Goal: Information Seeking & Learning: Learn about a topic

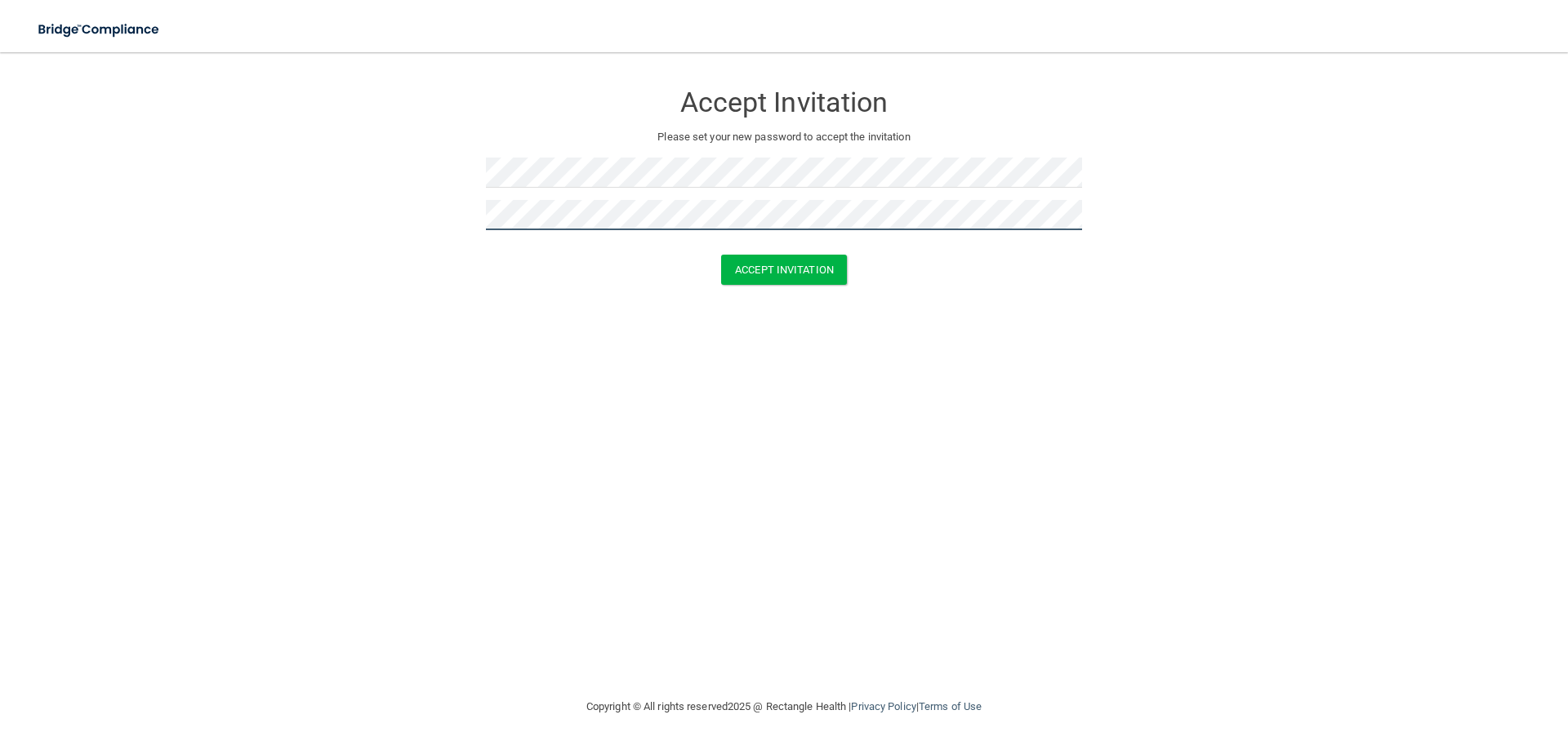
click at [721, 255] on button "Accept Invitation" at bounding box center [784, 270] width 126 height 31
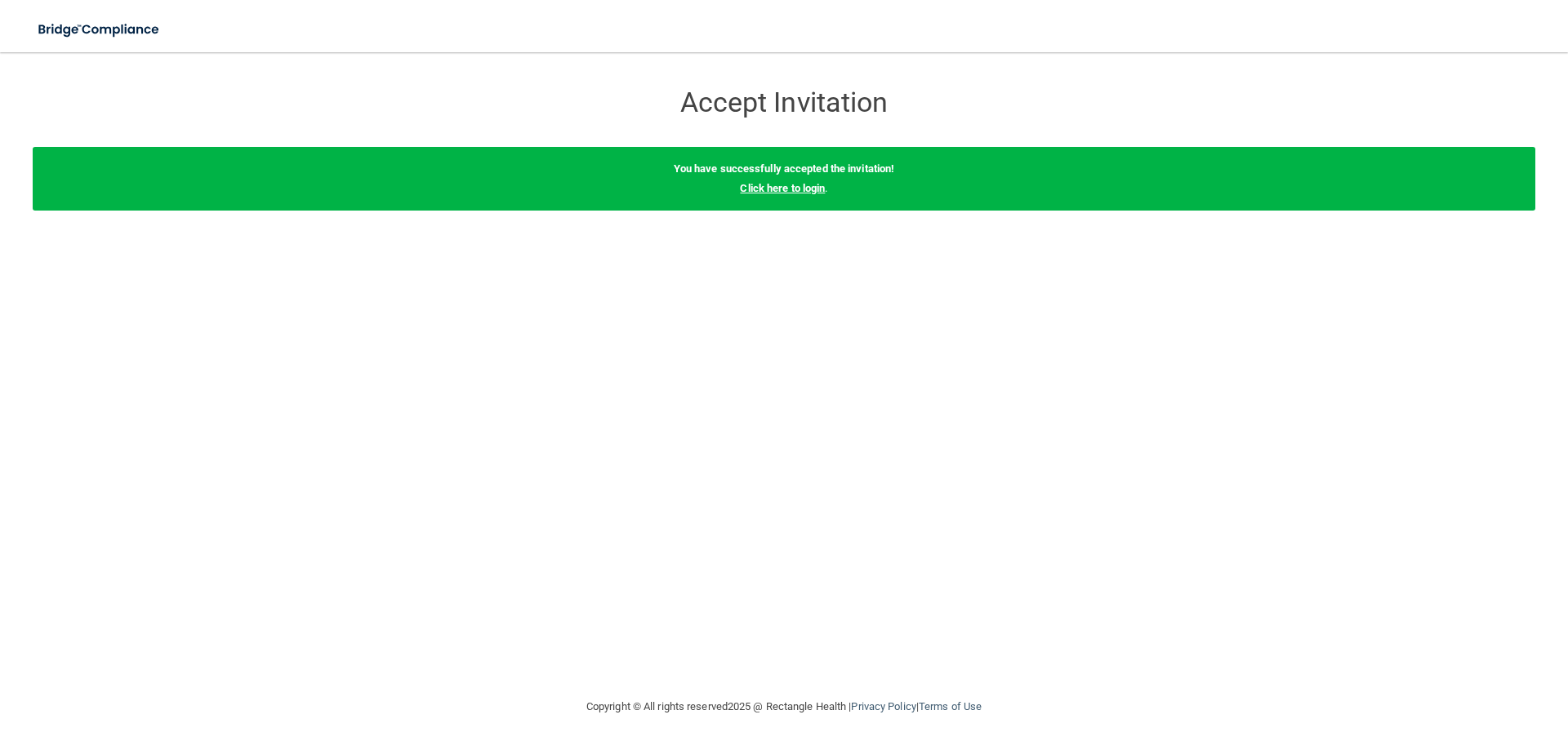
click at [805, 183] on link "Click here to login" at bounding box center [782, 188] width 85 height 12
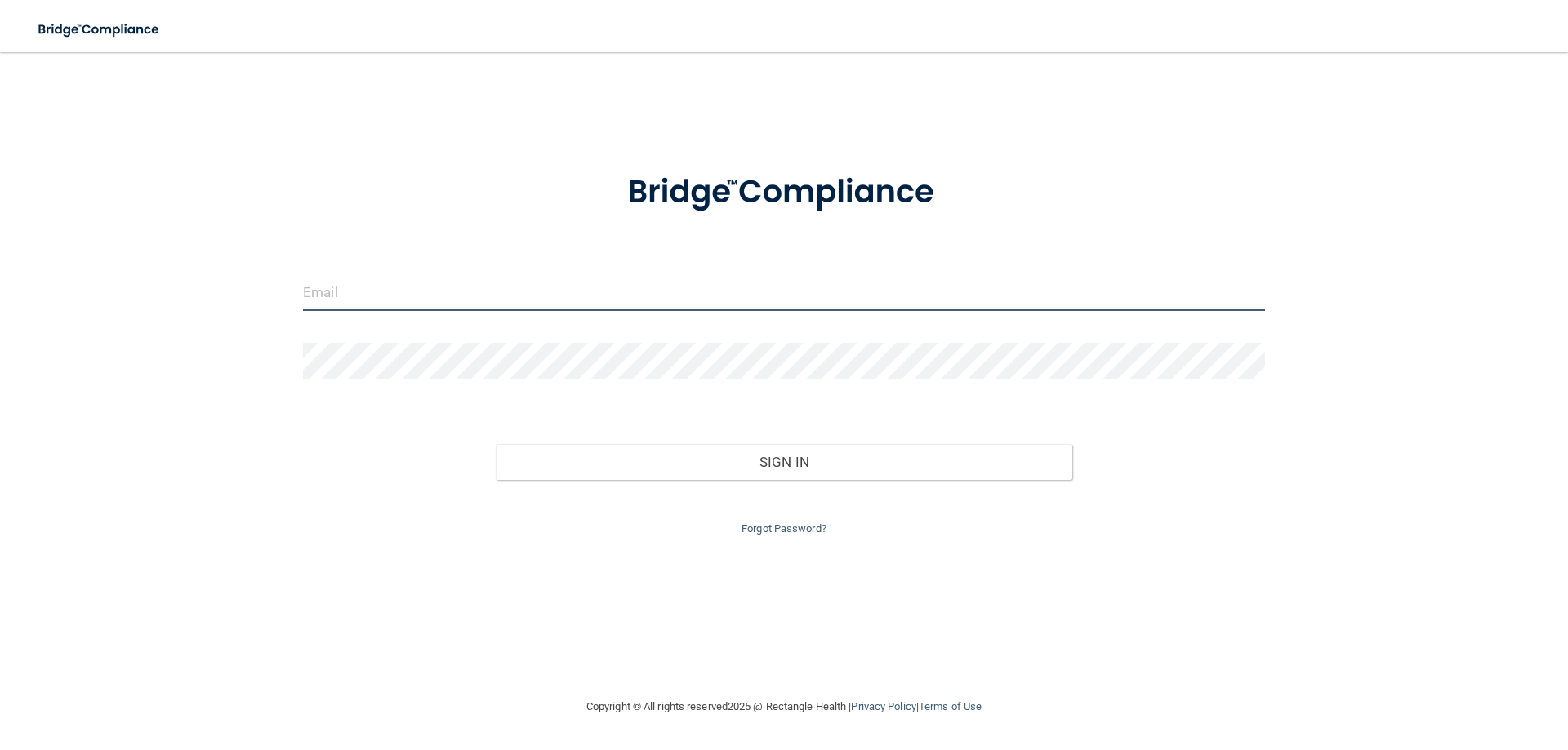
click at [569, 300] on input "email" at bounding box center [784, 293] width 962 height 37
type input "[EMAIL_ADDRESS][DOMAIN_NAME]"
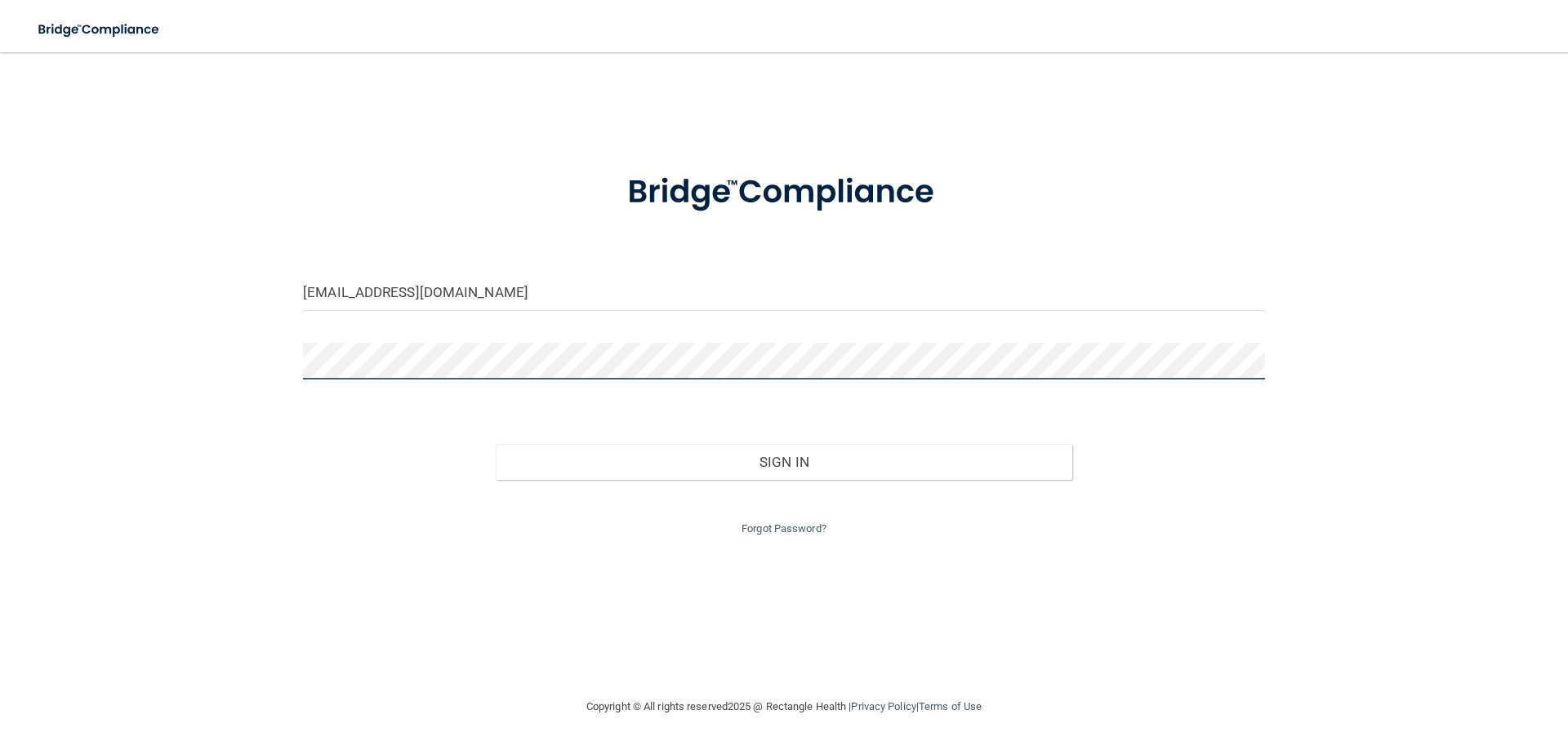
click at [495, 445] on button "Sign In" at bounding box center [784, 463] width 577 height 36
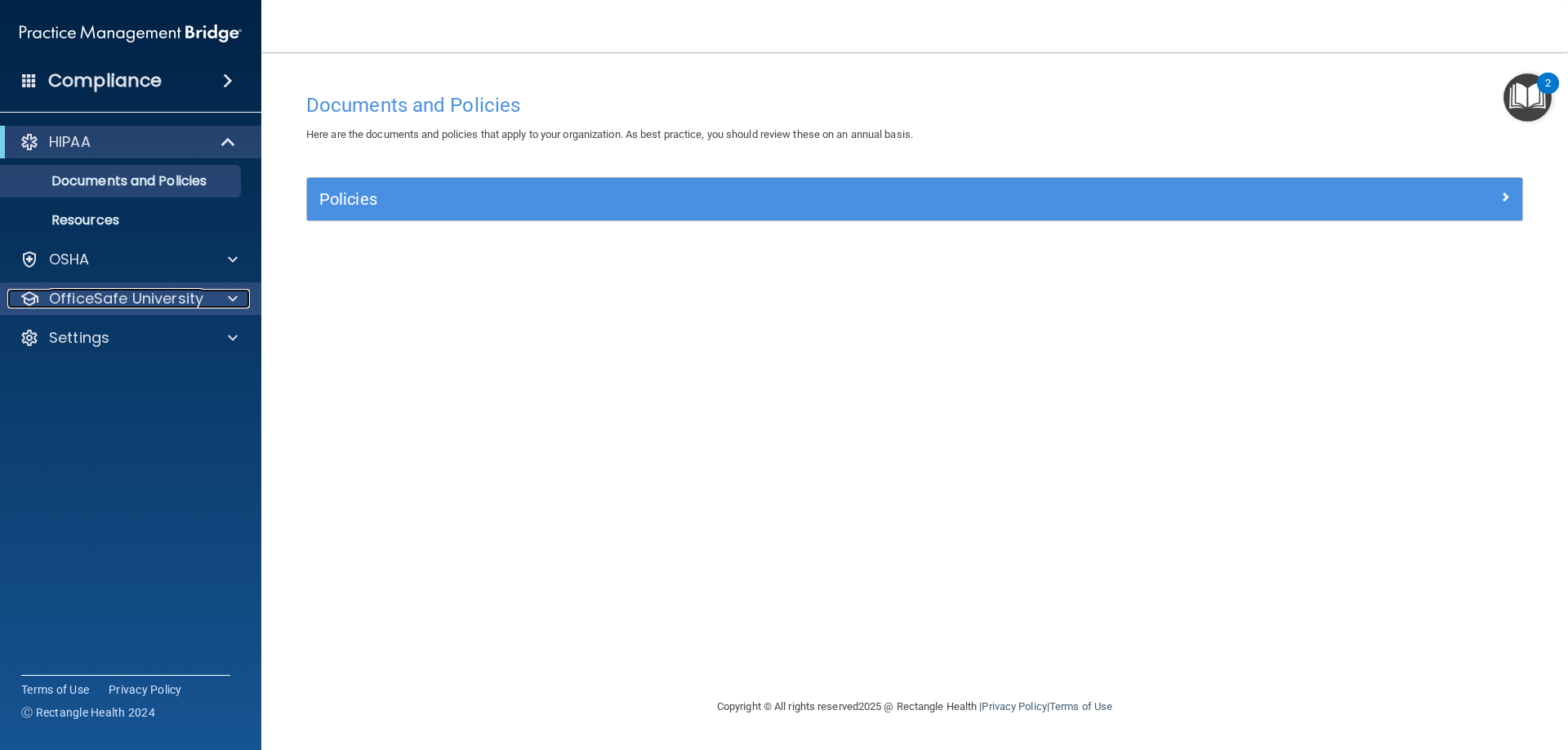
click at [235, 292] on span at bounding box center [233, 299] width 10 height 20
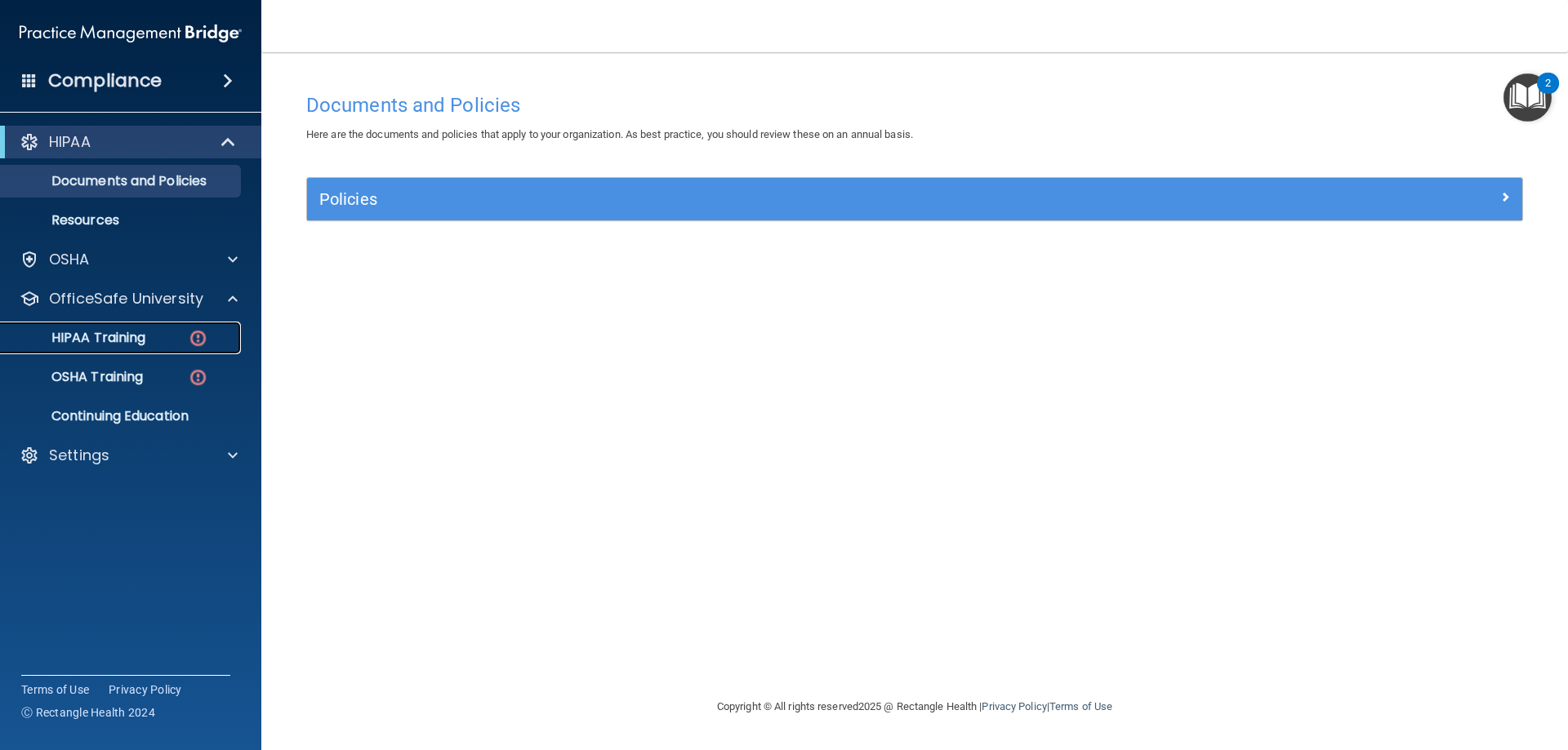
click at [154, 332] on div "HIPAA Training" at bounding box center [122, 338] width 223 height 16
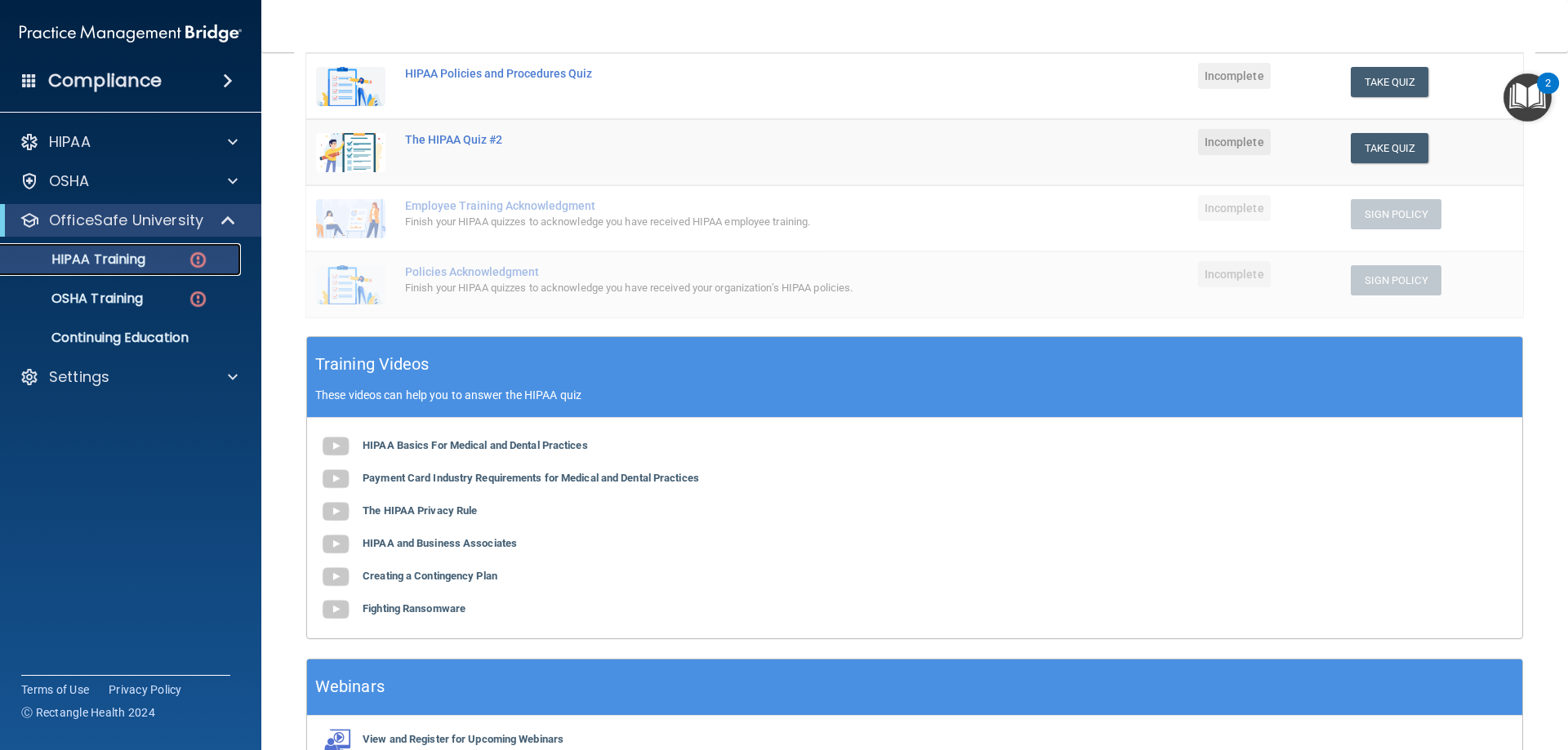
scroll to position [393, 0]
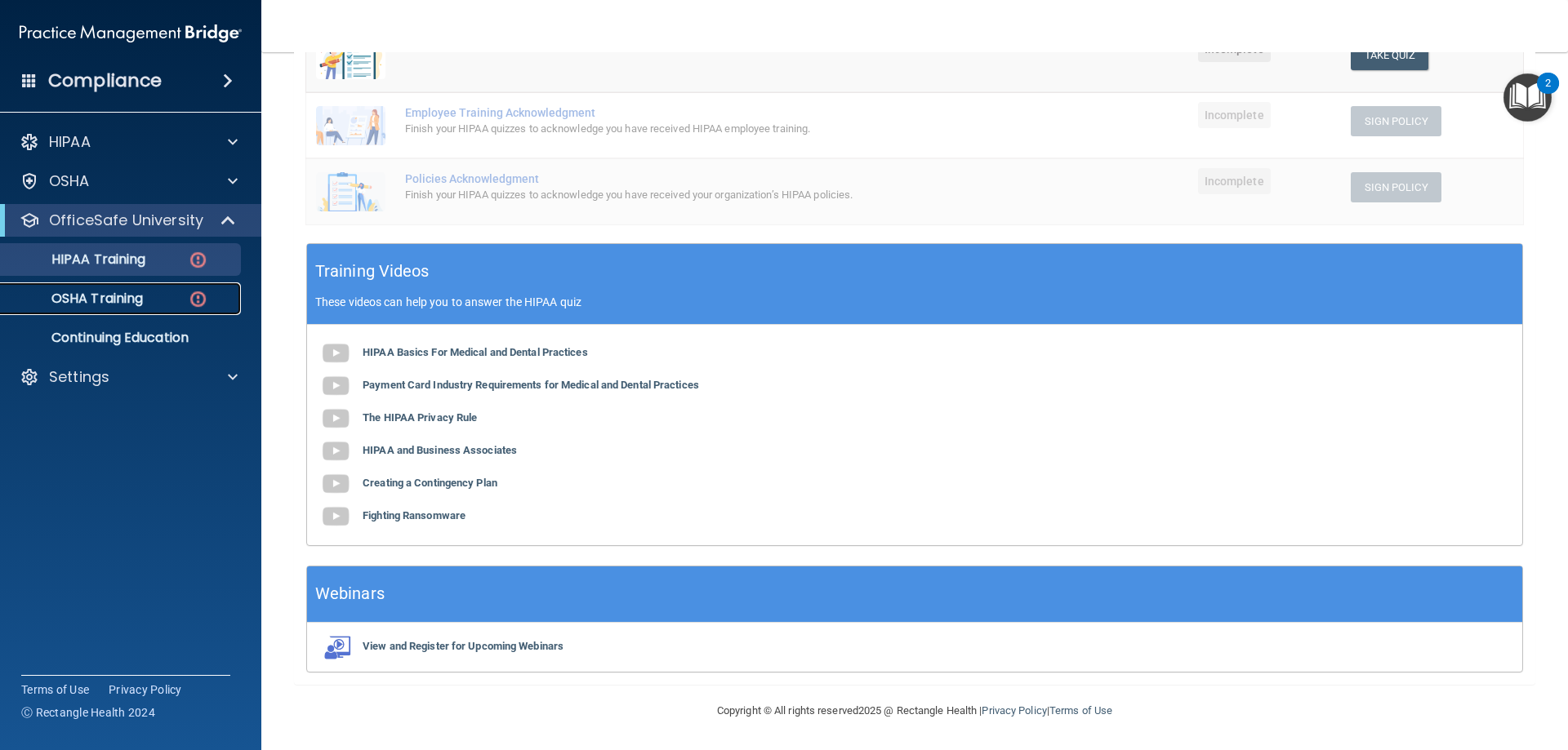
click at [205, 294] on img at bounding box center [198, 299] width 20 height 20
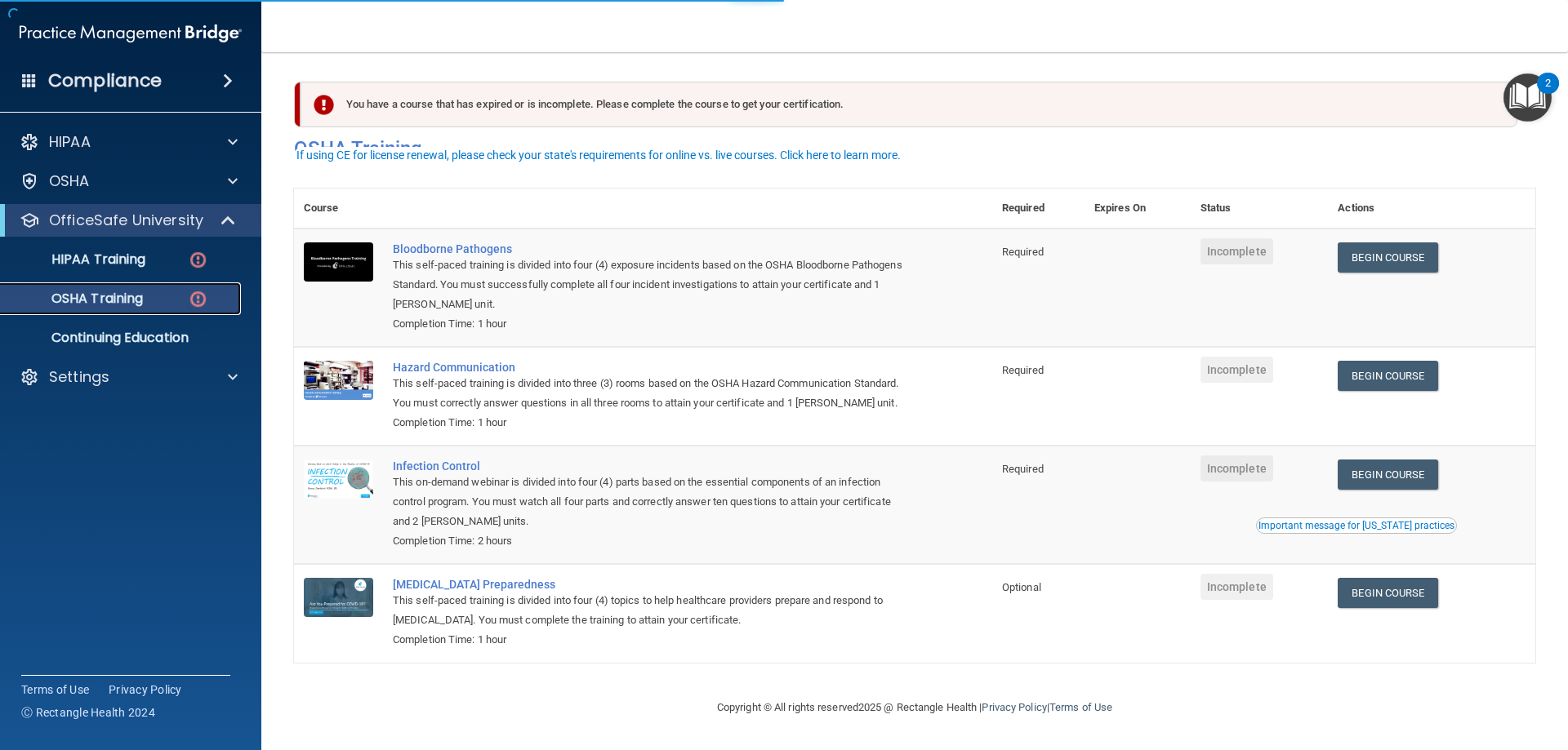
scroll to position [20, 0]
click at [69, 246] on link "HIPAA Training" at bounding box center [113, 260] width 258 height 32
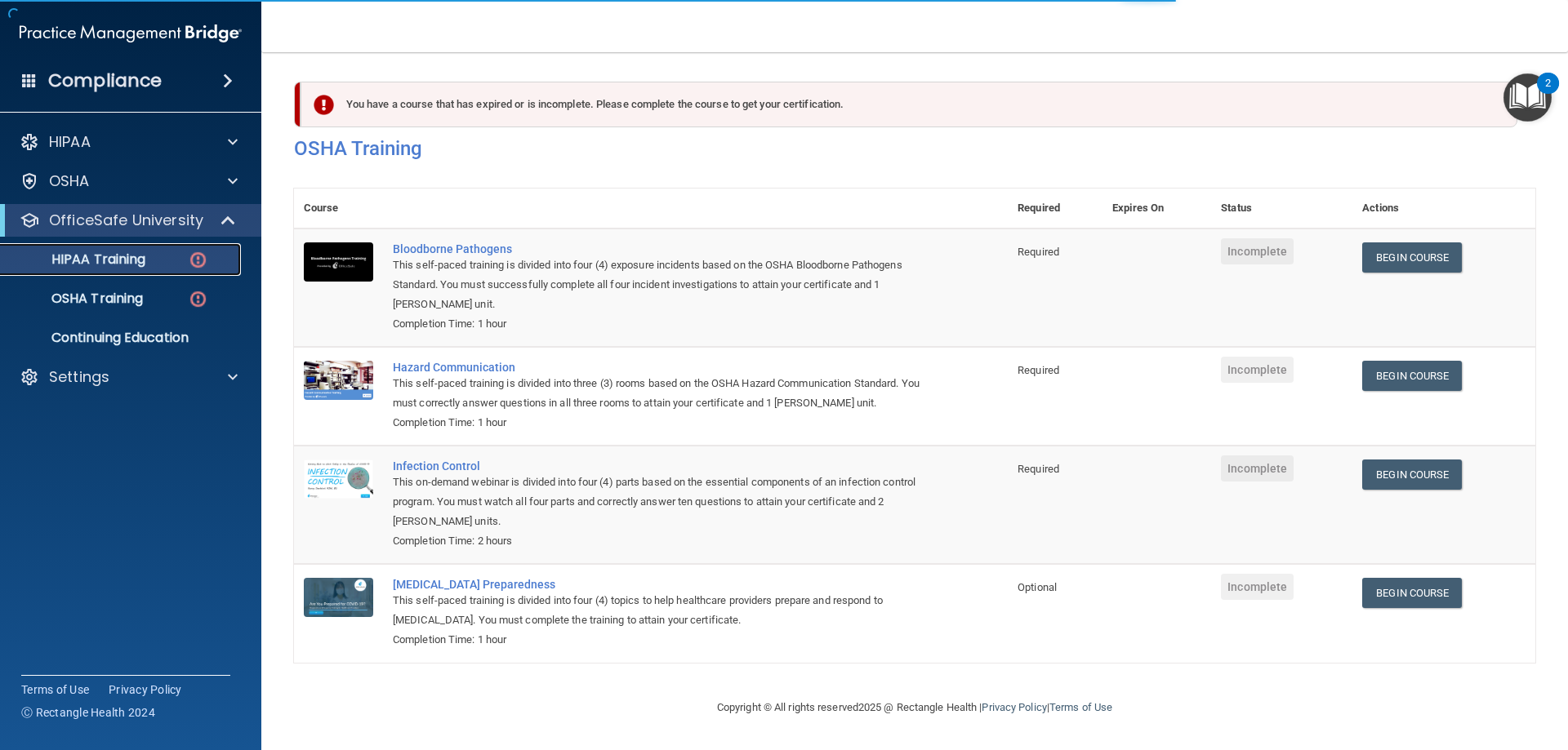
scroll to position [393, 0]
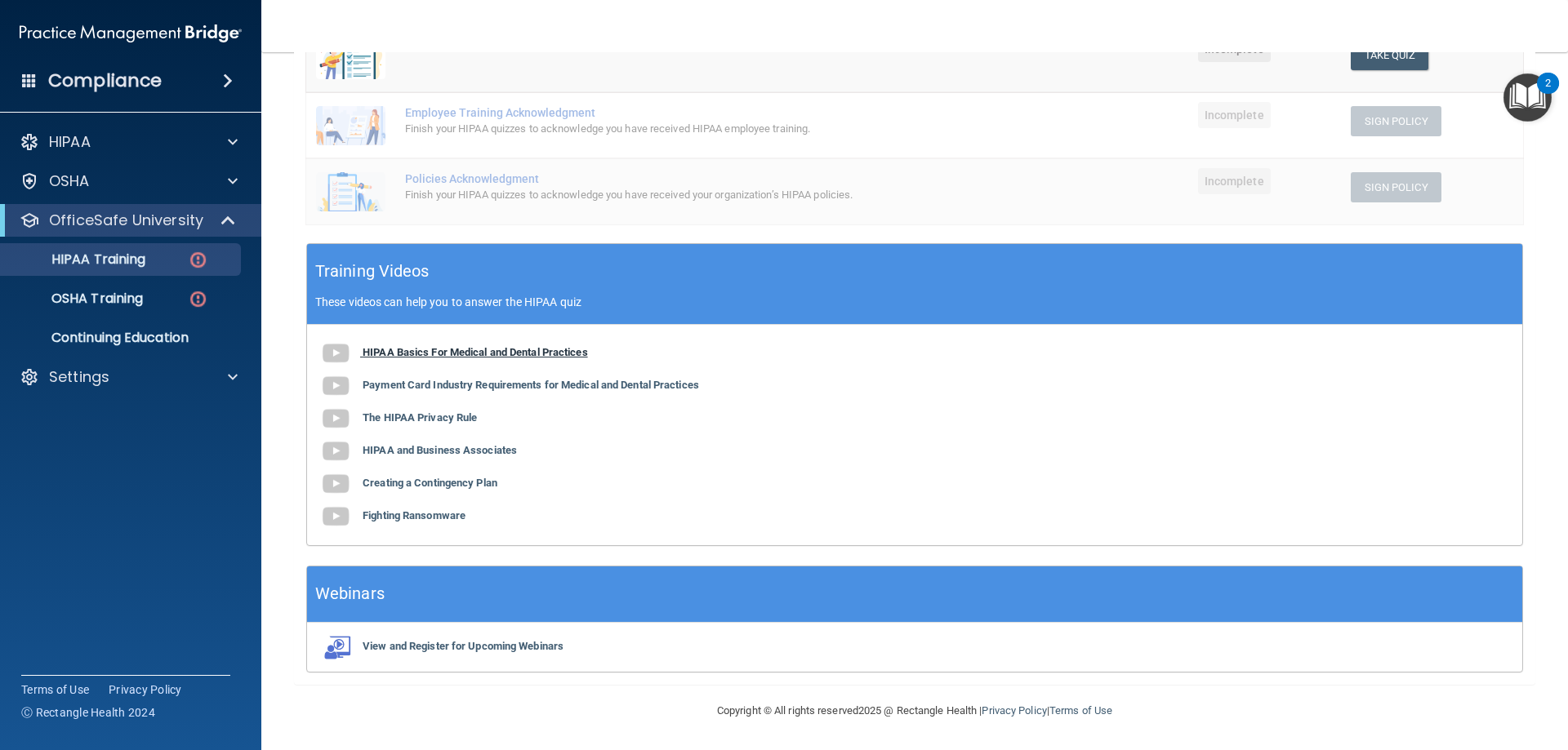
click at [572, 352] on b "HIPAA Basics For Medical and Dental Practices" at bounding box center [475, 352] width 225 height 12
click at [420, 380] on b "Payment Card Industry Requirements for Medical and Dental Practices" at bounding box center [531, 385] width 337 height 12
click at [438, 424] on b "The HIPAA Privacy Rule" at bounding box center [420, 417] width 115 height 12
click at [470, 450] on b "HIPAA and Business Associates" at bounding box center [440, 450] width 155 height 12
click at [416, 484] on b "Creating a Contingency Plan" at bounding box center [429, 483] width 135 height 12
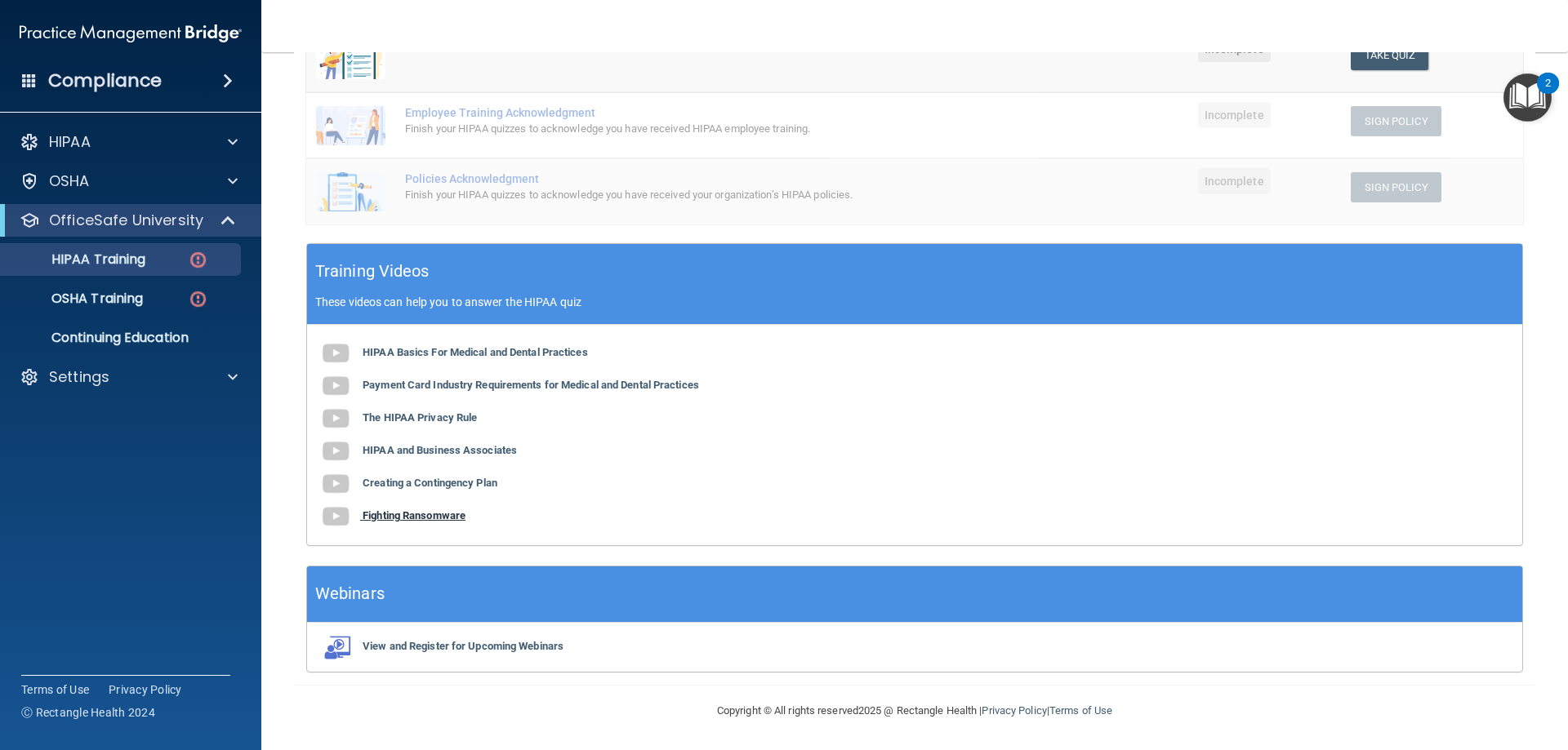
click at [436, 515] on b "Fighting Ransomware" at bounding box center [414, 515] width 103 height 12
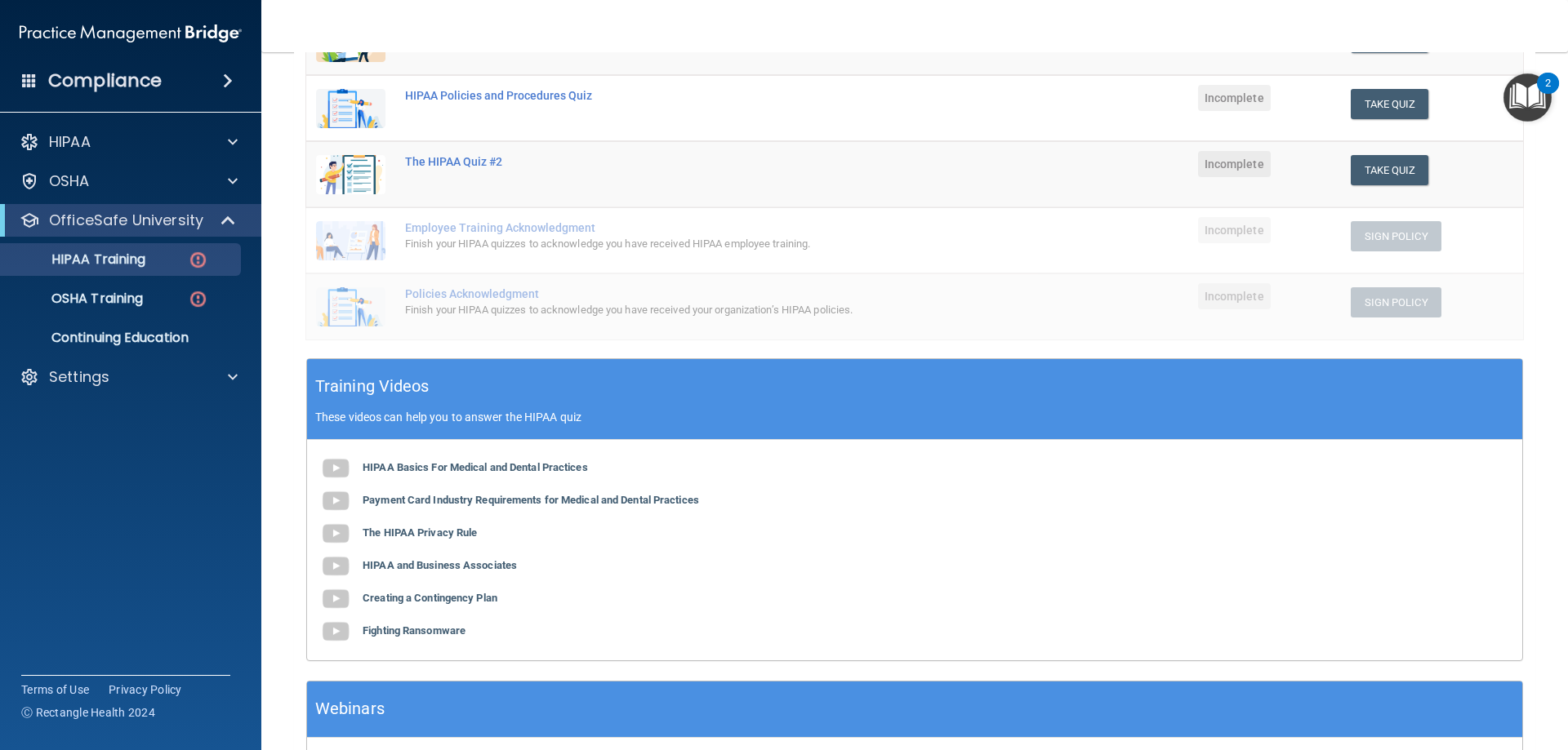
scroll to position [0, 0]
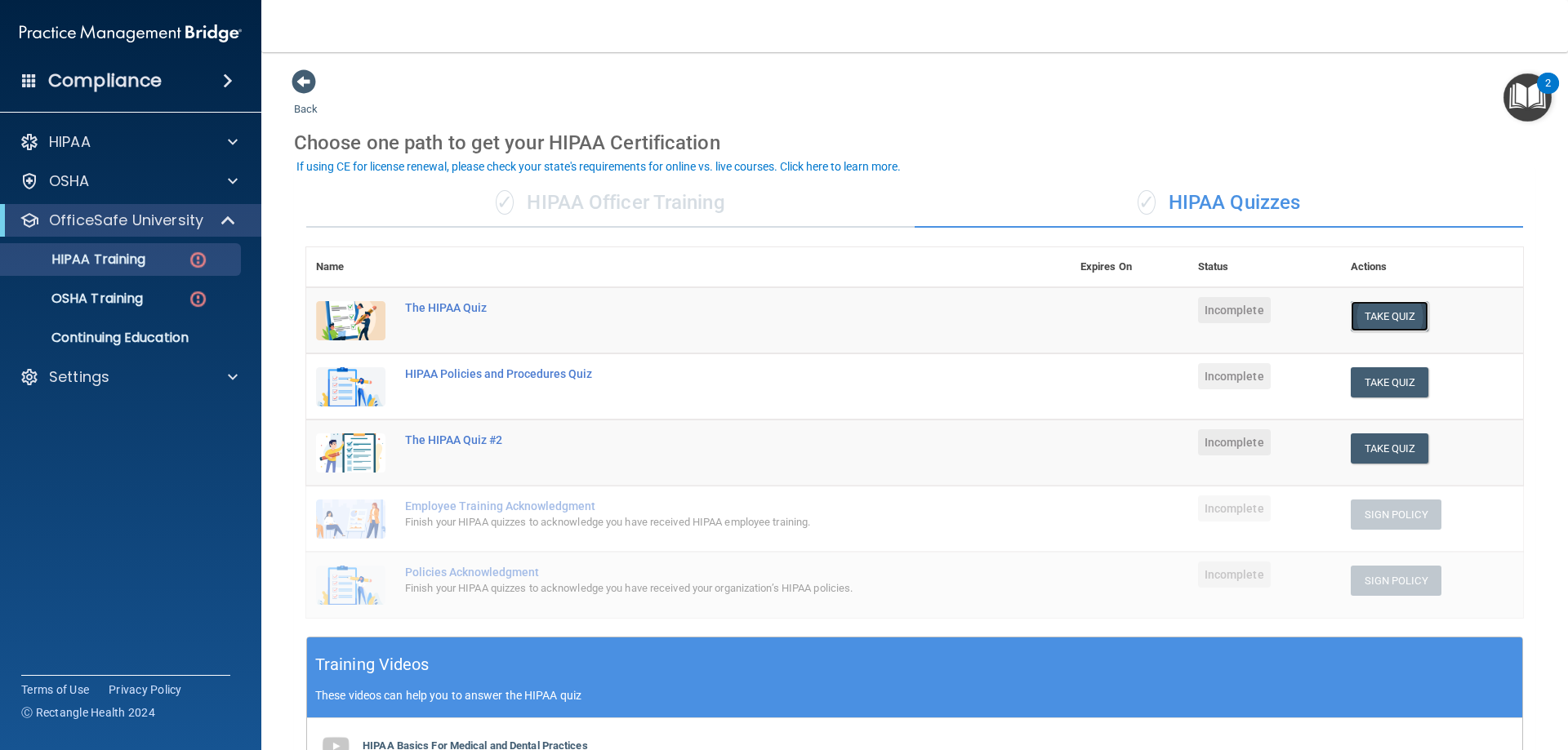
click at [1386, 310] on button "Take Quiz" at bounding box center [1390, 317] width 78 height 31
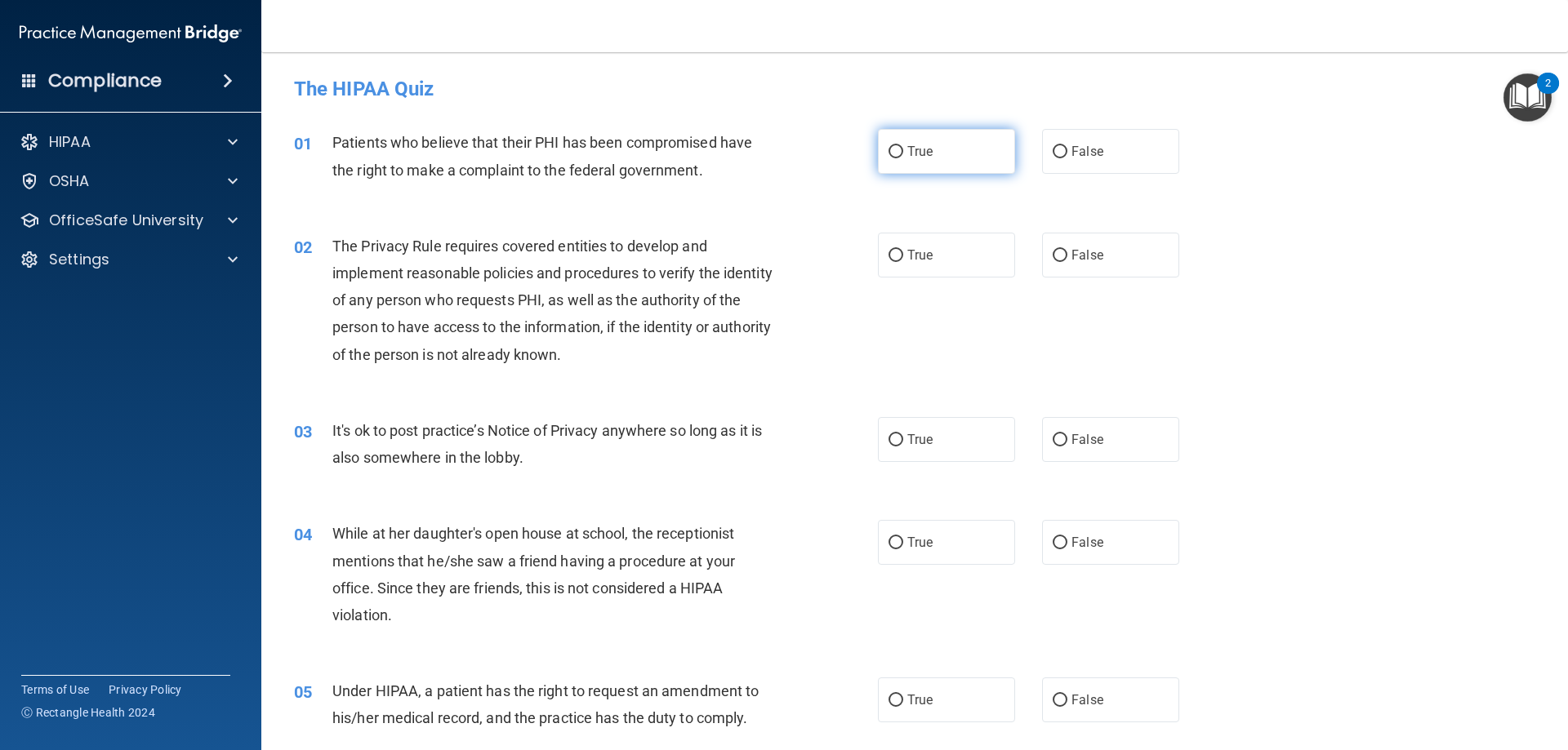
click at [889, 158] on input "True" at bounding box center [895, 152] width 14 height 12
radio input "true"
click at [937, 259] on label "True" at bounding box center [947, 255] width 137 height 45
click at [904, 259] on input "True" at bounding box center [895, 256] width 14 height 12
radio input "true"
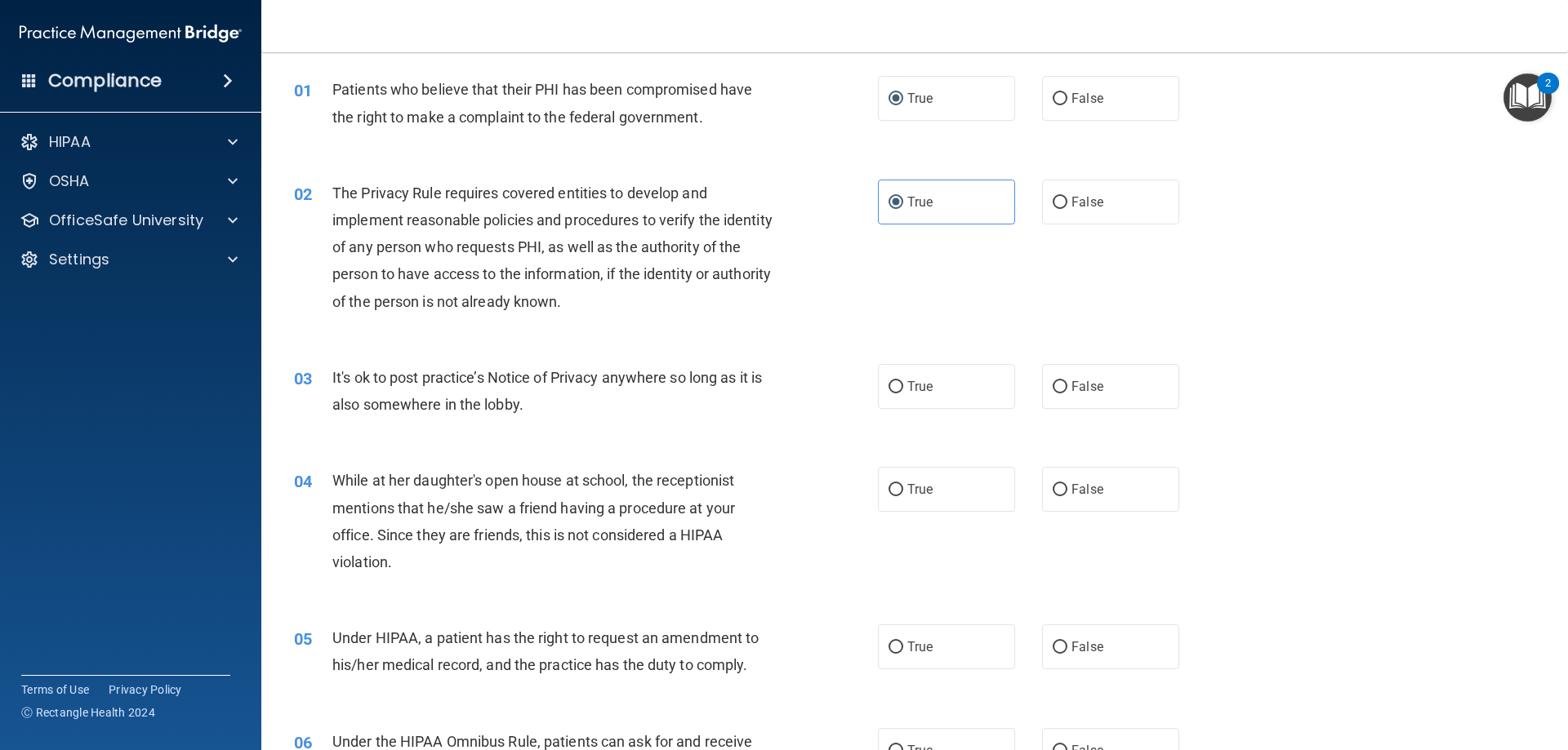
scroll to position [82, 0]
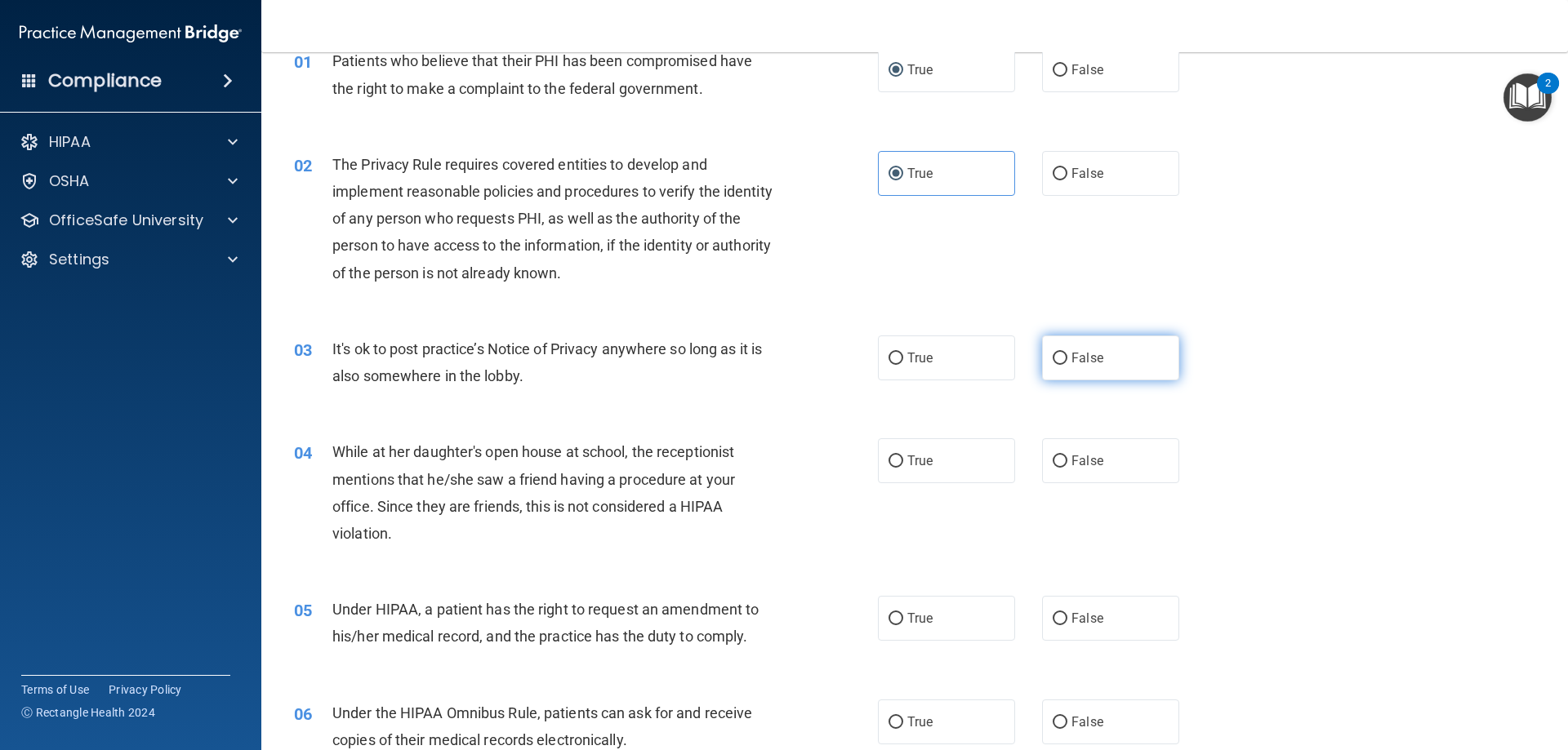
click at [1092, 347] on label "False" at bounding box center [1111, 358] width 137 height 45
click at [1068, 353] on input "False" at bounding box center [1059, 359] width 14 height 12
radio input "true"
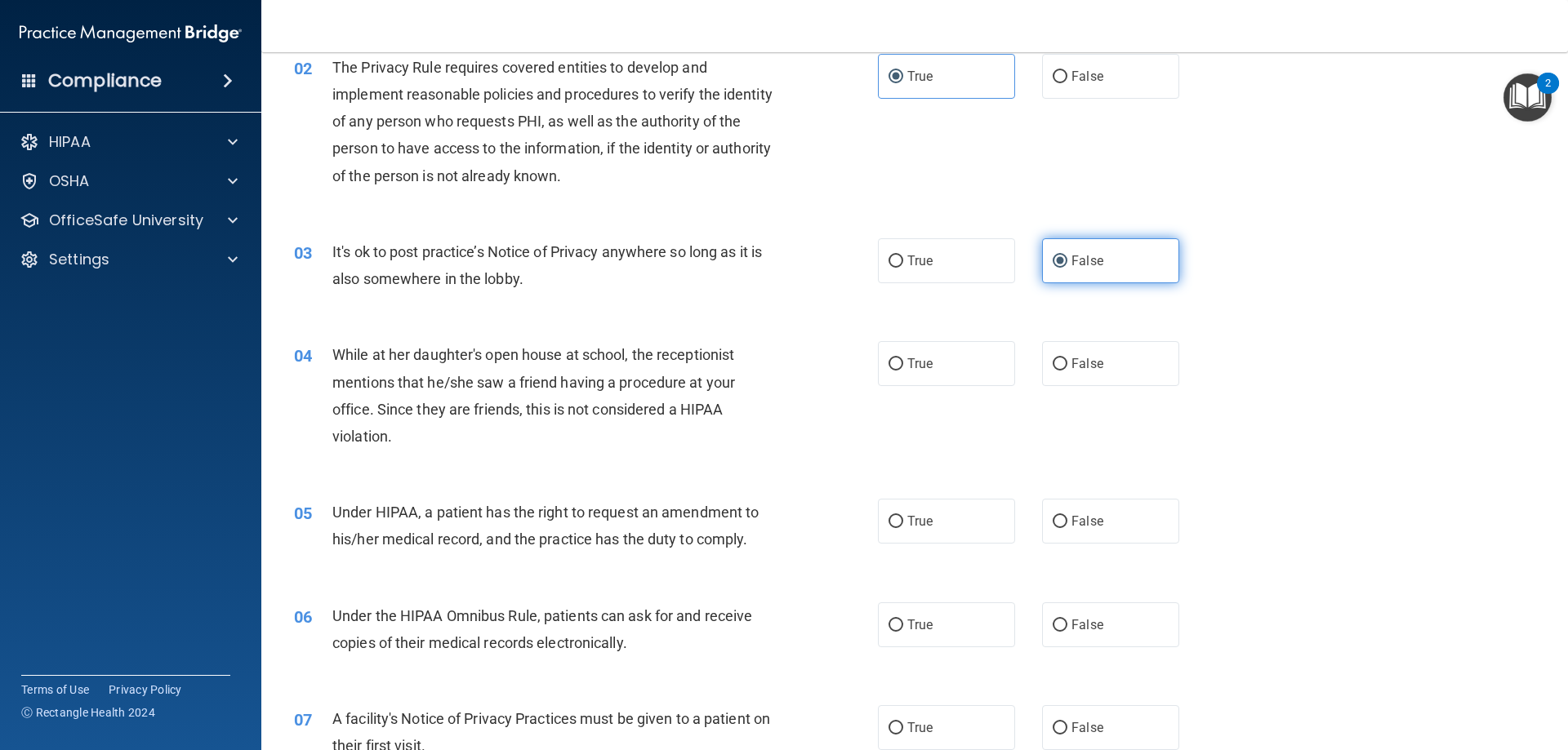
scroll to position [245, 0]
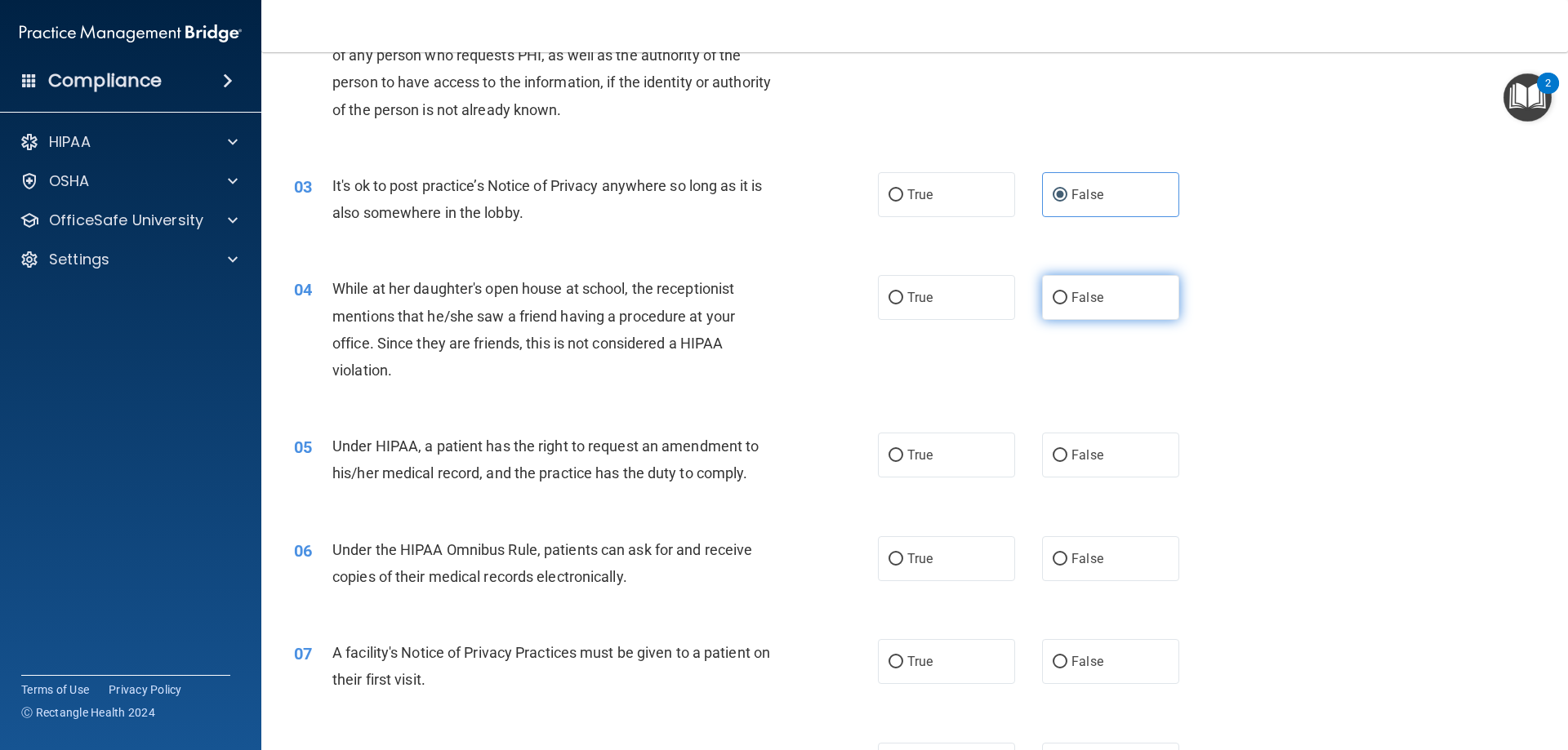
click at [1067, 313] on label "False" at bounding box center [1111, 297] width 137 height 45
click at [1067, 304] on input "False" at bounding box center [1059, 298] width 14 height 12
radio input "true"
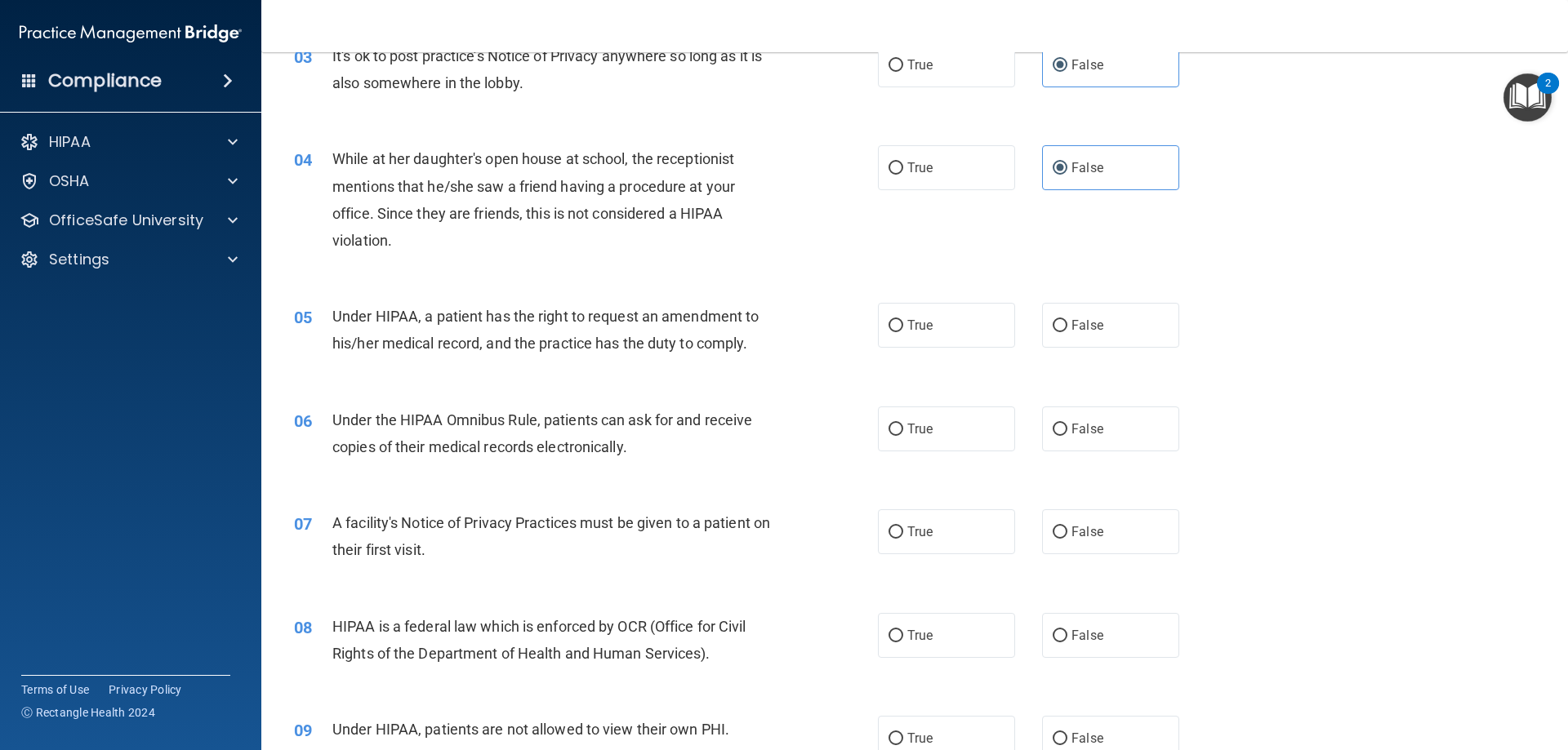
scroll to position [408, 0]
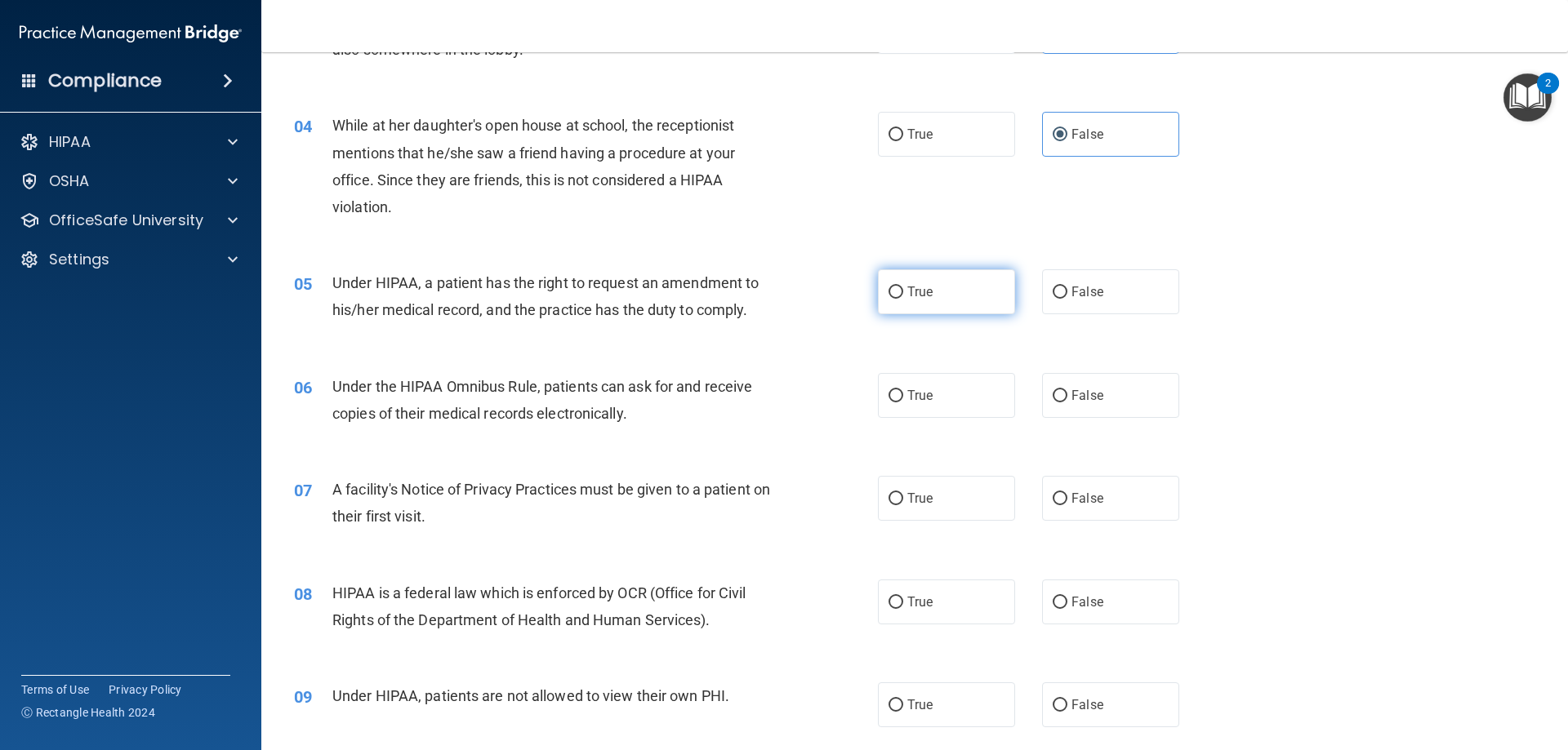
click at [887, 283] on label "True" at bounding box center [947, 291] width 137 height 45
click at [889, 286] on input "True" at bounding box center [895, 292] width 14 height 12
radio input "true"
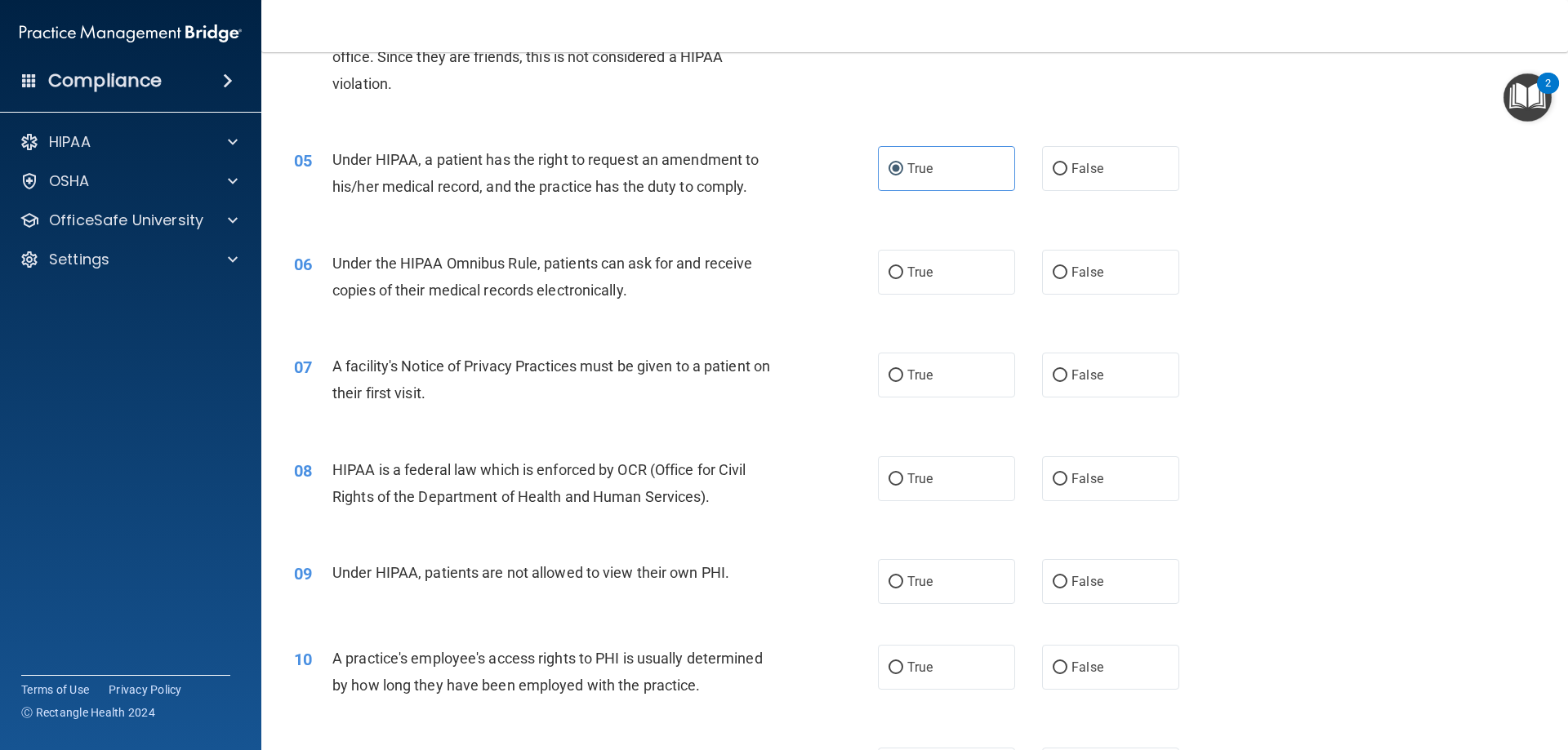
scroll to position [572, 0]
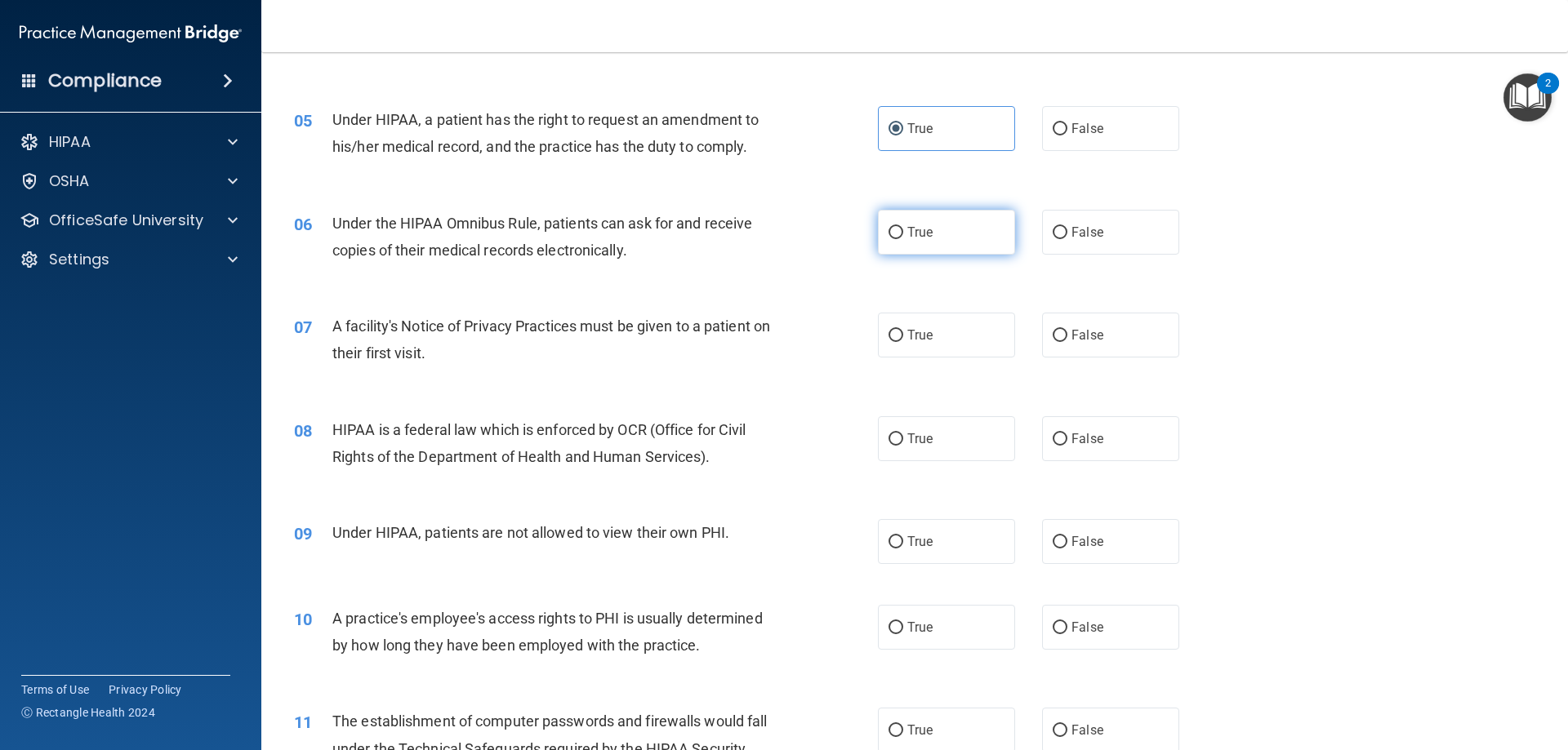
click at [994, 248] on label "True" at bounding box center [947, 232] width 137 height 45
click at [904, 240] on input "True" at bounding box center [895, 233] width 14 height 12
radio input "true"
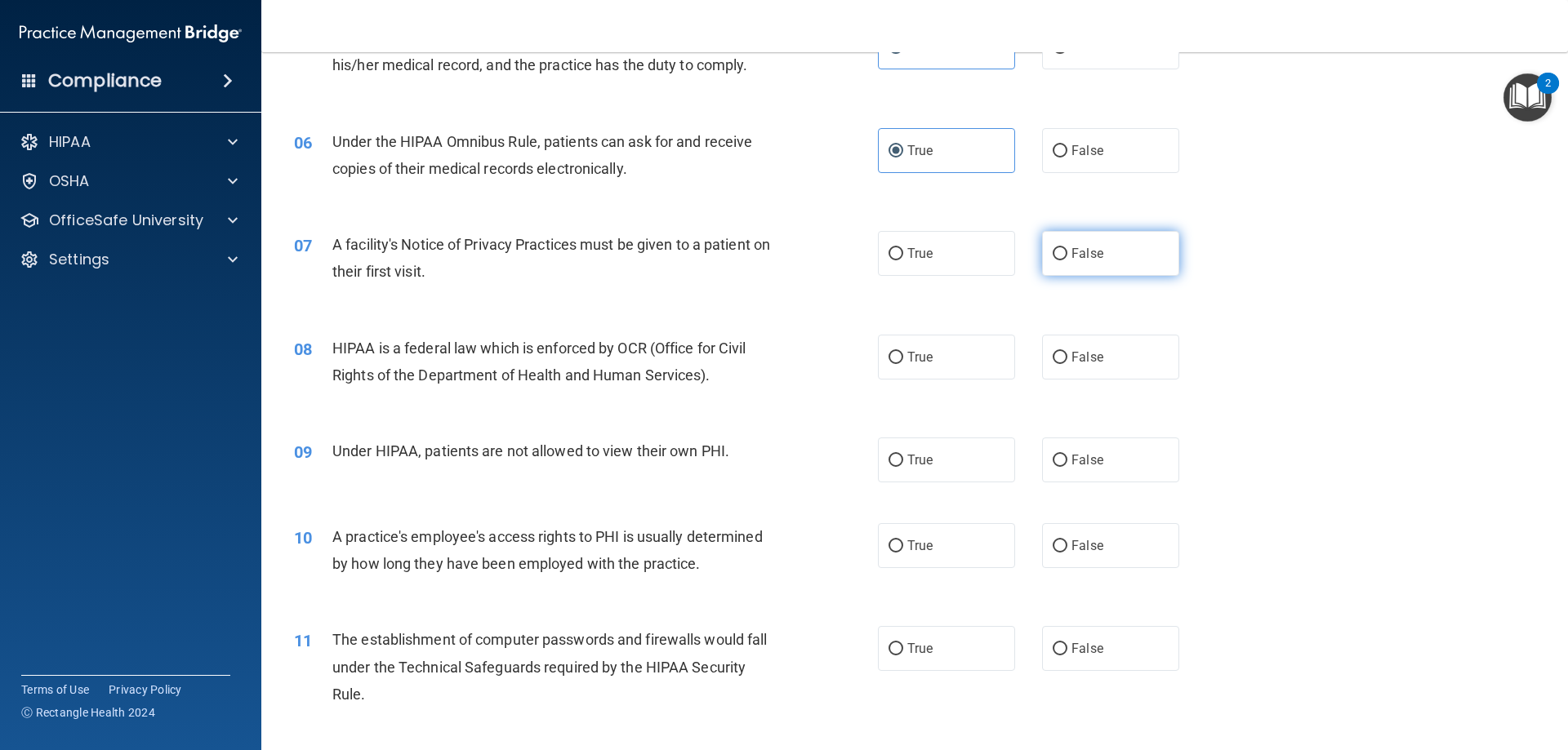
click at [1096, 262] on label "False" at bounding box center [1111, 253] width 137 height 45
click at [1068, 260] on input "False" at bounding box center [1059, 254] width 14 height 12
radio input "true"
click at [753, 311] on div "07 A facility's Notice of Privacy Practices must be given to a patient on their…" at bounding box center [914, 262] width 1265 height 103
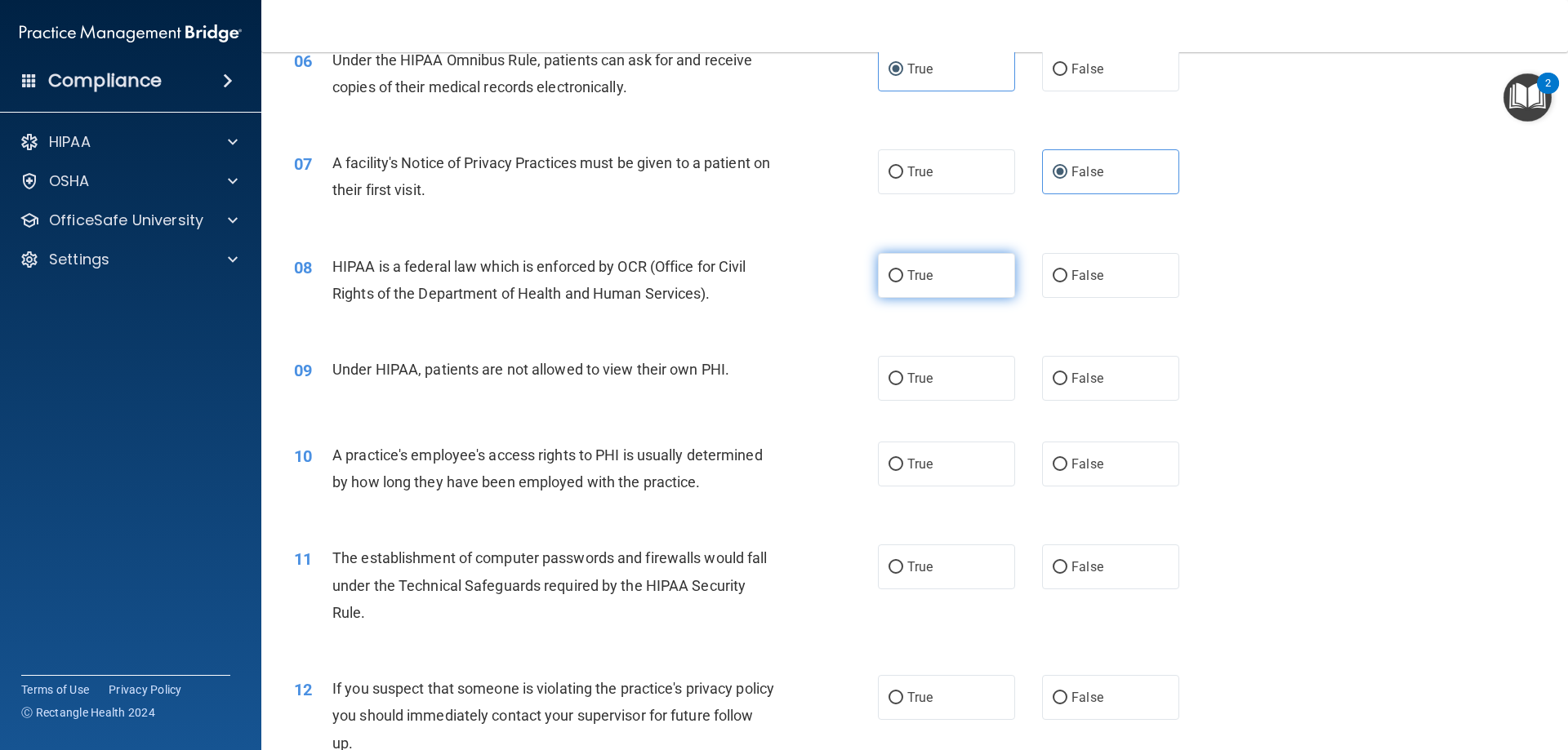
click at [910, 287] on label "True" at bounding box center [947, 275] width 137 height 45
click at [904, 282] on input "True" at bounding box center [895, 276] width 14 height 12
radio input "true"
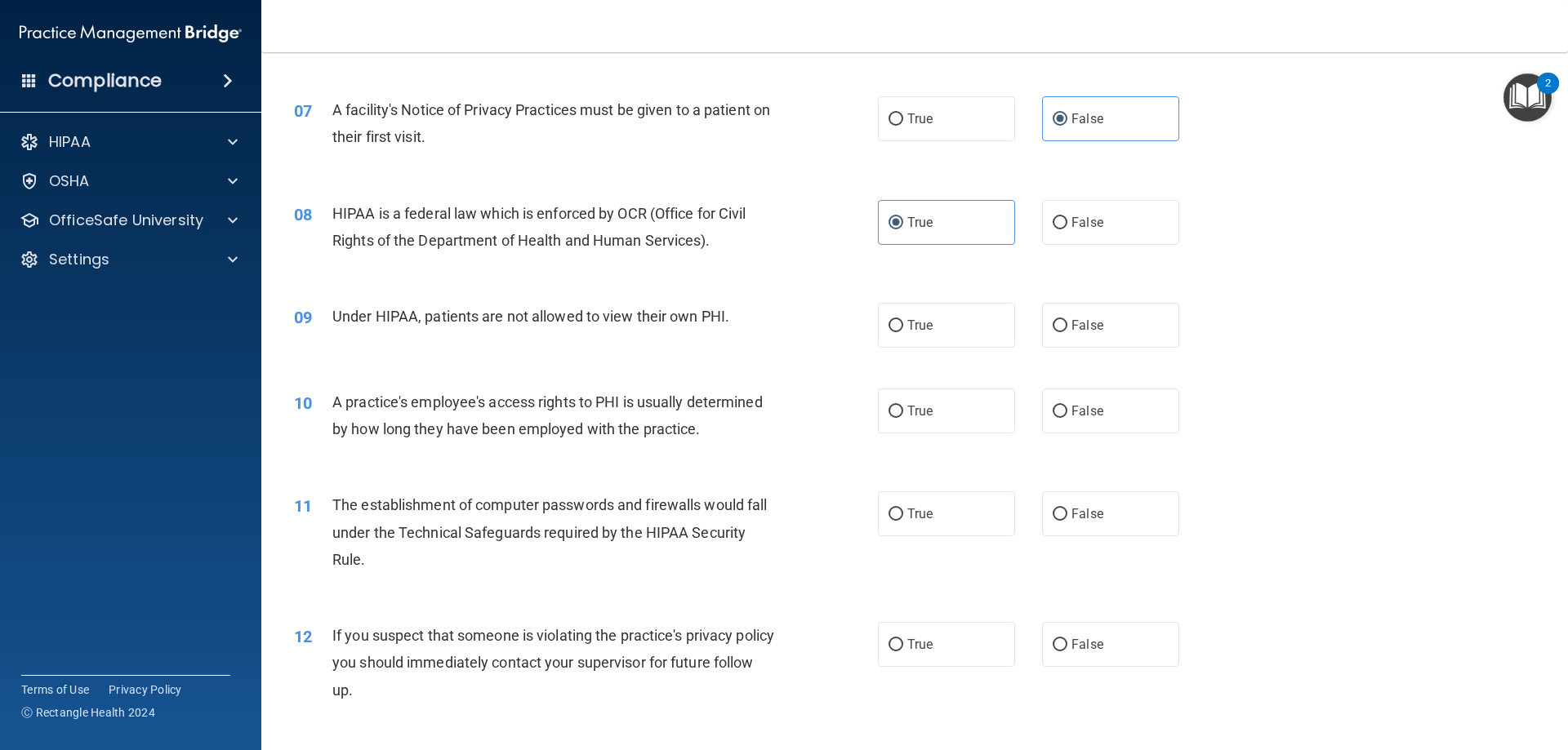
scroll to position [817, 0]
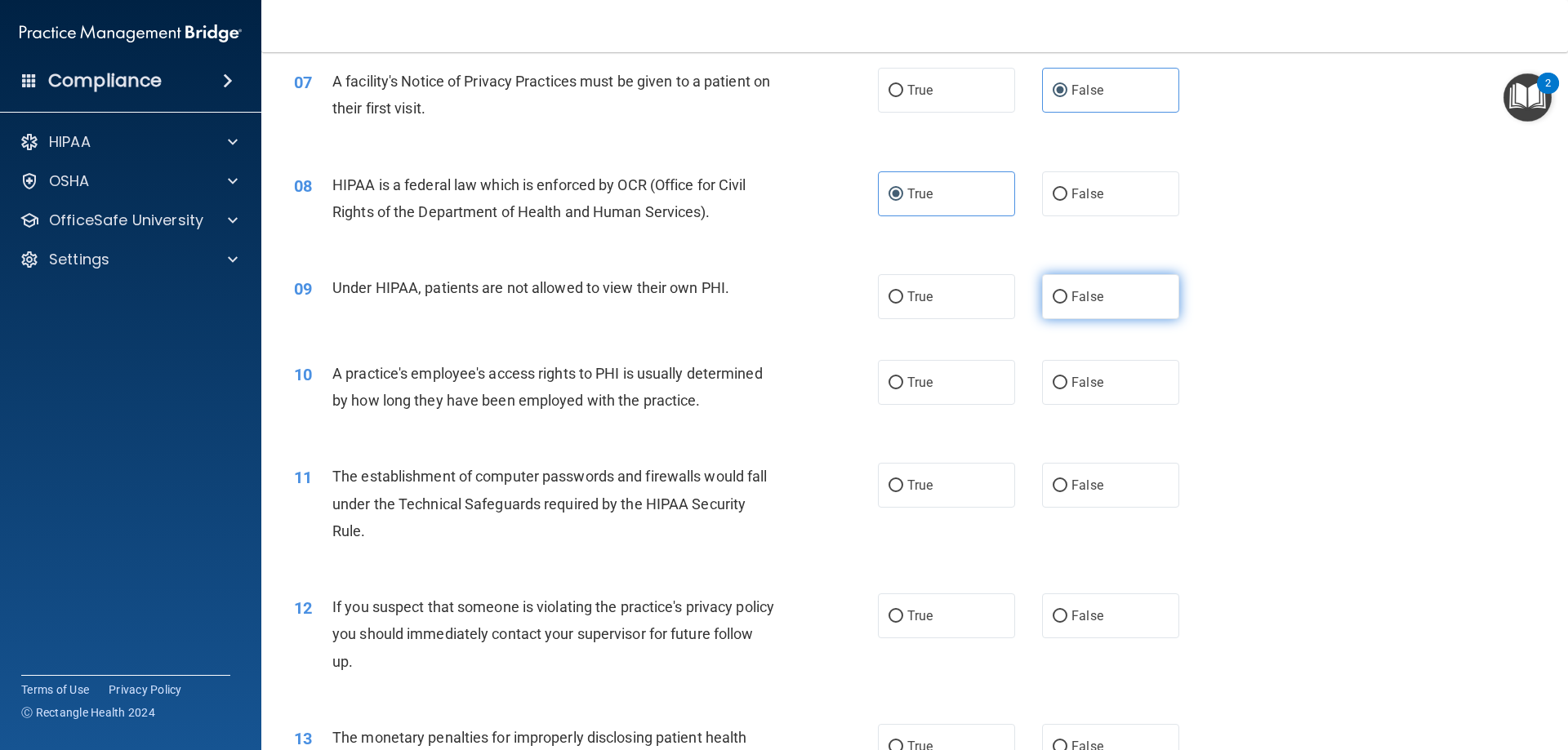
click at [1114, 302] on label "False" at bounding box center [1111, 297] width 137 height 45
click at [1068, 302] on input "False" at bounding box center [1059, 298] width 14 height 12
radio input "true"
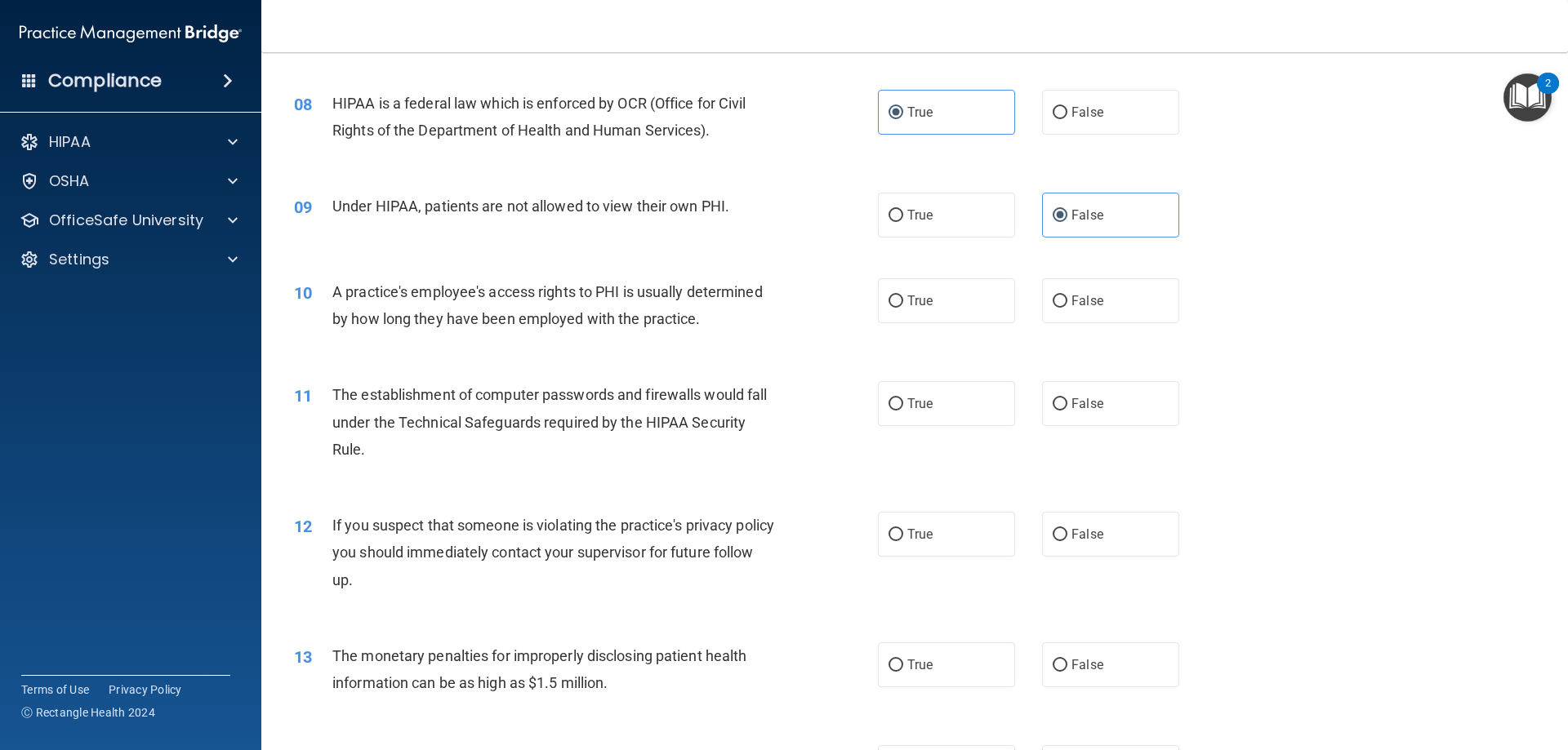
scroll to position [980, 0]
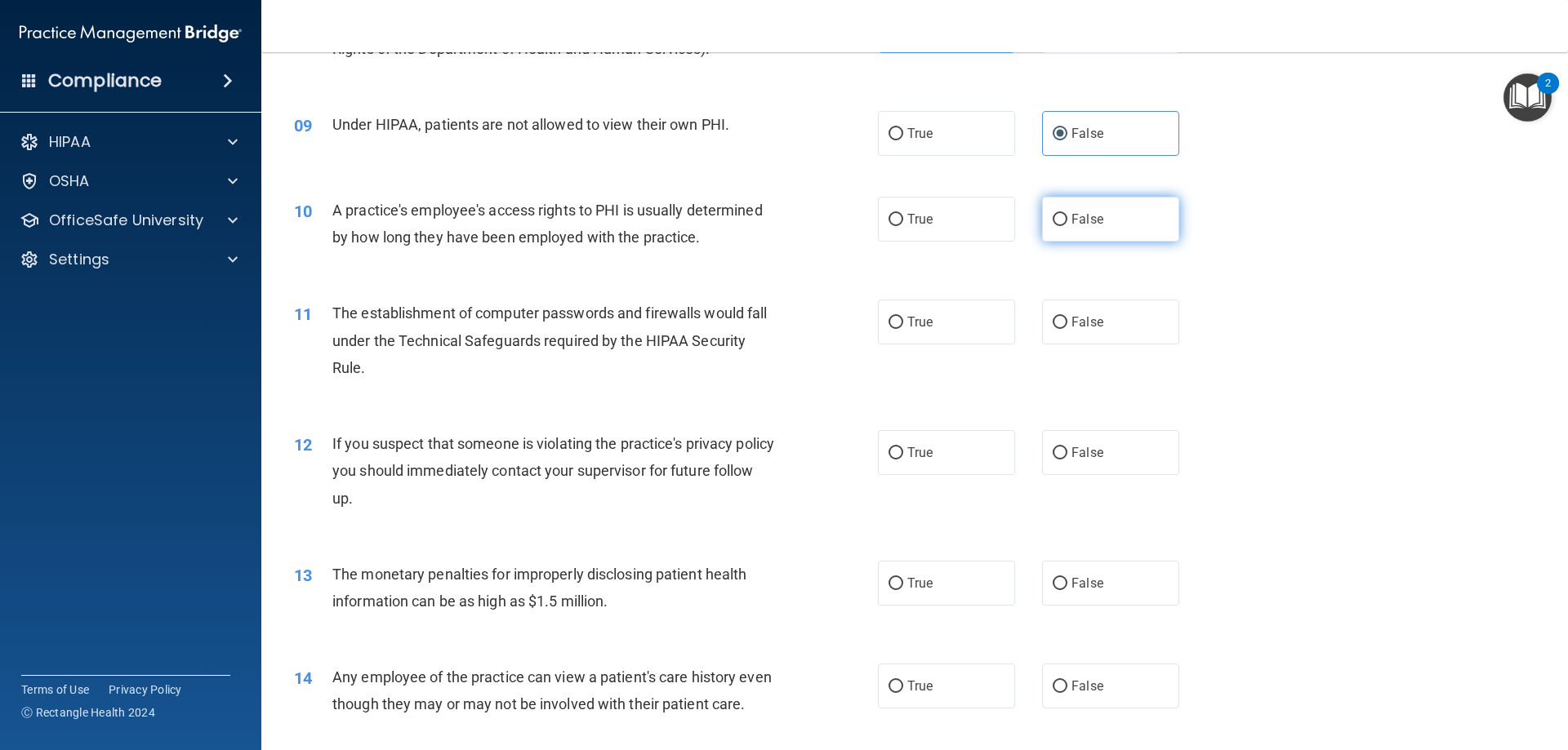
click at [1072, 237] on label "False" at bounding box center [1111, 219] width 137 height 45
click at [1068, 226] on input "False" at bounding box center [1059, 219] width 14 height 12
radio input "true"
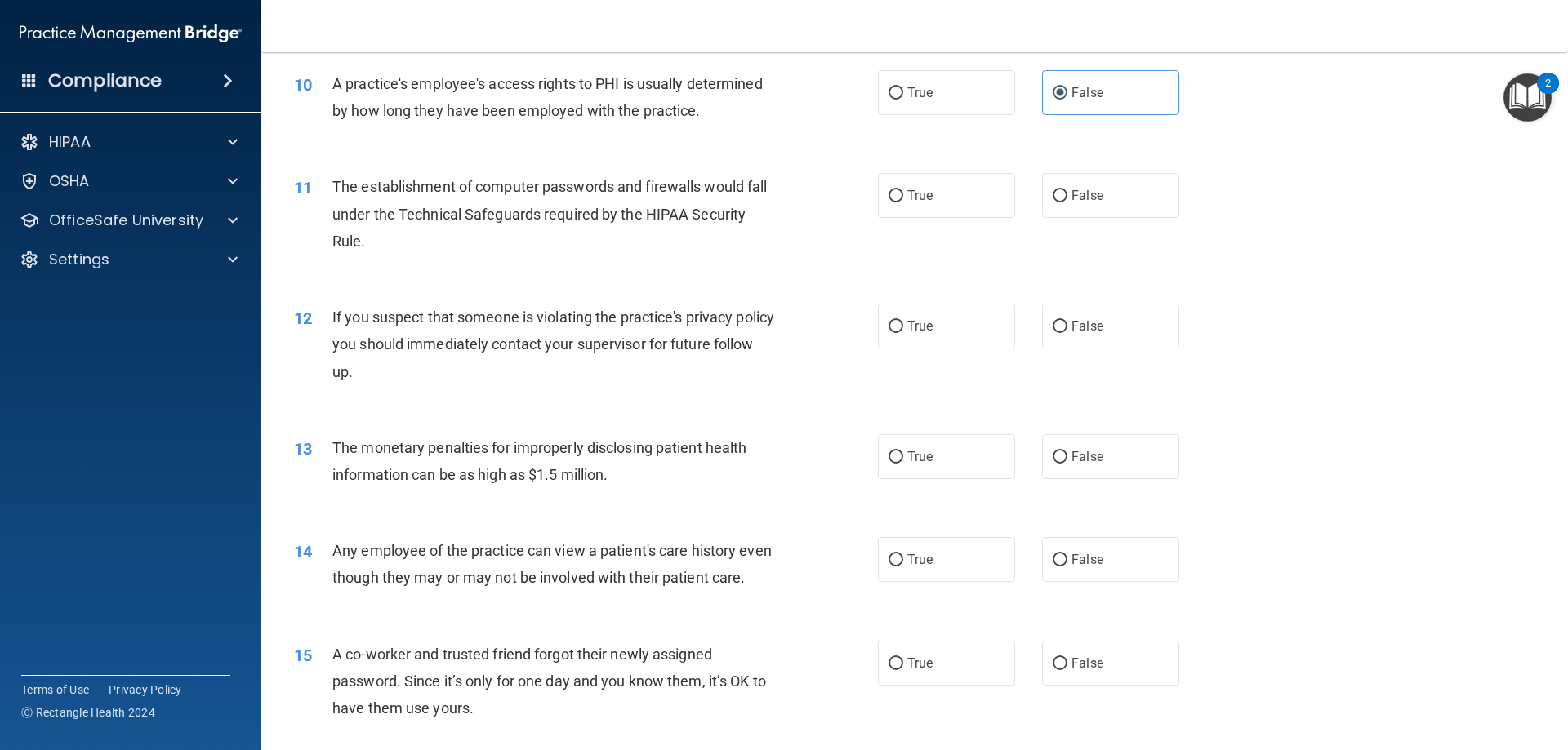
scroll to position [1143, 0]
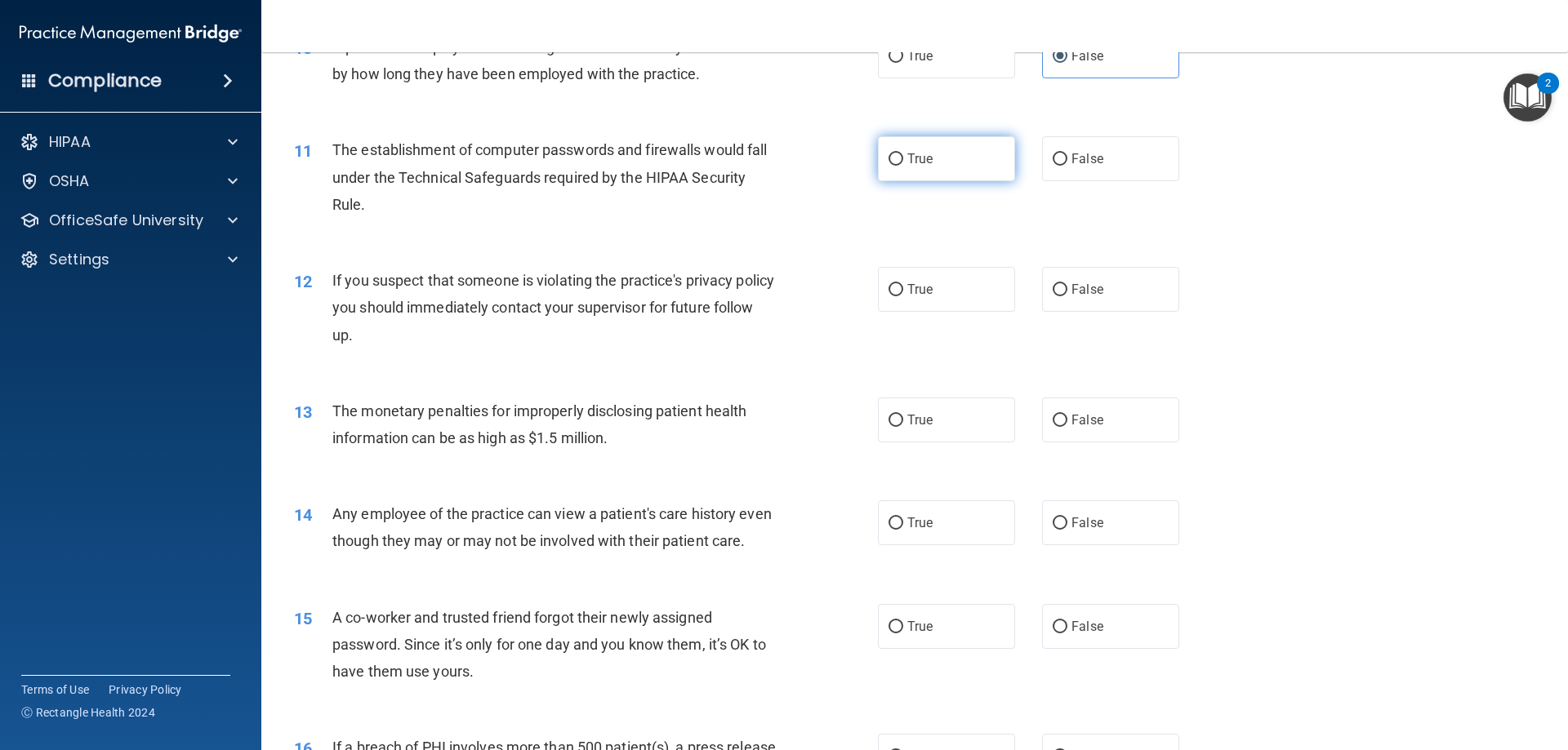
click at [914, 173] on label "True" at bounding box center [947, 158] width 137 height 45
click at [904, 166] on input "True" at bounding box center [895, 159] width 14 height 12
radio input "true"
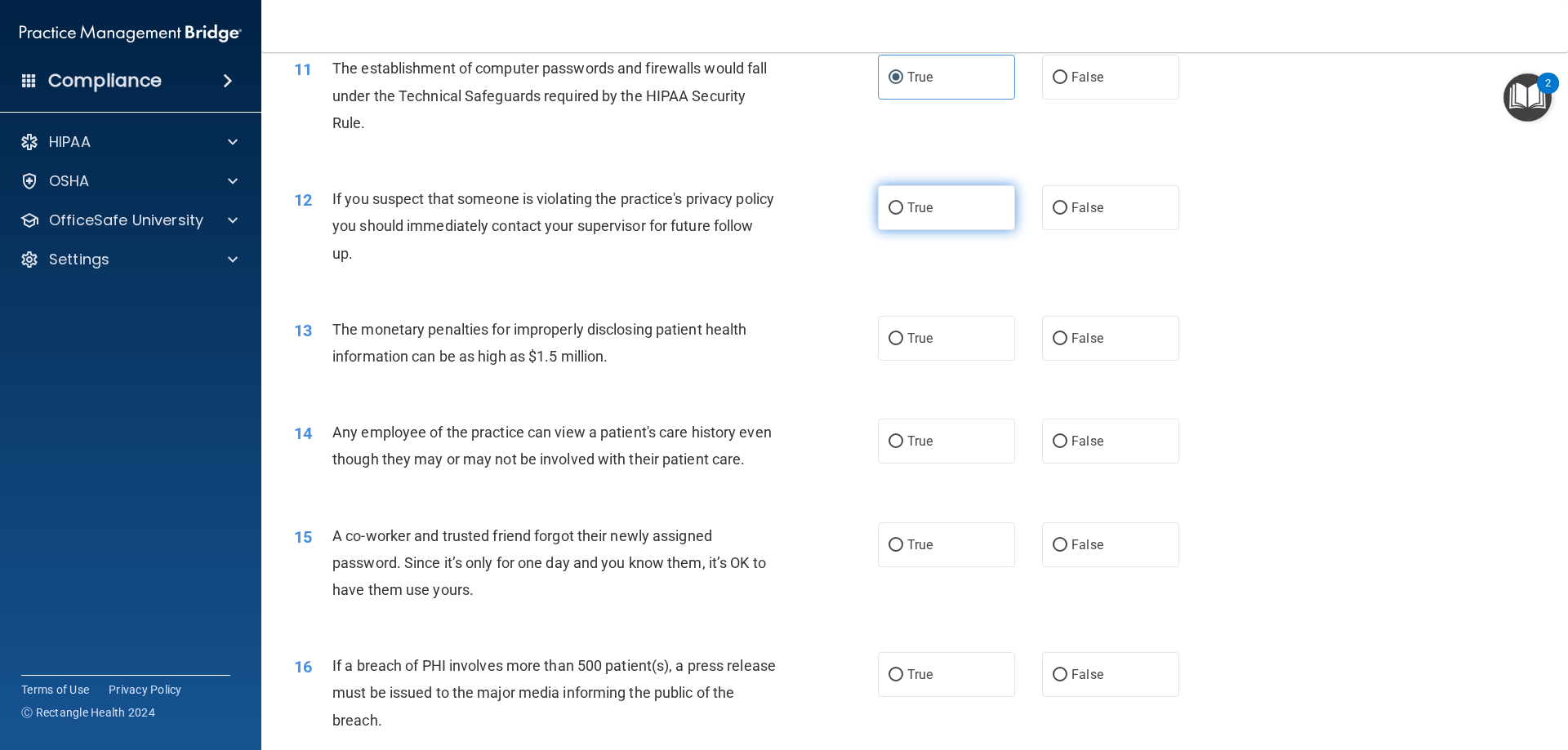
click at [888, 218] on label "True" at bounding box center [947, 207] width 137 height 45
click at [889, 215] on input "True" at bounding box center [895, 208] width 14 height 12
radio input "true"
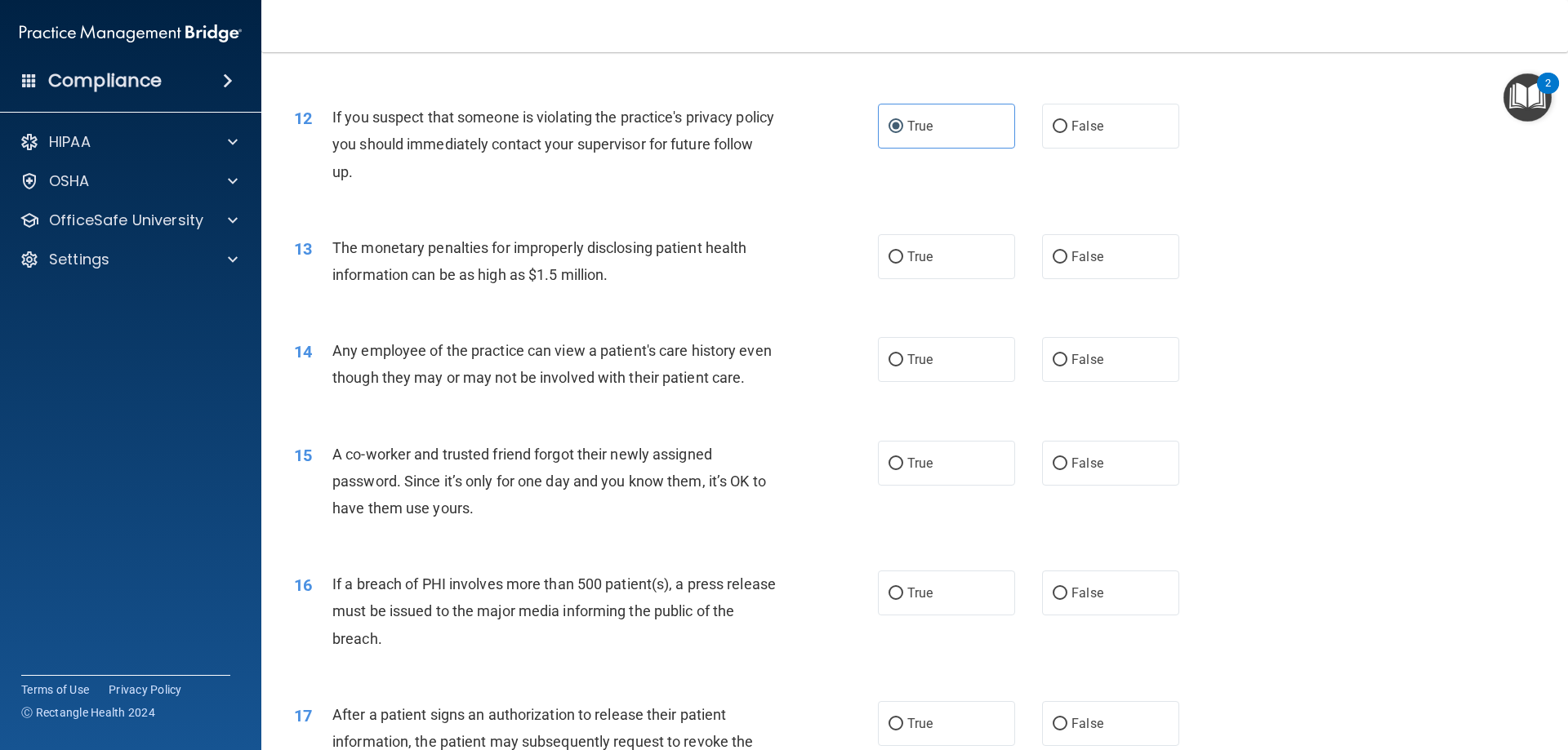
scroll to position [1388, 0]
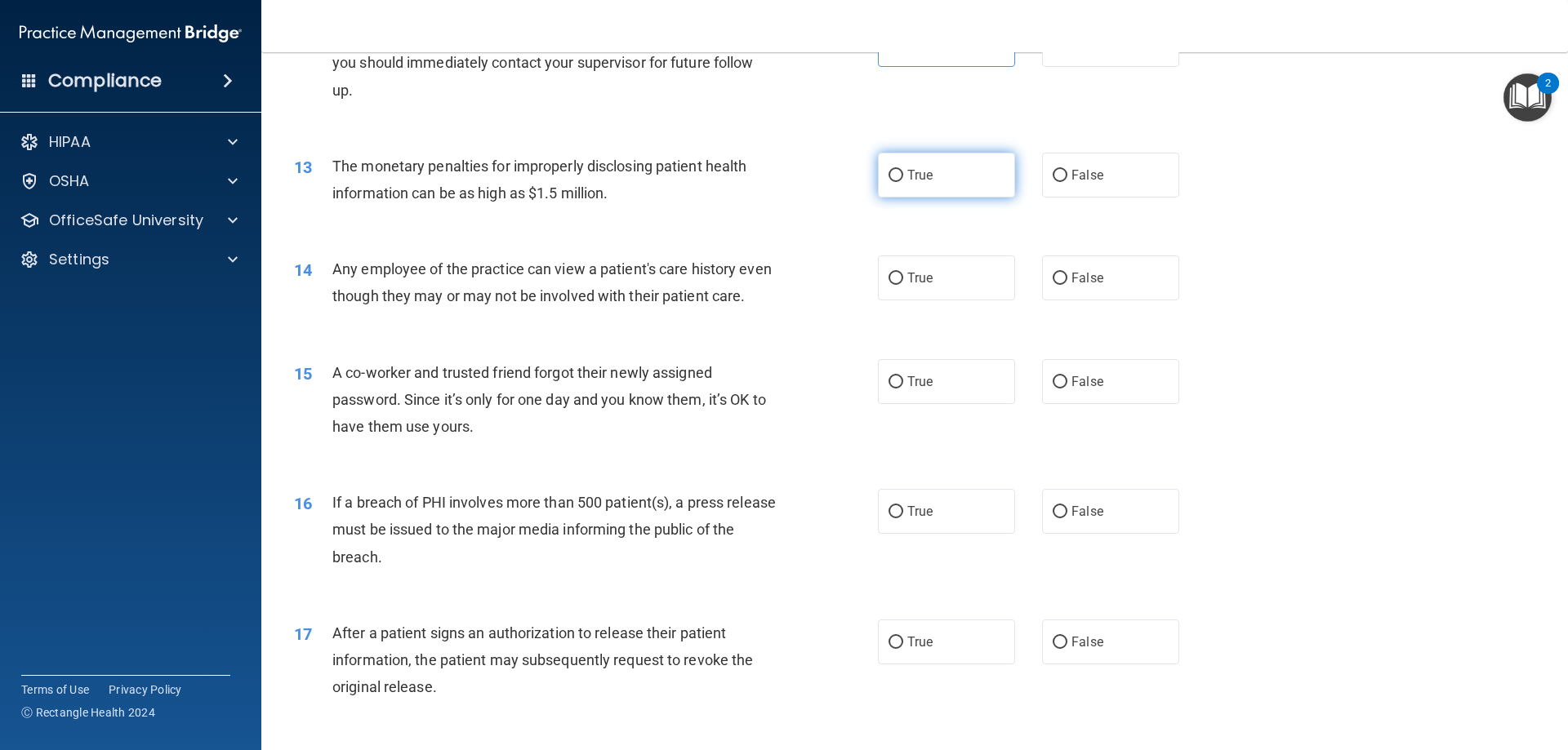
click at [943, 186] on label "True" at bounding box center [947, 175] width 137 height 45
click at [904, 182] on input "True" at bounding box center [895, 176] width 14 height 12
radio input "true"
click at [1106, 280] on label "False" at bounding box center [1111, 278] width 137 height 45
click at [1068, 280] on input "False" at bounding box center [1059, 279] width 14 height 12
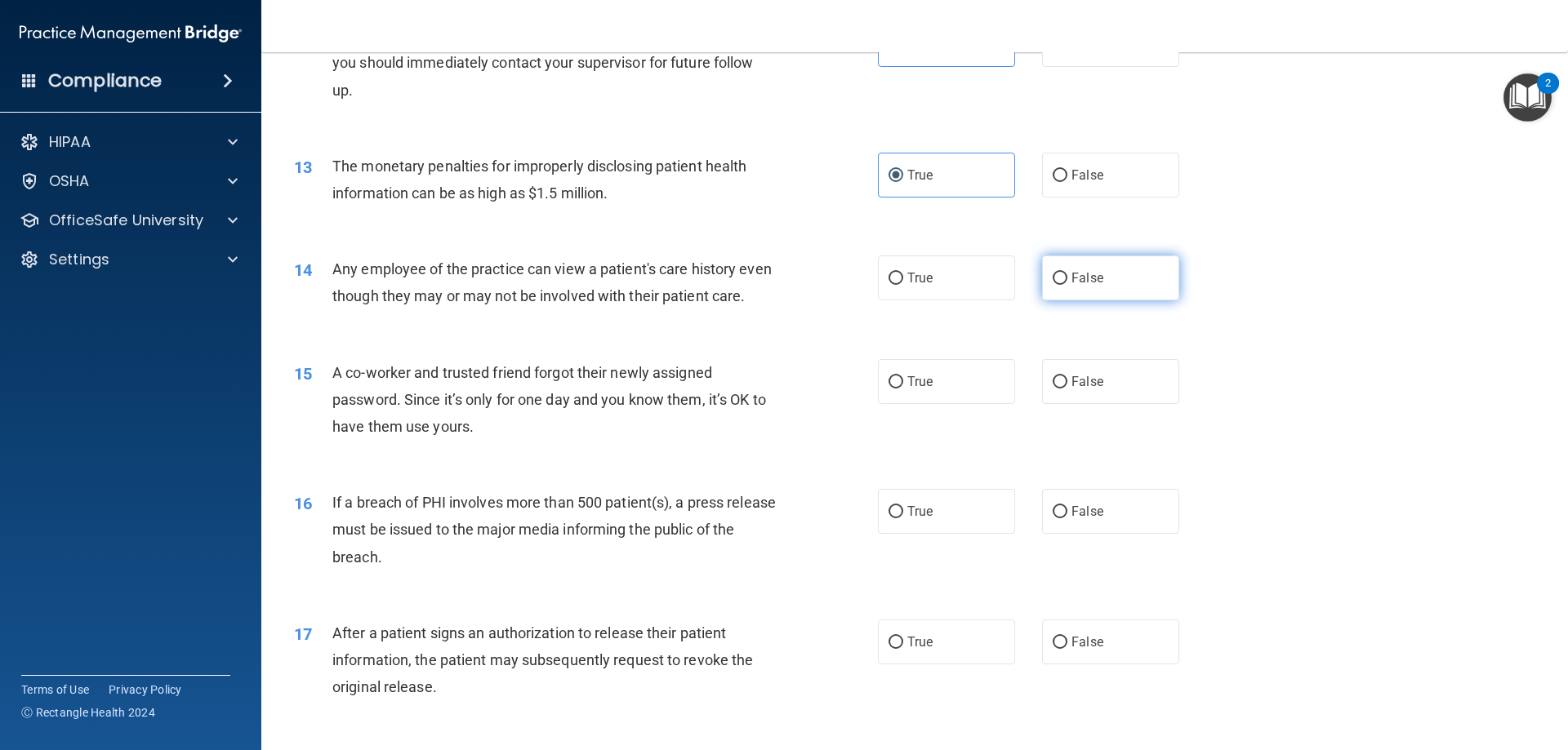
radio input "true"
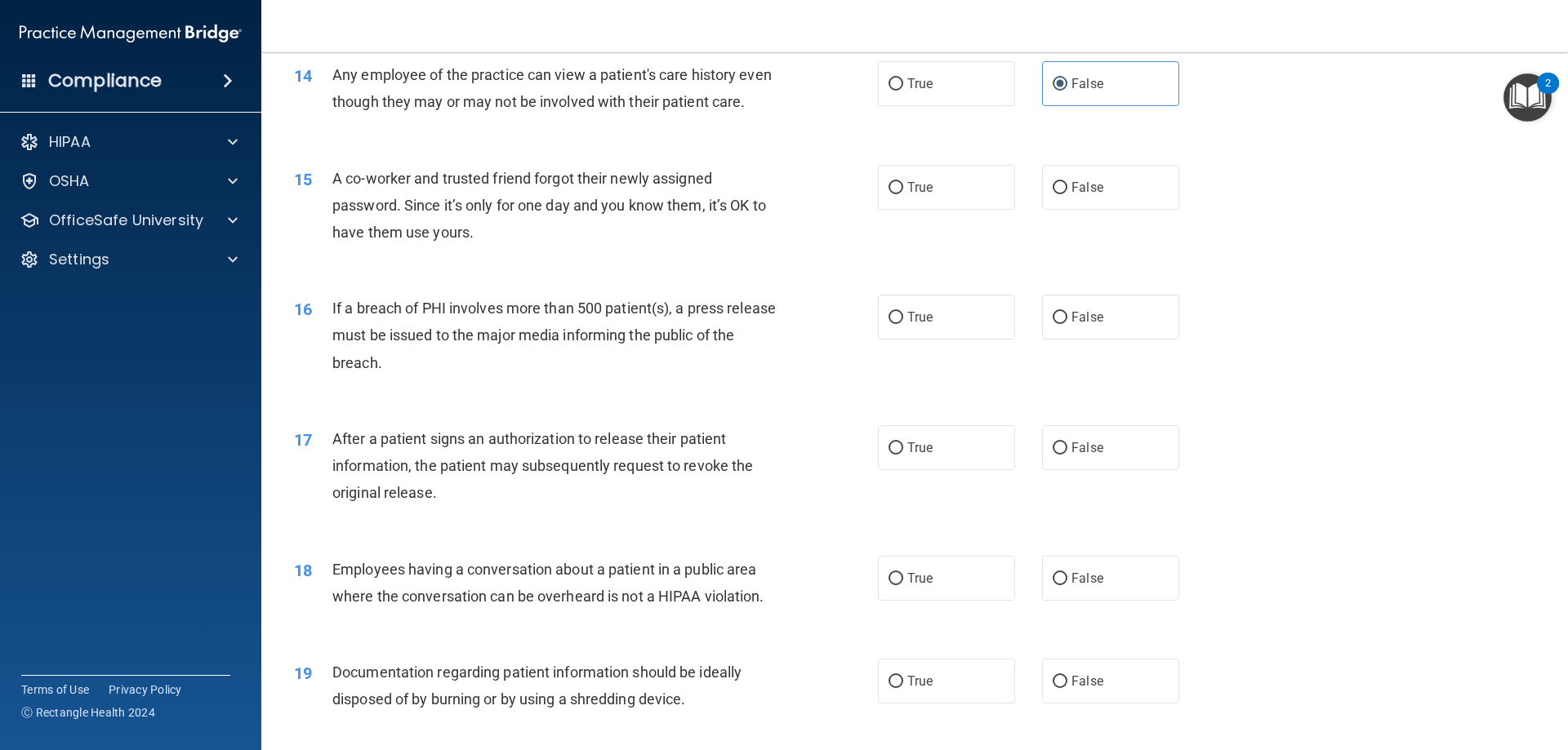
scroll to position [1634, 0]
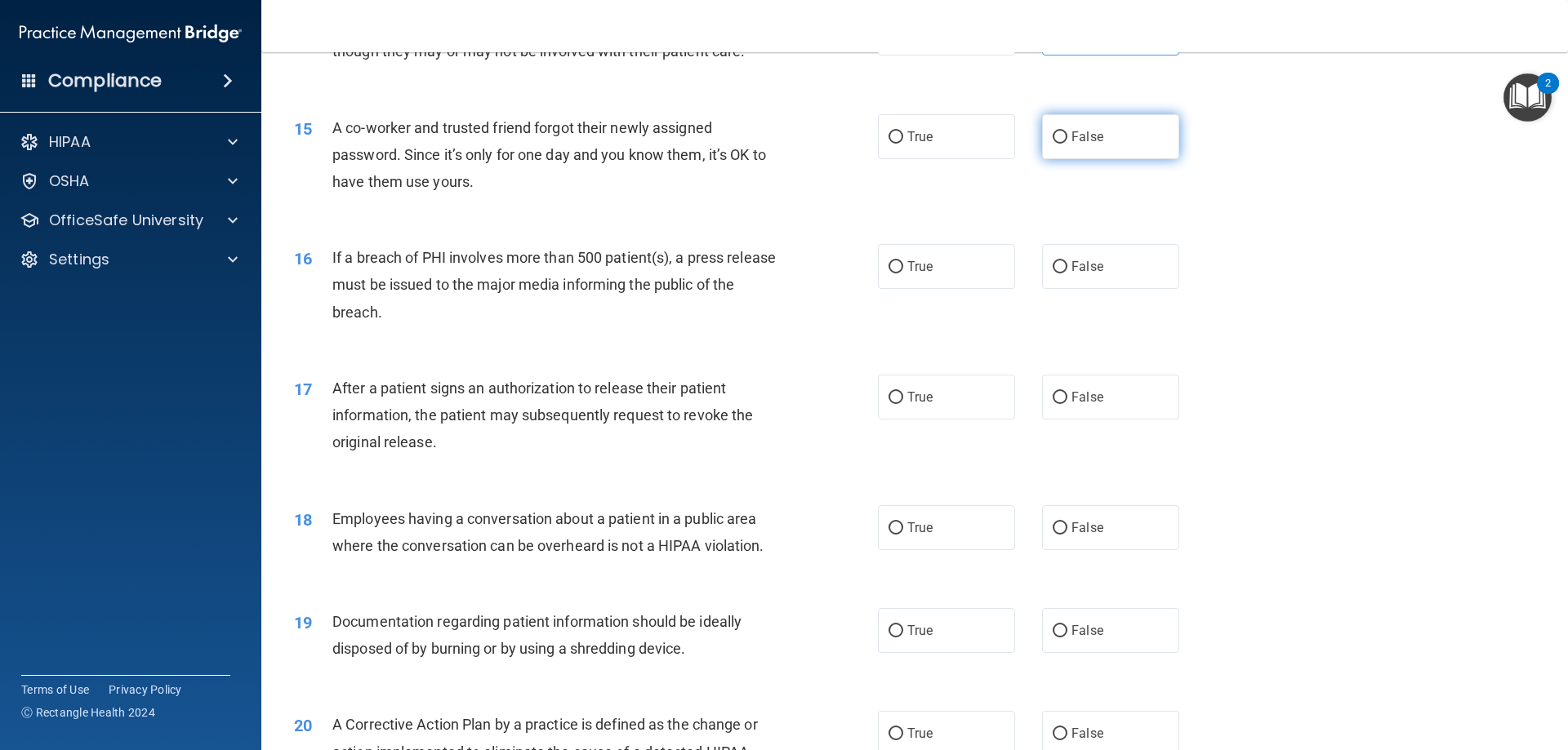
click at [1090, 159] on label "False" at bounding box center [1111, 136] width 137 height 45
click at [1068, 144] on input "False" at bounding box center [1059, 137] width 14 height 12
radio input "true"
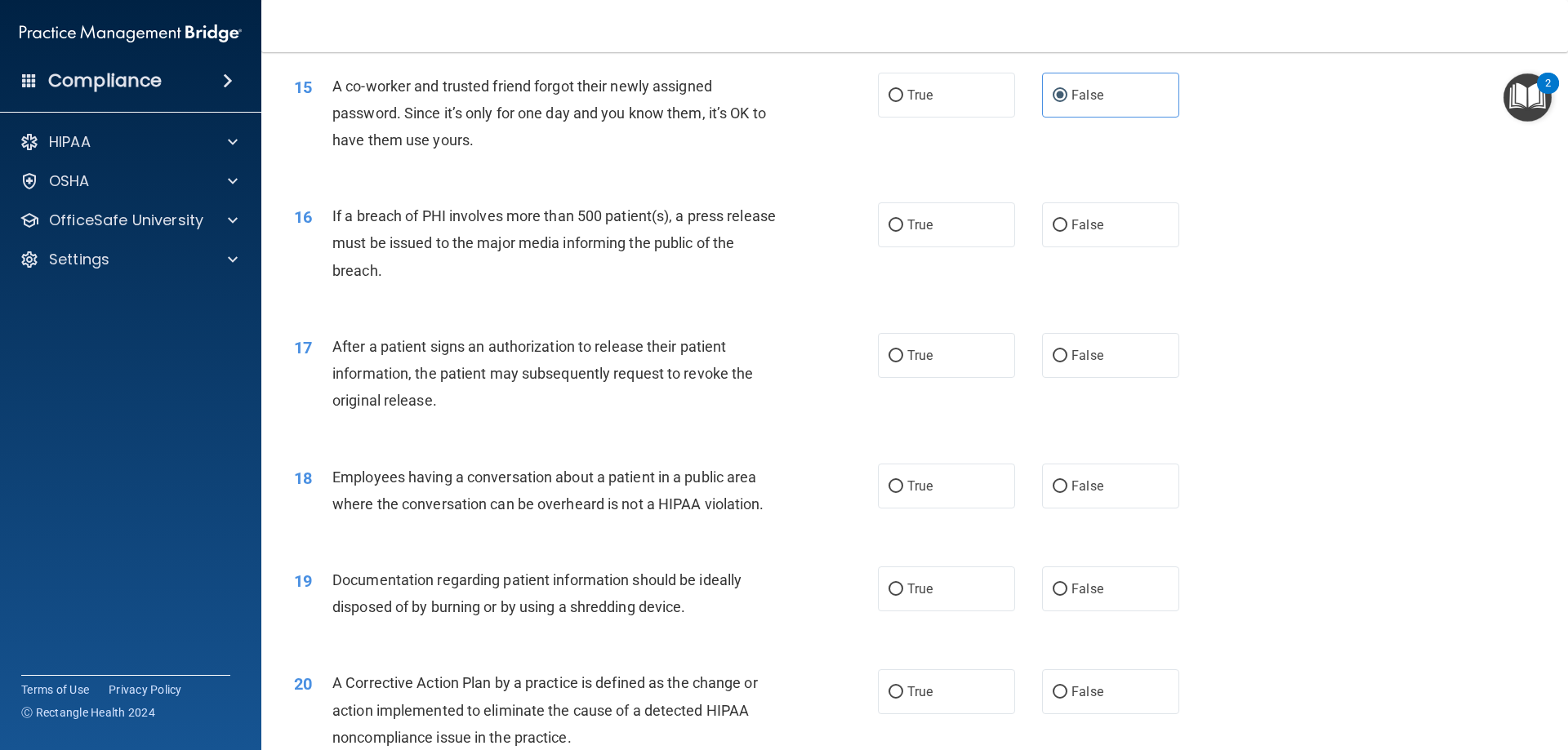
scroll to position [1715, 0]
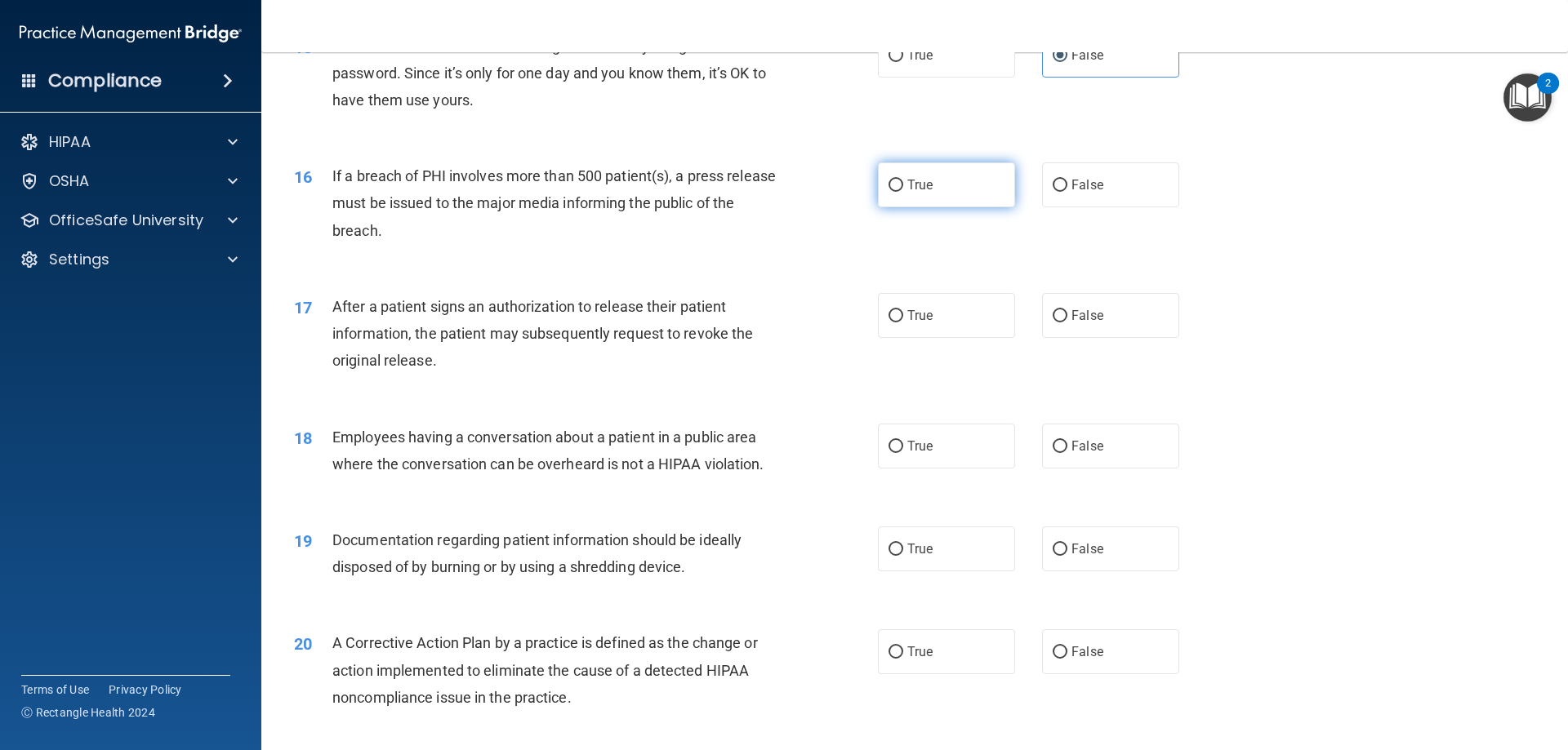
click at [953, 207] on label "True" at bounding box center [947, 184] width 137 height 45
click at [904, 192] on input "True" at bounding box center [895, 185] width 14 height 12
radio input "true"
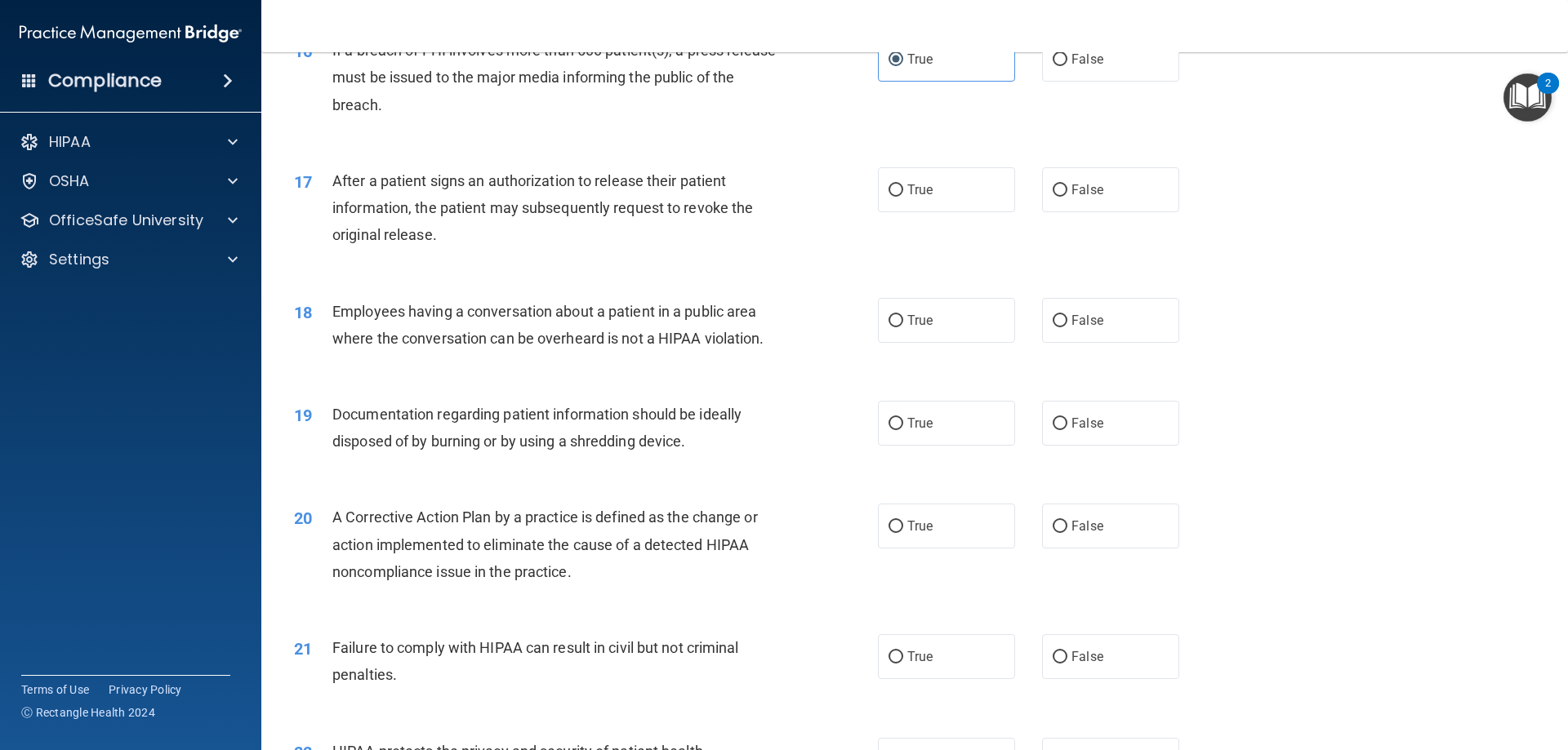
scroll to position [1878, 0]
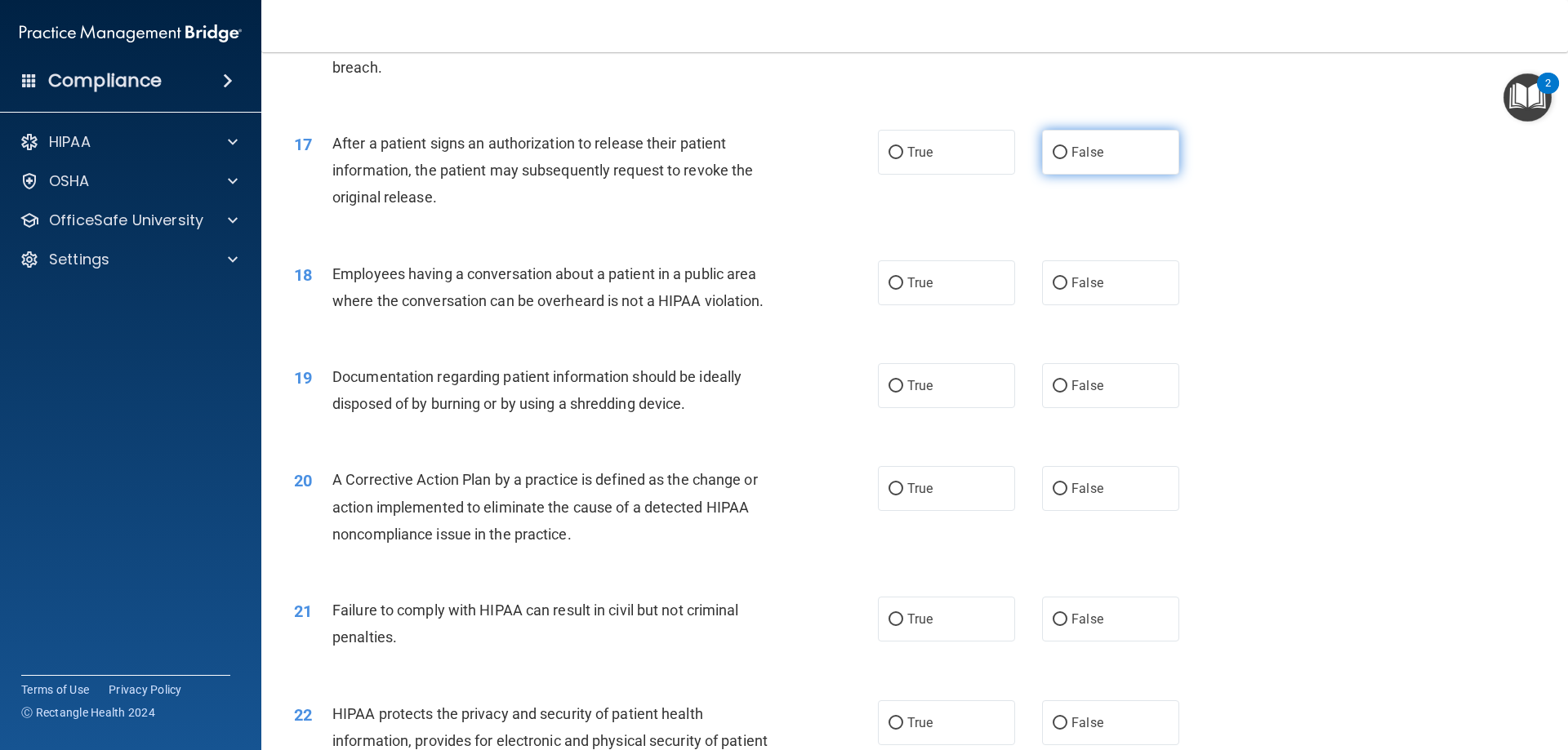
click at [1156, 167] on label "False" at bounding box center [1111, 152] width 137 height 45
click at [1068, 159] on input "False" at bounding box center [1059, 153] width 14 height 12
radio input "true"
click at [818, 209] on div "17 After a patient signs an authorization to release their patient information,…" at bounding box center [585, 175] width 633 height 90
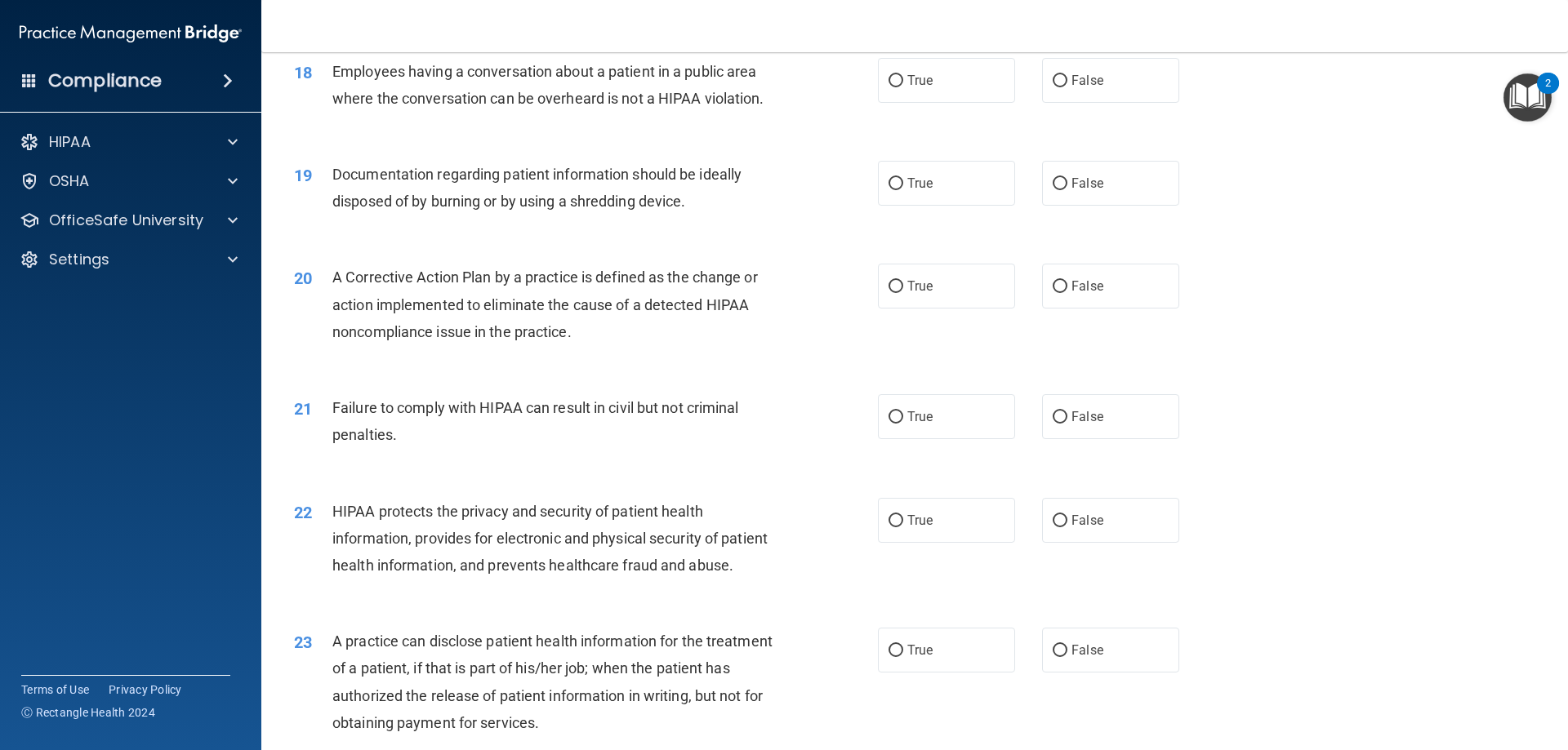
scroll to position [2041, 0]
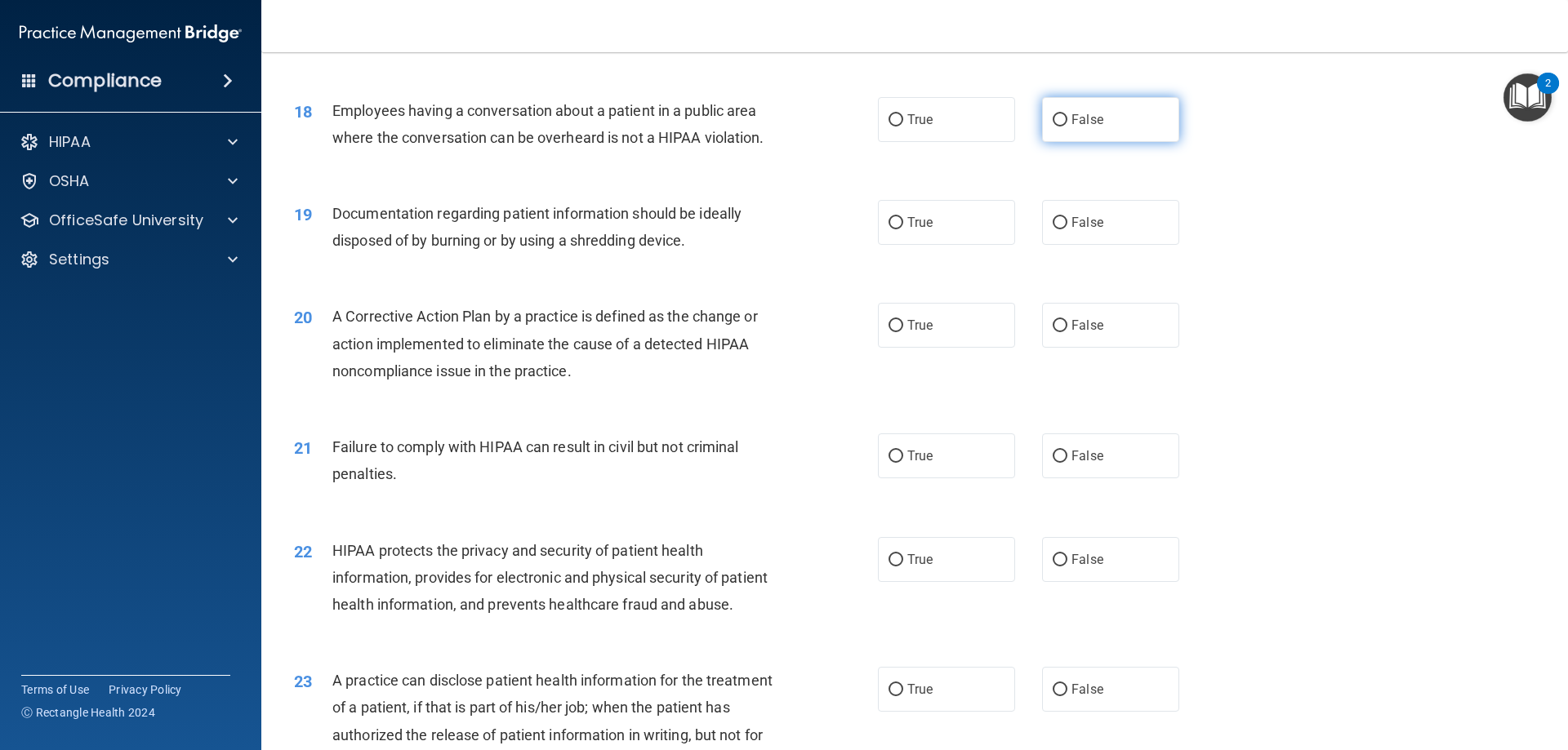
click at [1106, 142] on label "False" at bounding box center [1111, 119] width 137 height 45
click at [1068, 127] on input "False" at bounding box center [1059, 120] width 14 height 12
radio input "true"
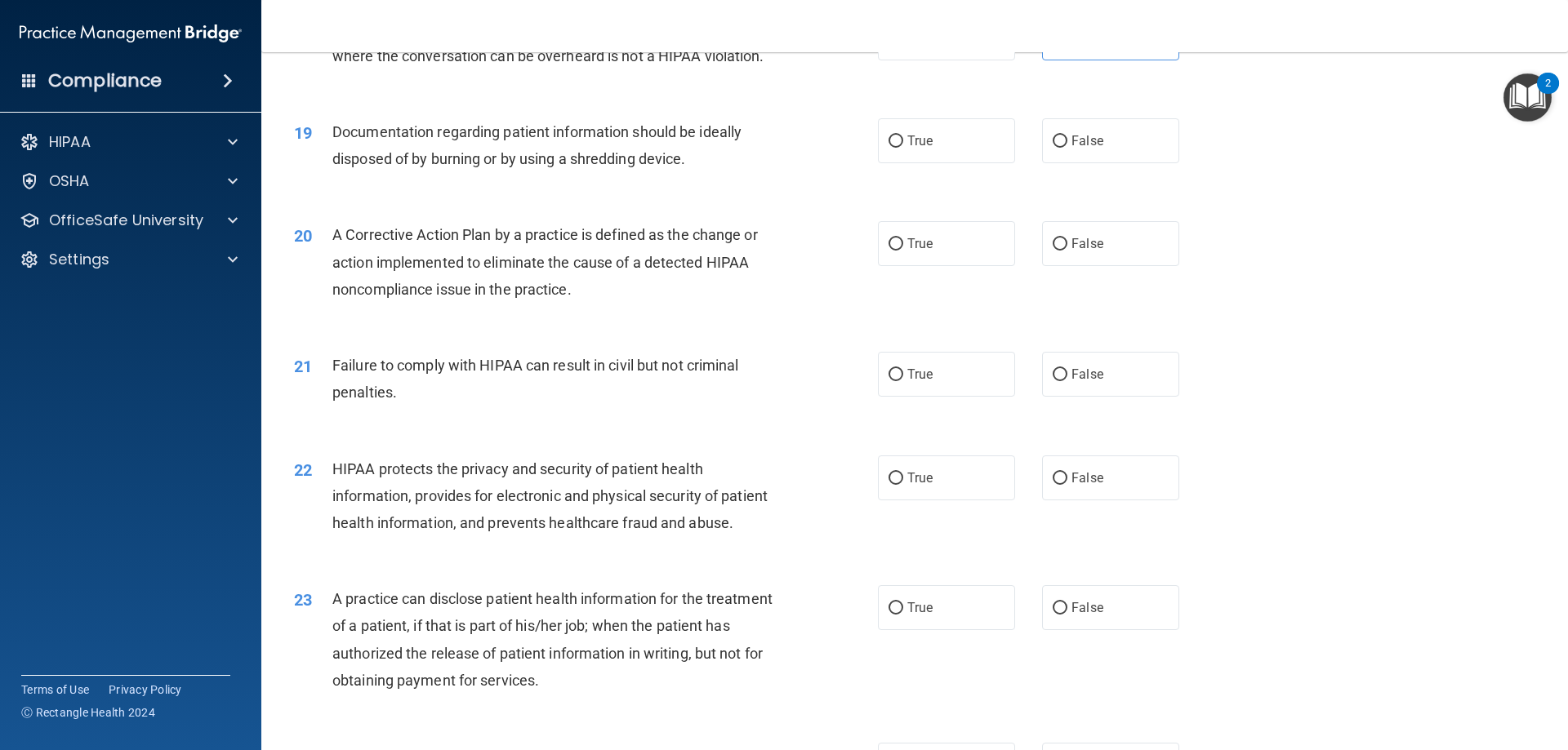
scroll to position [2205, 0]
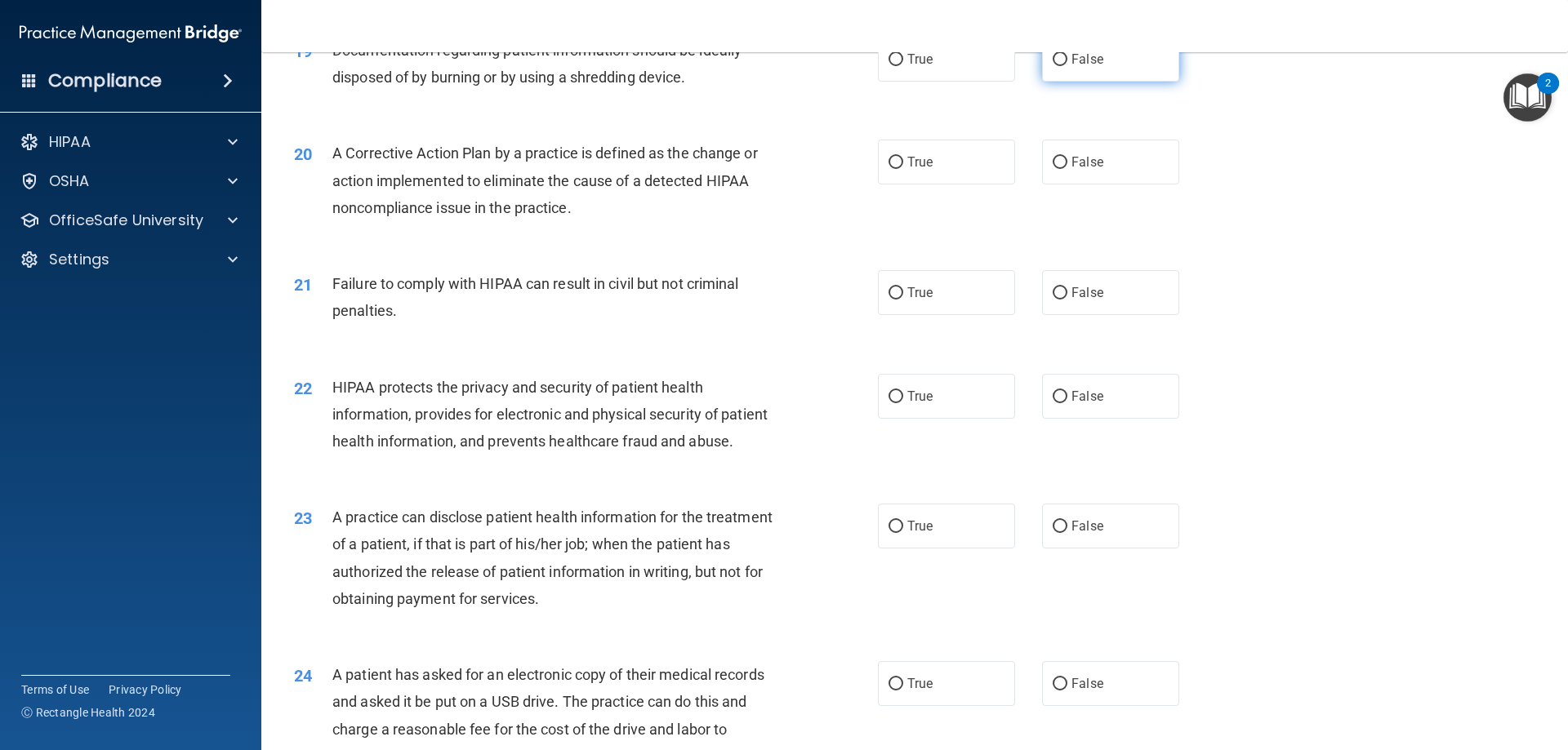
click at [1102, 82] on label "False" at bounding box center [1111, 59] width 137 height 45
click at [1068, 66] on input "False" at bounding box center [1059, 59] width 14 height 12
radio input "true"
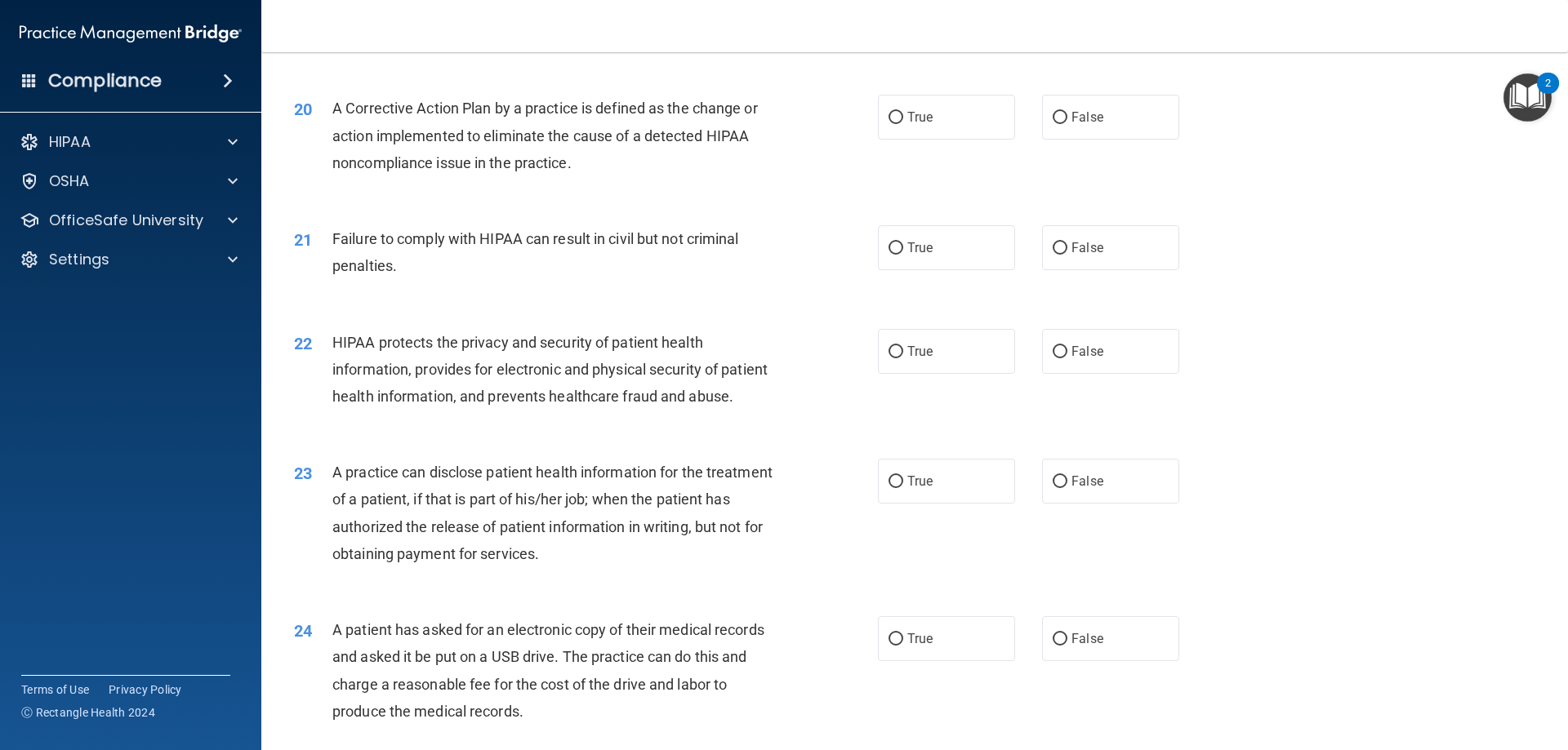
scroll to position [2286, 0]
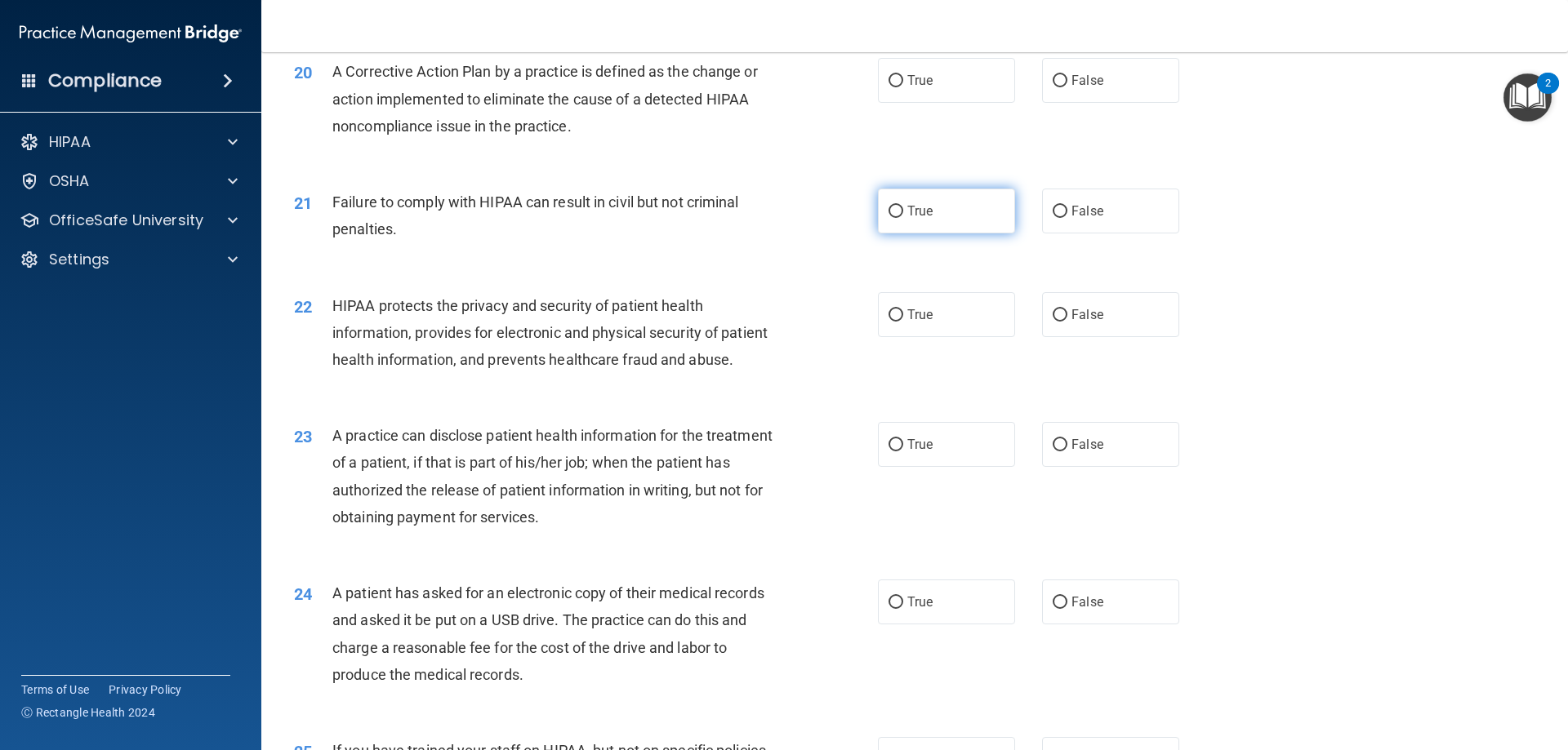
click at [942, 234] on label "True" at bounding box center [947, 211] width 137 height 45
click at [904, 218] on input "True" at bounding box center [895, 212] width 14 height 12
radio input "true"
click at [964, 95] on label "True" at bounding box center [947, 80] width 137 height 45
click at [904, 88] on input "True" at bounding box center [895, 81] width 14 height 12
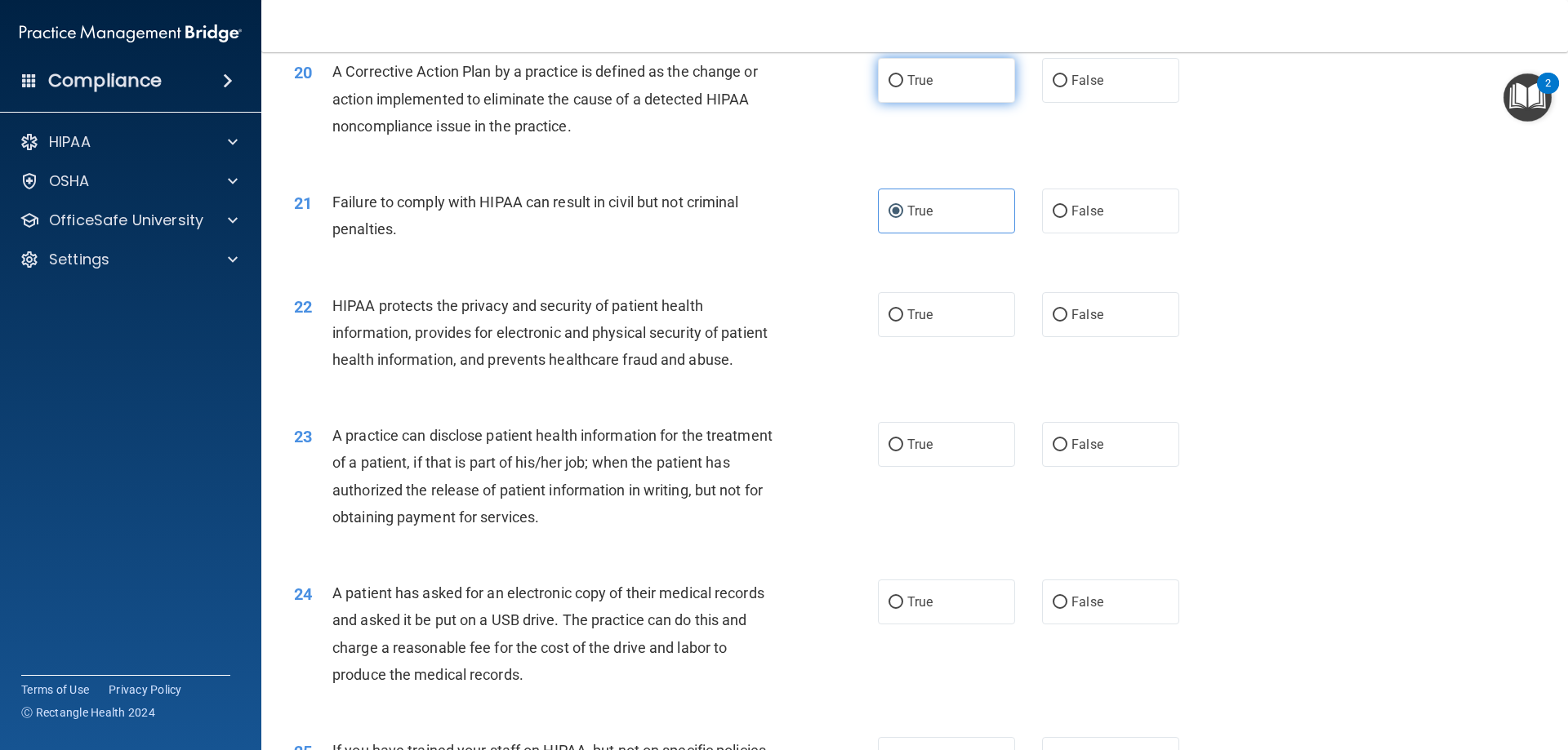
radio input "true"
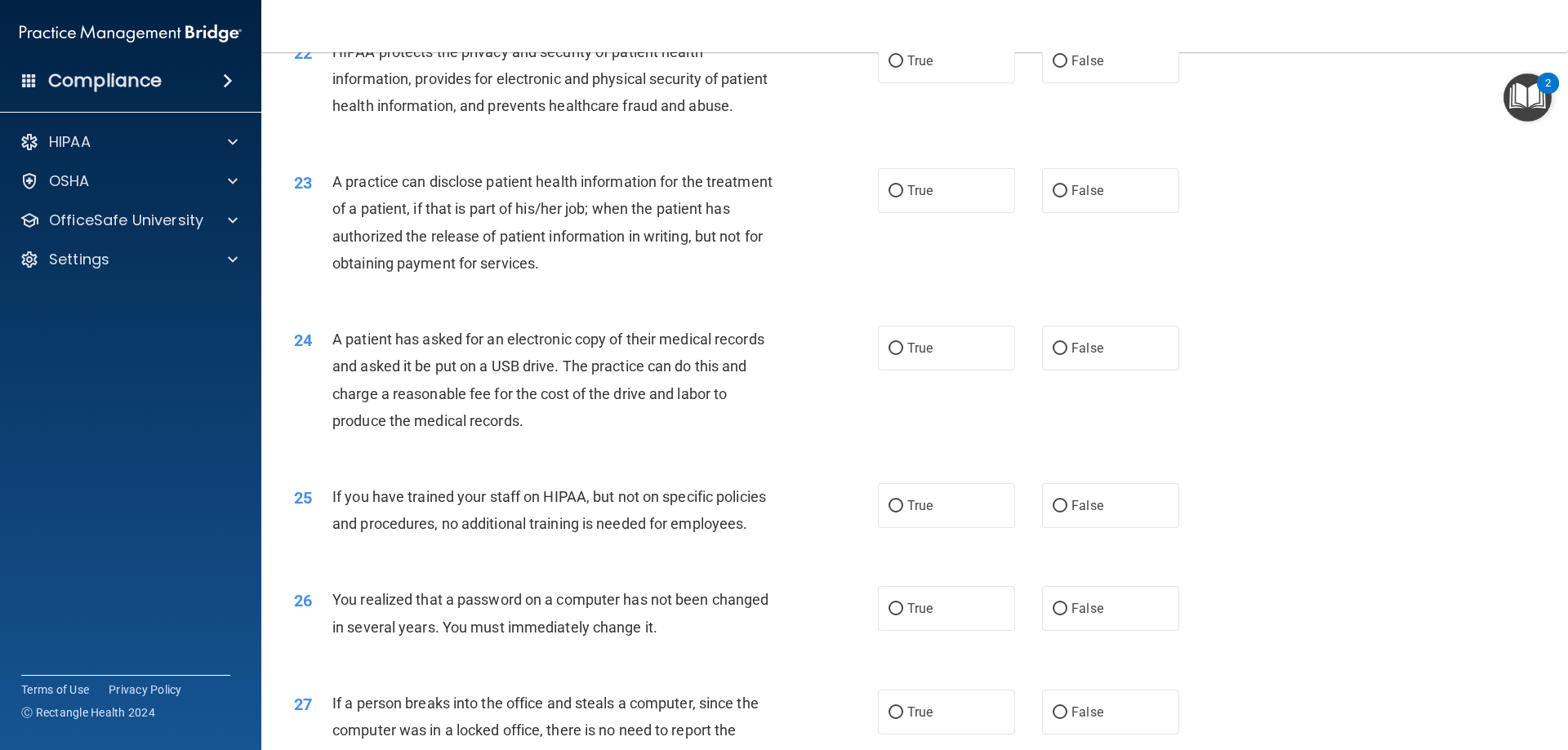
scroll to position [2543, 0]
click at [966, 81] on label "True" at bounding box center [947, 58] width 137 height 45
click at [904, 65] on input "True" at bounding box center [895, 59] width 14 height 12
radio input "true"
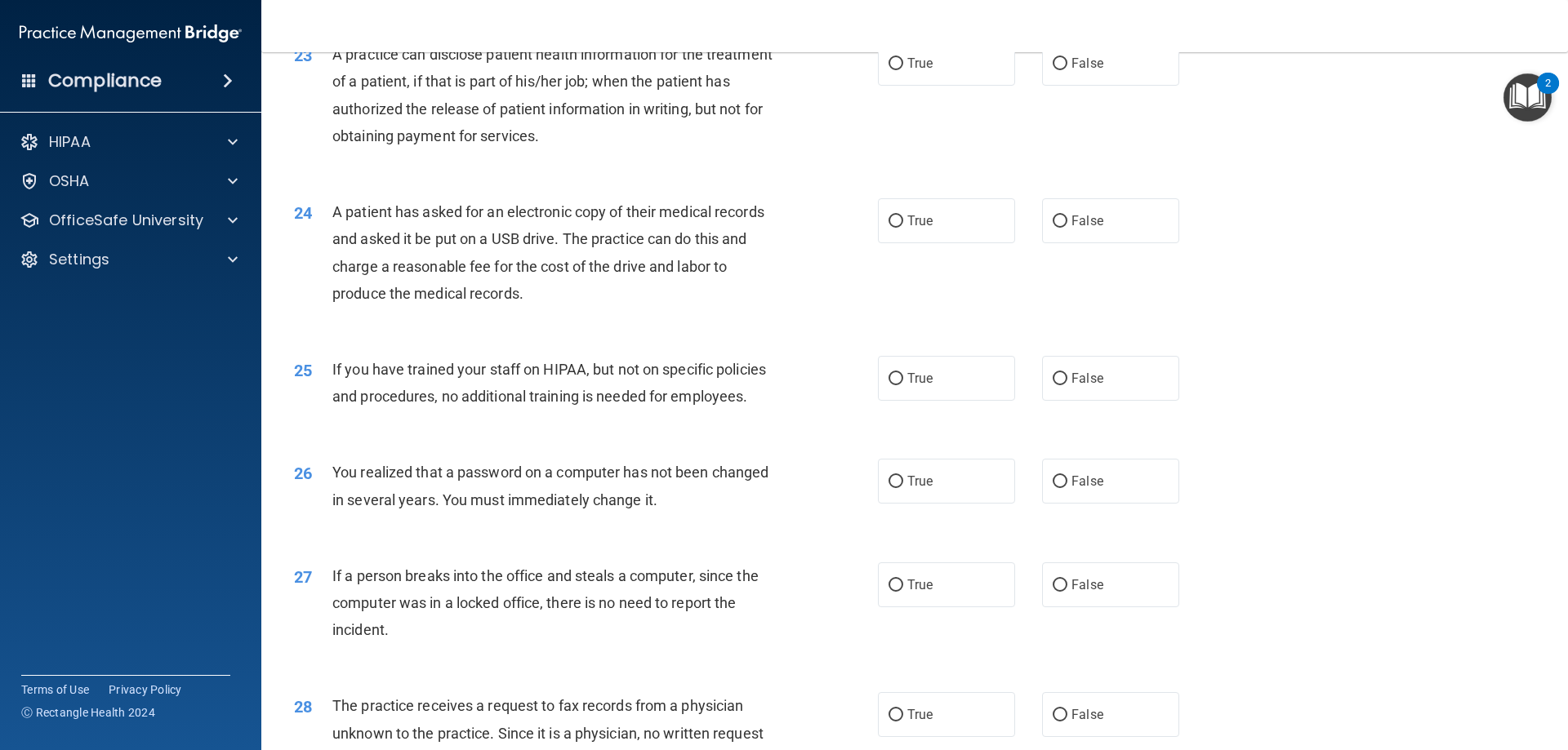
scroll to position [2706, 0]
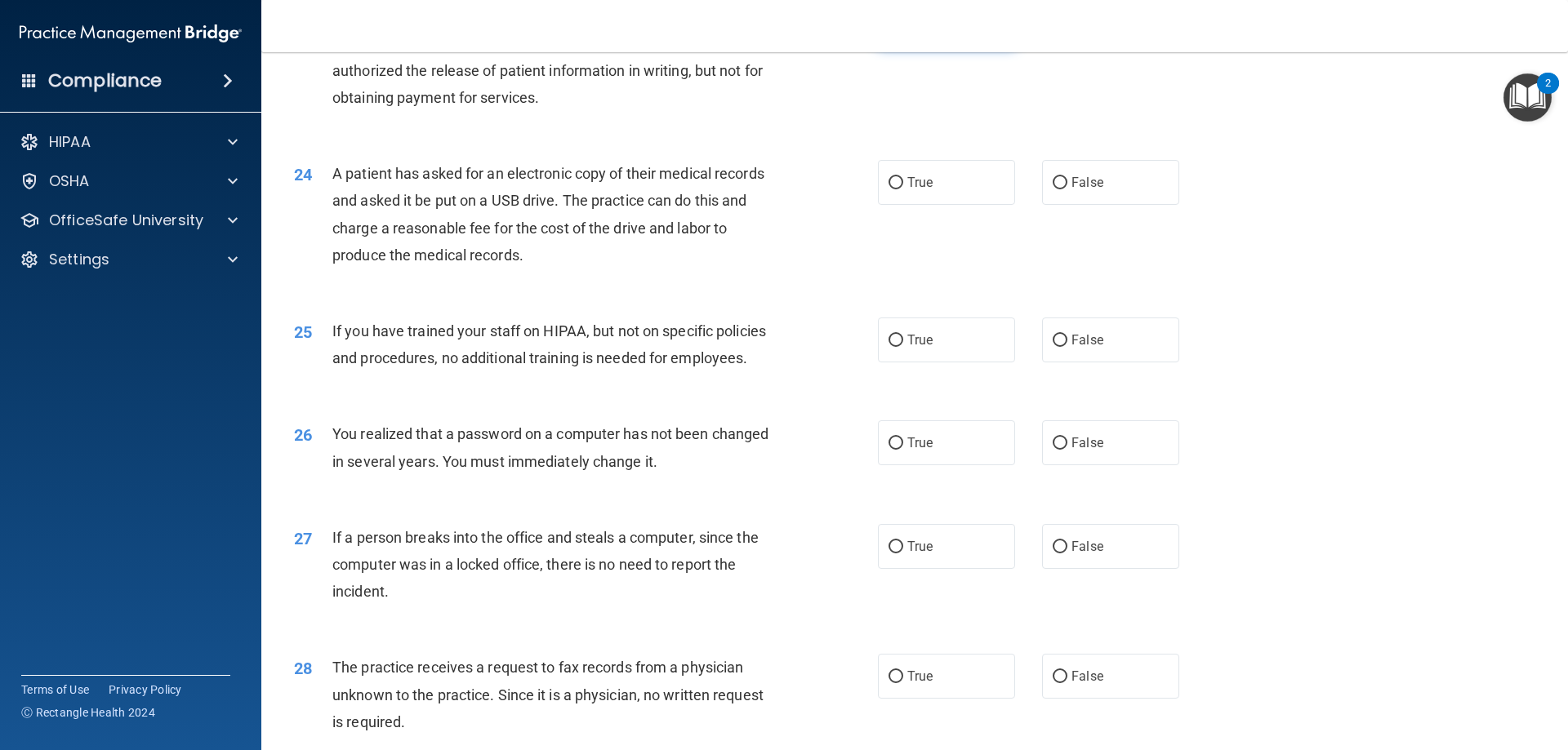
click at [916, 32] on span "True" at bounding box center [920, 25] width 26 height 15
click at [904, 31] on input "True" at bounding box center [895, 26] width 14 height 12
radio input "true"
click at [948, 205] on label "True" at bounding box center [947, 182] width 137 height 45
click at [904, 190] on input "True" at bounding box center [895, 183] width 14 height 12
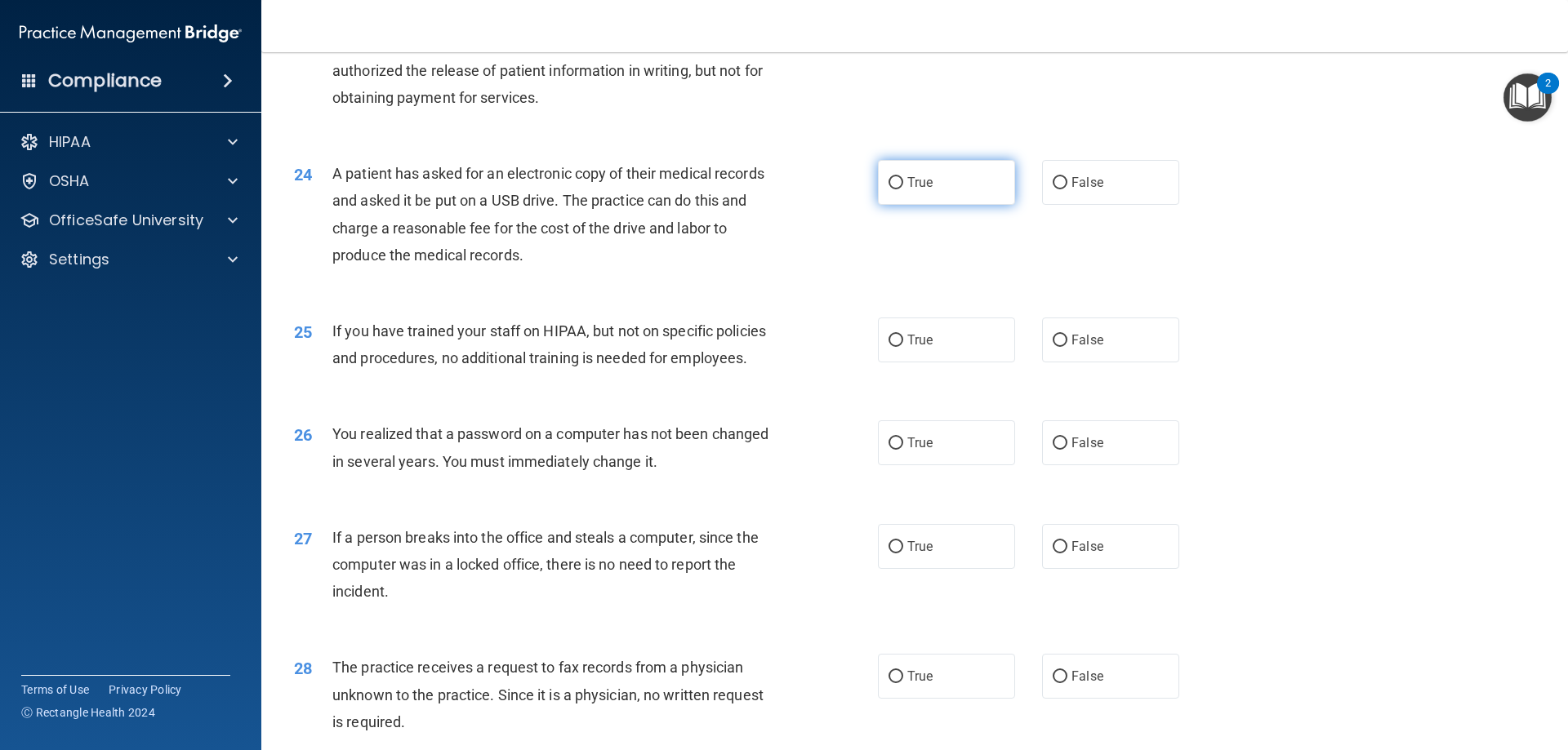
radio input "true"
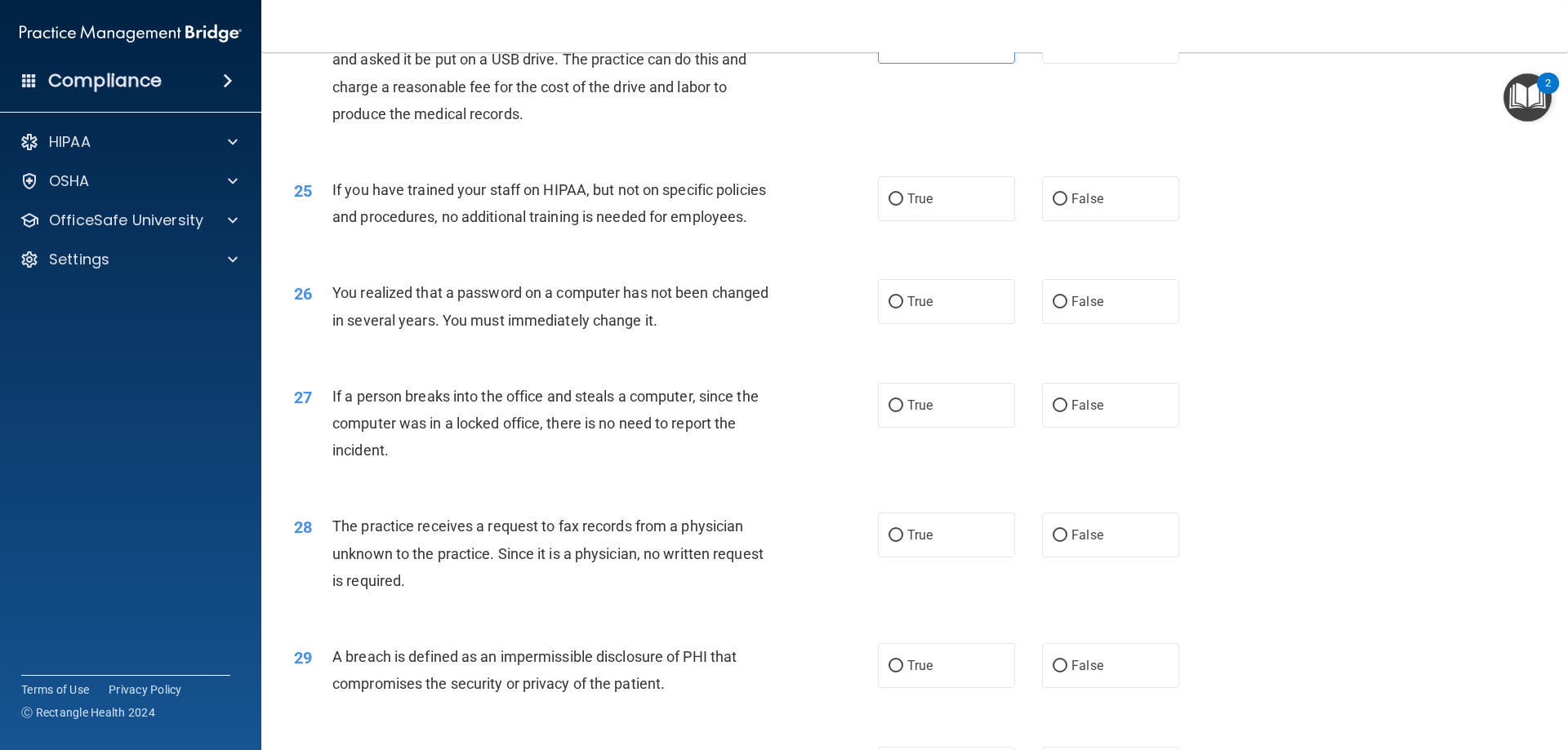
scroll to position [2869, 0]
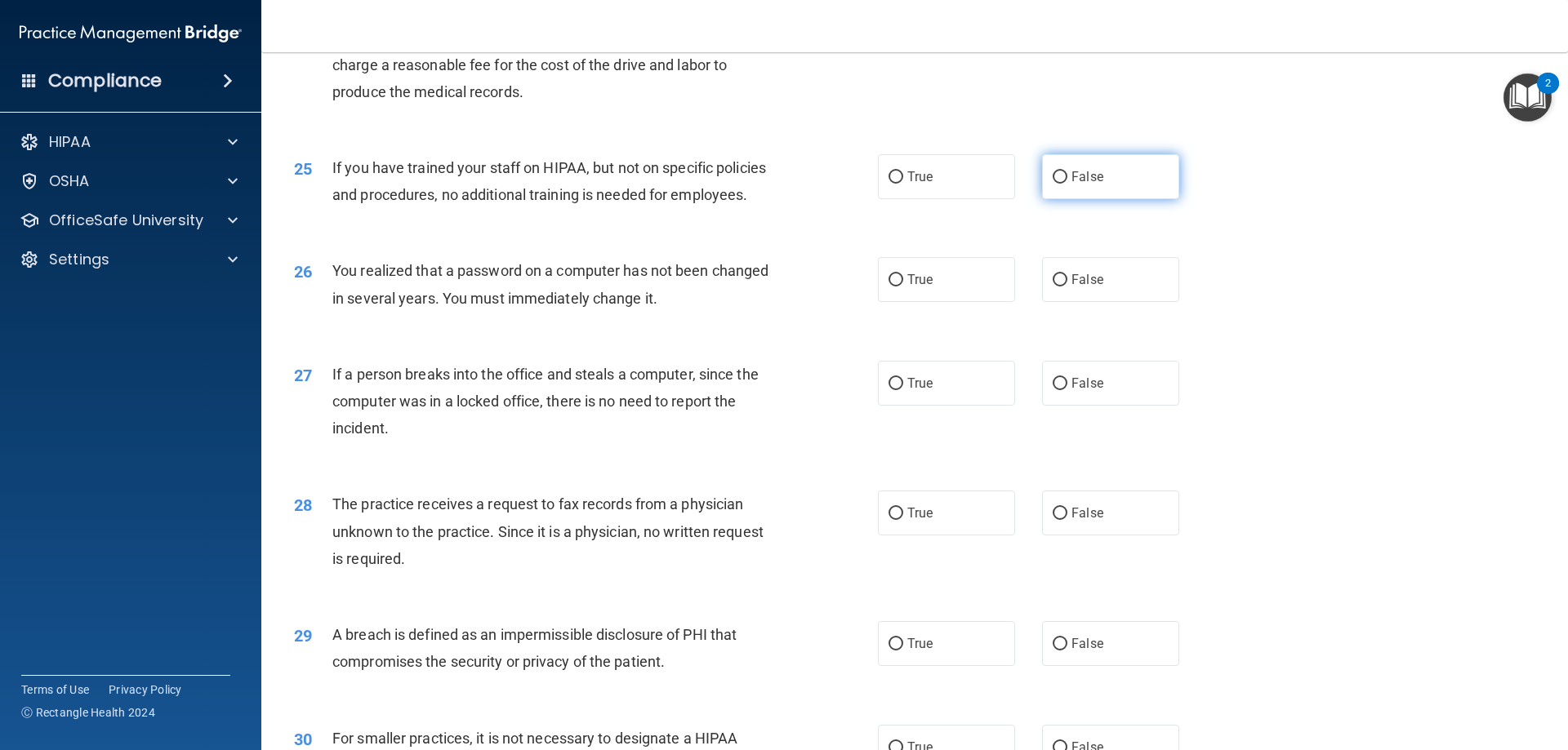
click at [1127, 199] on label "False" at bounding box center [1111, 177] width 137 height 45
click at [1068, 184] on input "False" at bounding box center [1059, 177] width 14 height 12
radio input "true"
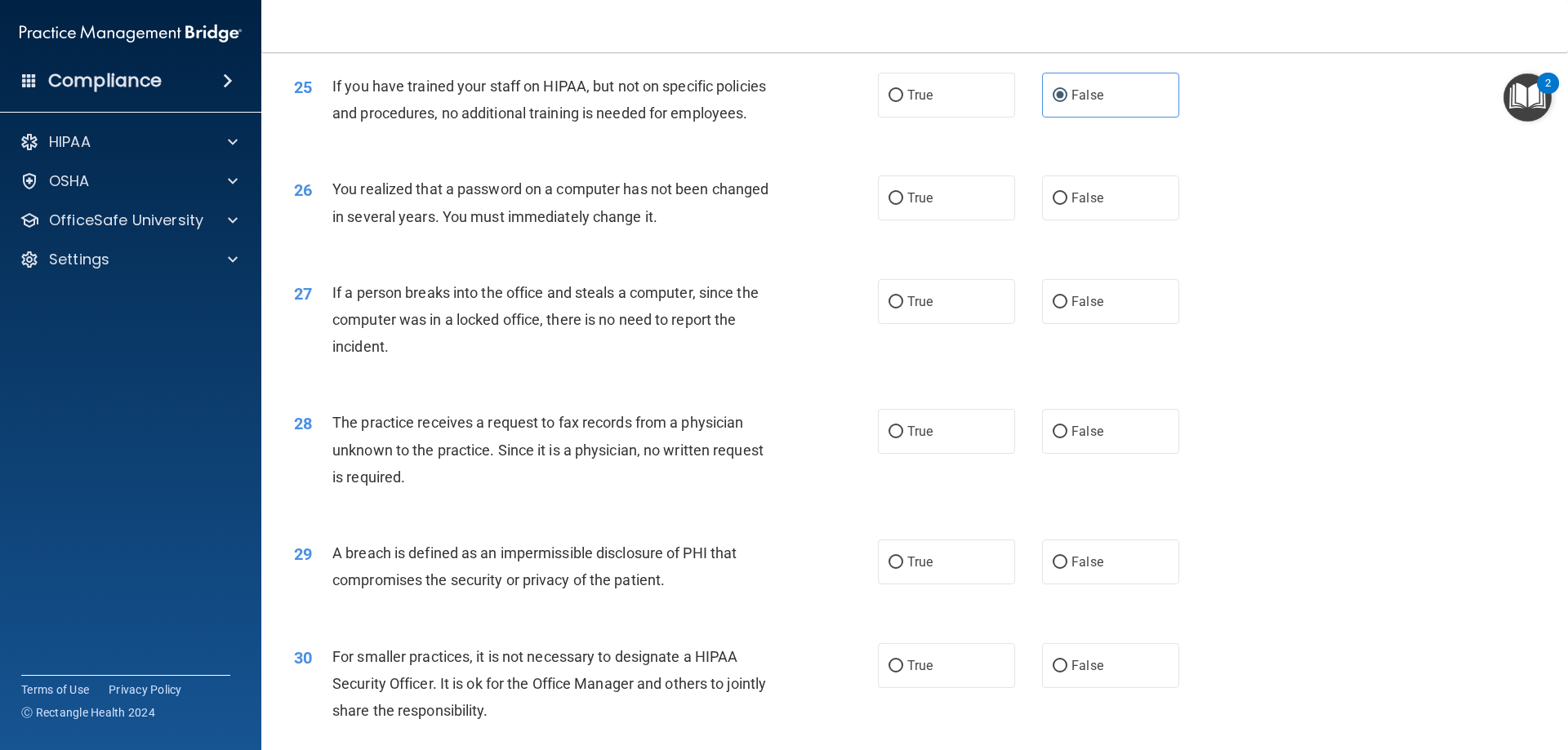
scroll to position [3032, 0]
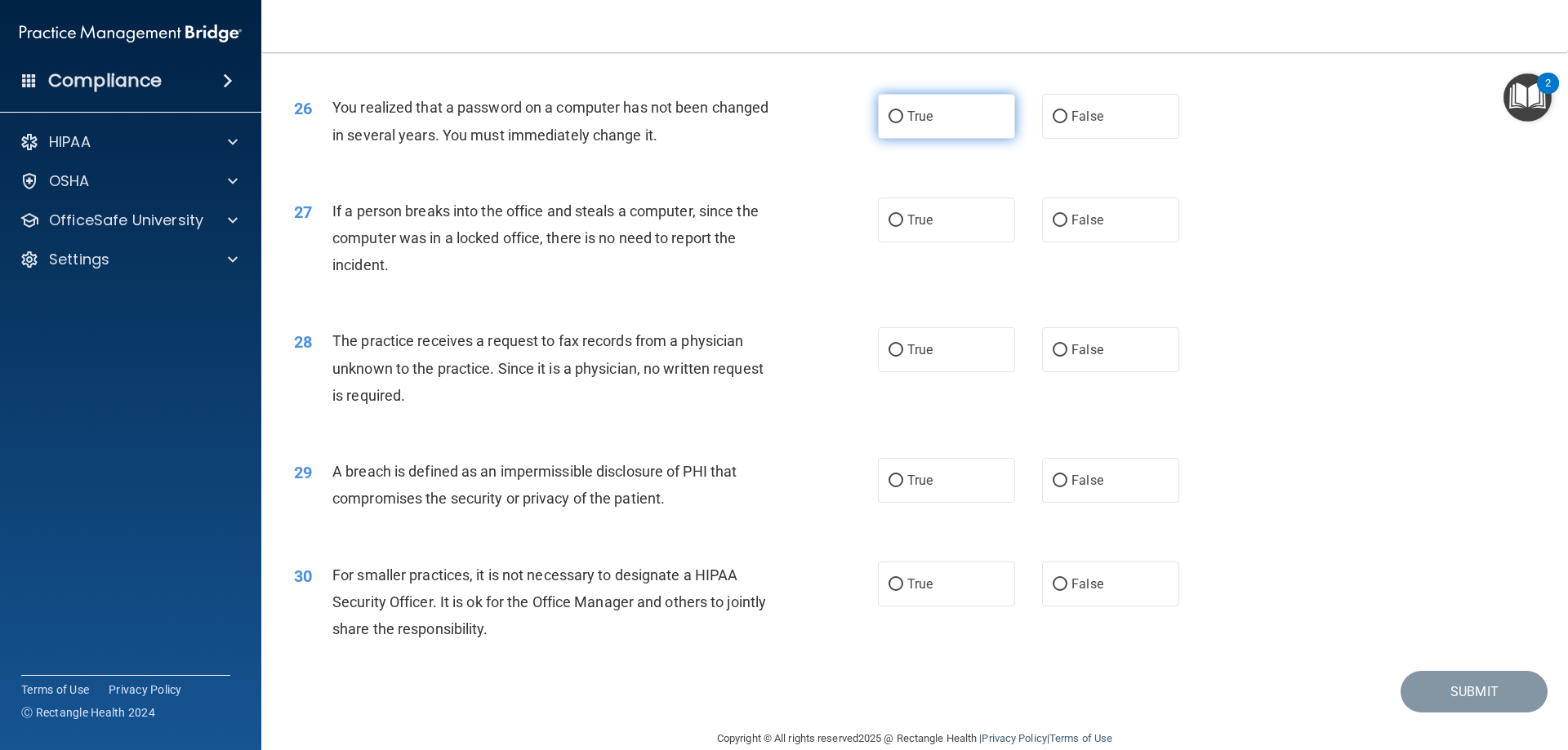
click at [935, 138] on label "True" at bounding box center [947, 115] width 137 height 45
click at [904, 123] on input "True" at bounding box center [895, 116] width 14 height 12
radio input "true"
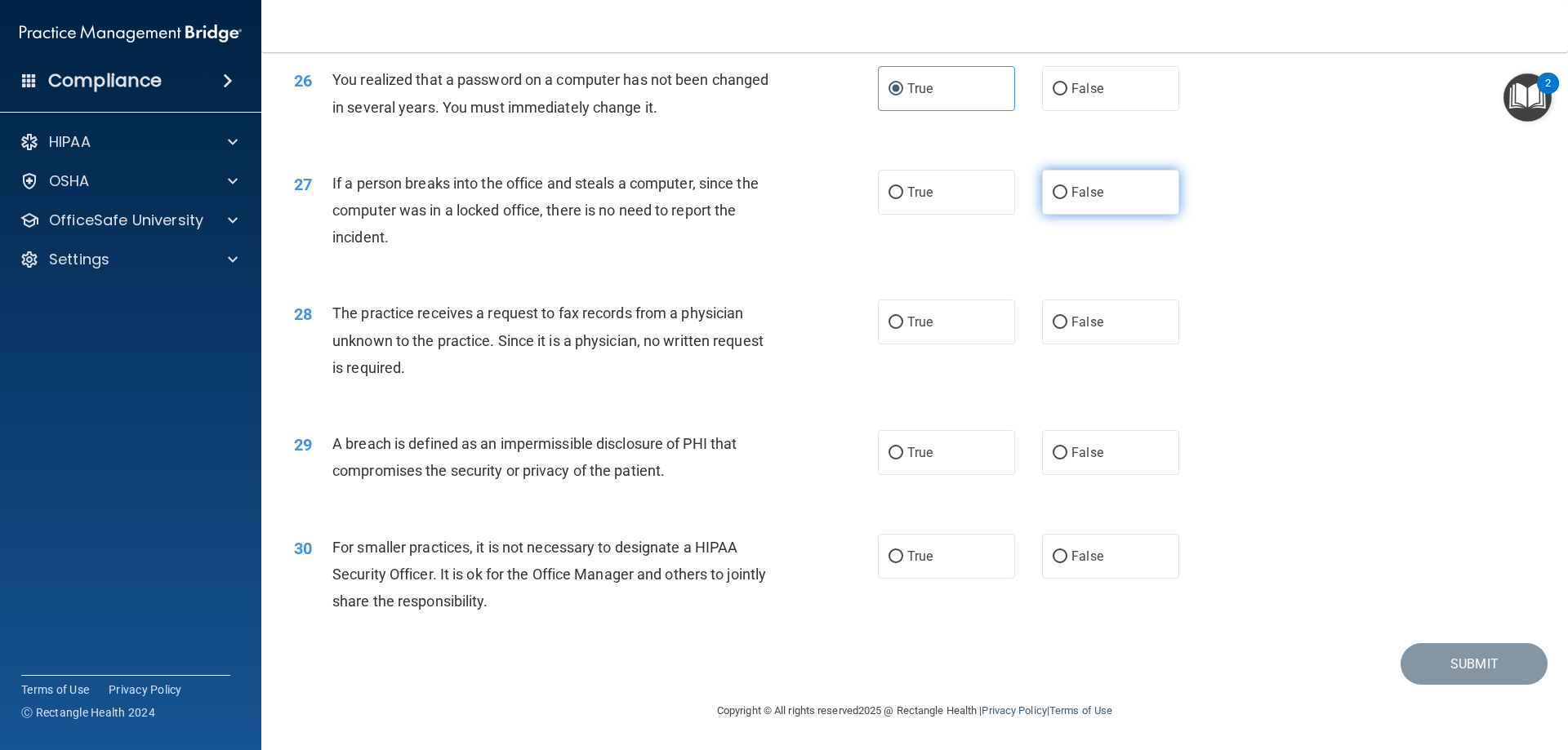
click at [1130, 205] on label "False" at bounding box center [1111, 192] width 137 height 45
click at [1068, 199] on input "False" at bounding box center [1059, 193] width 14 height 12
radio input "true"
click at [1058, 344] on label "False" at bounding box center [1111, 322] width 137 height 45
click at [1058, 329] on input "False" at bounding box center [1059, 323] width 14 height 12
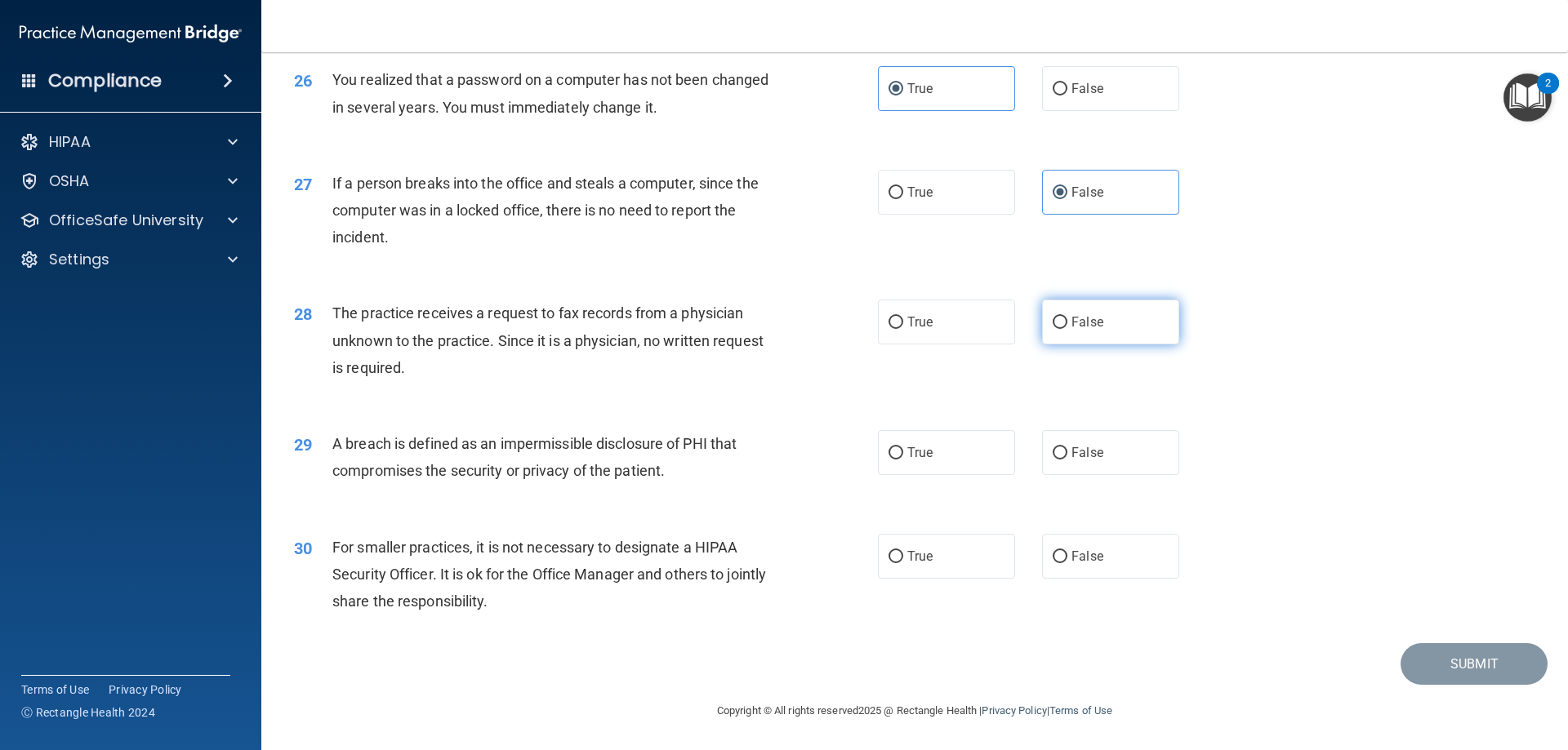
radio input "true"
click at [908, 467] on label "True" at bounding box center [947, 452] width 137 height 45
click at [904, 460] on input "True" at bounding box center [895, 453] width 14 height 12
radio input "true"
click at [880, 570] on label "True" at bounding box center [947, 556] width 137 height 45
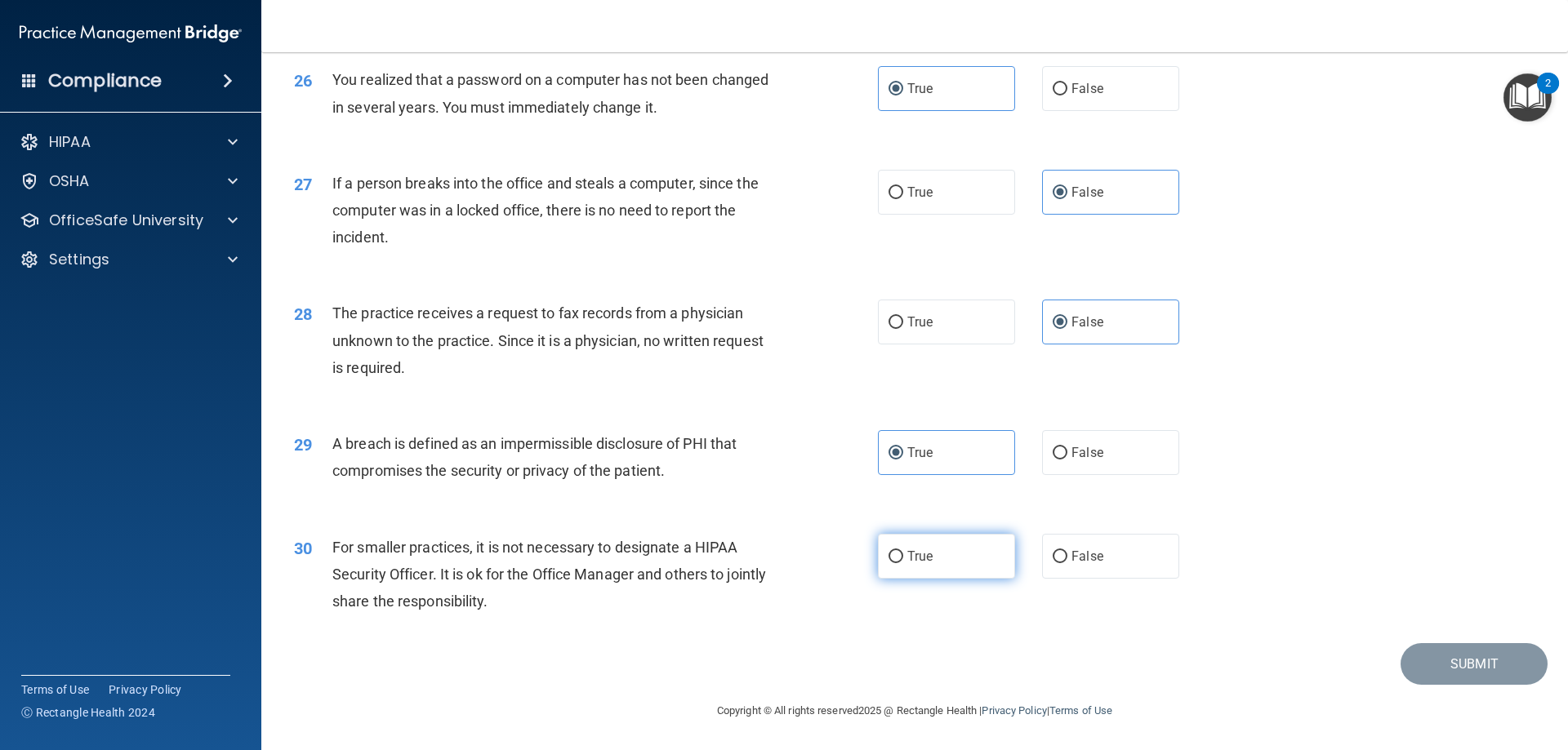
click at [889, 563] on input "True" at bounding box center [895, 557] width 14 height 12
radio input "true"
click at [1435, 659] on button "Submit" at bounding box center [1474, 664] width 147 height 42
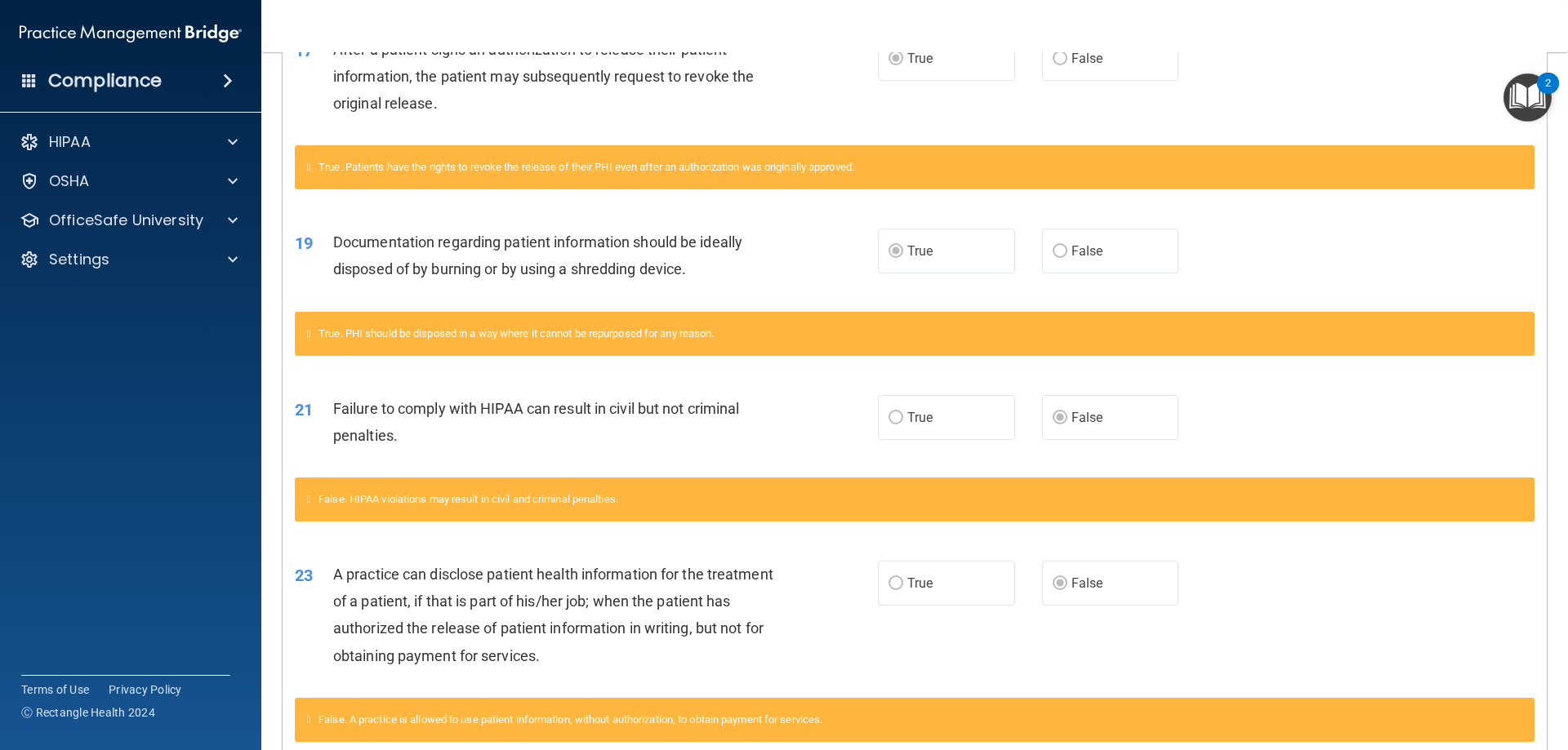
scroll to position [792, 0]
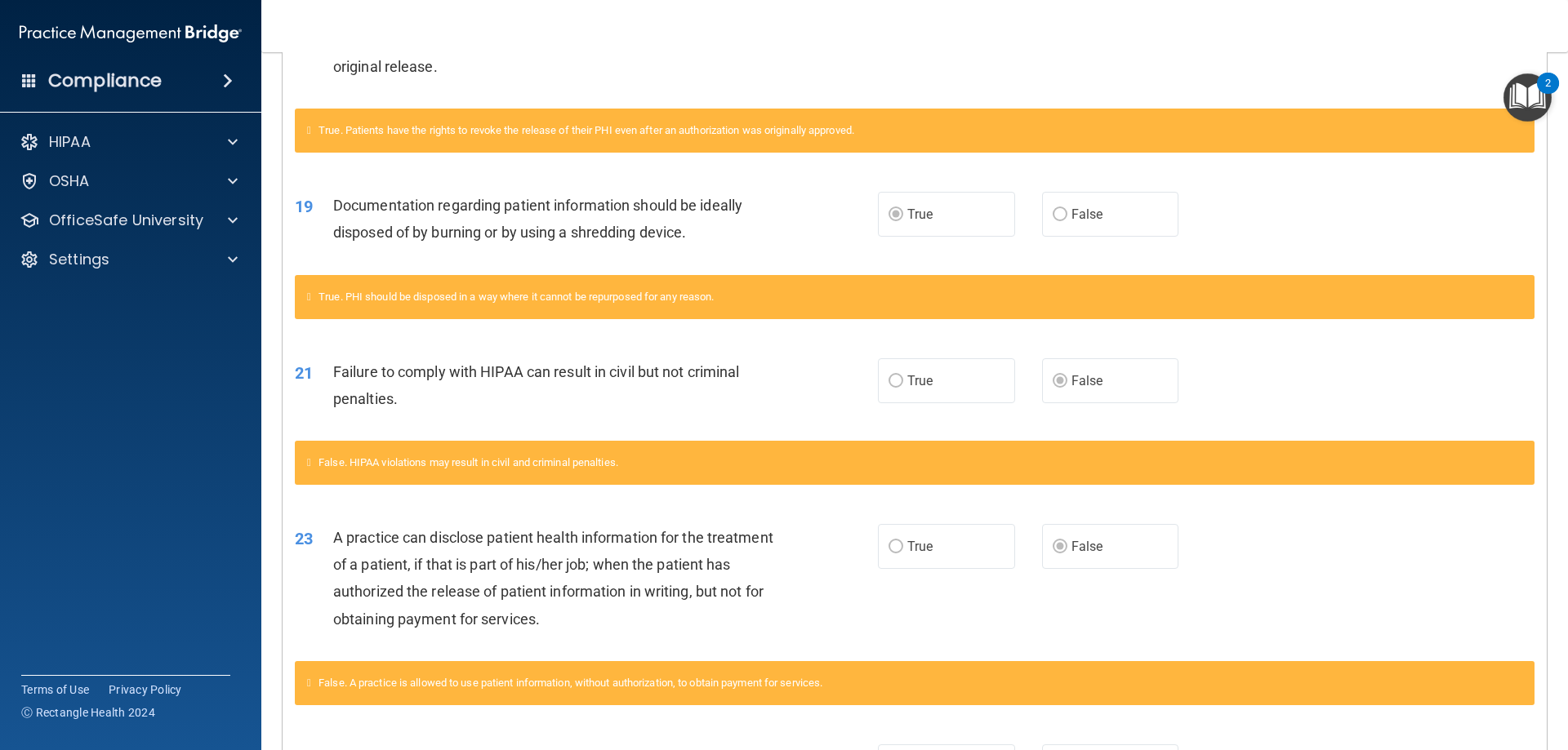
click at [889, 393] on label "True" at bounding box center [947, 381] width 137 height 45
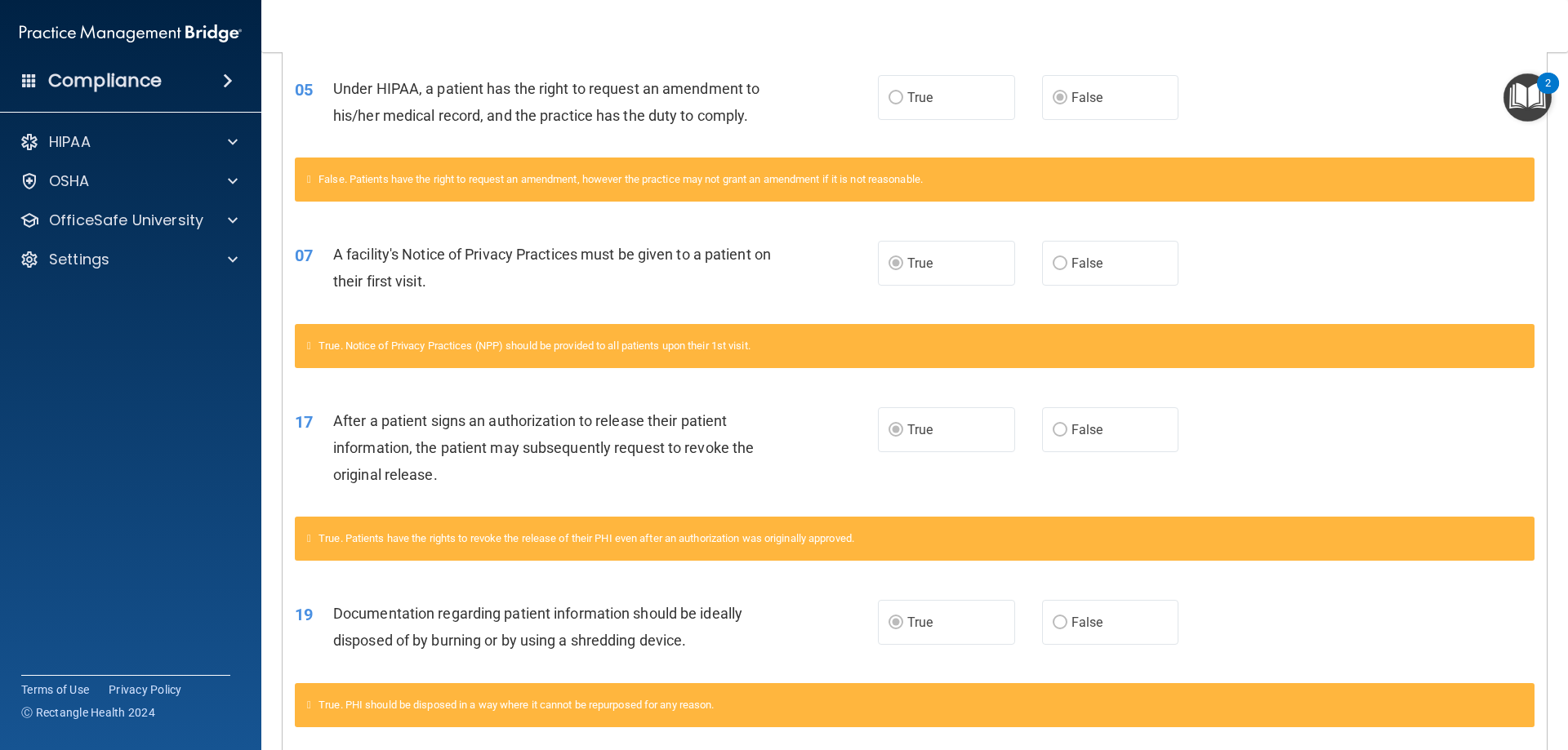
scroll to position [0, 0]
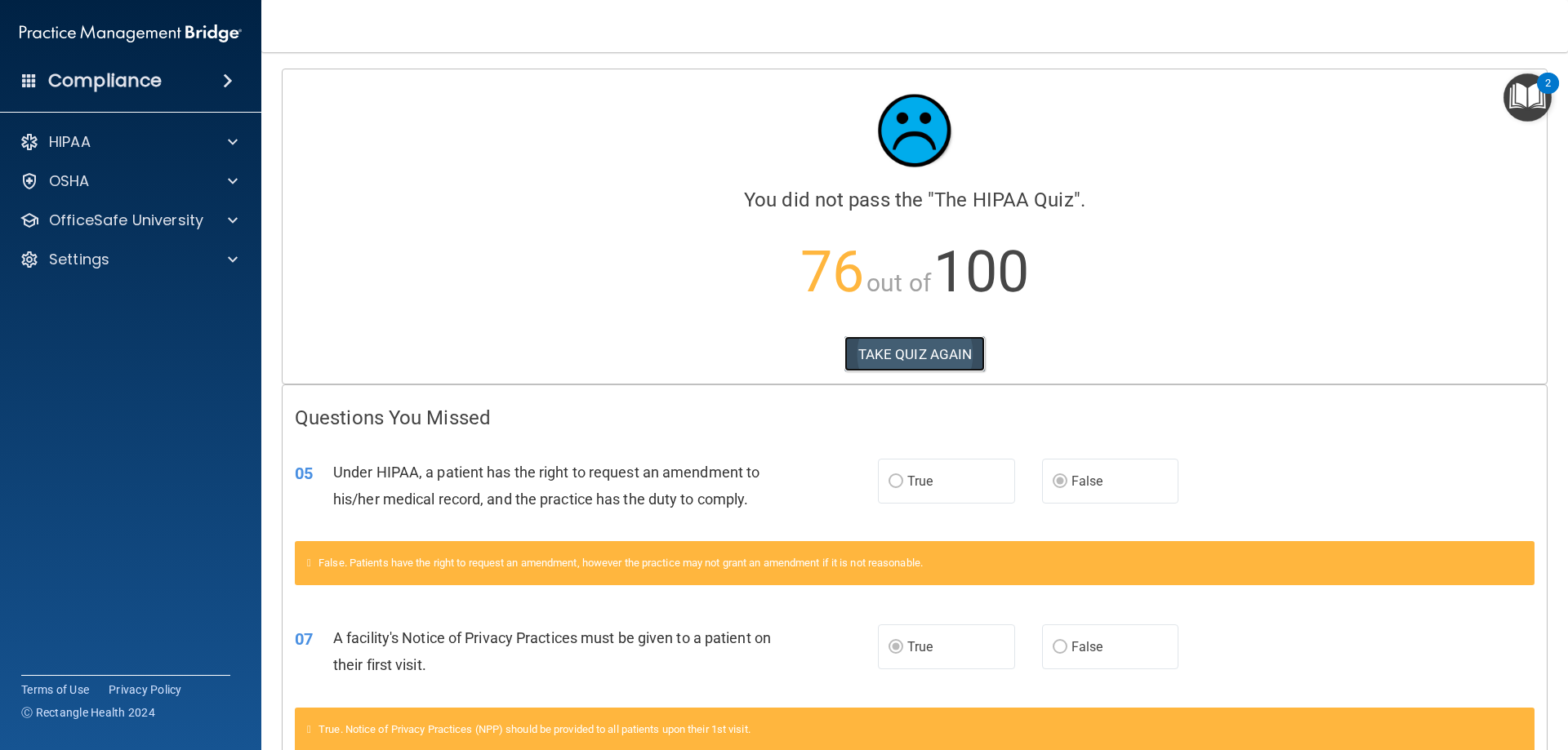
click at [920, 352] on button "TAKE QUIZ AGAIN" at bounding box center [915, 355] width 141 height 36
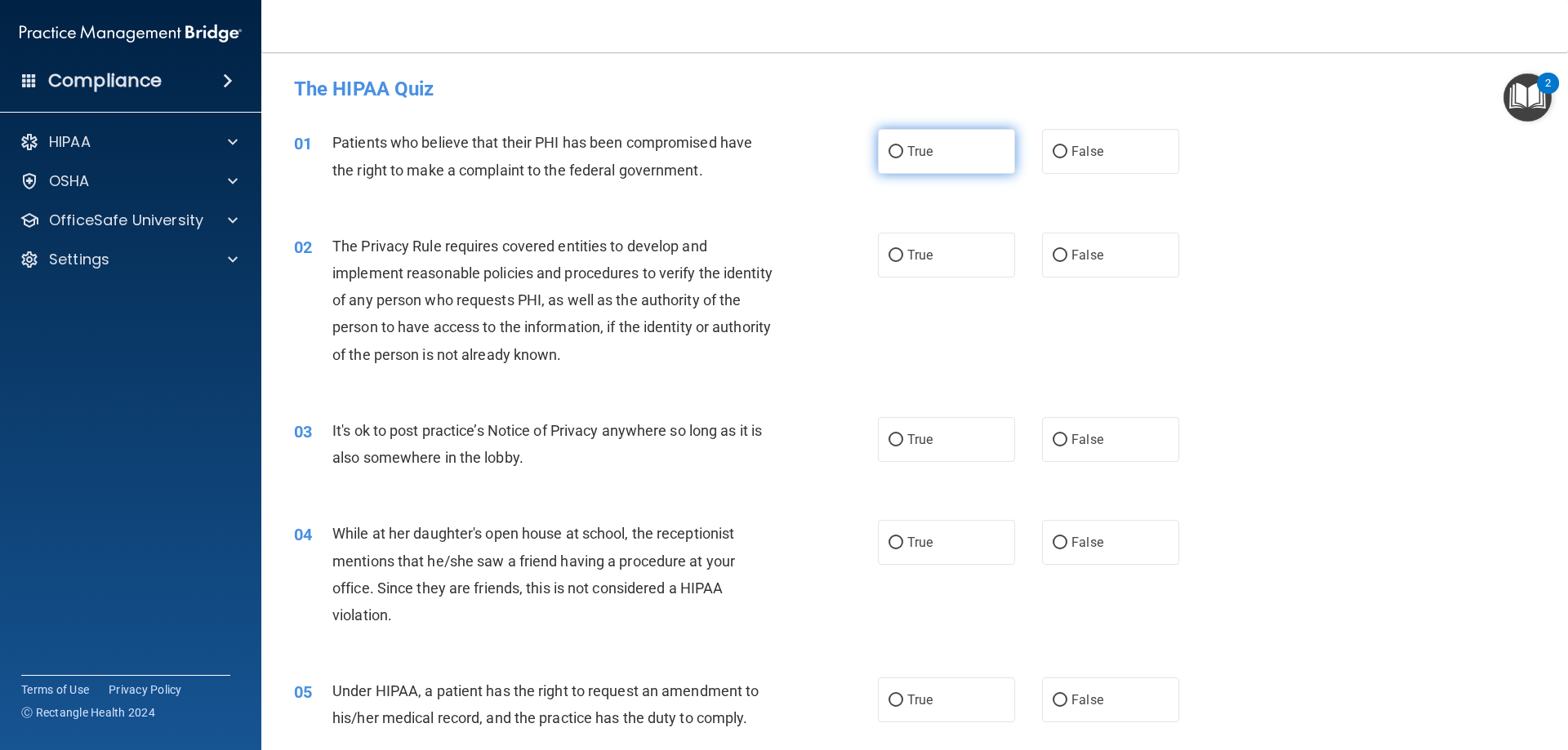
click at [930, 148] on label "True" at bounding box center [947, 151] width 137 height 45
click at [904, 148] on input "True" at bounding box center [895, 152] width 14 height 12
radio input "true"
click at [926, 257] on span "True" at bounding box center [920, 255] width 26 height 15
click at [904, 257] on input "True" at bounding box center [895, 256] width 14 height 12
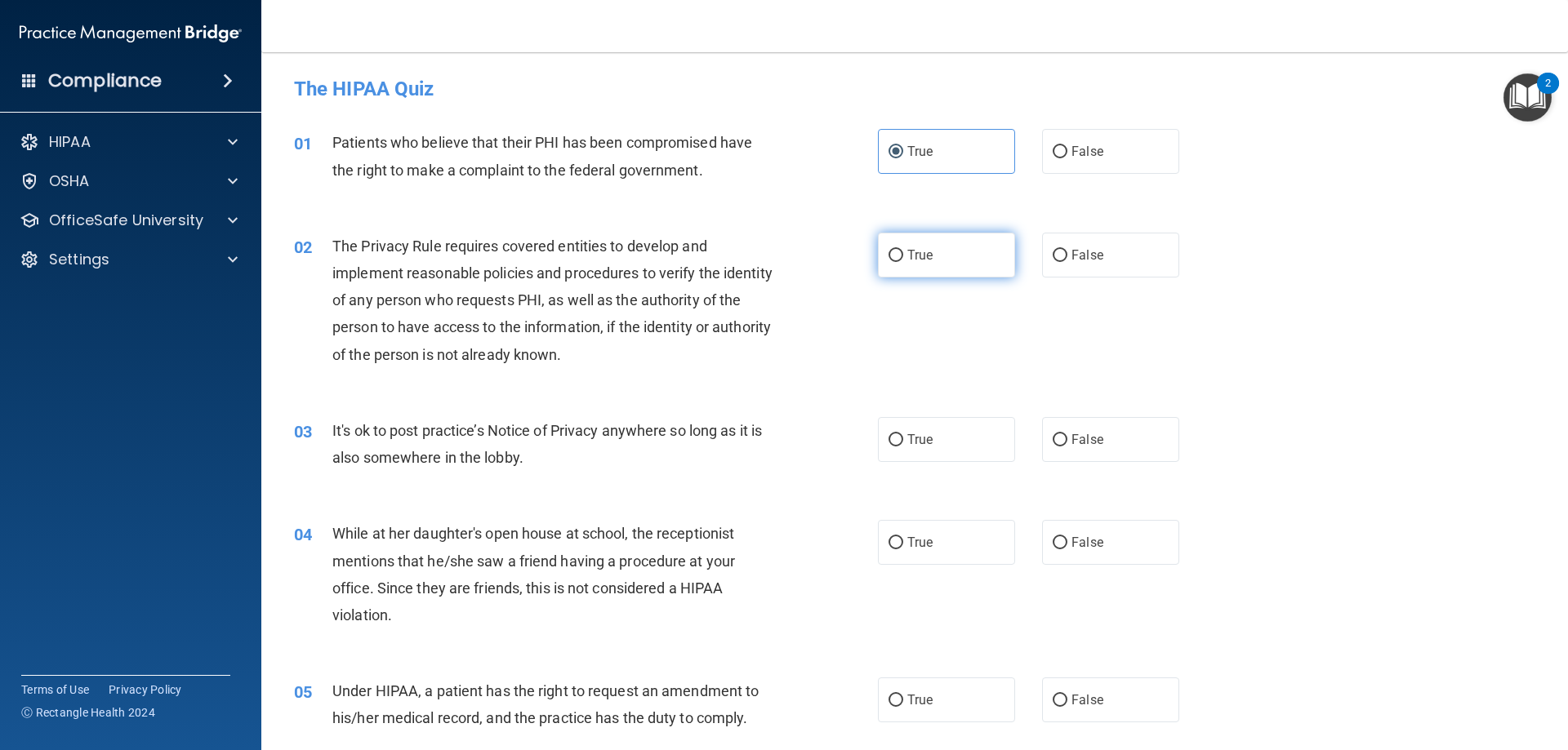
radio input "true"
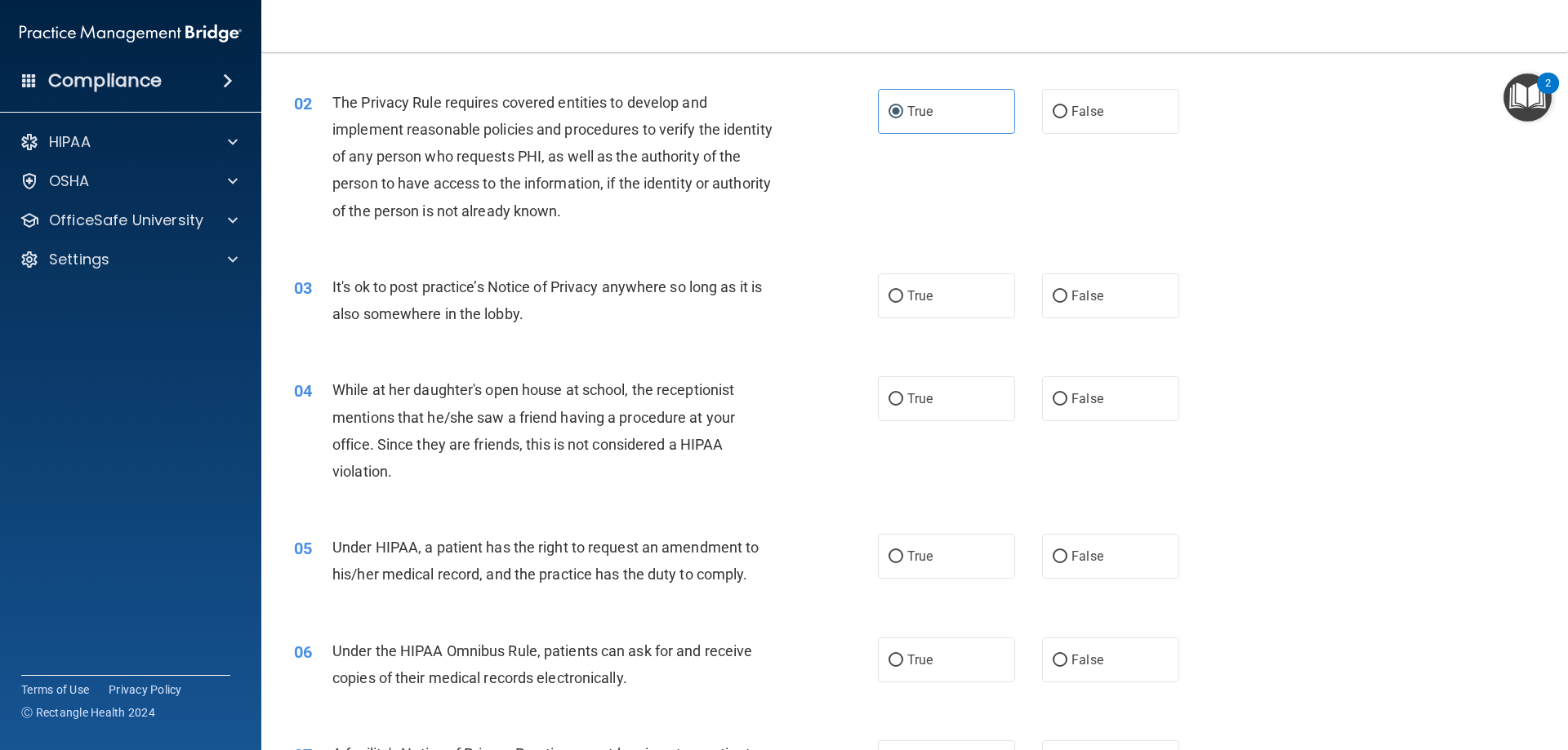
scroll to position [163, 0]
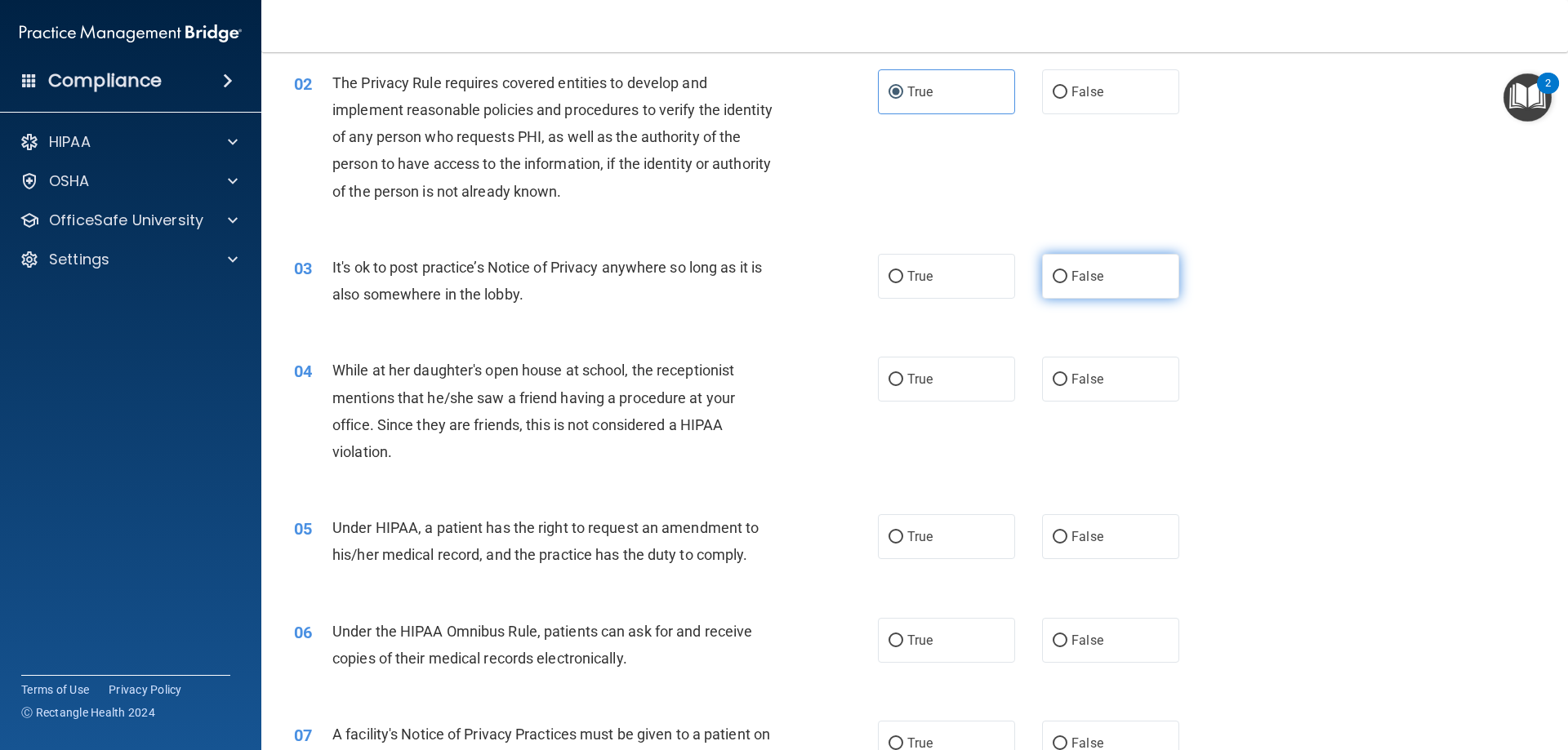
click at [1082, 295] on label "False" at bounding box center [1111, 276] width 137 height 45
click at [1068, 283] on input "False" at bounding box center [1059, 277] width 14 height 12
radio input "true"
click at [1070, 388] on label "False" at bounding box center [1111, 379] width 137 height 45
click at [1068, 386] on input "False" at bounding box center [1059, 380] width 14 height 12
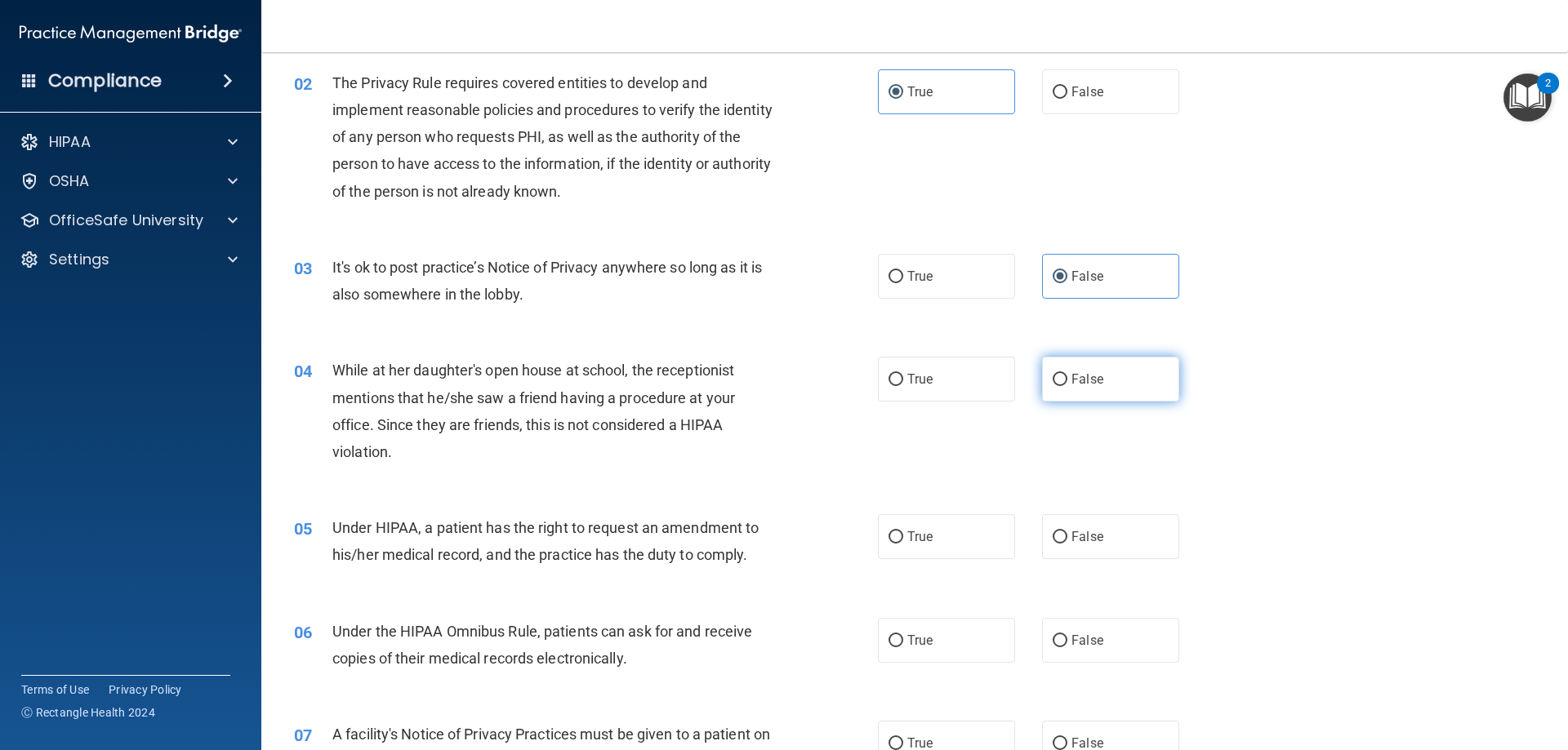
radio input "true"
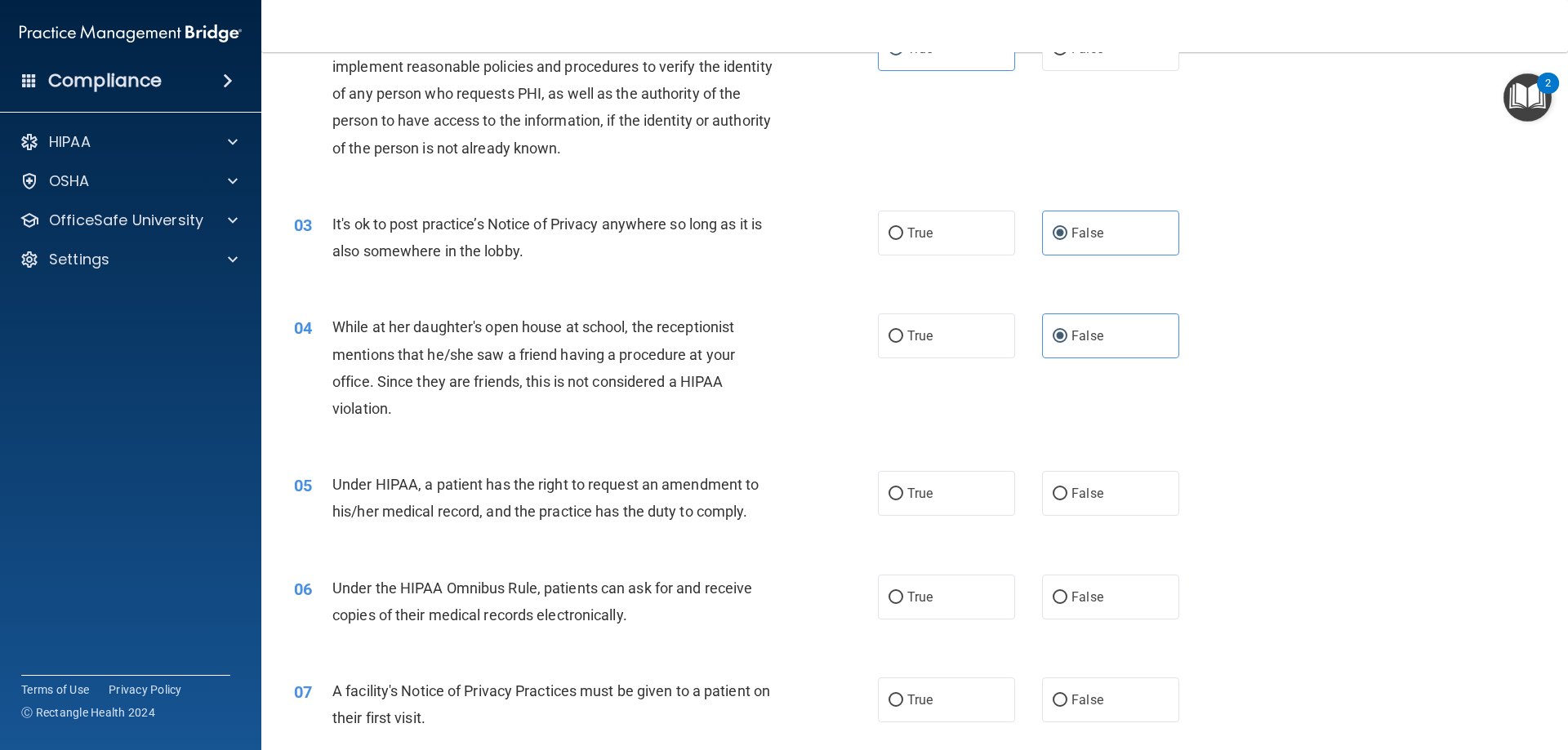
scroll to position [326, 0]
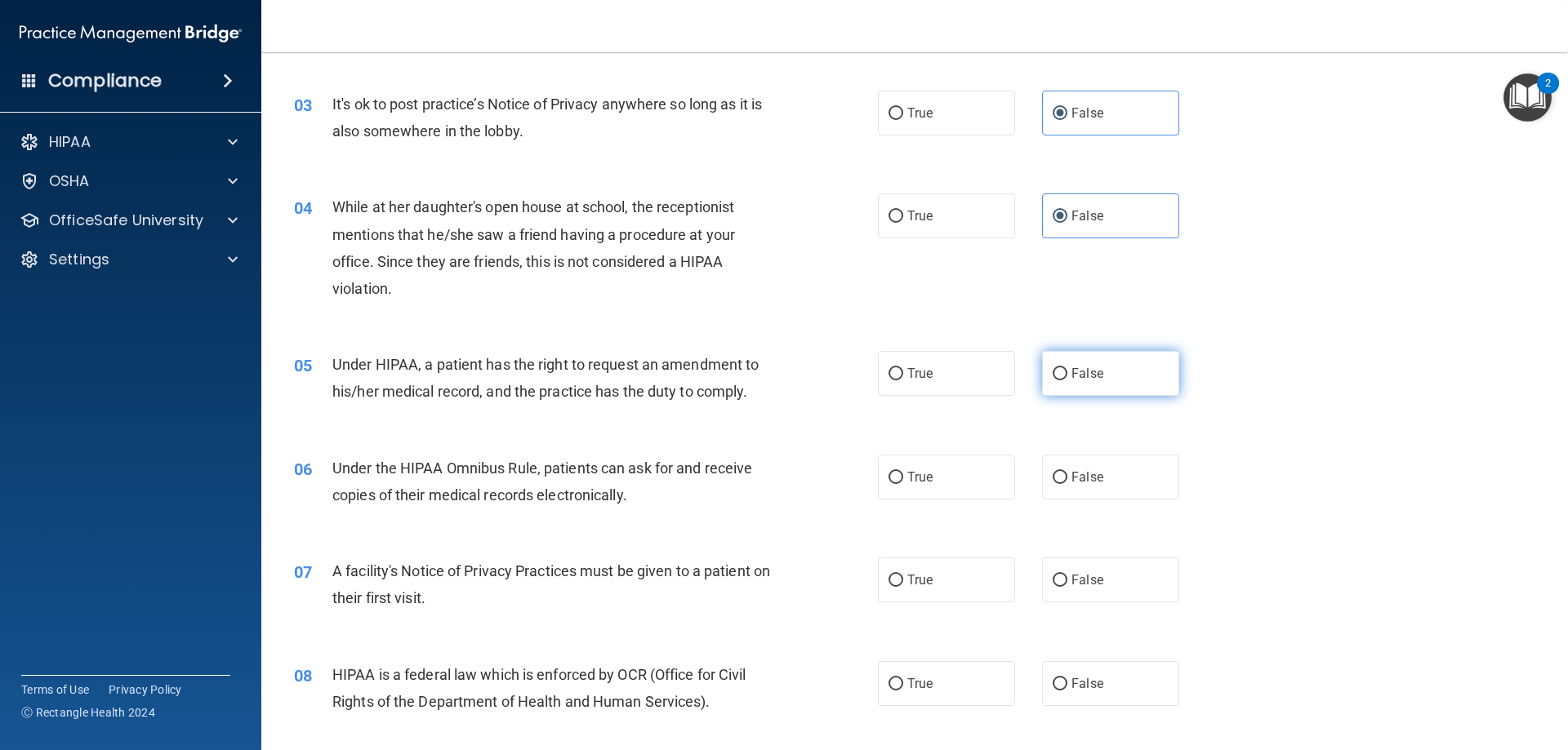
click at [1073, 393] on label "False" at bounding box center [1111, 373] width 137 height 45
click at [1068, 381] on input "False" at bounding box center [1059, 374] width 14 height 12
radio input "true"
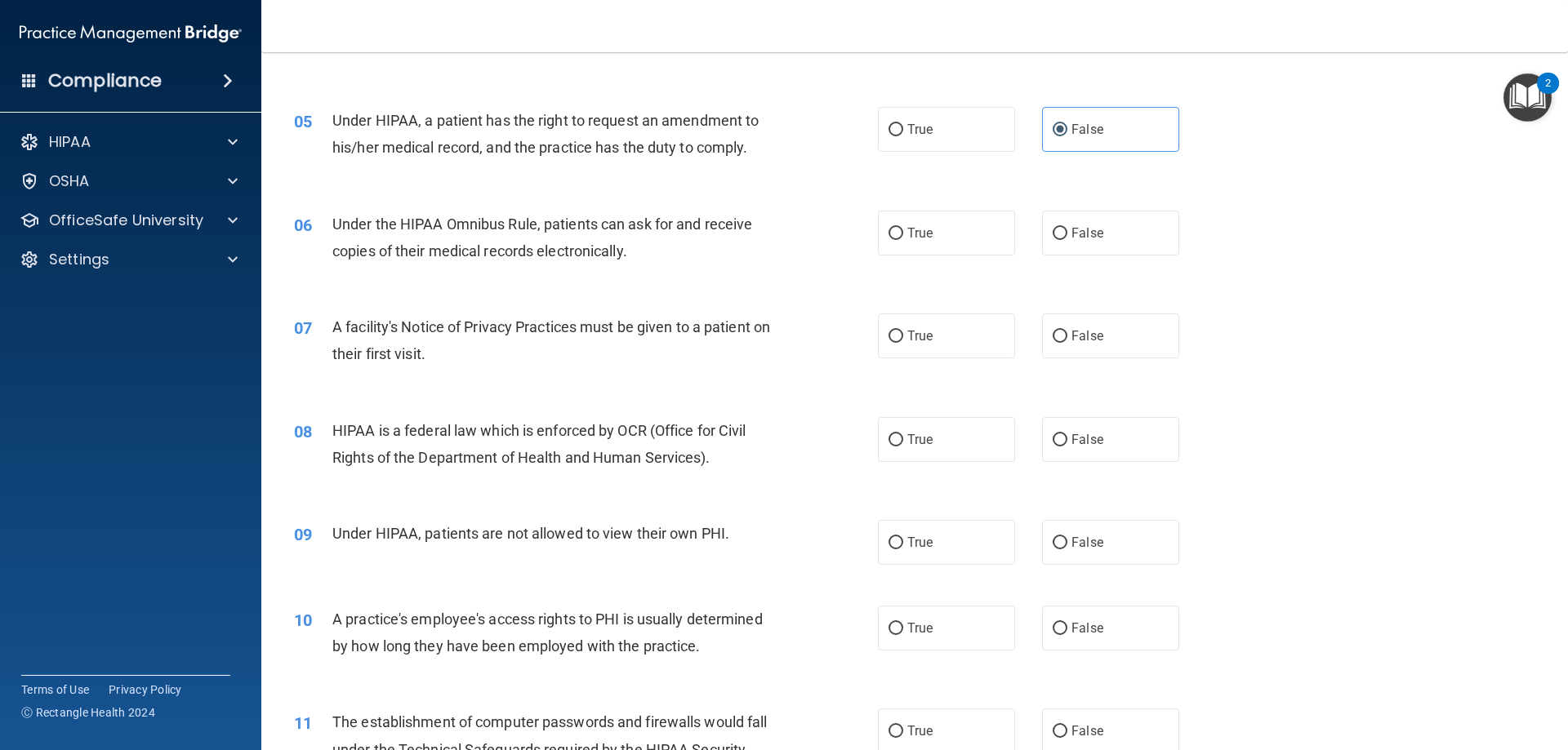
scroll to position [572, 0]
click at [985, 240] on label "True" at bounding box center [947, 232] width 137 height 45
click at [904, 240] on input "True" at bounding box center [895, 233] width 14 height 12
radio input "true"
click at [930, 346] on label "True" at bounding box center [947, 335] width 137 height 45
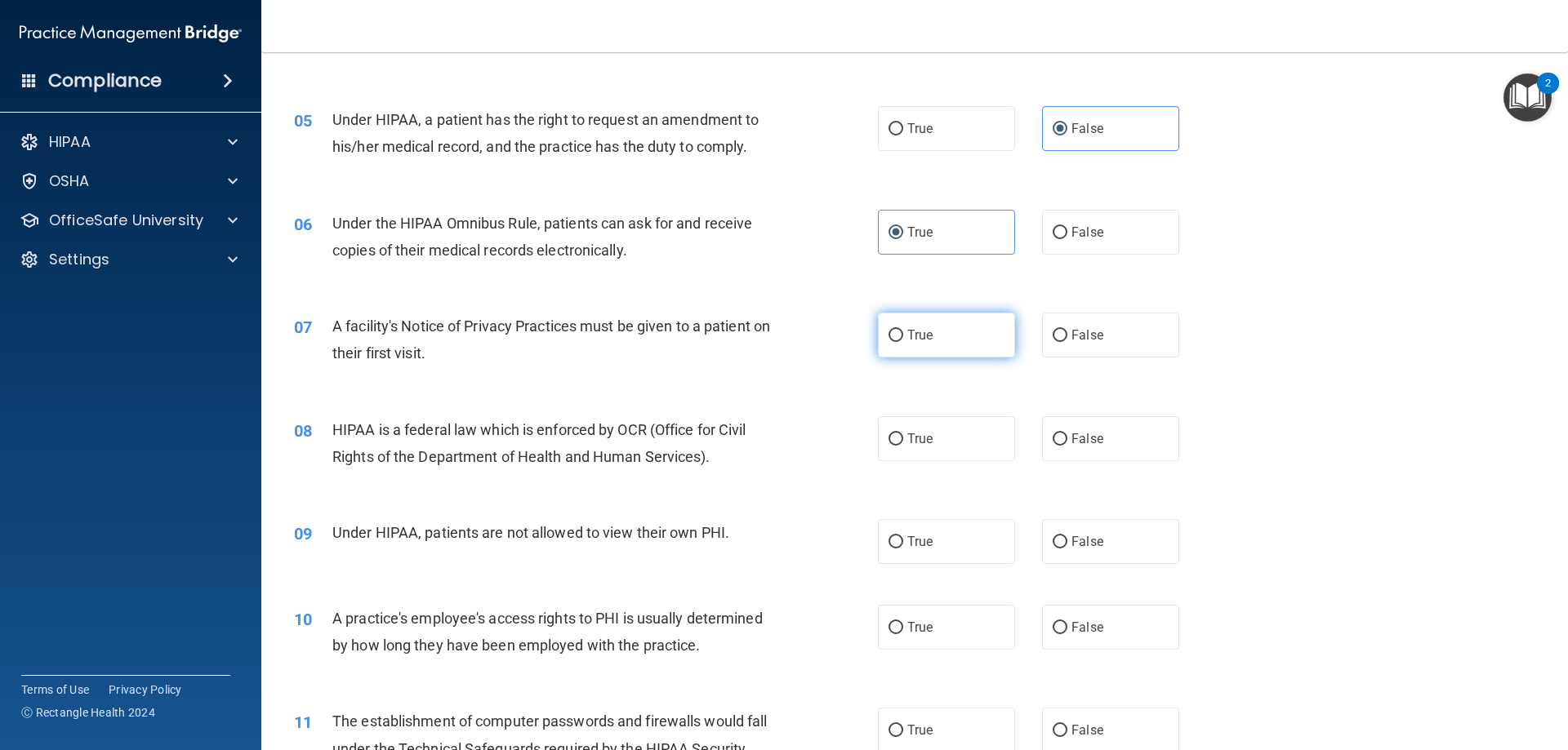
click at [904, 343] on input "True" at bounding box center [895, 336] width 14 height 12
radio input "true"
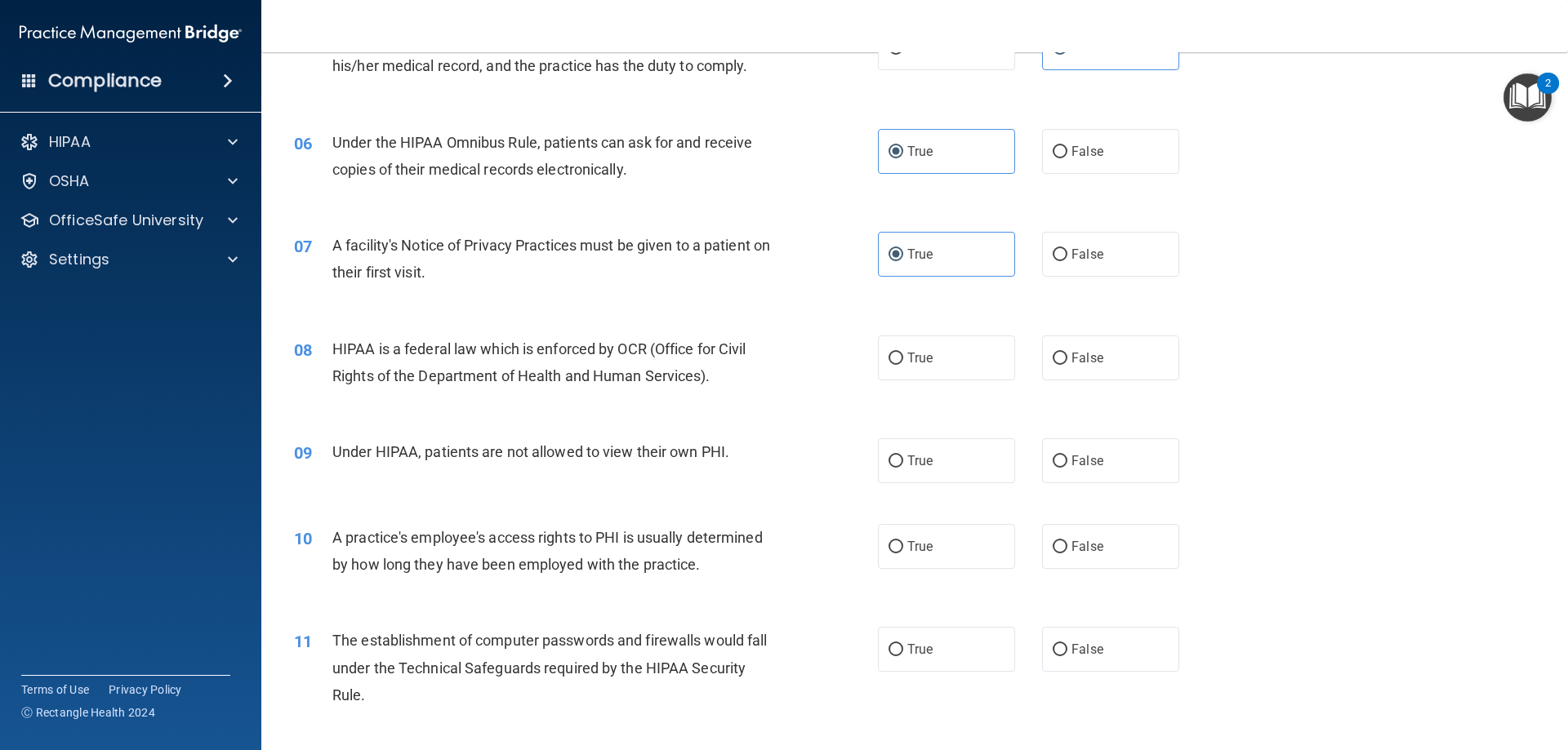
scroll to position [654, 0]
click at [901, 364] on label "True" at bounding box center [947, 357] width 137 height 45
click at [901, 364] on input "True" at bounding box center [895, 358] width 14 height 12
radio input "true"
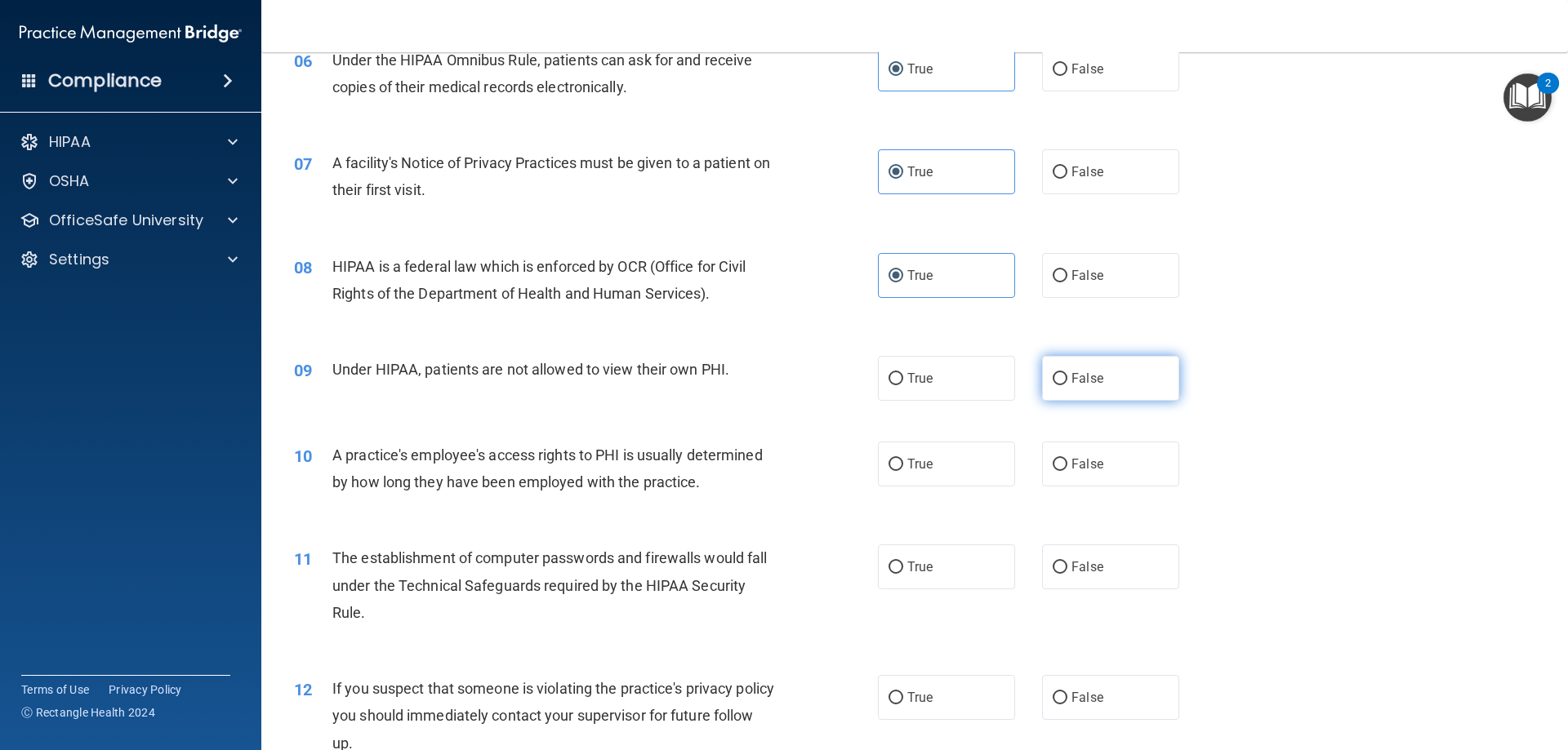
click at [1079, 391] on label "False" at bounding box center [1111, 378] width 137 height 45
click at [1068, 385] on input "False" at bounding box center [1059, 379] width 14 height 12
radio input "true"
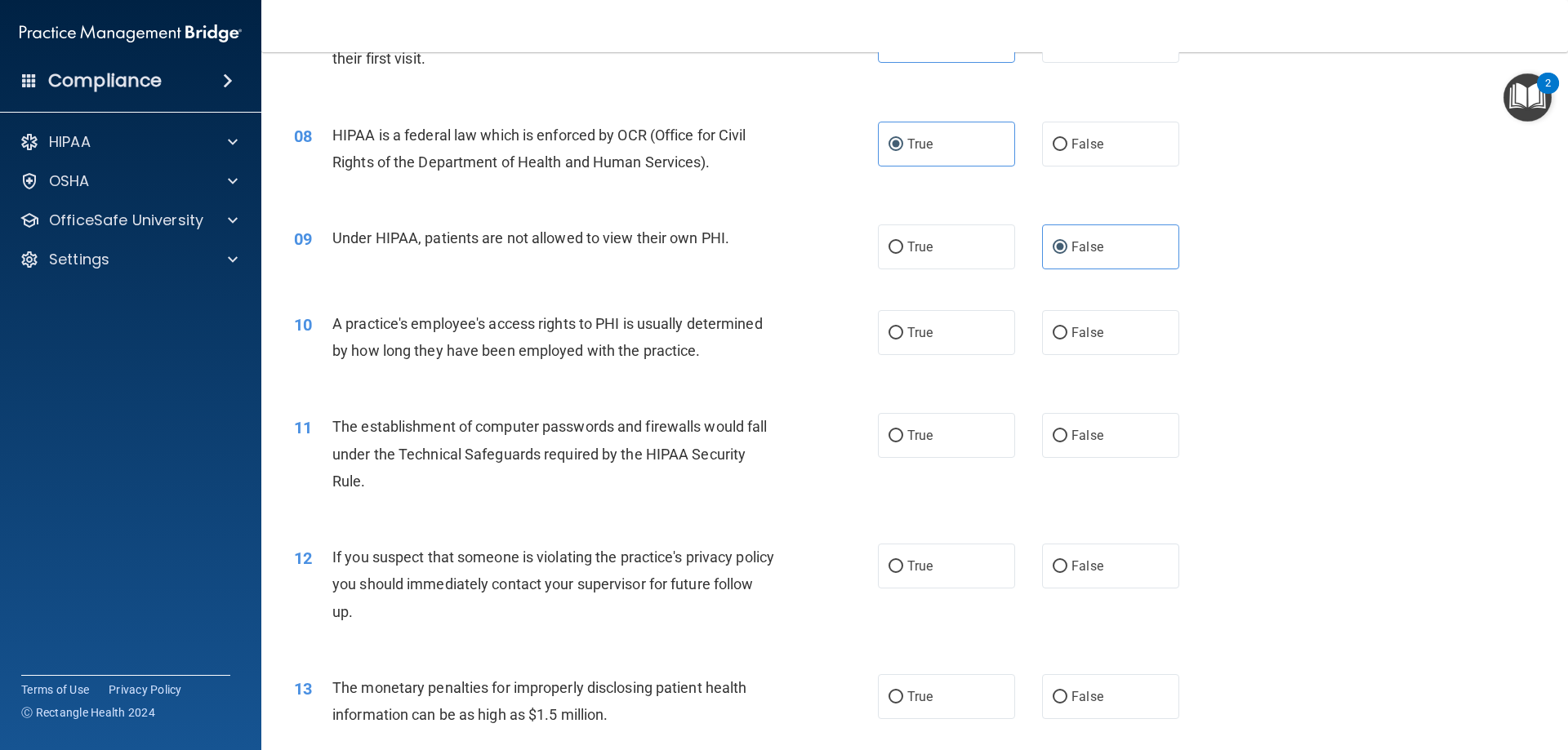
scroll to position [898, 0]
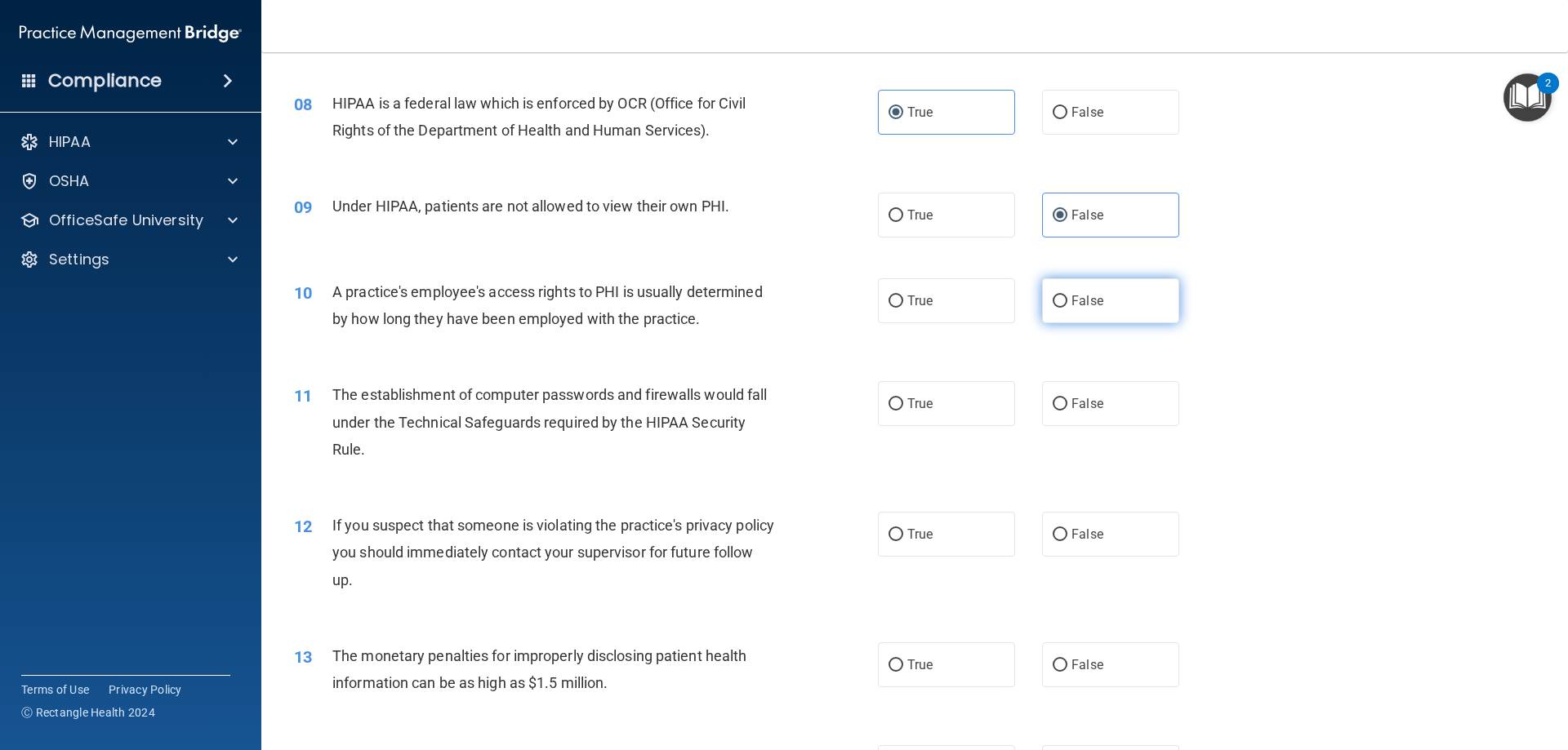
click at [1086, 316] on label "False" at bounding box center [1111, 301] width 137 height 45
click at [1068, 308] on input "False" at bounding box center [1059, 302] width 14 height 12
radio input "true"
click at [943, 420] on label "True" at bounding box center [947, 404] width 137 height 45
click at [904, 410] on input "True" at bounding box center [895, 405] width 14 height 12
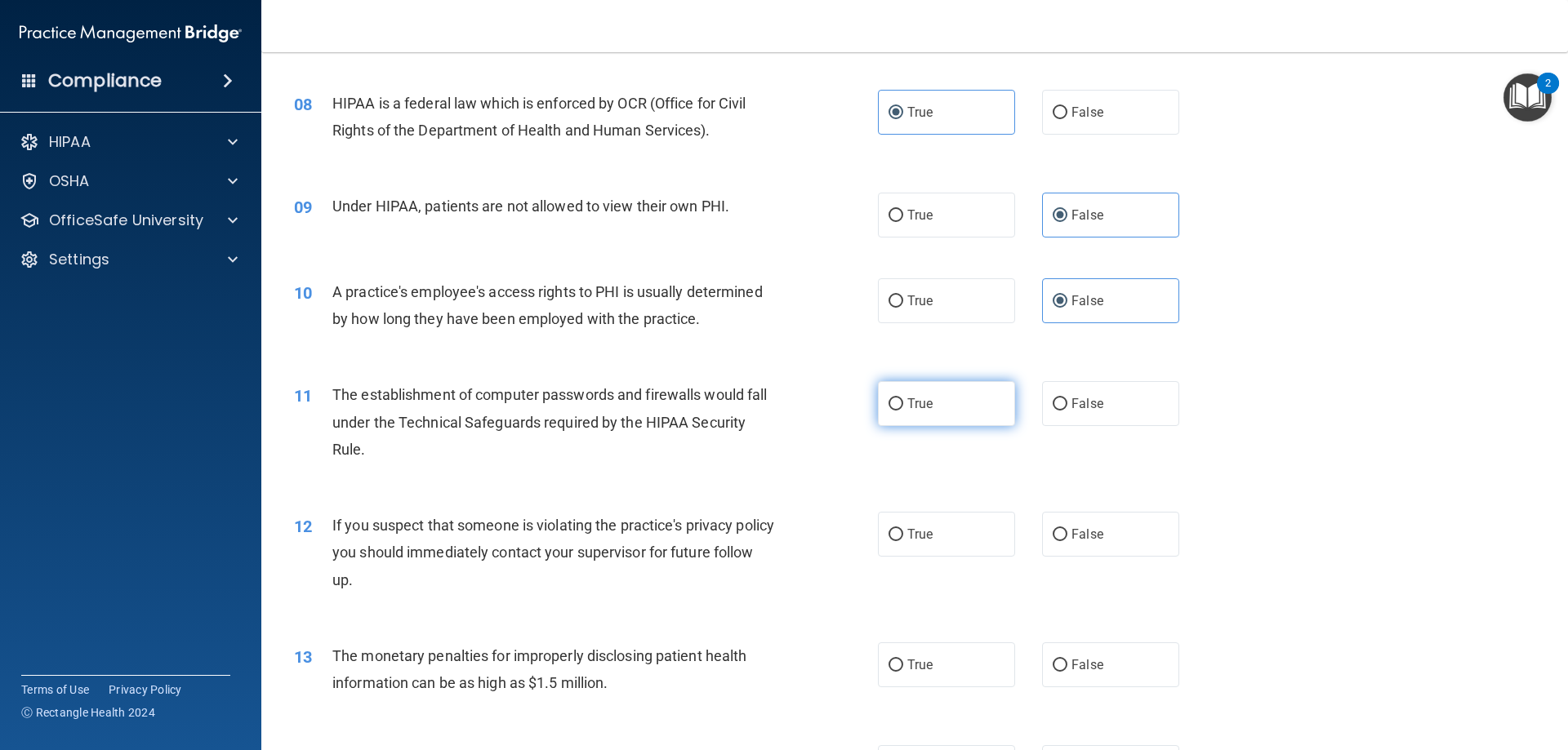
radio input "true"
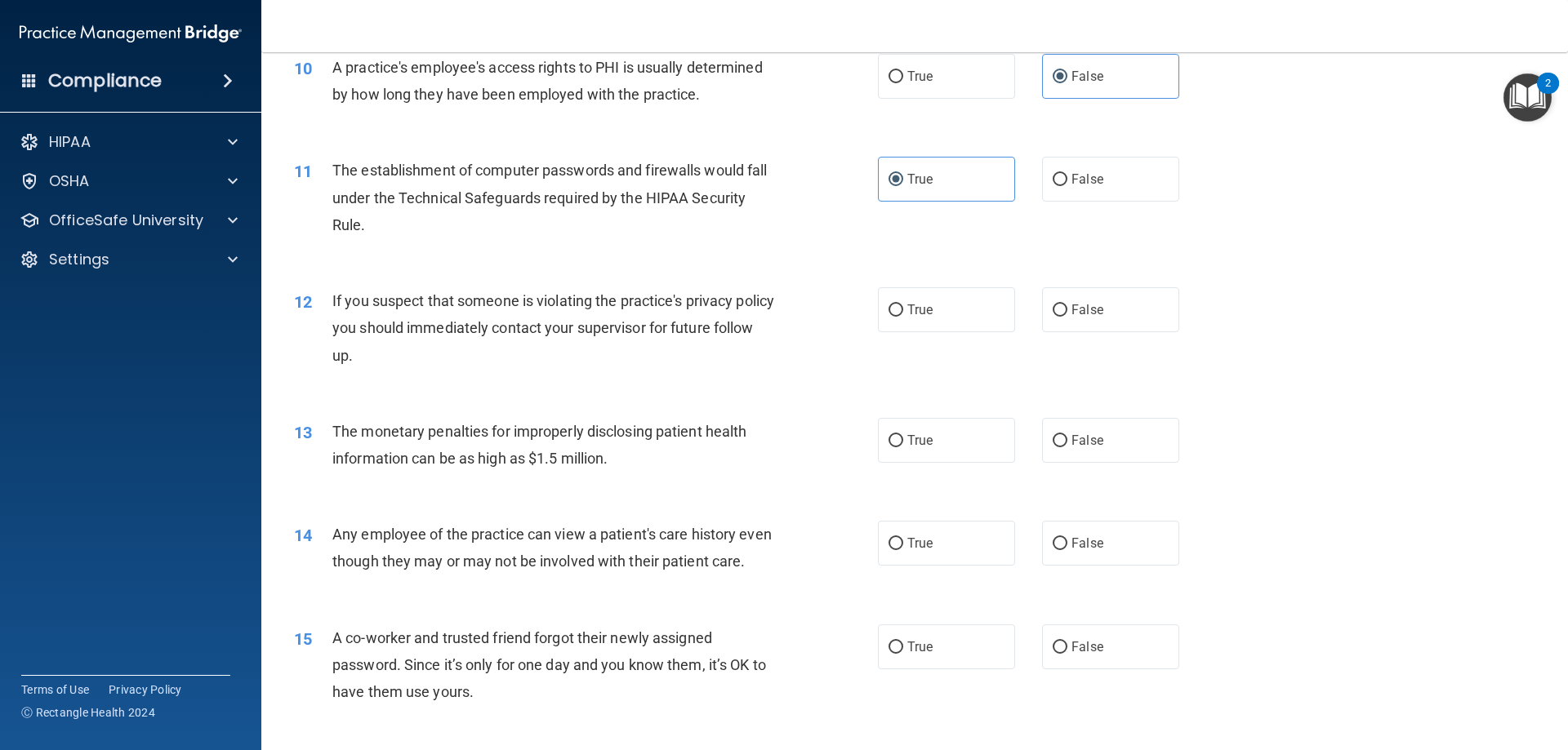
scroll to position [1143, 0]
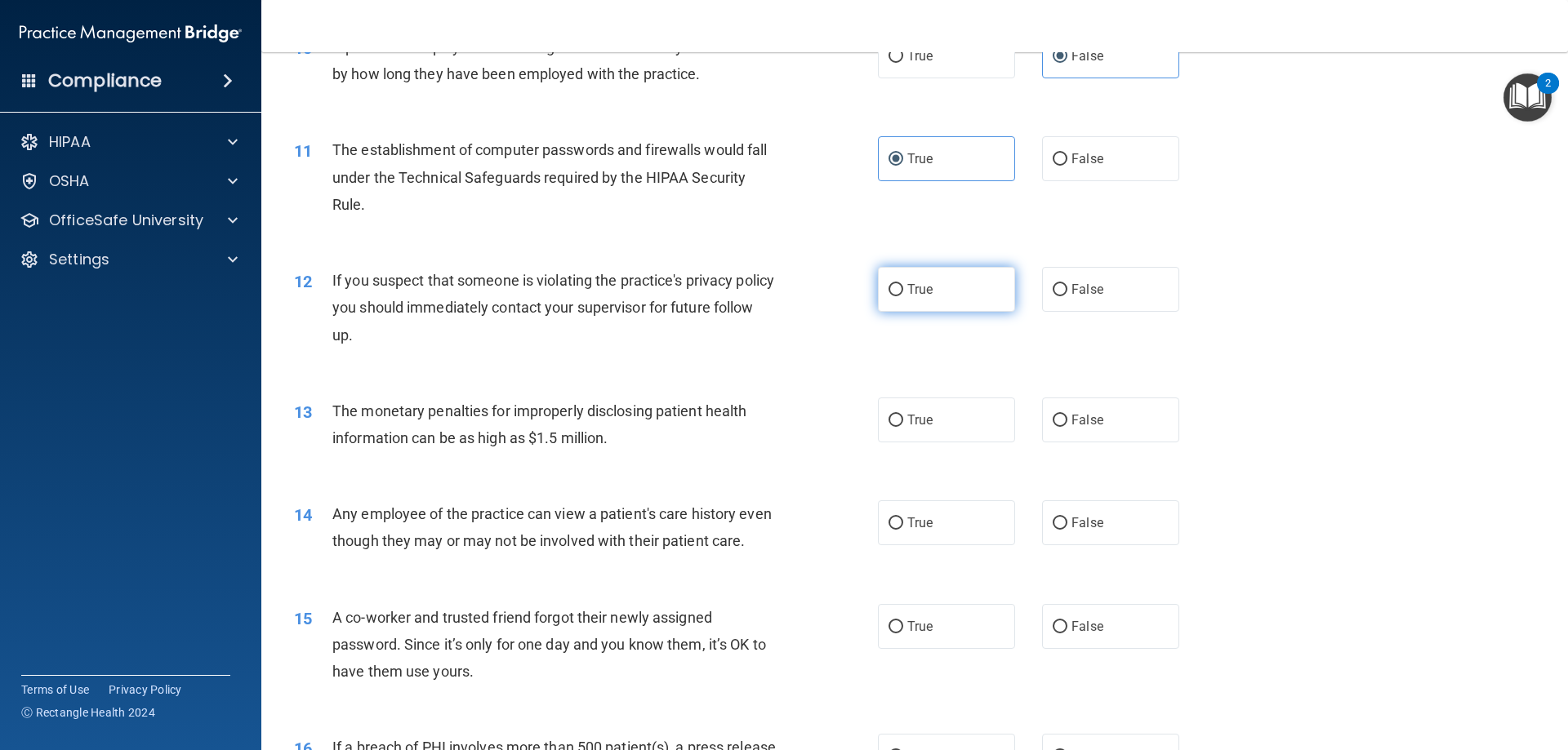
click at [960, 307] on label "True" at bounding box center [947, 289] width 137 height 45
click at [904, 297] on input "True" at bounding box center [895, 290] width 14 height 12
radio input "true"
click at [892, 417] on input "True" at bounding box center [895, 421] width 14 height 12
radio input "true"
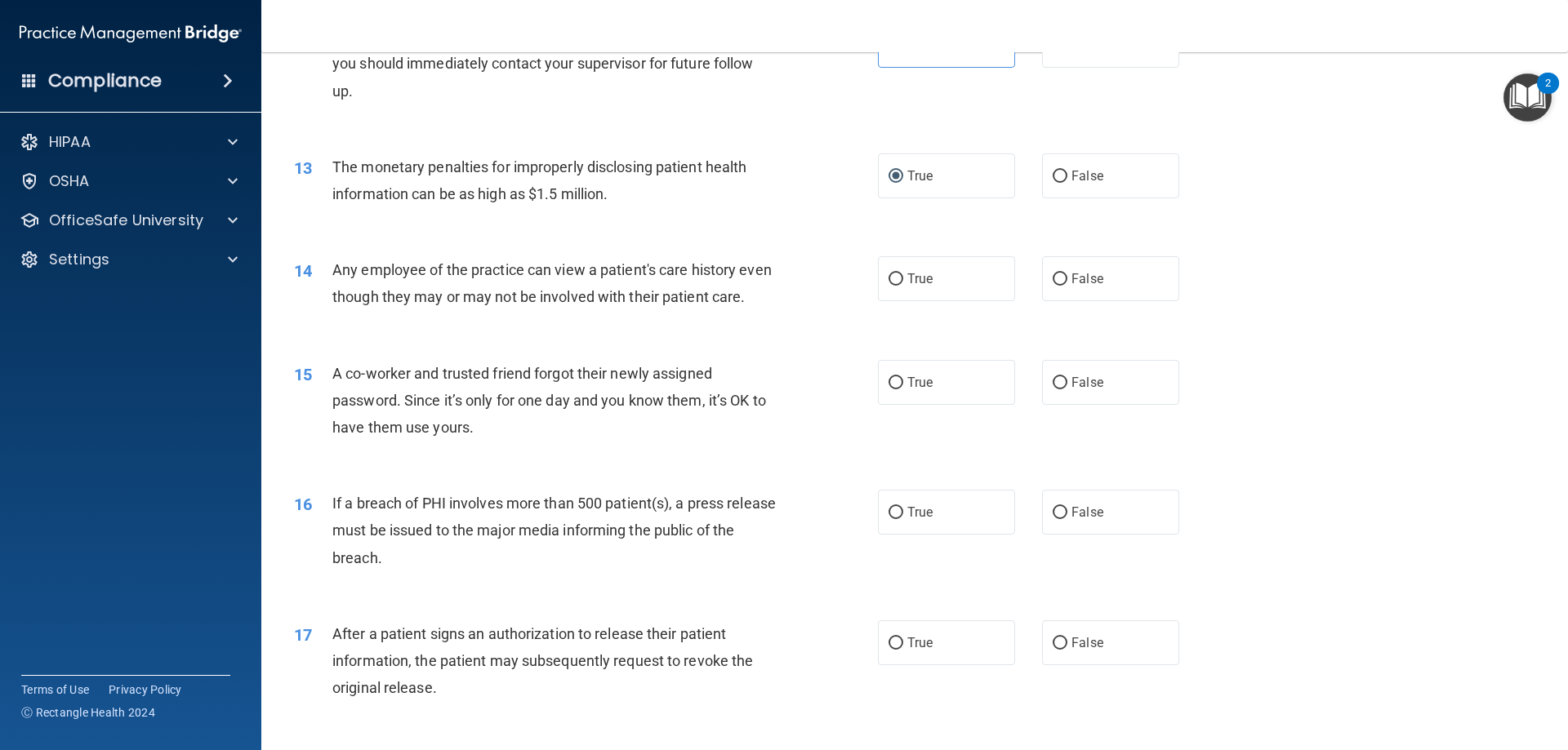
scroll to position [1388, 0]
click at [1106, 286] on label "False" at bounding box center [1111, 278] width 137 height 45
click at [1068, 285] on input "False" at bounding box center [1059, 279] width 14 height 12
radio input "true"
click at [1081, 405] on label "False" at bounding box center [1111, 382] width 137 height 45
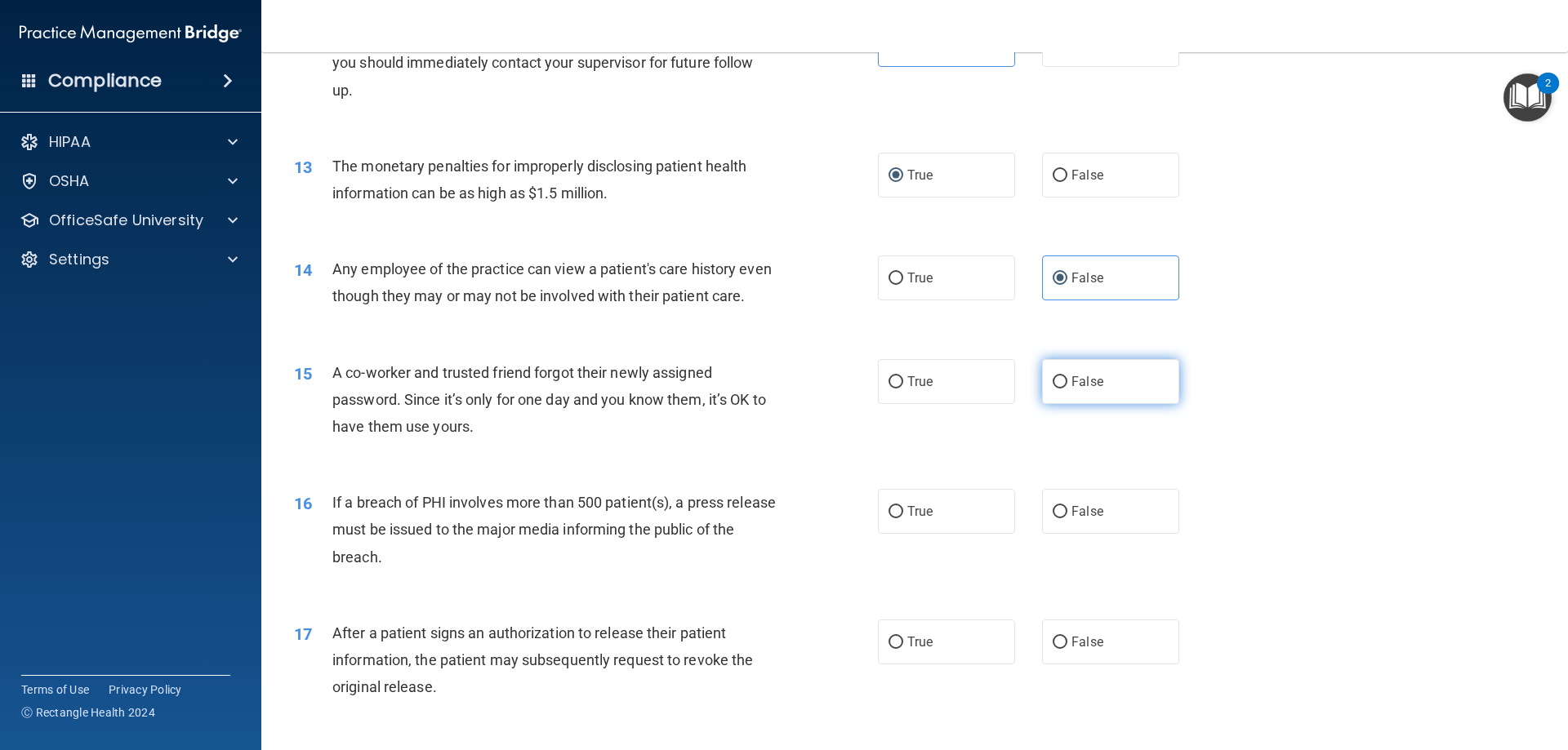
click at [1068, 388] on input "False" at bounding box center [1059, 383] width 14 height 12
radio input "true"
click at [880, 534] on label "True" at bounding box center [947, 511] width 137 height 45
click at [889, 518] on input "True" at bounding box center [895, 512] width 14 height 12
radio input "true"
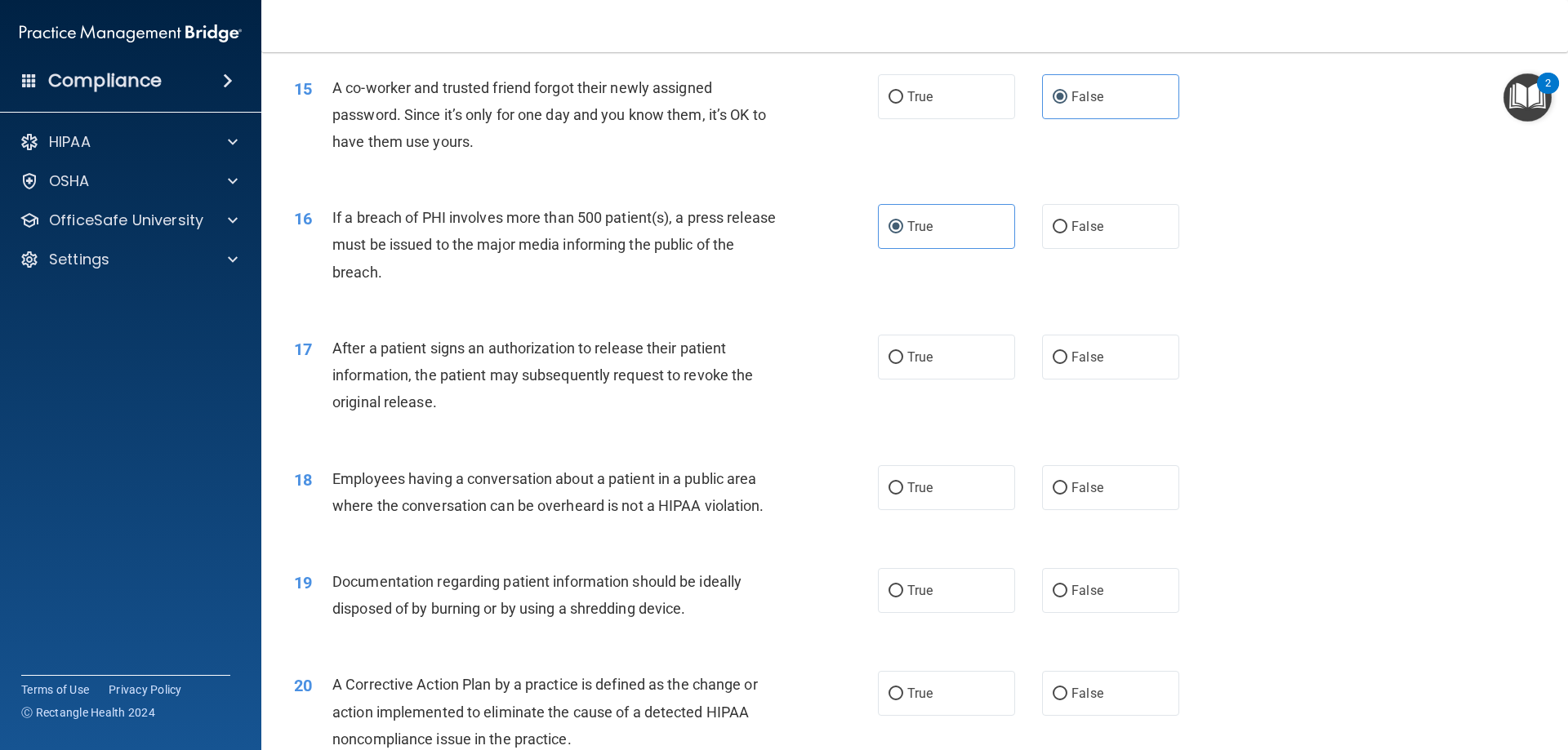
scroll to position [1797, 0]
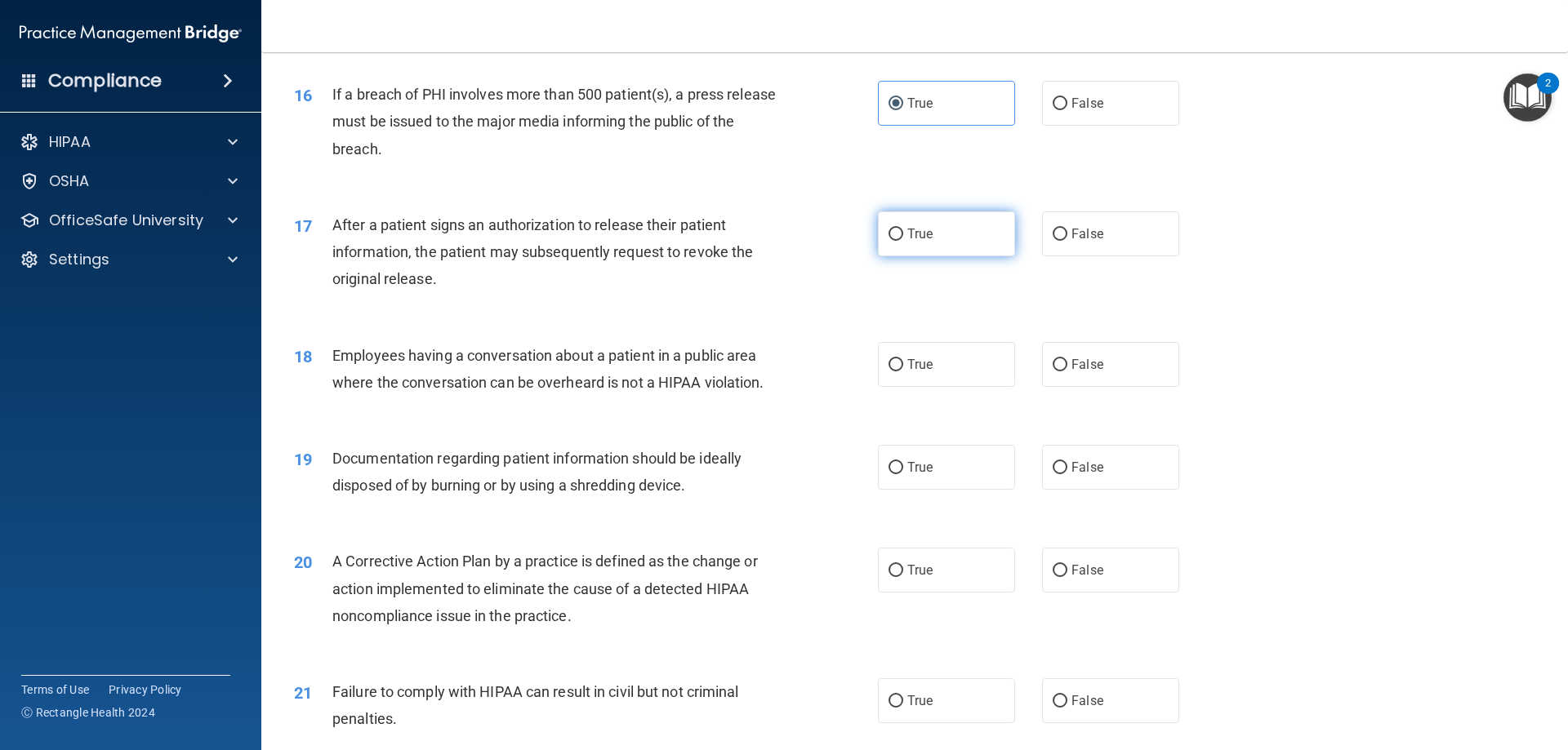
click at [972, 257] on label "True" at bounding box center [947, 234] width 137 height 45
click at [904, 240] on input "True" at bounding box center [895, 235] width 14 height 12
radio input "true"
click at [1069, 387] on label "False" at bounding box center [1111, 365] width 137 height 45
click at [1068, 371] on input "False" at bounding box center [1059, 365] width 14 height 12
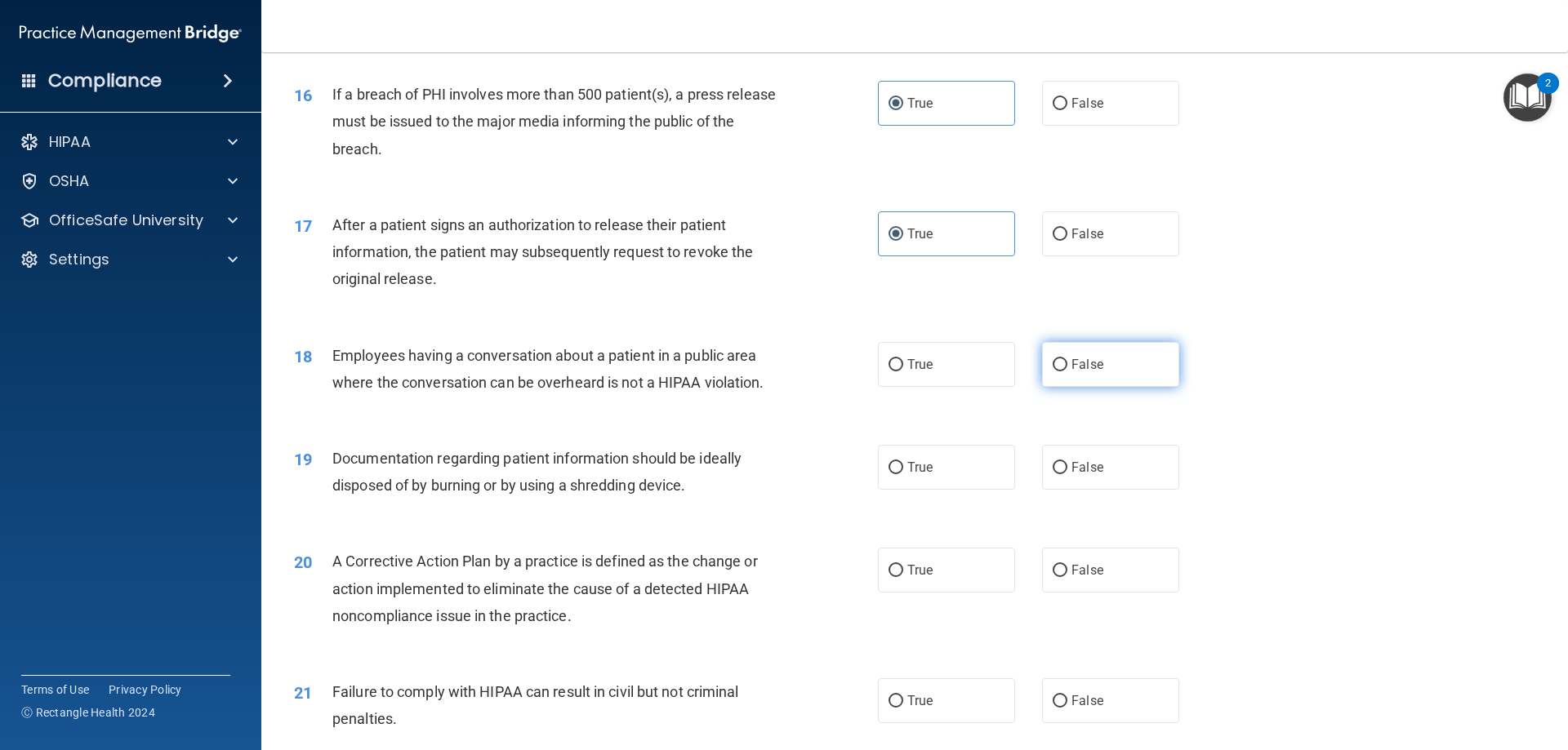
radio input "true"
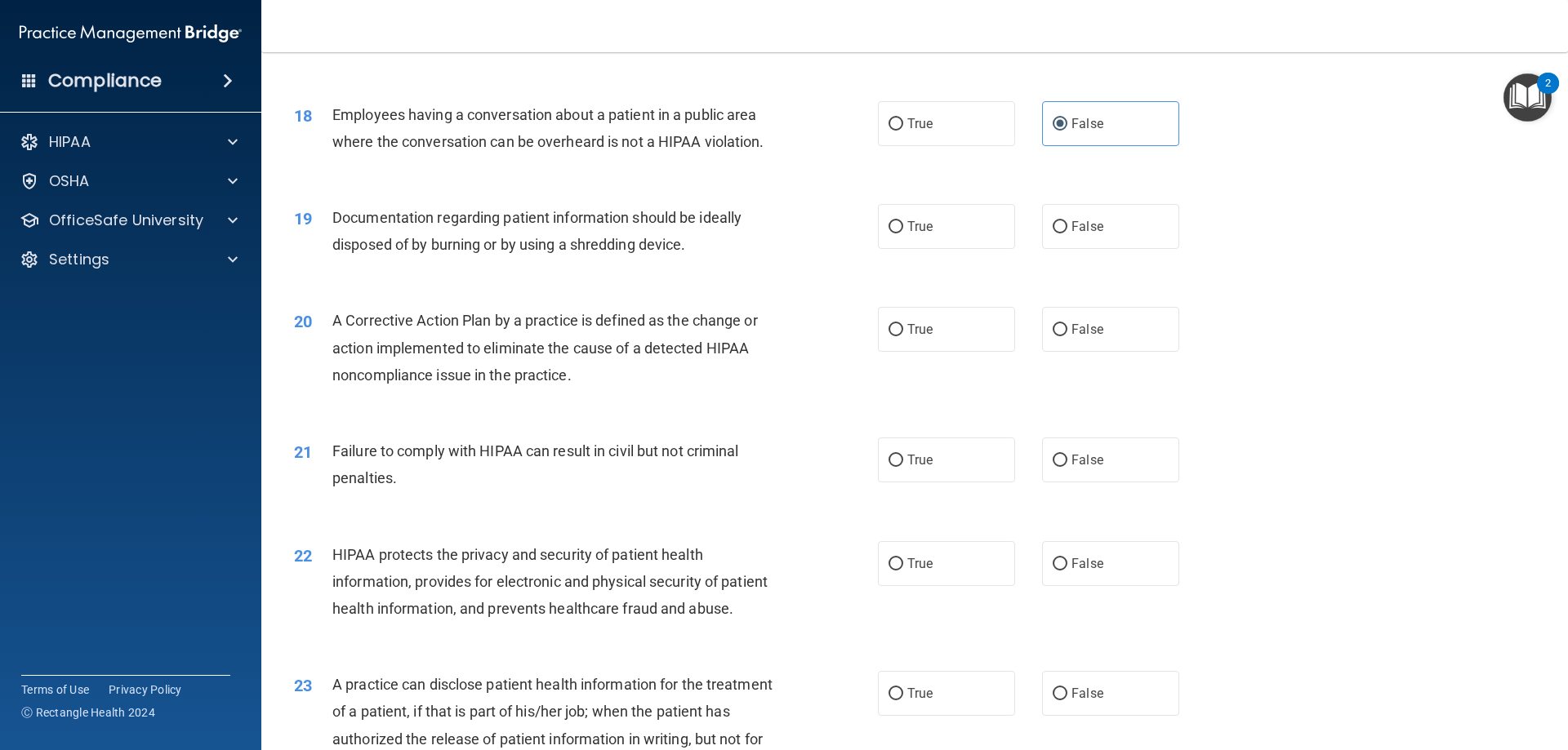
scroll to position [2041, 0]
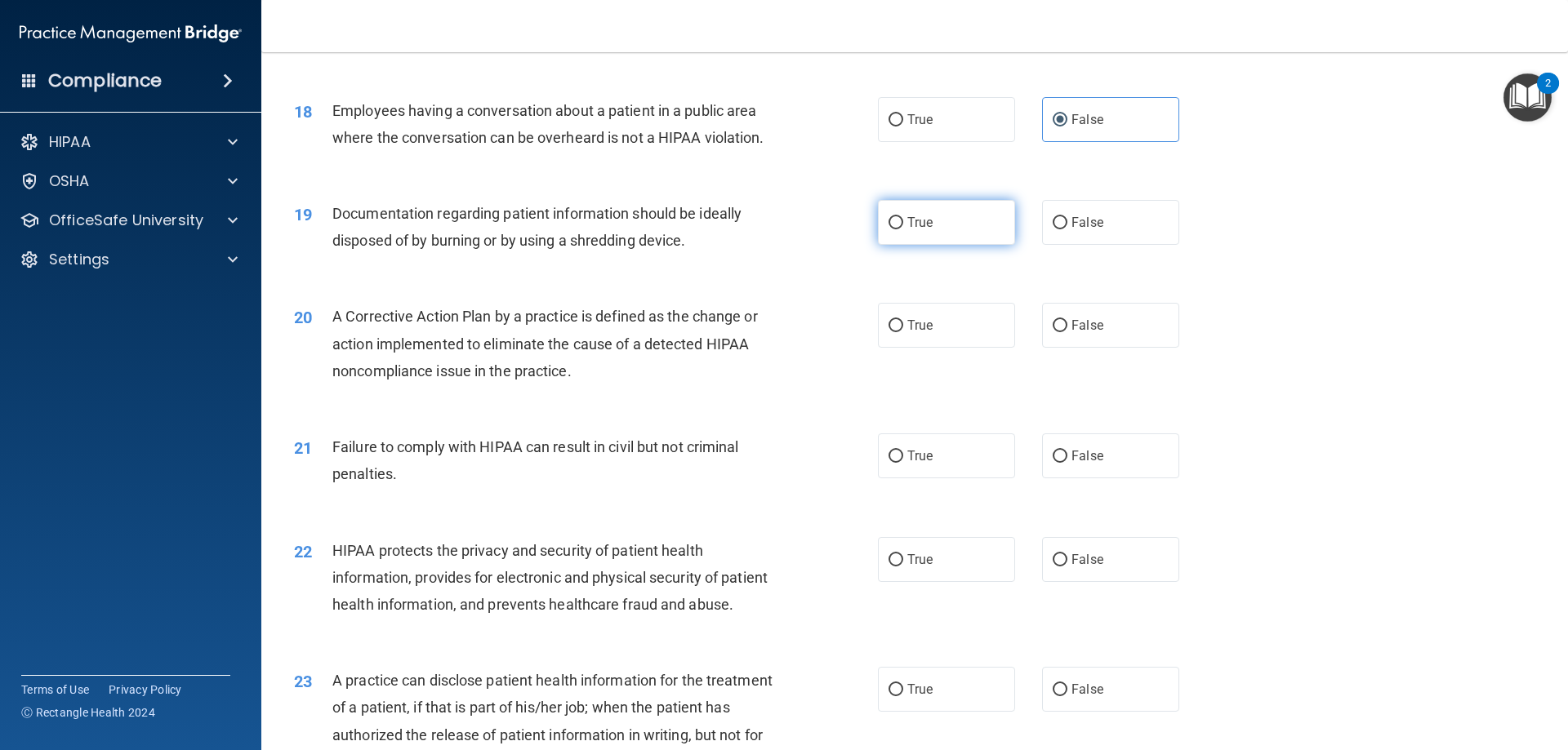
click at [896, 229] on input "True" at bounding box center [895, 223] width 14 height 12
radio input "true"
click at [907, 341] on label "True" at bounding box center [947, 324] width 137 height 45
click at [904, 332] on input "True" at bounding box center [895, 325] width 14 height 12
radio input "true"
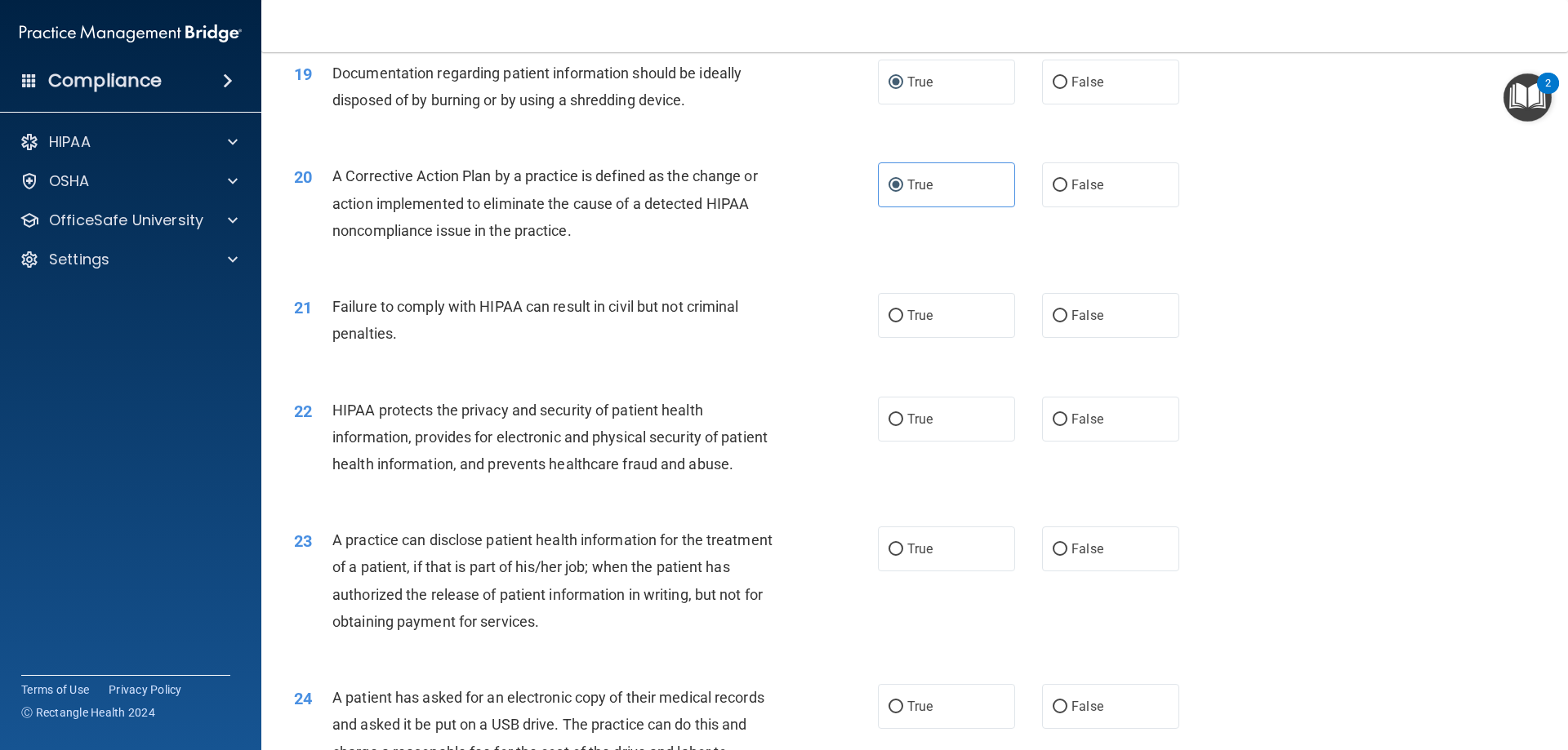
scroll to position [2205, 0]
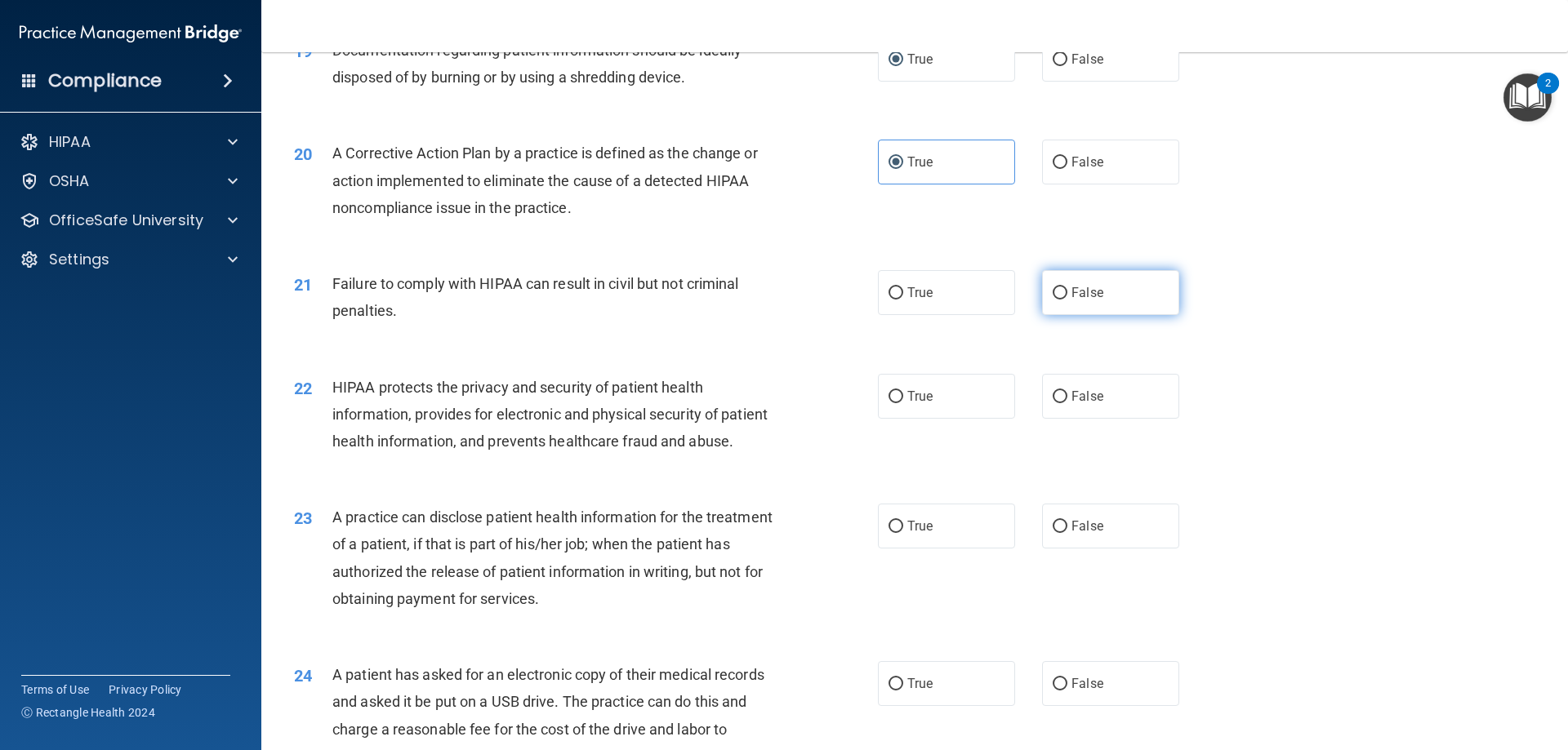
click at [1077, 315] on label "False" at bounding box center [1111, 292] width 137 height 45
click at [1068, 300] on input "False" at bounding box center [1059, 293] width 14 height 12
radio input "true"
click at [920, 419] on label "True" at bounding box center [947, 396] width 137 height 45
click at [904, 404] on input "True" at bounding box center [895, 397] width 14 height 12
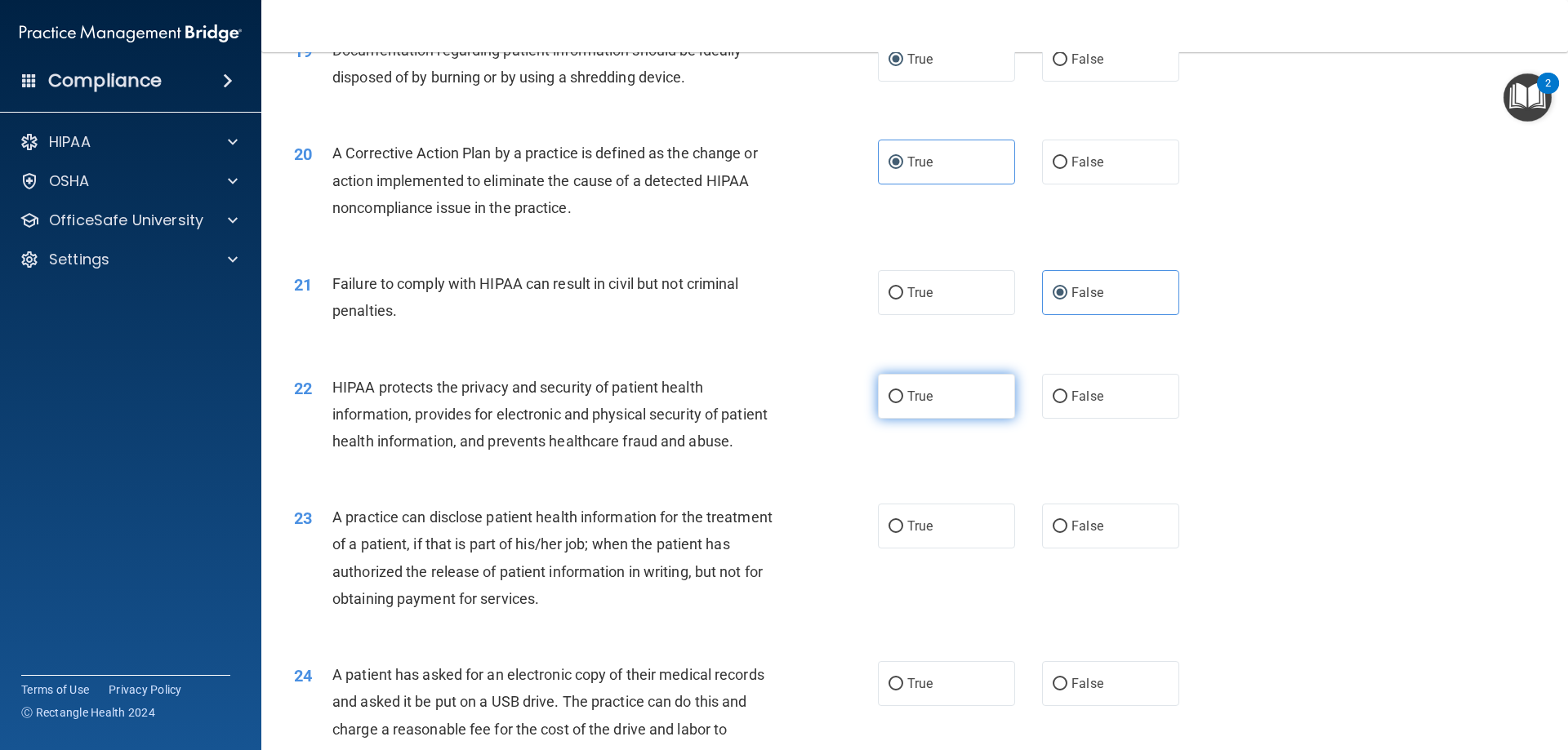
radio input "true"
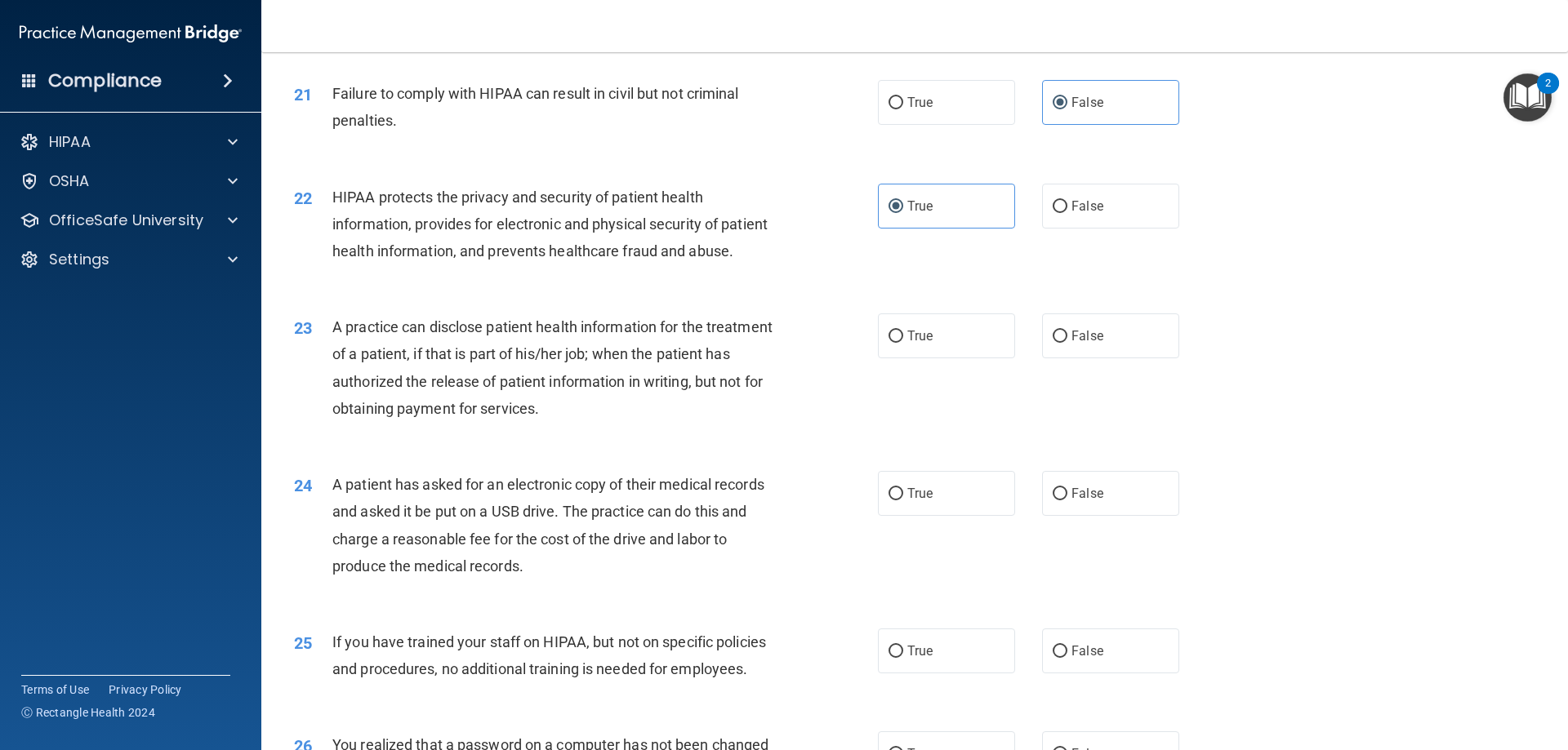
scroll to position [2449, 0]
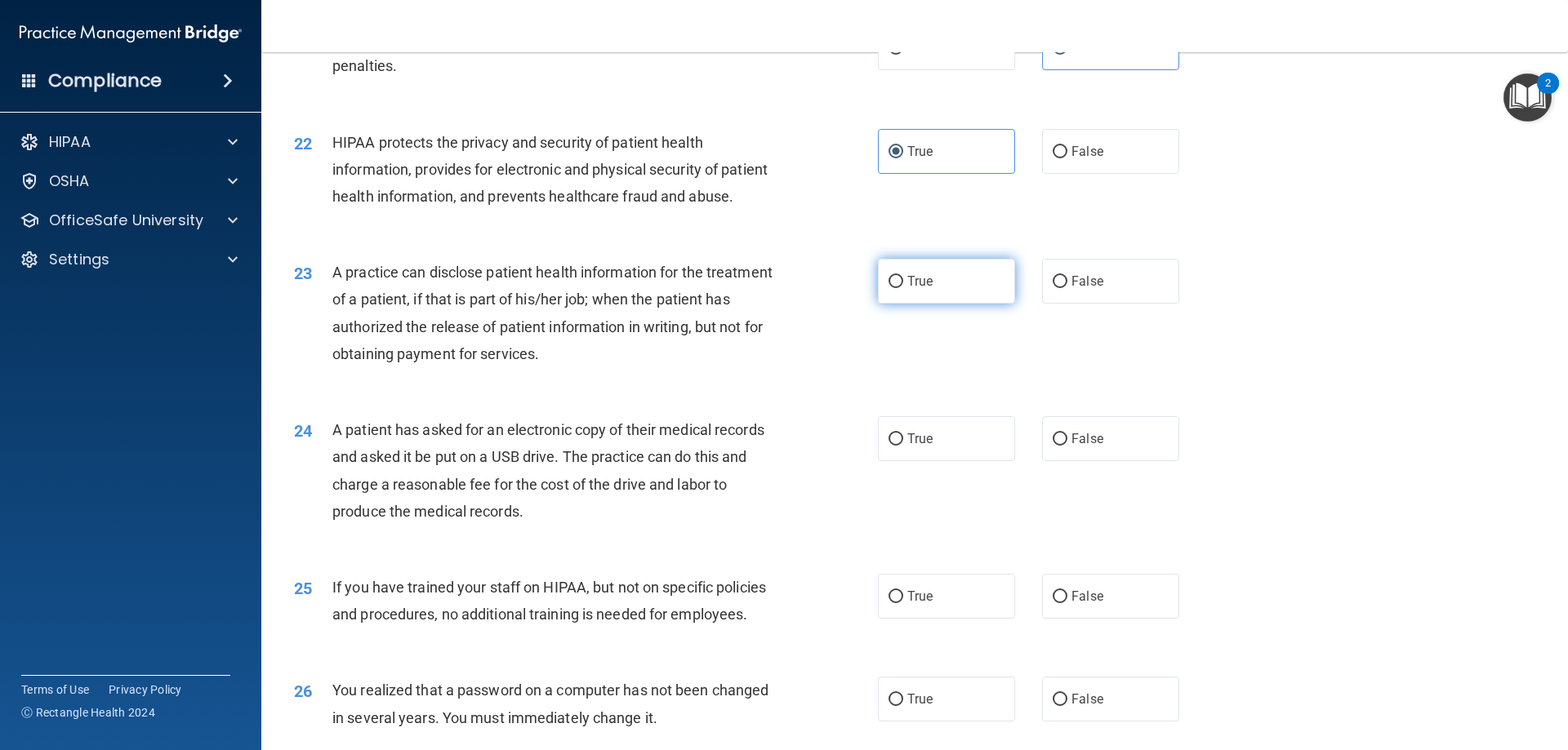
click at [935, 303] on label "True" at bounding box center [947, 281] width 137 height 45
click at [904, 288] on input "True" at bounding box center [895, 281] width 14 height 12
radio input "true"
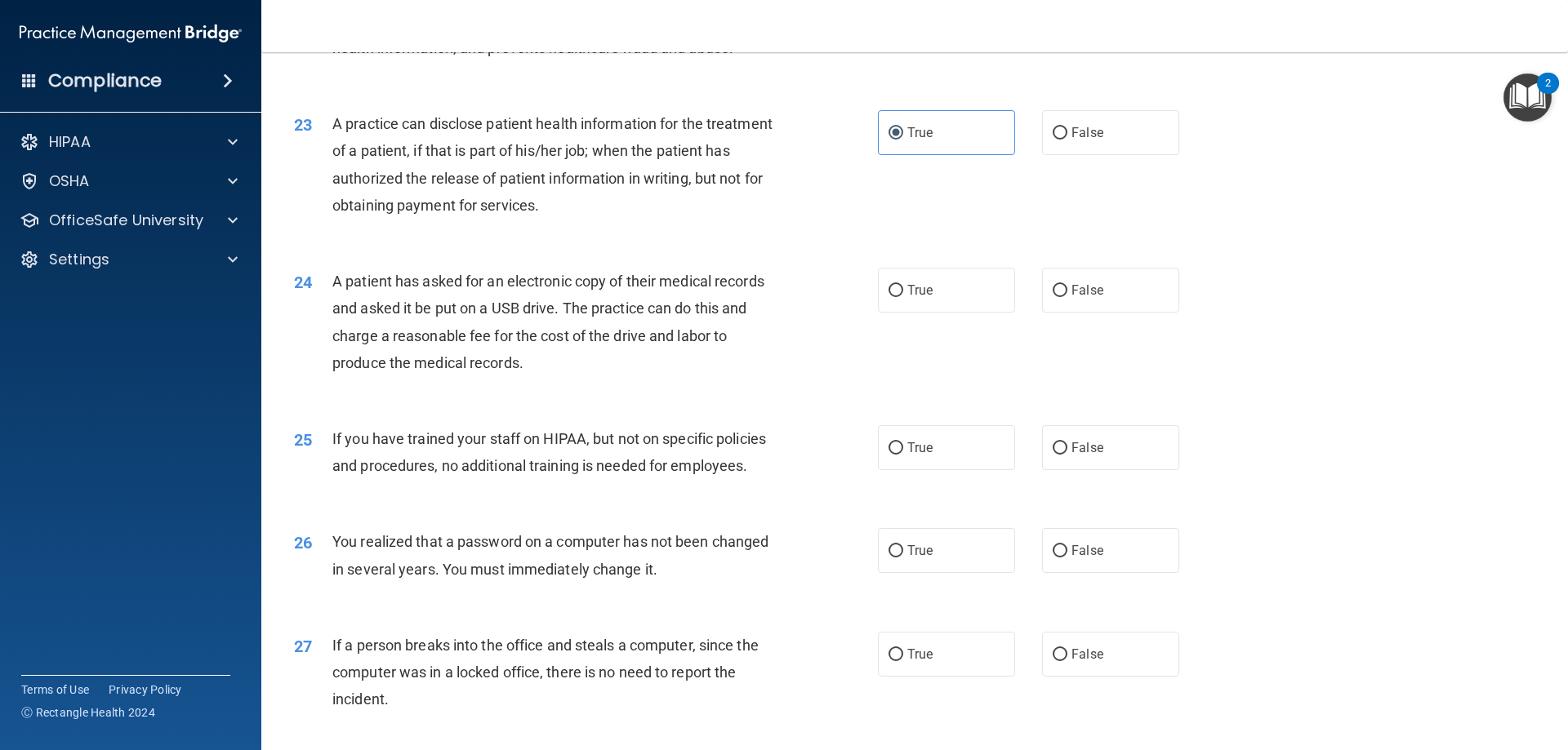
scroll to position [2614, 0]
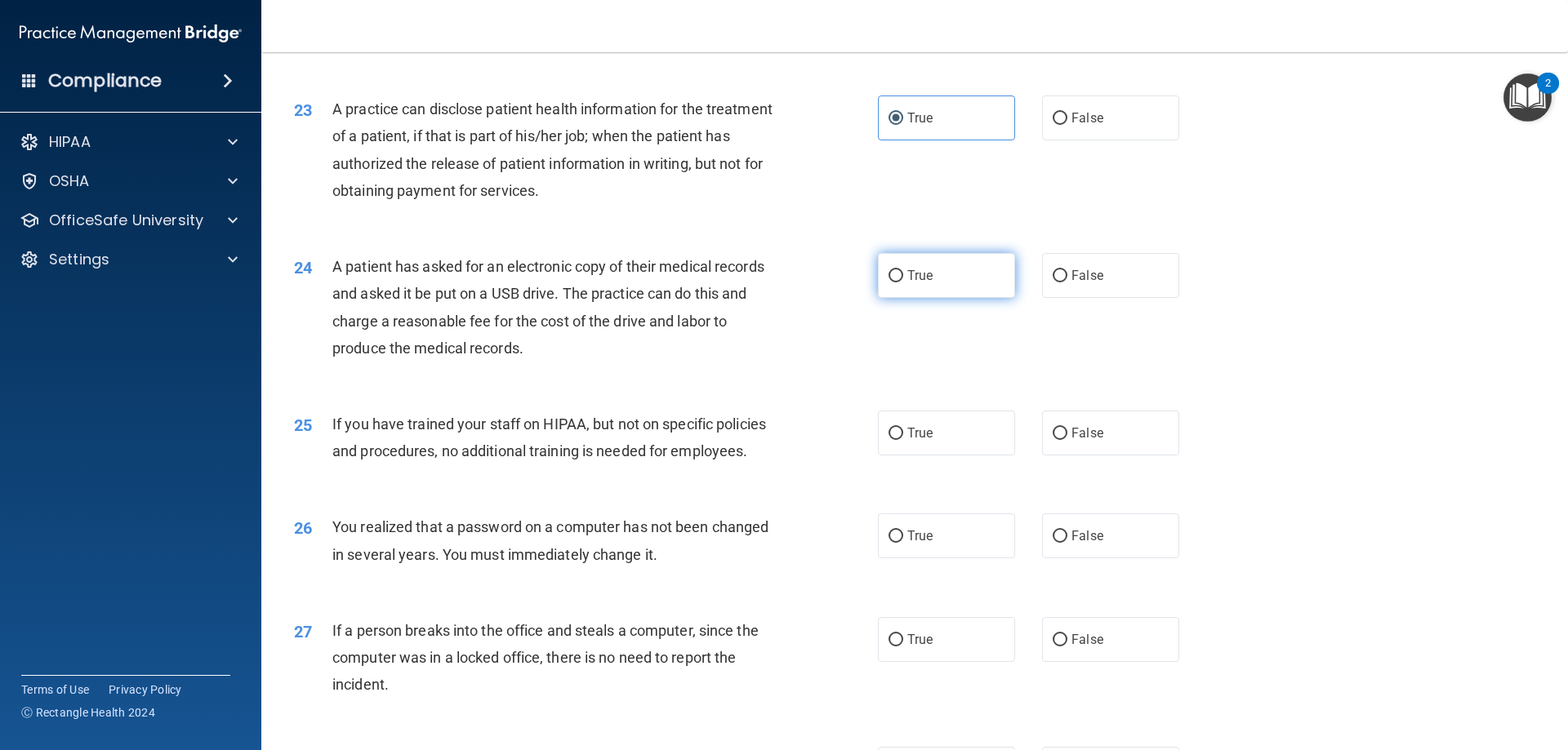
click at [891, 298] on label "True" at bounding box center [947, 275] width 137 height 45
click at [891, 282] on input "True" at bounding box center [895, 276] width 14 height 12
radio input "true"
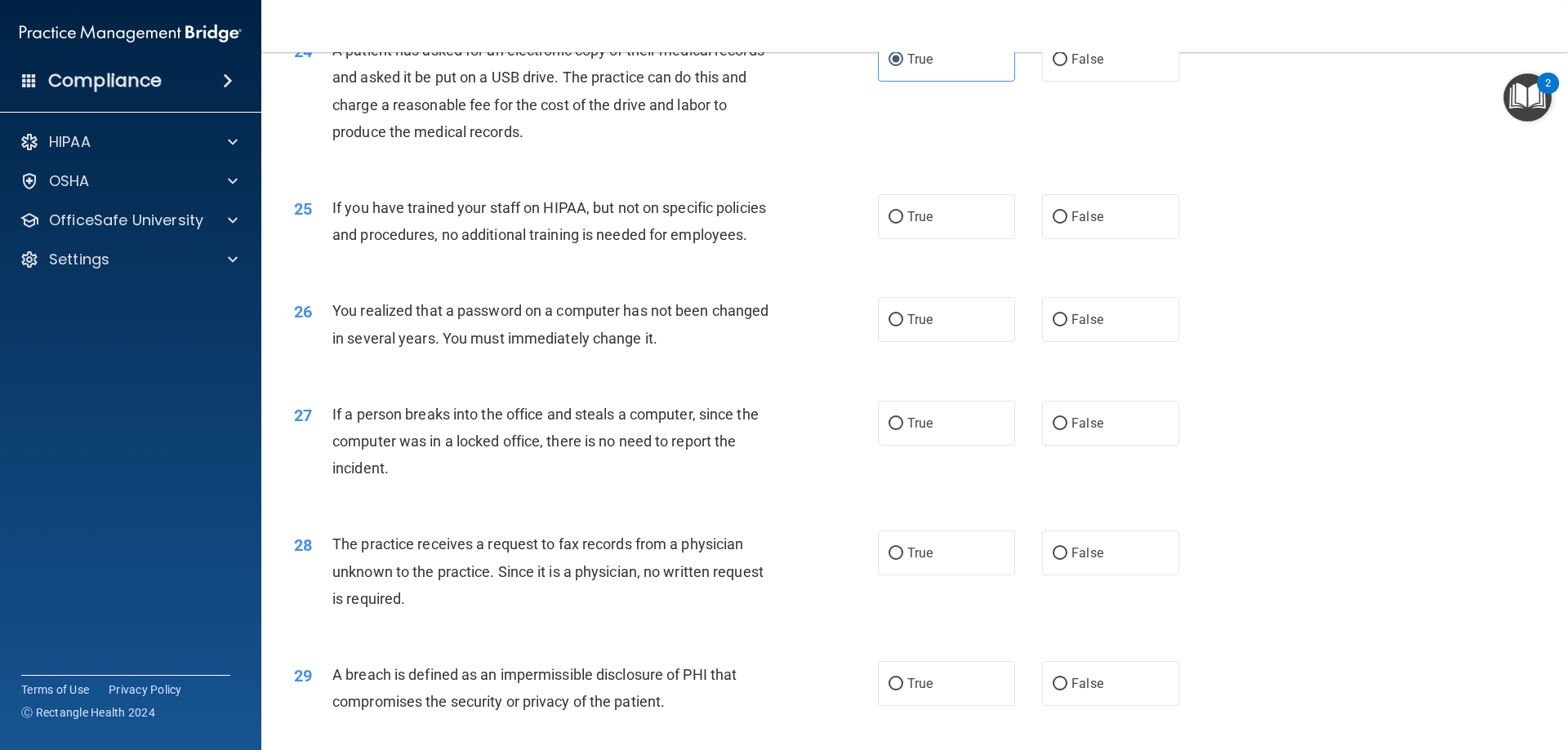
scroll to position [2858, 0]
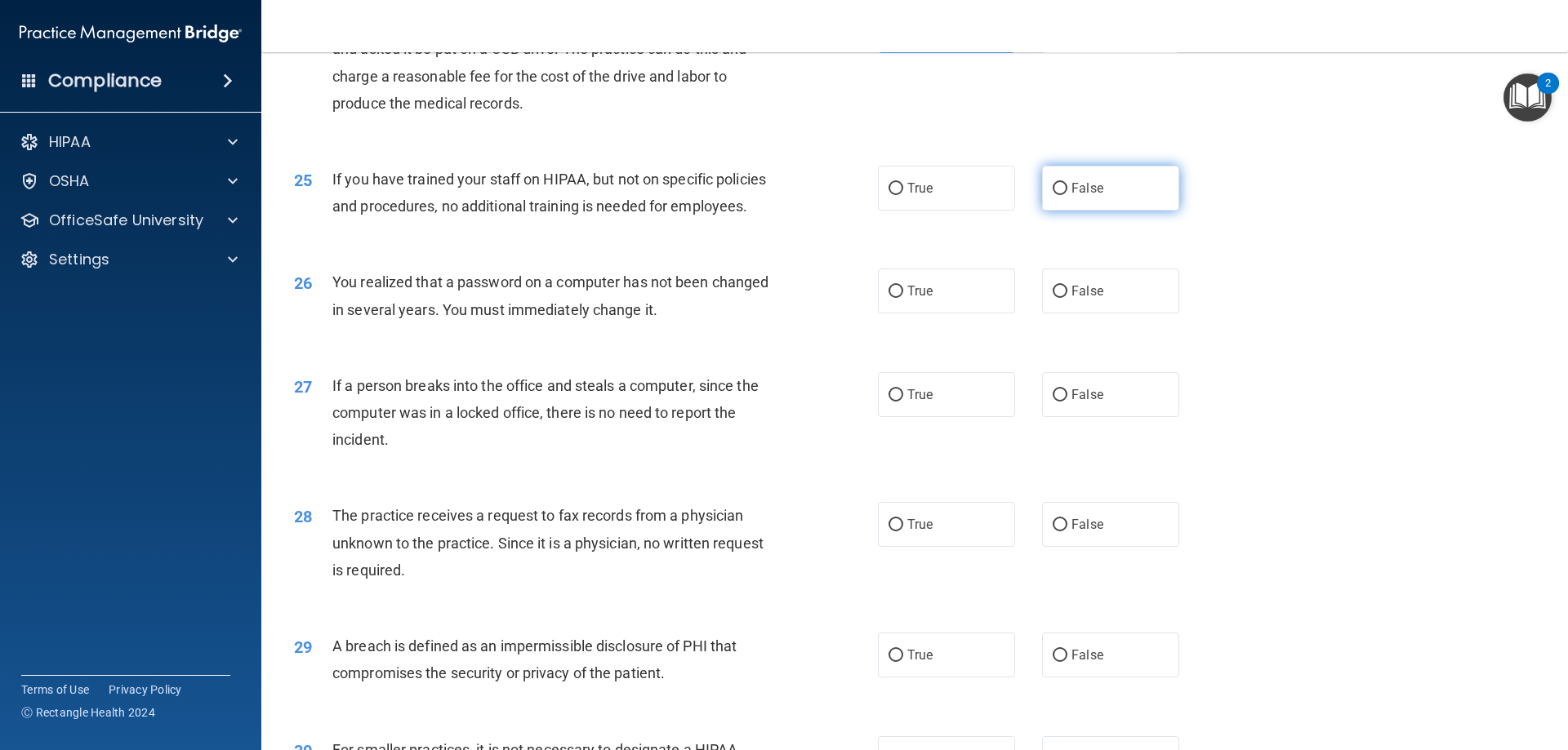
click at [1098, 211] on label "False" at bounding box center [1111, 188] width 137 height 45
click at [1068, 196] on input "False" at bounding box center [1059, 189] width 14 height 12
radio input "true"
click at [927, 314] on label "True" at bounding box center [947, 291] width 137 height 45
click at [904, 298] on input "True" at bounding box center [895, 292] width 14 height 12
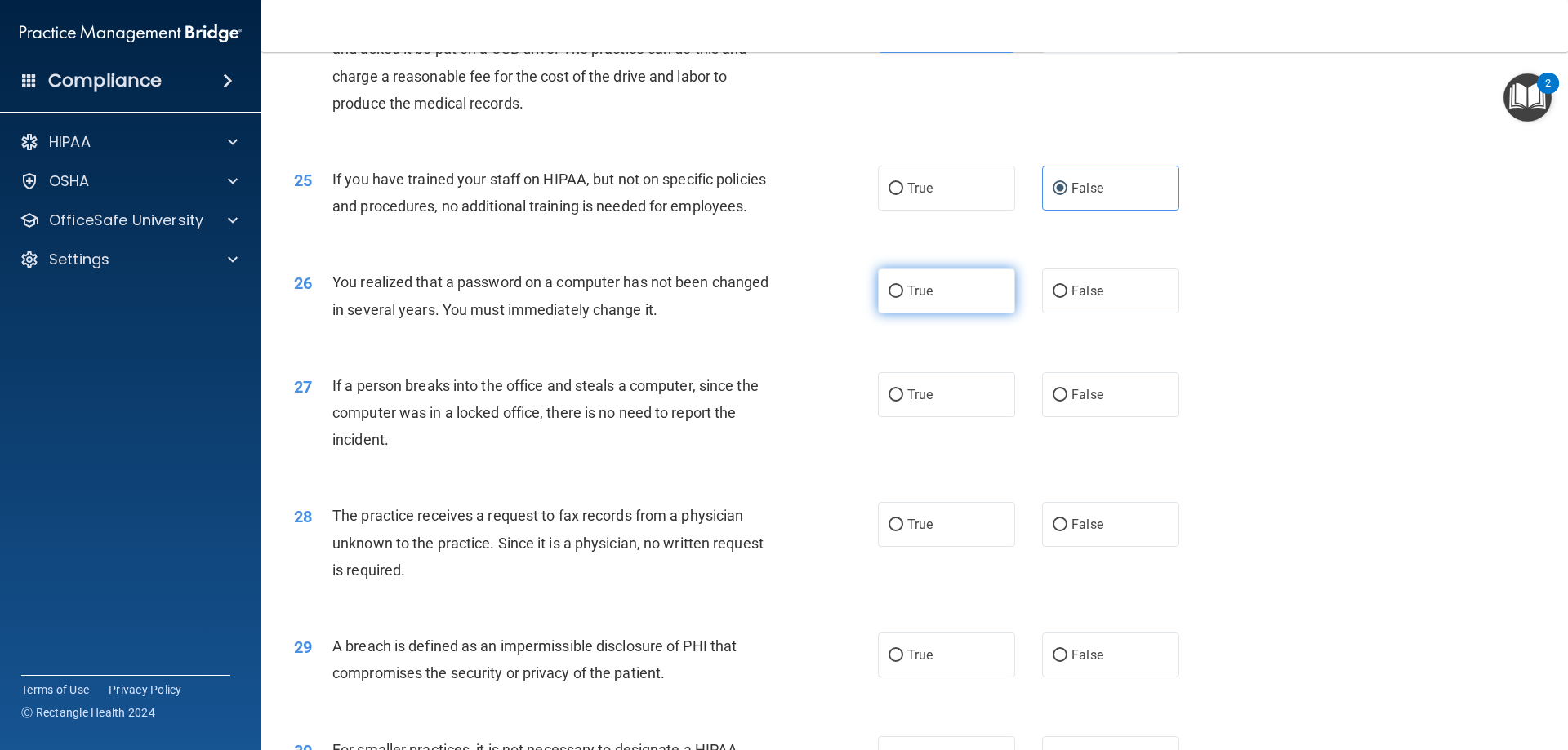
radio input "true"
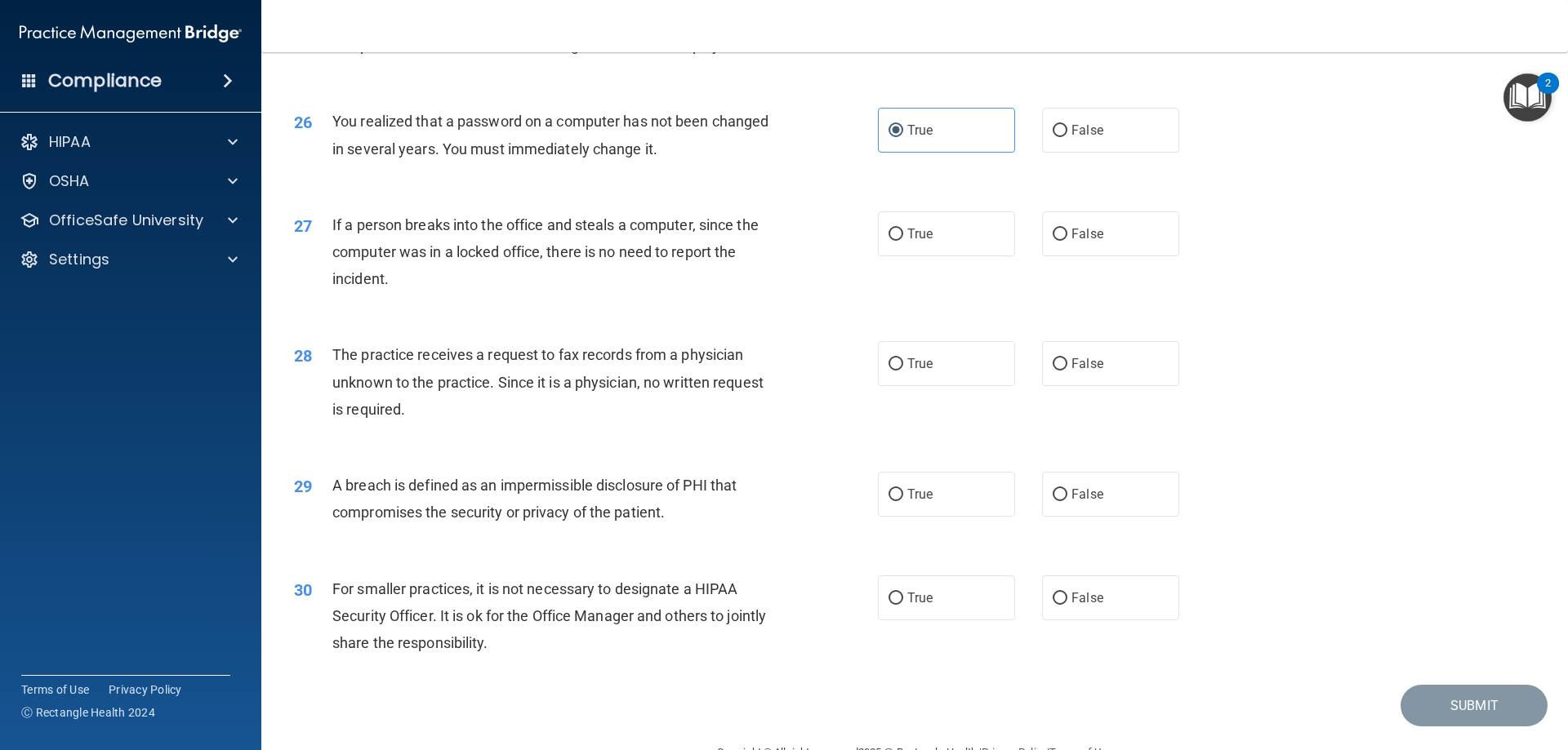
scroll to position [3103, 0]
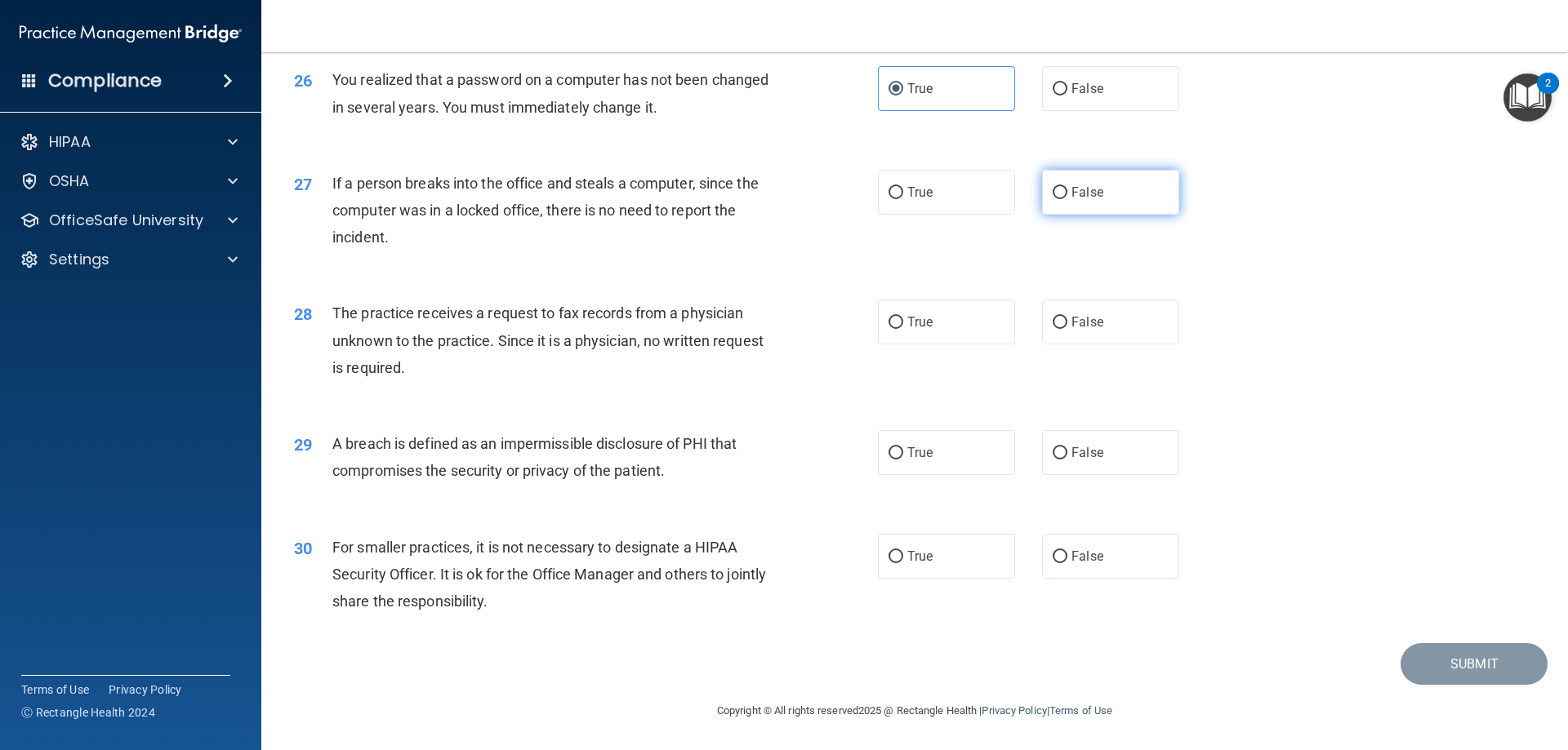
click at [1096, 198] on label "False" at bounding box center [1111, 192] width 137 height 45
click at [1068, 198] on input "False" at bounding box center [1059, 193] width 14 height 12
radio input "true"
click at [517, 365] on div "The practice receives a request to fax records from a physician unknown to the …" at bounding box center [560, 341] width 456 height 82
click at [1079, 330] on span "False" at bounding box center [1087, 322] width 31 height 15
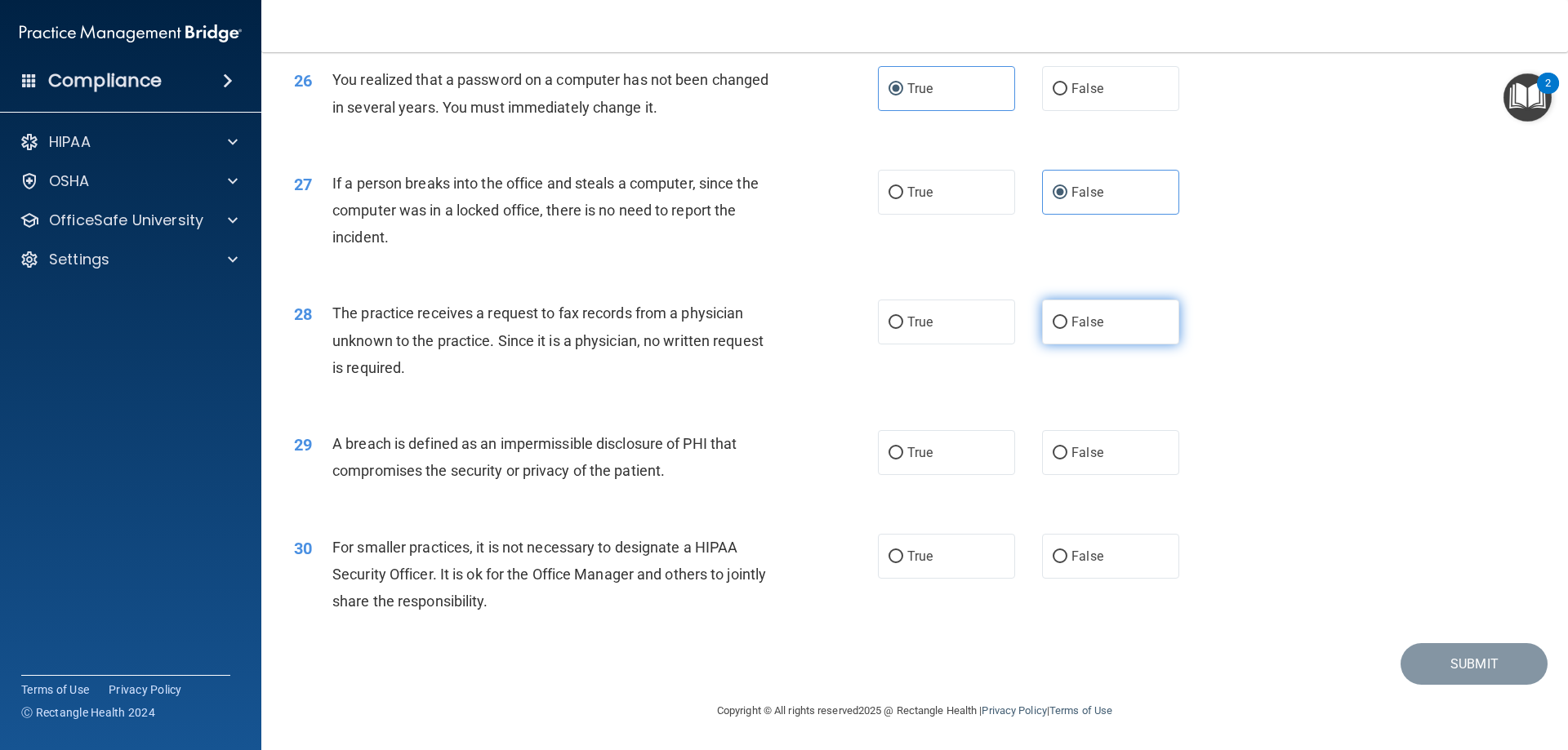
click at [1068, 329] on input "False" at bounding box center [1059, 323] width 14 height 12
radio input "true"
click at [943, 473] on label "True" at bounding box center [947, 452] width 137 height 45
click at [904, 460] on input "True" at bounding box center [895, 453] width 14 height 12
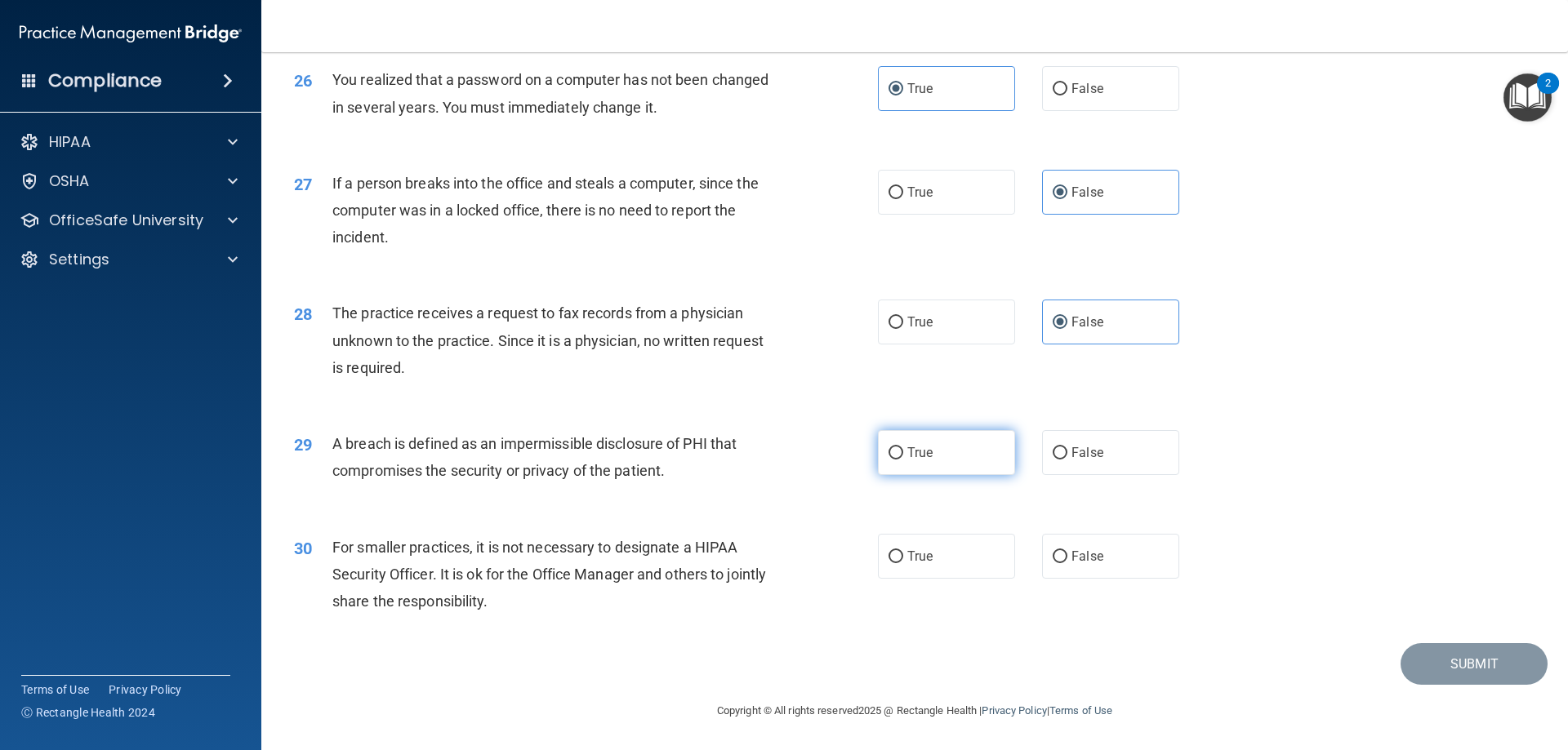
radio input "true"
click at [898, 558] on label "True" at bounding box center [947, 556] width 137 height 45
click at [898, 558] on input "True" at bounding box center [895, 557] width 14 height 12
radio input "true"
click at [1457, 648] on button "Submit" at bounding box center [1474, 664] width 147 height 42
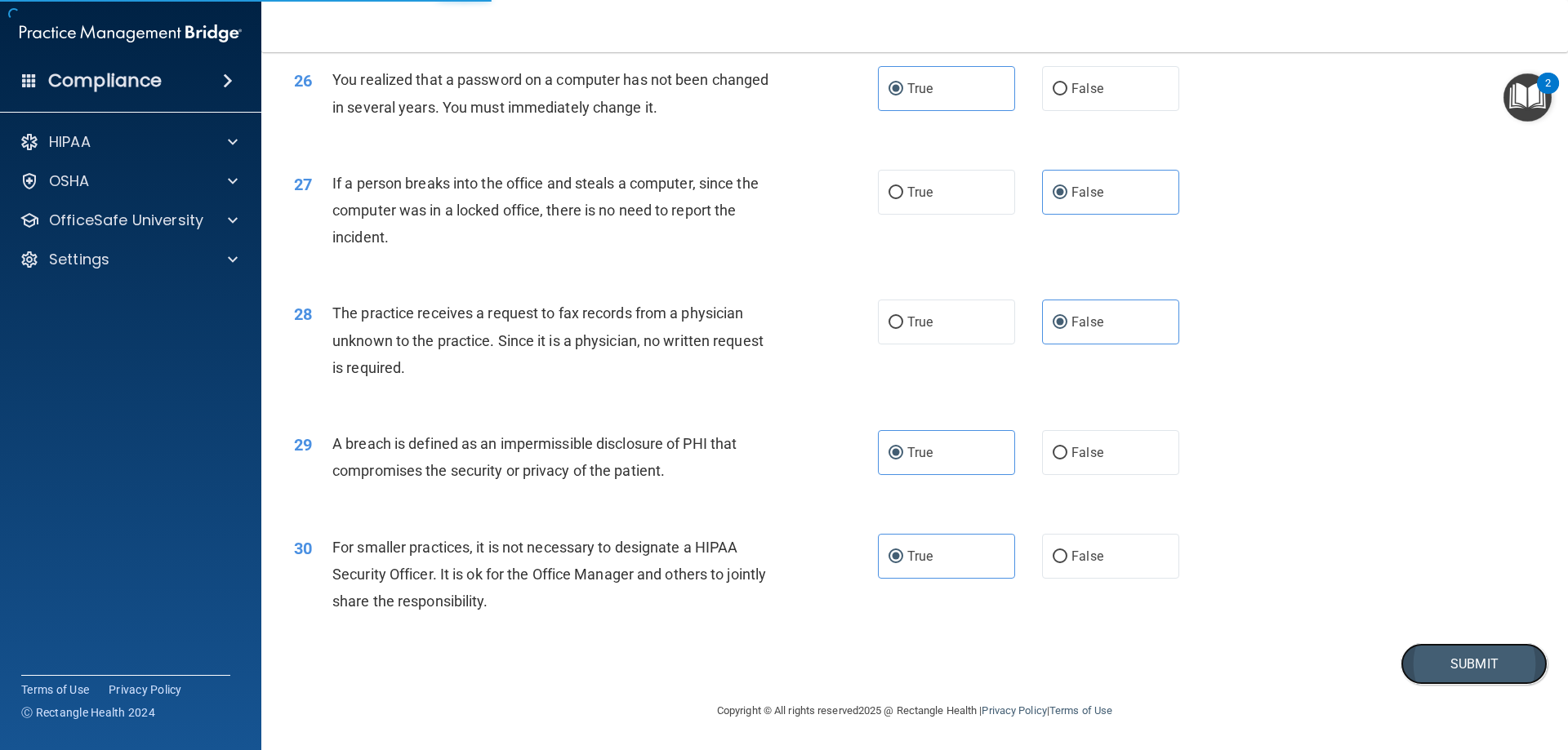
click at [1437, 663] on button "Submit" at bounding box center [1474, 664] width 147 height 42
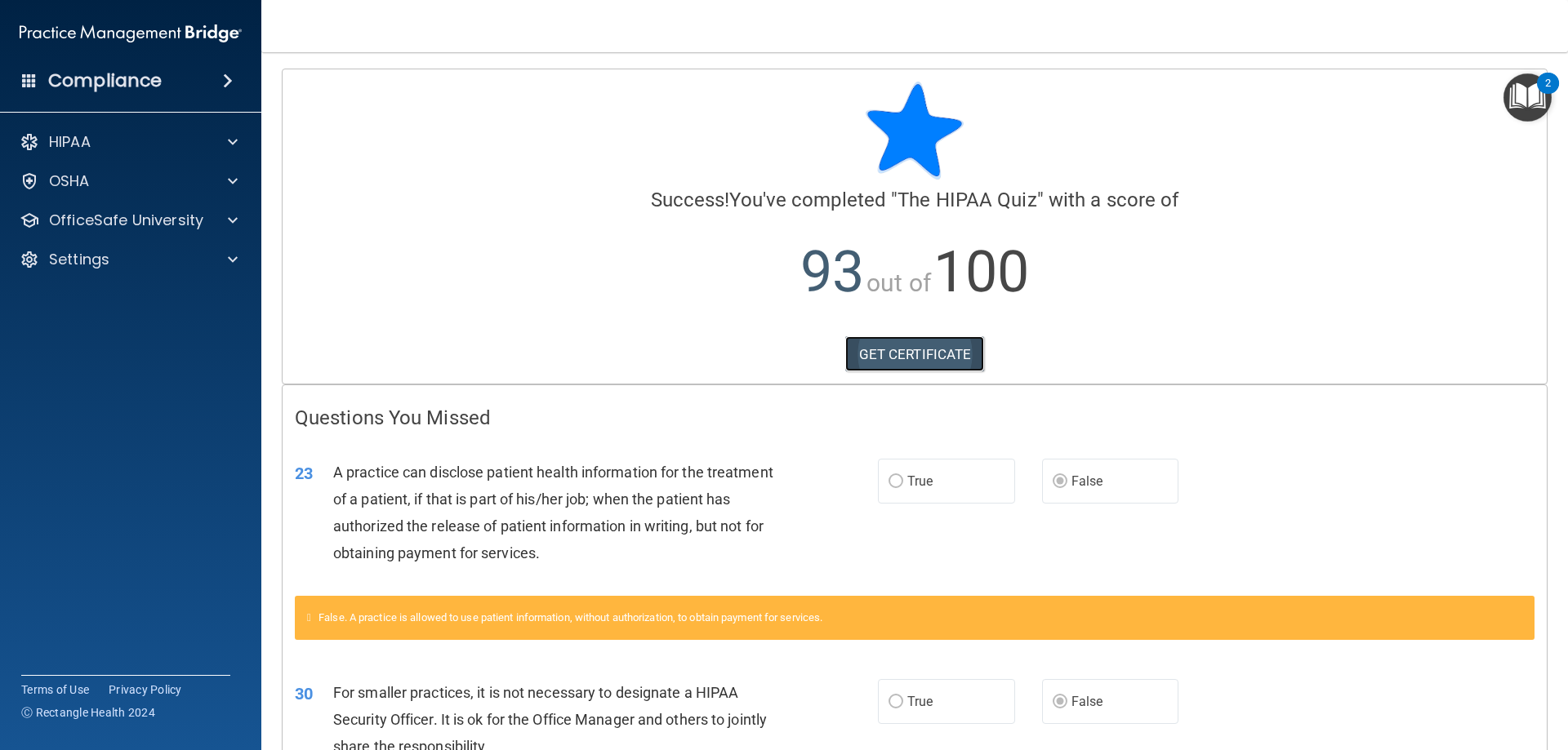
click at [891, 358] on link "GET CERTIFICATE" at bounding box center [915, 355] width 139 height 36
click at [218, 144] on div at bounding box center [230, 142] width 41 height 20
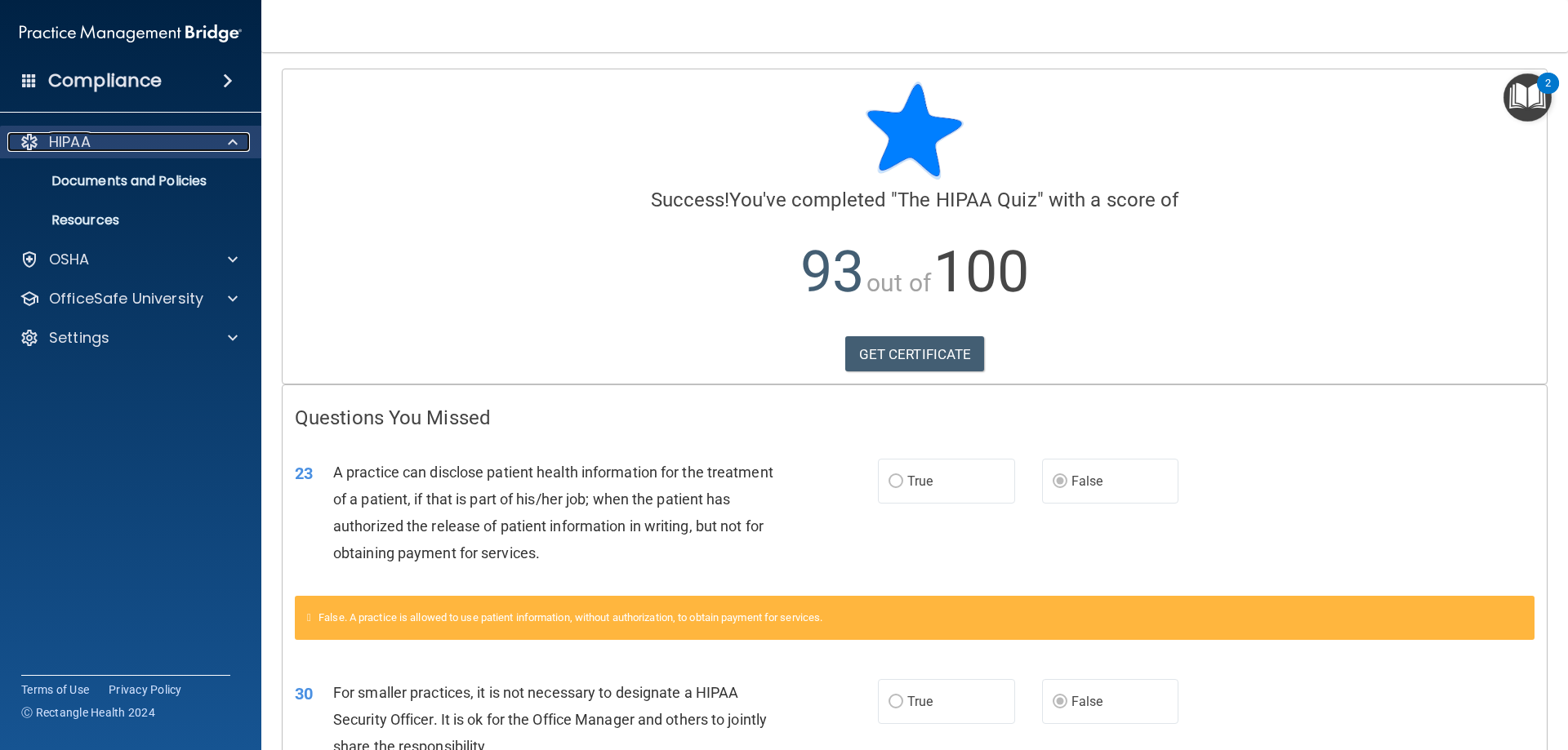
click at [223, 139] on div at bounding box center [230, 142] width 41 height 20
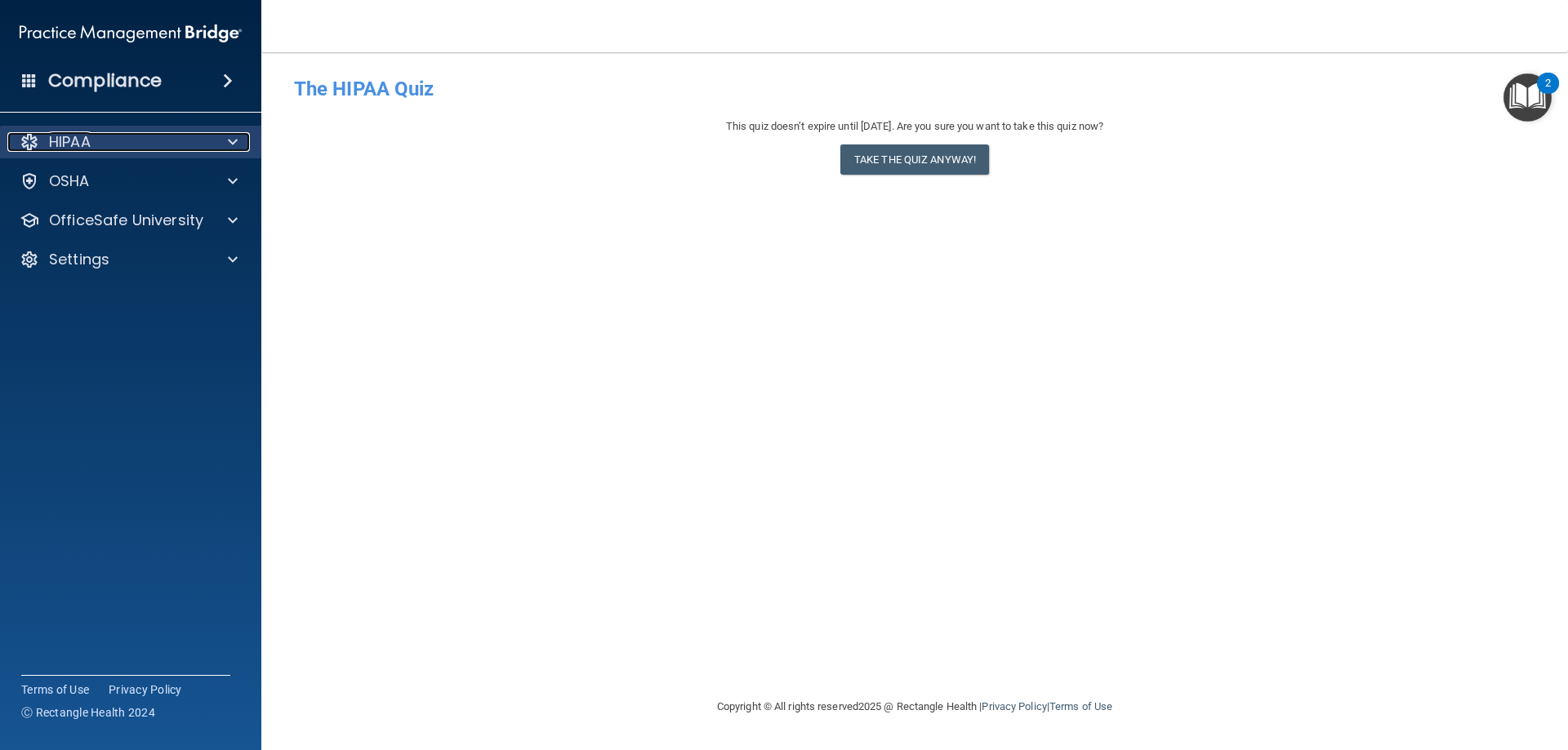
click at [155, 141] on div "HIPAA" at bounding box center [109, 142] width 202 height 20
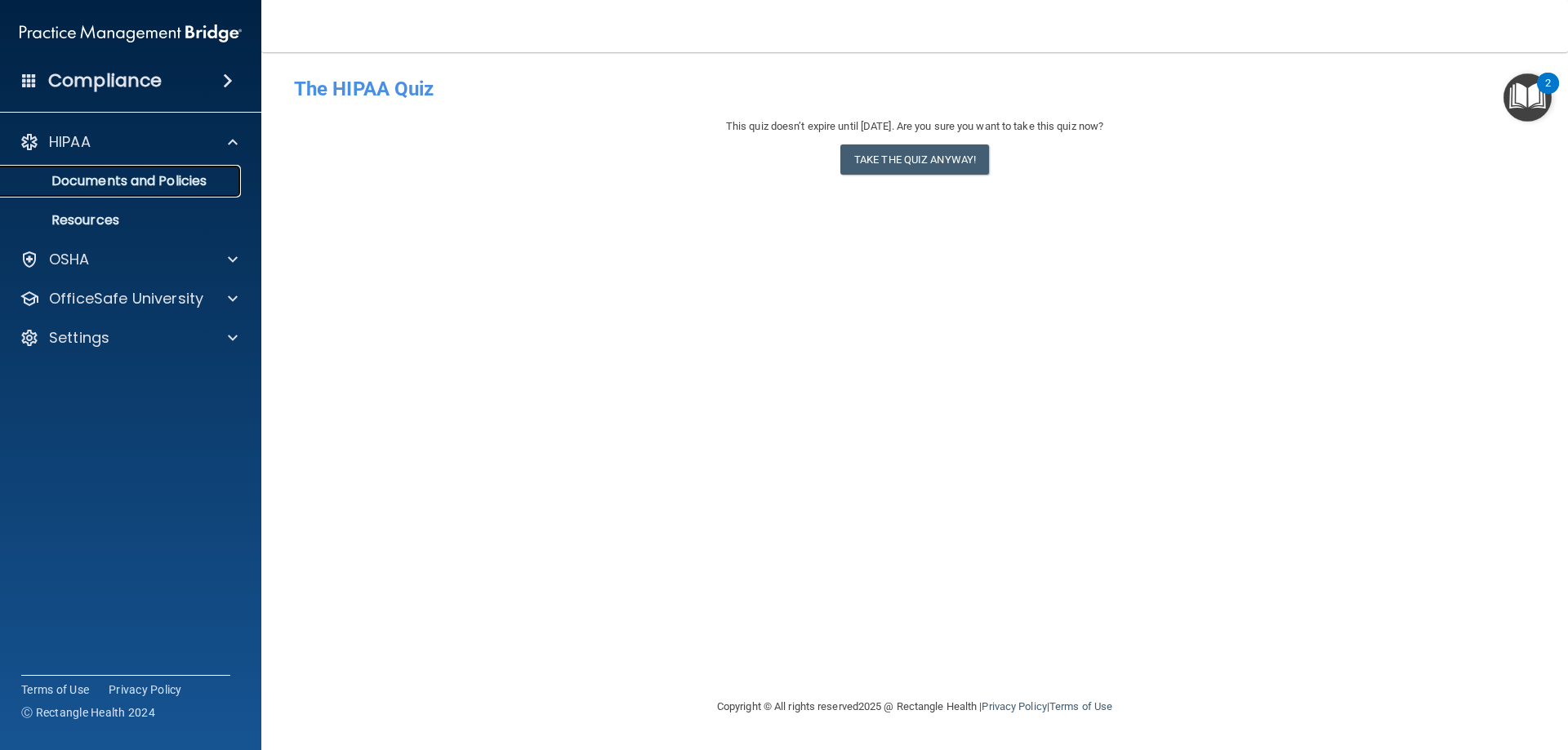
click at [99, 177] on p "Documents and Policies" at bounding box center [122, 180] width 223 height 16
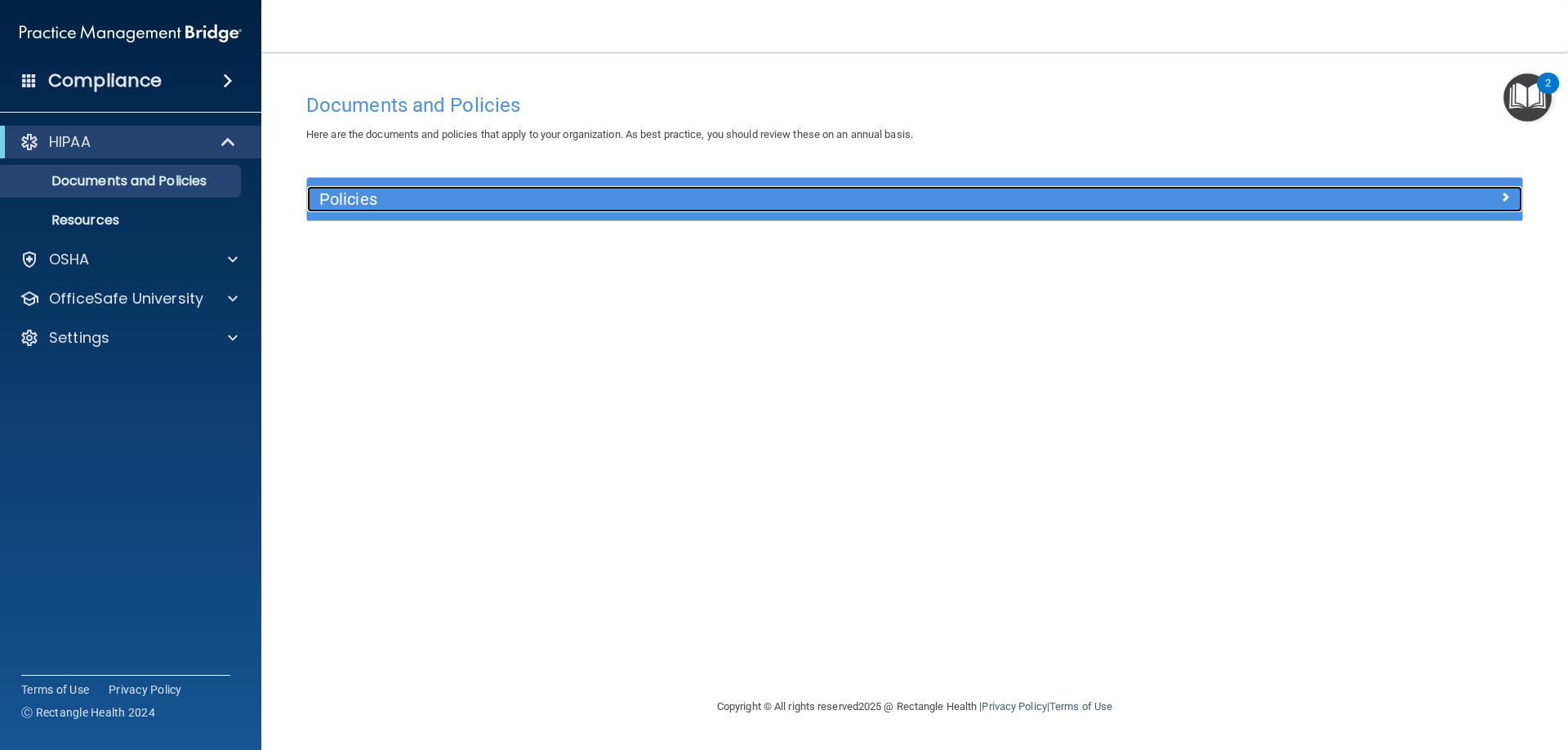
click at [366, 207] on h5 "Policies" at bounding box center [763, 198] width 887 height 18
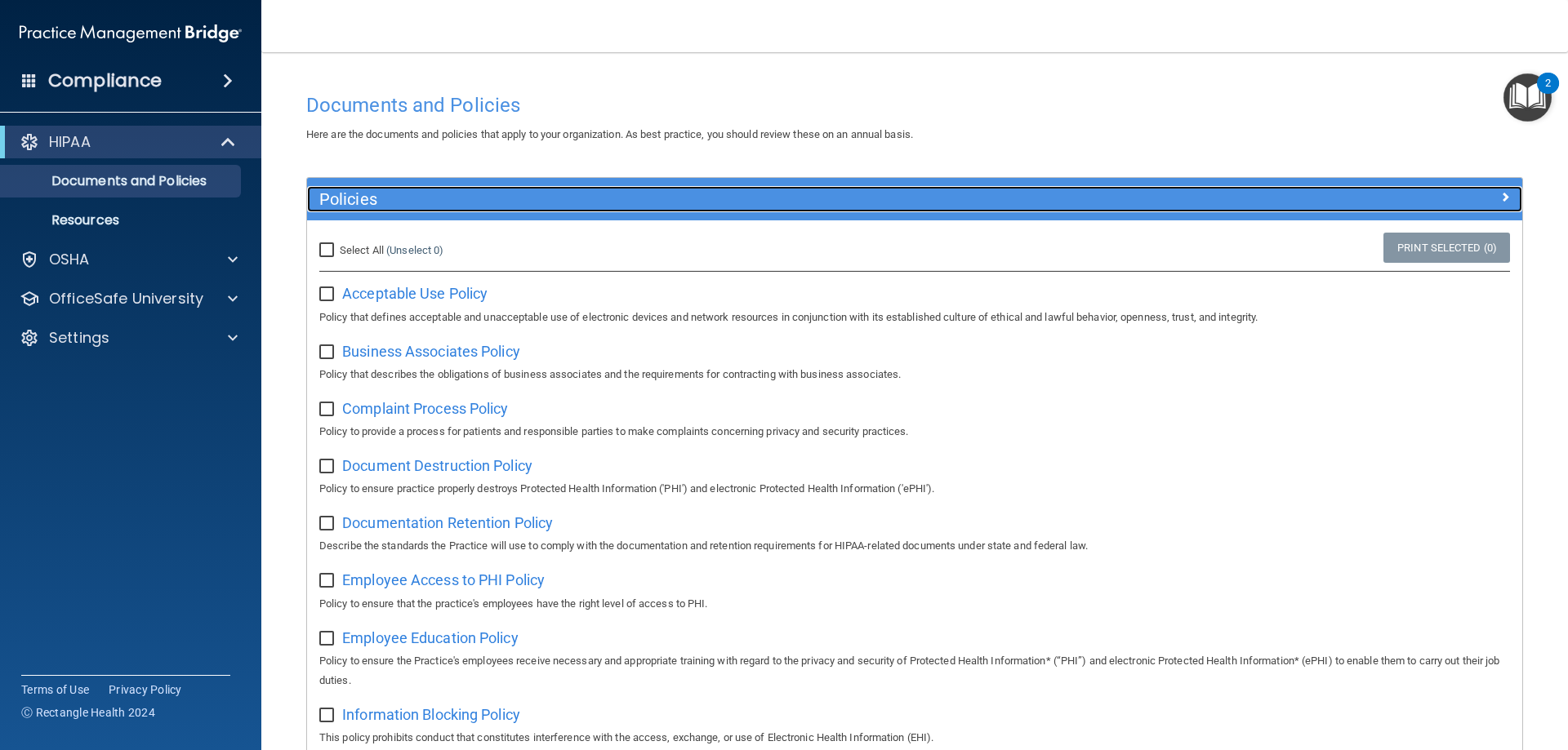
click at [366, 207] on h5 "Policies" at bounding box center [763, 198] width 887 height 18
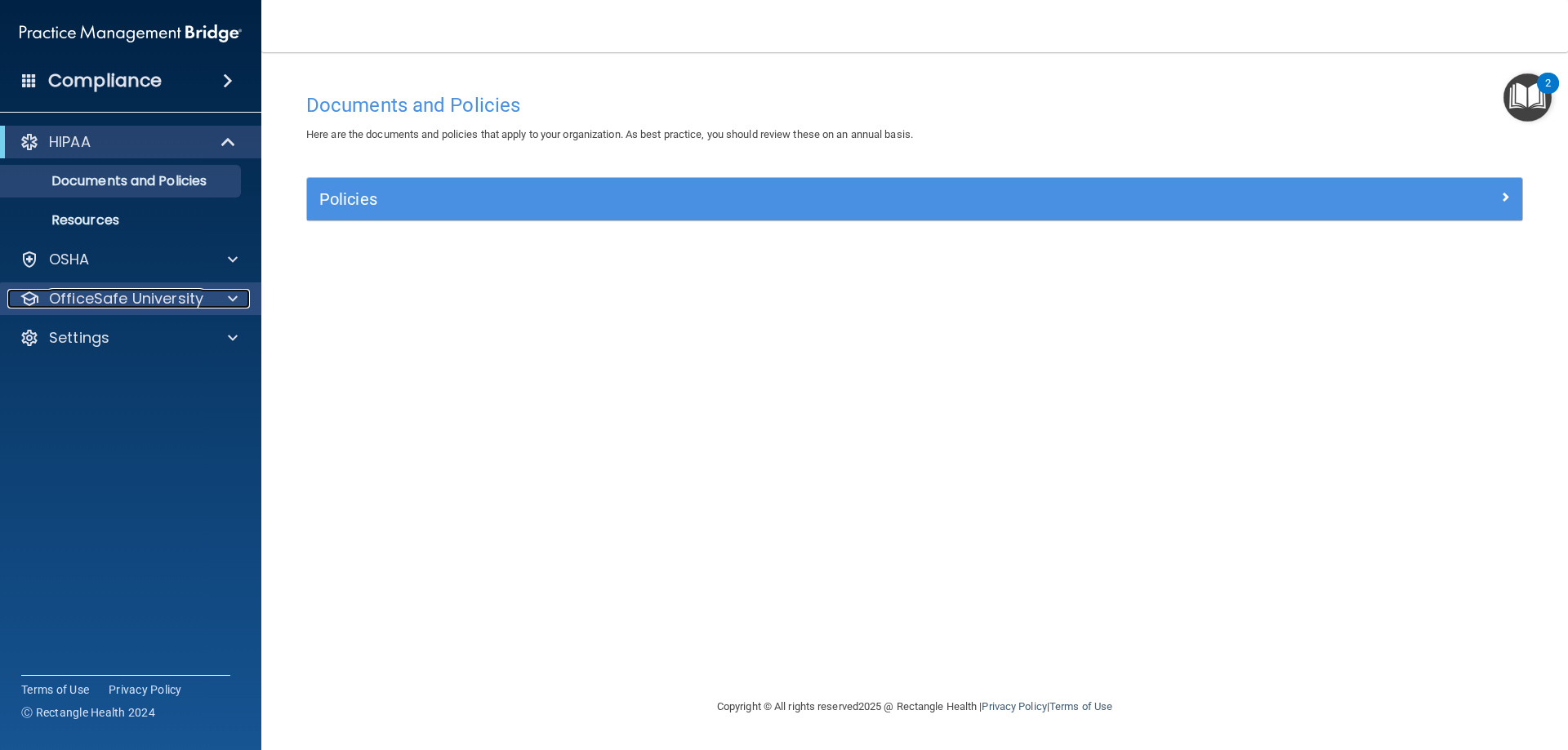
click at [133, 292] on p "OfficeSafe University" at bounding box center [126, 299] width 155 height 20
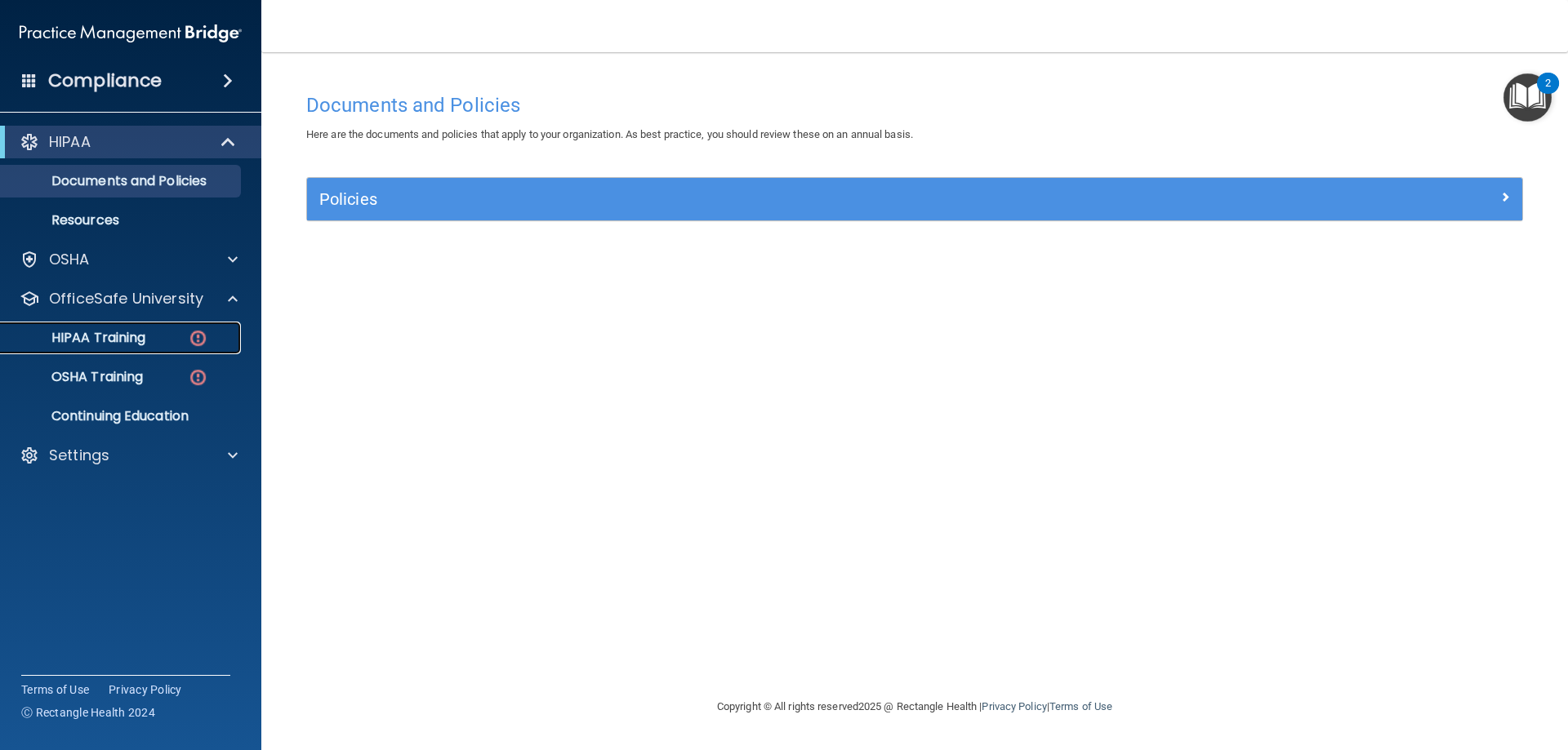
click at [115, 332] on p "HIPAA Training" at bounding box center [77, 338] width 135 height 16
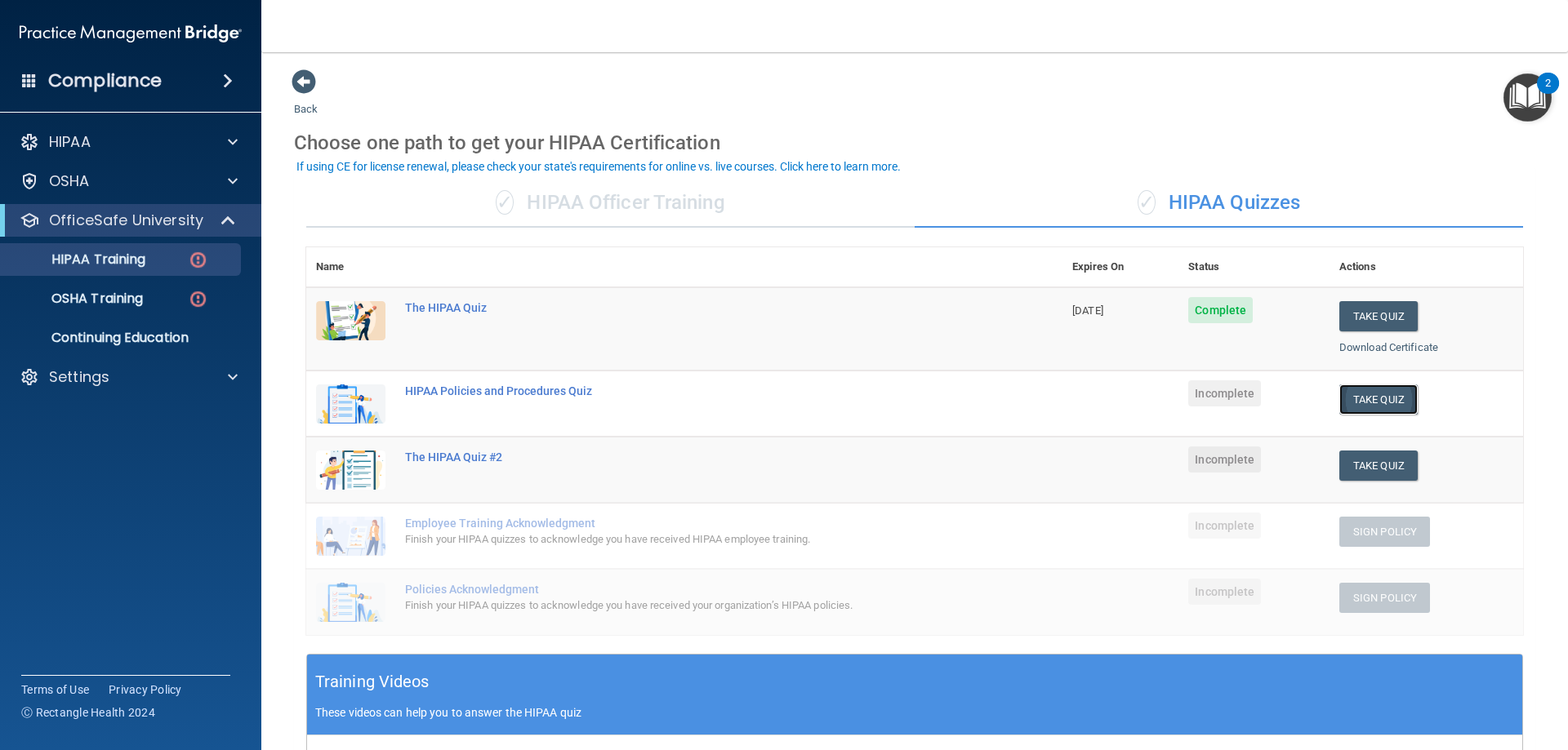
click at [1368, 398] on button "Take Quiz" at bounding box center [1379, 400] width 78 height 31
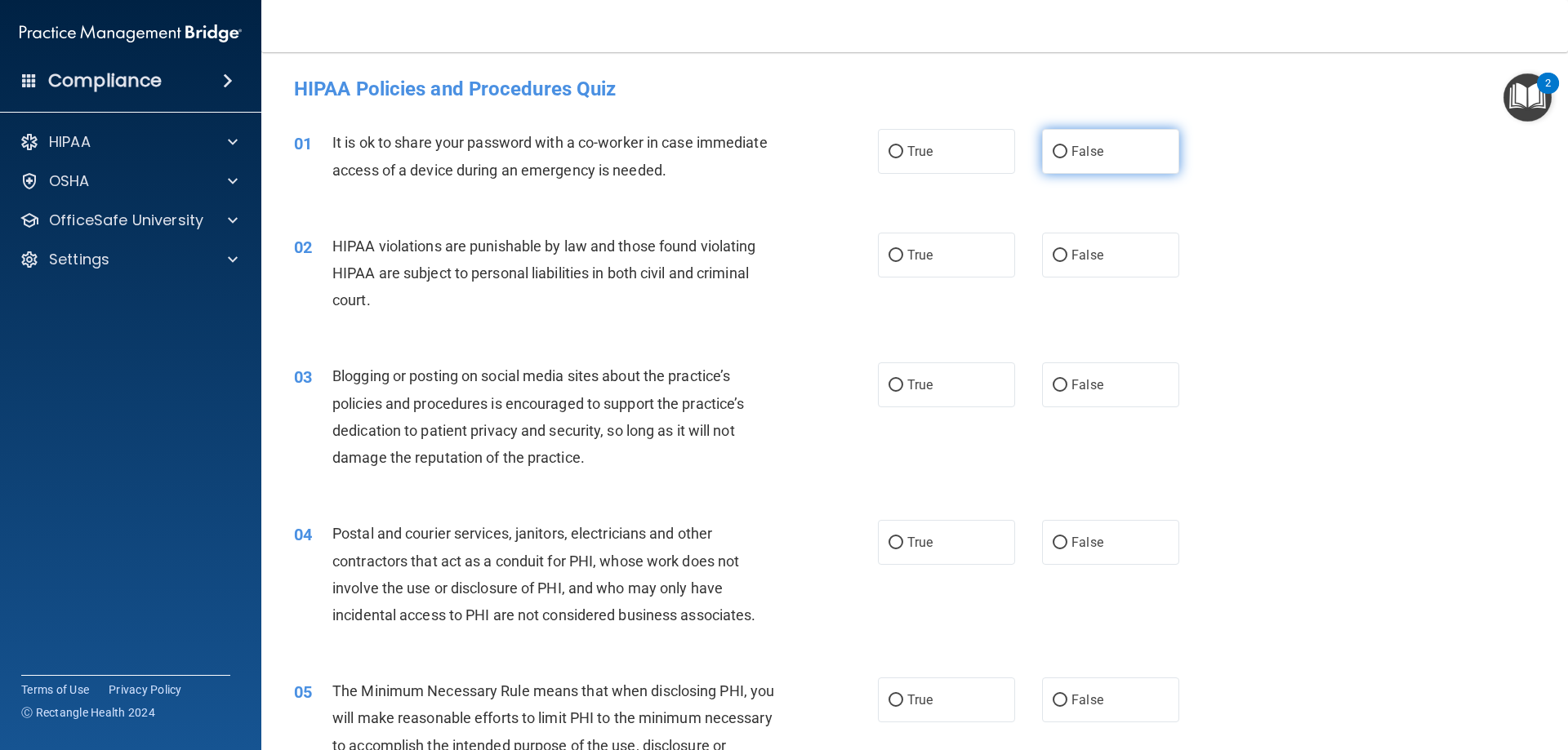
click at [1099, 156] on label "False" at bounding box center [1111, 151] width 137 height 45
click at [1068, 156] on input "False" at bounding box center [1059, 152] width 14 height 12
radio input "true"
click at [934, 265] on label "True" at bounding box center [947, 255] width 137 height 45
click at [904, 262] on input "True" at bounding box center [895, 256] width 14 height 12
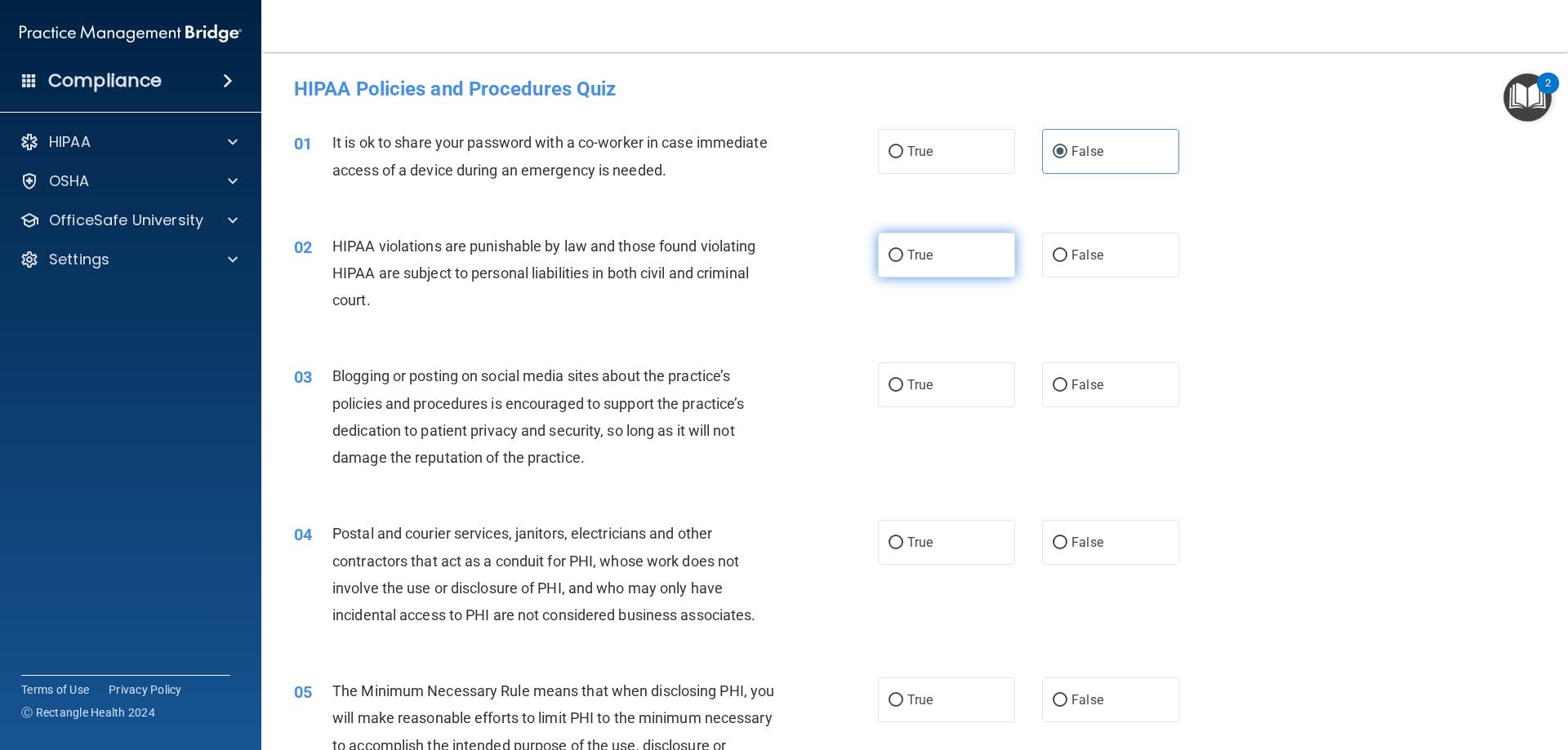
radio input "true"
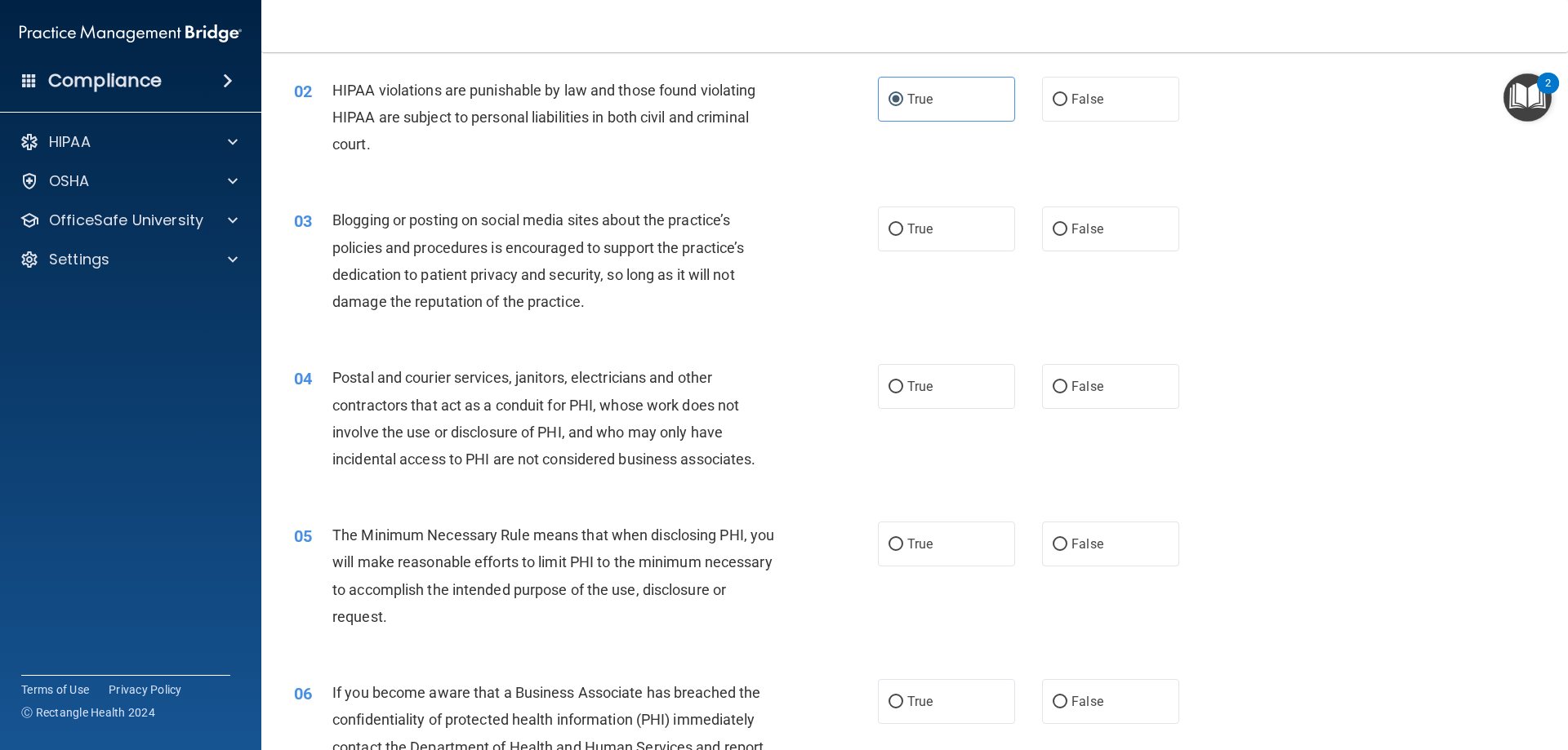
scroll to position [163, 0]
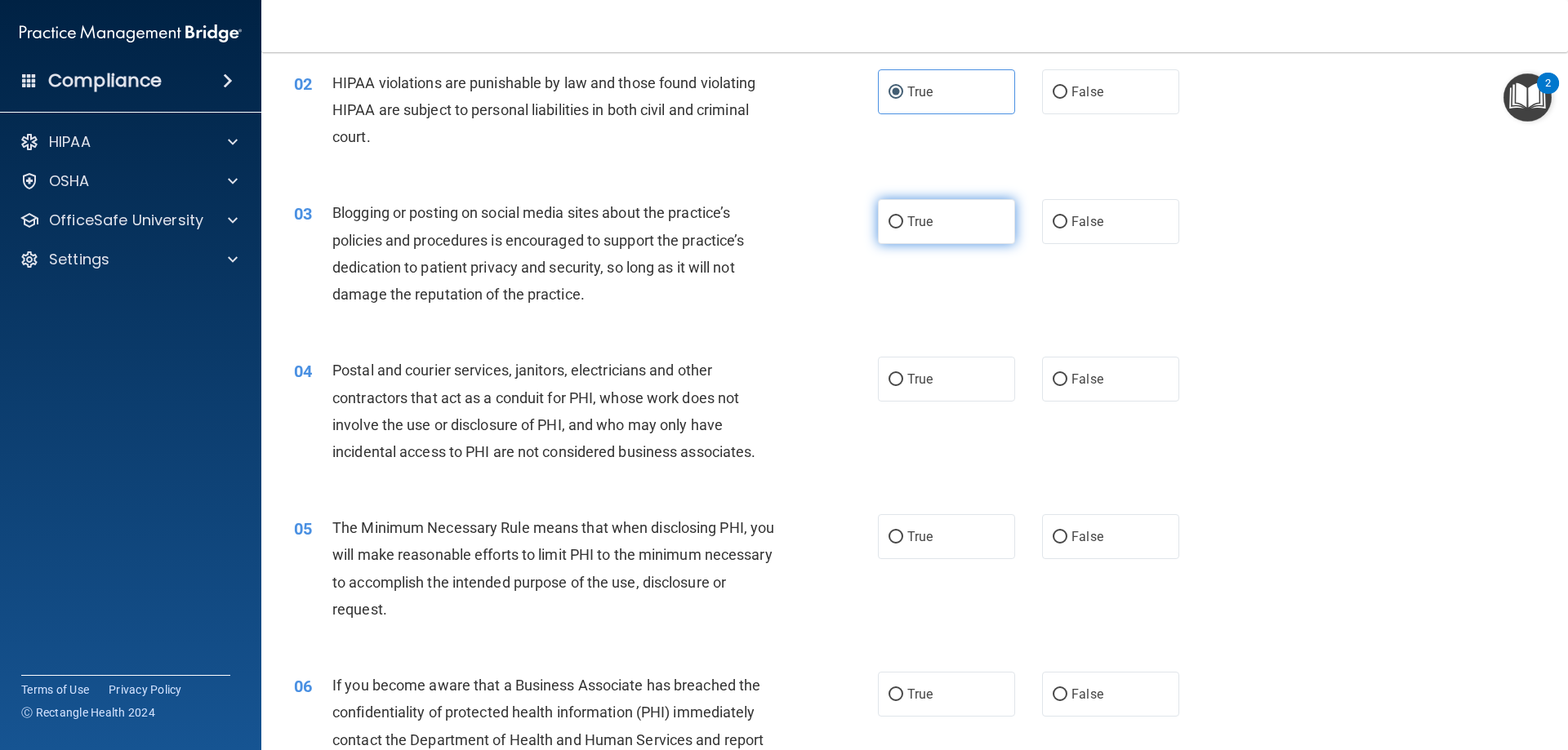
click at [949, 225] on label "True" at bounding box center [947, 221] width 137 height 45
click at [904, 225] on input "True" at bounding box center [895, 222] width 14 height 12
radio input "true"
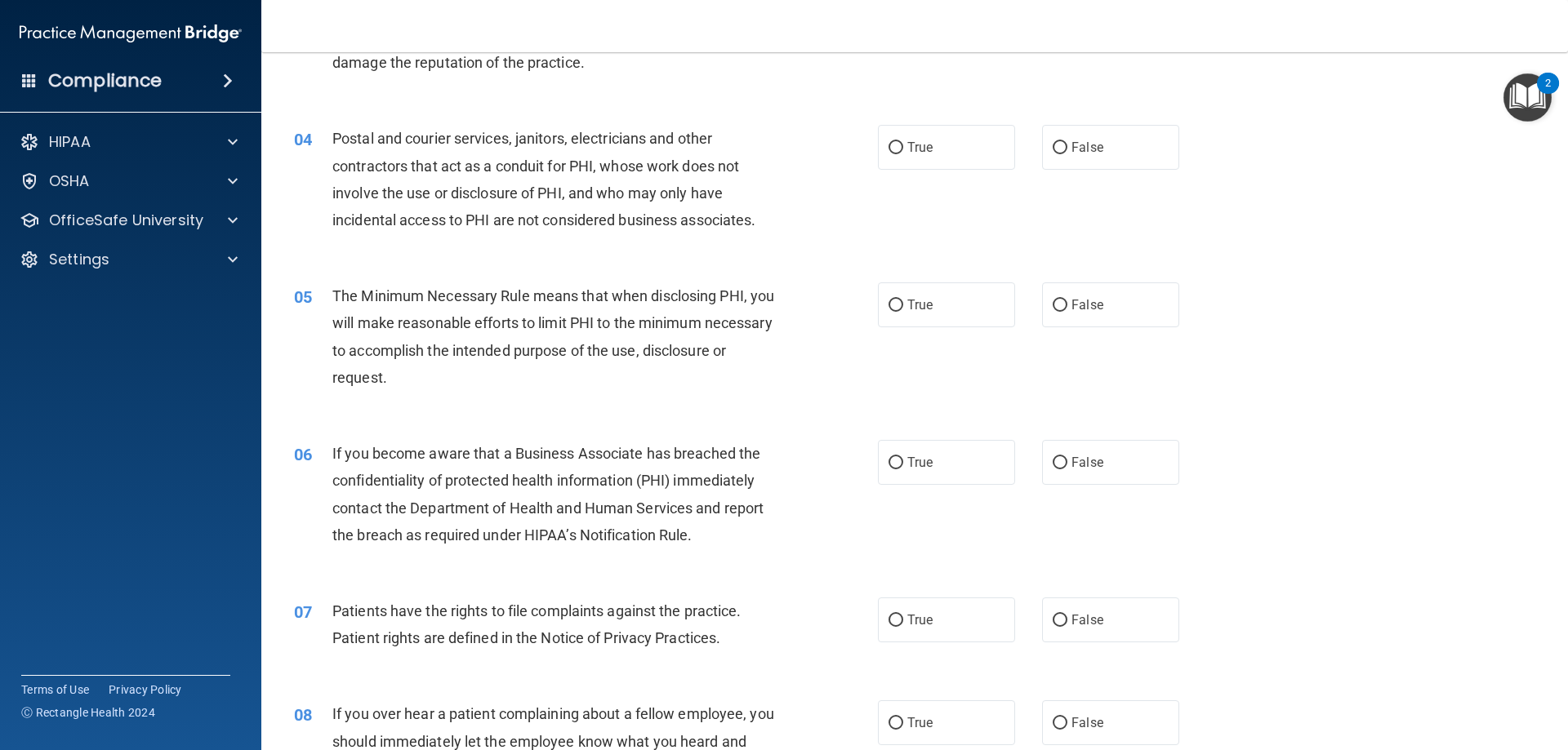
scroll to position [408, 0]
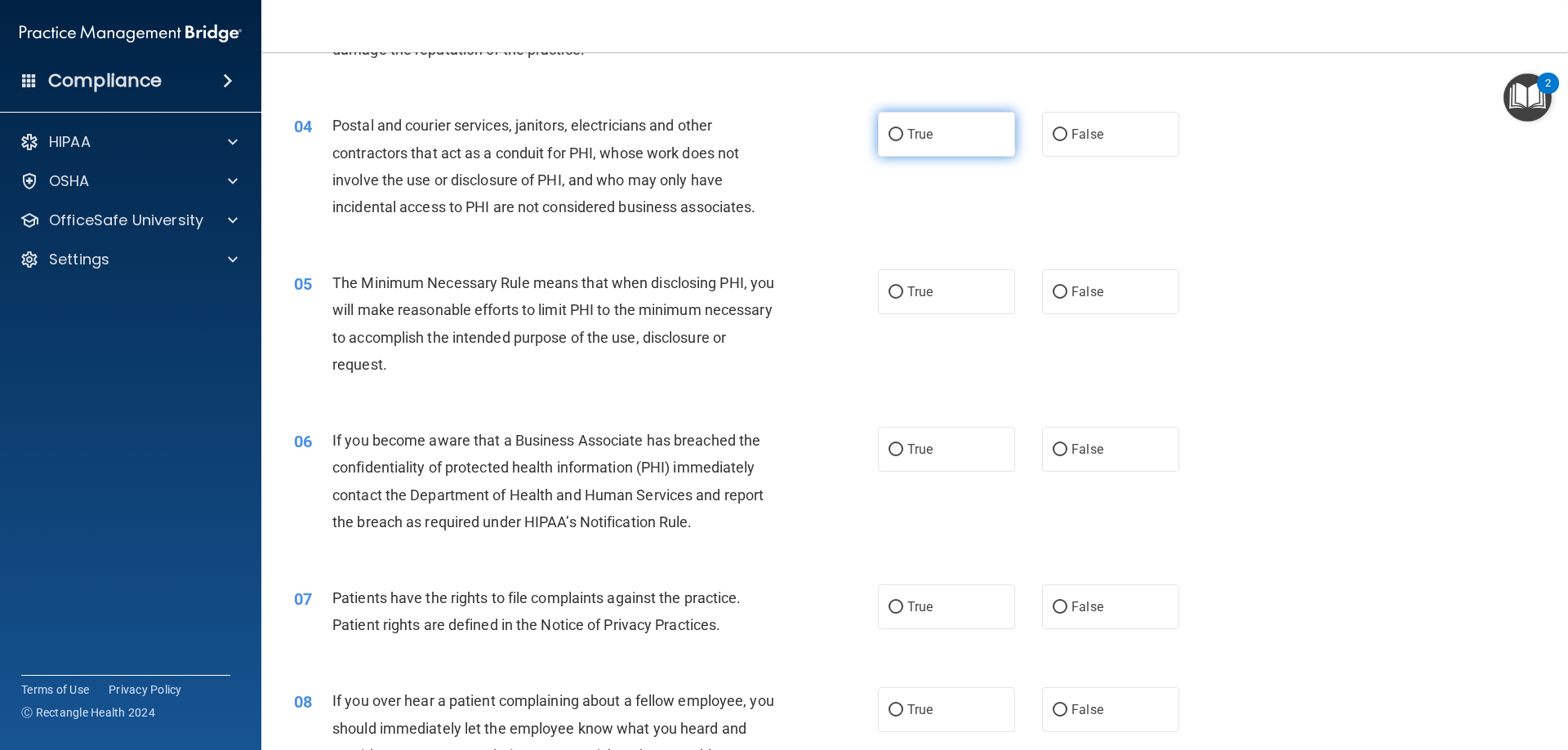
click at [966, 130] on label "True" at bounding box center [947, 134] width 137 height 45
click at [904, 130] on input "True" at bounding box center [895, 135] width 14 height 12
radio input "true"
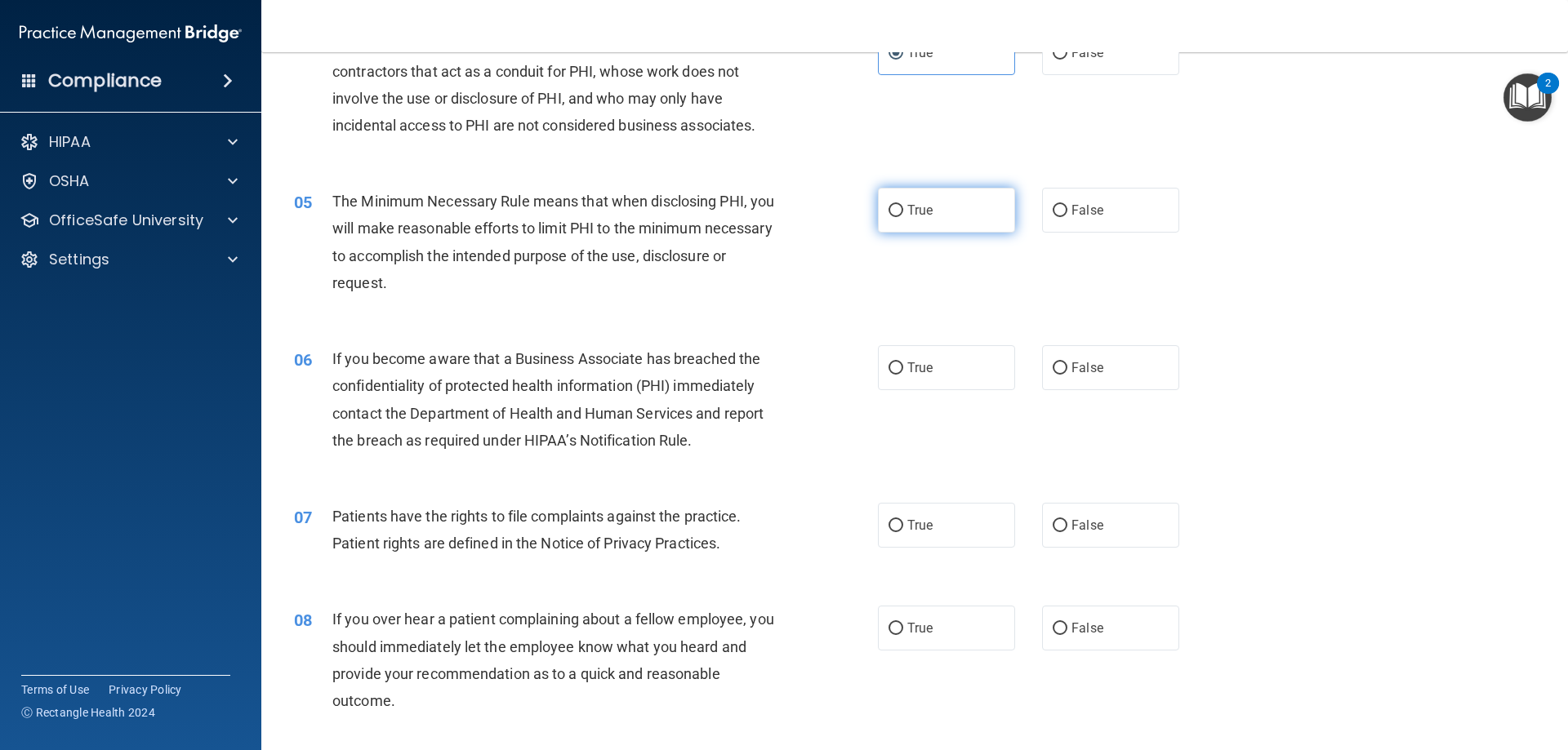
click at [931, 231] on label "True" at bounding box center [947, 210] width 137 height 45
click at [904, 218] on input "True" at bounding box center [895, 211] width 14 height 12
radio input "true"
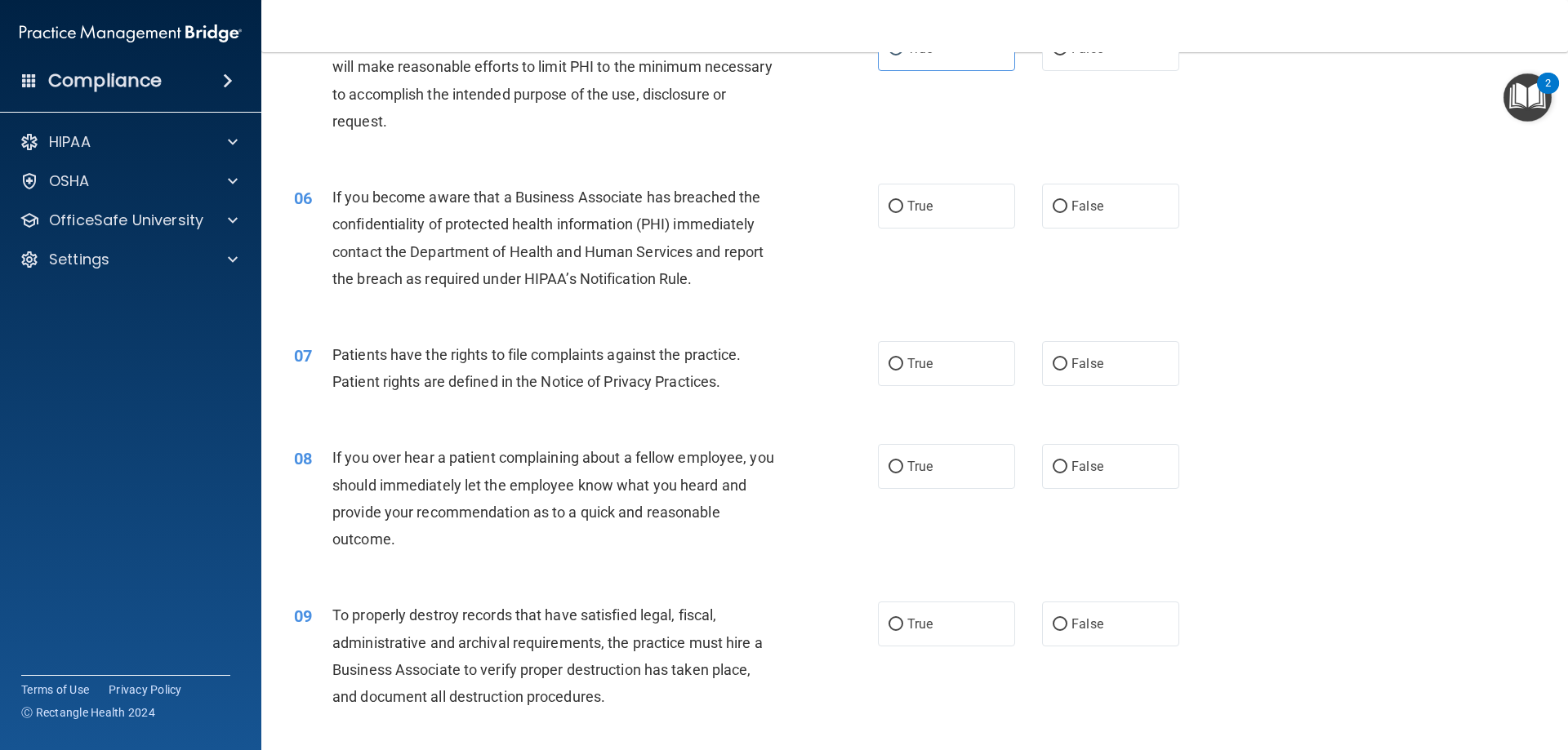
scroll to position [654, 0]
click at [930, 209] on label "True" at bounding box center [947, 204] width 137 height 45
click at [904, 209] on input "True" at bounding box center [895, 205] width 14 height 12
radio input "true"
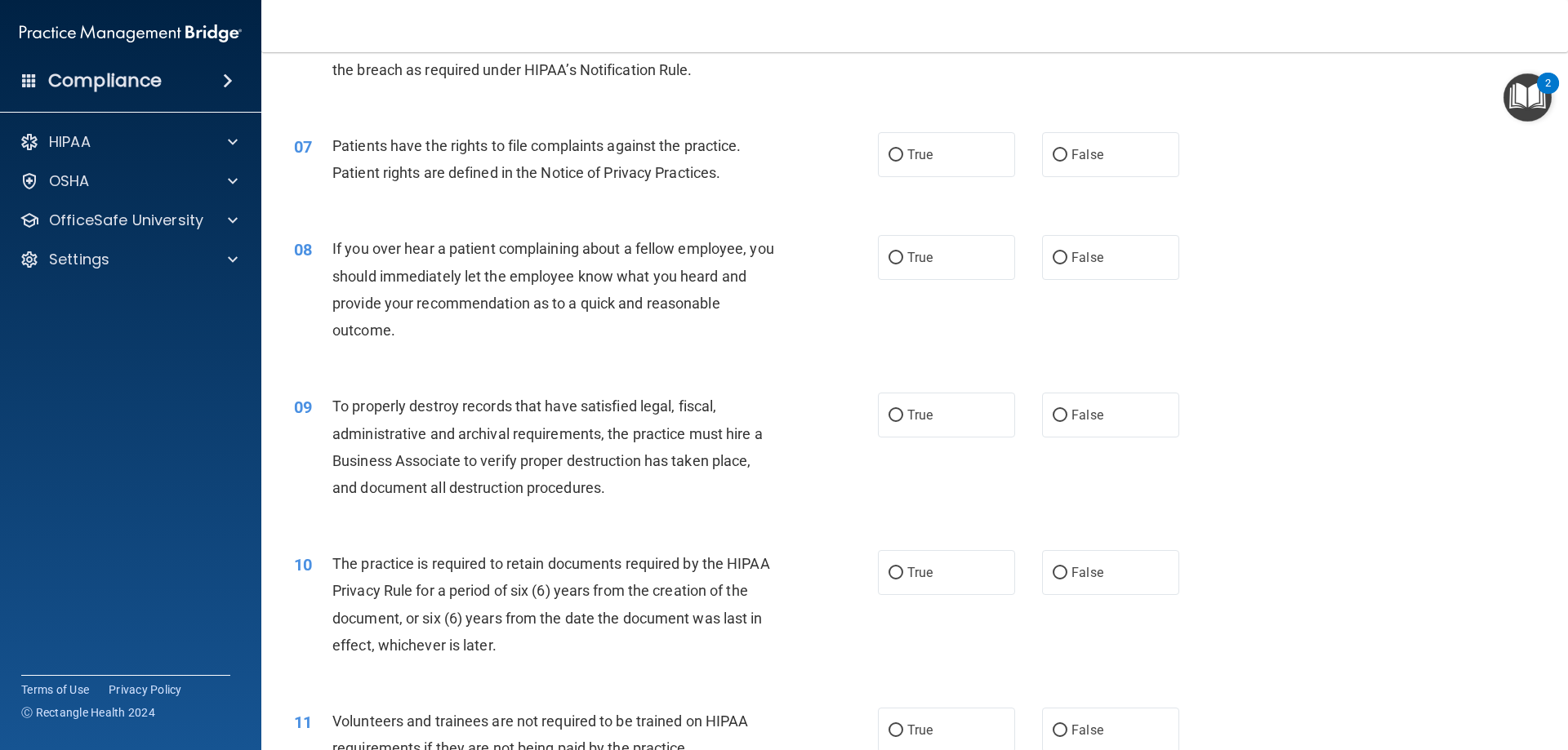
scroll to position [898, 0]
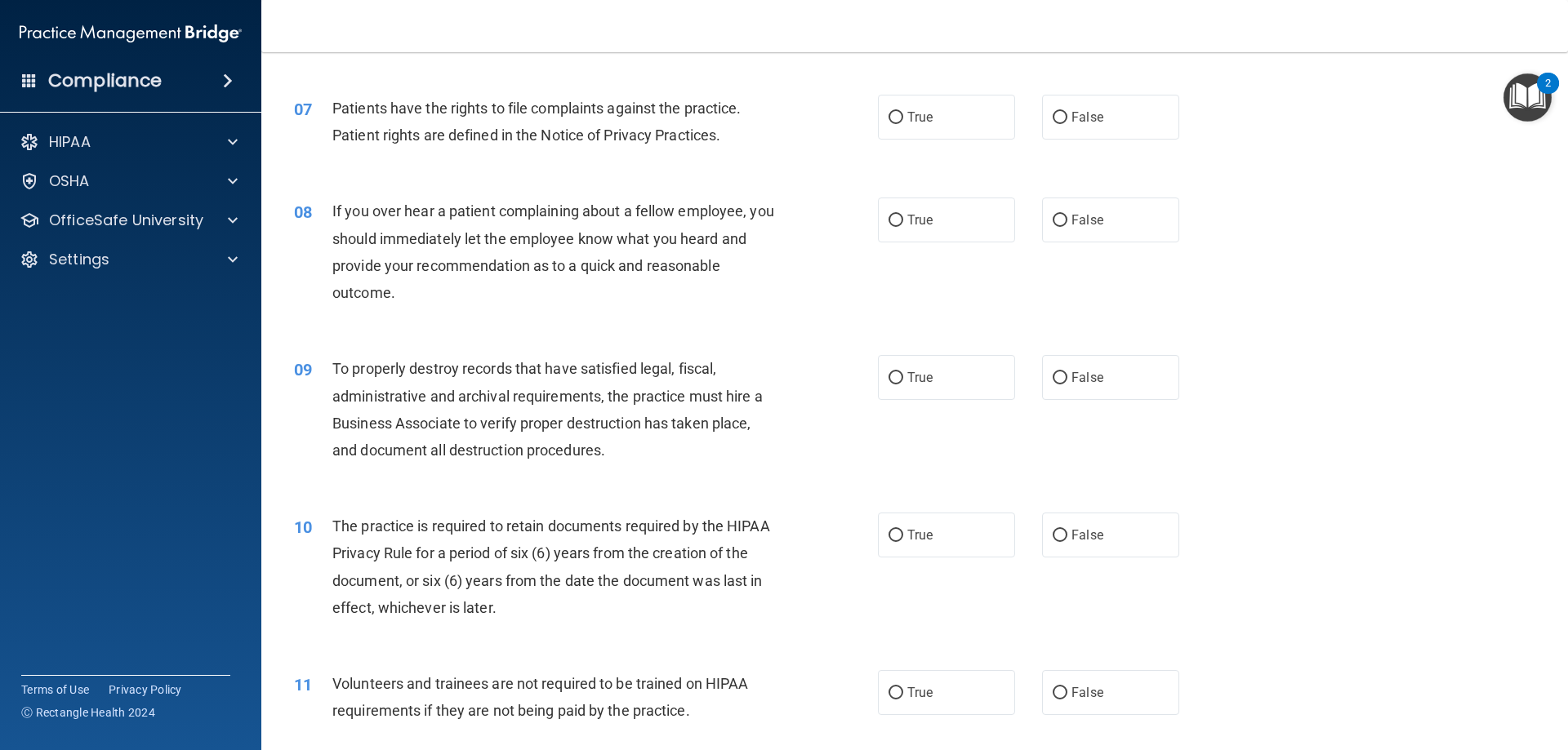
click at [921, 150] on div "07 Patients have the rights to file complaints against the practice. Patient ri…" at bounding box center [914, 126] width 1265 height 103
click at [920, 112] on span "True" at bounding box center [920, 117] width 26 height 15
click at [904, 112] on input "True" at bounding box center [895, 117] width 14 height 12
radio input "true"
click at [907, 207] on label "True" at bounding box center [947, 219] width 137 height 45
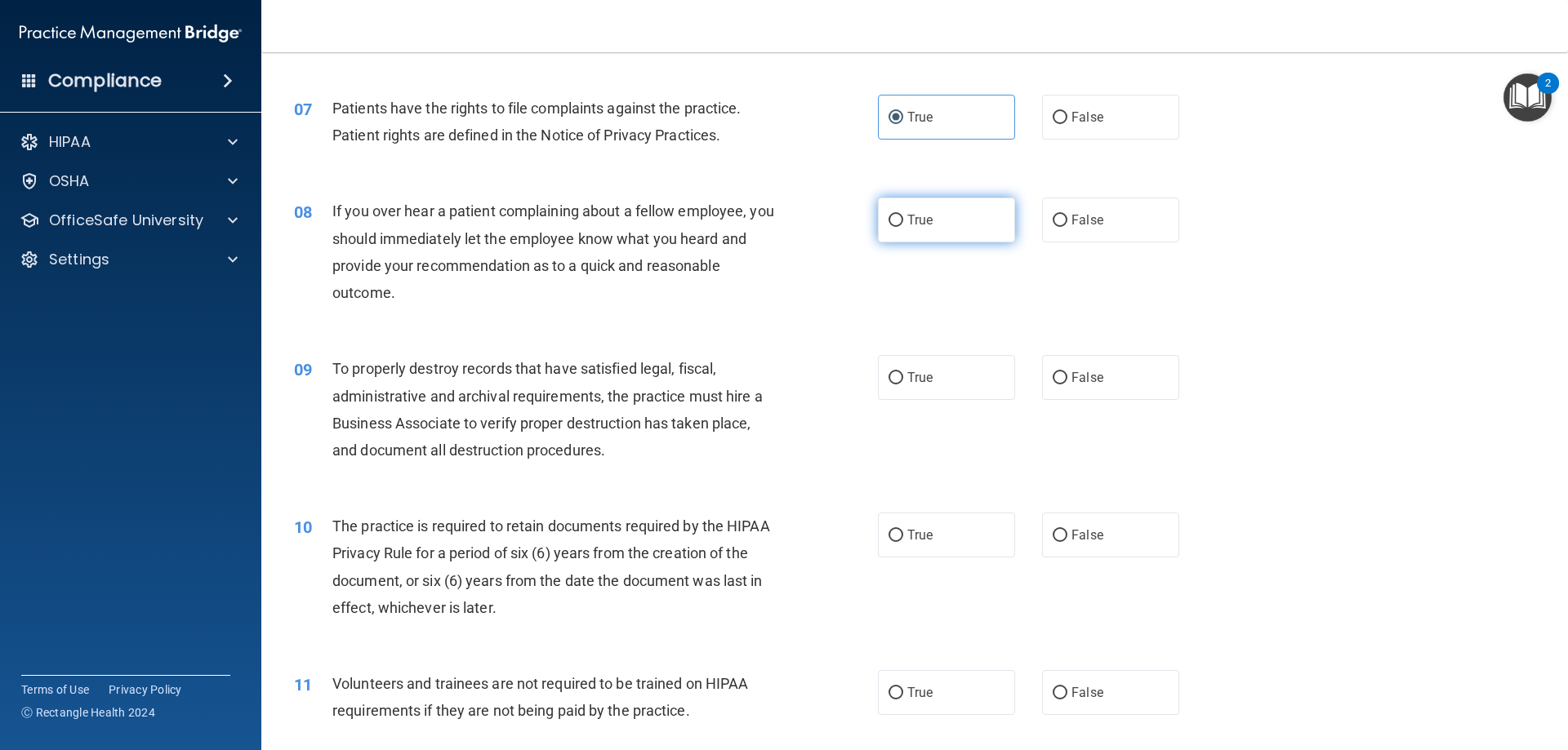
click at [904, 215] on input "True" at bounding box center [895, 220] width 14 height 12
radio input "true"
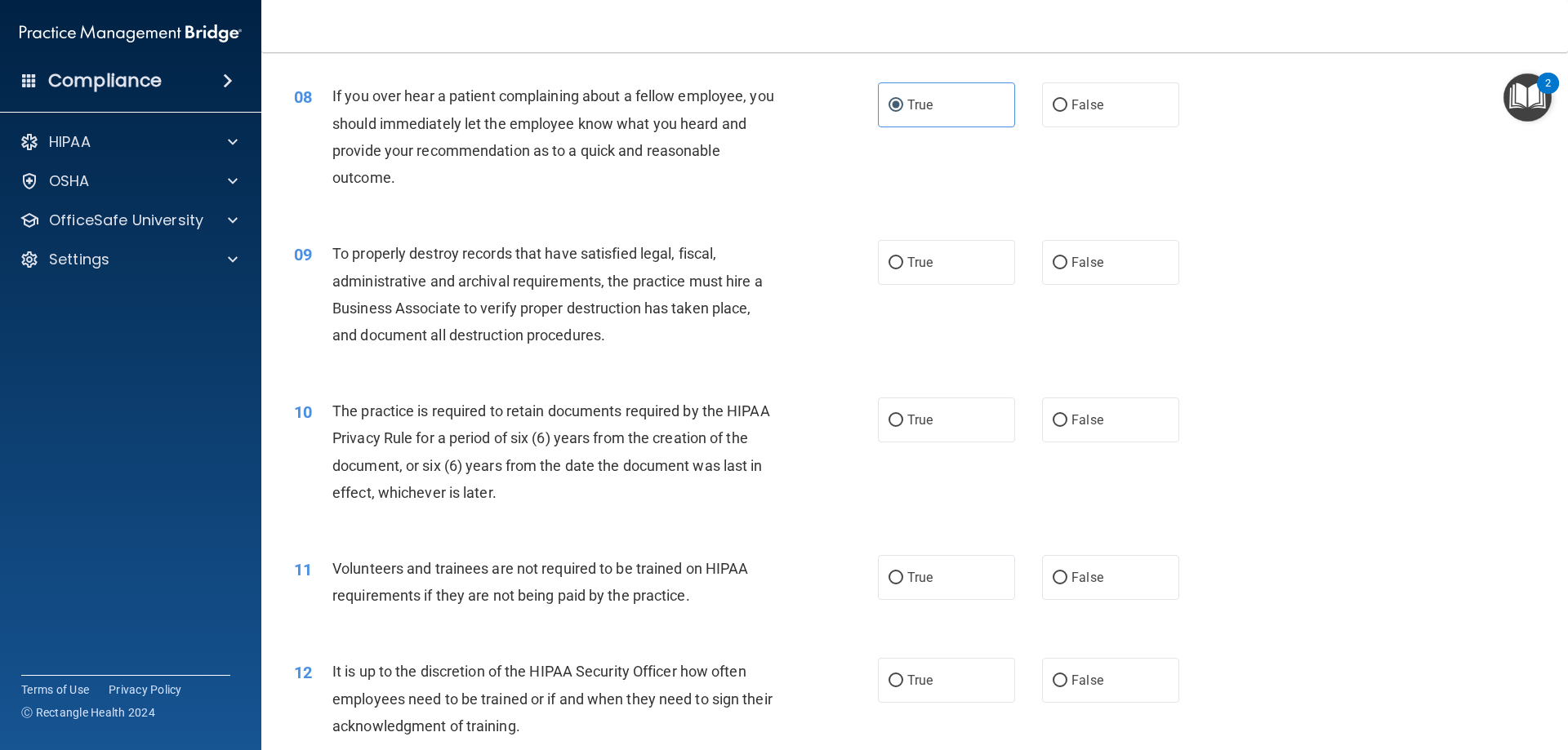
scroll to position [1062, 0]
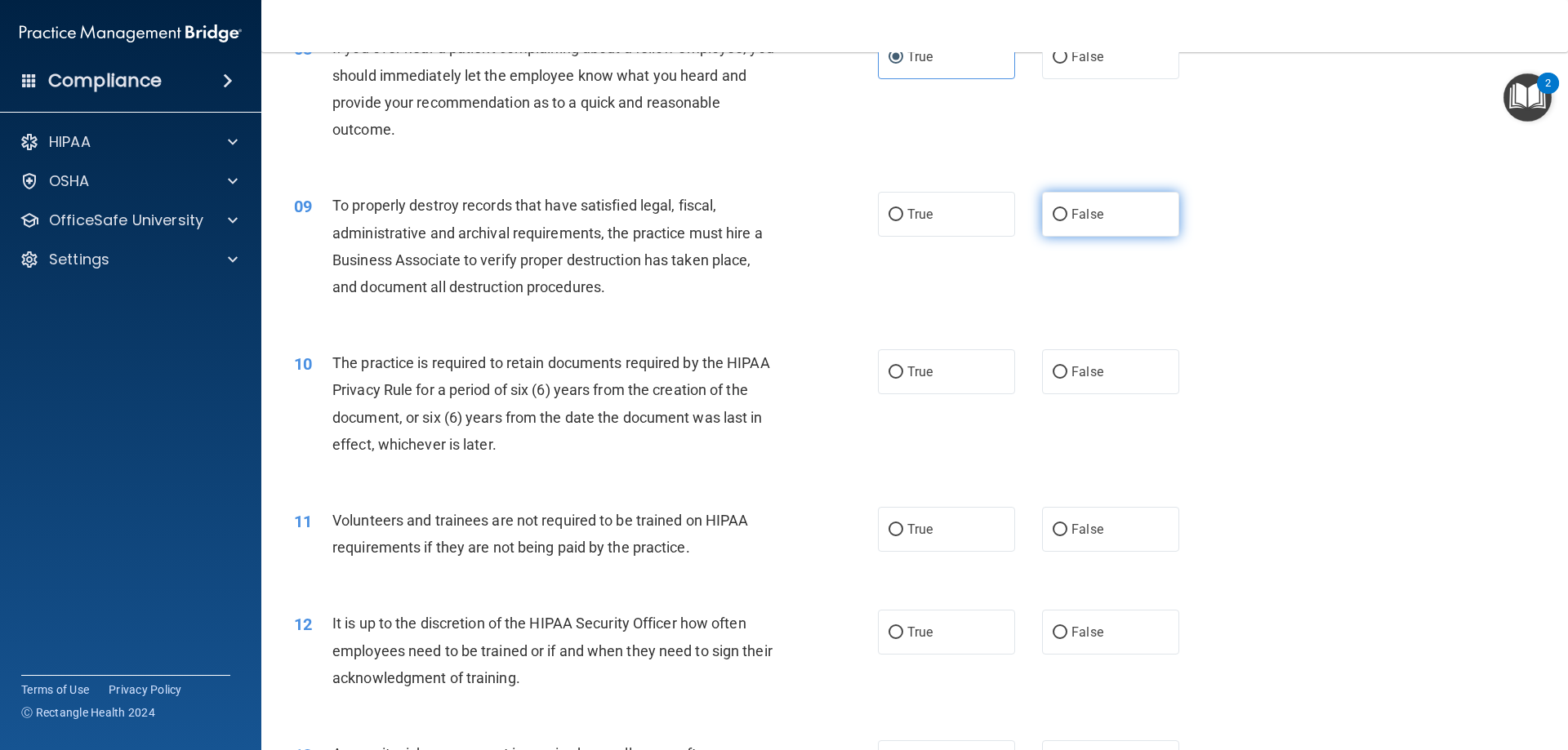
click at [1072, 219] on span "False" at bounding box center [1087, 215] width 31 height 15
click at [1068, 219] on input "False" at bounding box center [1059, 215] width 14 height 12
radio input "true"
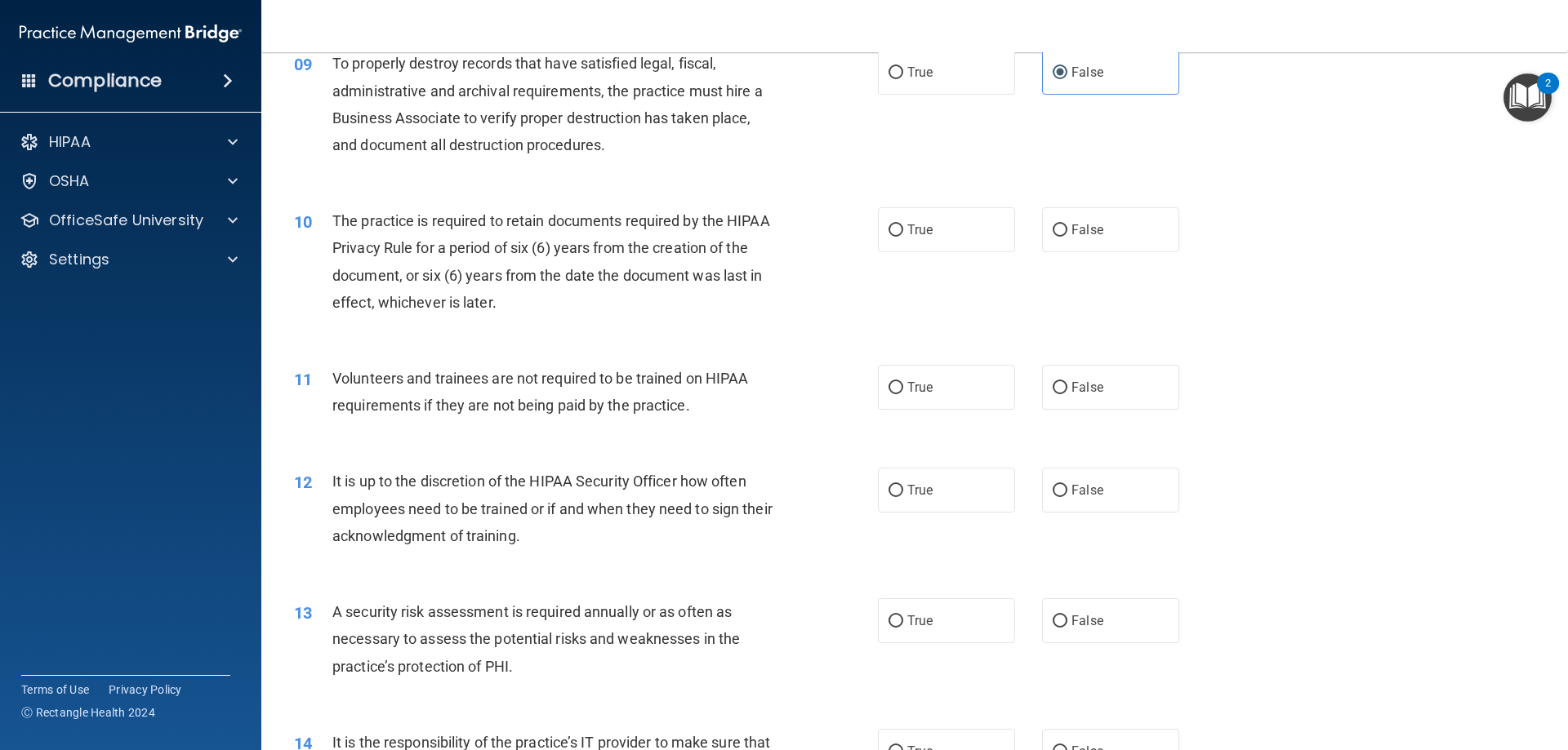
scroll to position [1225, 0]
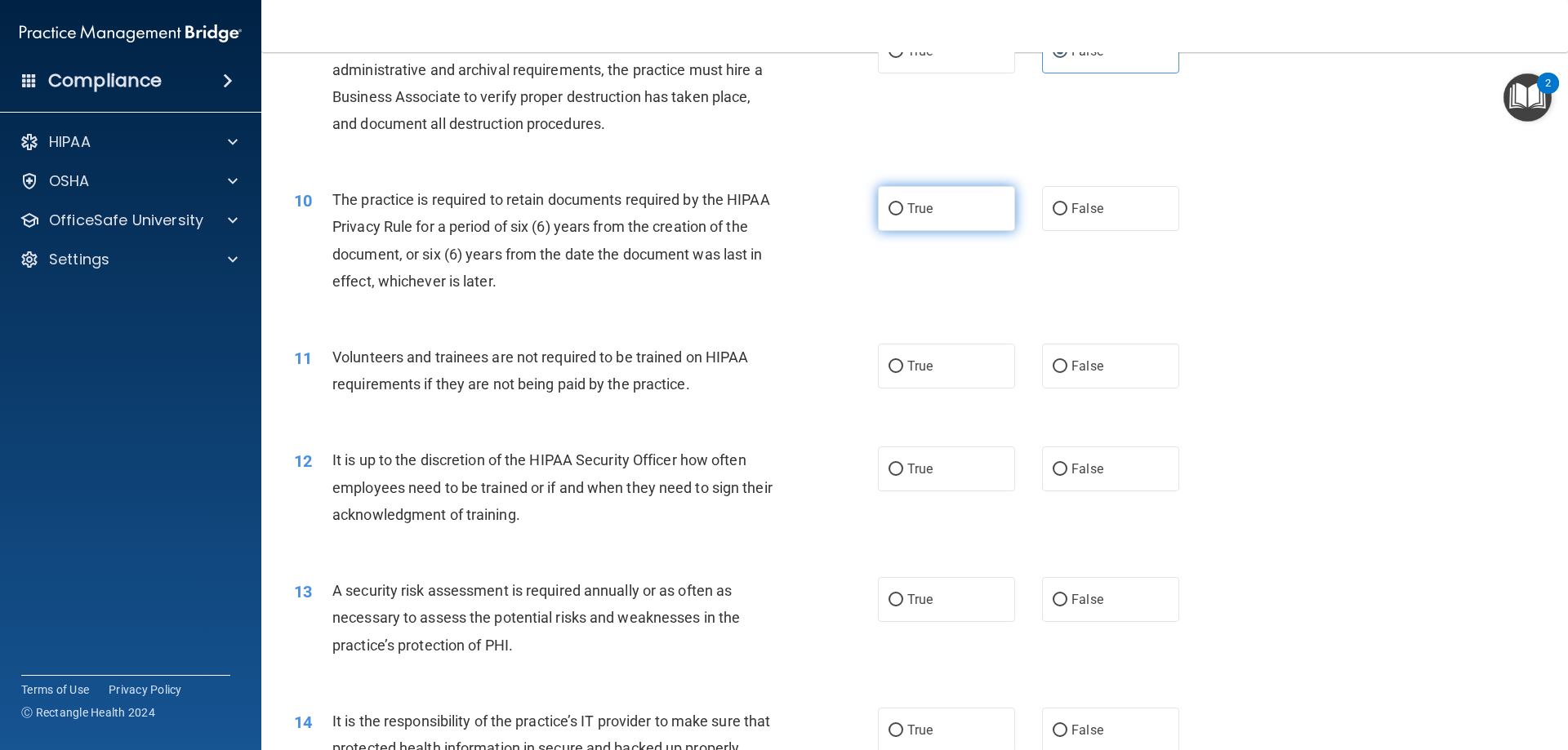
click at [901, 211] on label "True" at bounding box center [947, 208] width 137 height 45
click at [901, 211] on input "True" at bounding box center [895, 209] width 14 height 12
radio input "true"
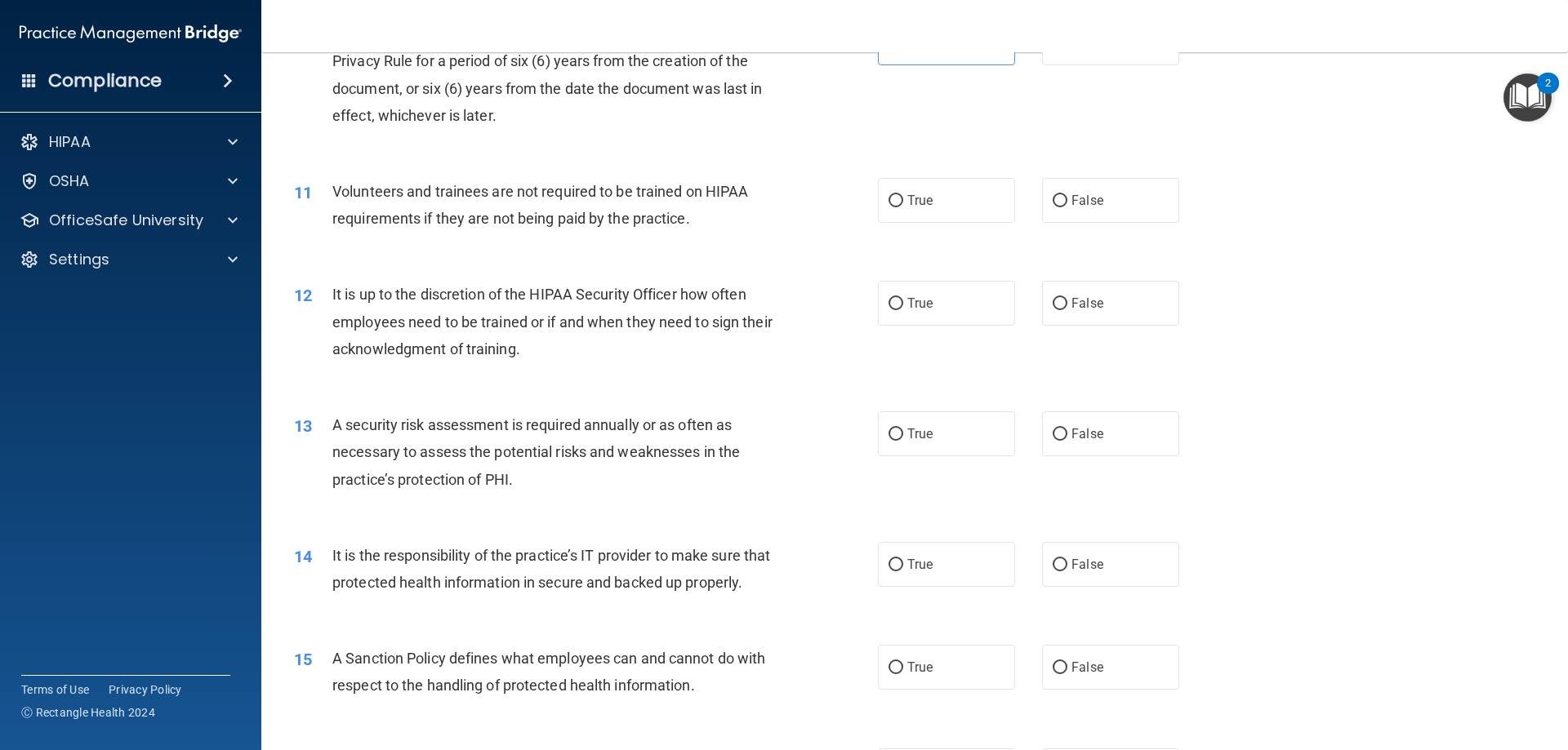
scroll to position [1469, 0]
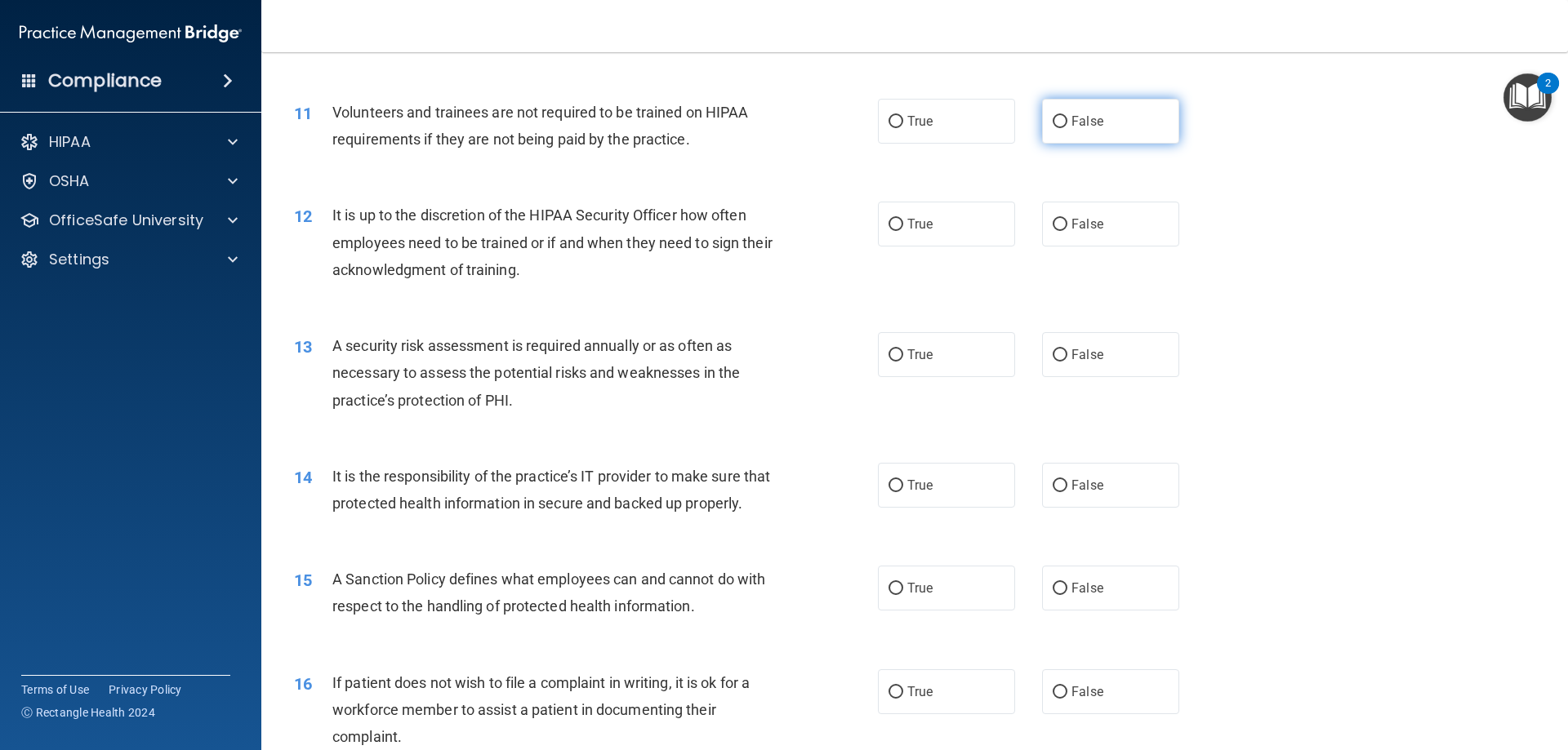
click at [1076, 125] on span "False" at bounding box center [1087, 121] width 31 height 15
click at [1068, 125] on input "False" at bounding box center [1059, 122] width 14 height 12
radio input "true"
click at [1089, 228] on span "False" at bounding box center [1087, 224] width 31 height 15
click at [1068, 228] on input "False" at bounding box center [1059, 224] width 14 height 12
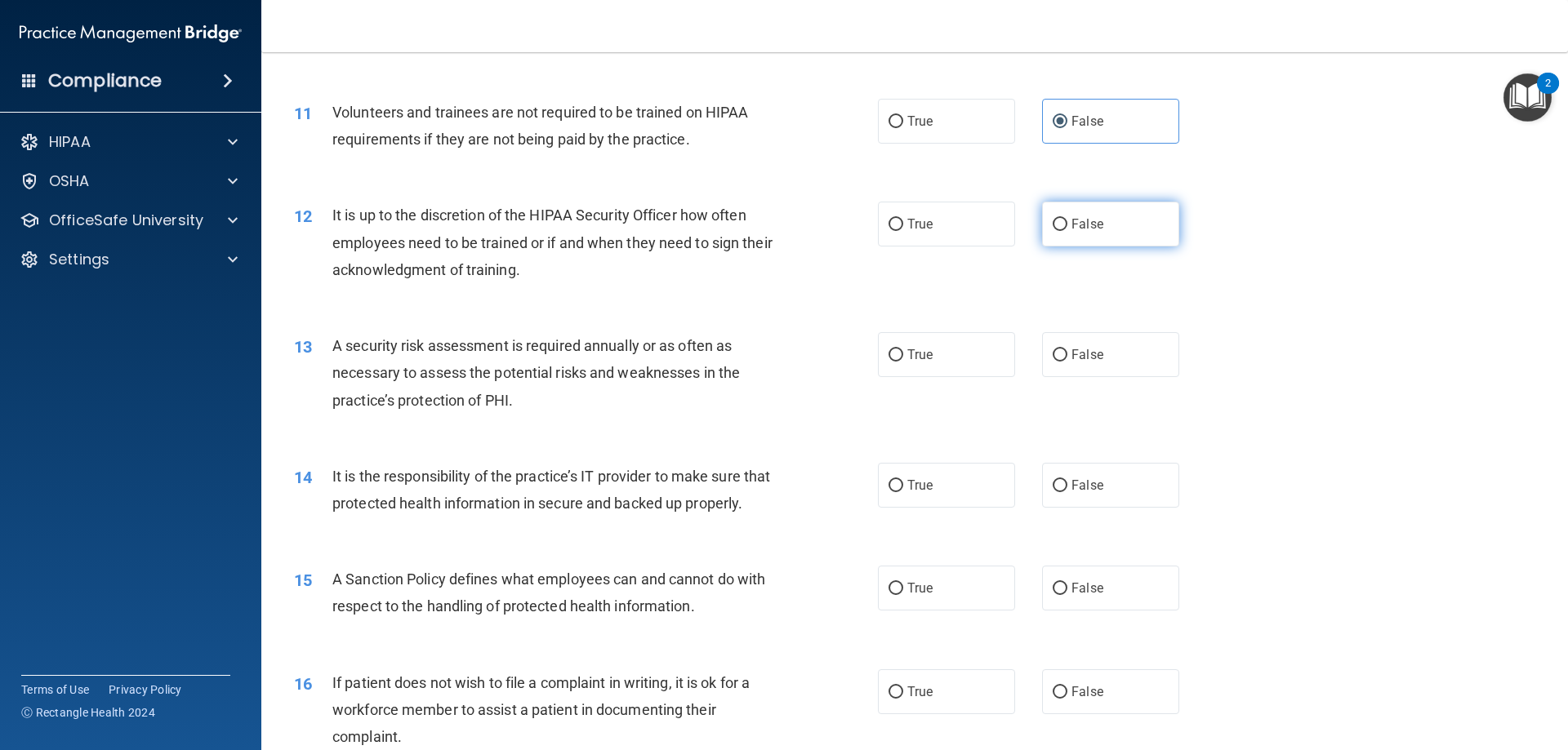
radio input "true"
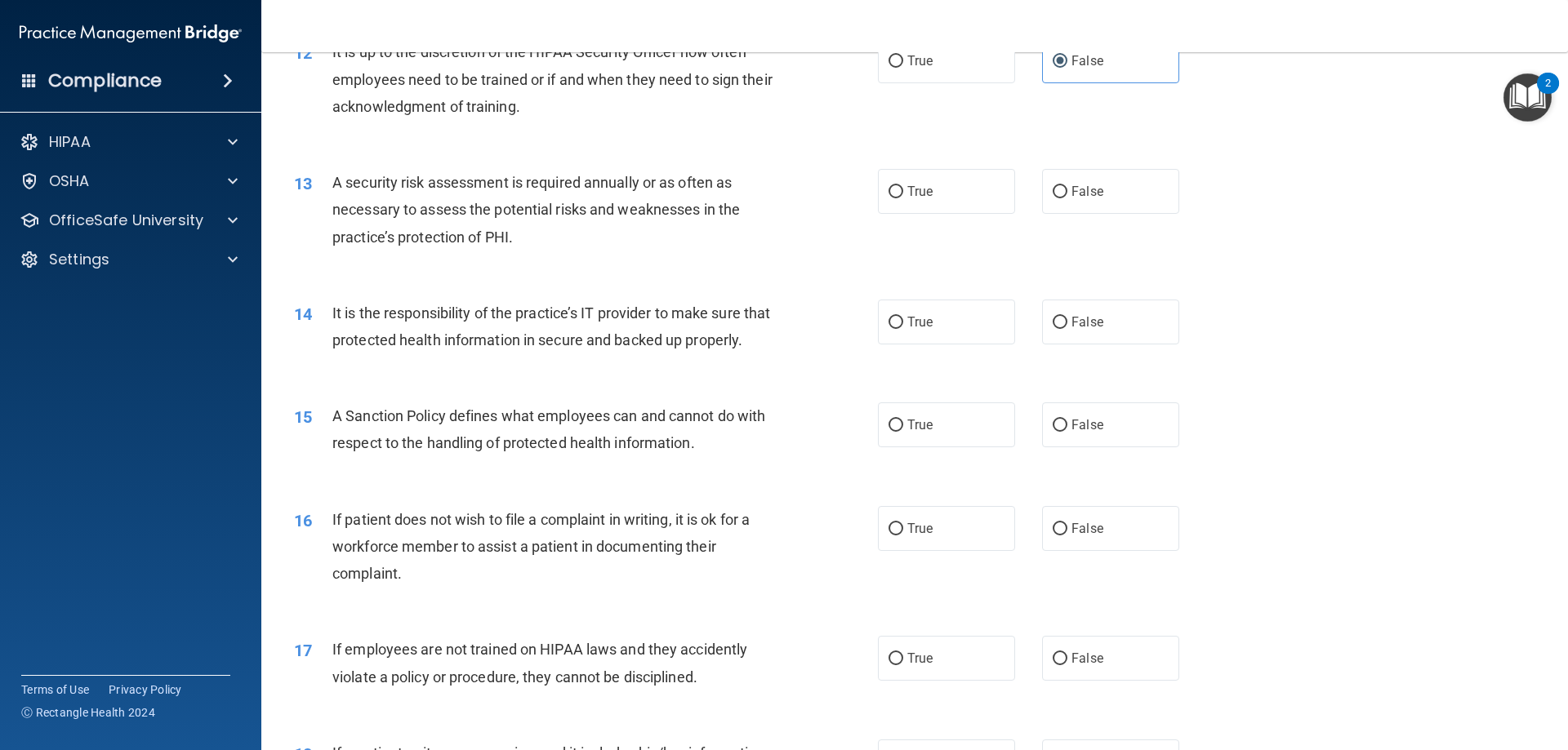
scroll to position [1715, 0]
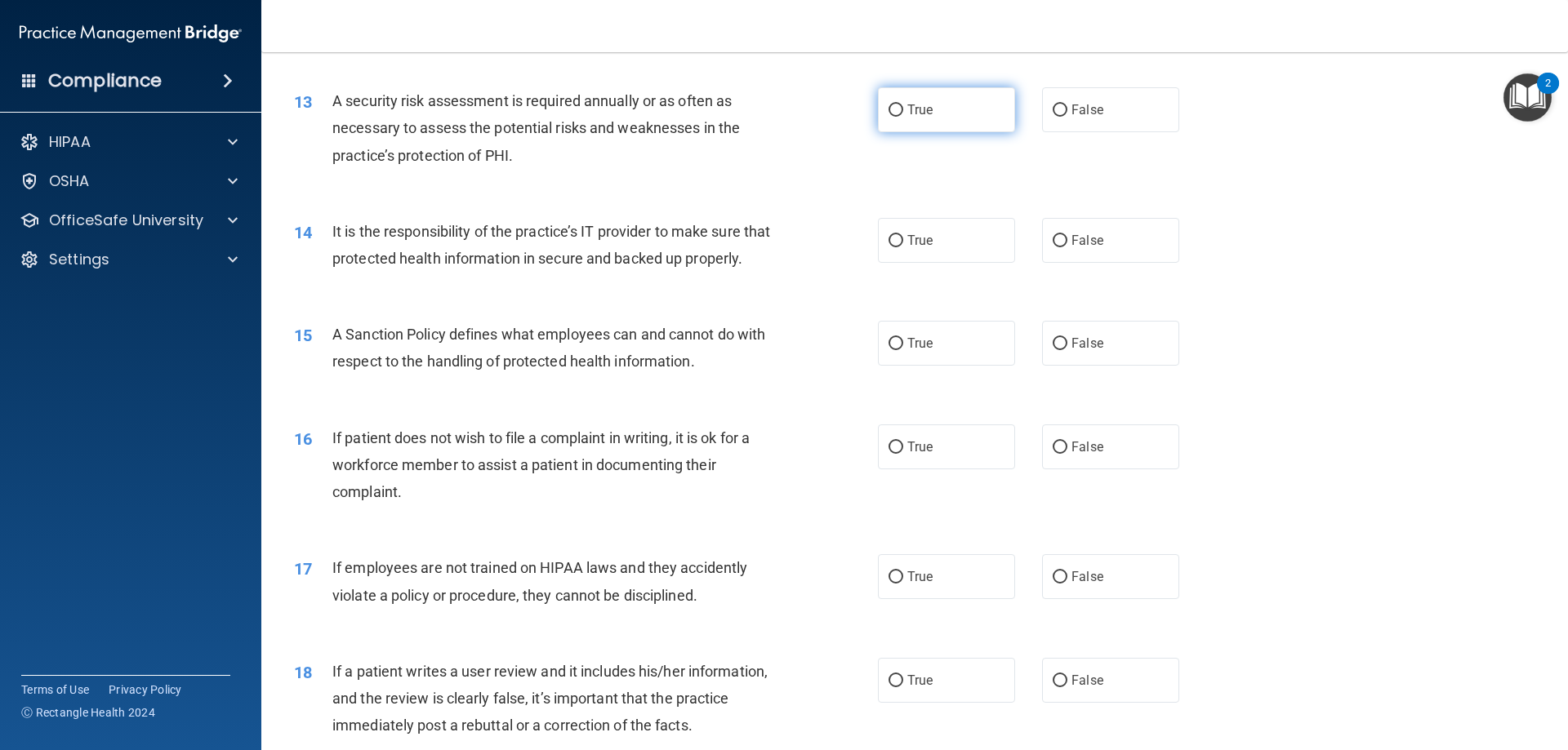
click at [899, 116] on label "True" at bounding box center [947, 110] width 137 height 45
click at [899, 116] on input "True" at bounding box center [895, 111] width 14 height 12
radio input "true"
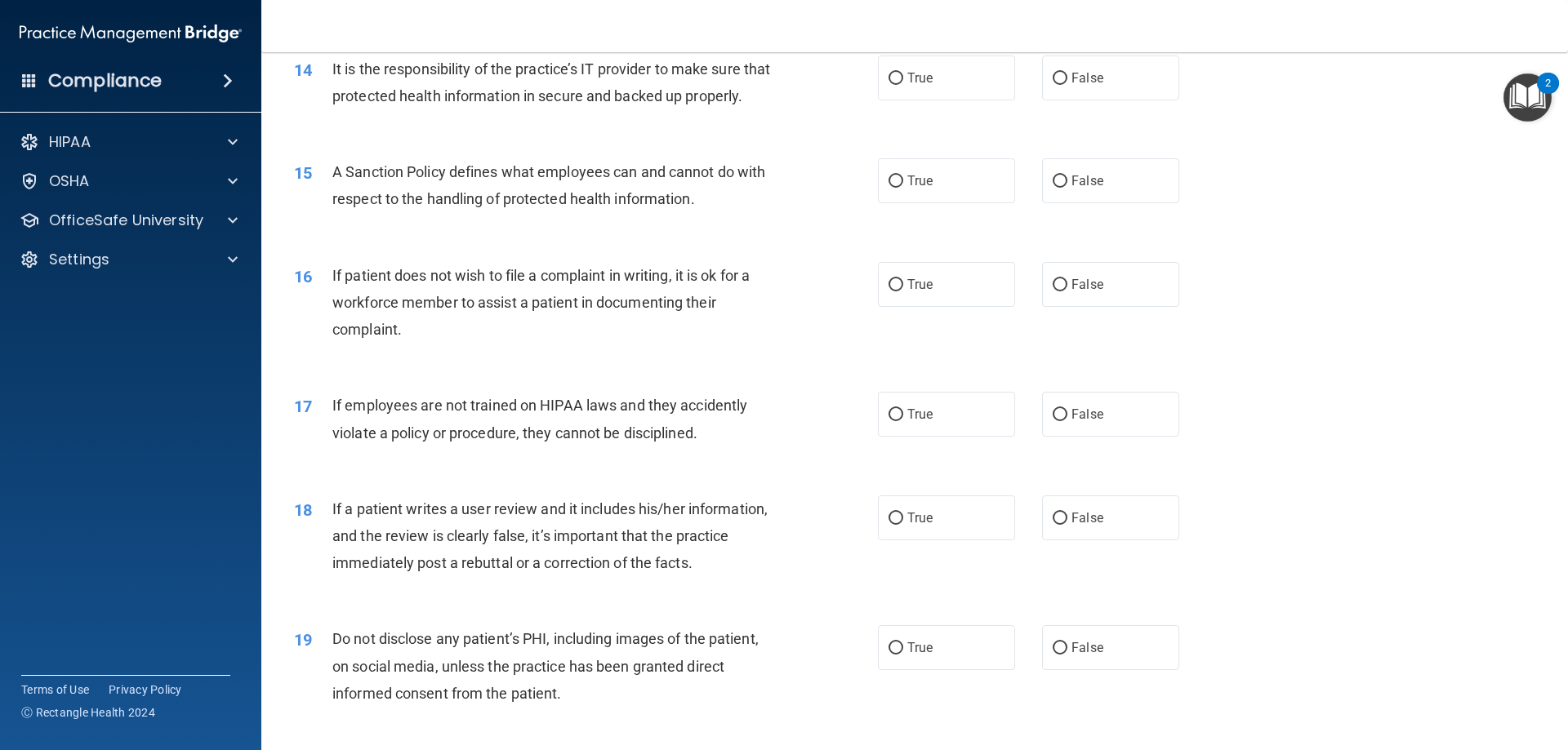
scroll to position [1878, 0]
click at [920, 81] on span "True" at bounding box center [920, 77] width 26 height 15
click at [904, 81] on input "True" at bounding box center [895, 77] width 14 height 12
radio input "true"
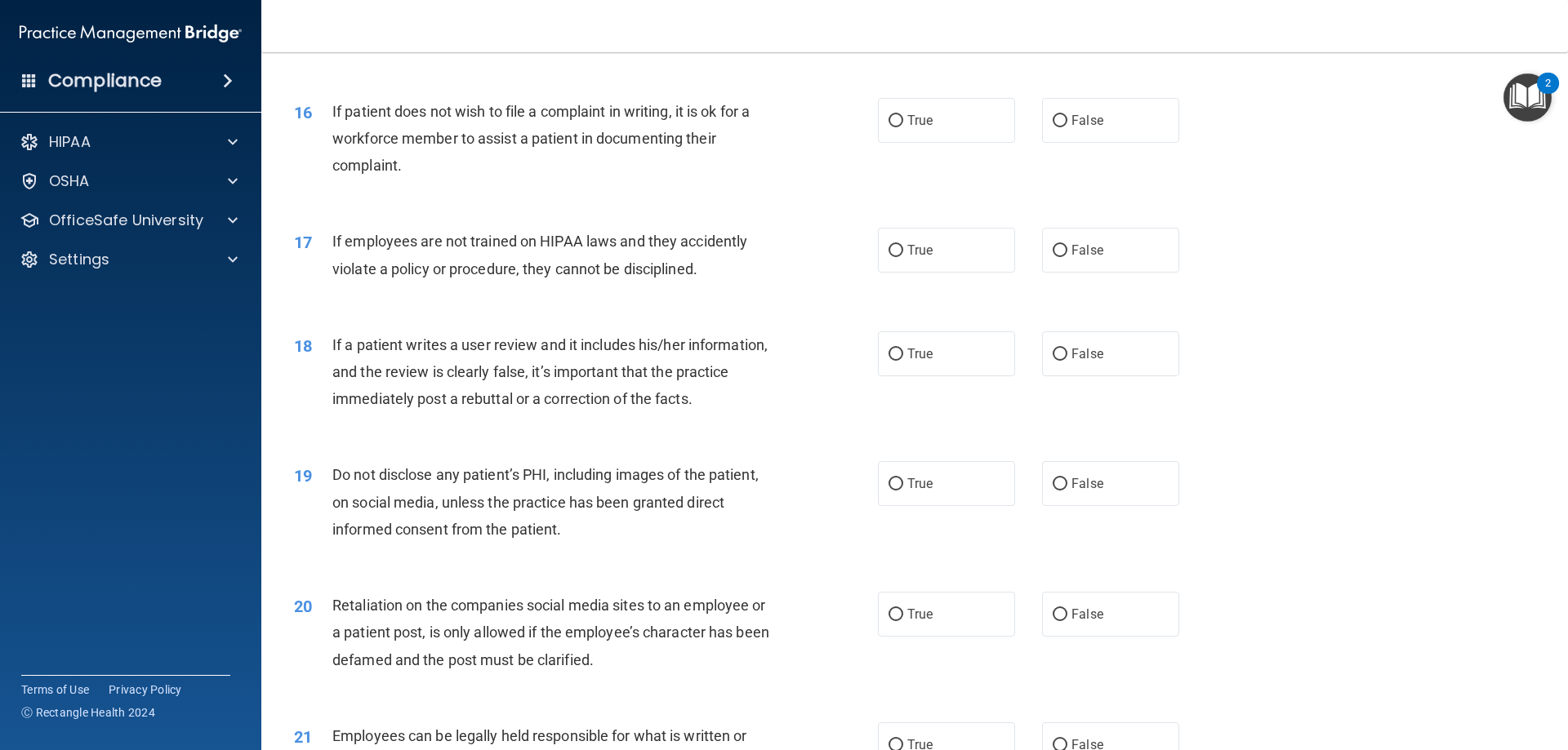
scroll to position [1960, 0]
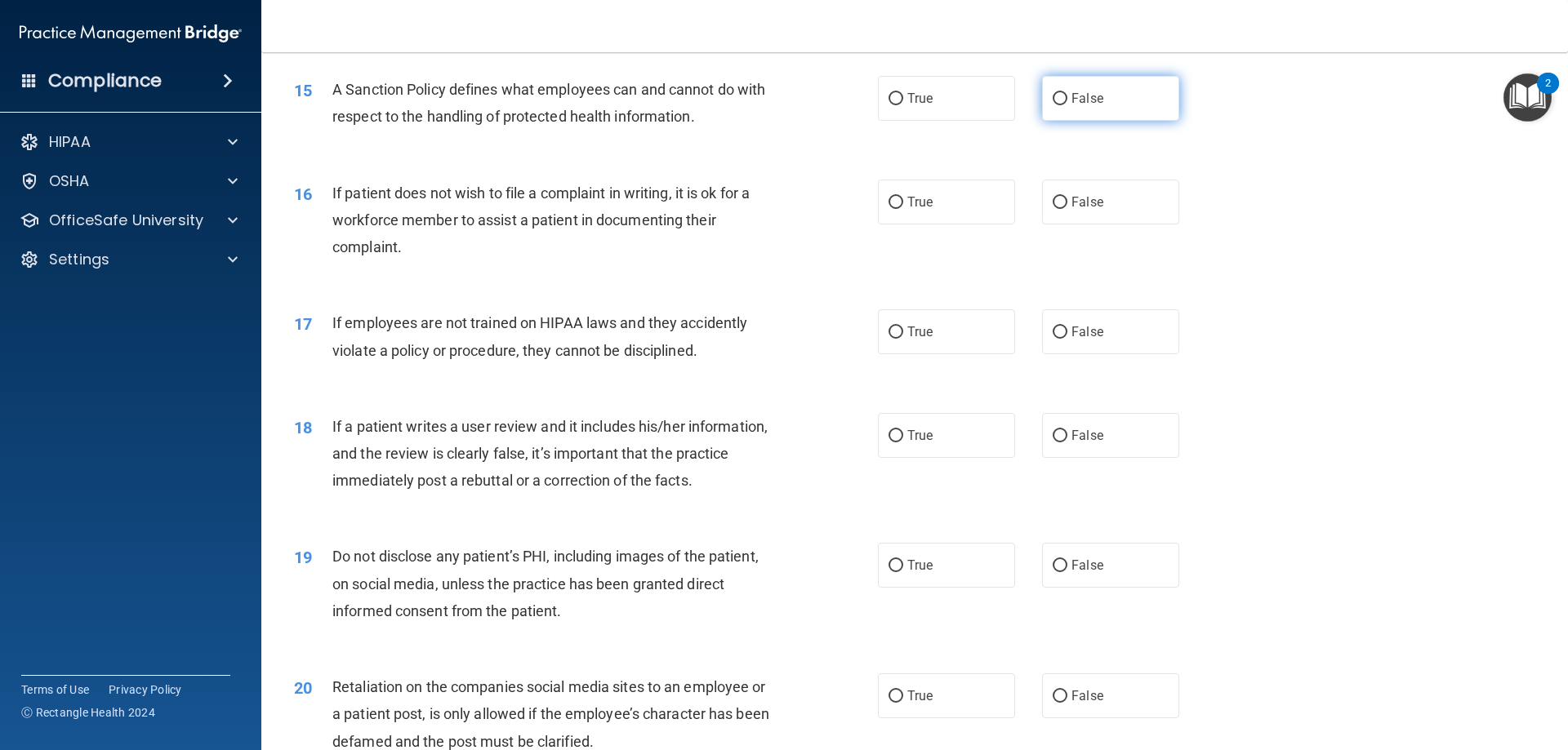
click at [1069, 121] on label "False" at bounding box center [1111, 98] width 137 height 45
click at [1068, 105] on input "False" at bounding box center [1059, 99] width 14 height 12
radio input "true"
click at [881, 224] on label "True" at bounding box center [947, 201] width 137 height 45
click at [889, 209] on input "True" at bounding box center [895, 202] width 14 height 12
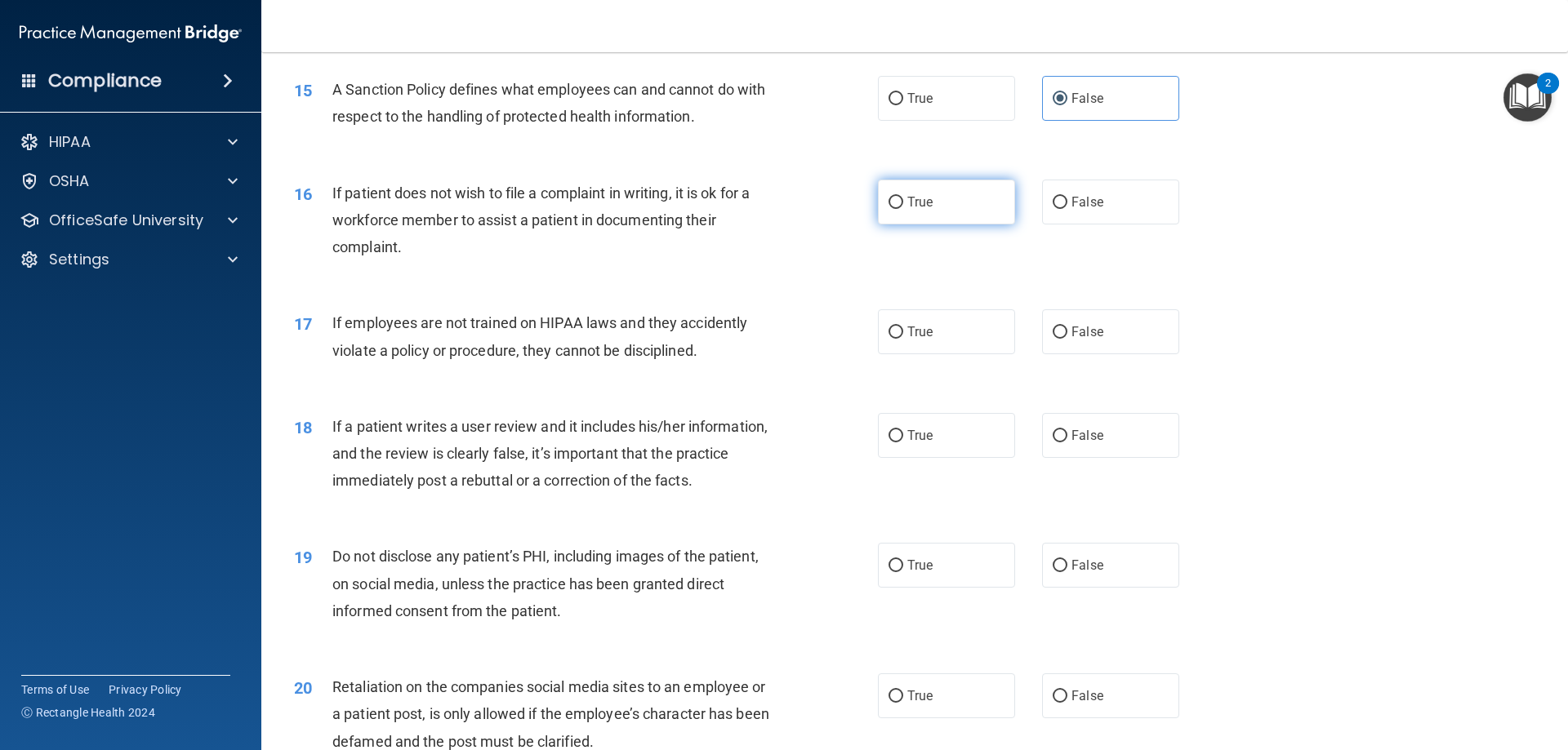
radio input "true"
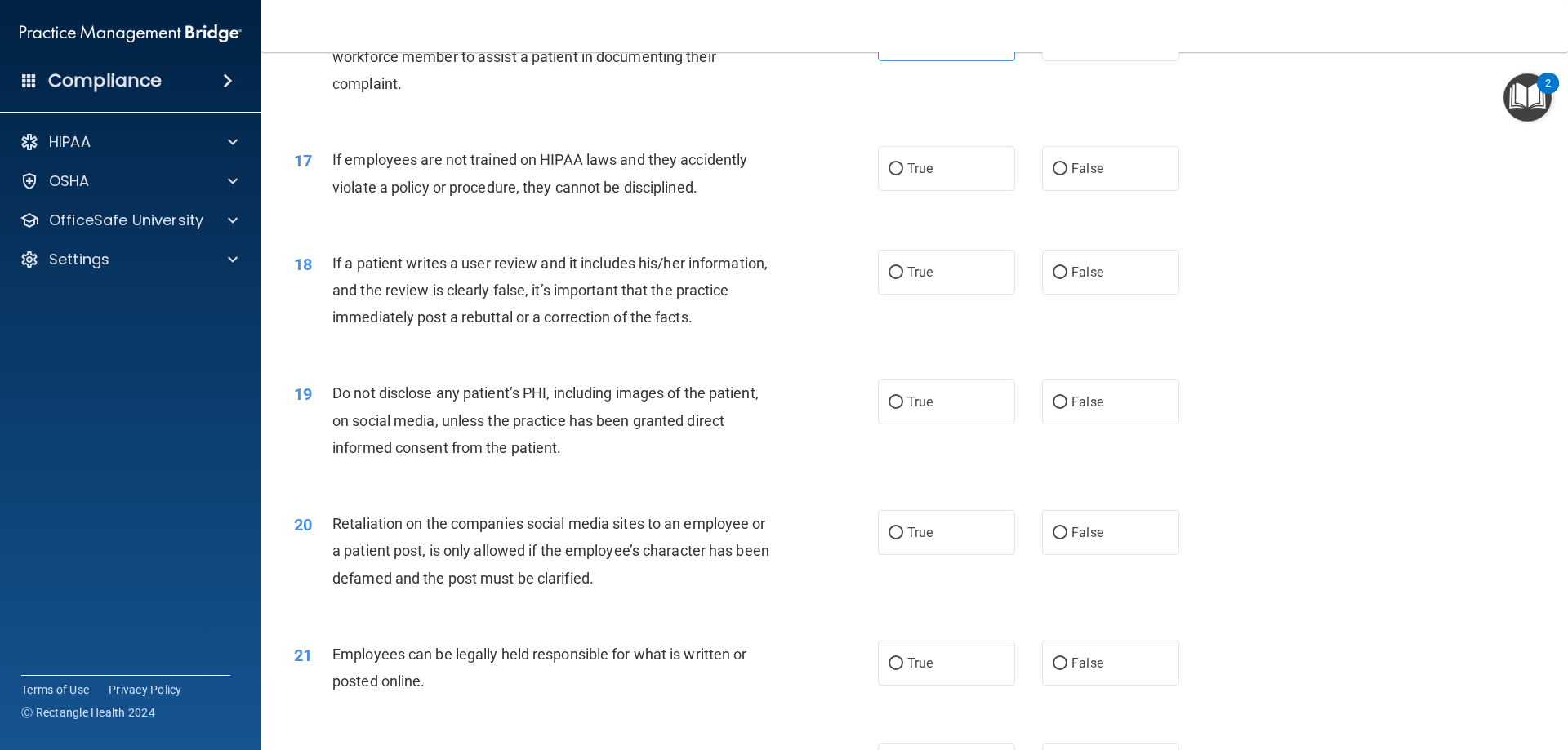
scroll to position [2205, 0]
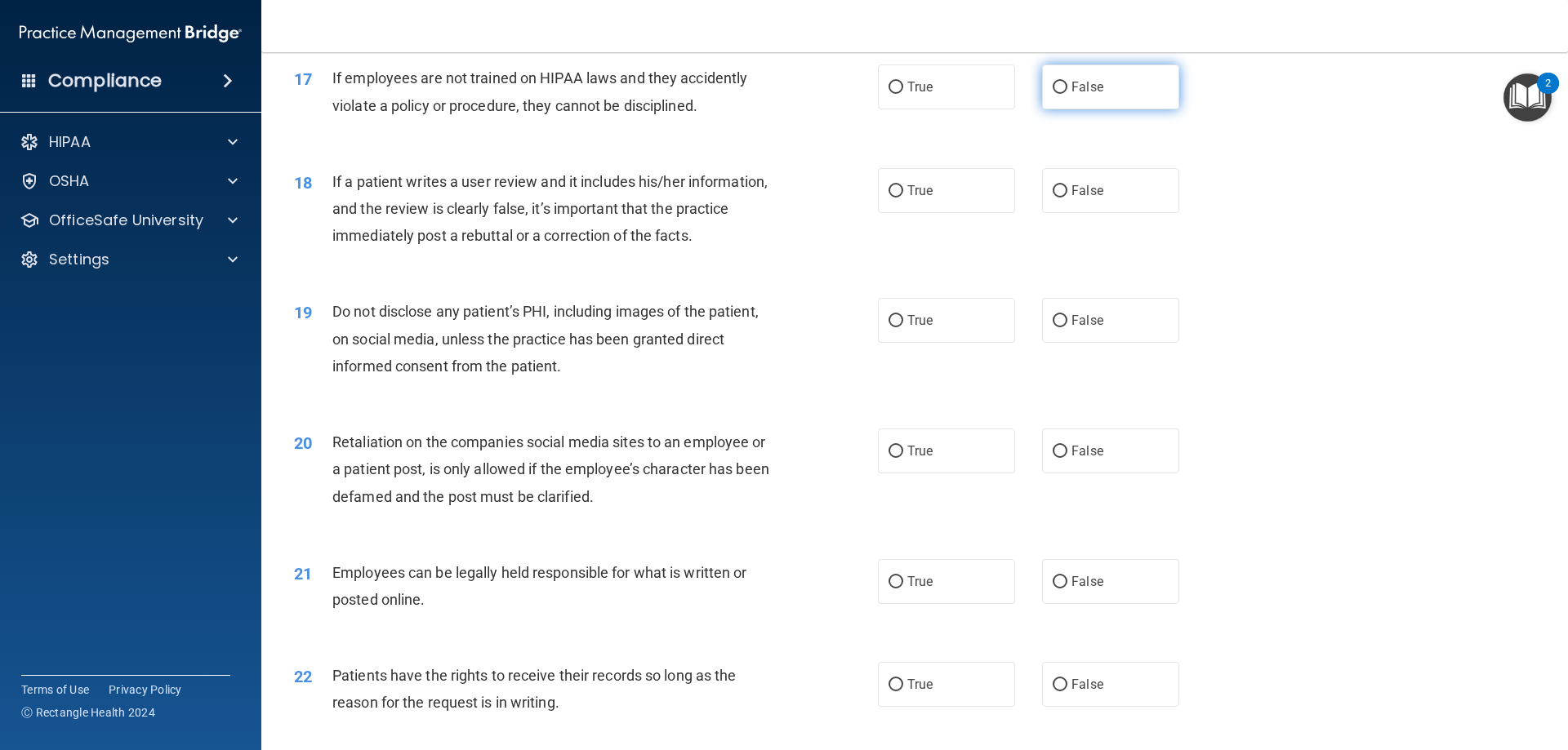
click at [1056, 110] on label "False" at bounding box center [1111, 87] width 137 height 45
click at [1056, 94] on input "False" at bounding box center [1059, 88] width 14 height 12
radio input "true"
click at [1043, 213] on label "False" at bounding box center [1111, 190] width 137 height 45
click at [1053, 198] on input "False" at bounding box center [1059, 191] width 14 height 12
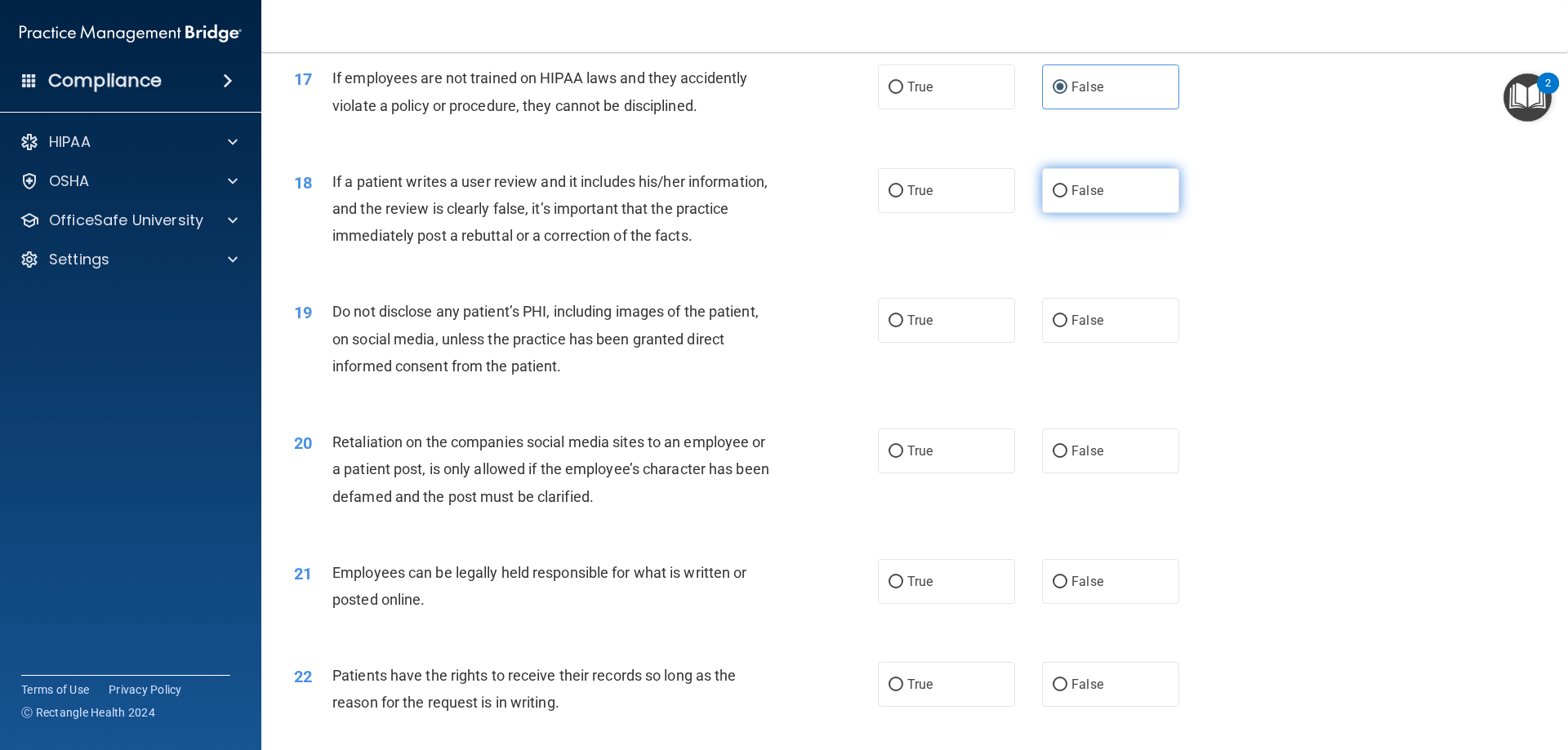
radio input "true"
click at [914, 328] on span "True" at bounding box center [920, 321] width 26 height 15
click at [904, 327] on input "True" at bounding box center [895, 321] width 14 height 12
radio input "true"
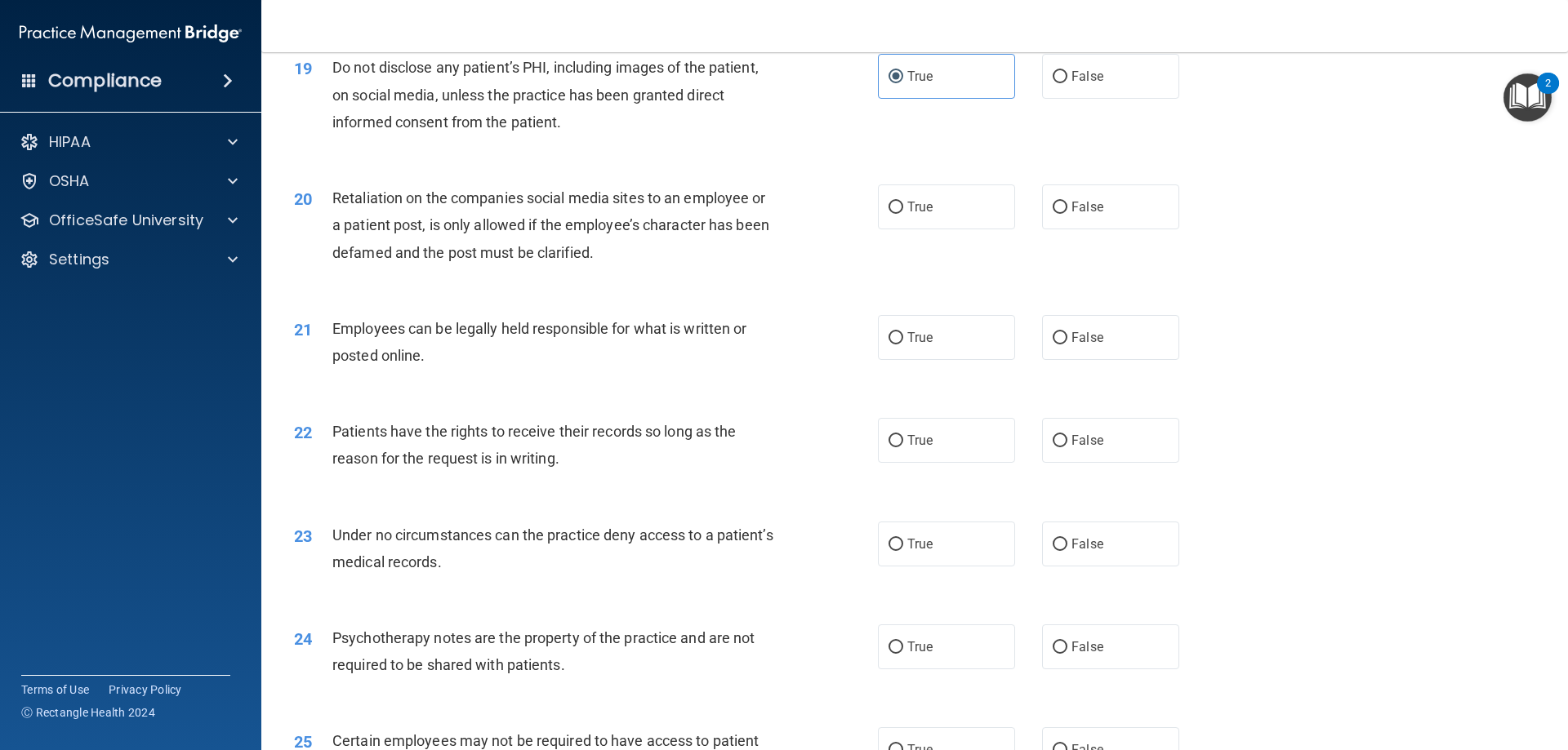
scroll to position [2449, 0]
click at [1052, 220] on label "False" at bounding box center [1111, 206] width 137 height 45
click at [1053, 213] on input "False" at bounding box center [1059, 207] width 14 height 12
radio input "true"
click at [975, 229] on label "True" at bounding box center [947, 206] width 137 height 45
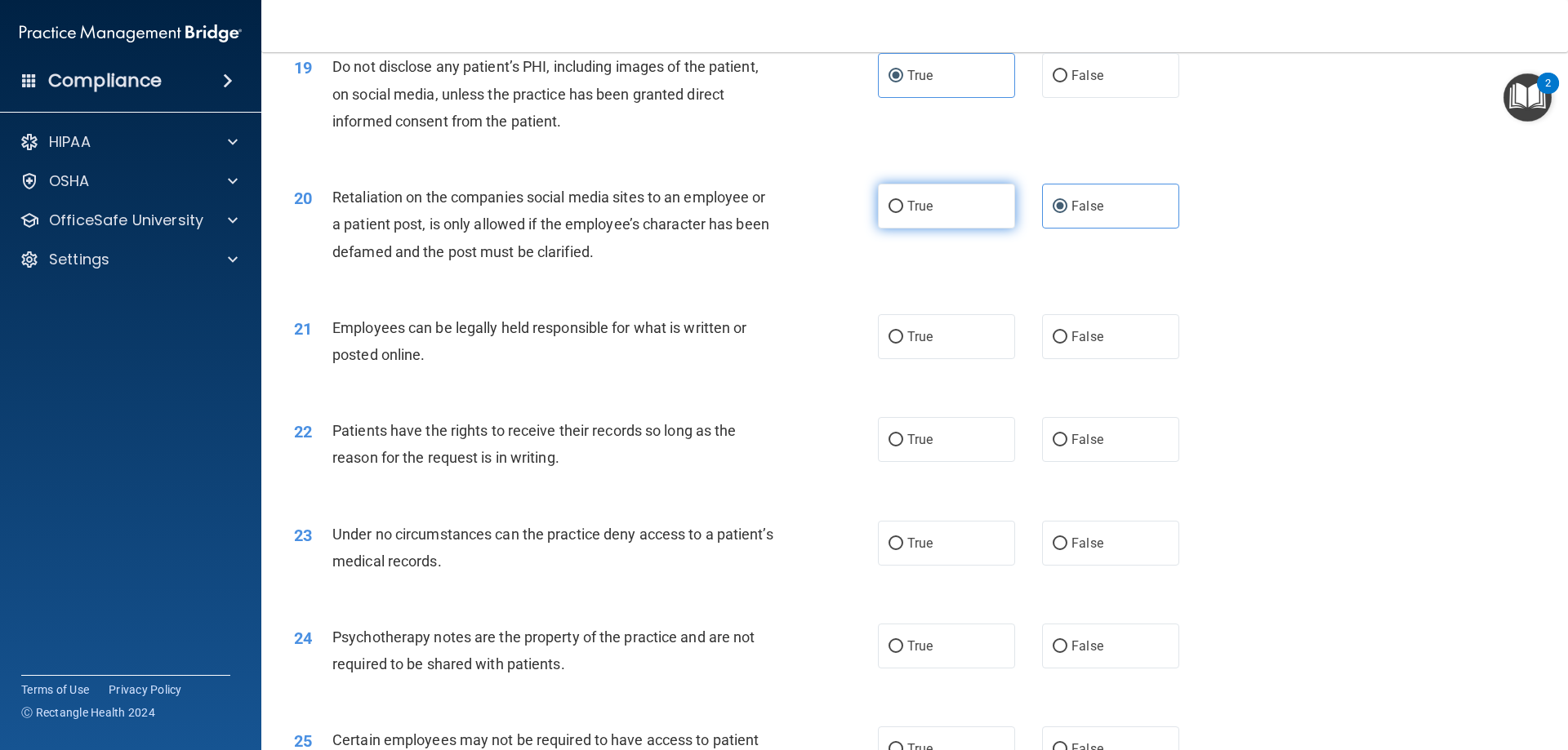
click at [904, 213] on input "True" at bounding box center [895, 207] width 14 height 12
radio input "true"
radio input "false"
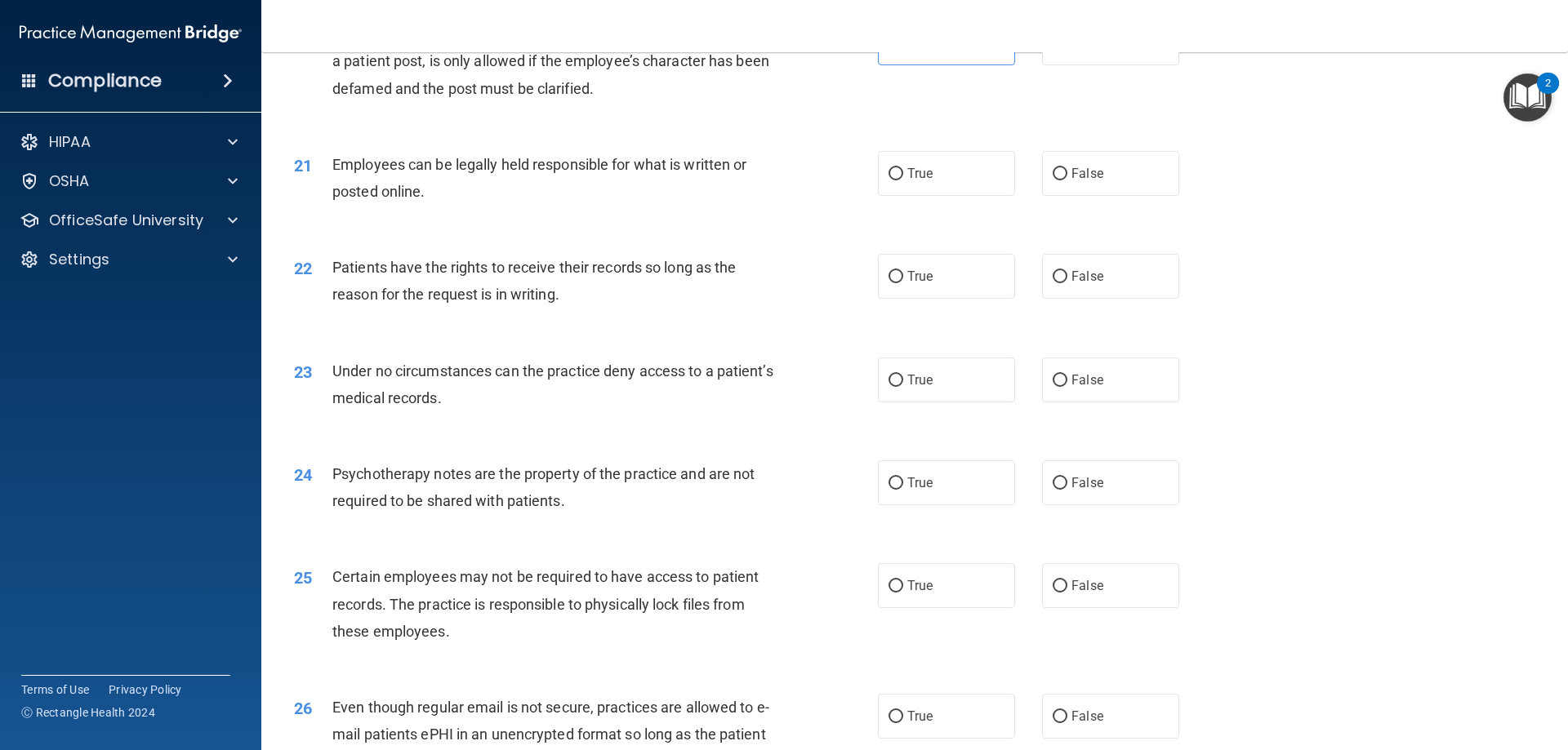
scroll to position [2695, 0]
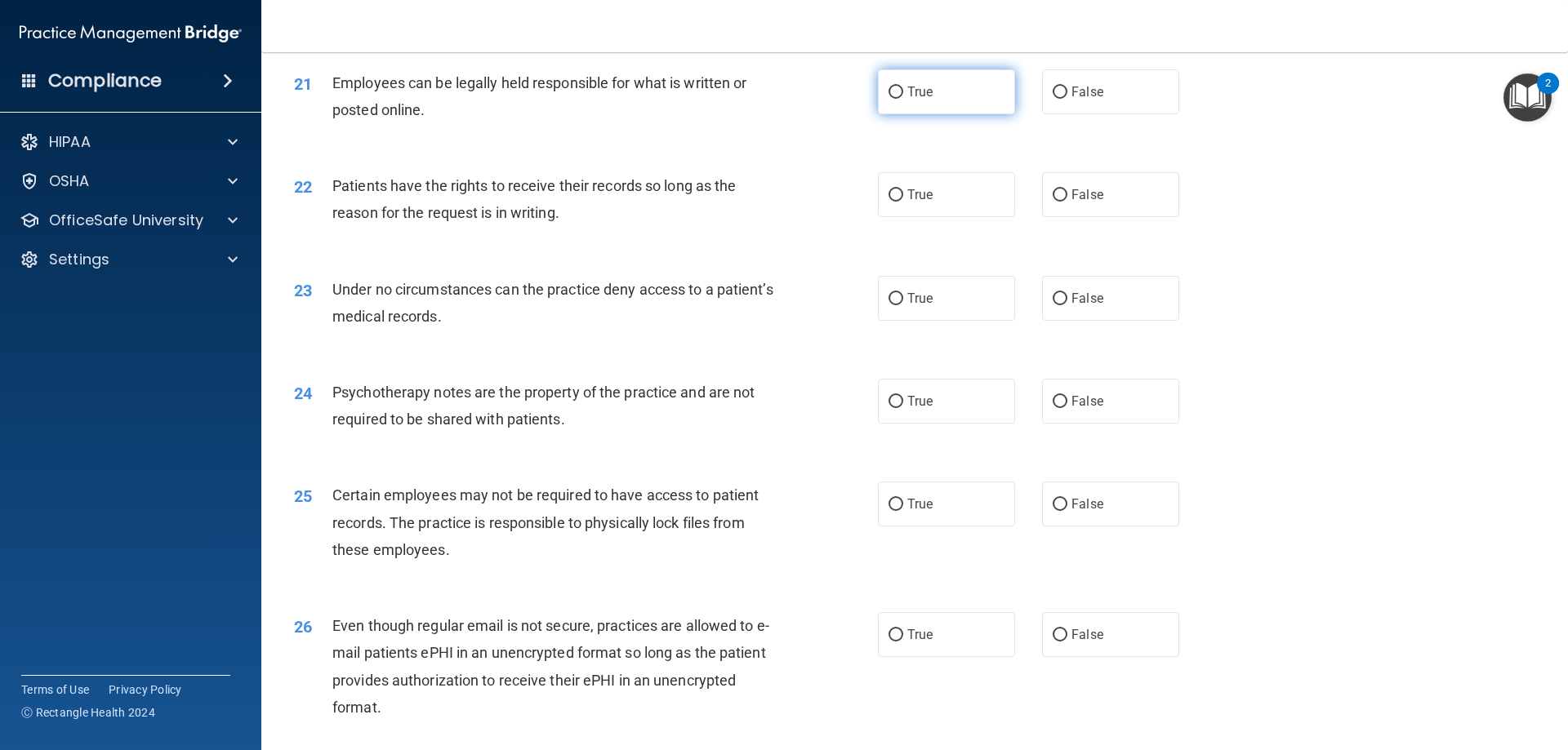
click at [899, 115] on label "True" at bounding box center [947, 92] width 137 height 45
click at [899, 99] on input "True" at bounding box center [895, 93] width 14 height 12
radio input "true"
click at [908, 202] on span "True" at bounding box center [920, 195] width 26 height 15
click at [902, 201] on input "True" at bounding box center [895, 196] width 14 height 12
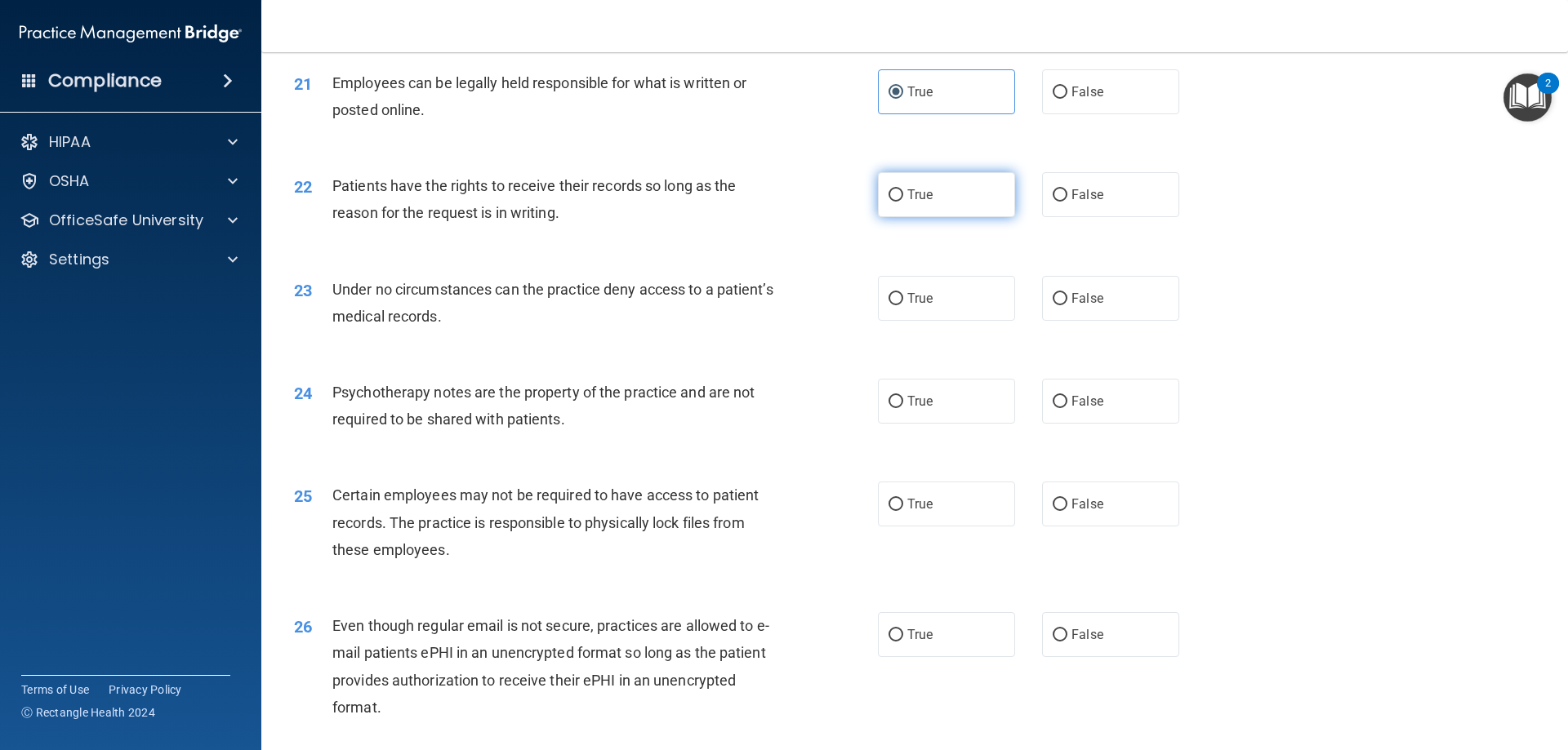
radio input "true"
click at [1042, 218] on label "False" at bounding box center [1111, 195] width 137 height 45
click at [1053, 201] on input "False" at bounding box center [1059, 196] width 14 height 12
radio input "true"
radio input "false"
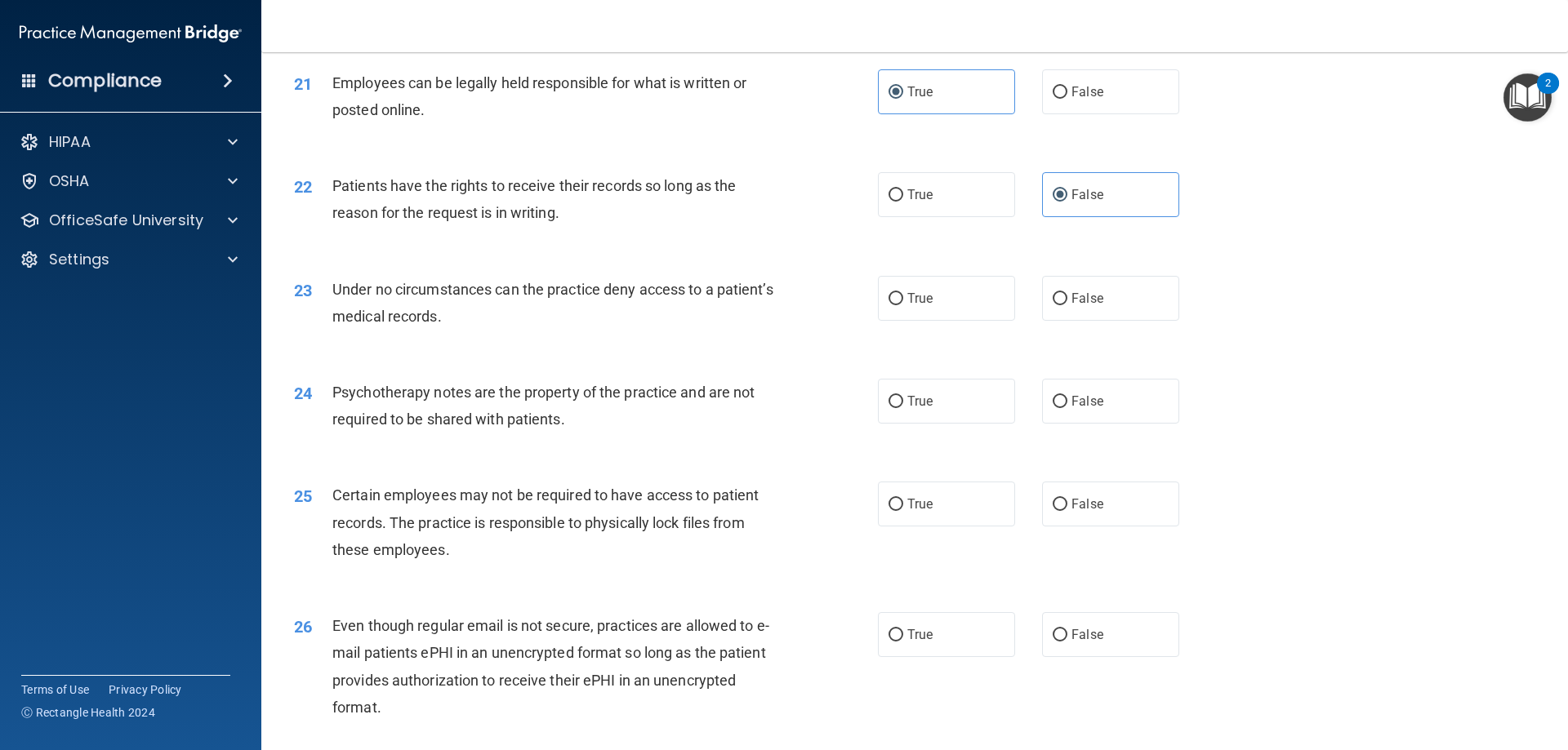
scroll to position [2777, 0]
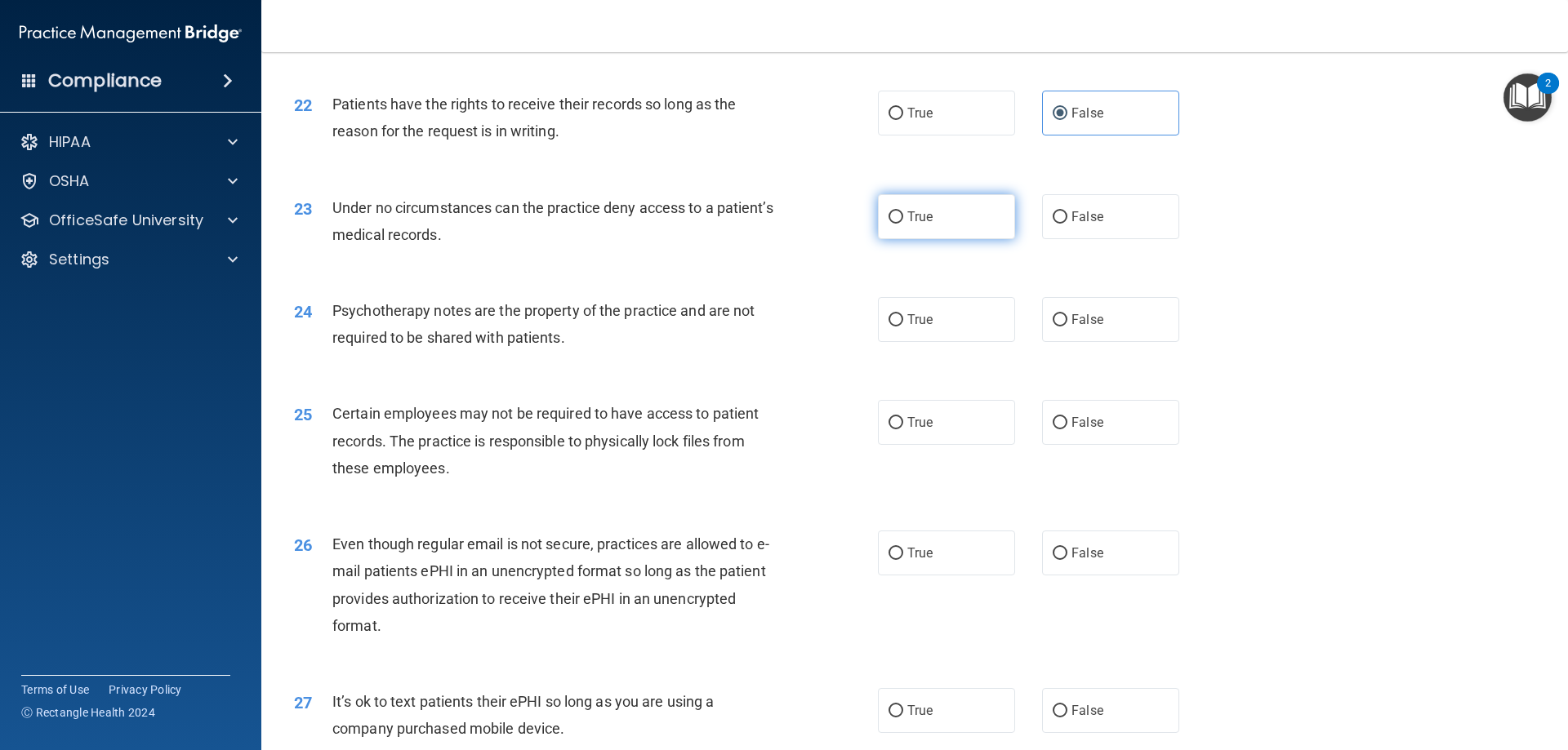
click at [960, 240] on label "True" at bounding box center [947, 217] width 137 height 45
click at [904, 223] on input "True" at bounding box center [895, 218] width 14 height 12
radio input "true"
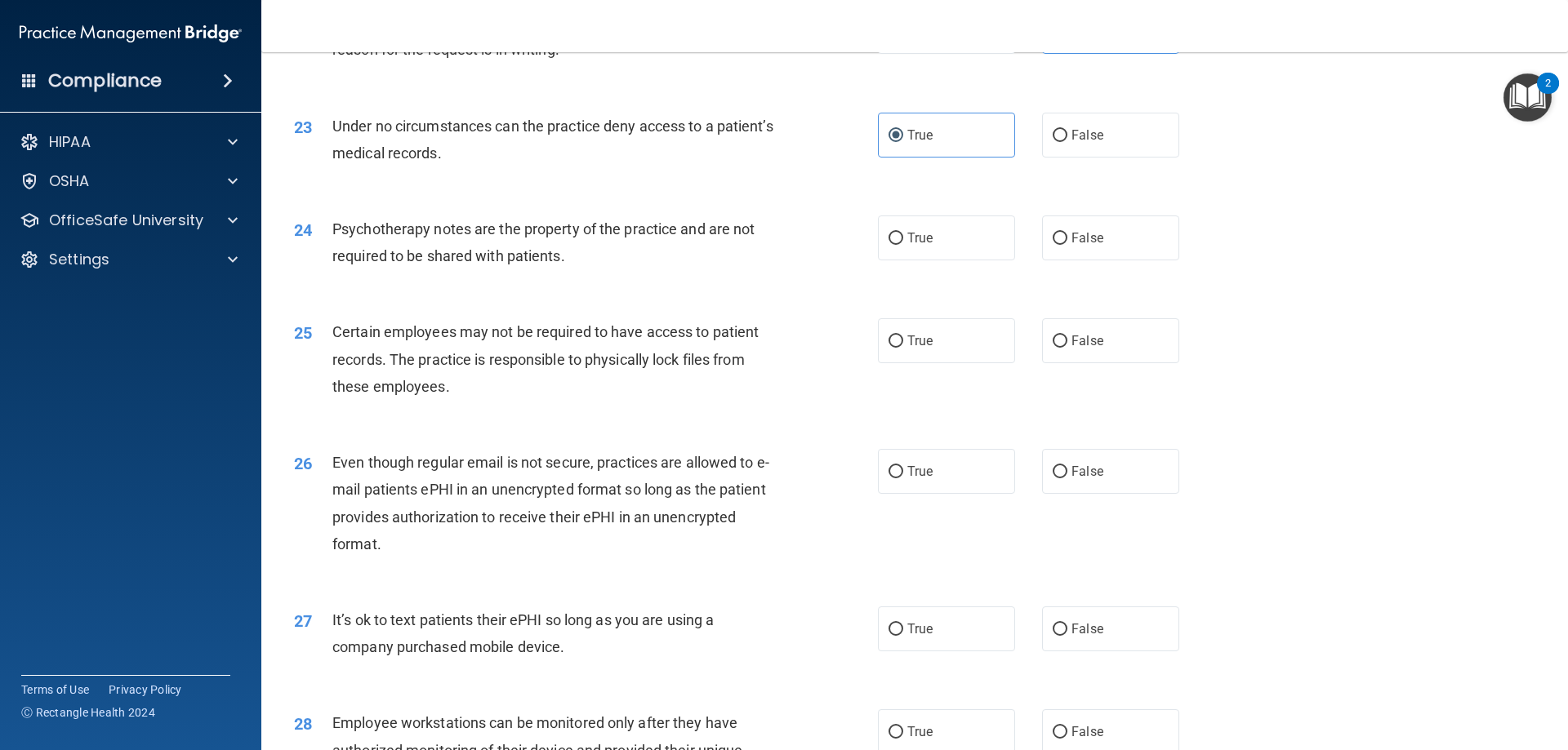
scroll to position [2940, 0]
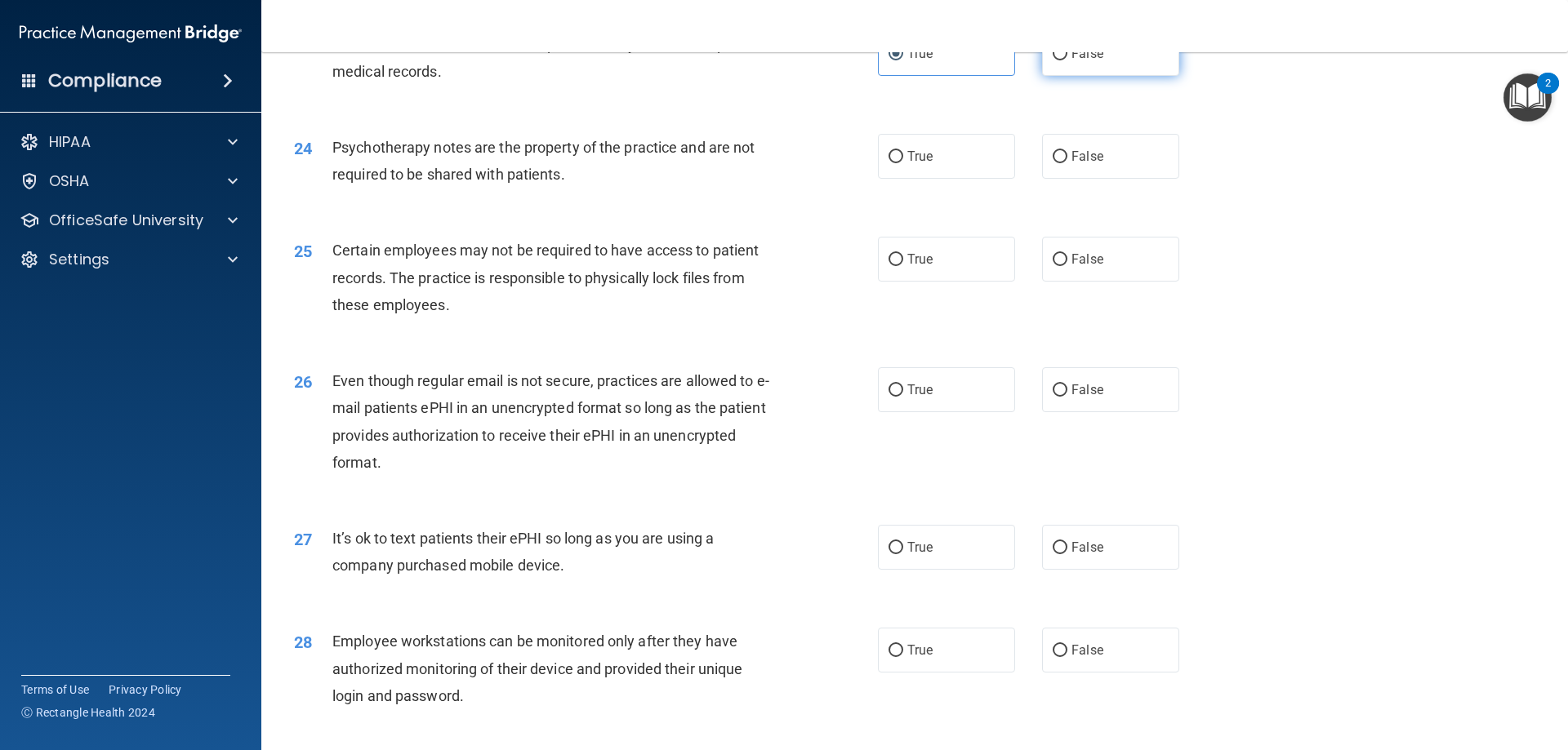
click at [1063, 74] on label "False" at bounding box center [1111, 53] width 137 height 45
click at [1063, 60] on input "False" at bounding box center [1059, 53] width 14 height 12
radio input "true"
radio input "false"
click at [892, 178] on label "True" at bounding box center [947, 156] width 137 height 45
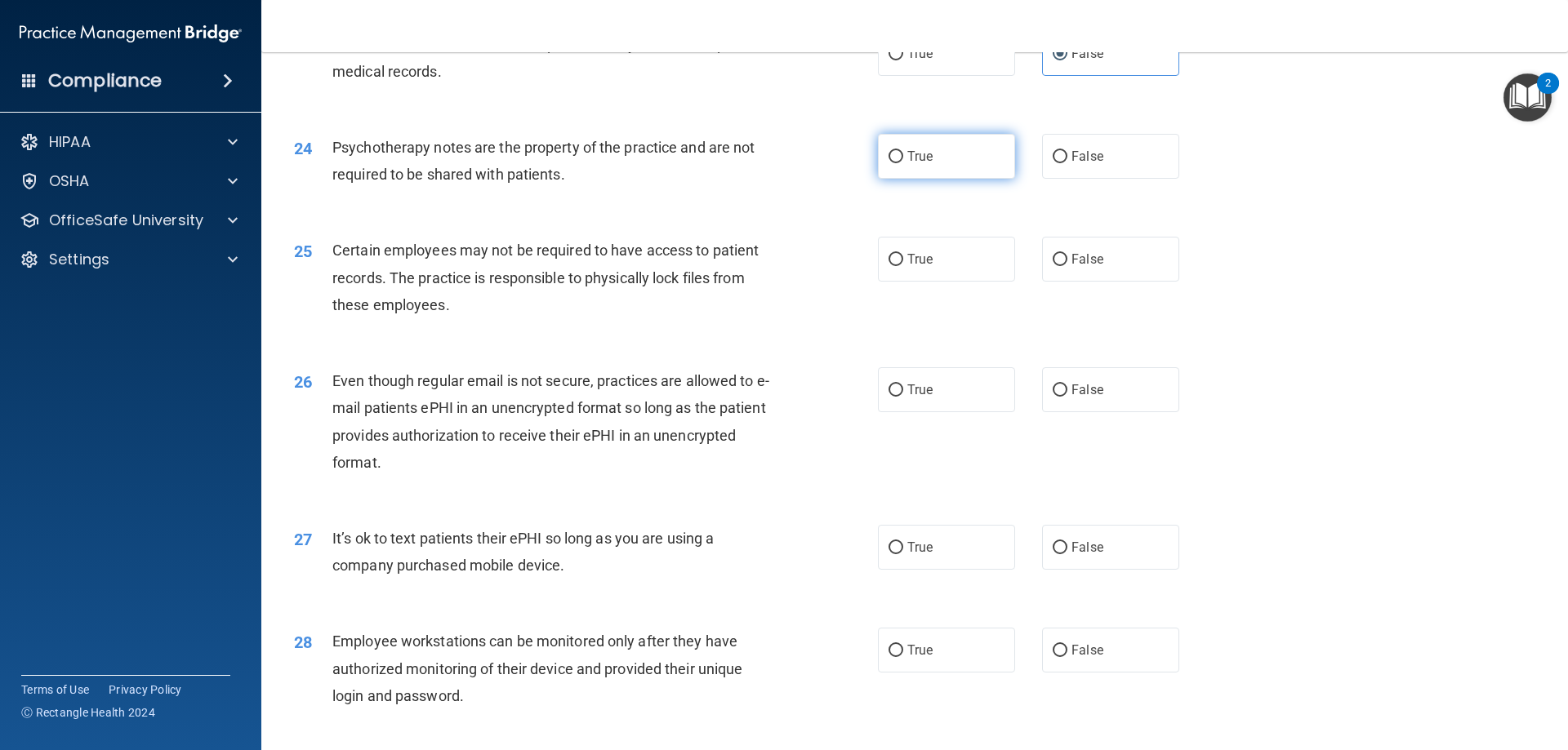
click at [892, 163] on input "True" at bounding box center [895, 156] width 14 height 12
radio input "true"
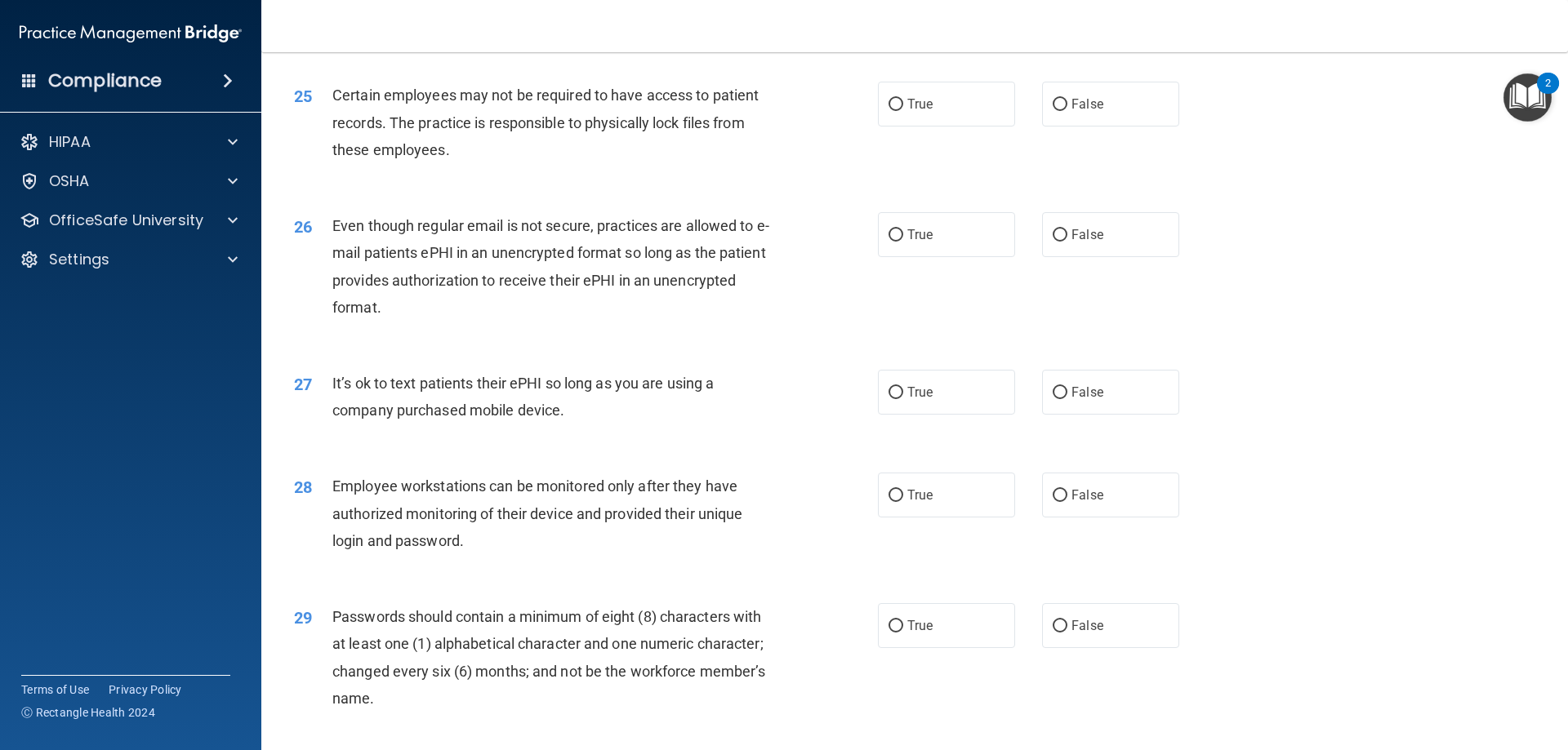
scroll to position [3103, 0]
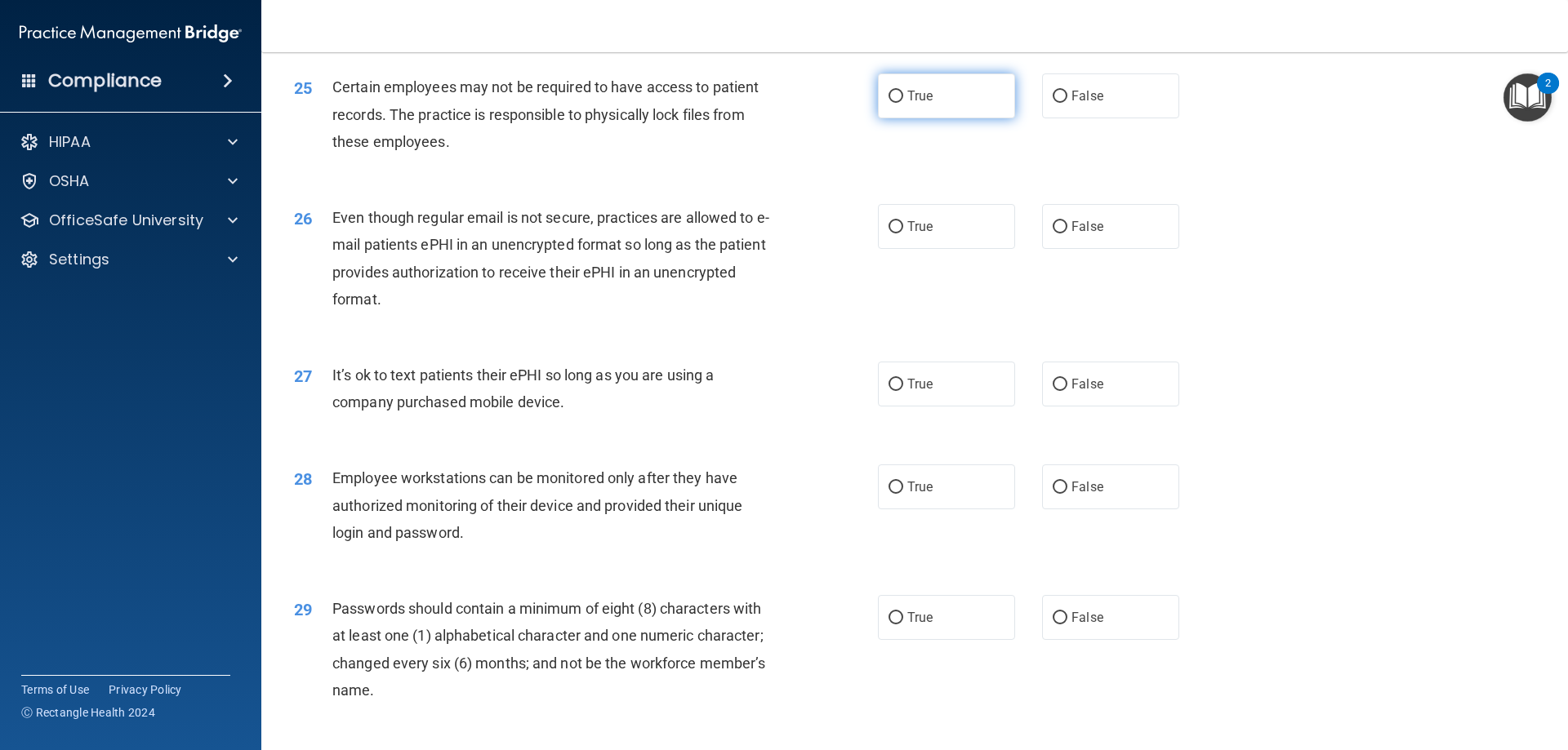
click at [908, 104] on span "True" at bounding box center [920, 95] width 26 height 15
click at [902, 103] on input "True" at bounding box center [895, 96] width 14 height 12
radio input "true"
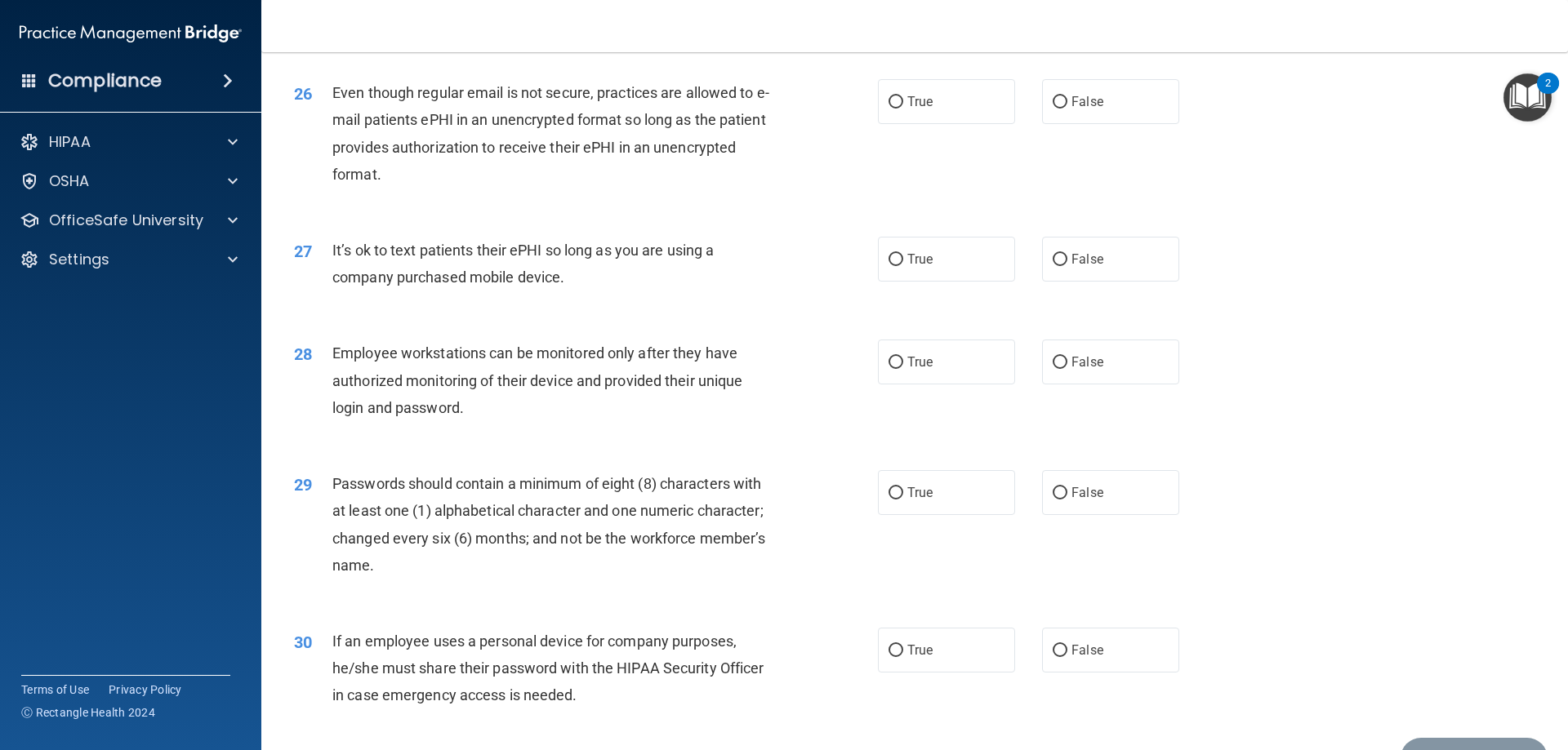
scroll to position [3266, 0]
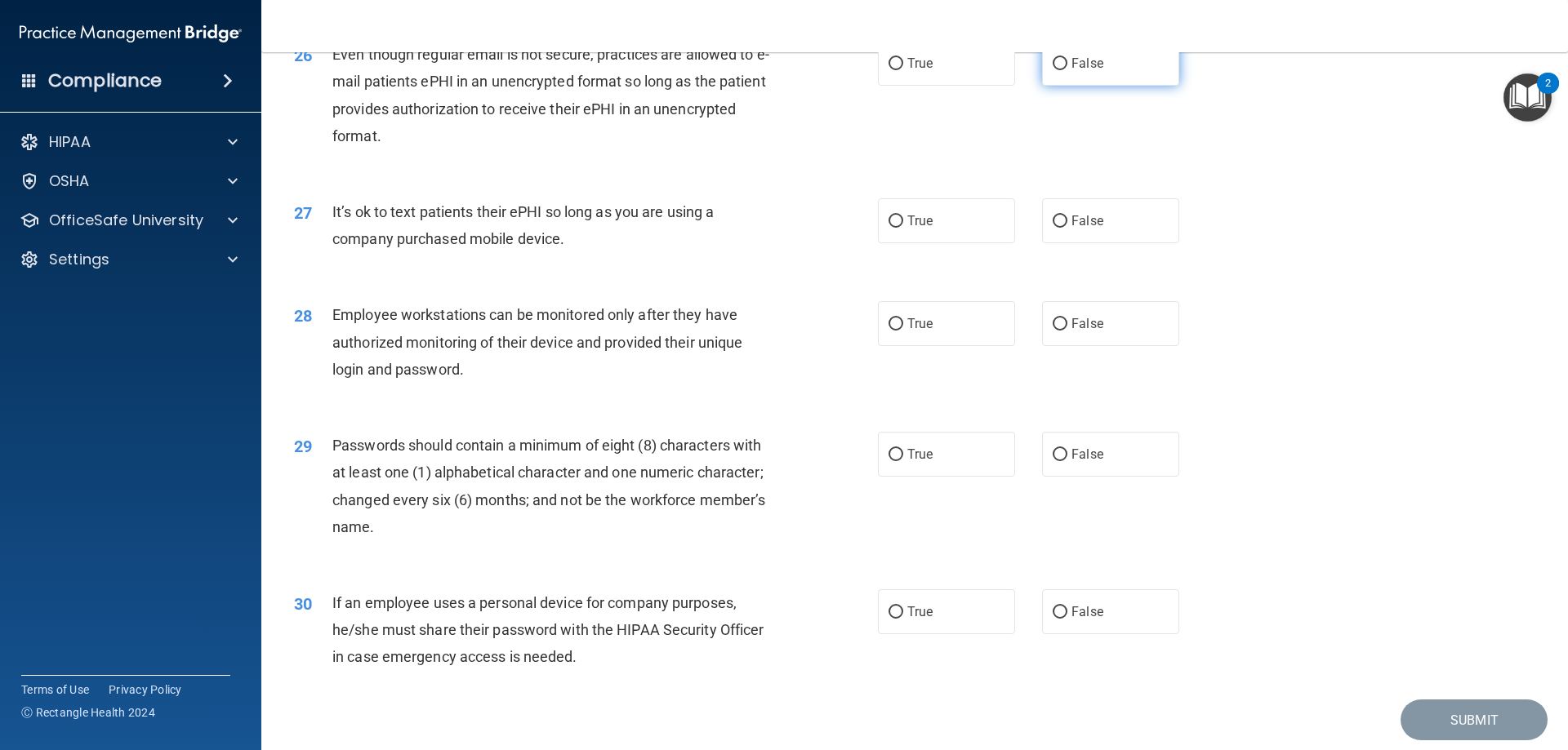
click at [1047, 86] on label "False" at bounding box center [1111, 63] width 137 height 45
click at [1053, 71] on input "False" at bounding box center [1059, 64] width 14 height 12
radio input "true"
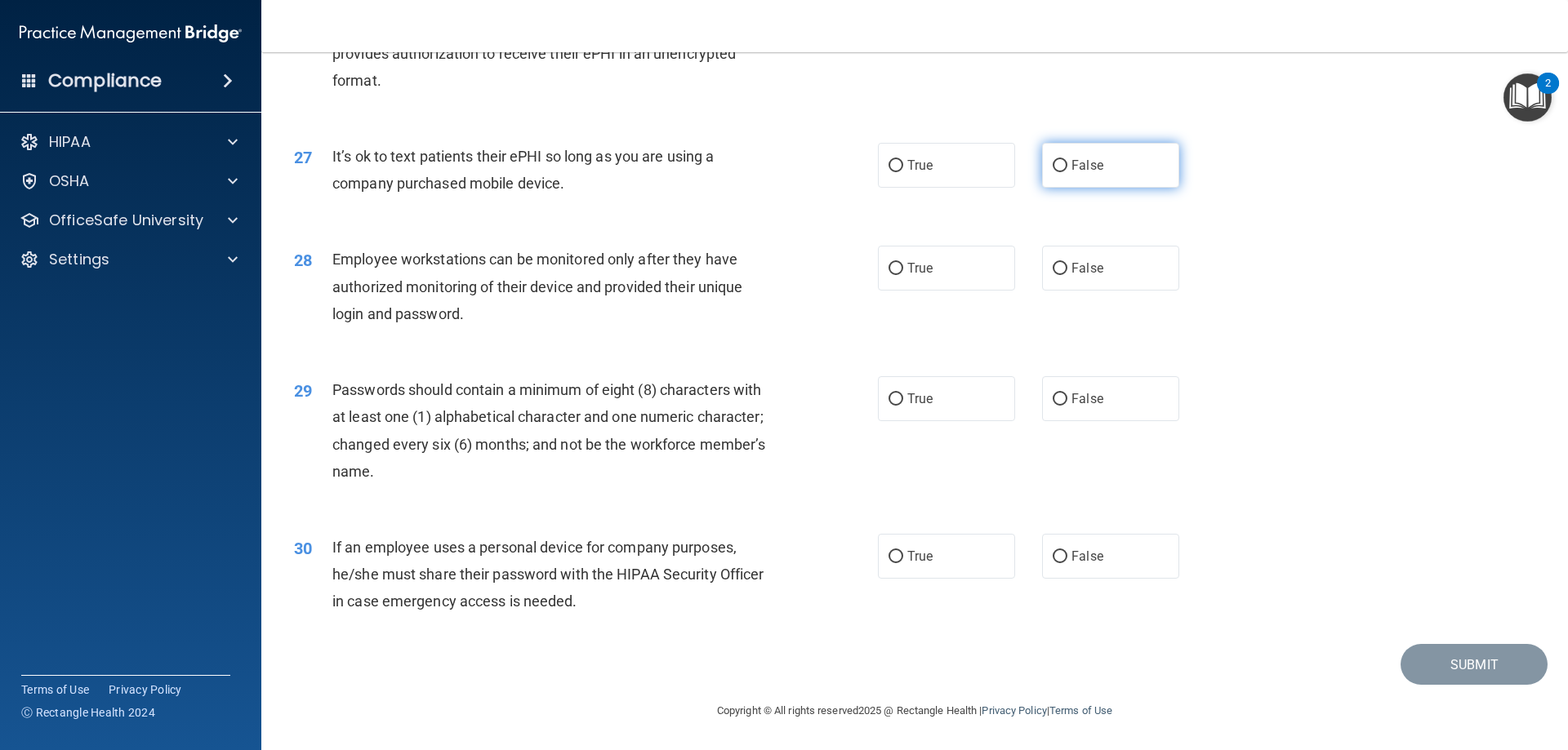
click at [1049, 152] on label "False" at bounding box center [1111, 165] width 137 height 45
click at [1053, 160] on input "False" at bounding box center [1059, 166] width 14 height 12
radio input "true"
click at [907, 278] on label "True" at bounding box center [947, 268] width 137 height 45
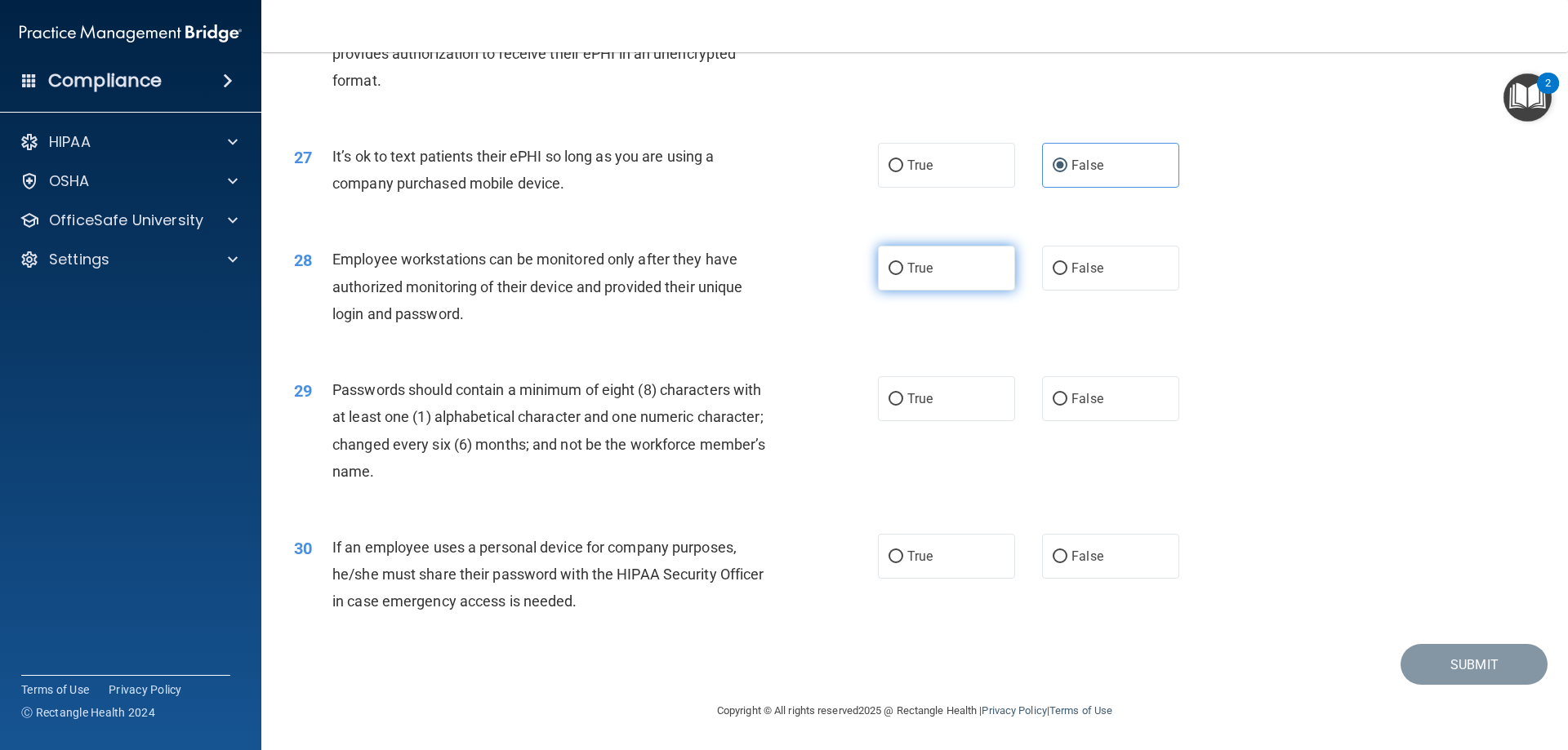
click at [904, 275] on input "True" at bounding box center [895, 269] width 14 height 12
radio input "true"
click at [923, 401] on span "True" at bounding box center [920, 399] width 26 height 15
click at [904, 401] on input "True" at bounding box center [895, 399] width 14 height 12
radio input "true"
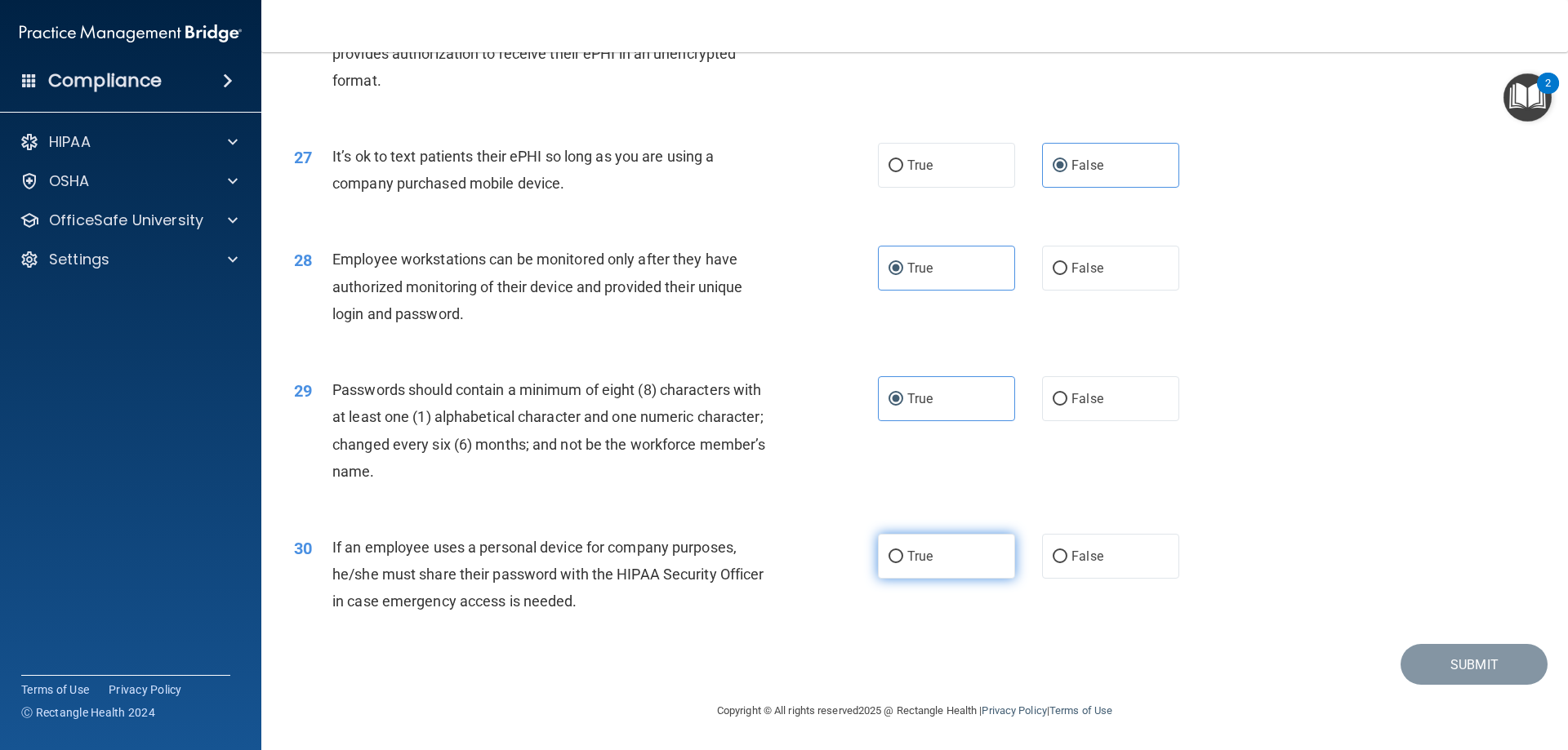
click at [984, 550] on label "True" at bounding box center [947, 556] width 137 height 45
click at [904, 552] on input "True" at bounding box center [895, 557] width 14 height 12
radio input "true"
click at [1404, 656] on button "Submit" at bounding box center [1474, 665] width 147 height 42
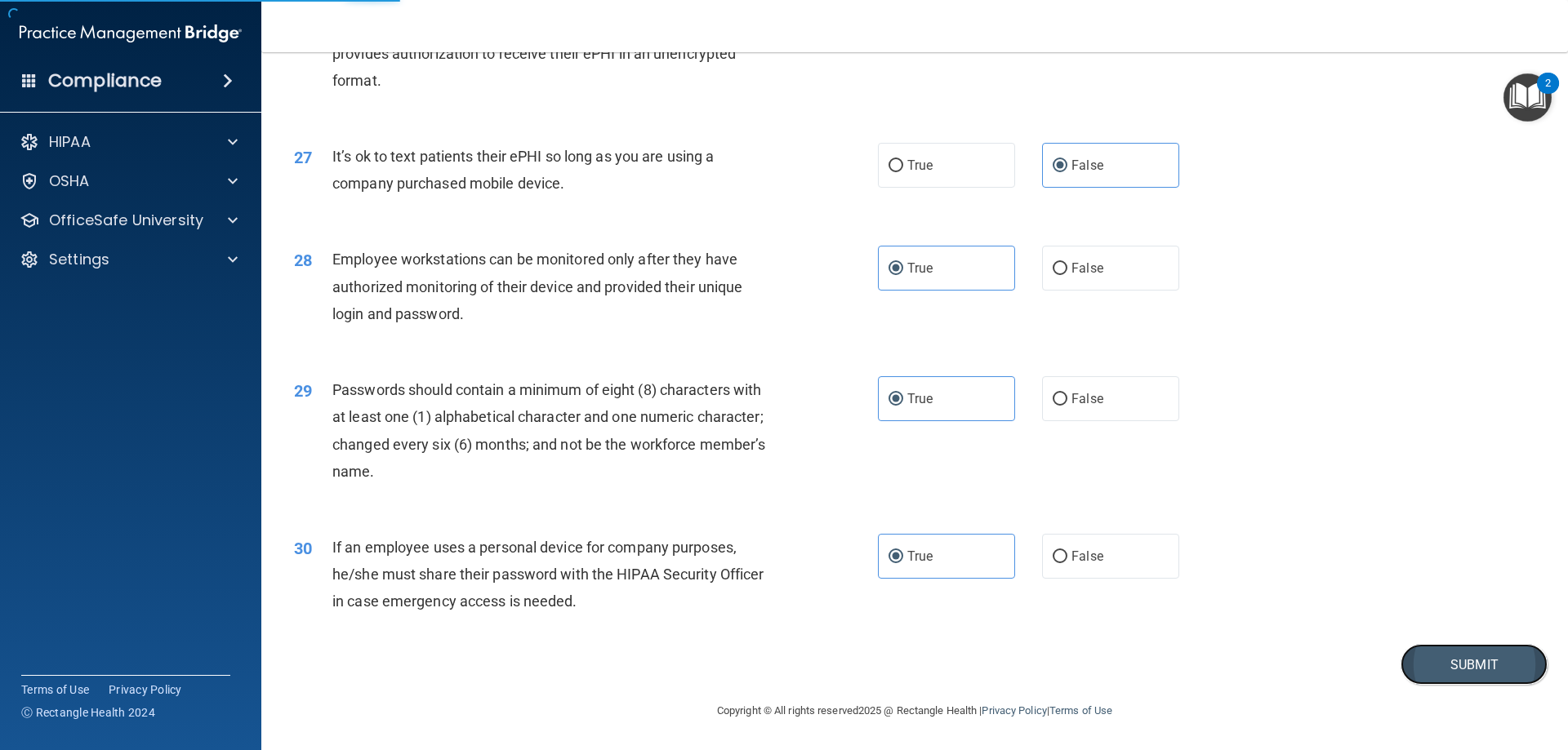
click at [1412, 667] on button "Submit" at bounding box center [1474, 665] width 147 height 42
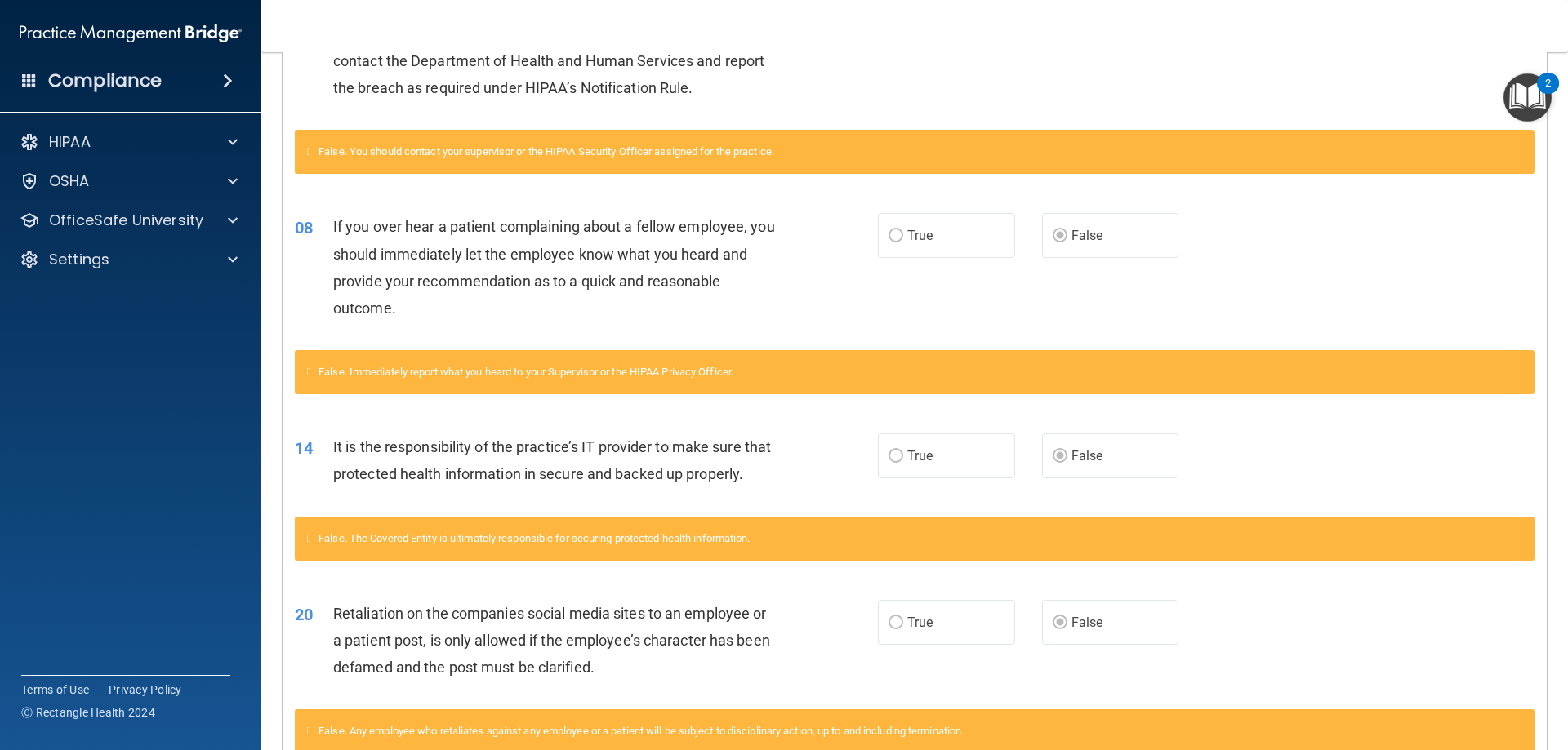
scroll to position [278, 0]
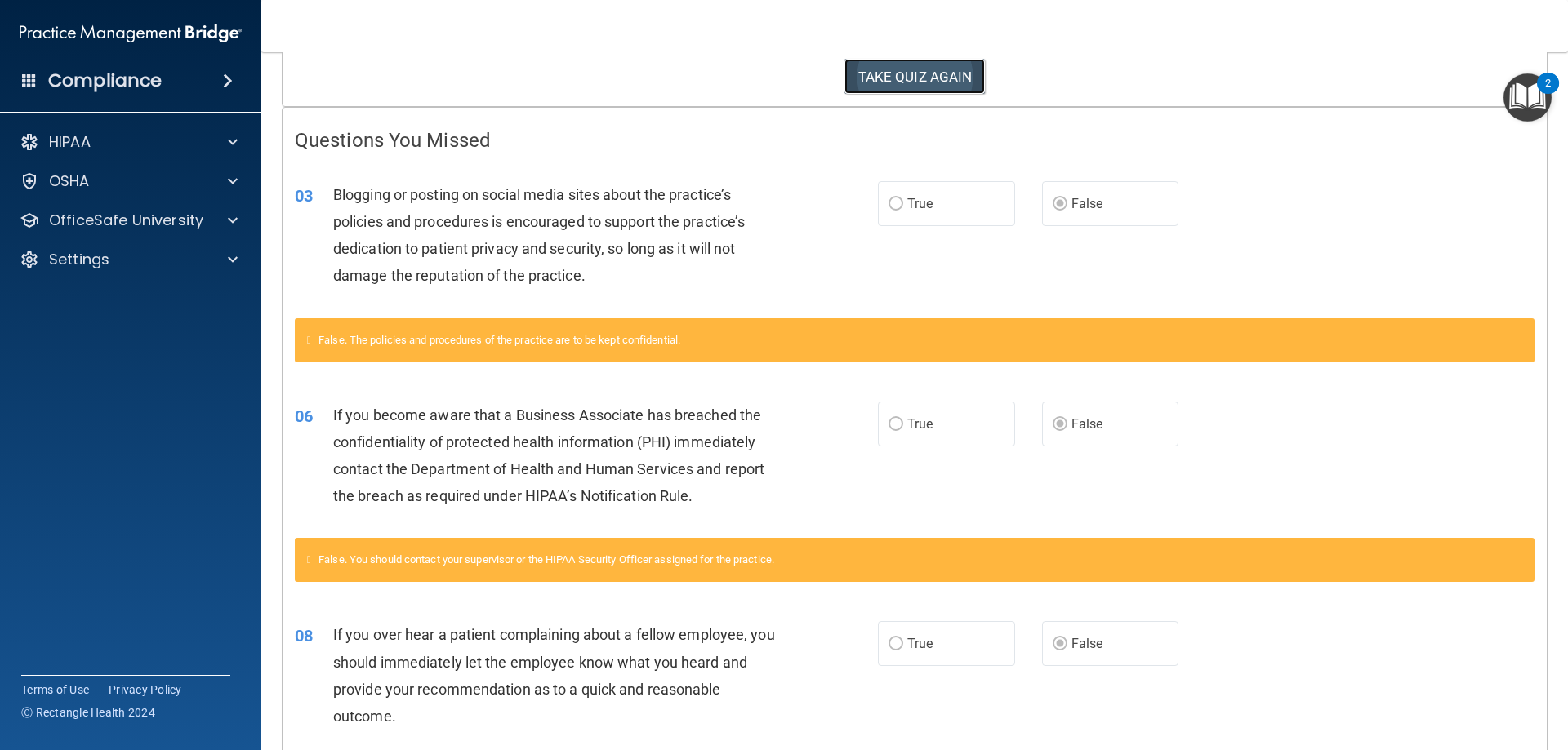
click at [960, 81] on button "TAKE QUIZ AGAIN" at bounding box center [915, 77] width 141 height 36
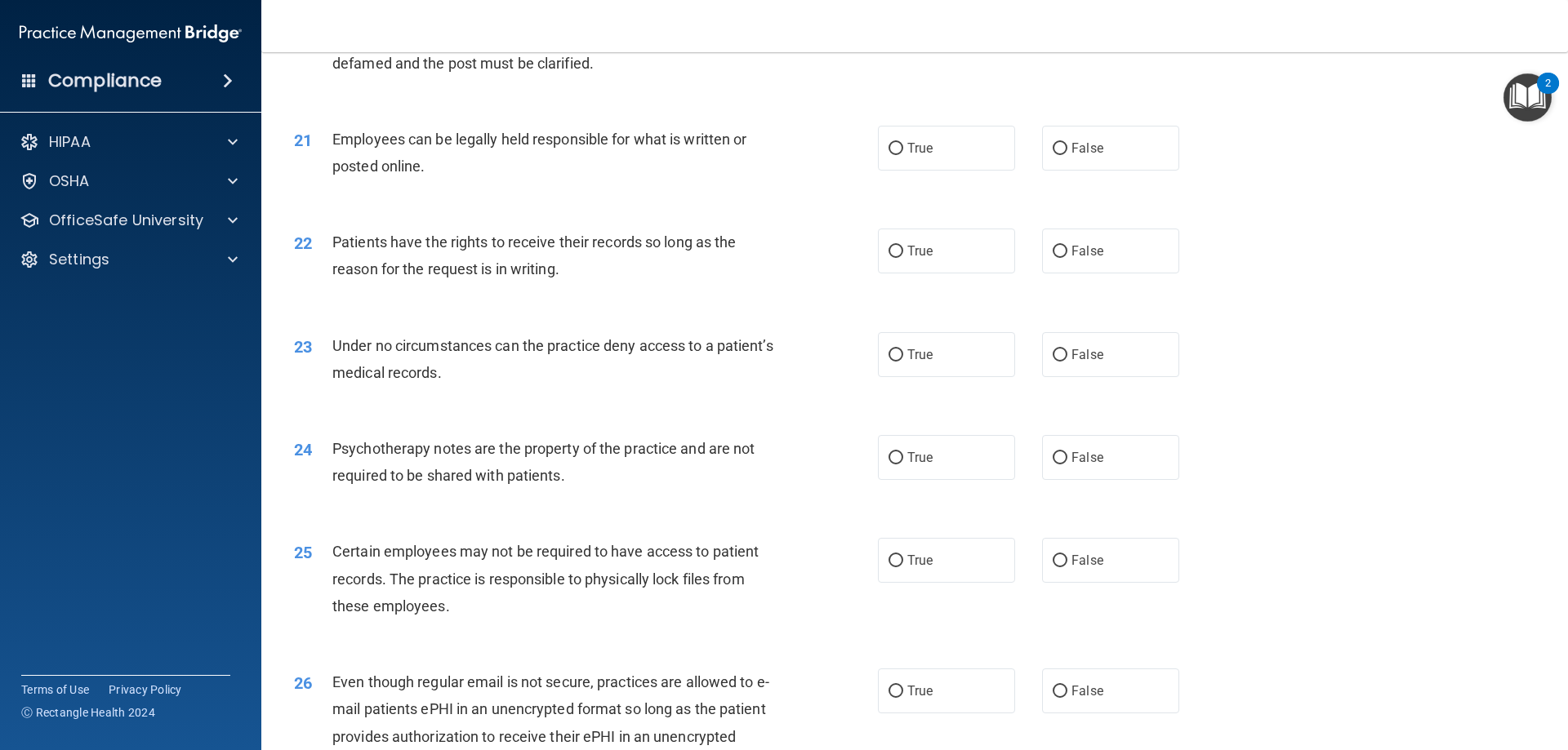
scroll to position [2727, 0]
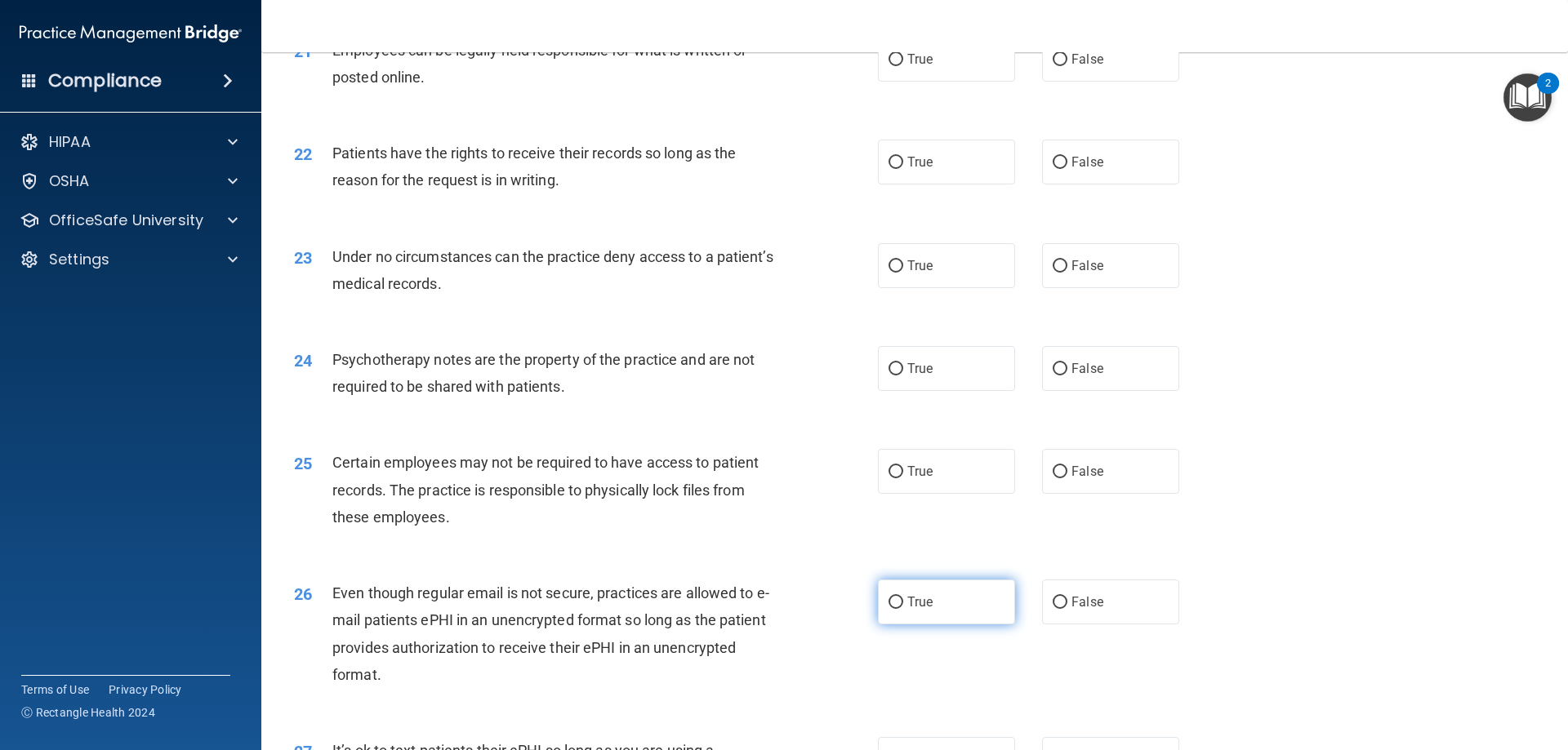
click at [889, 609] on input "True" at bounding box center [895, 603] width 14 height 12
radio input "true"
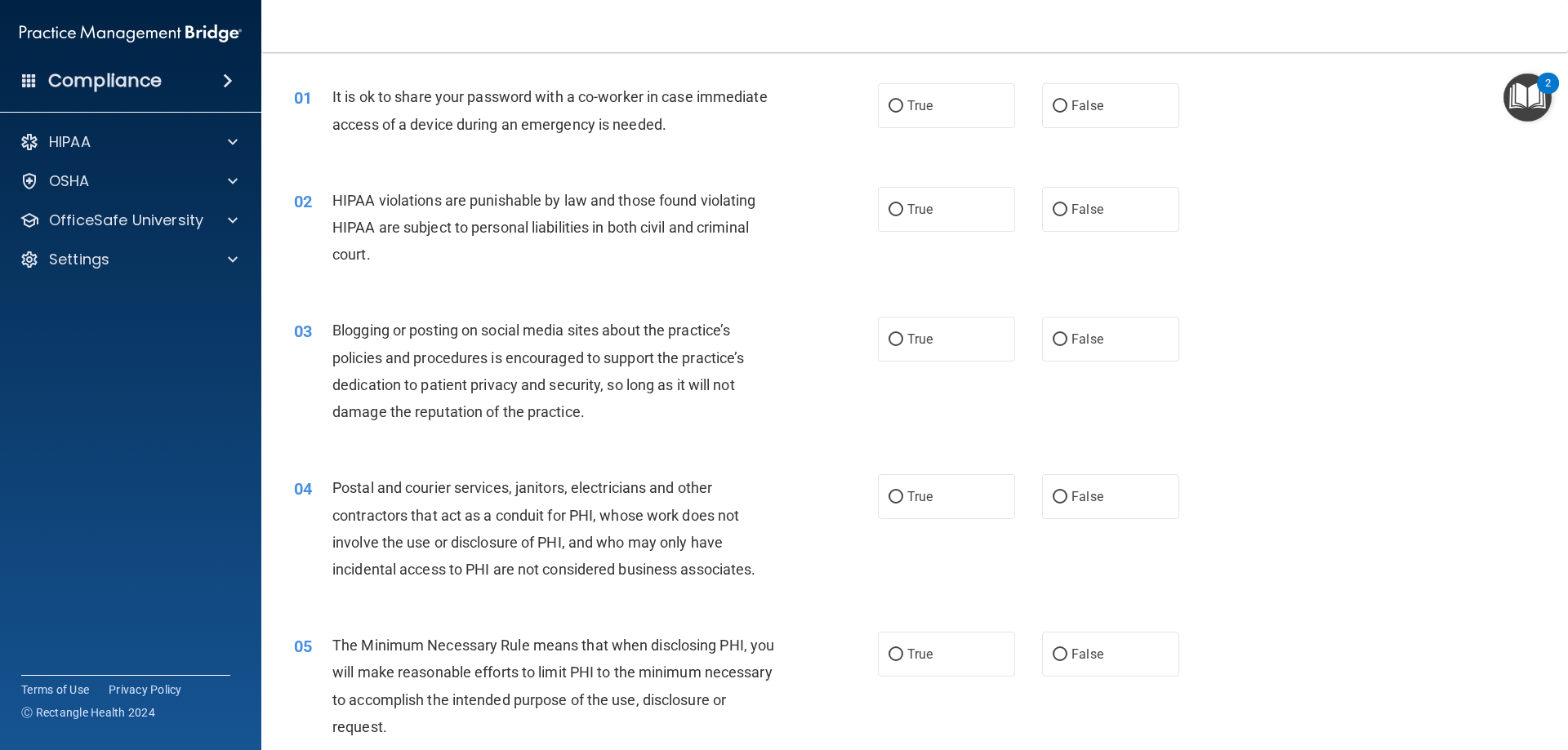
scroll to position [0, 0]
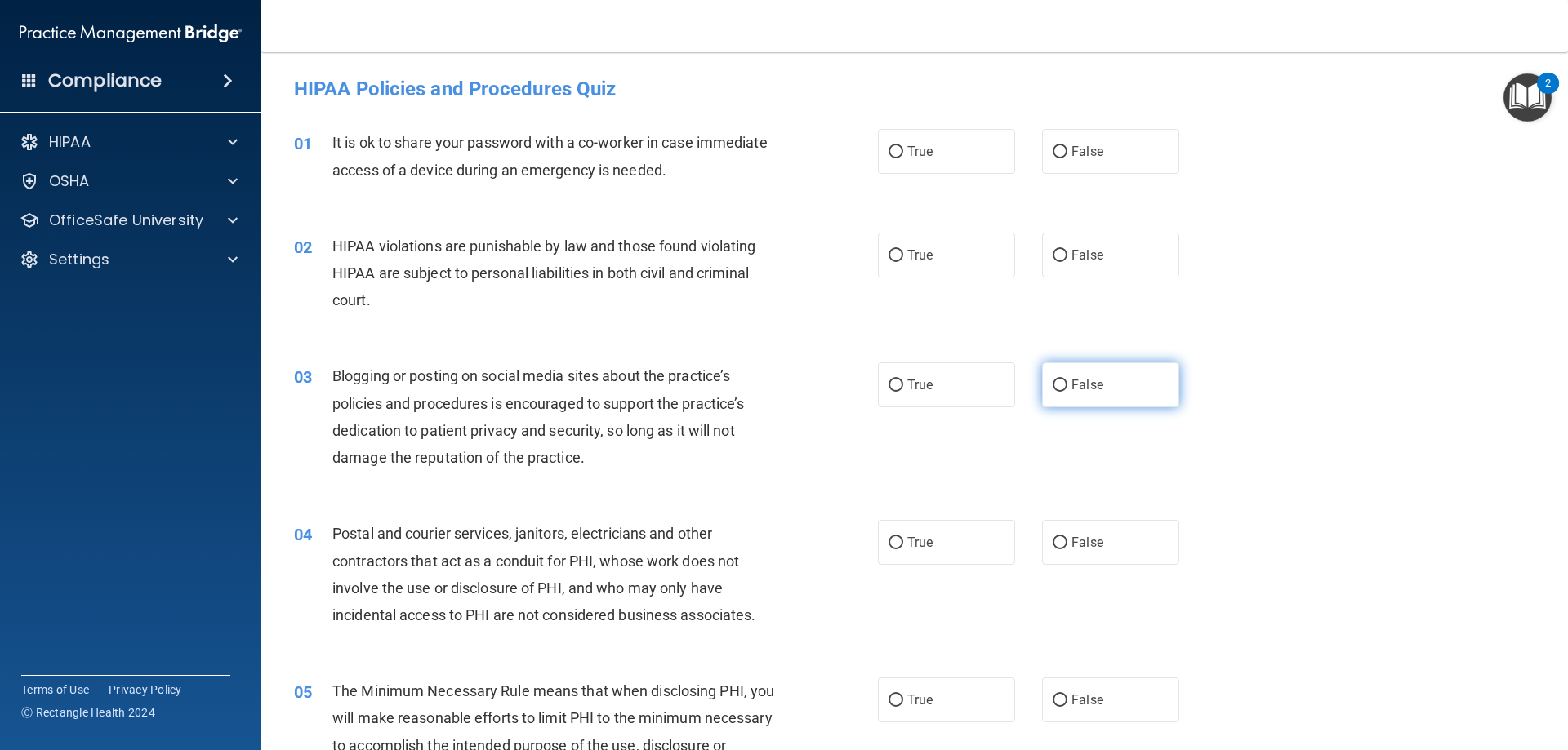
click at [1084, 377] on span "False" at bounding box center [1087, 385] width 31 height 15
click at [1068, 380] on input "False" at bounding box center [1059, 385] width 14 height 12
radio input "true"
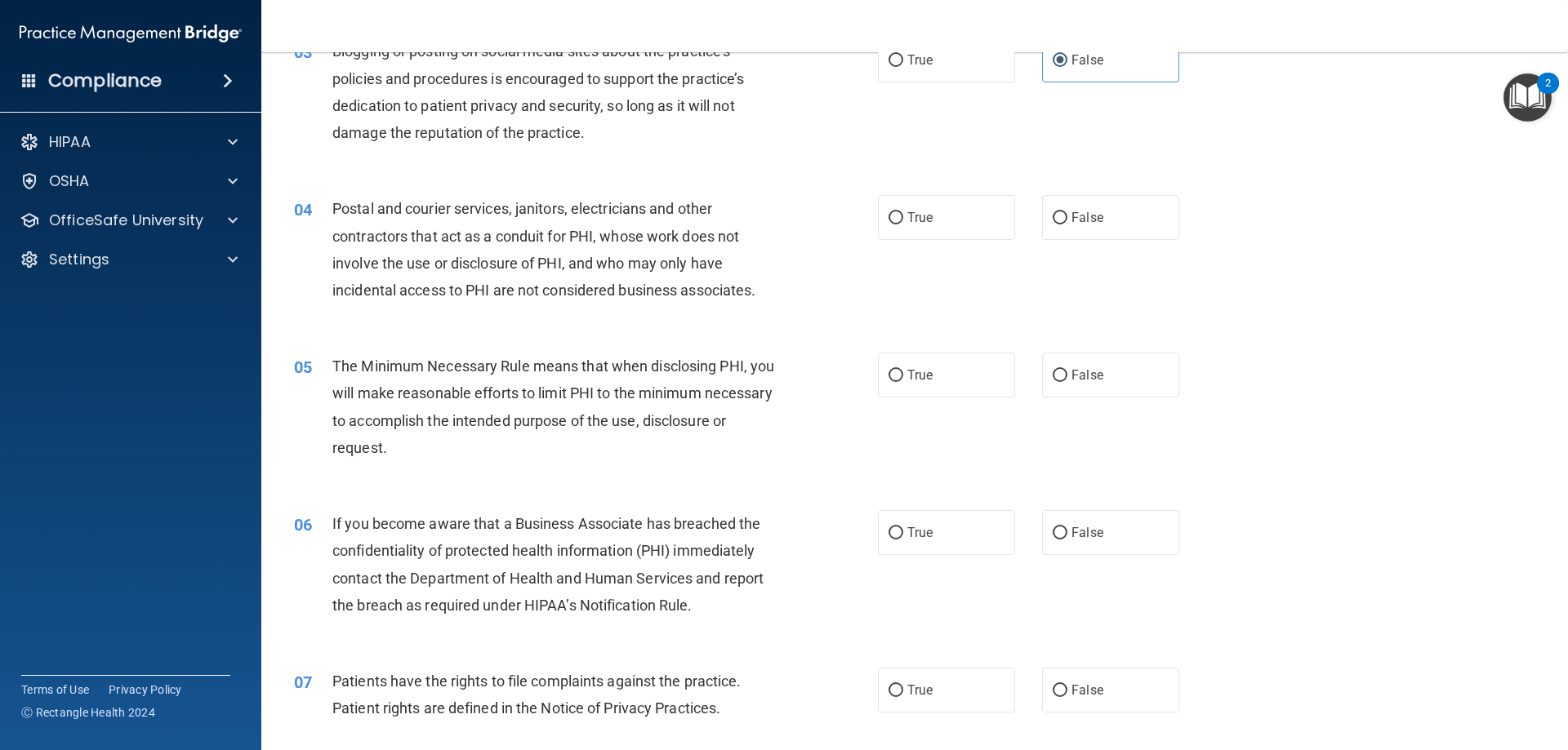
scroll to position [326, 0]
click at [1061, 524] on label "False" at bounding box center [1111, 531] width 137 height 45
click at [1061, 526] on input "False" at bounding box center [1059, 531] width 14 height 12
radio input "true"
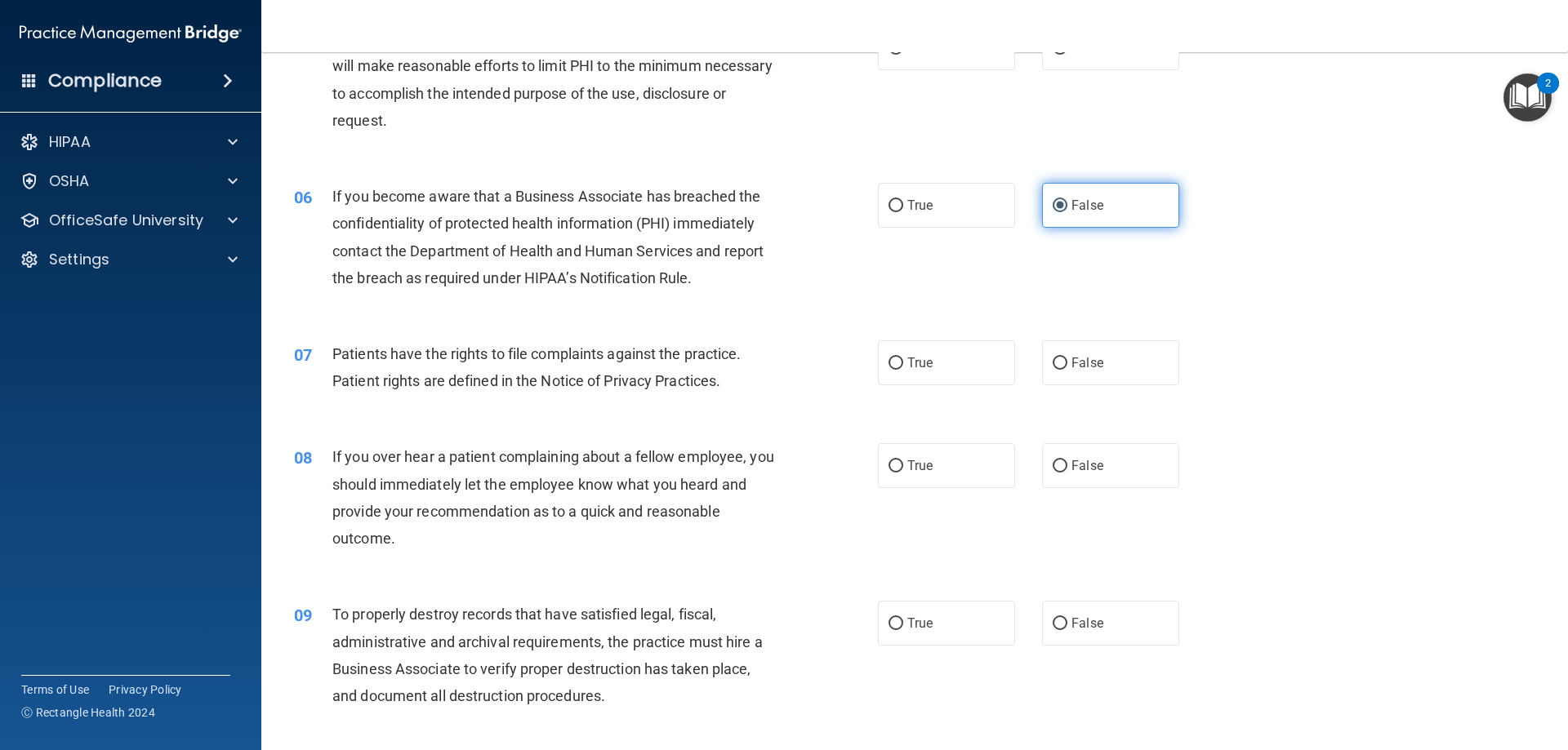
scroll to position [654, 0]
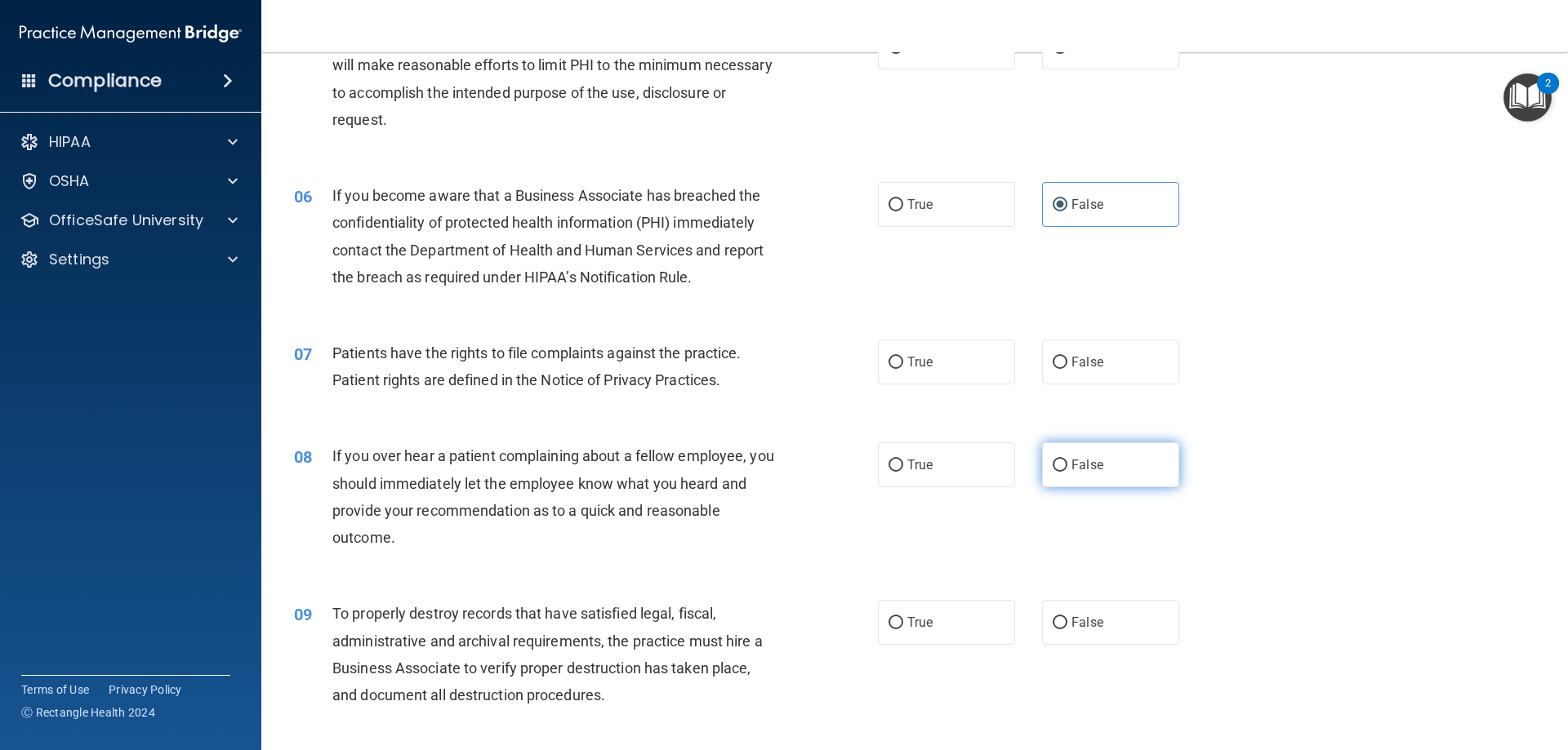
click at [1081, 484] on label "False" at bounding box center [1111, 465] width 137 height 45
click at [1068, 472] on input "False" at bounding box center [1059, 466] width 14 height 12
radio input "true"
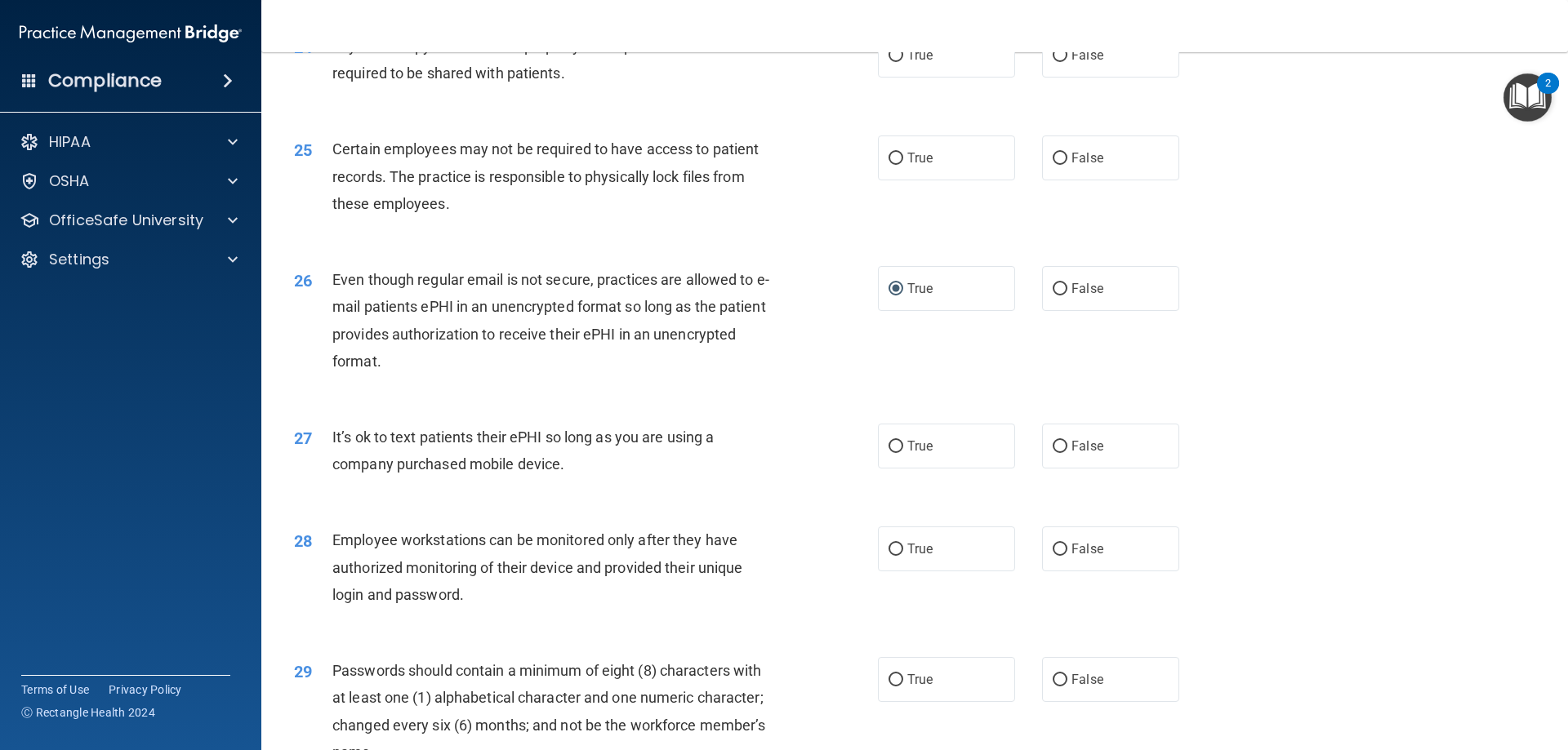
scroll to position [3103, 0]
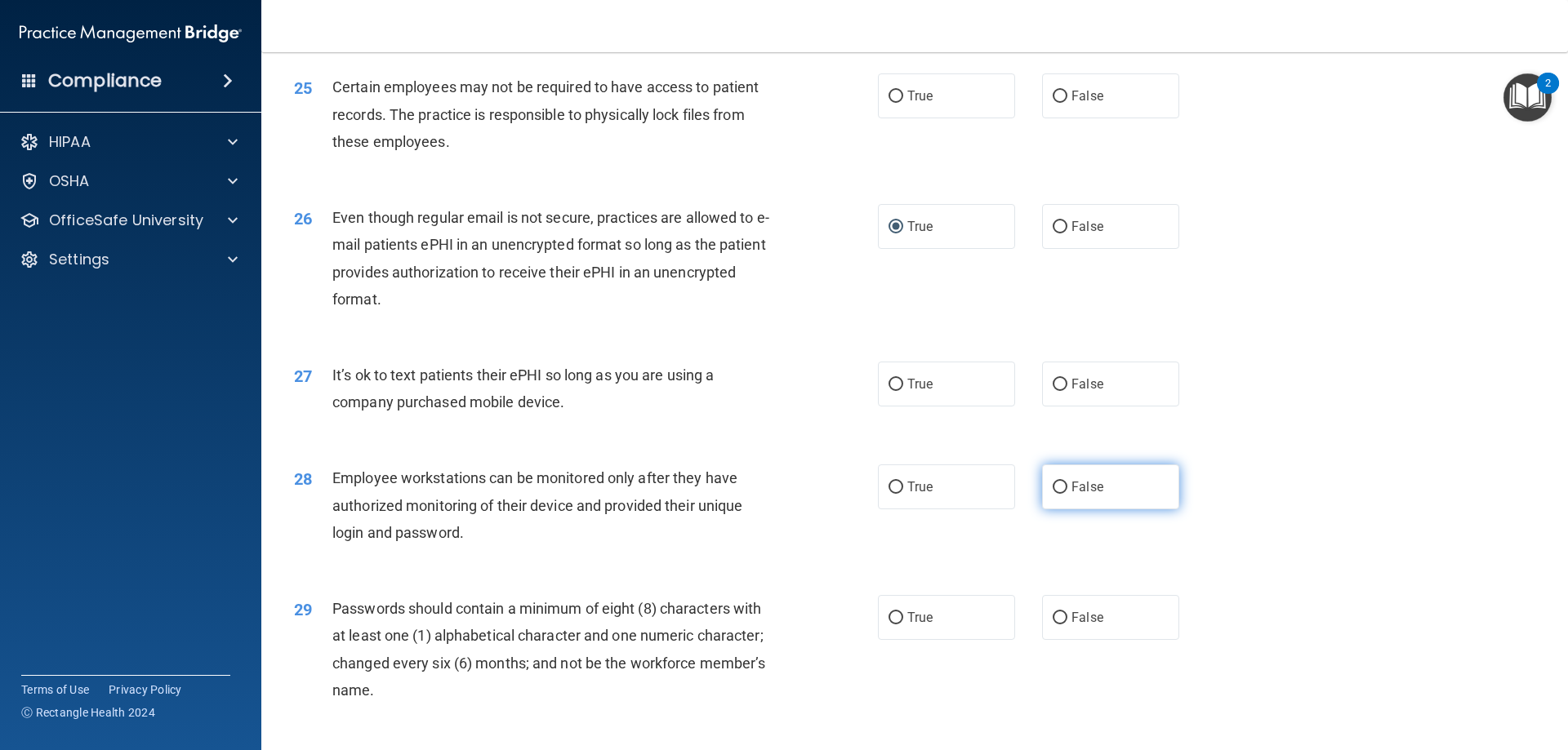
click at [1073, 497] on label "False" at bounding box center [1111, 487] width 137 height 45
click at [1068, 494] on input "False" at bounding box center [1059, 488] width 14 height 12
radio input "true"
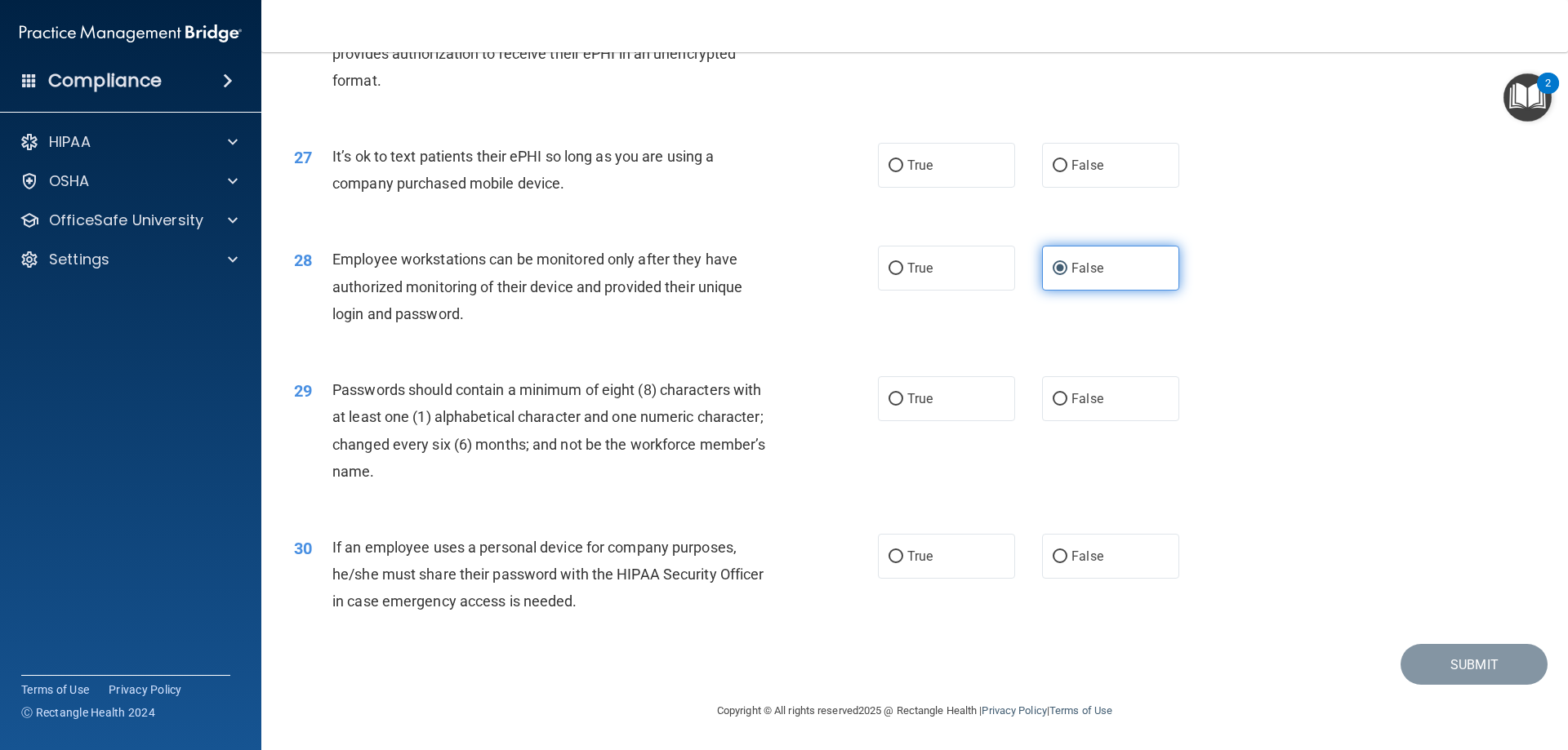
scroll to position [3349, 0]
click at [1072, 552] on span "False" at bounding box center [1087, 556] width 31 height 15
click at [1068, 552] on input "False" at bounding box center [1059, 557] width 14 height 12
radio input "true"
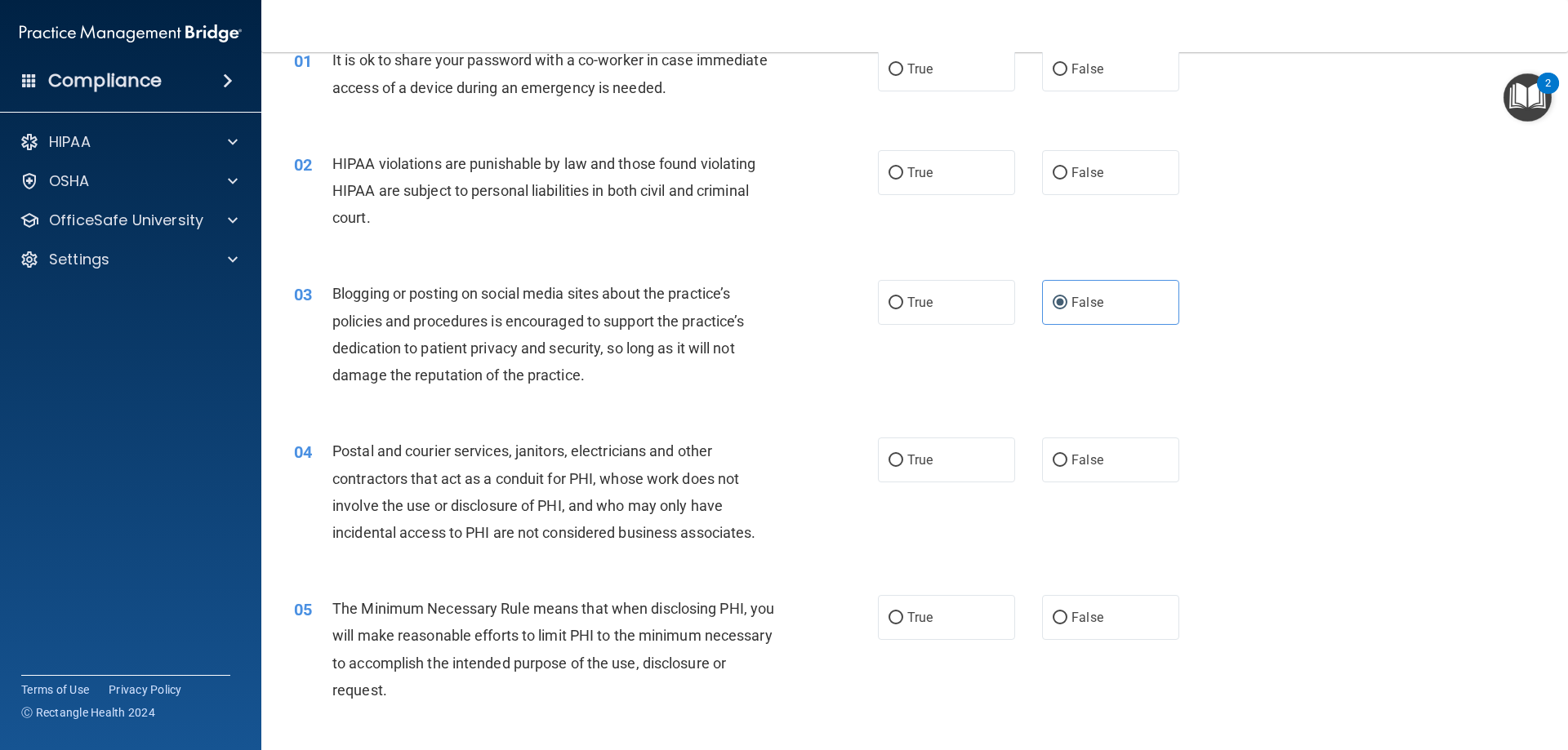
scroll to position [0, 0]
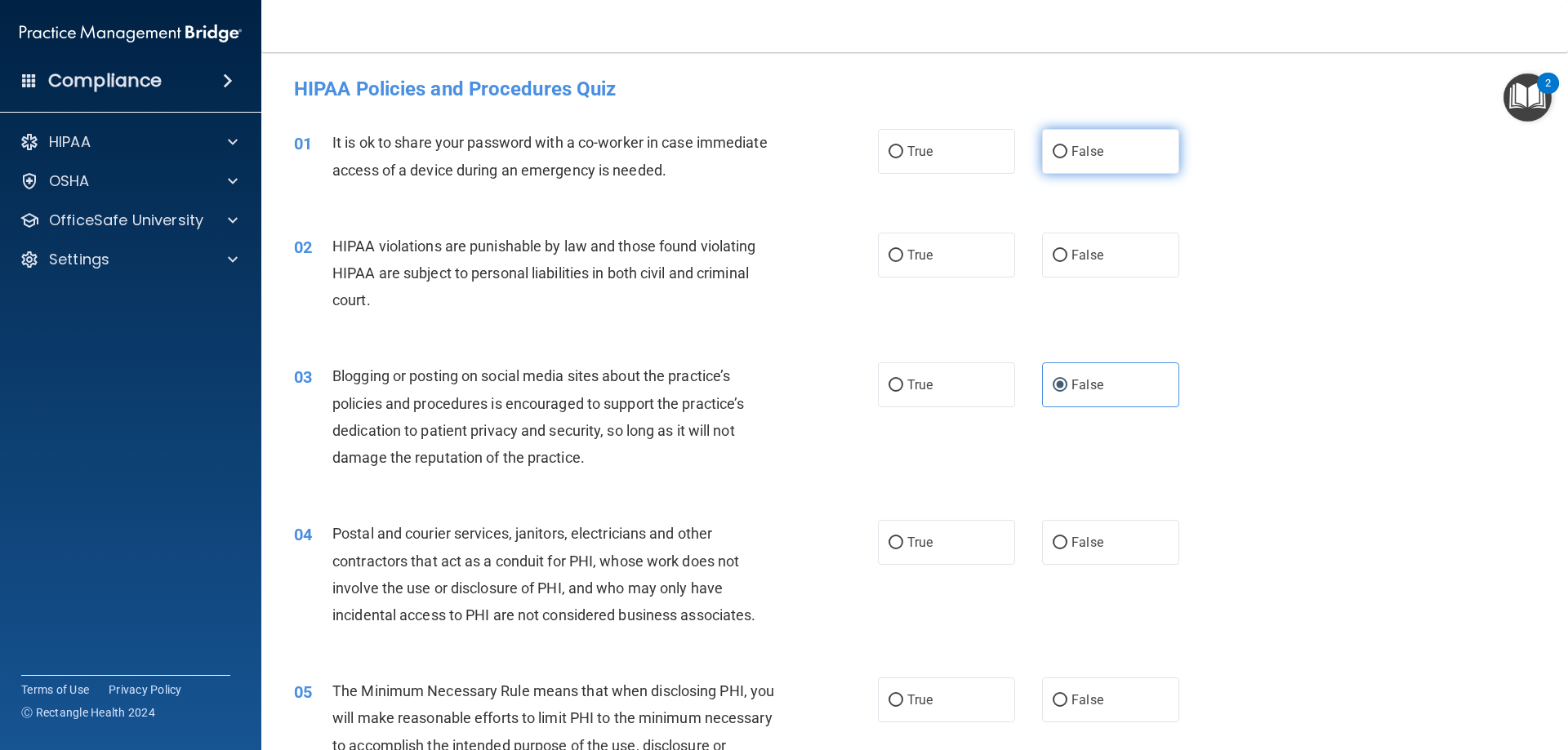
click at [1118, 155] on label "False" at bounding box center [1111, 151] width 137 height 45
click at [1068, 155] on input "False" at bounding box center [1059, 152] width 14 height 12
radio input "true"
click at [908, 248] on span "True" at bounding box center [920, 255] width 26 height 15
click at [904, 250] on input "True" at bounding box center [895, 256] width 14 height 12
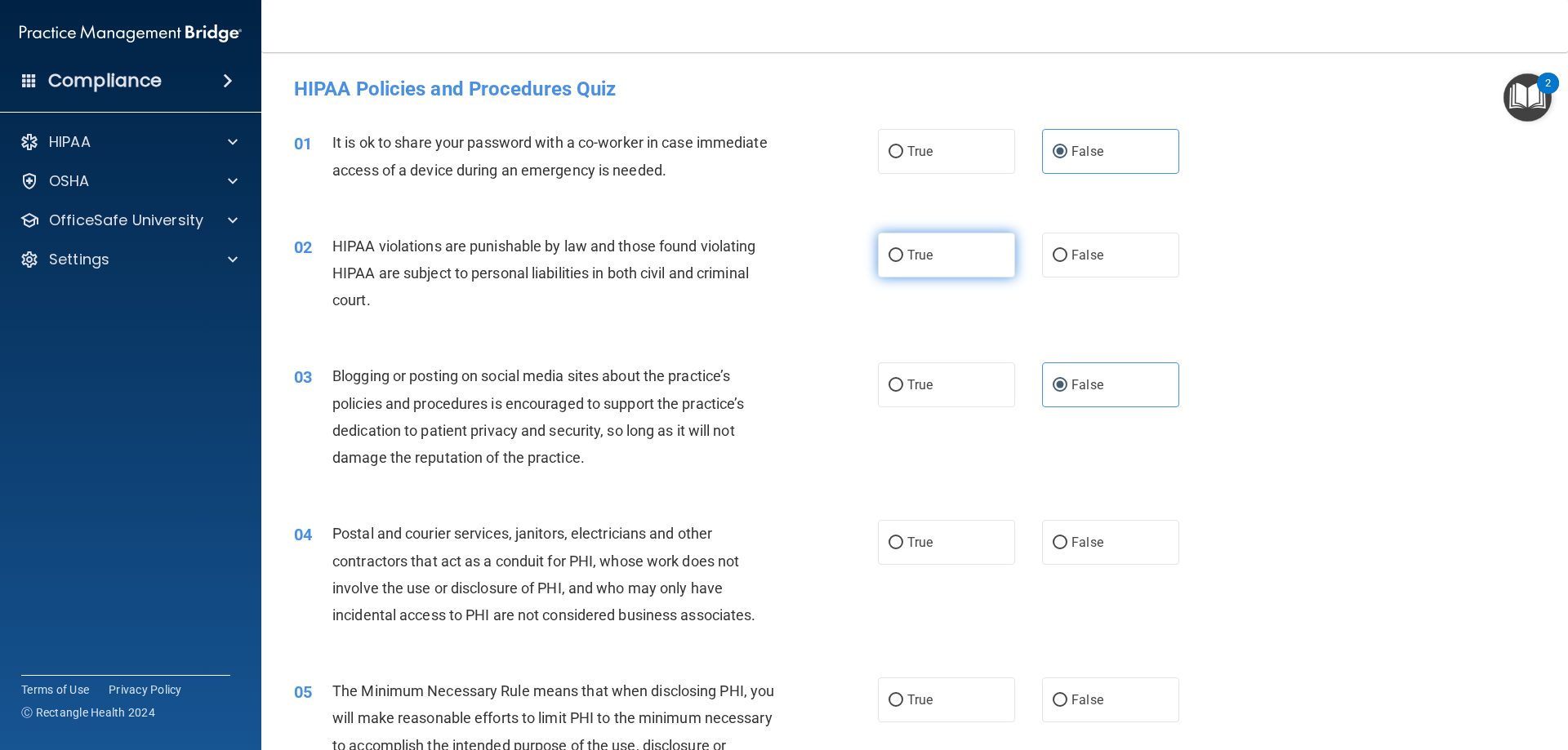
radio input "true"
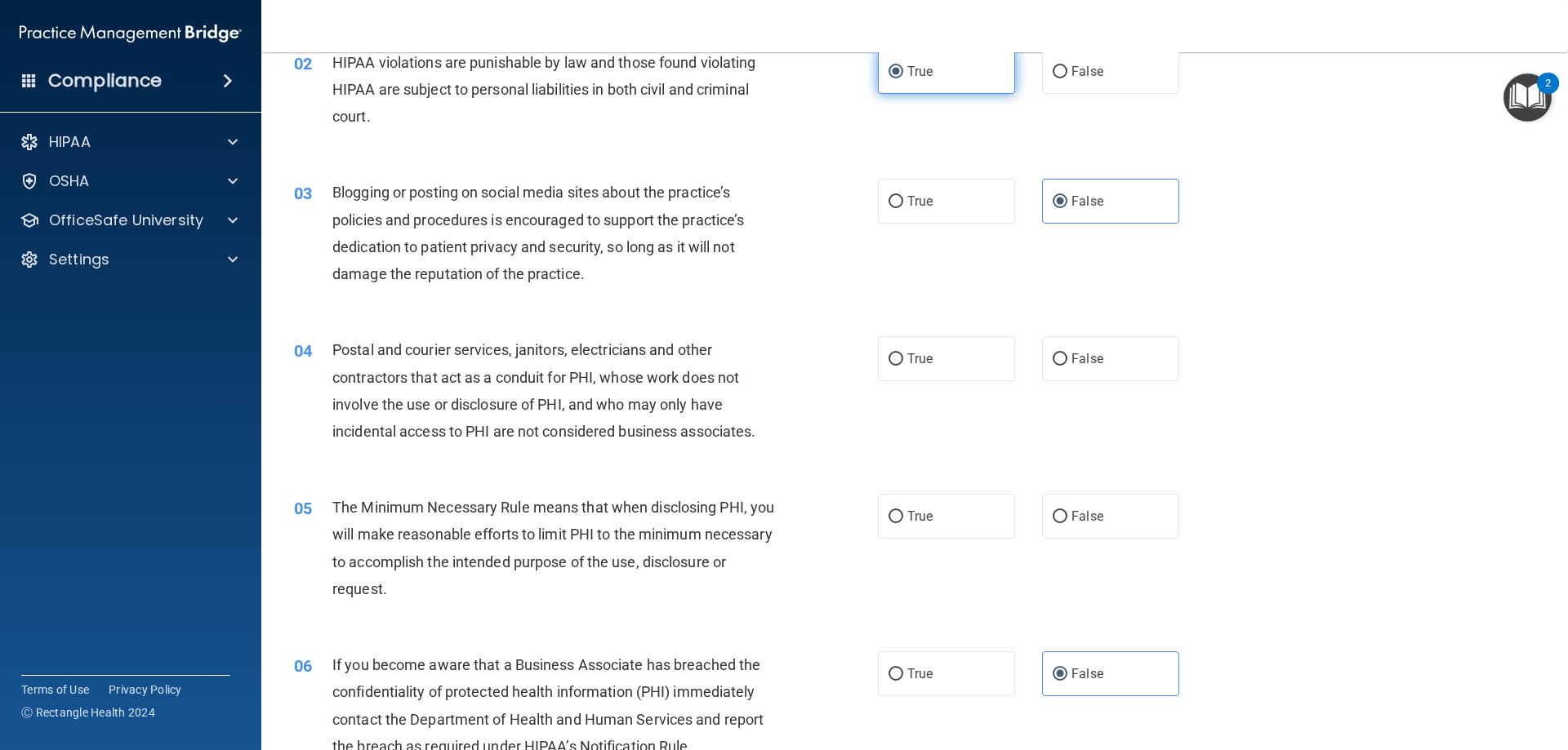
scroll to position [326, 0]
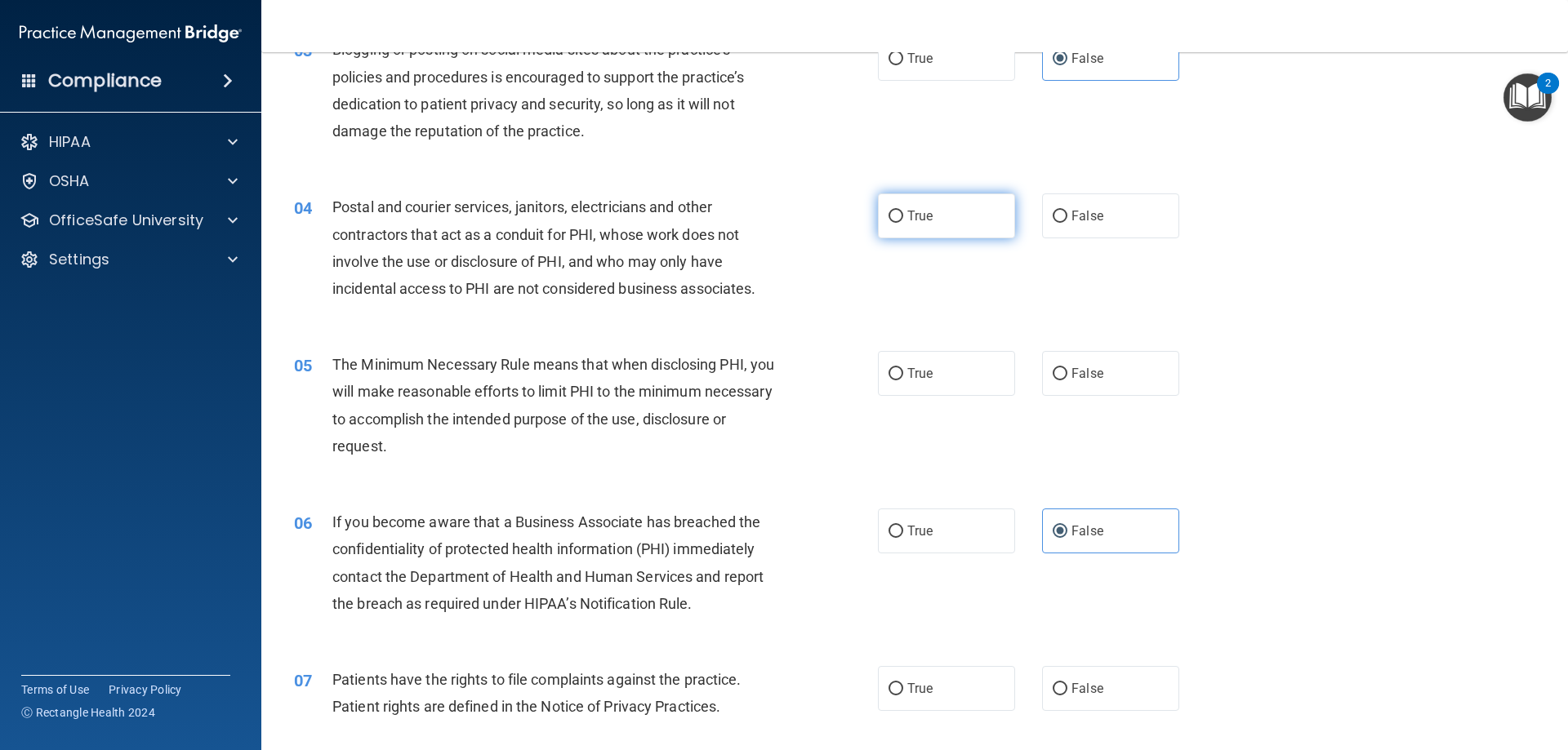
click at [927, 210] on span "True" at bounding box center [920, 216] width 26 height 15
click at [904, 211] on input "True" at bounding box center [895, 217] width 14 height 12
radio input "true"
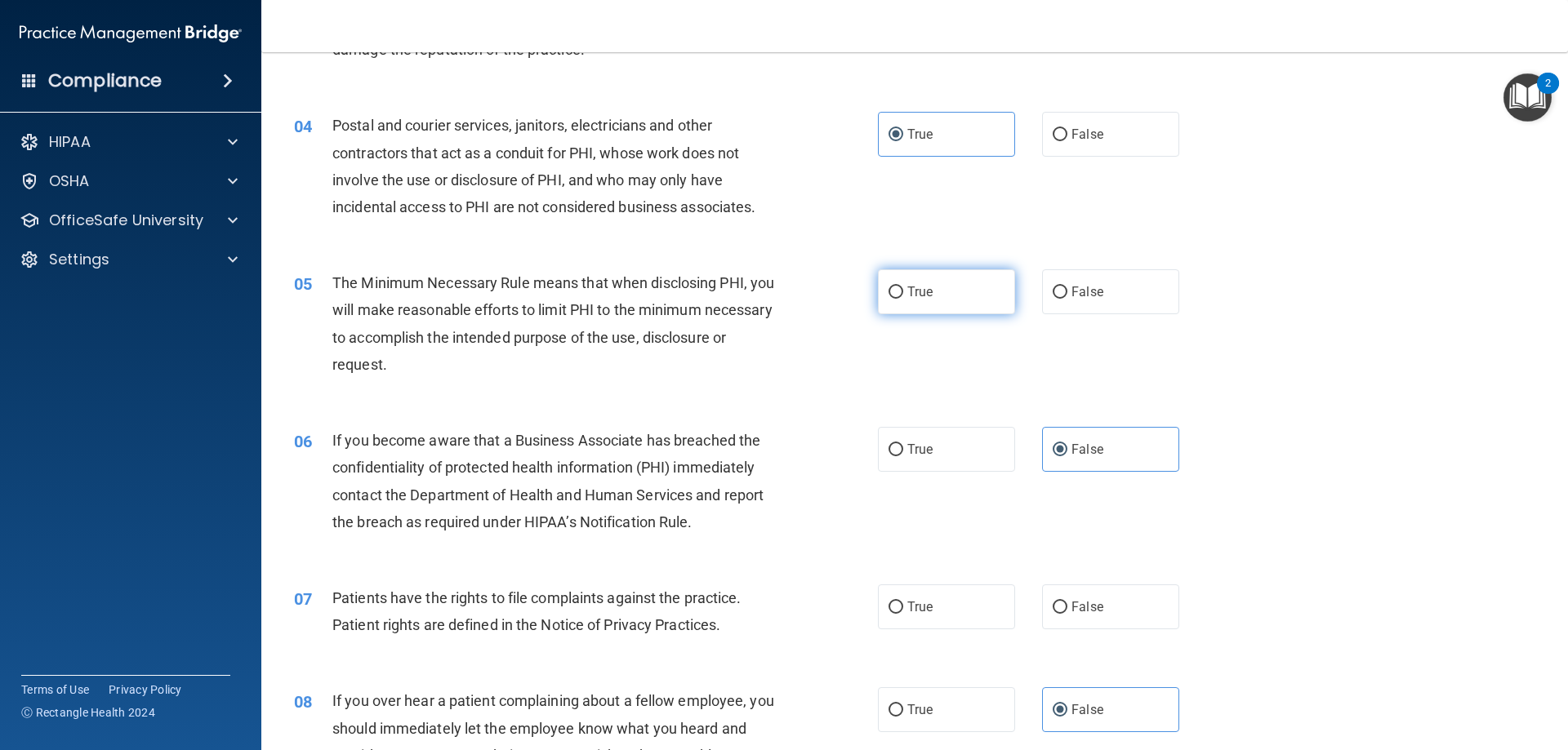
click at [919, 295] on span "True" at bounding box center [920, 292] width 26 height 15
click at [904, 295] on input "True" at bounding box center [895, 292] width 14 height 12
radio input "true"
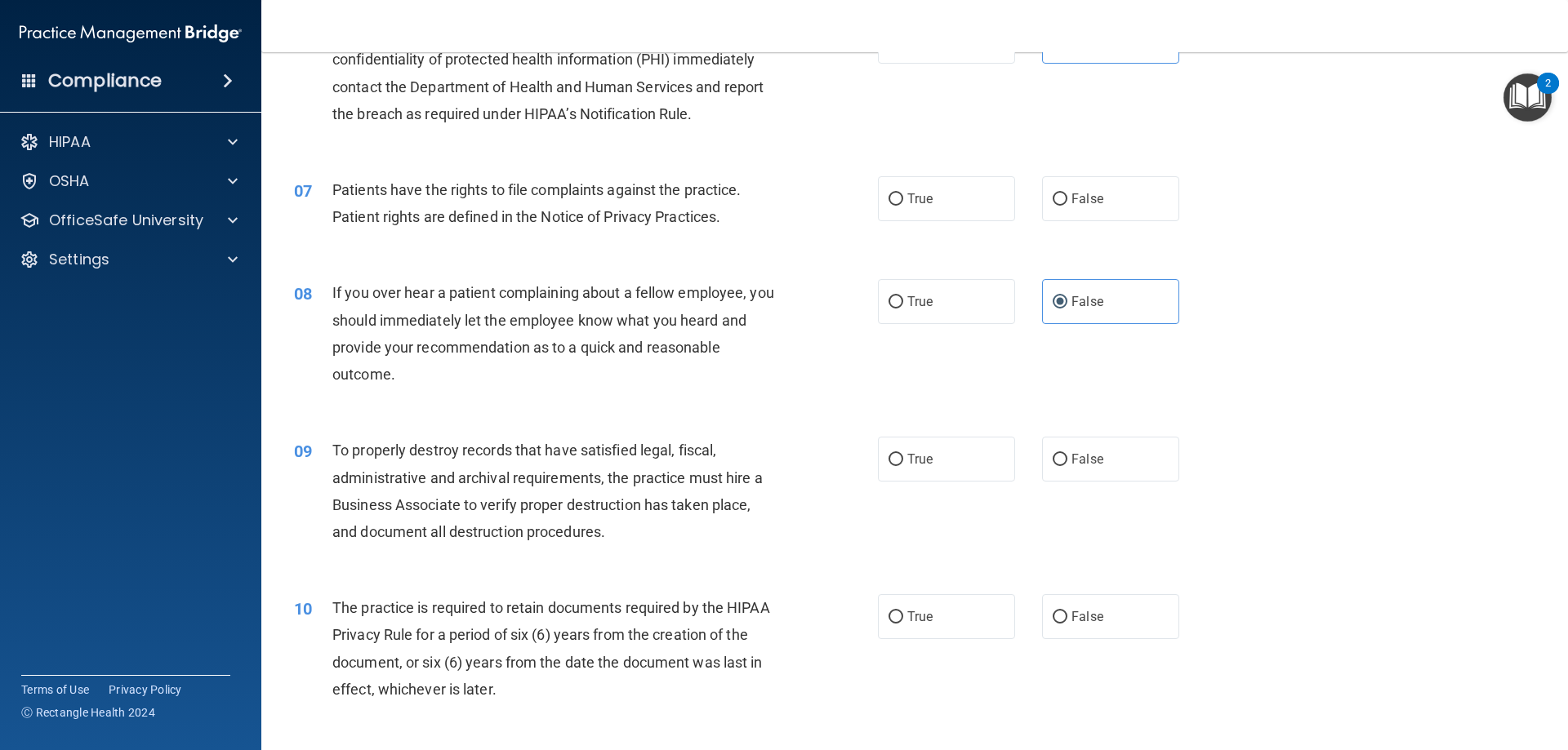
scroll to position [735, 0]
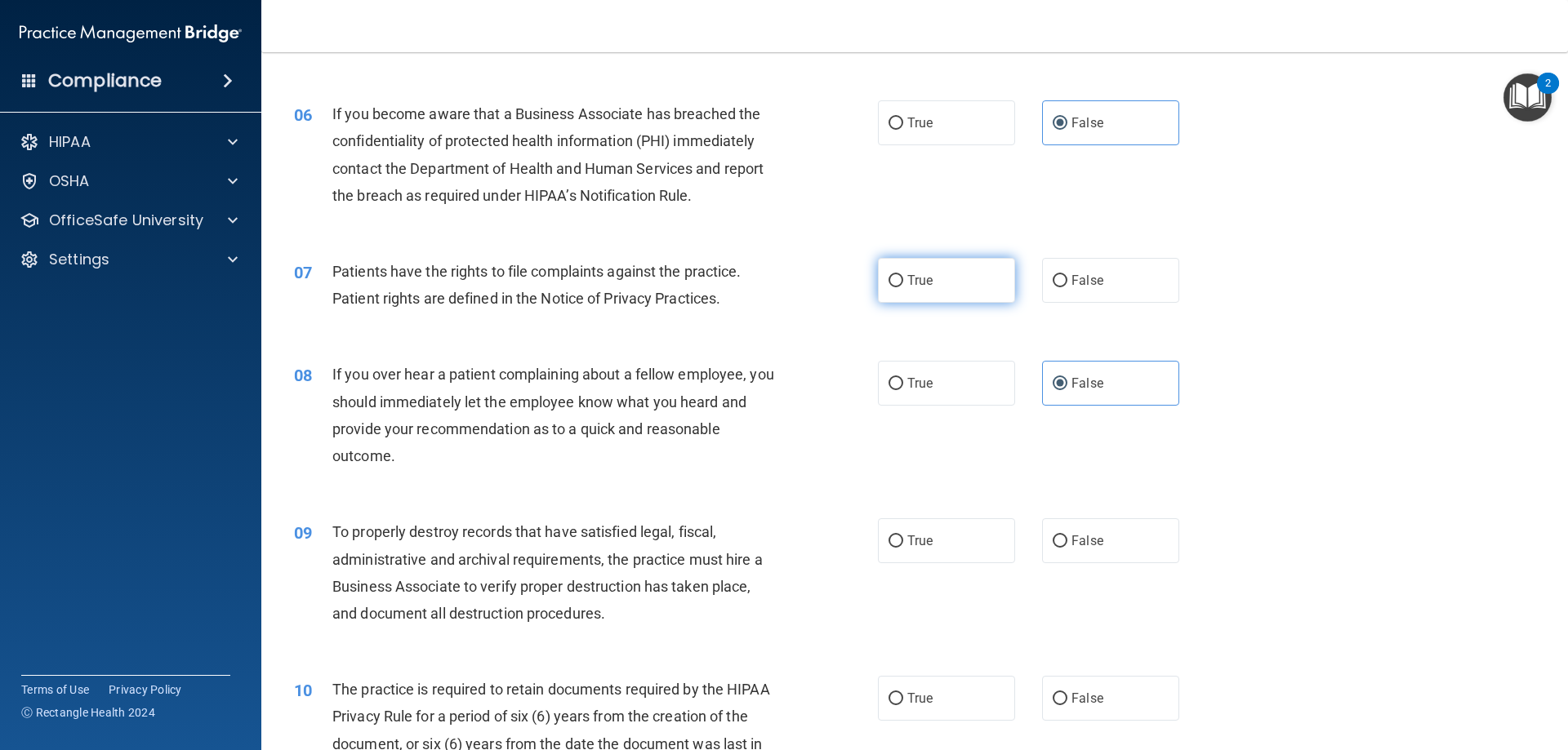
click at [909, 276] on span "True" at bounding box center [920, 281] width 26 height 15
click at [904, 276] on input "True" at bounding box center [895, 281] width 14 height 12
radio input "true"
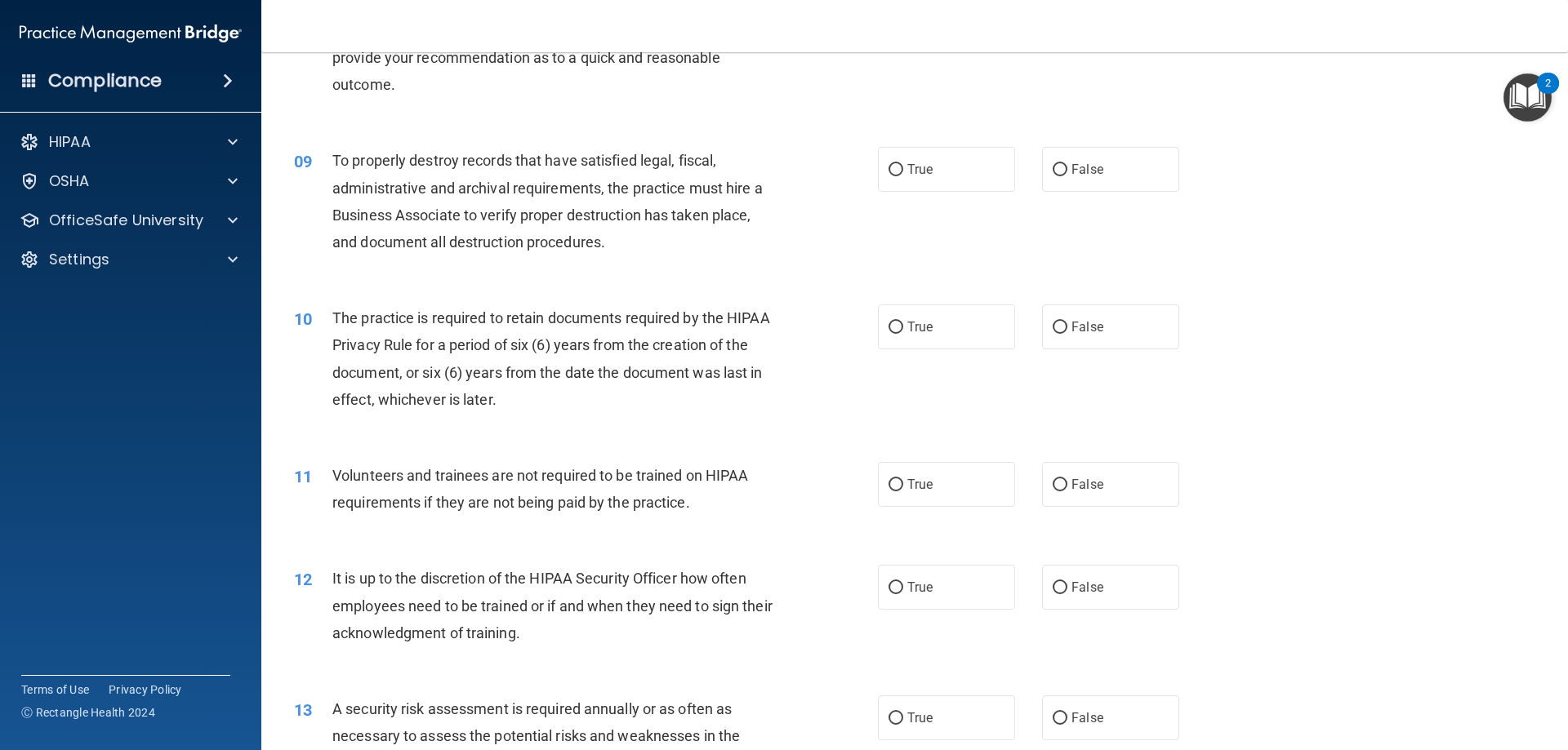
scroll to position [1143, 0]
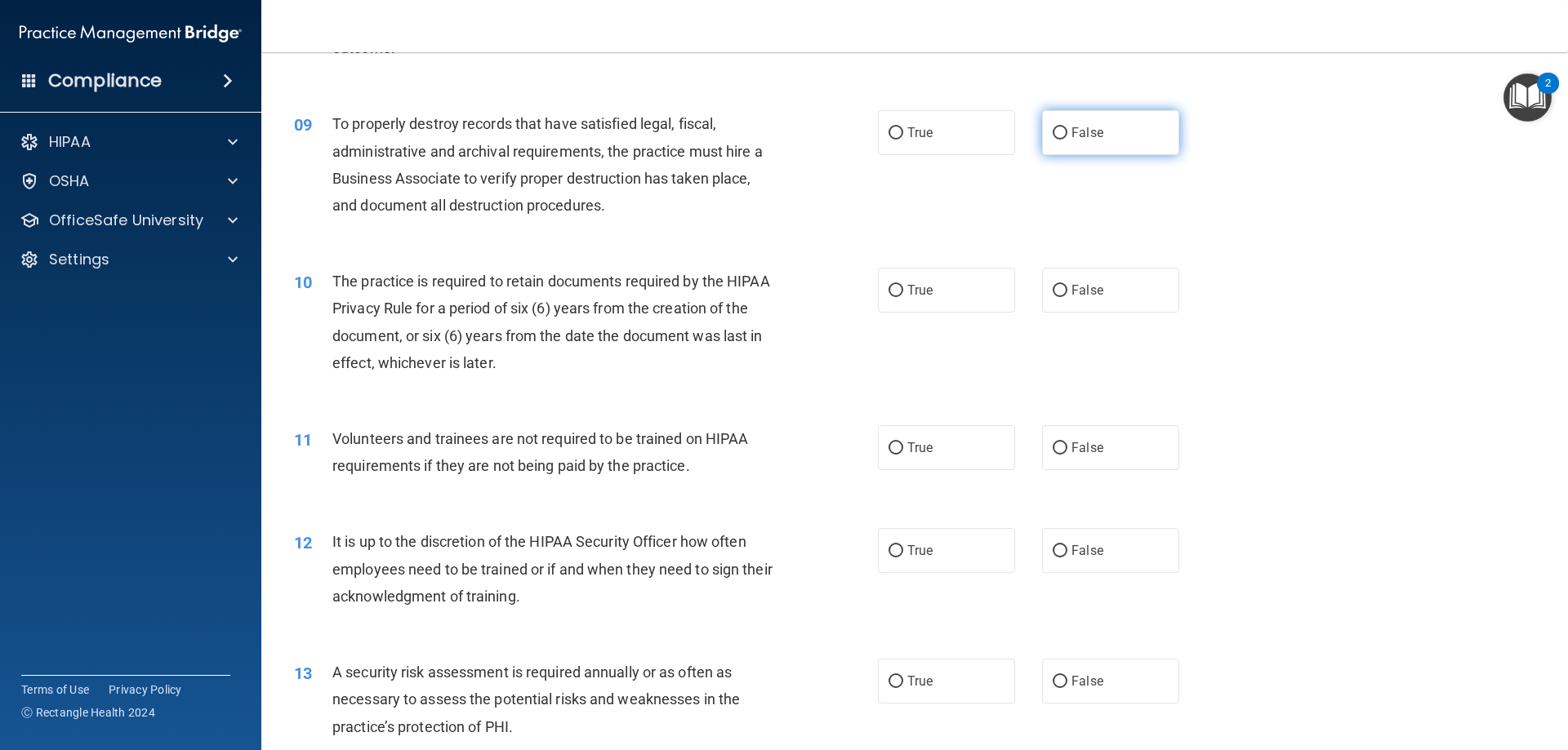
click at [1054, 150] on label "False" at bounding box center [1111, 133] width 137 height 45
click at [1054, 139] on input "False" at bounding box center [1059, 134] width 14 height 12
radio input "true"
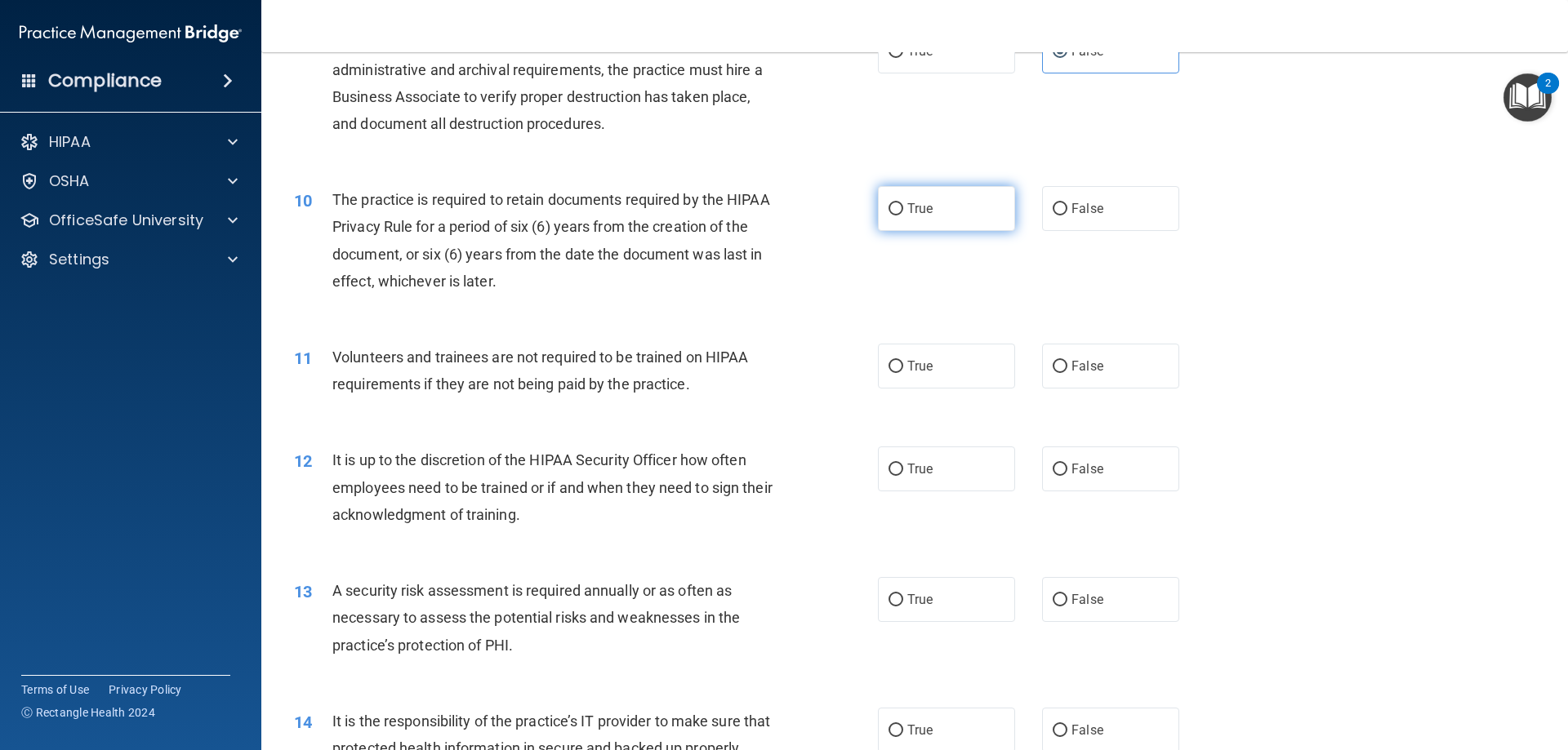
click at [980, 204] on label "True" at bounding box center [947, 208] width 137 height 45
click at [904, 204] on input "True" at bounding box center [895, 209] width 14 height 12
radio input "true"
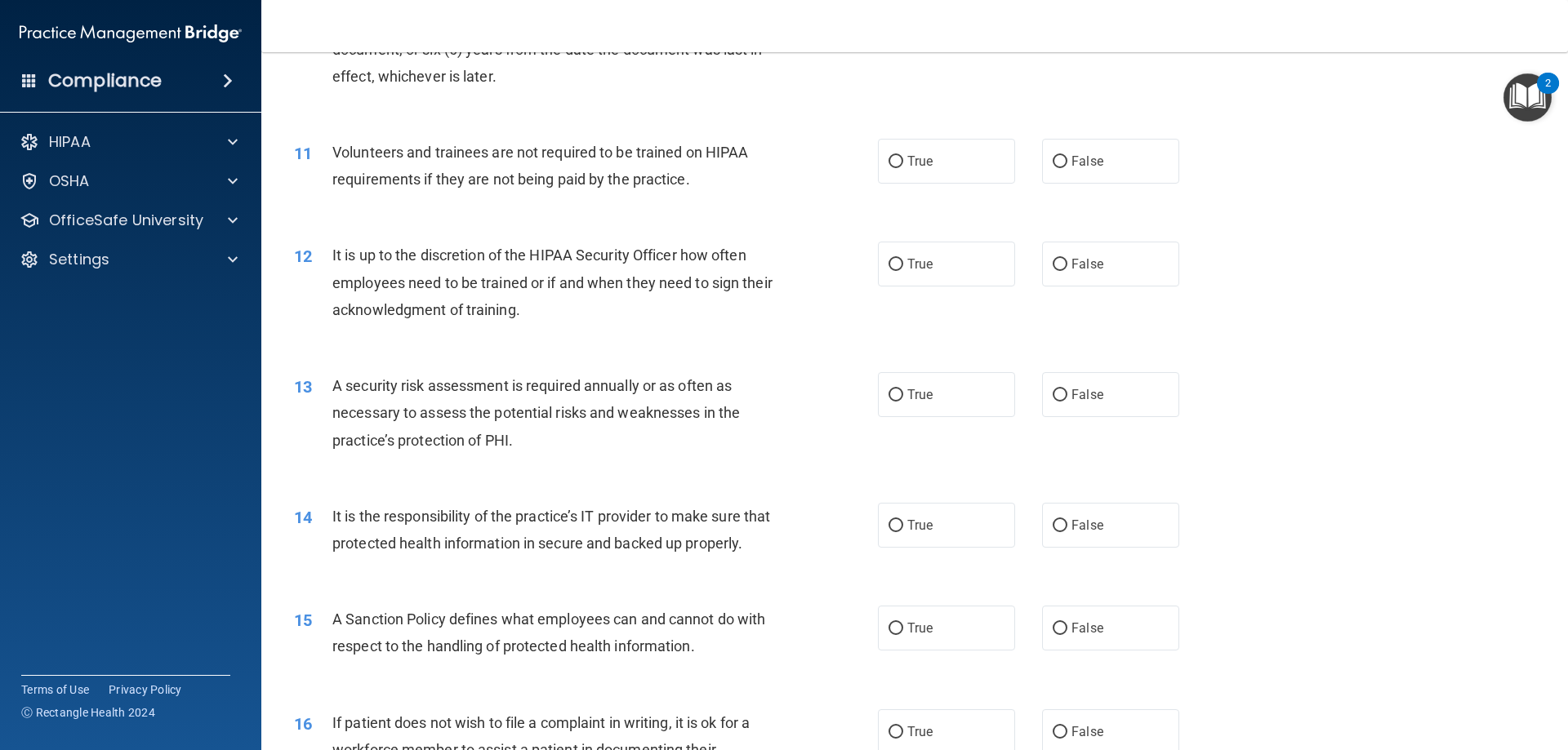
scroll to position [1469, 0]
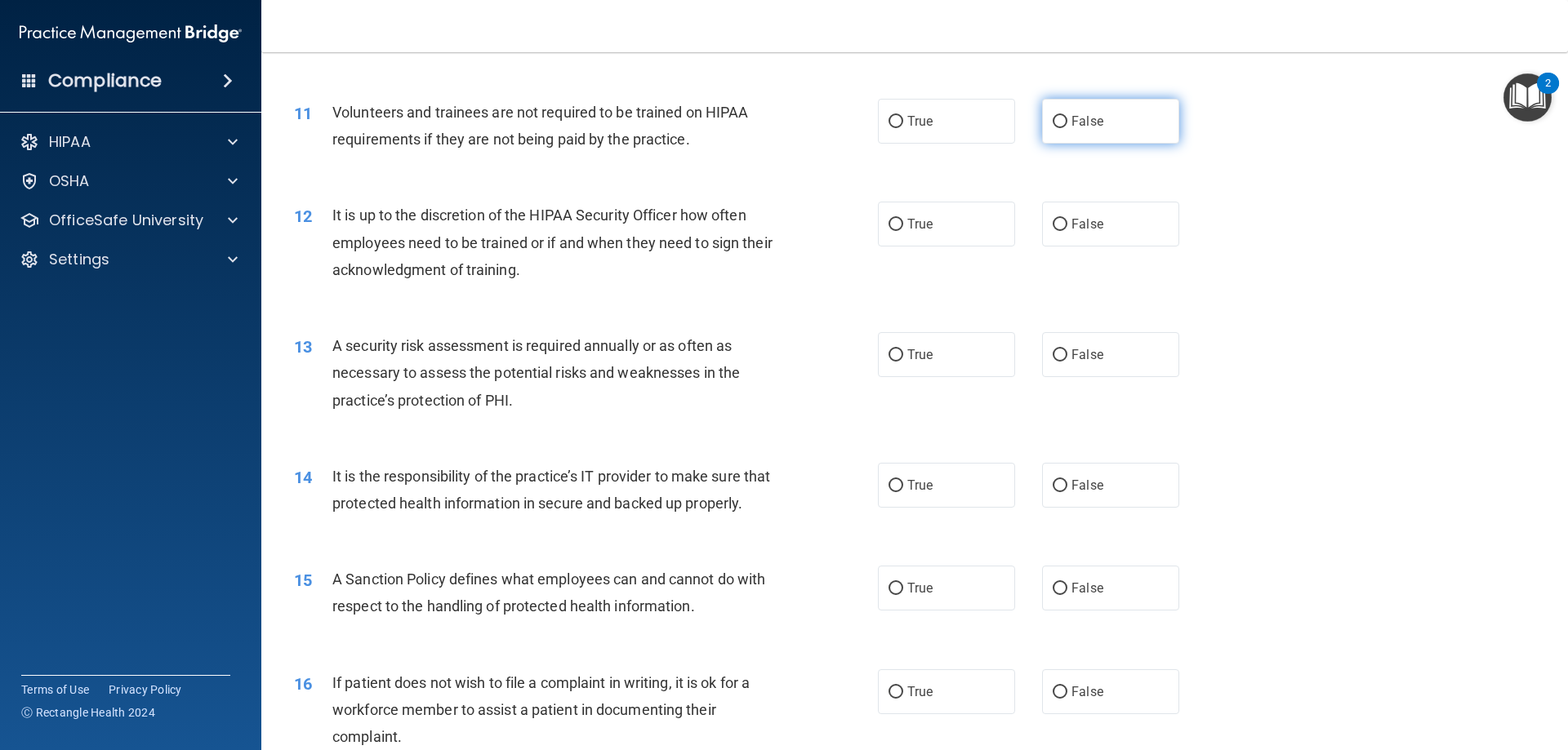
click at [1076, 144] on label "False" at bounding box center [1111, 121] width 137 height 45
click at [1068, 128] on input "False" at bounding box center [1059, 122] width 14 height 12
radio input "true"
click at [1101, 230] on label "False" at bounding box center [1111, 223] width 137 height 45
click at [1068, 230] on input "False" at bounding box center [1059, 224] width 14 height 12
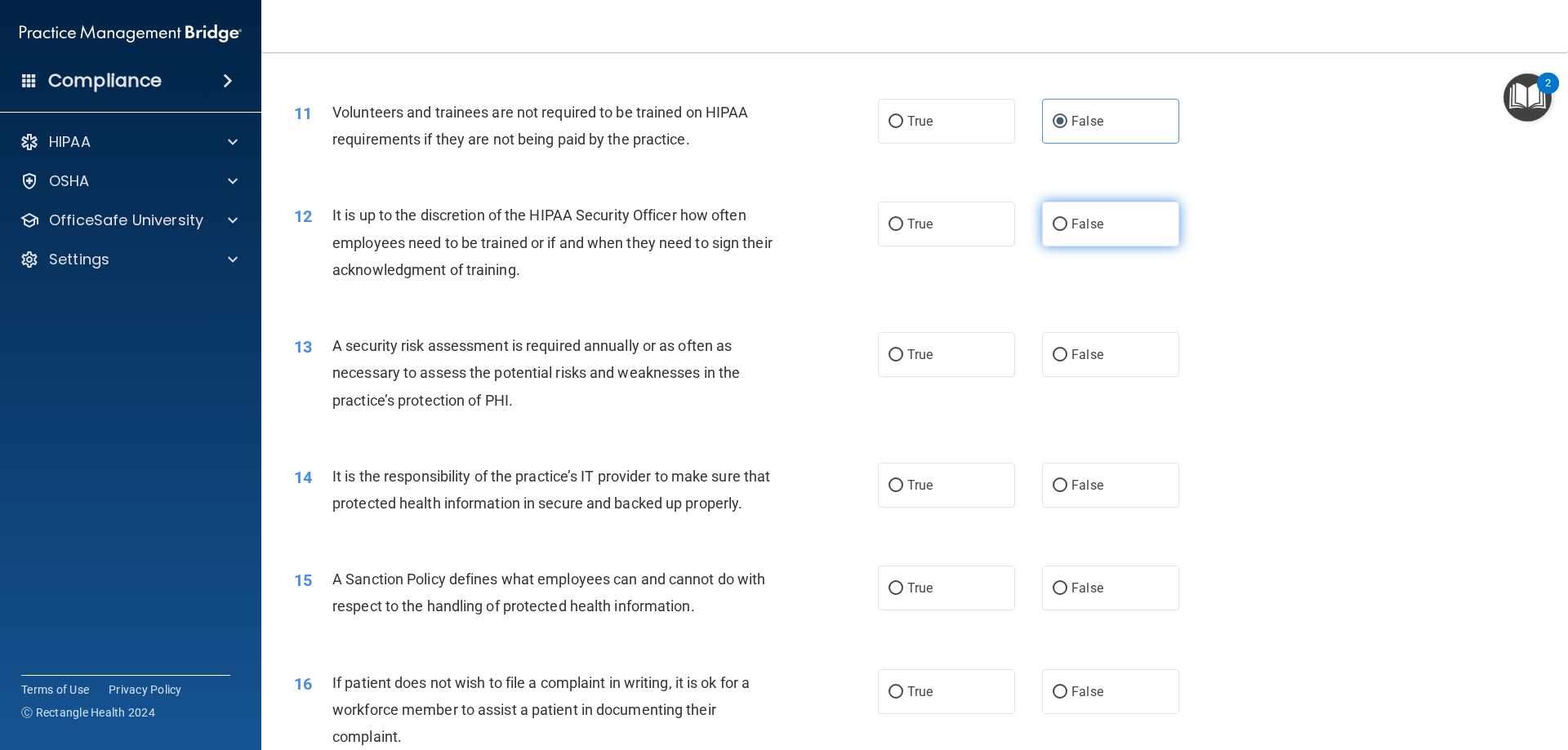
radio input "true"
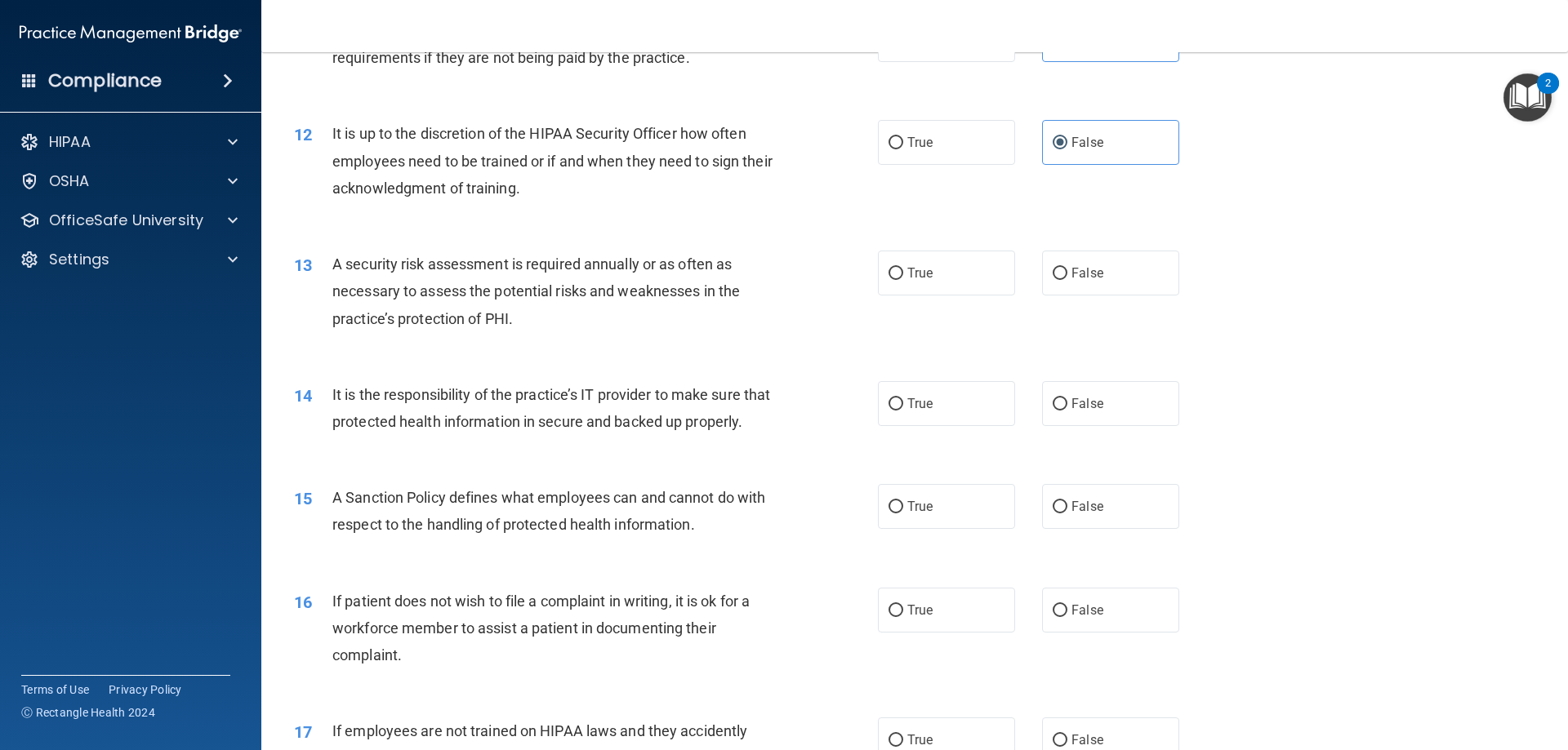
scroll to position [1634, 0]
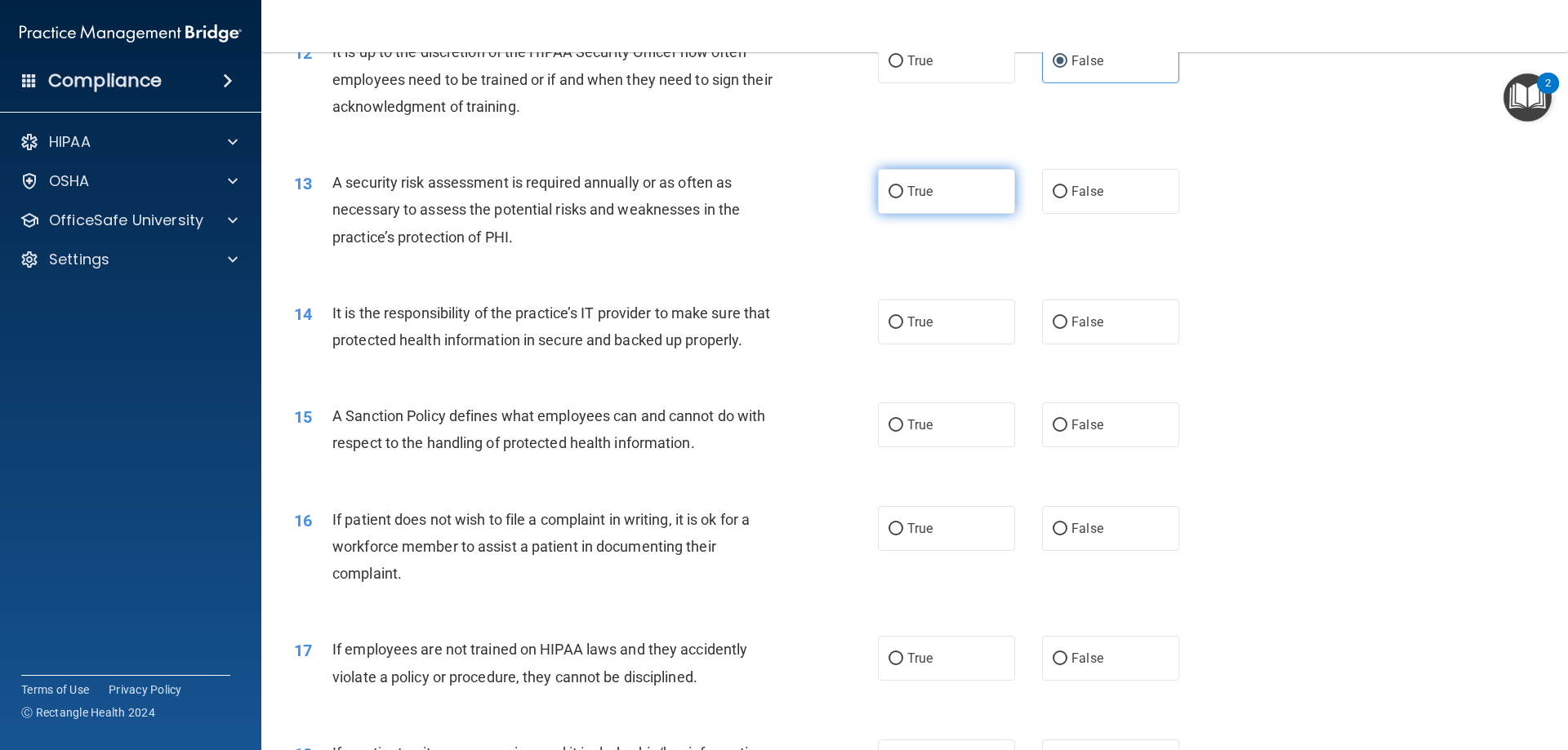
click at [917, 185] on span "True" at bounding box center [920, 192] width 26 height 15
click at [904, 186] on input "True" at bounding box center [895, 192] width 14 height 12
radio input "true"
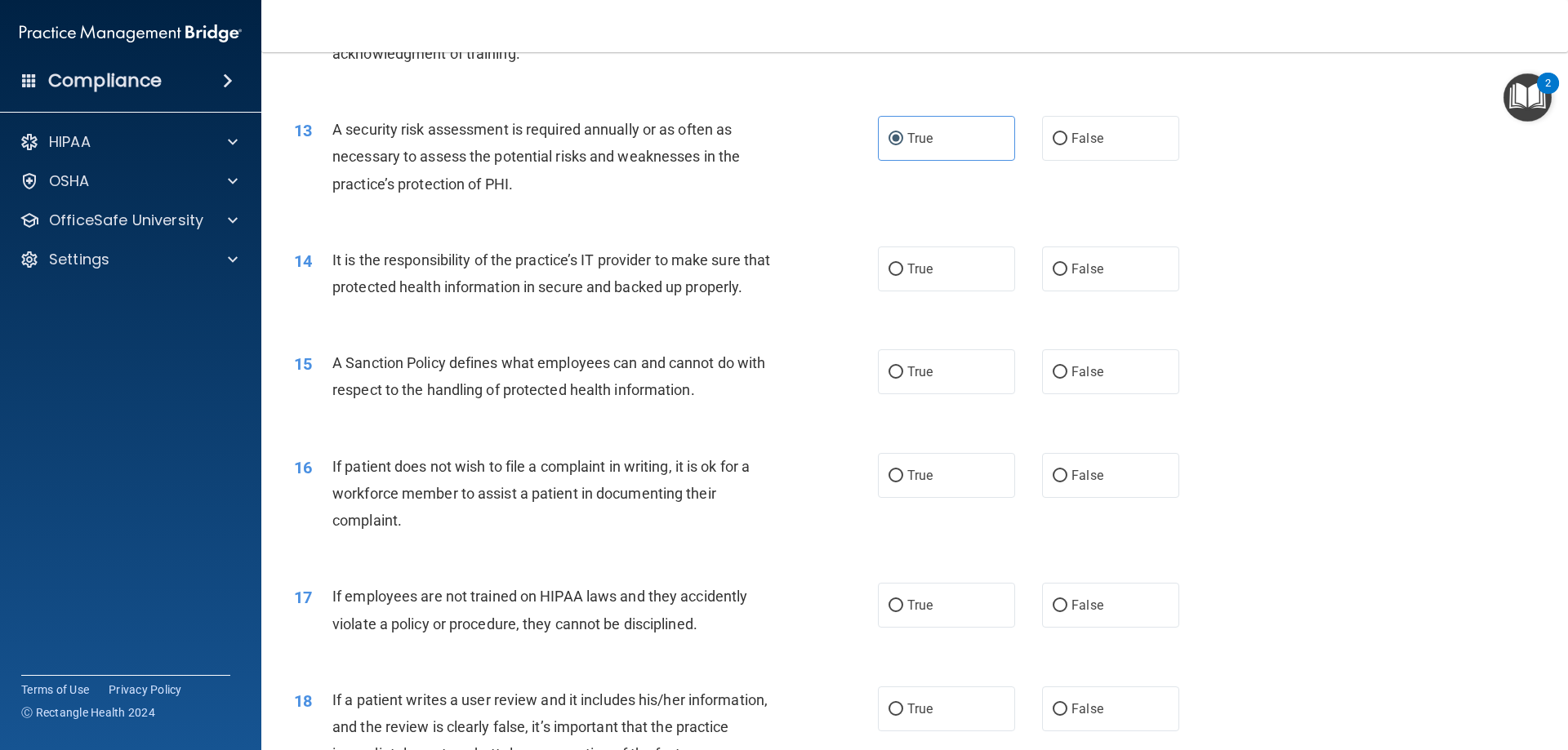
scroll to position [1715, 0]
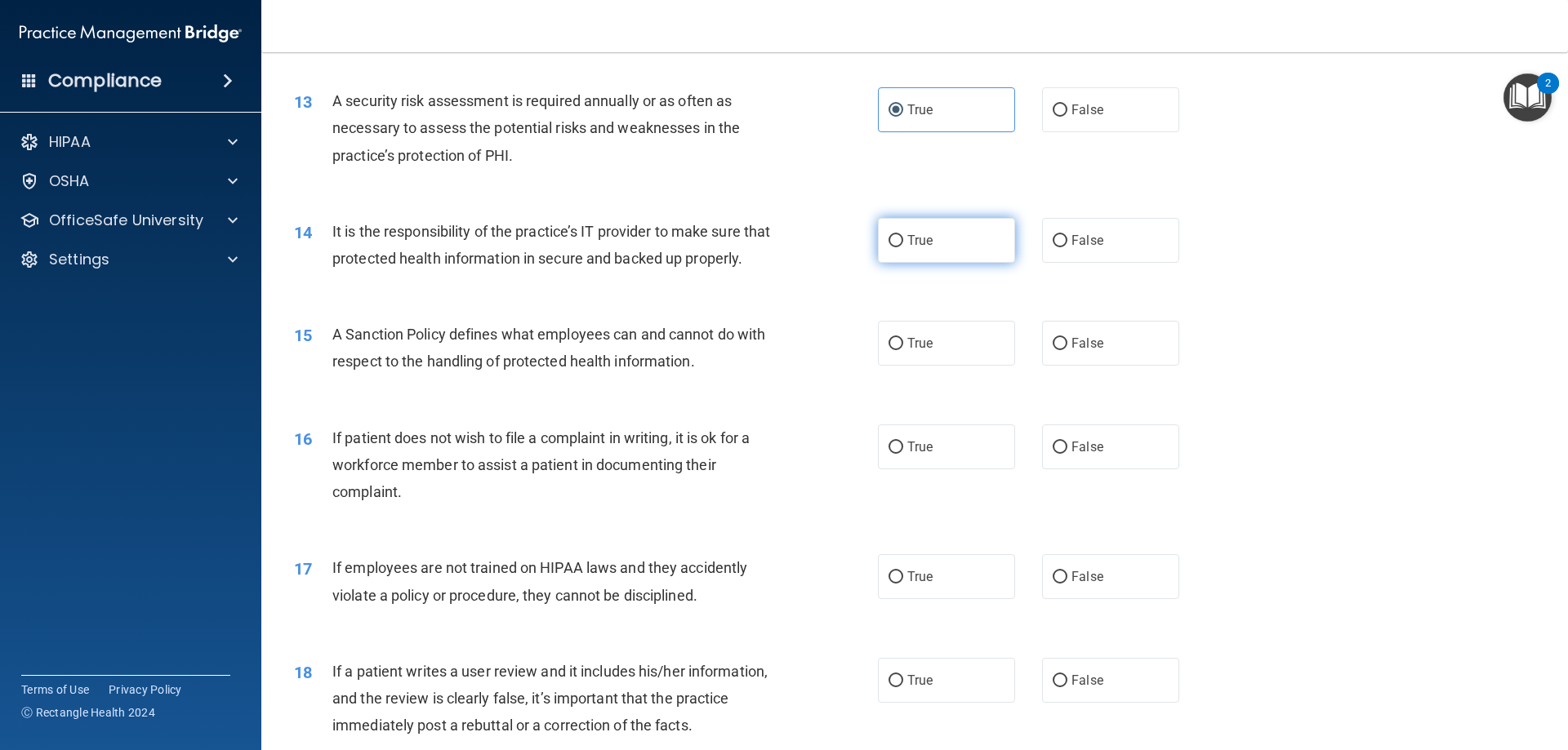
click at [924, 240] on span "True" at bounding box center [920, 240] width 26 height 15
click at [904, 240] on input "True" at bounding box center [895, 240] width 14 height 12
radio input "true"
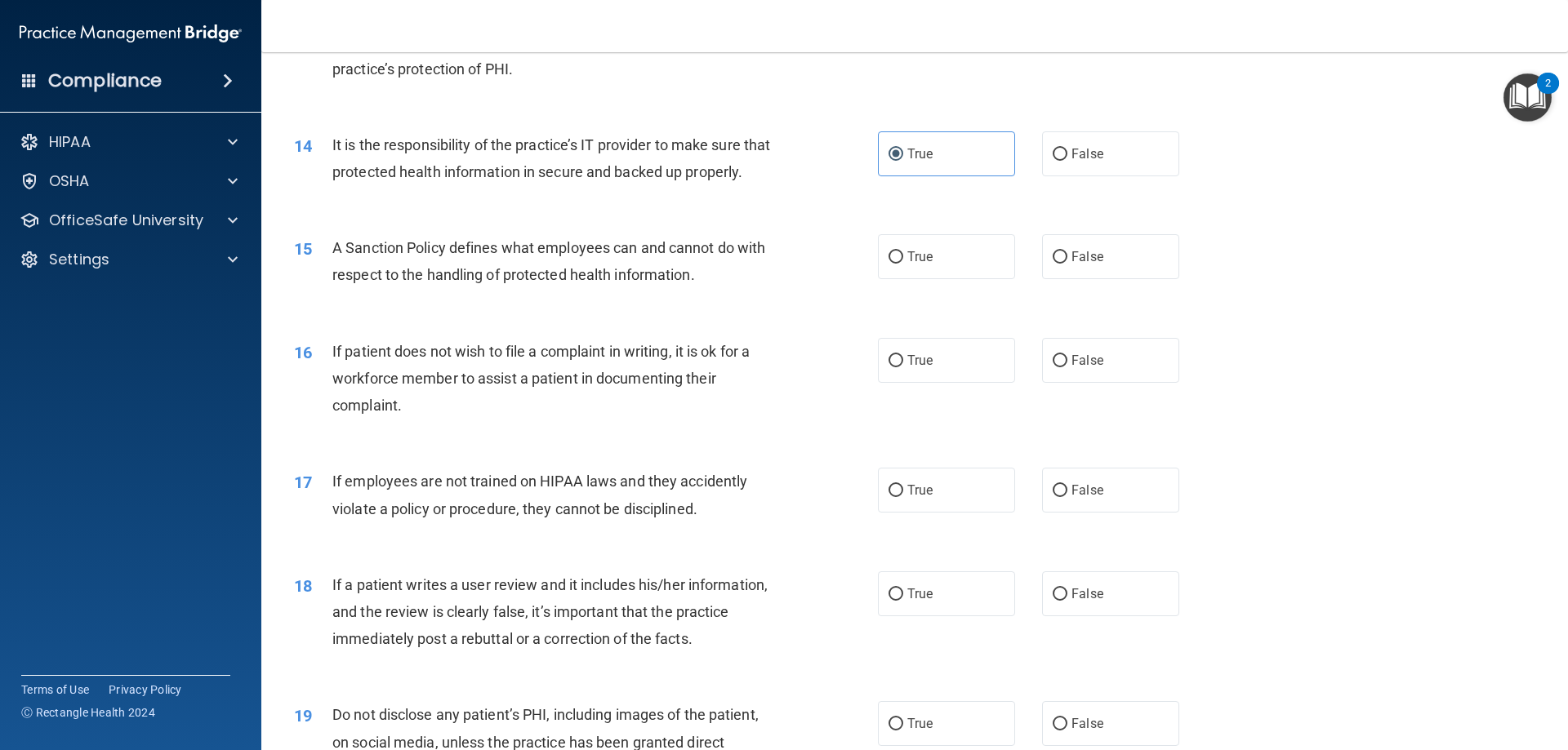
scroll to position [1878, 0]
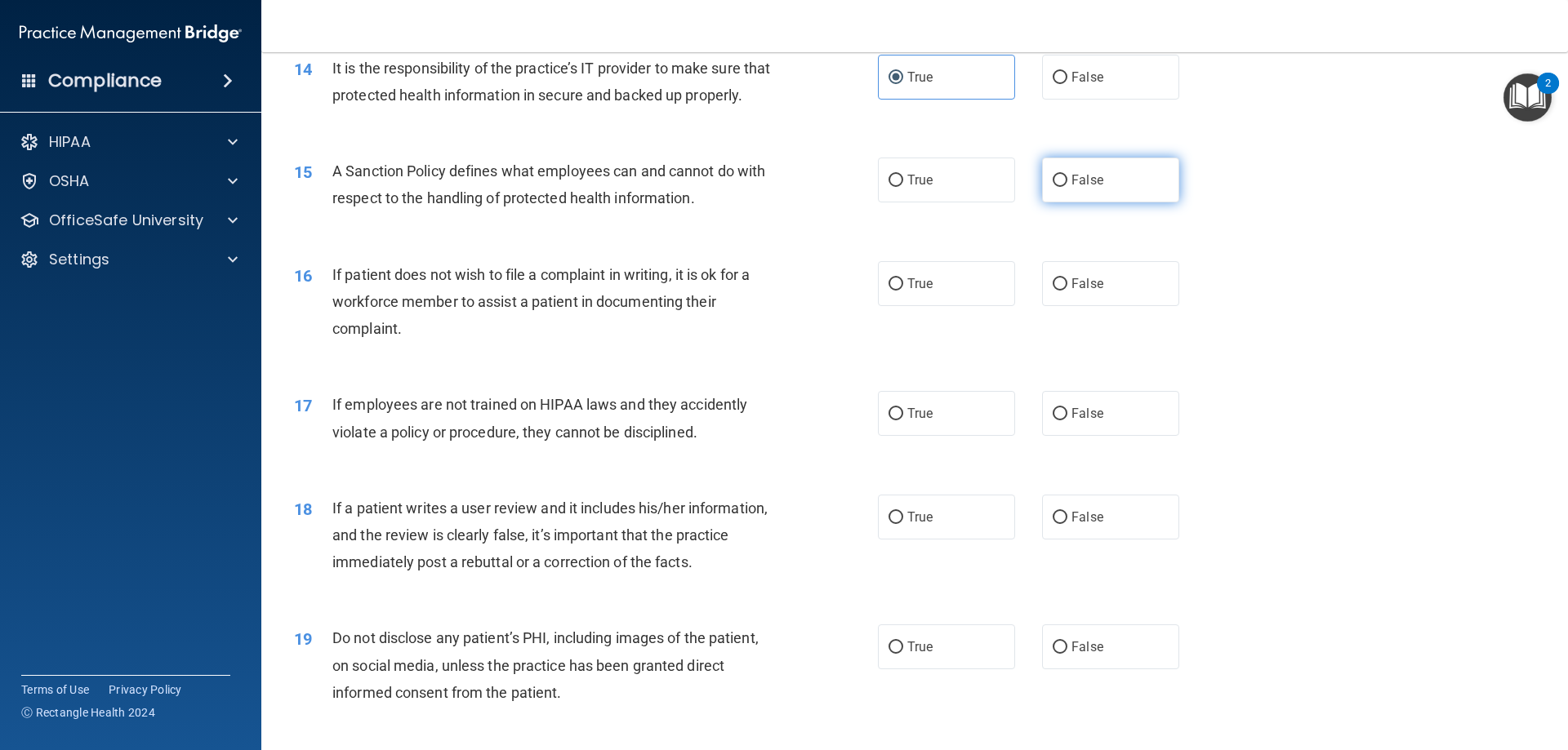
click at [1061, 202] on label "False" at bounding box center [1111, 179] width 137 height 45
click at [1061, 187] on input "False" at bounding box center [1059, 180] width 14 height 12
radio input "true"
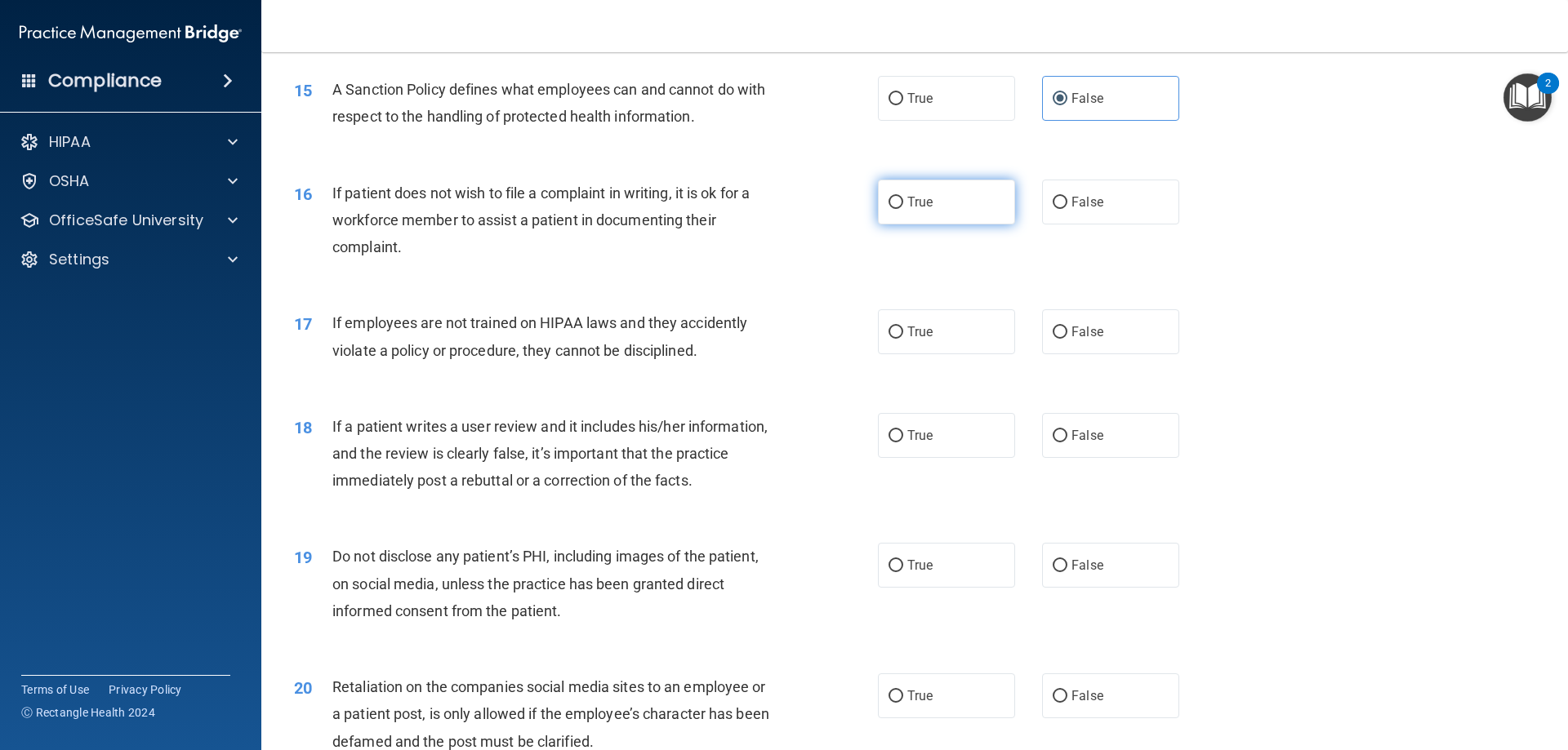
click at [908, 210] on span "True" at bounding box center [920, 202] width 26 height 15
click at [904, 209] on input "True" at bounding box center [895, 202] width 14 height 12
radio input "true"
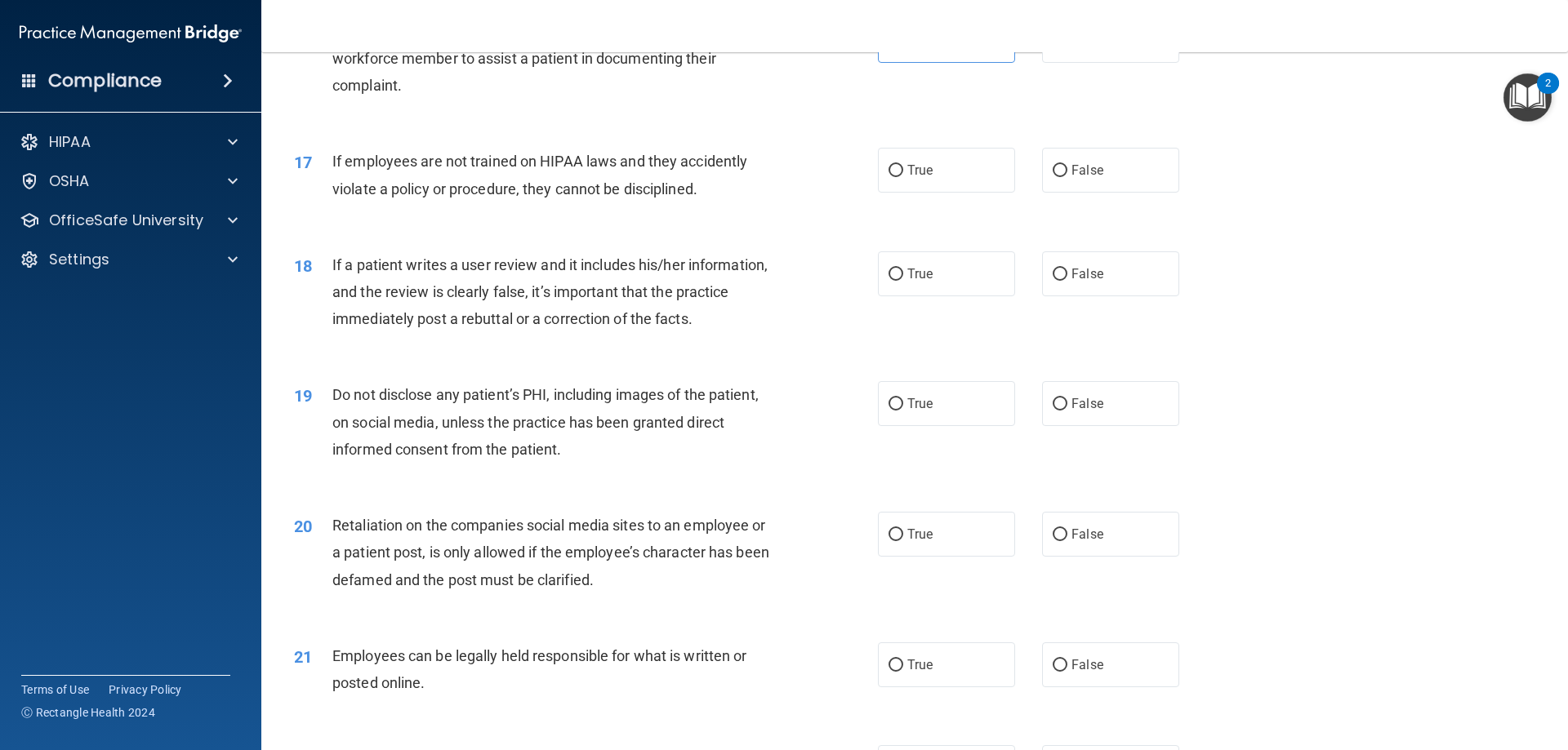
scroll to position [2123, 0]
click at [1056, 191] on label "False" at bounding box center [1111, 168] width 137 height 45
click at [1056, 176] on input "False" at bounding box center [1059, 169] width 14 height 12
radio input "true"
click at [881, 295] on label "True" at bounding box center [947, 272] width 137 height 45
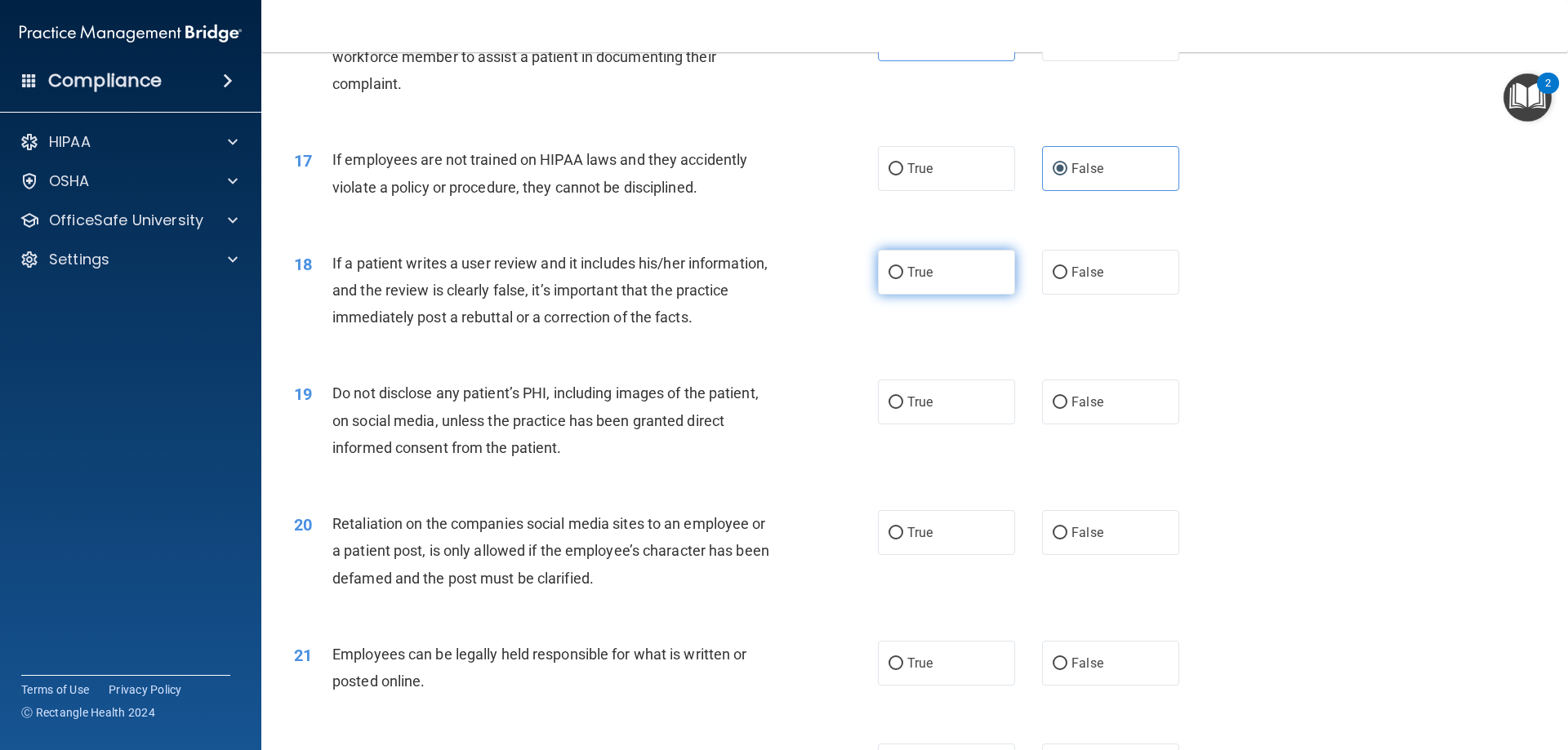
click at [889, 280] on input "True" at bounding box center [895, 273] width 14 height 12
radio input "true"
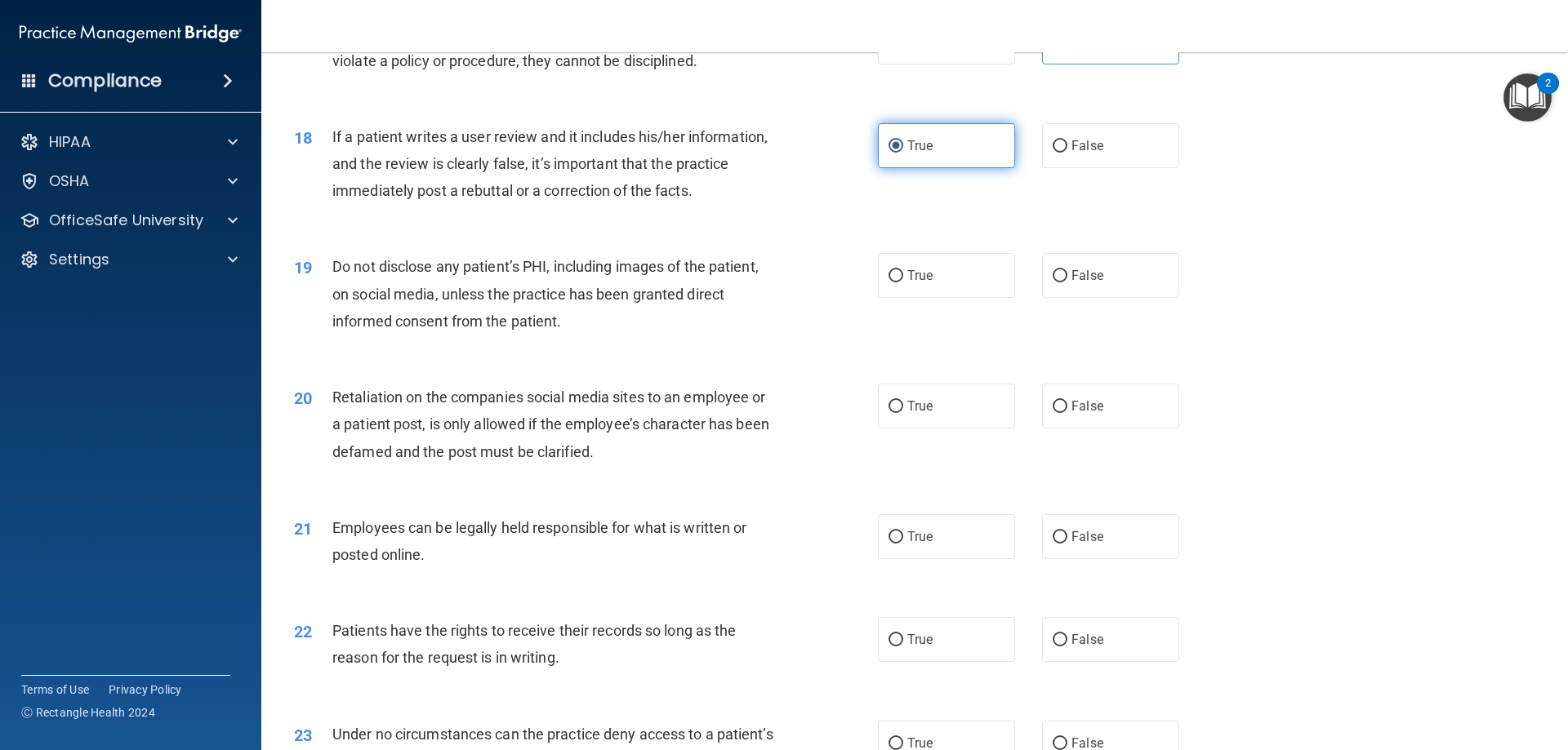
scroll to position [2286, 0]
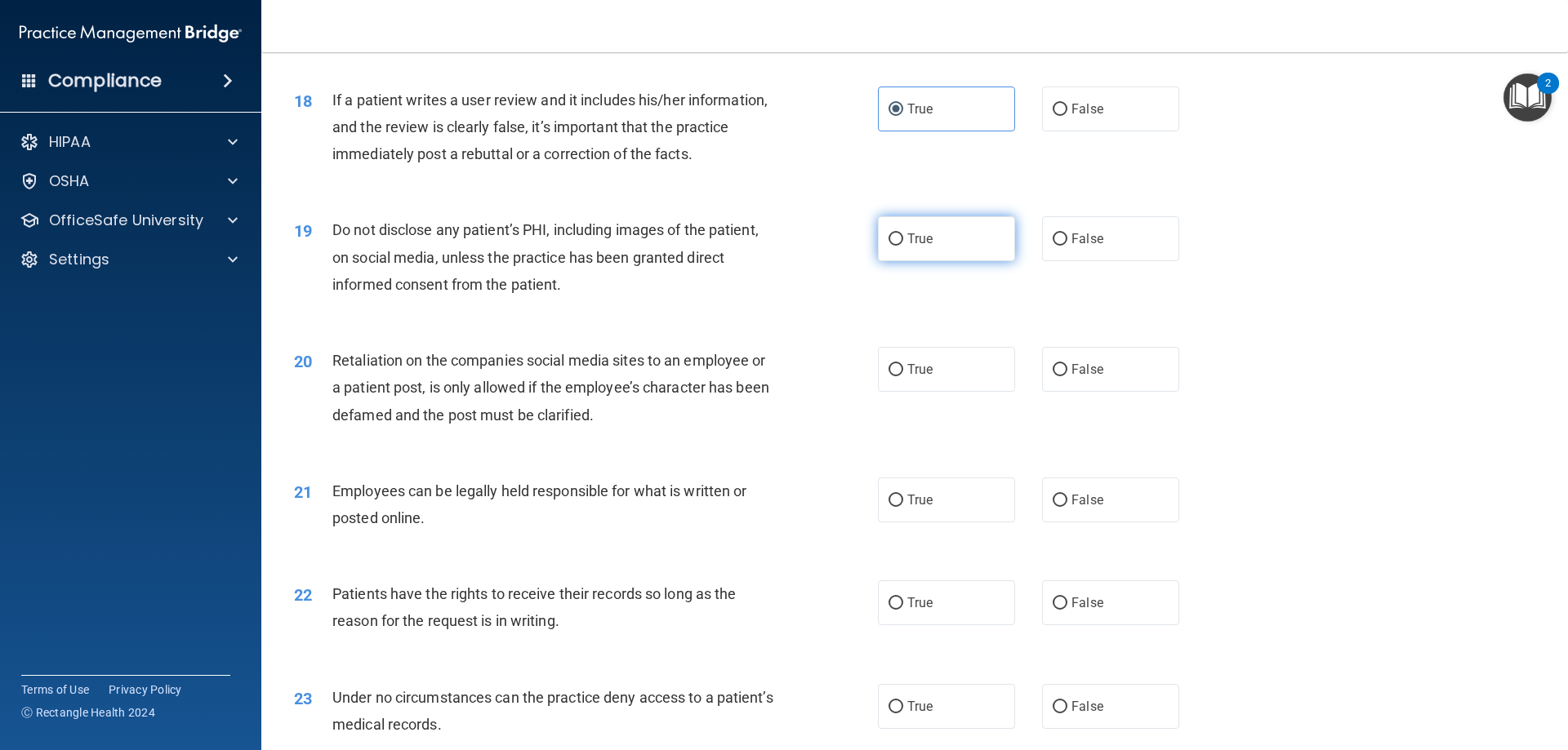
click at [899, 261] on label "True" at bounding box center [947, 239] width 137 height 45
click at [899, 246] on input "True" at bounding box center [895, 240] width 14 height 12
radio input "true"
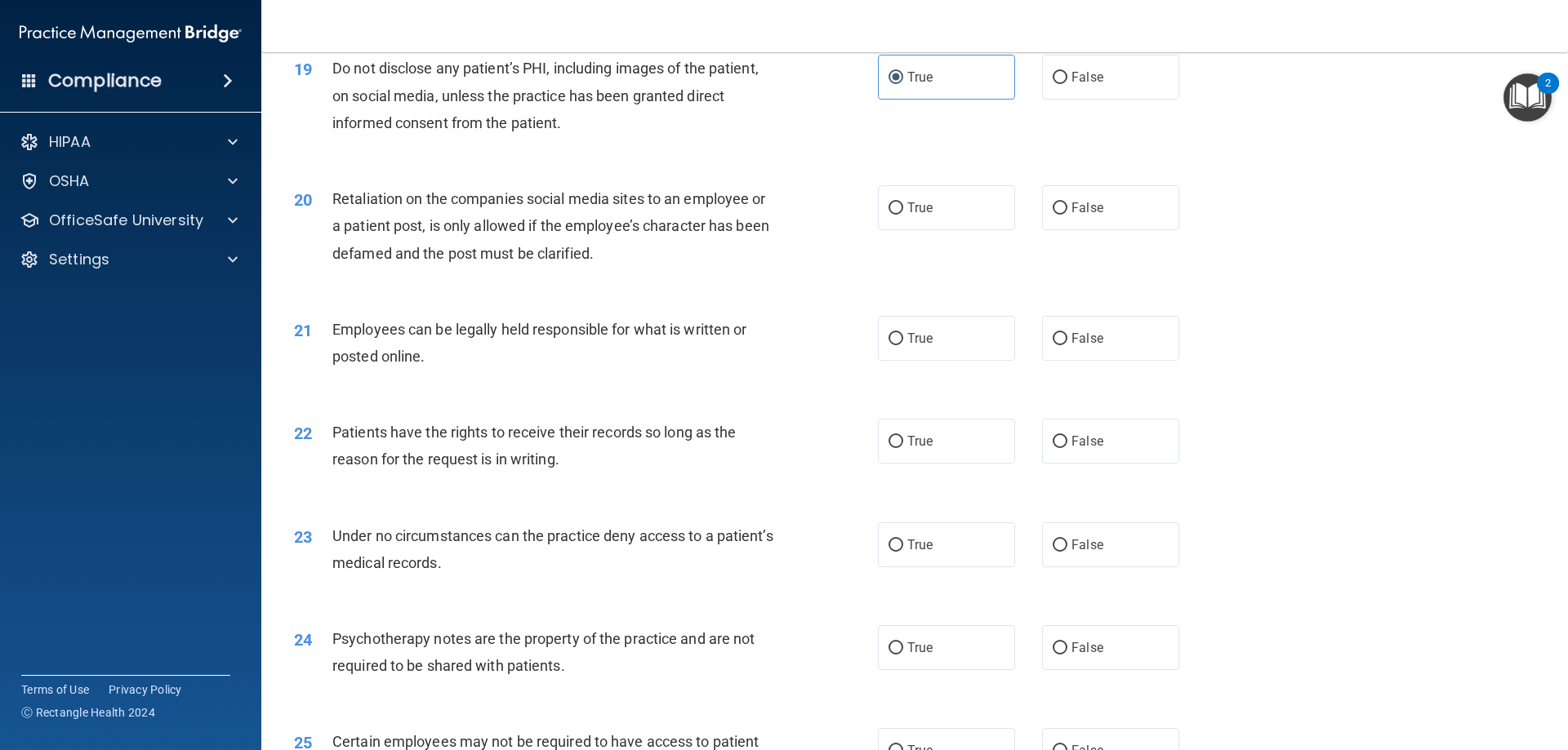
scroll to position [2449, 0]
click at [959, 229] on label "True" at bounding box center [947, 206] width 137 height 45
click at [904, 213] on input "True" at bounding box center [895, 207] width 14 height 12
radio input "true"
click at [878, 350] on label "True" at bounding box center [947, 336] width 137 height 45
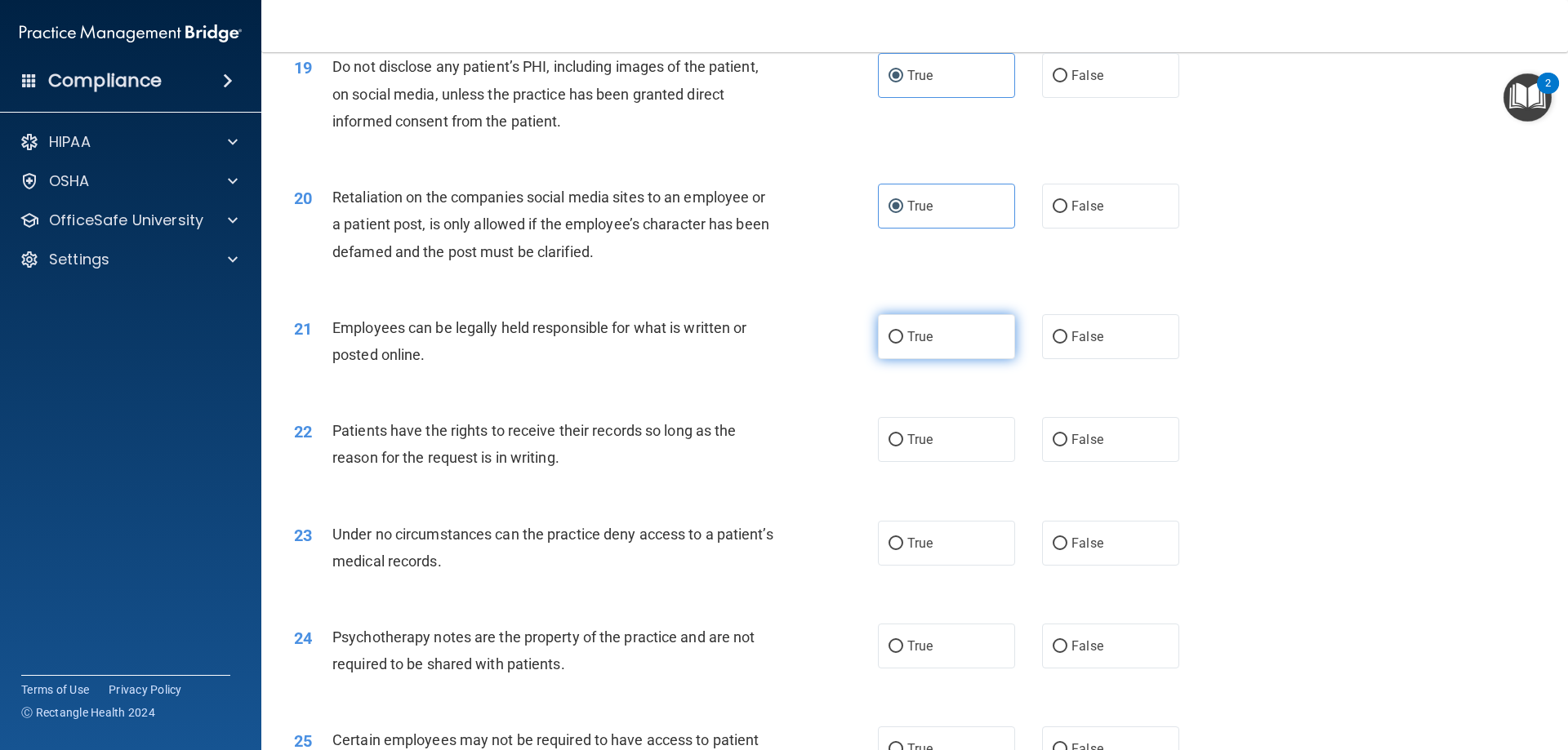
click at [889, 344] on input "True" at bounding box center [895, 337] width 14 height 12
radio input "true"
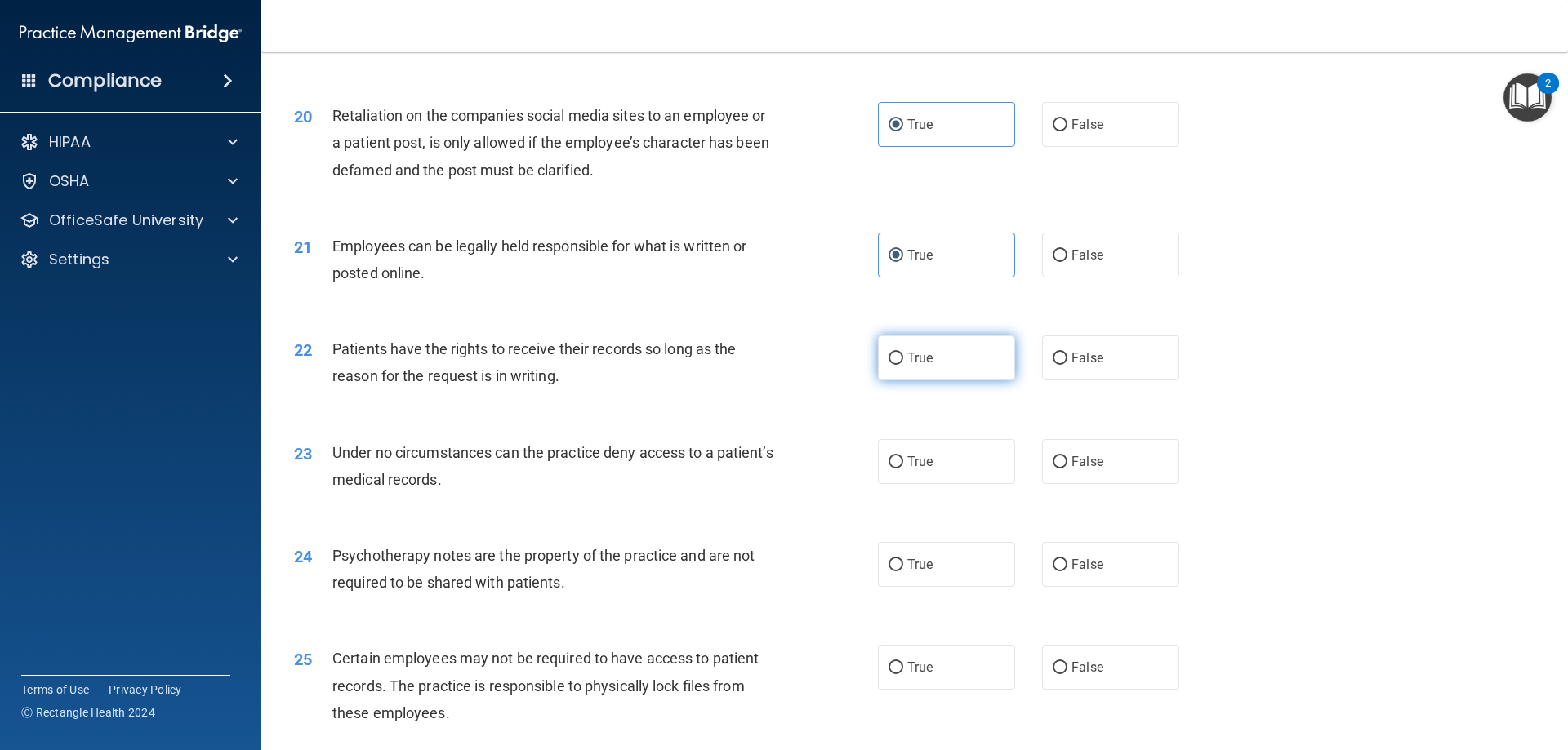
click at [908, 365] on span "True" at bounding box center [920, 358] width 26 height 15
click at [904, 365] on input "True" at bounding box center [895, 359] width 14 height 12
radio input "true"
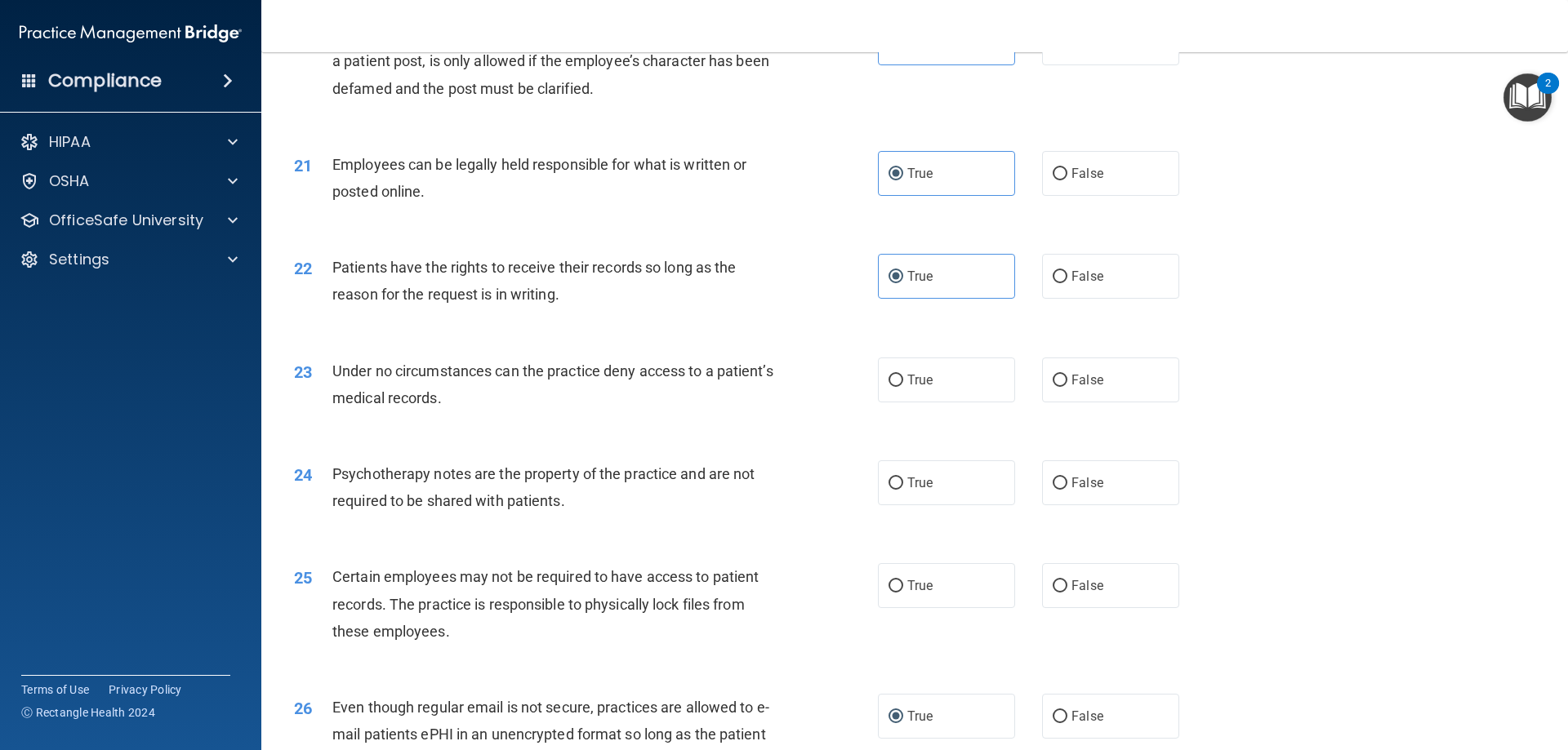
scroll to position [2695, 0]
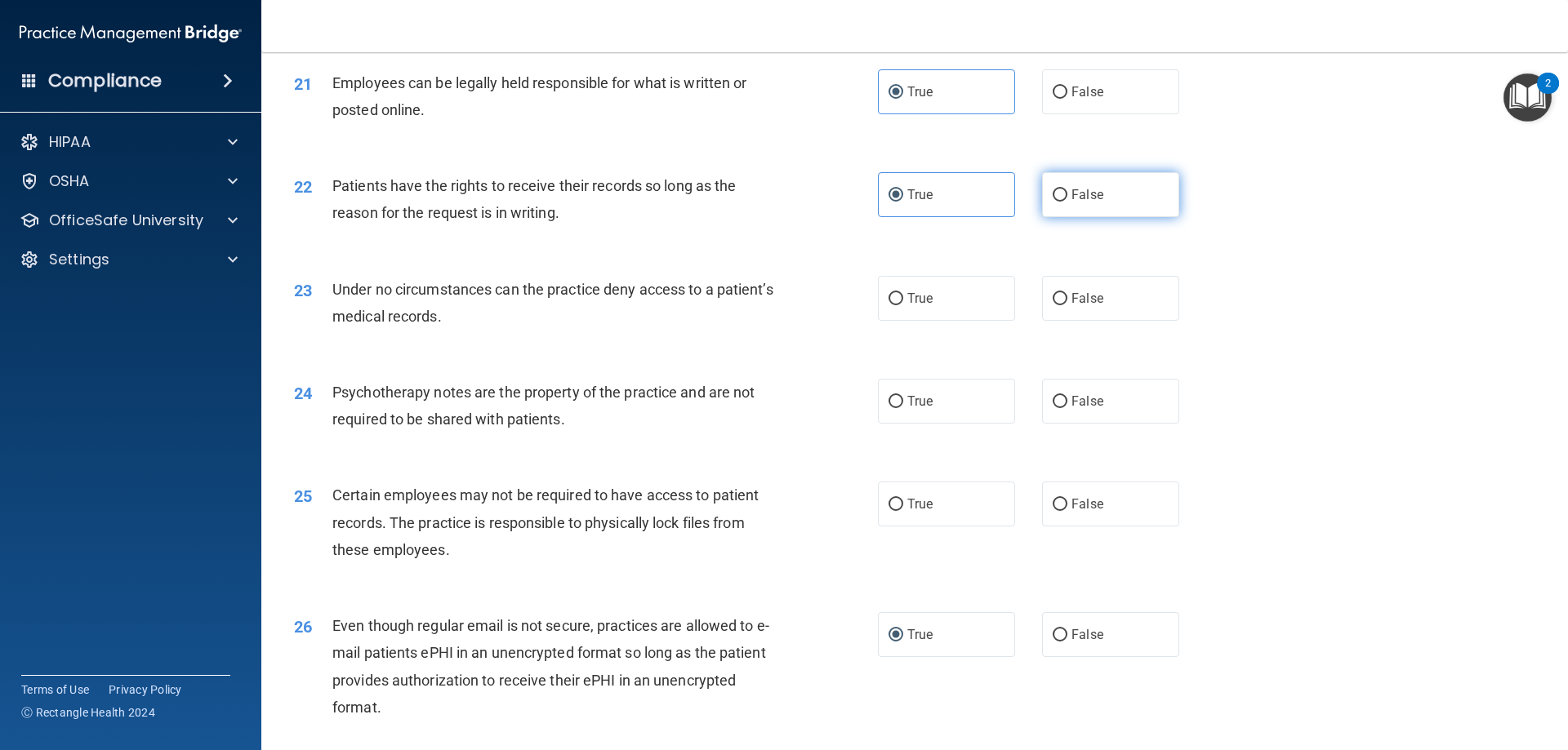
click at [1076, 218] on label "False" at bounding box center [1111, 195] width 137 height 45
click at [1068, 201] on input "False" at bounding box center [1059, 196] width 14 height 12
radio input "true"
radio input "false"
click at [1096, 321] on label "False" at bounding box center [1111, 298] width 137 height 45
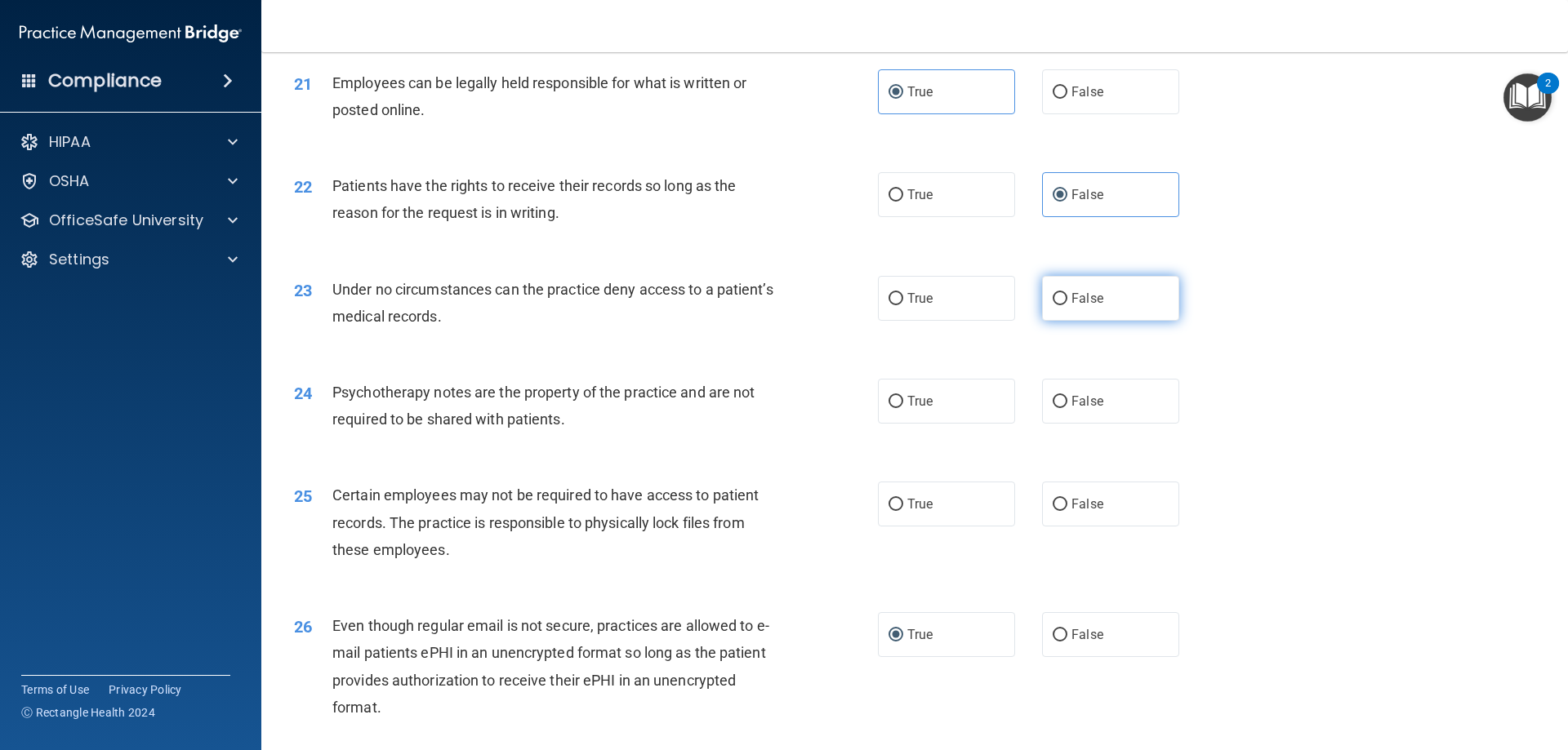
click at [1068, 305] on input "False" at bounding box center [1059, 299] width 14 height 12
radio input "true"
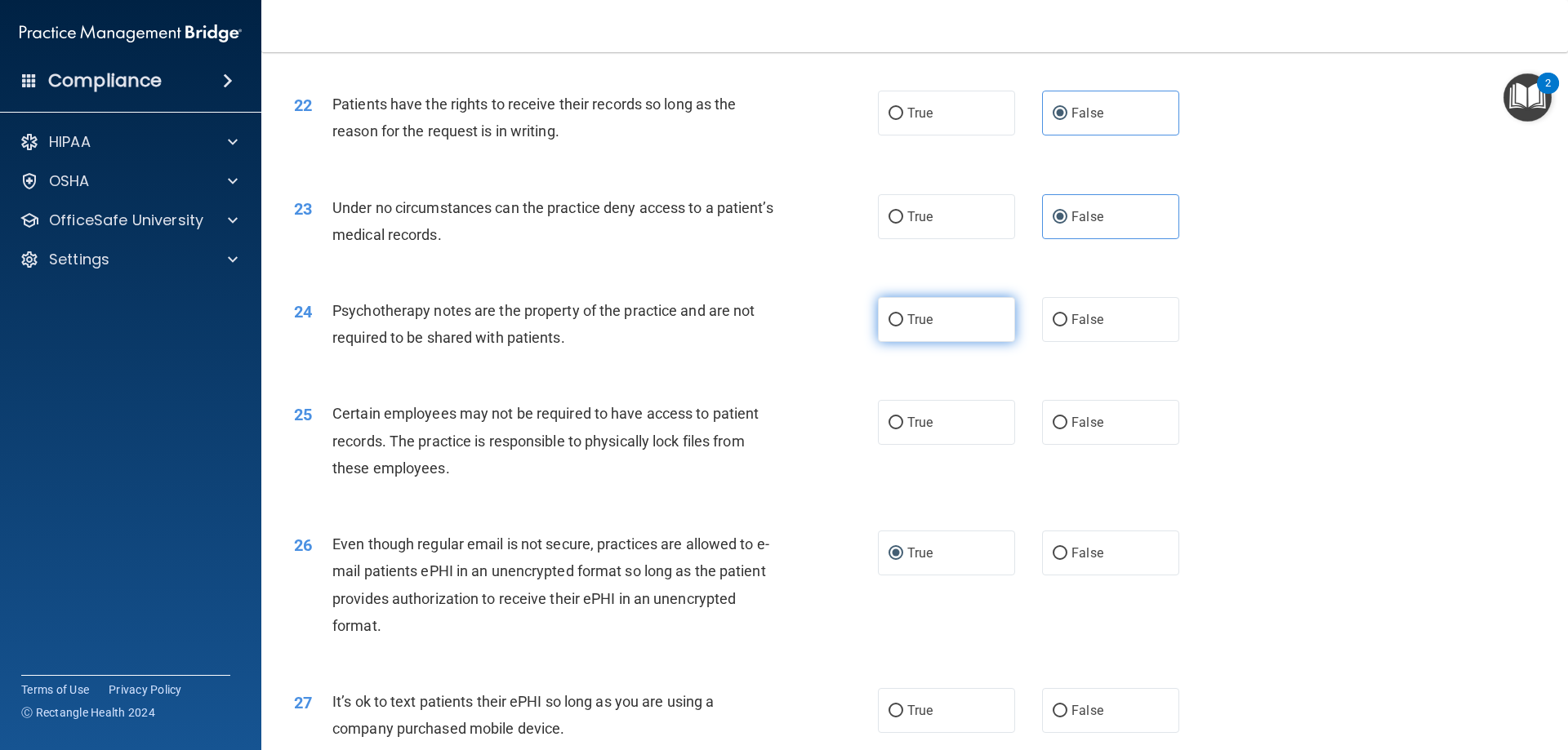
click at [930, 343] on label "True" at bounding box center [947, 320] width 137 height 45
click at [904, 326] on input "True" at bounding box center [895, 320] width 14 height 12
radio input "true"
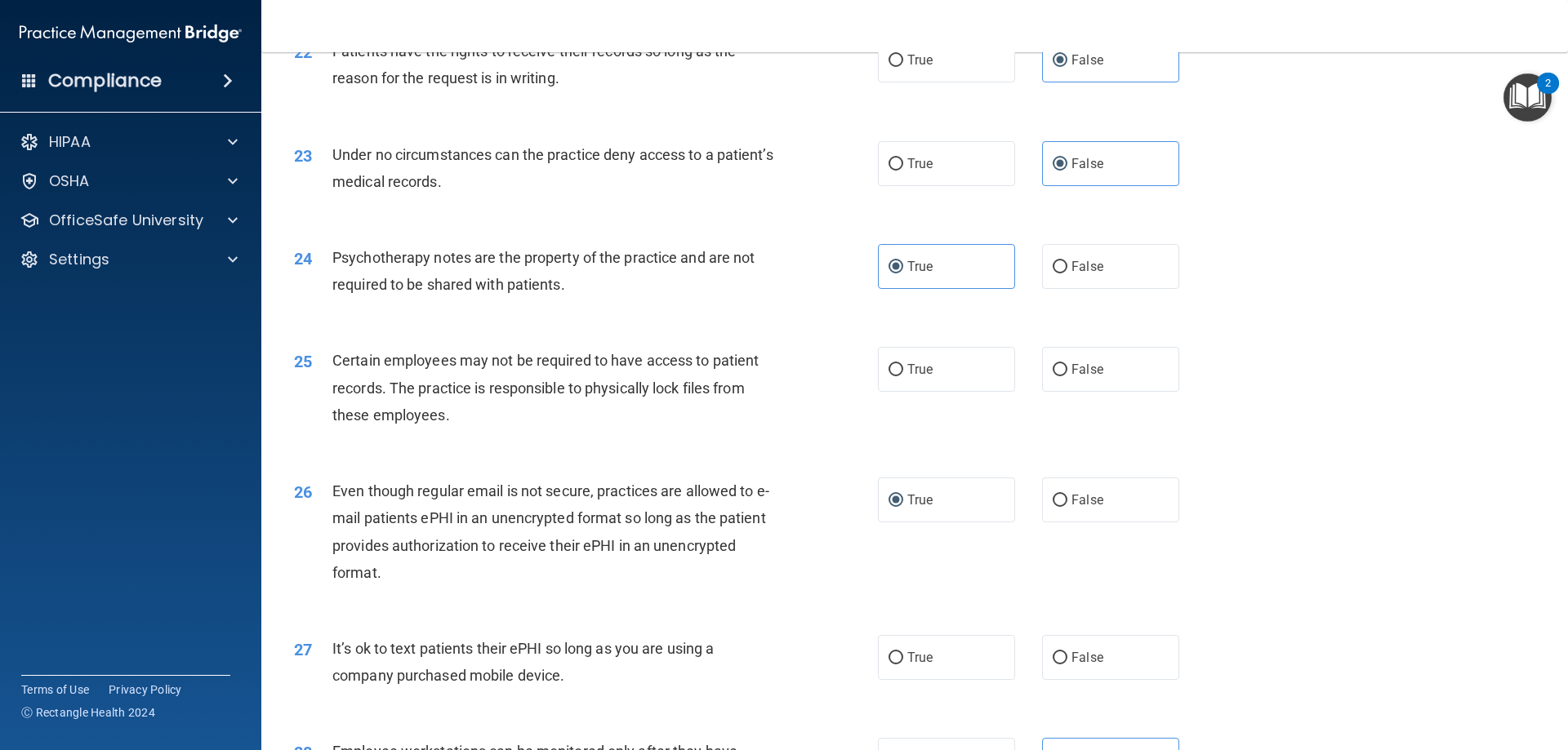
scroll to position [2858, 0]
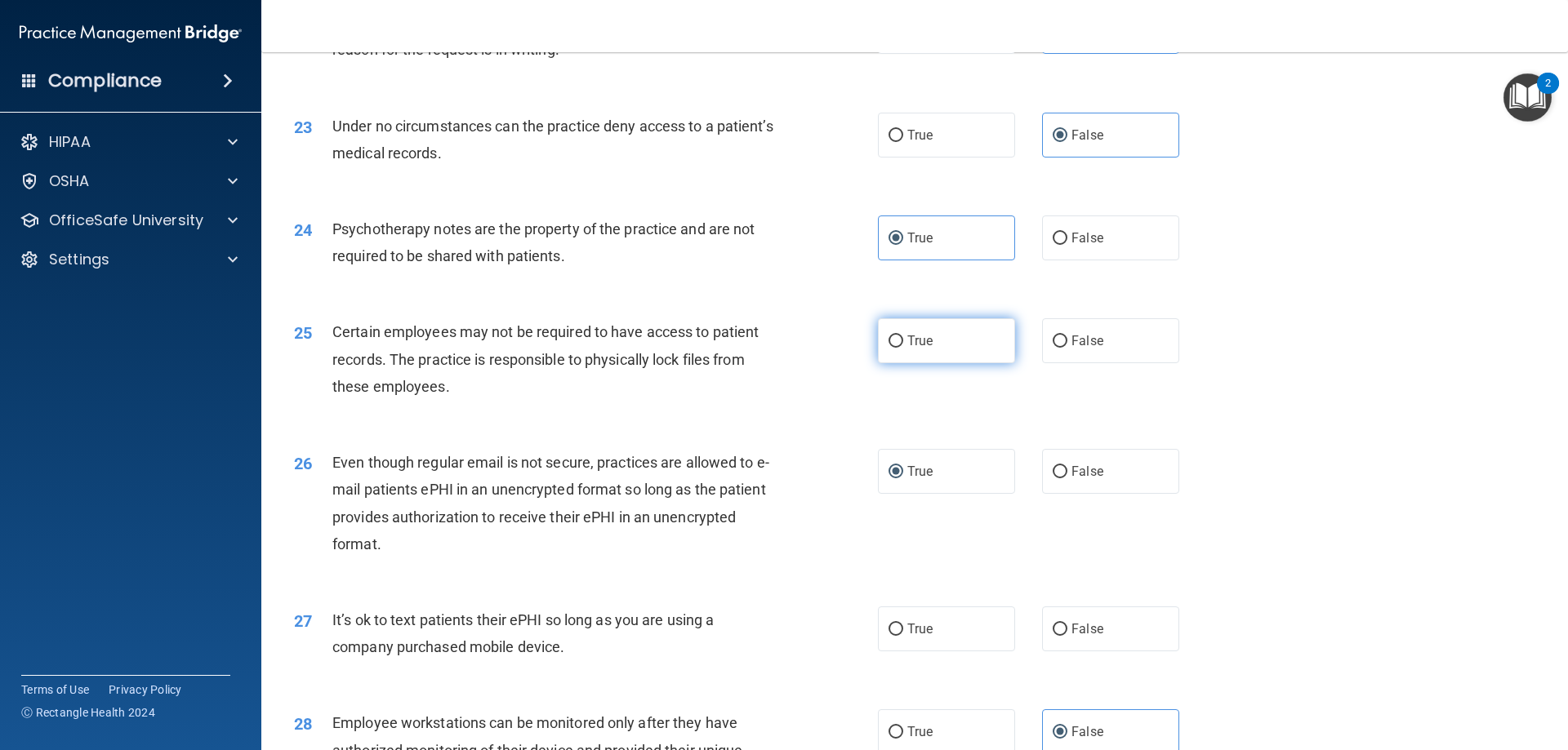
click at [899, 364] on label "True" at bounding box center [947, 341] width 137 height 45
click at [899, 348] on input "True" at bounding box center [895, 342] width 14 height 12
radio input "true"
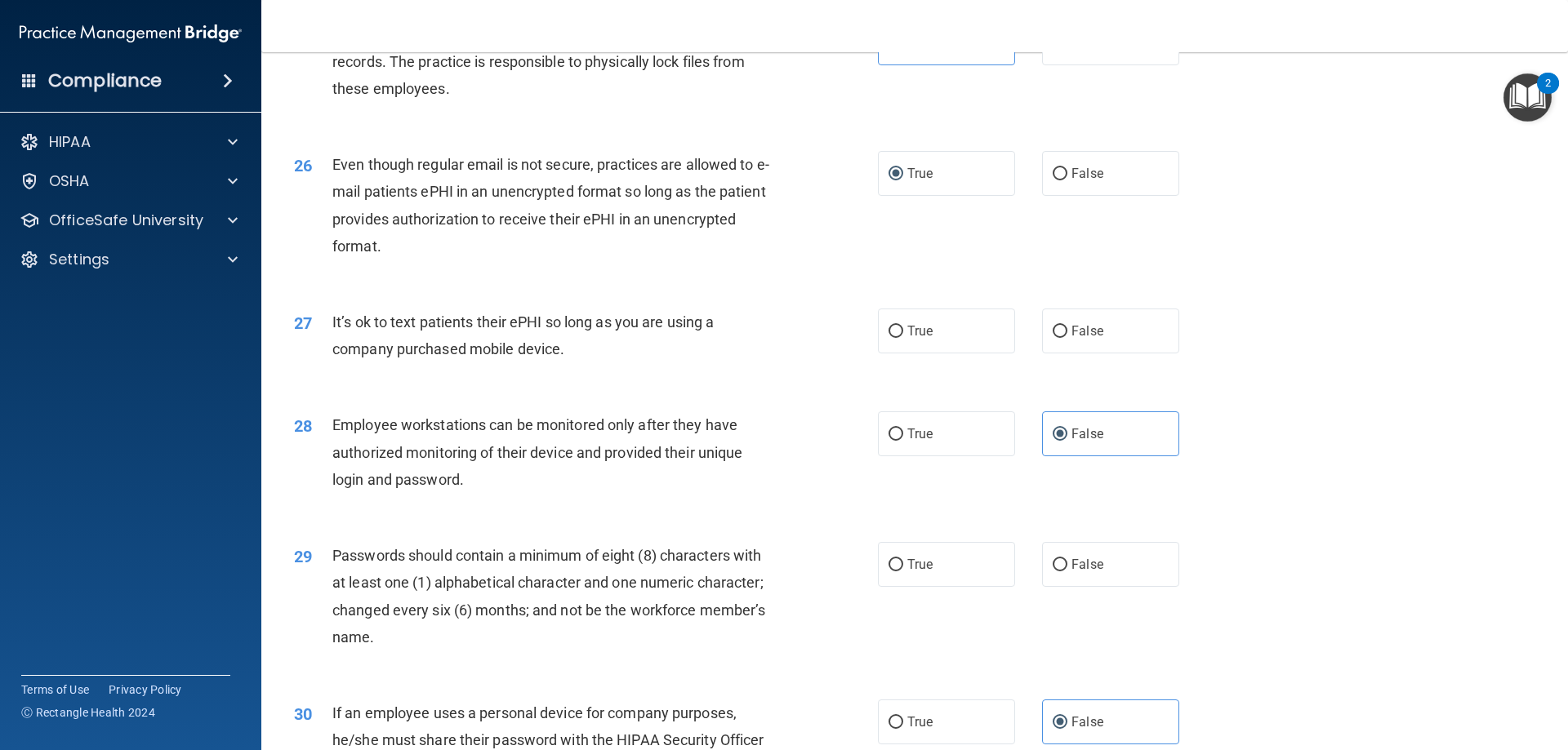
scroll to position [3185, 0]
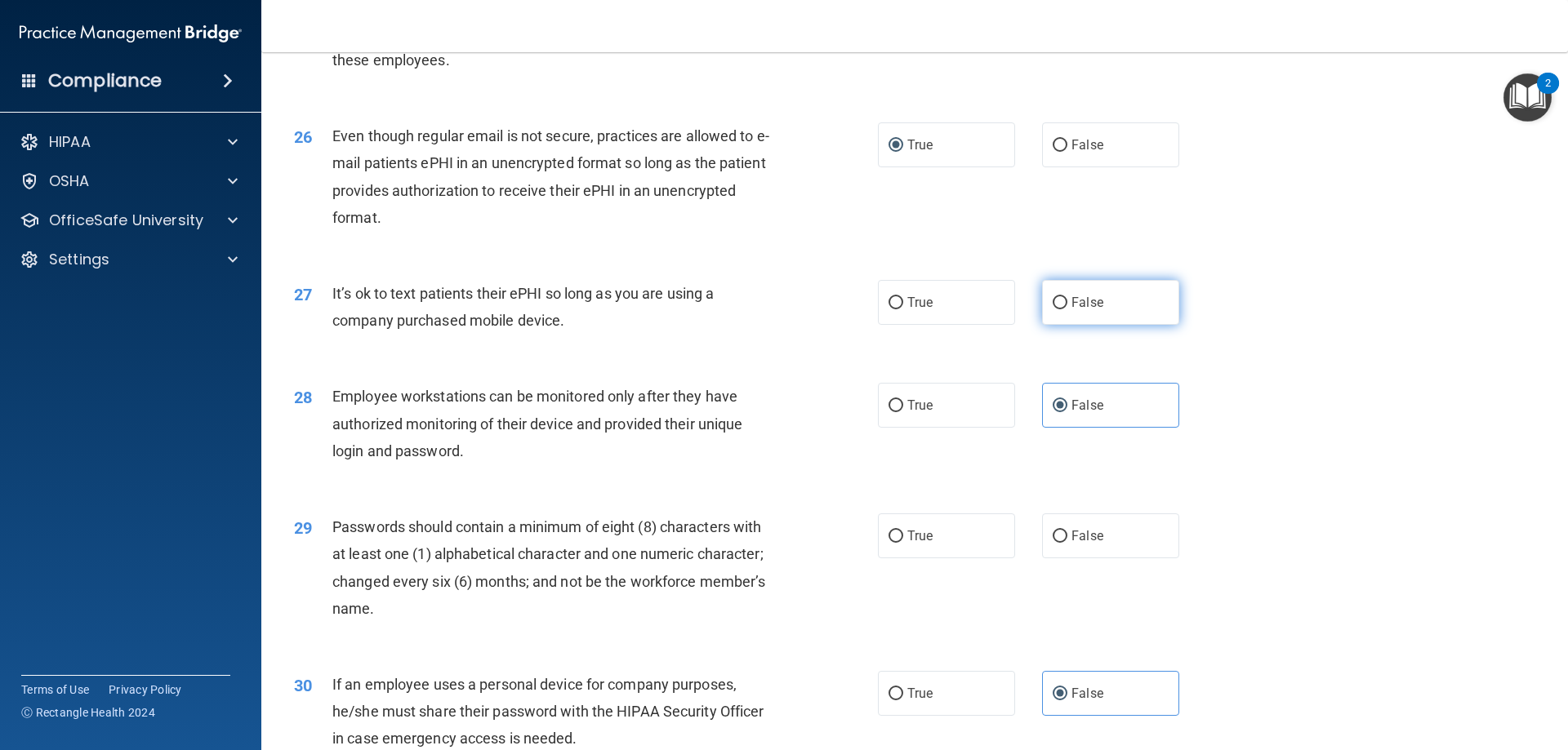
click at [1077, 325] on label "False" at bounding box center [1111, 302] width 137 height 45
click at [1068, 309] on input "False" at bounding box center [1059, 303] width 14 height 12
radio input "true"
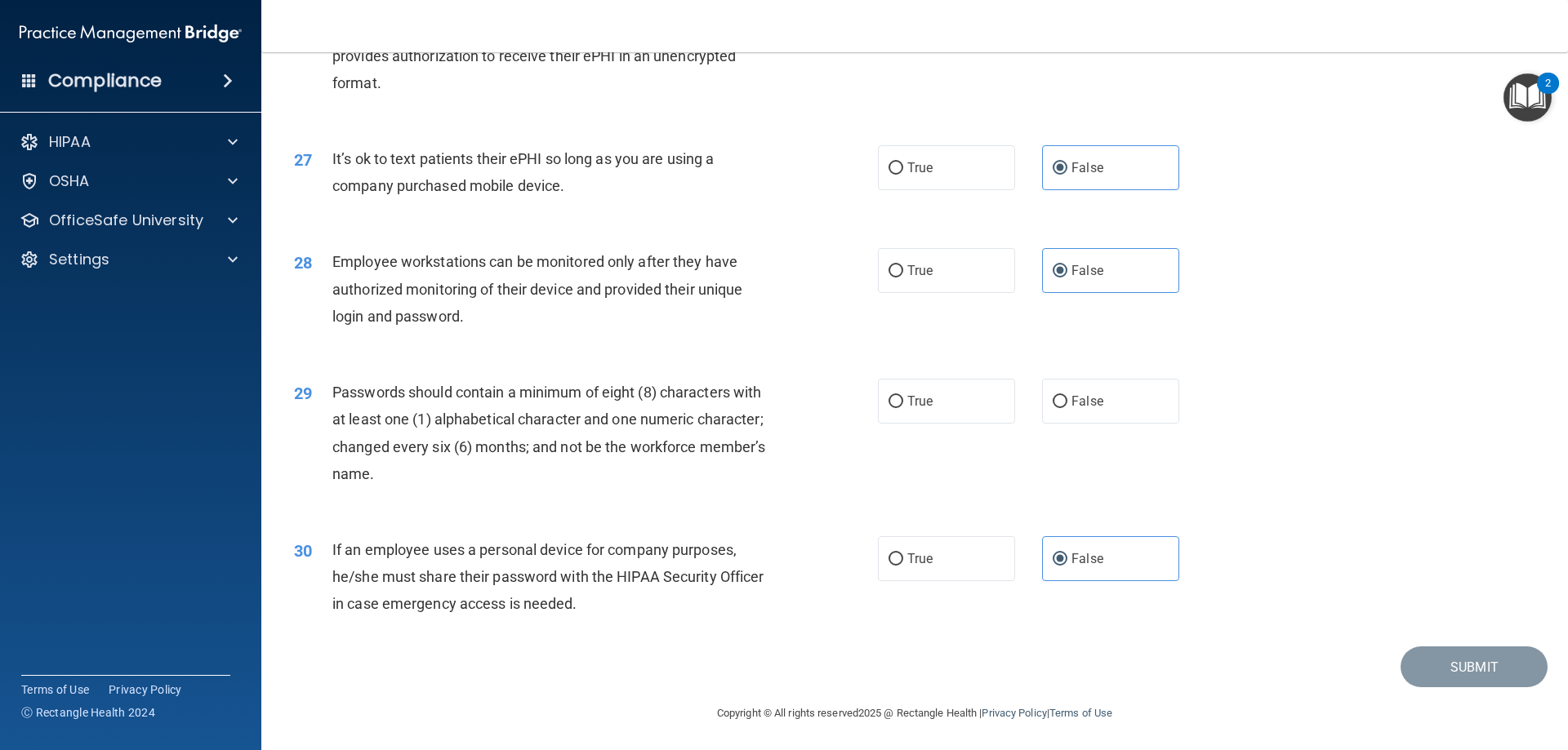
scroll to position [3348, 0]
click at [887, 410] on label "True" at bounding box center [947, 399] width 137 height 45
click at [889, 406] on input "True" at bounding box center [895, 399] width 14 height 12
radio input "true"
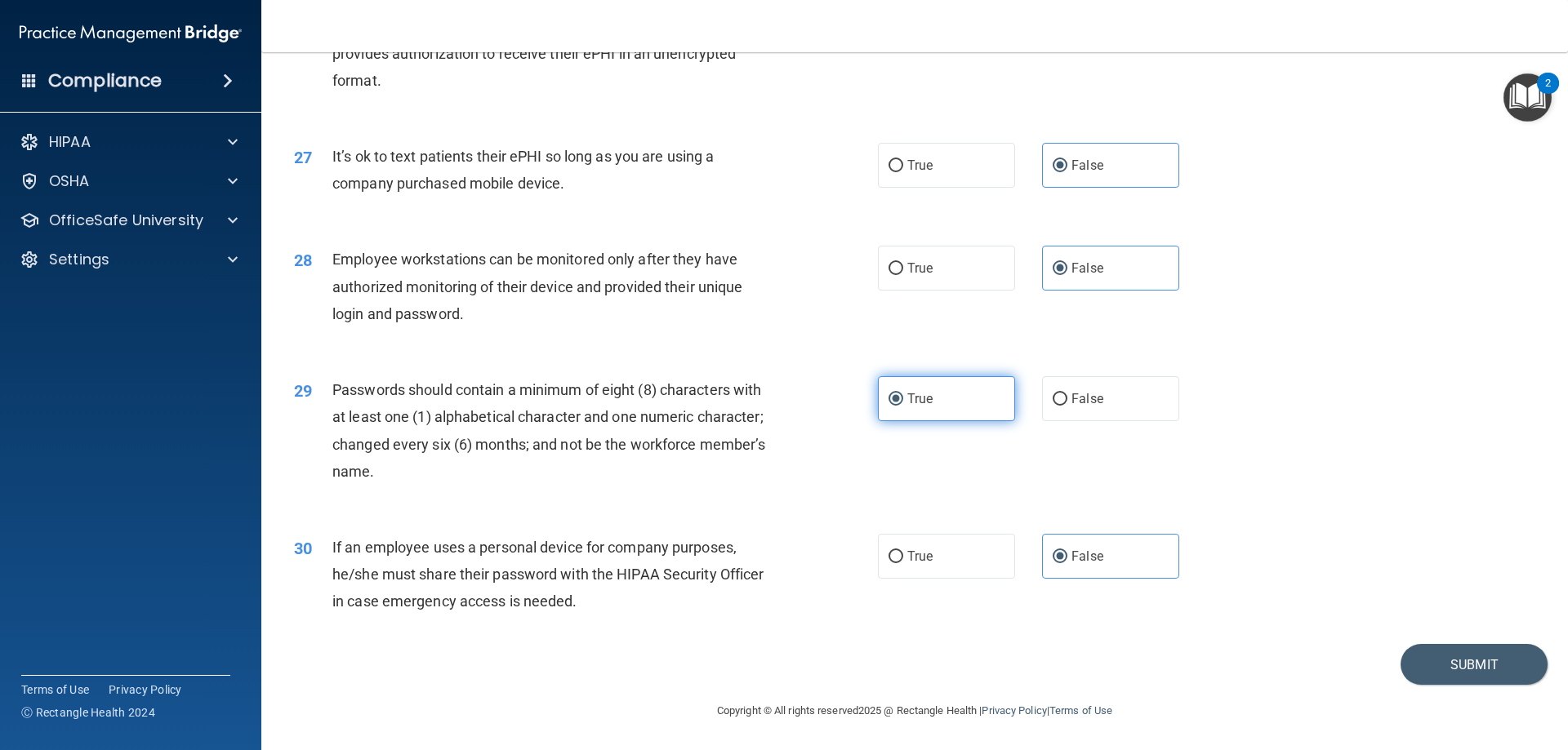
scroll to position [3349, 0]
click at [1449, 657] on button "Submit" at bounding box center [1474, 665] width 147 height 42
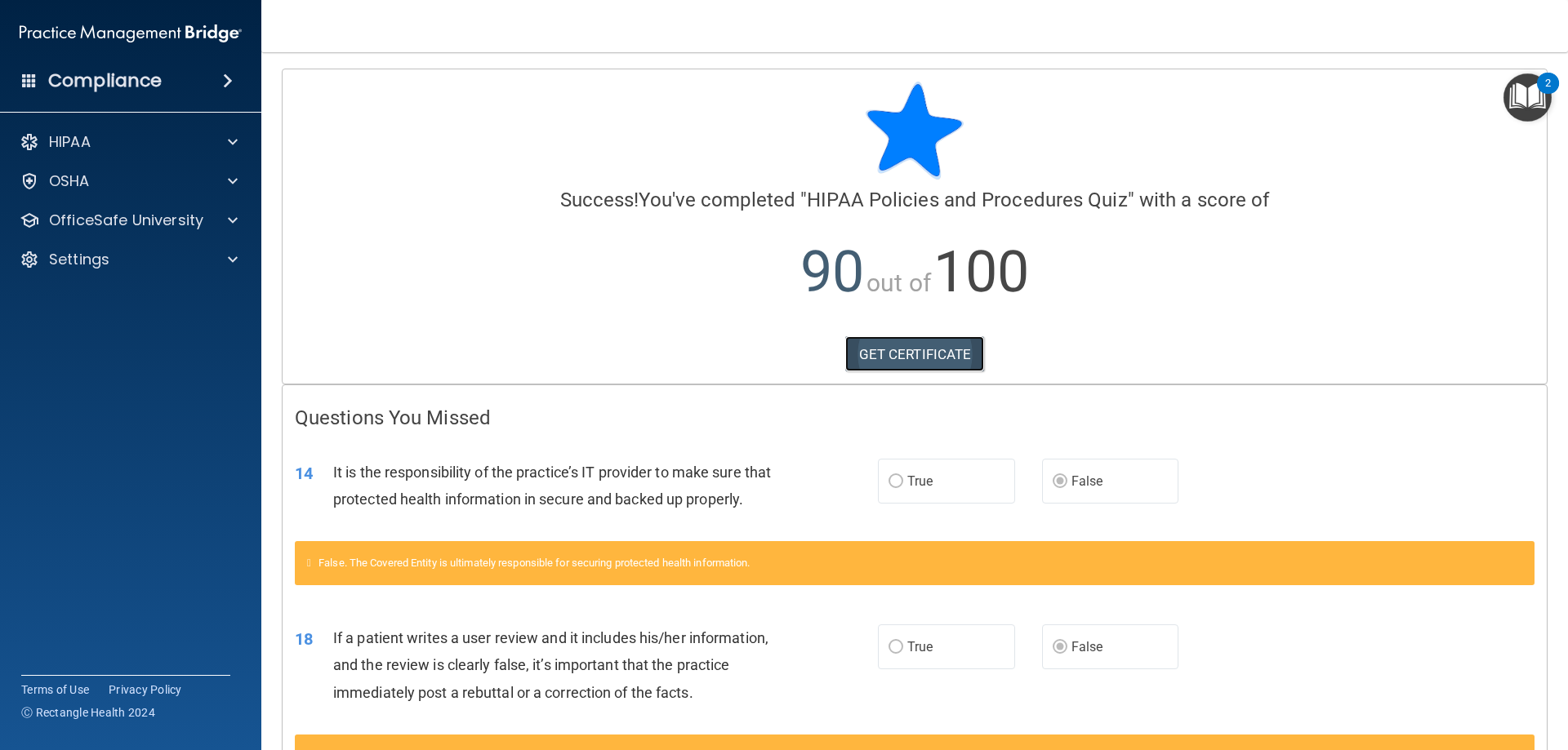
click at [912, 348] on link "GET CERTIFICATE" at bounding box center [915, 355] width 139 height 36
click at [144, 213] on p "OfficeSafe University" at bounding box center [126, 220] width 155 height 20
click at [141, 252] on p "HIPAA Training" at bounding box center [77, 260] width 135 height 16
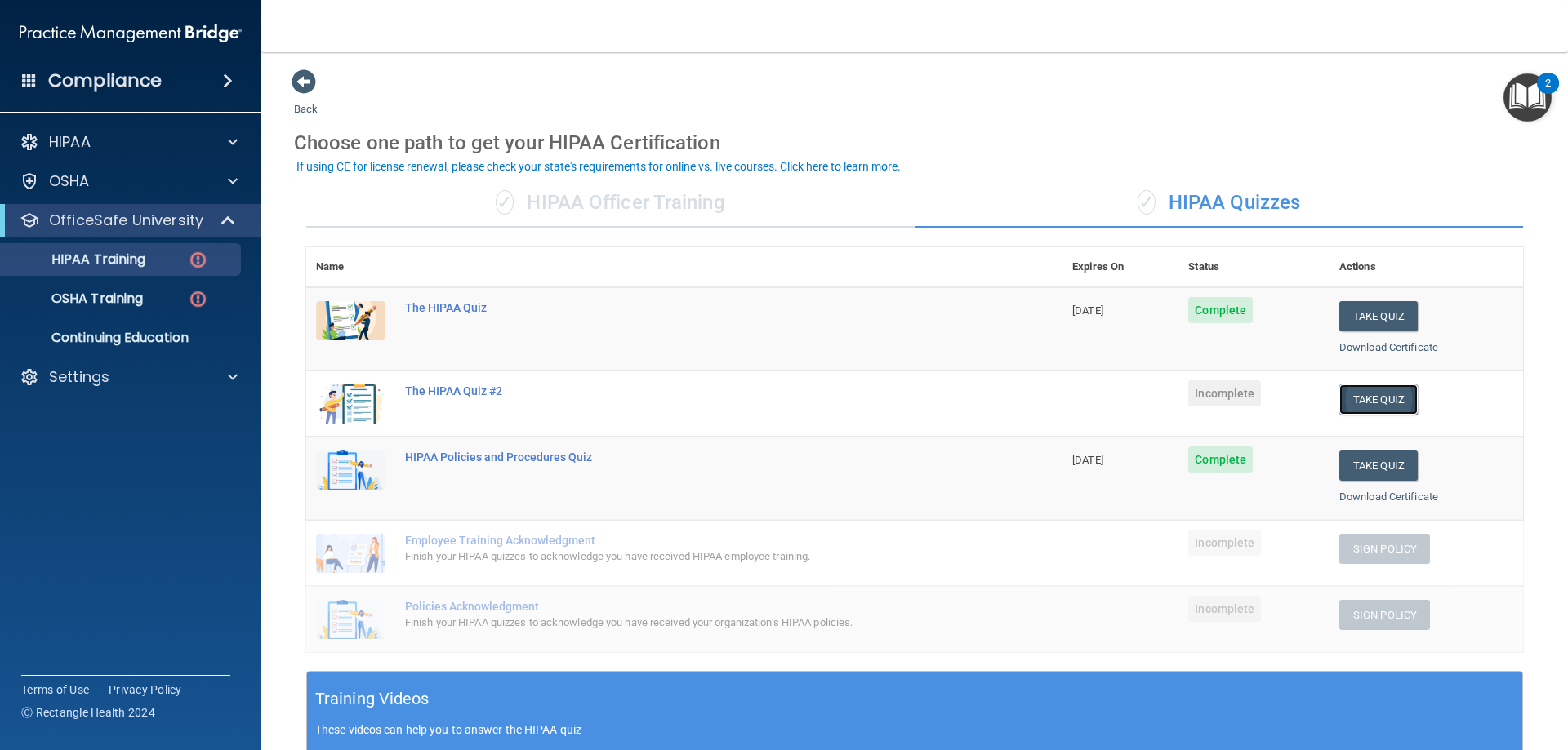
click at [1377, 397] on button "Take Quiz" at bounding box center [1379, 400] width 78 height 31
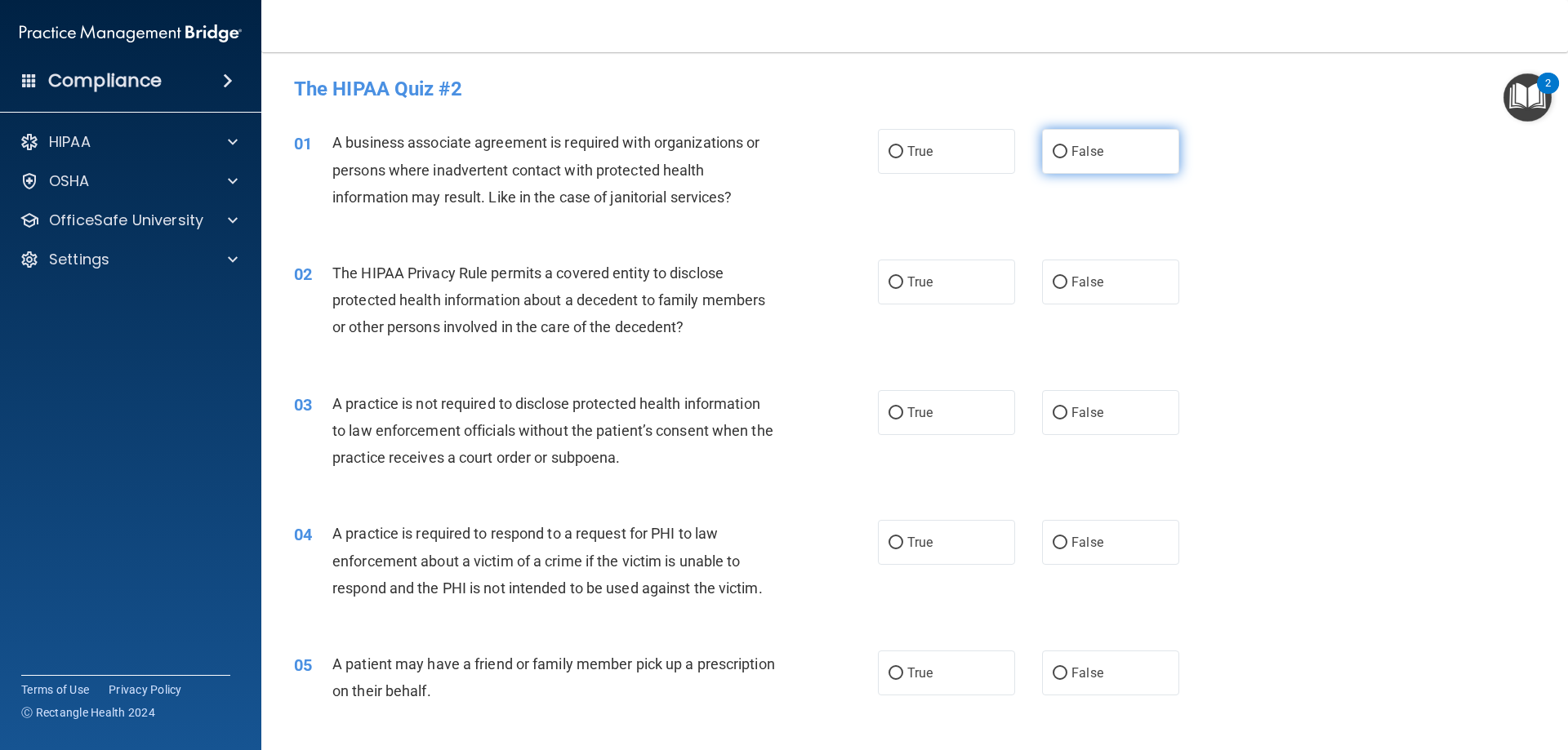
click at [1111, 146] on label "False" at bounding box center [1111, 151] width 137 height 45
click at [1068, 146] on input "False" at bounding box center [1059, 152] width 14 height 12
radio input "true"
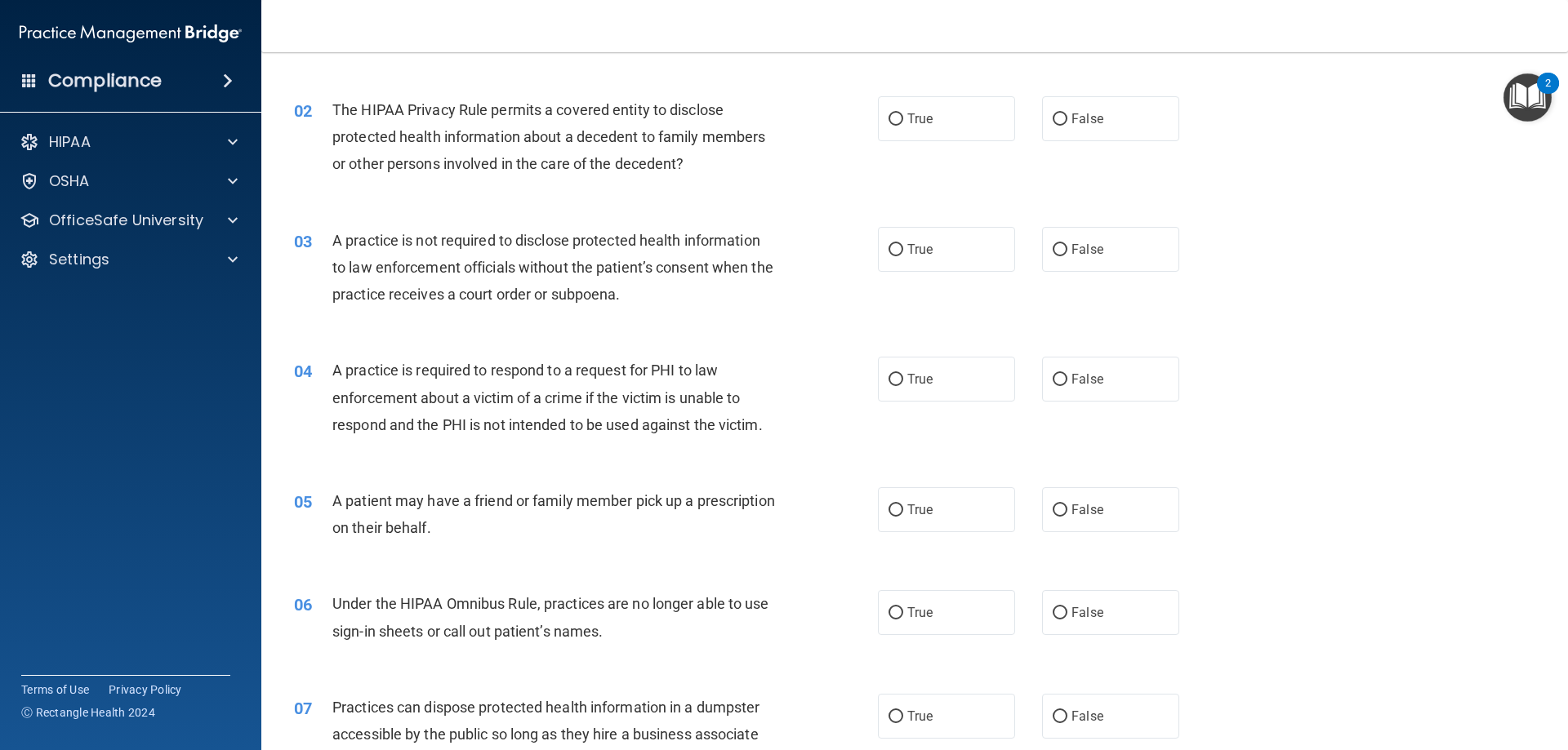
scroll to position [82, 0]
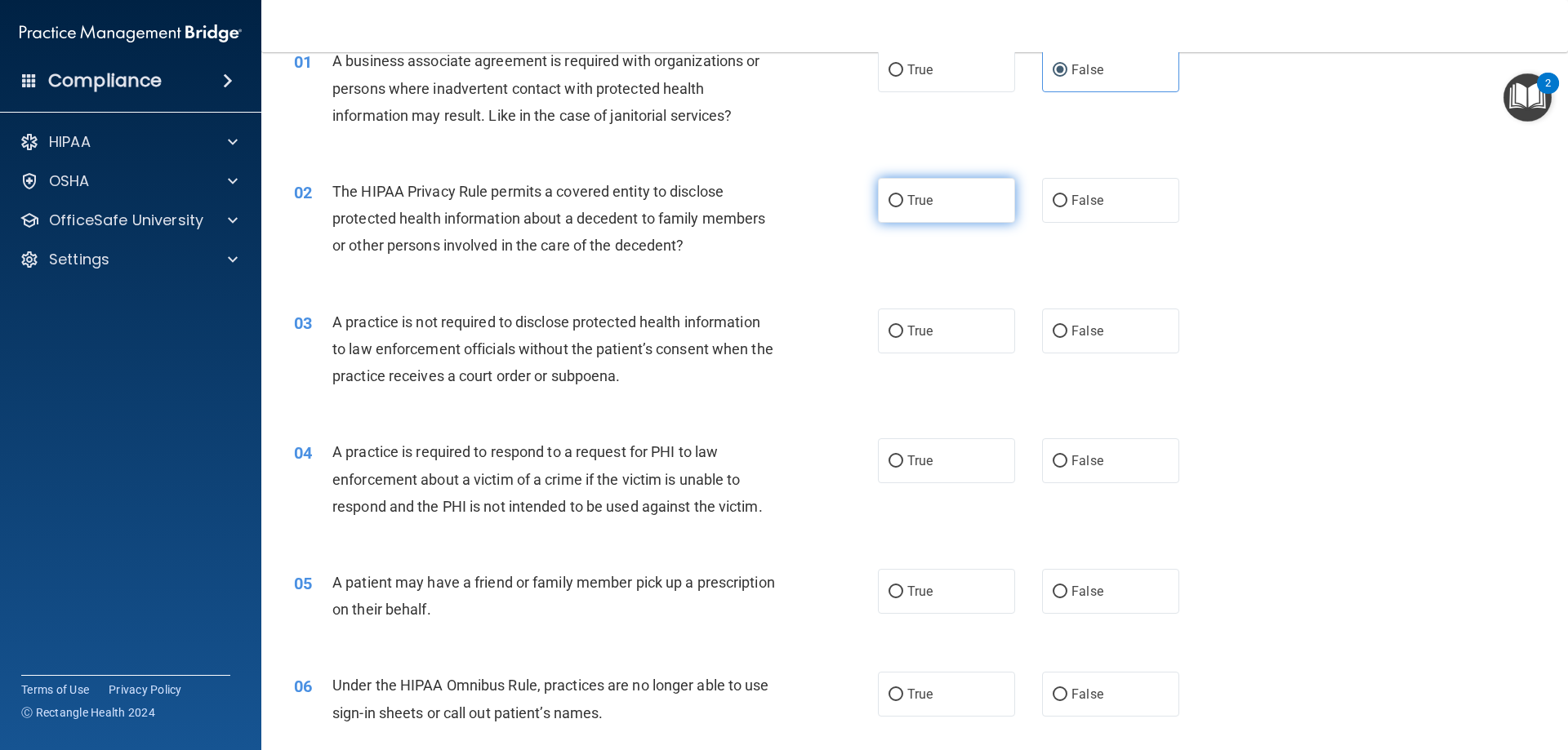
click at [966, 204] on label "True" at bounding box center [947, 200] width 137 height 45
click at [904, 204] on input "True" at bounding box center [895, 201] width 14 height 12
radio input "true"
click at [941, 316] on label "True" at bounding box center [947, 330] width 137 height 45
click at [904, 325] on input "True" at bounding box center [895, 331] width 14 height 12
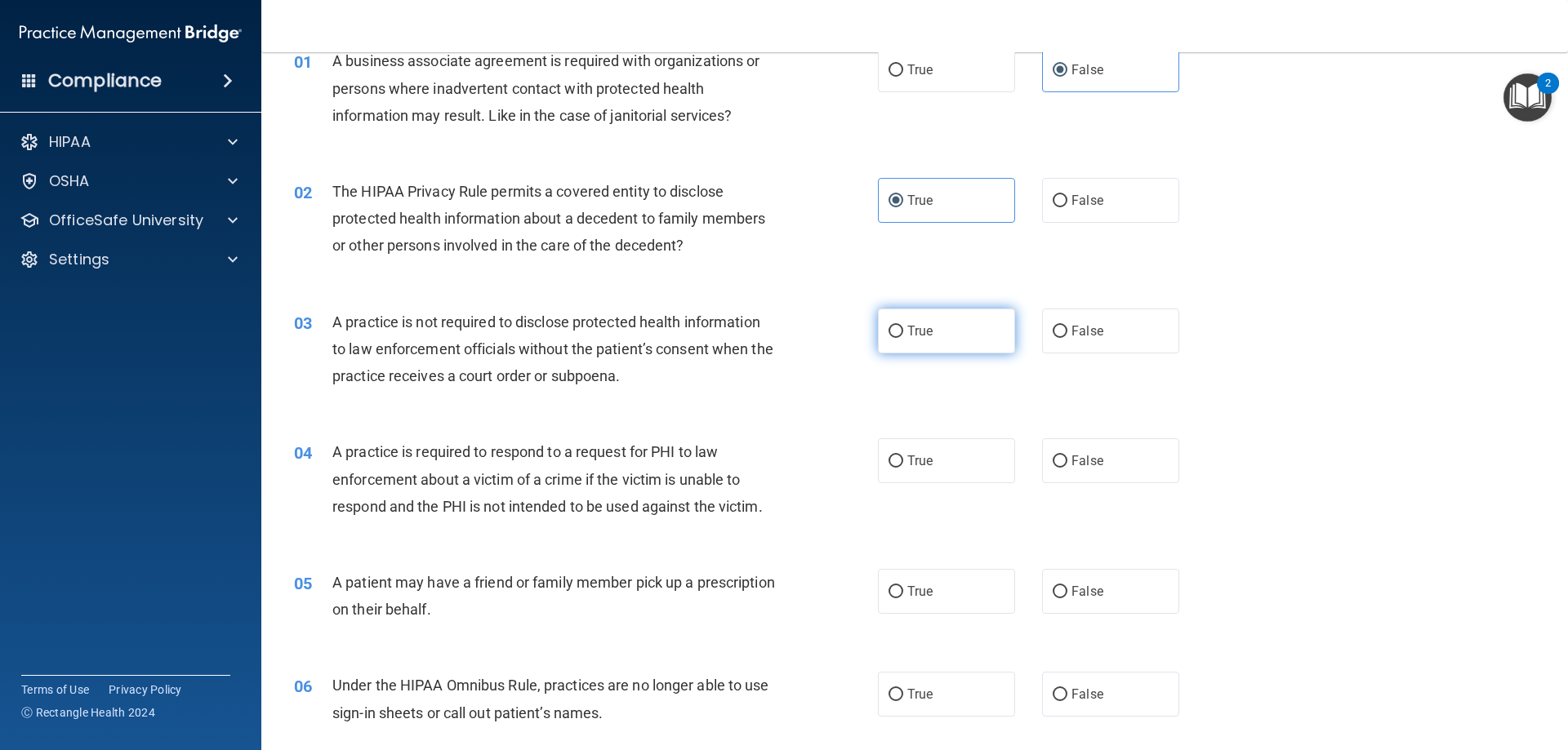
radio input "true"
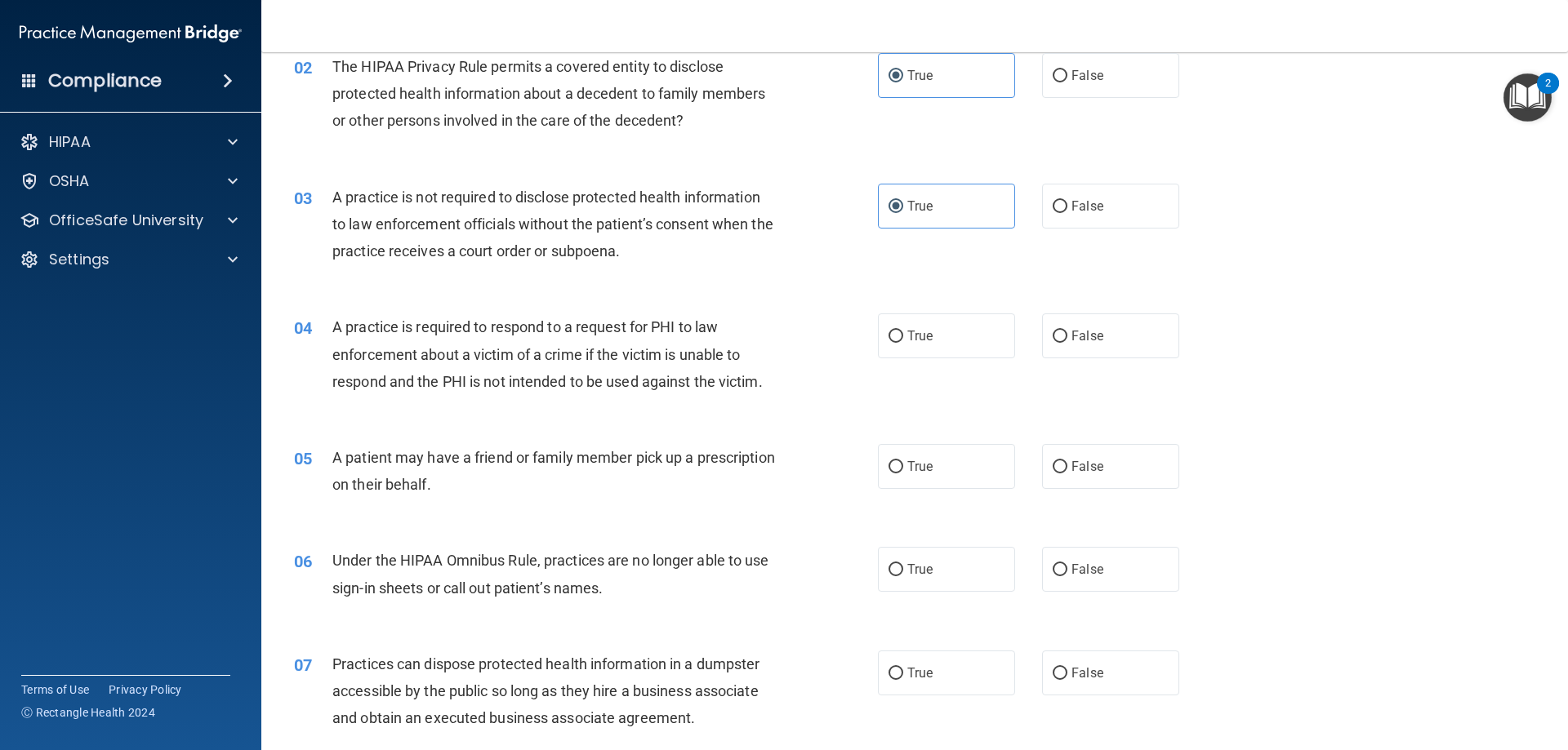
scroll to position [245, 0]
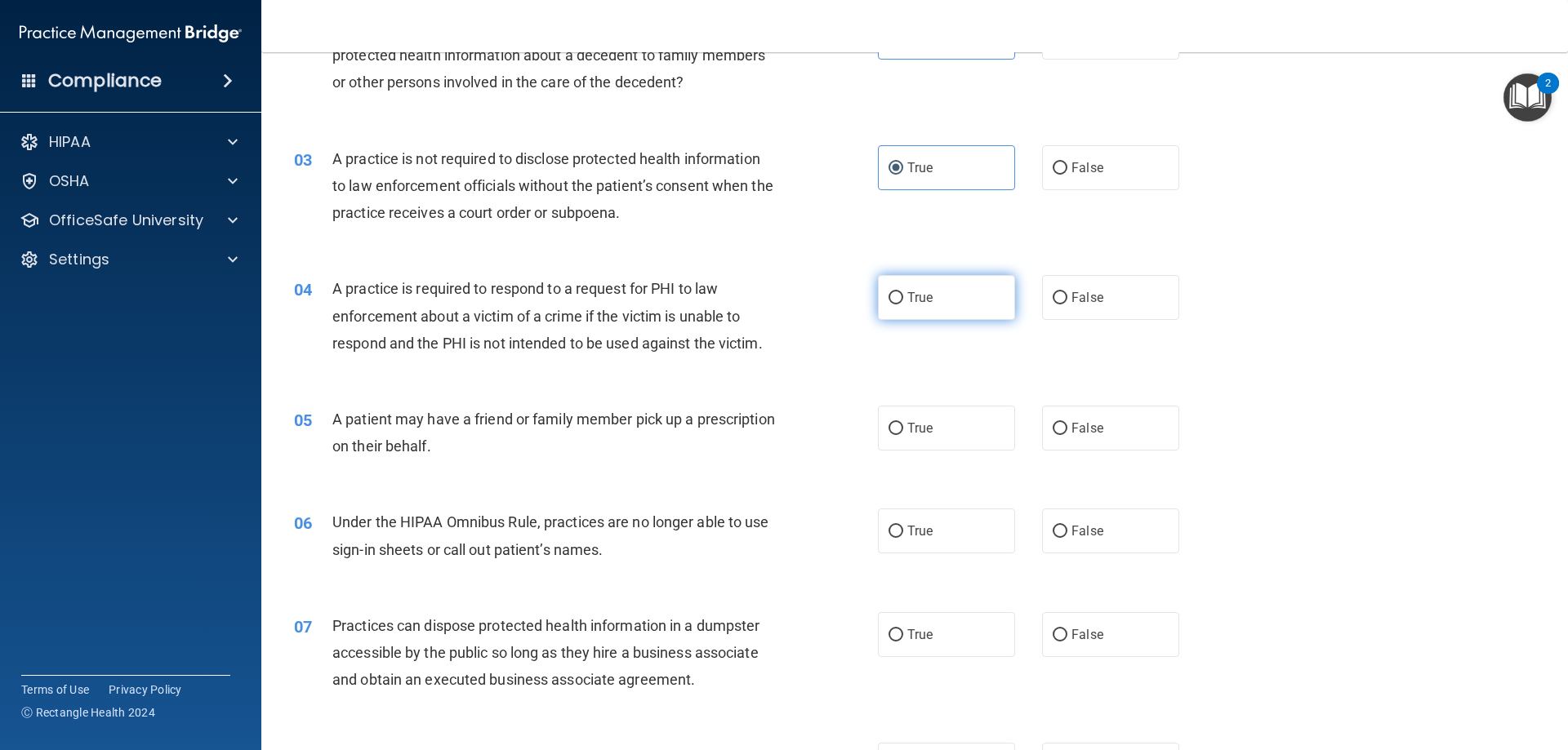
click at [933, 308] on label "True" at bounding box center [947, 297] width 137 height 45
click at [904, 304] on input "True" at bounding box center [895, 298] width 14 height 12
radio input "true"
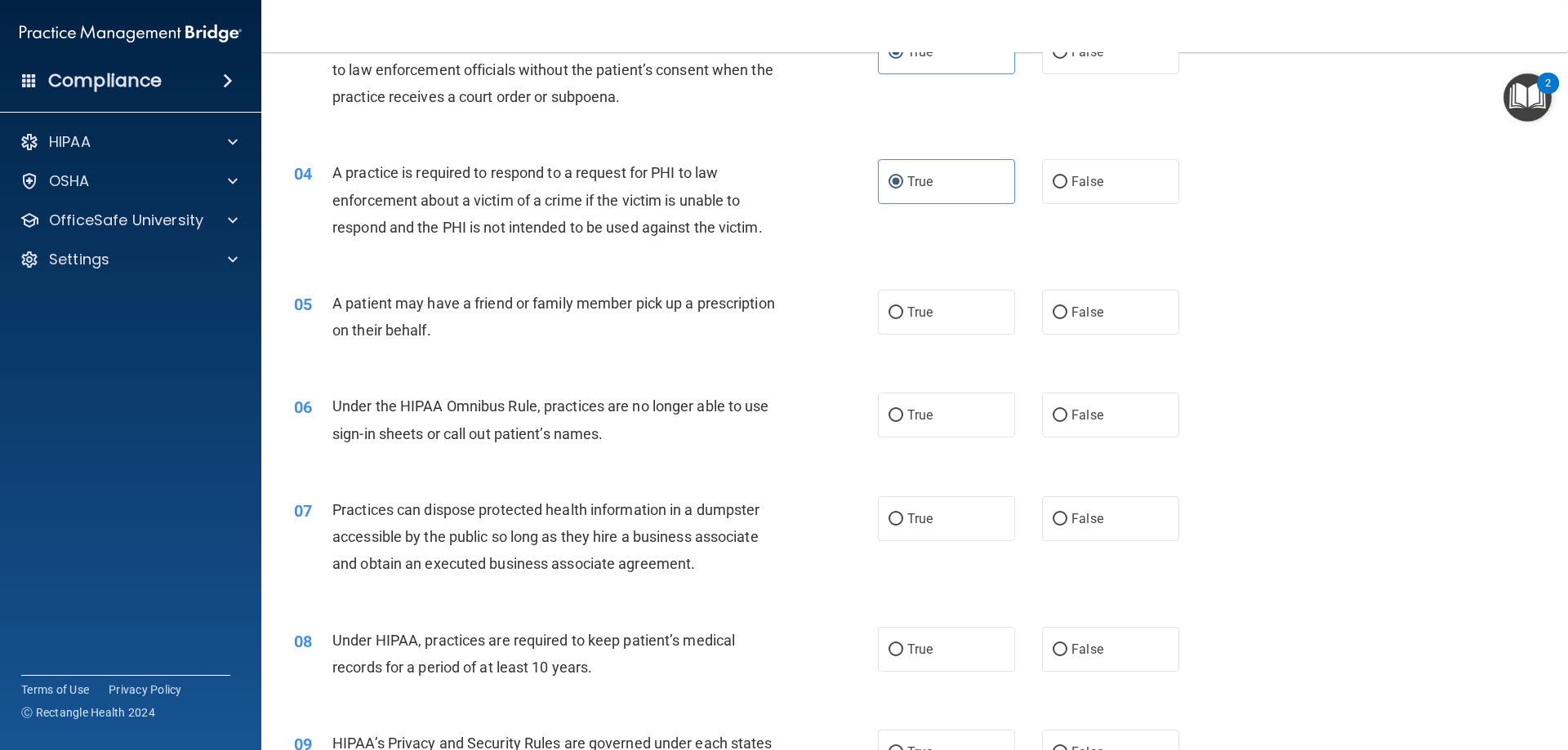
scroll to position [408, 0]
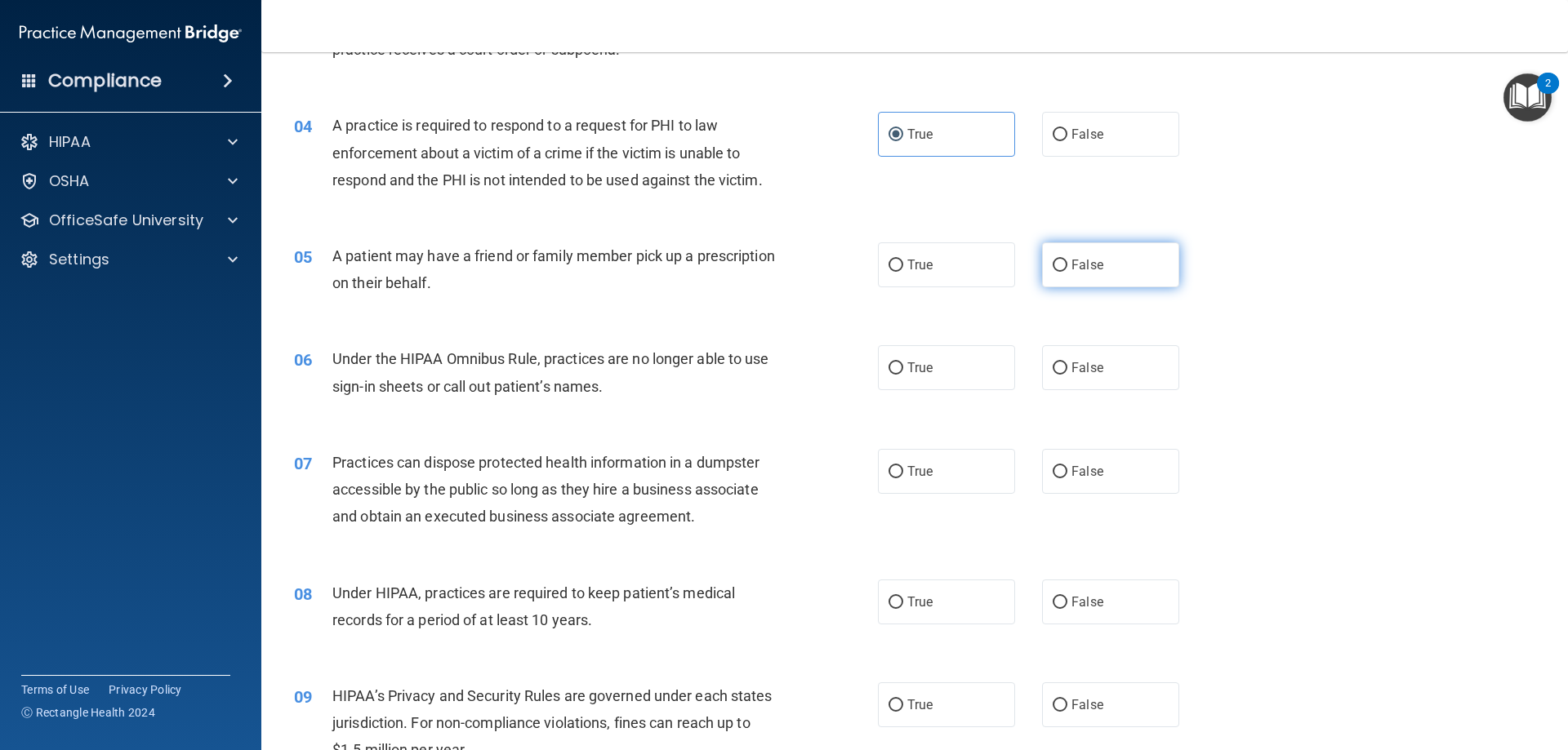
click at [1077, 286] on label "False" at bounding box center [1111, 264] width 137 height 45
click at [1068, 272] on input "False" at bounding box center [1059, 265] width 14 height 12
radio input "true"
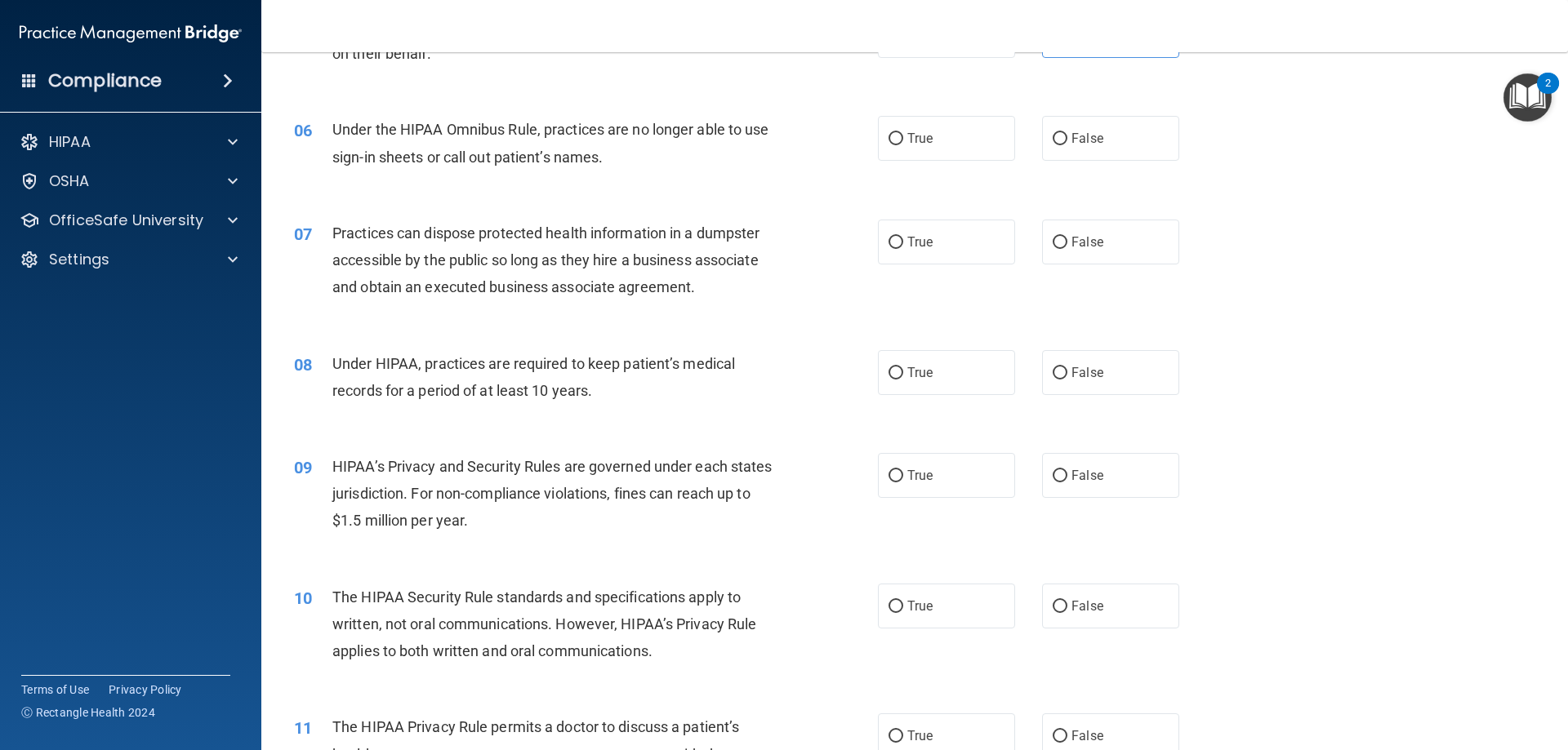
scroll to position [654, 0]
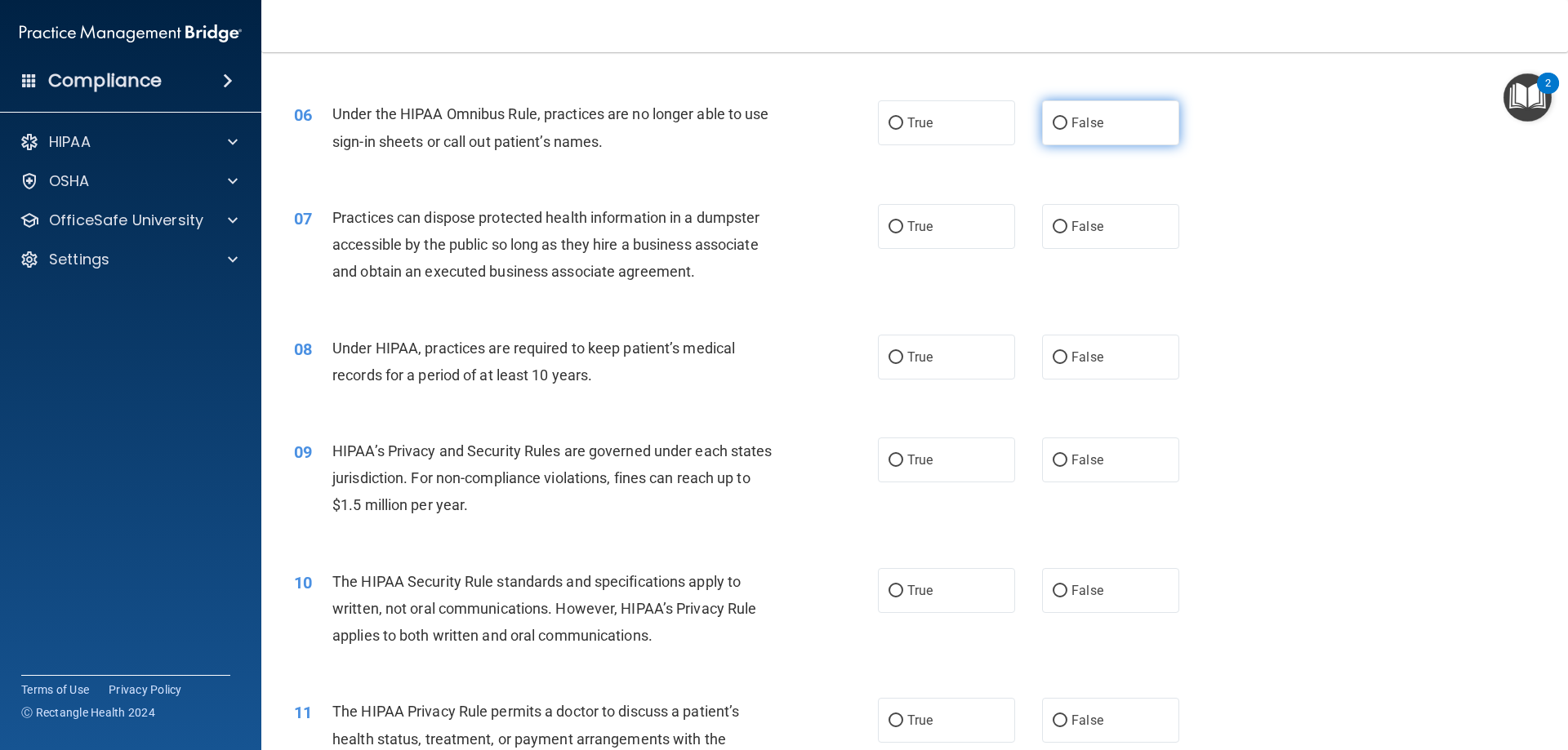
click at [1134, 116] on label "False" at bounding box center [1111, 122] width 137 height 45
click at [1068, 117] on input "False" at bounding box center [1059, 123] width 14 height 12
radio input "true"
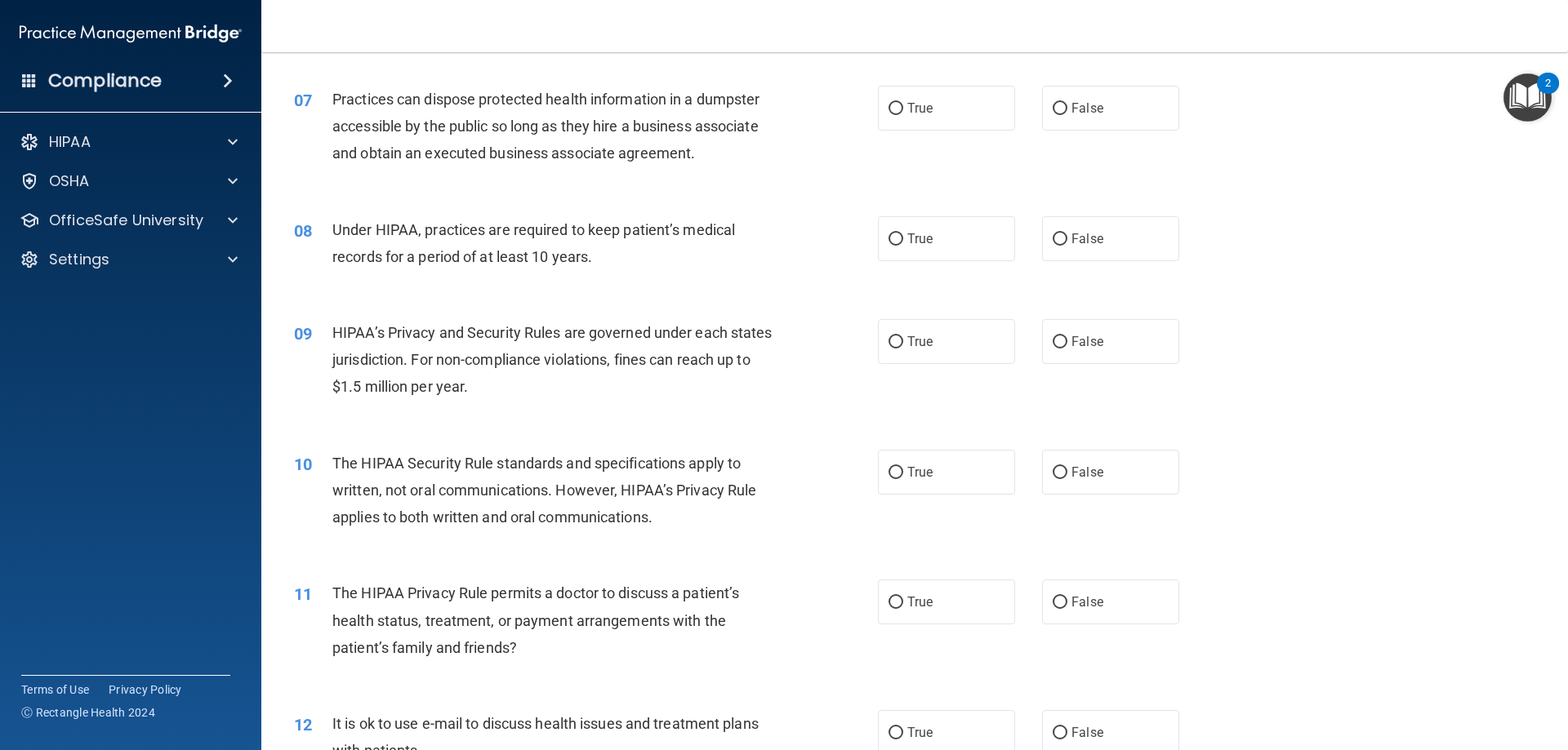
scroll to position [735, 0]
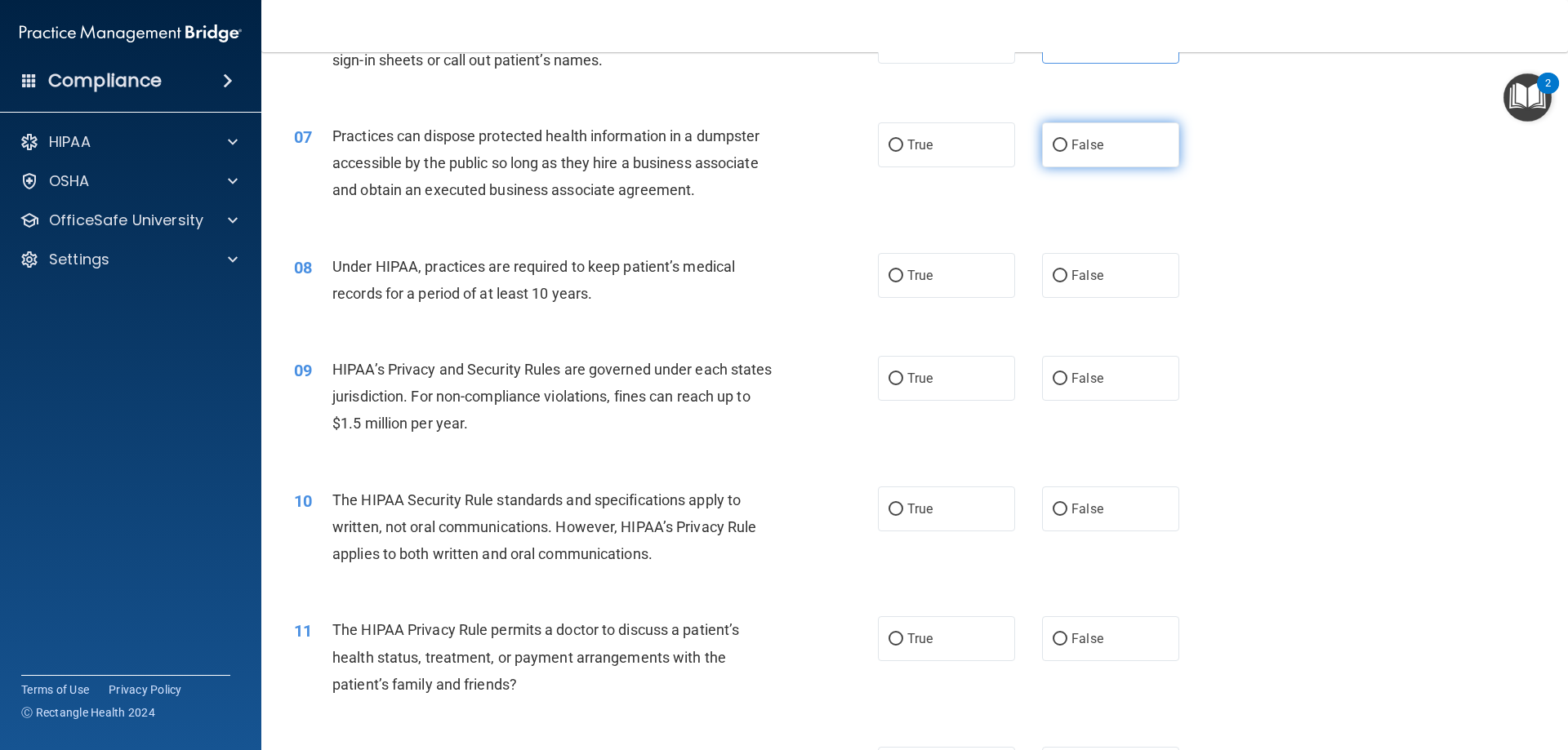
click at [1082, 150] on span "False" at bounding box center [1087, 145] width 31 height 15
click at [1068, 150] on input "False" at bounding box center [1059, 145] width 14 height 12
radio input "true"
click at [930, 257] on label "True" at bounding box center [947, 275] width 137 height 45
click at [904, 270] on input "True" at bounding box center [895, 276] width 14 height 12
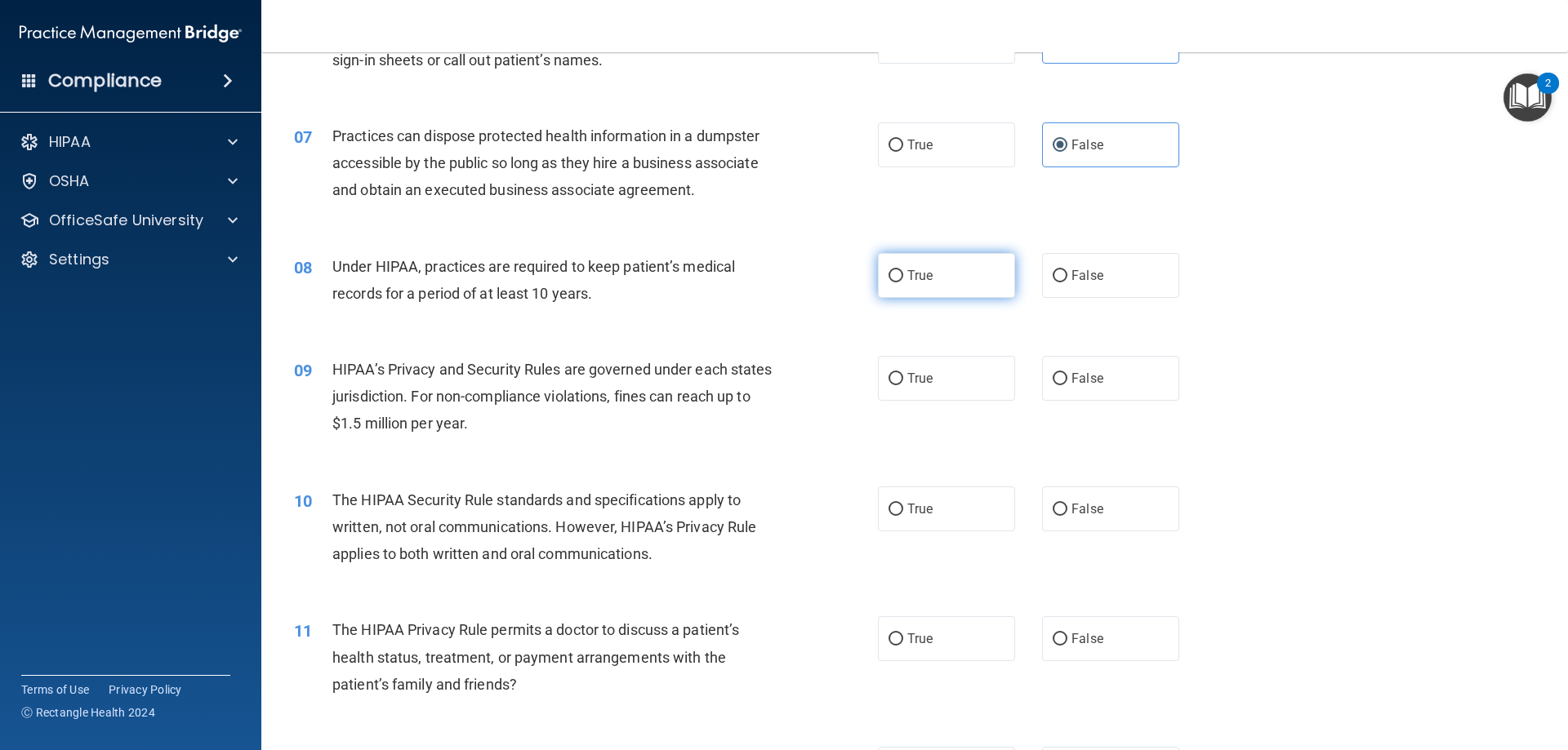
radio input "true"
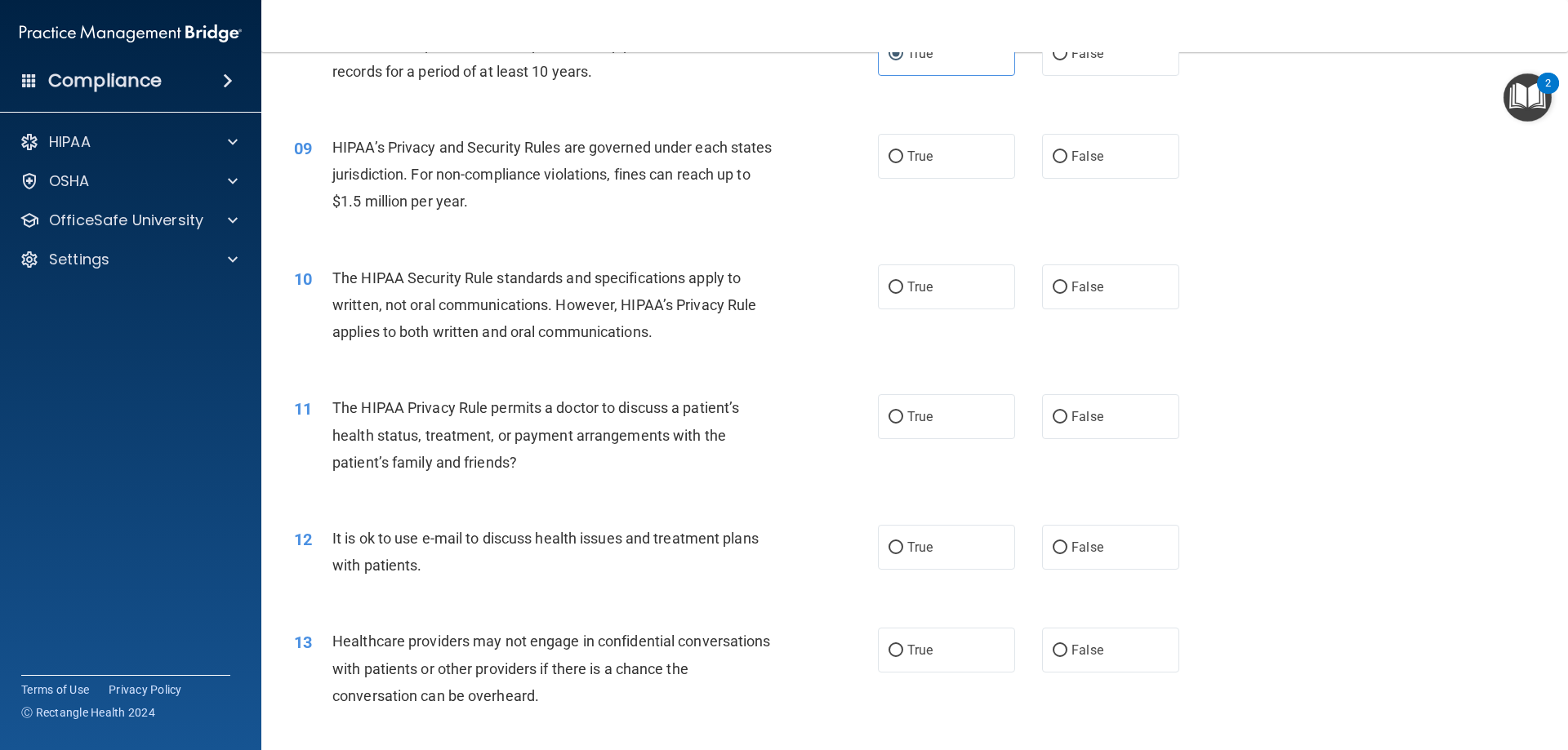
scroll to position [980, 0]
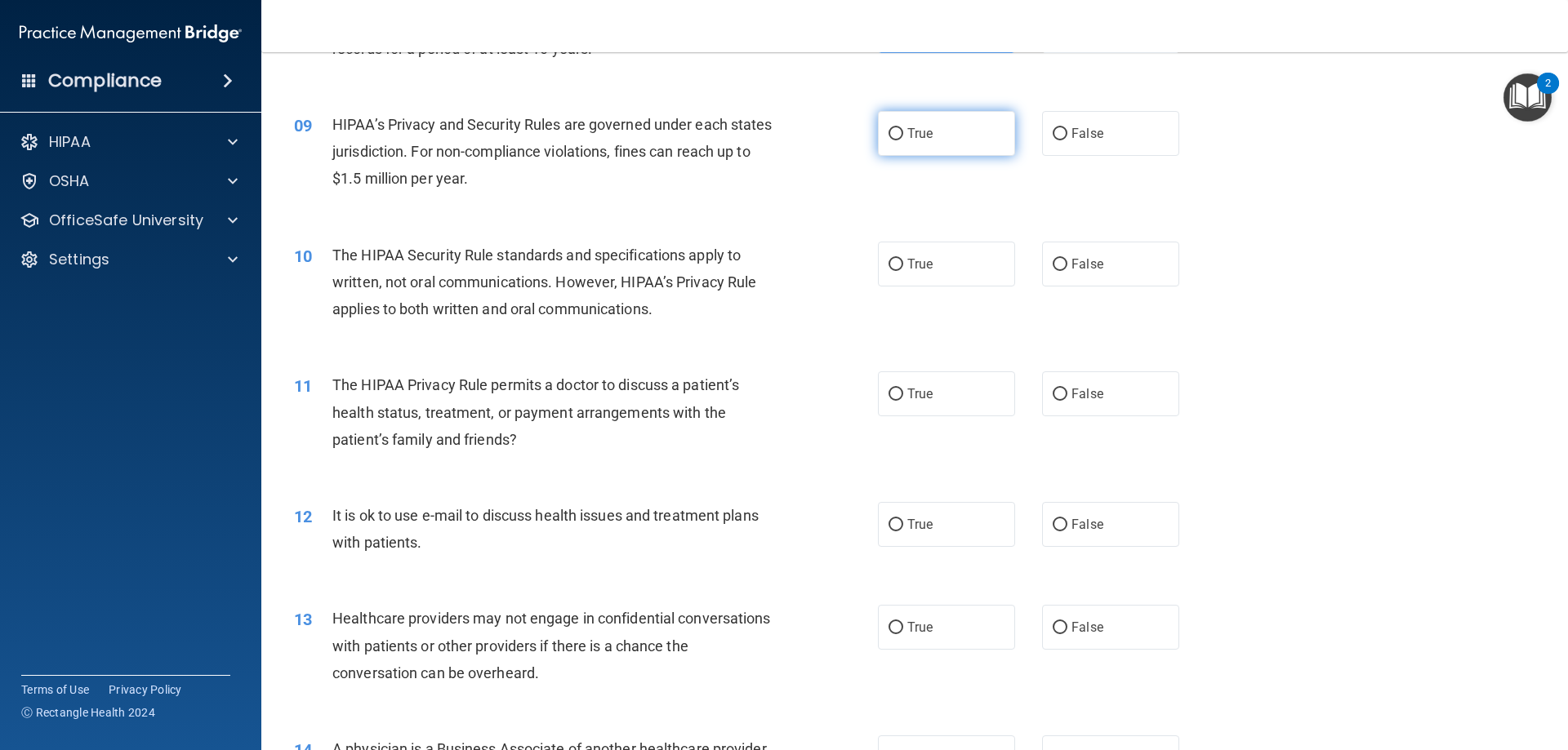
click at [881, 137] on label "True" at bounding box center [947, 133] width 137 height 45
click at [889, 137] on input "True" at bounding box center [895, 134] width 14 height 12
radio input "true"
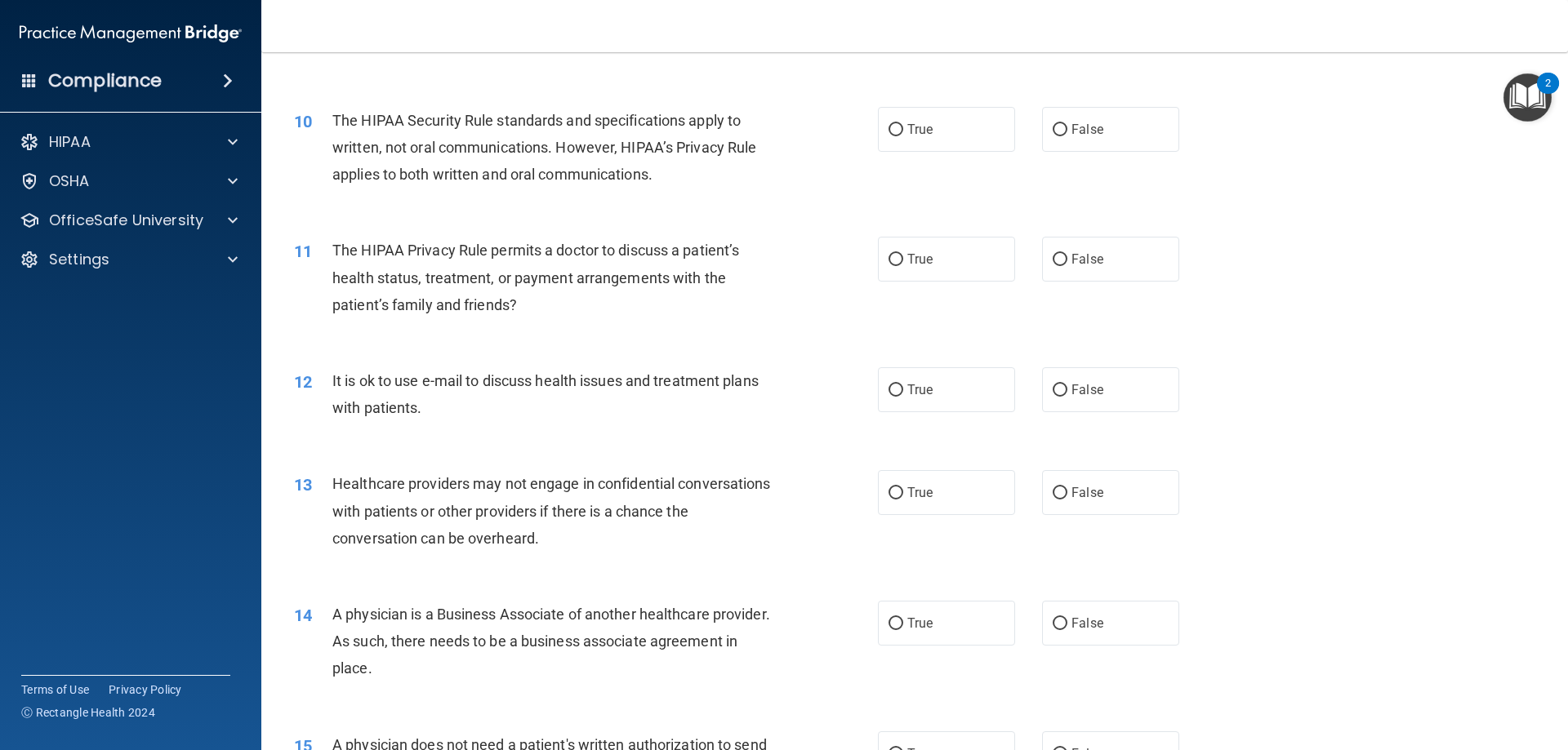
scroll to position [1143, 0]
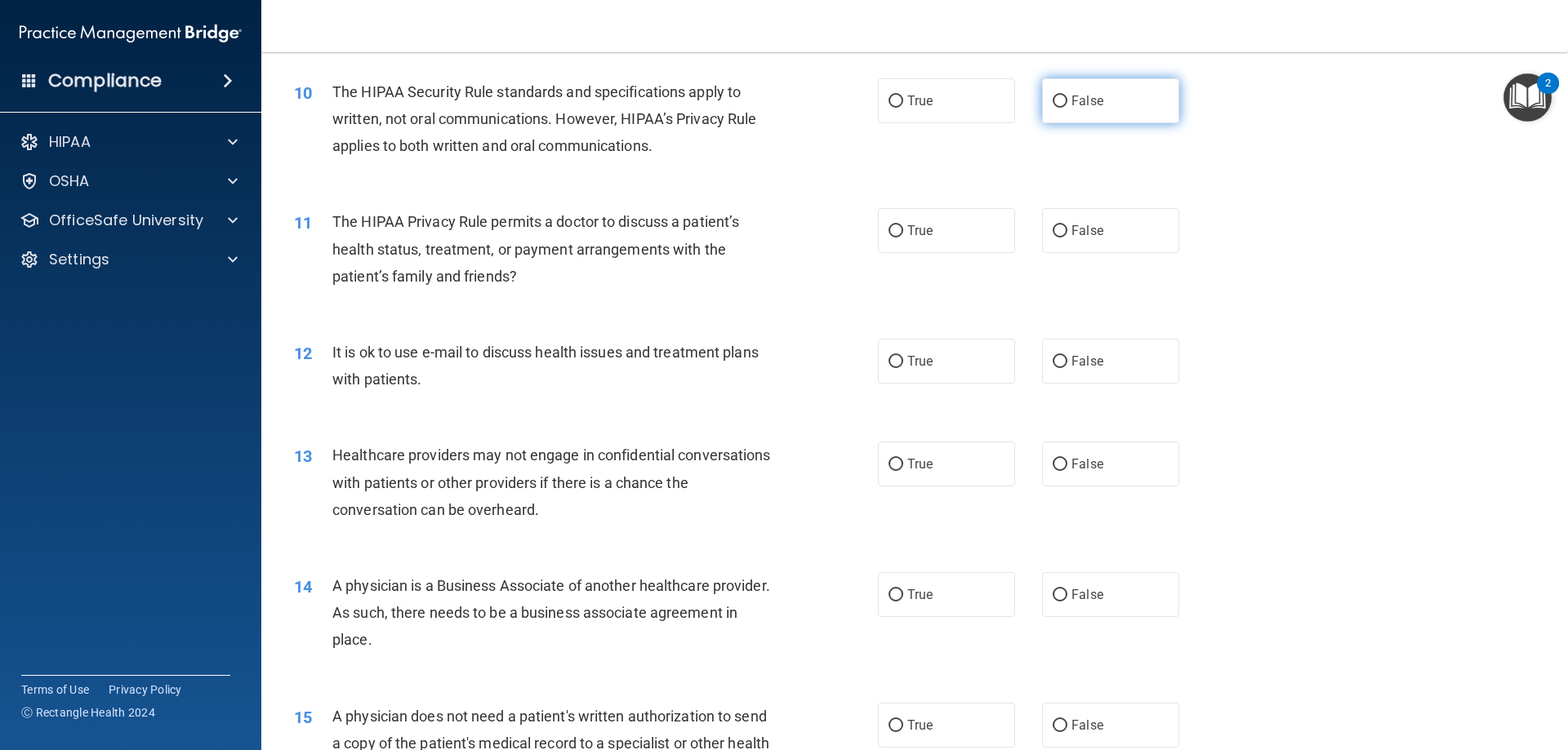
click at [1054, 105] on input "False" at bounding box center [1059, 101] width 14 height 12
radio input "true"
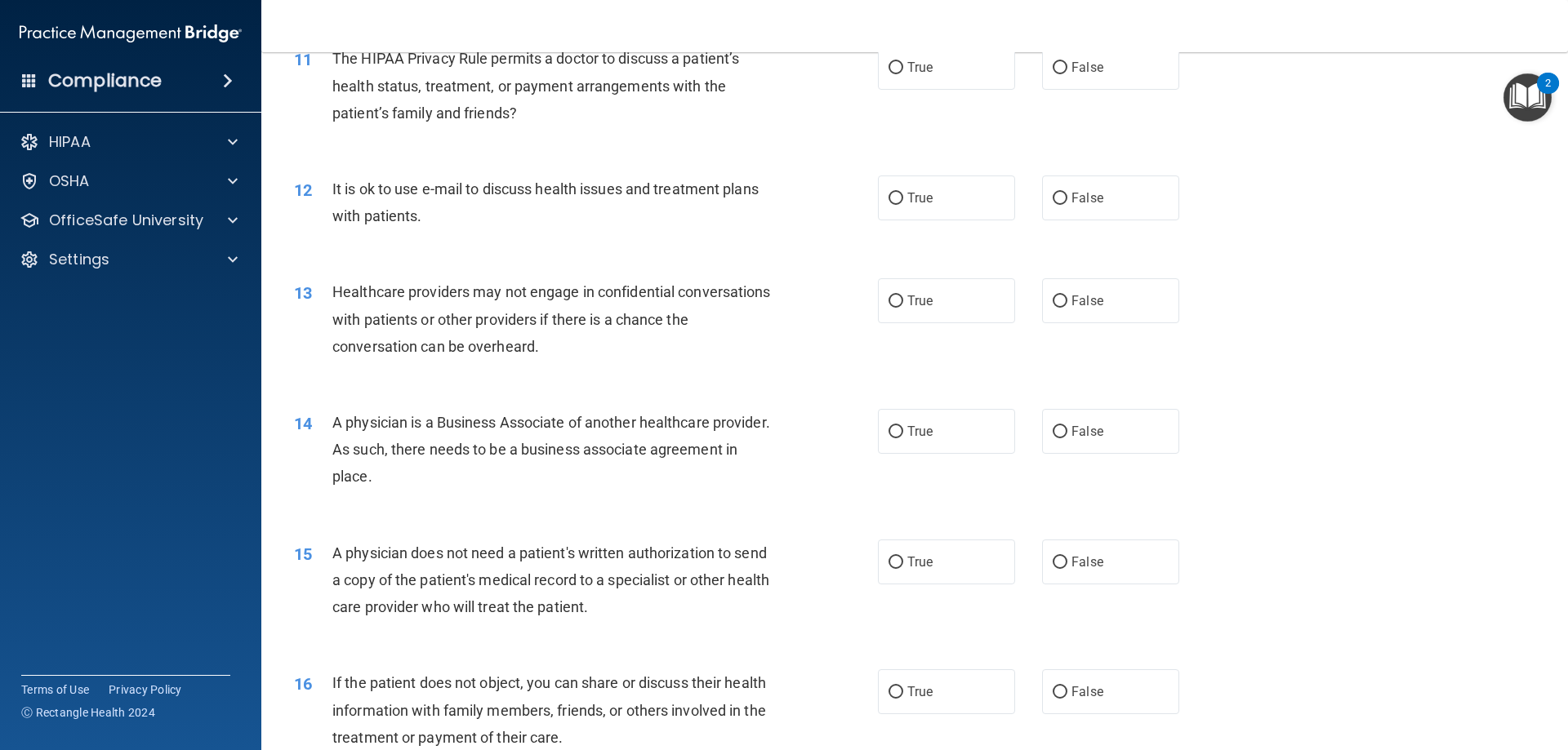
scroll to position [1225, 0]
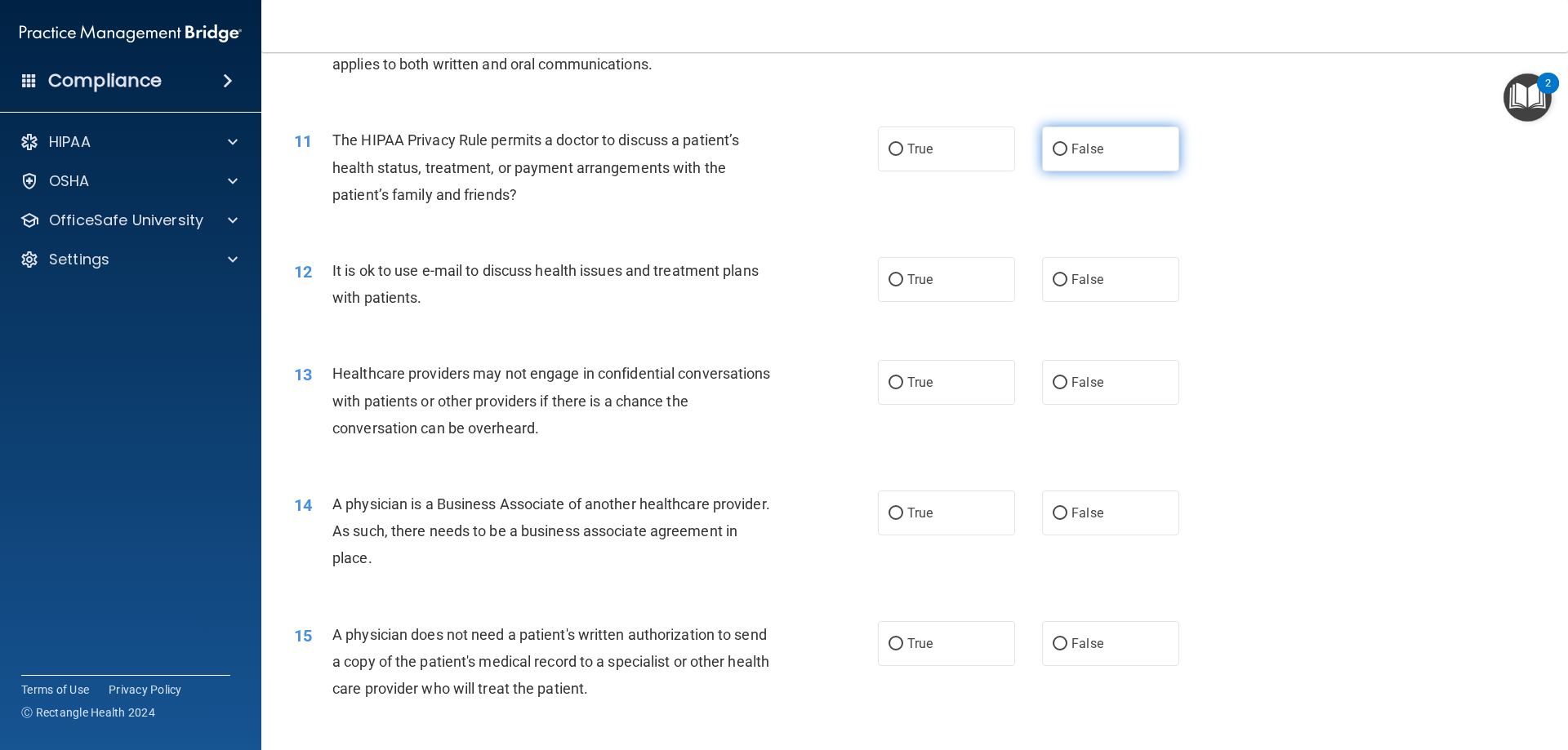
click at [1060, 157] on label "False" at bounding box center [1111, 149] width 137 height 45
click at [1060, 156] on input "False" at bounding box center [1059, 150] width 14 height 12
radio input "true"
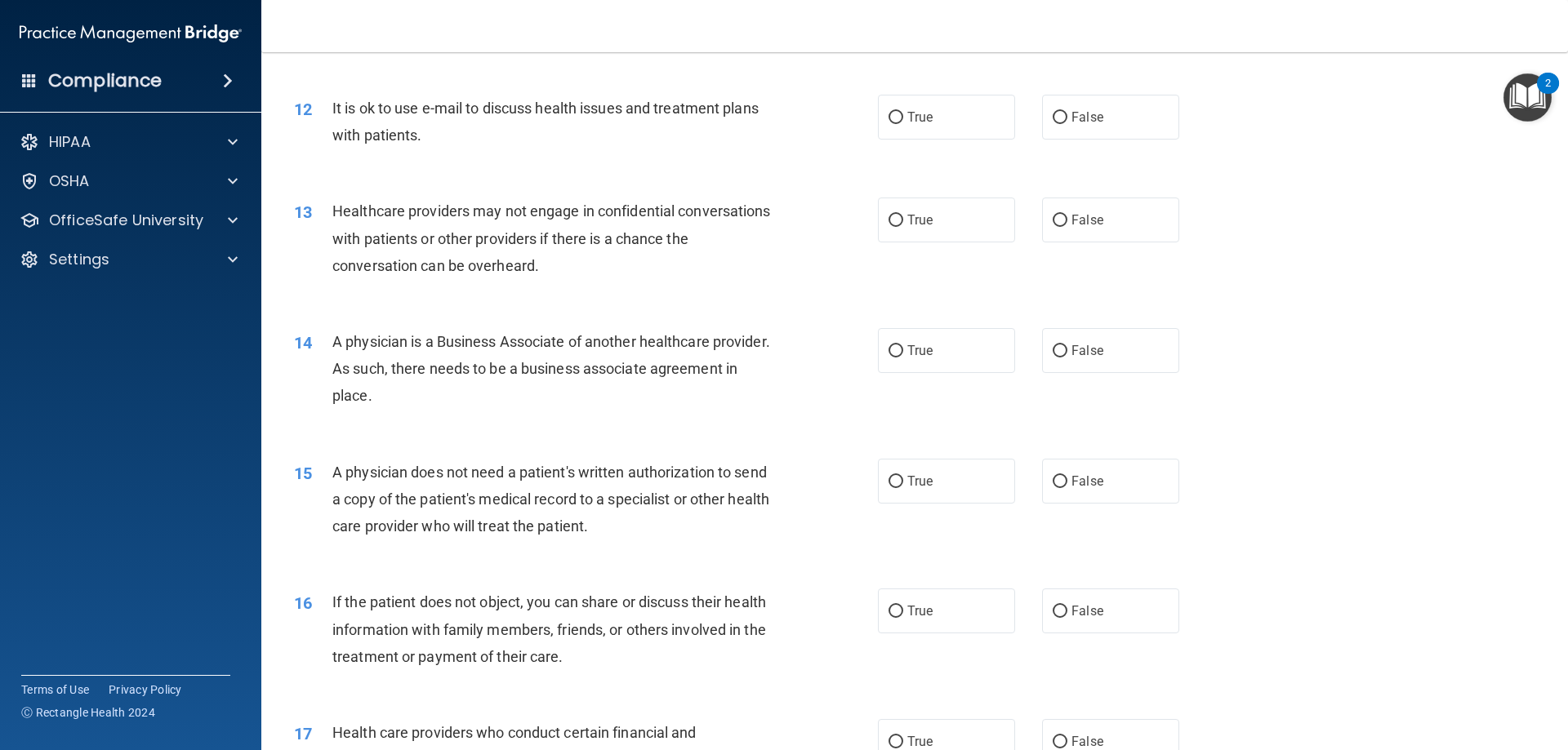
scroll to position [1388, 0]
click at [957, 106] on label "True" at bounding box center [947, 115] width 137 height 45
click at [904, 111] on input "True" at bounding box center [895, 116] width 14 height 12
radio input "true"
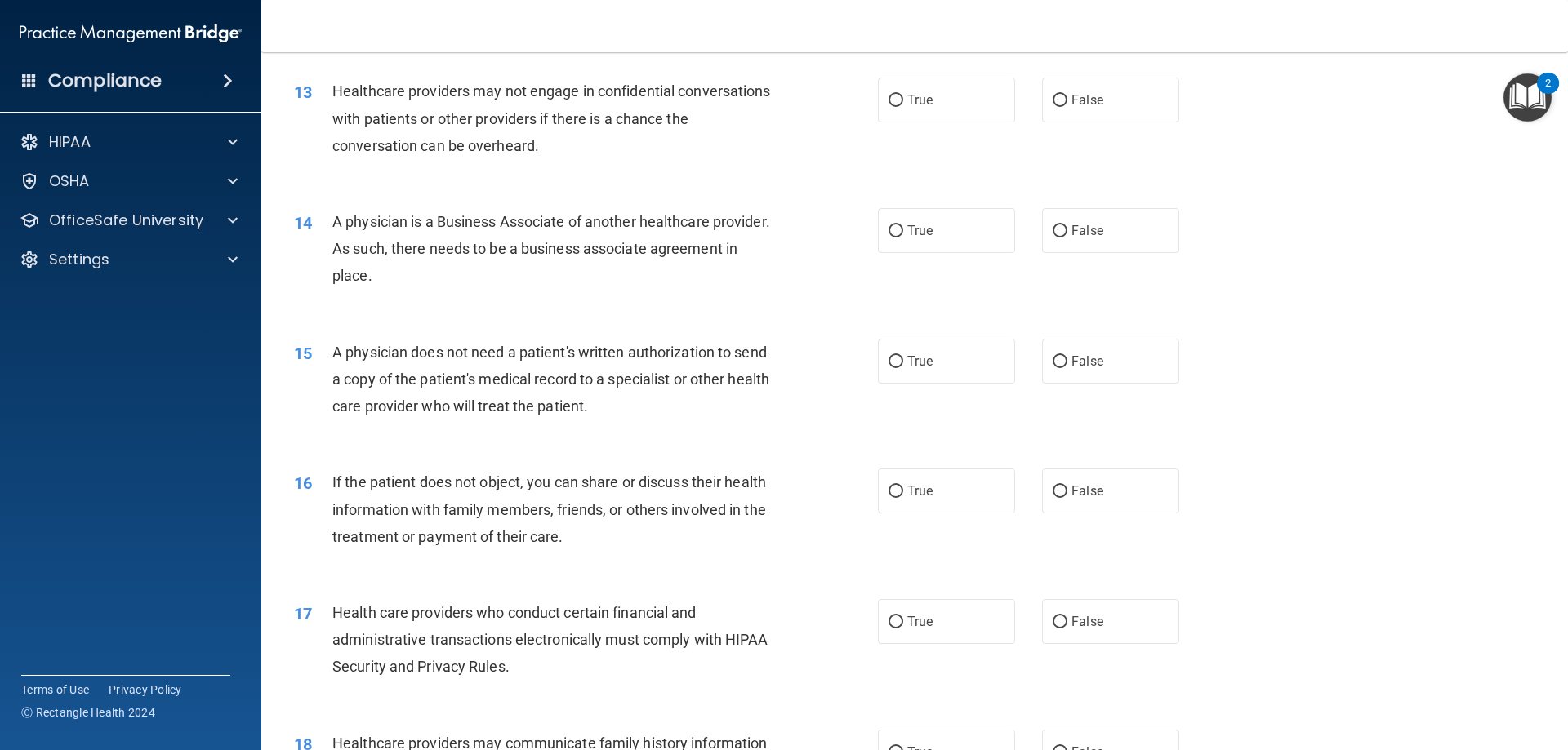
scroll to position [1469, 0]
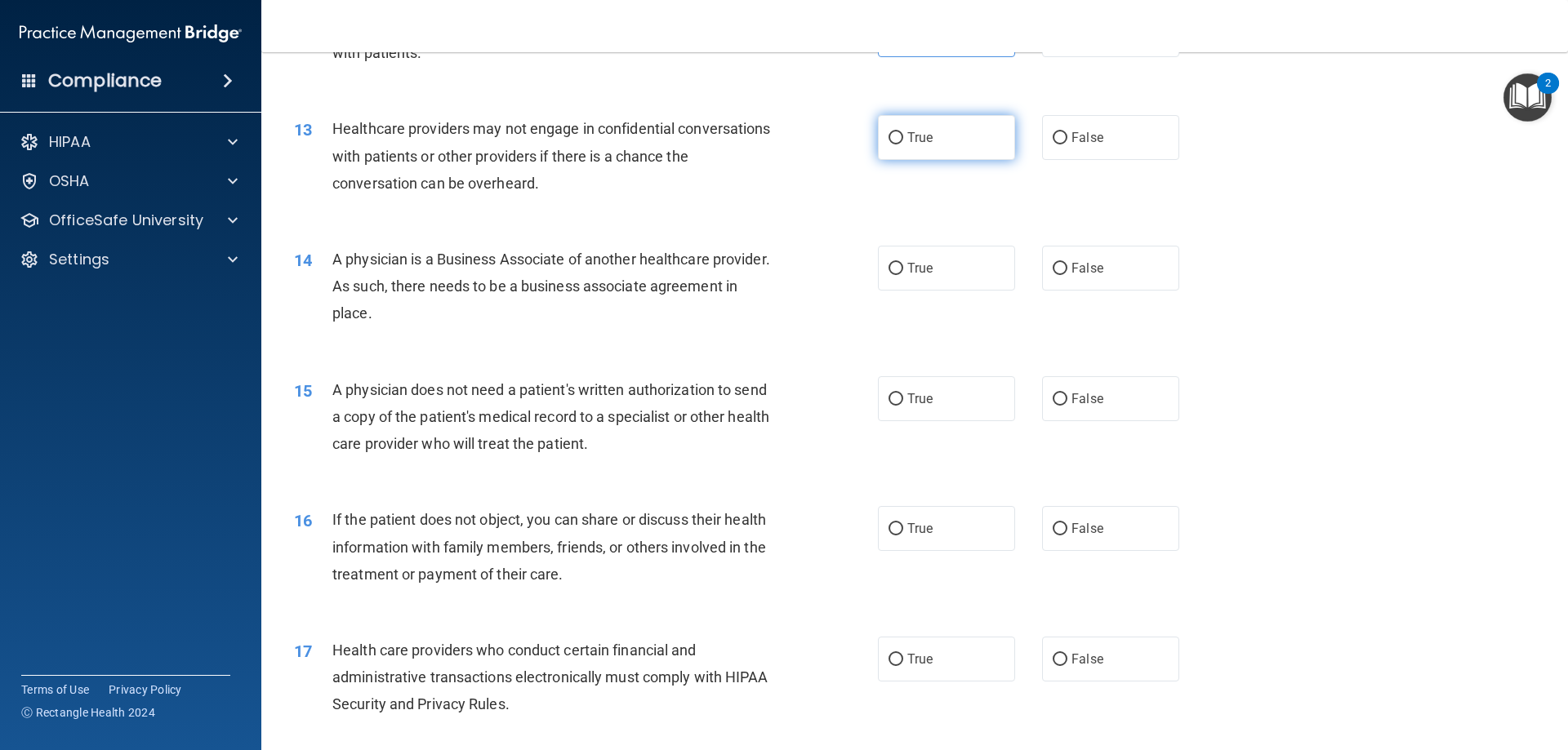
click at [952, 142] on label "True" at bounding box center [947, 137] width 137 height 45
click at [904, 142] on input "True" at bounding box center [895, 138] width 14 height 12
radio input "true"
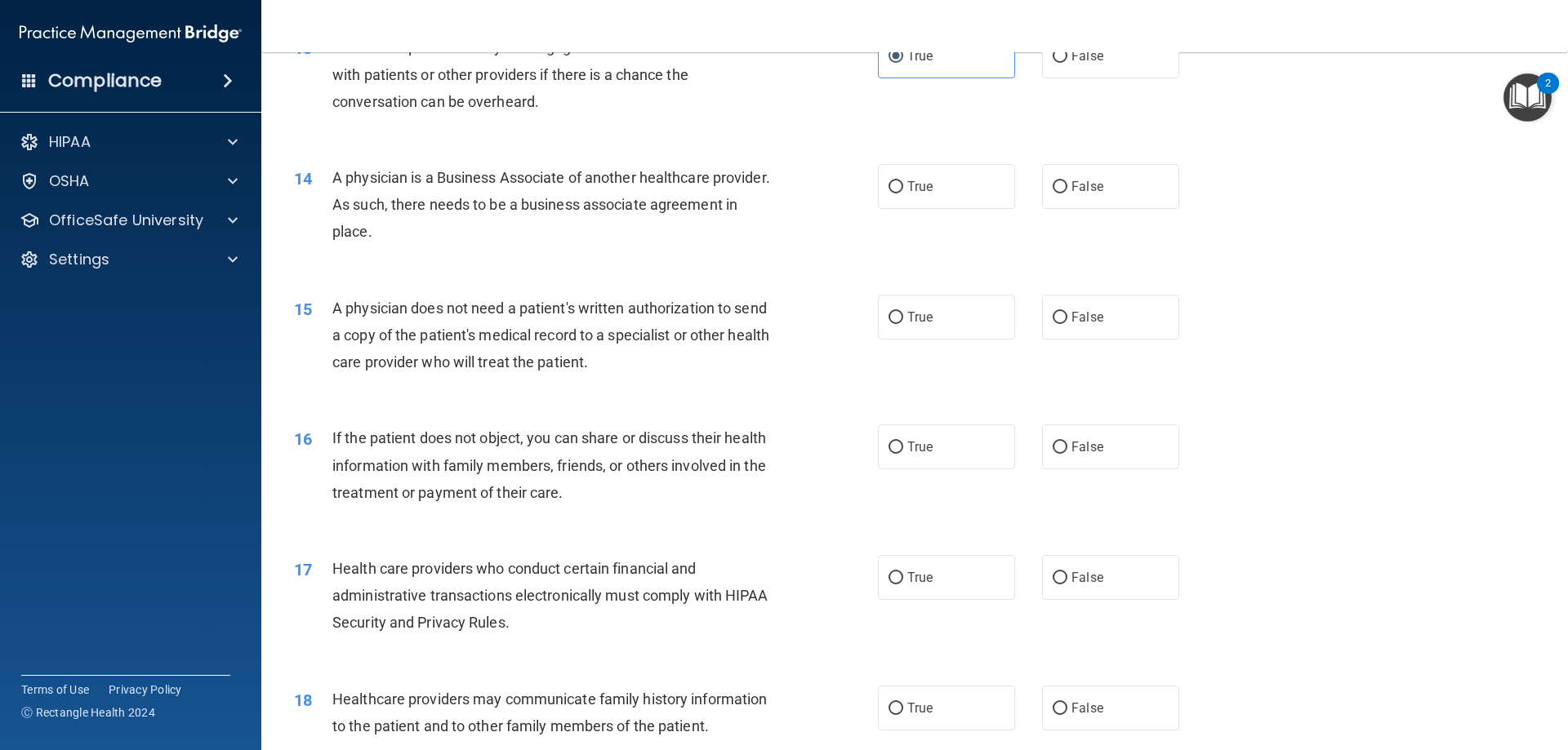
scroll to position [1634, 0]
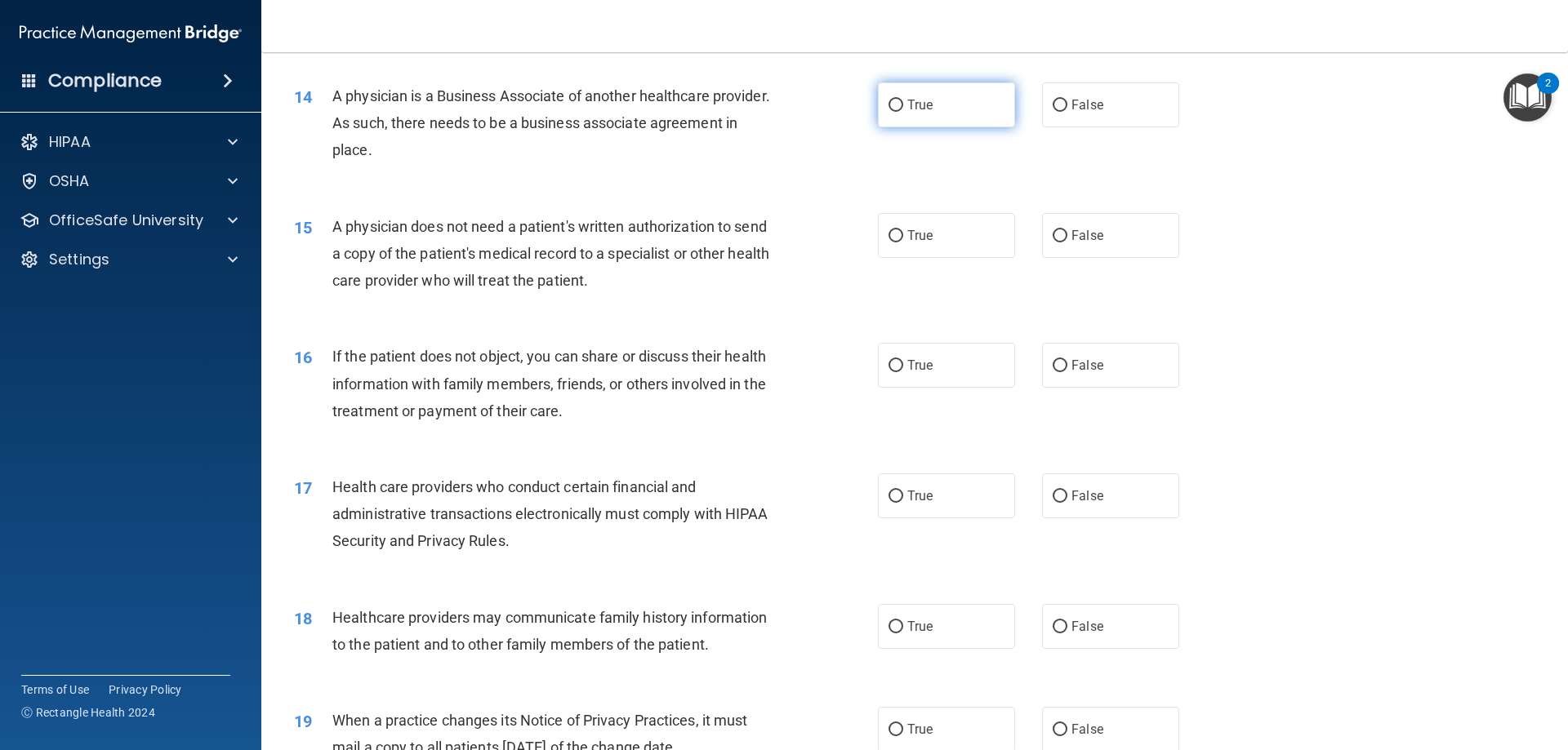
click at [945, 111] on label "True" at bounding box center [947, 104] width 137 height 45
click at [904, 111] on input "True" at bounding box center [895, 105] width 14 height 12
radio input "true"
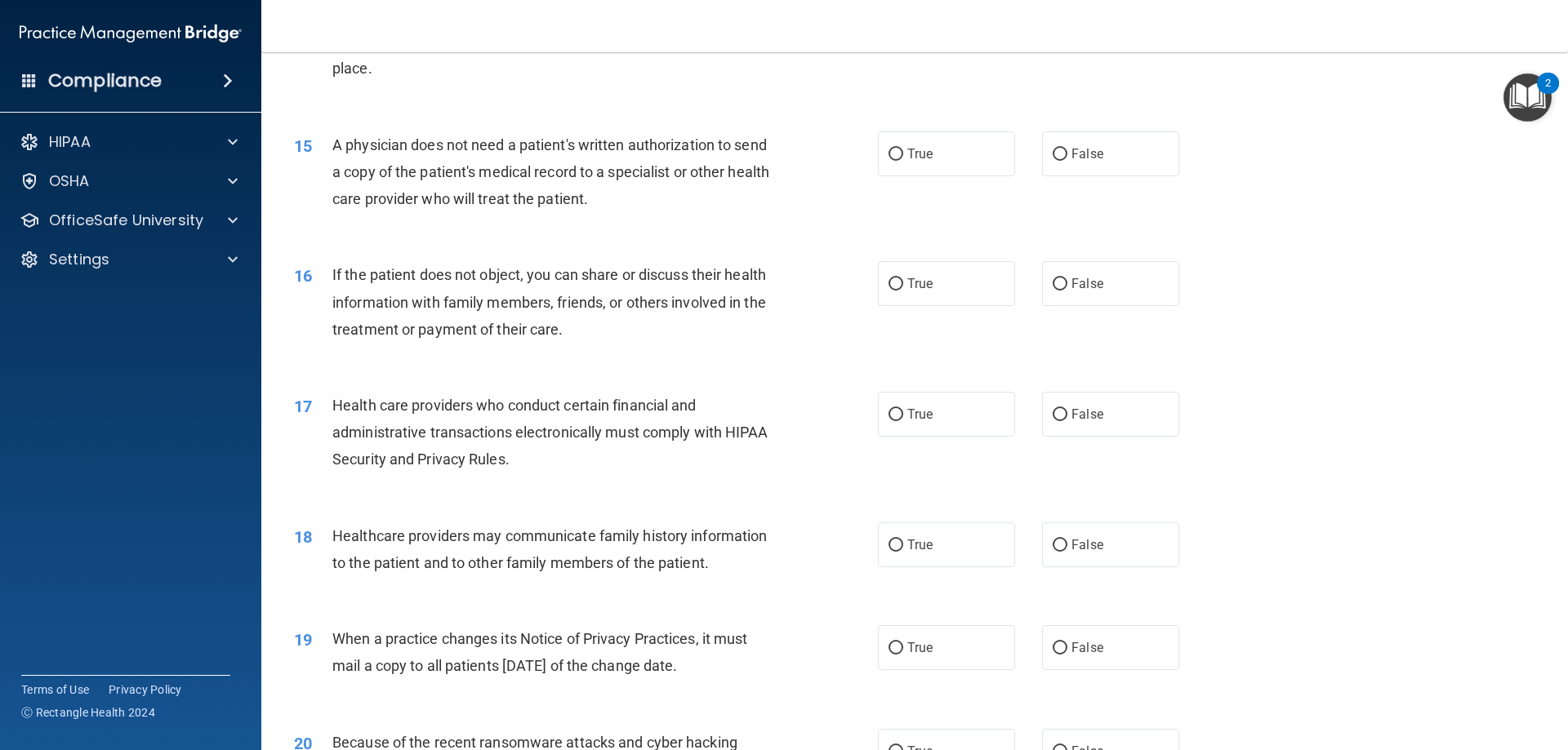
scroll to position [1797, 0]
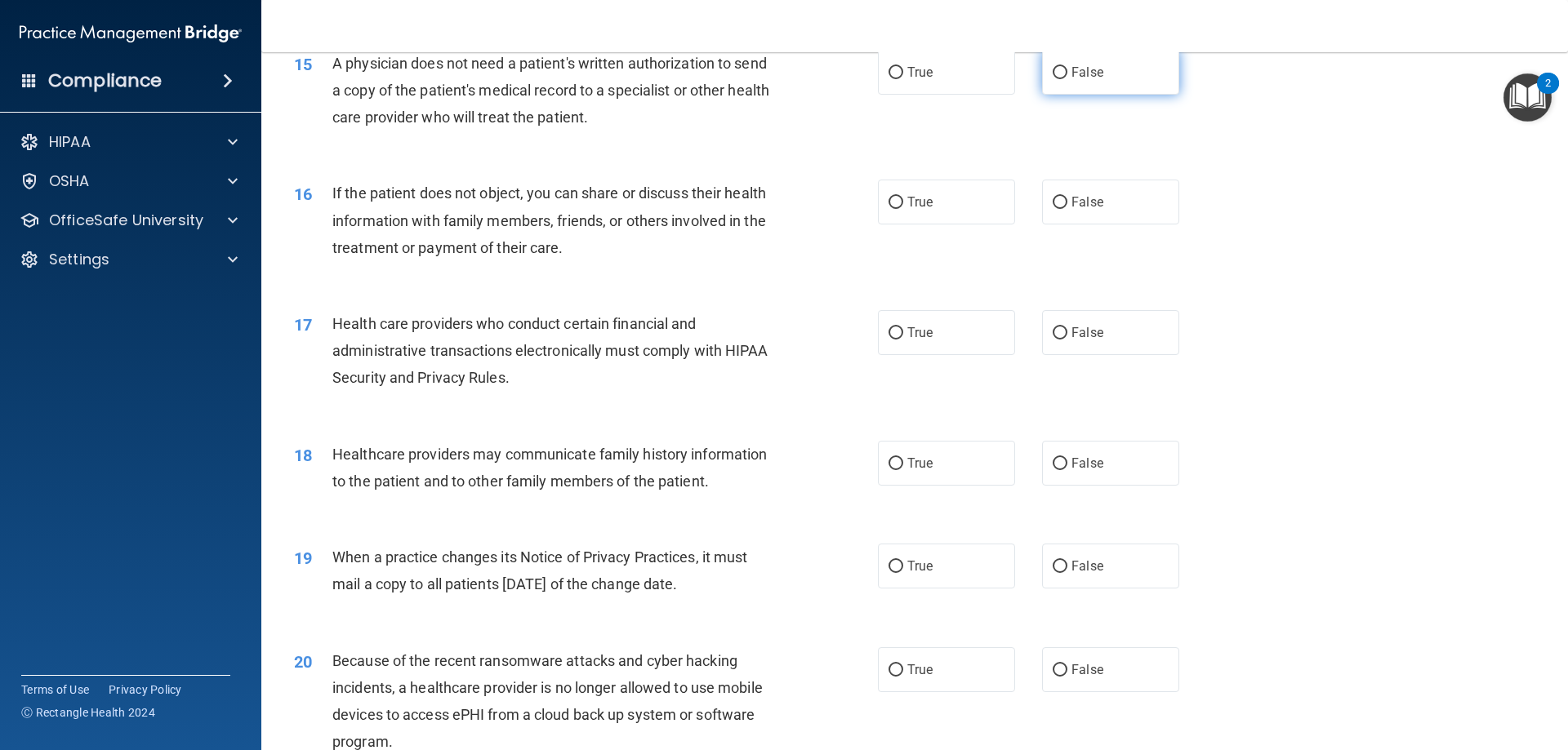
click at [1063, 94] on label "False" at bounding box center [1111, 72] width 137 height 45
click at [1063, 79] on input "False" at bounding box center [1059, 73] width 14 height 12
radio input "true"
click at [1053, 202] on input "False" at bounding box center [1059, 202] width 14 height 12
radio input "true"
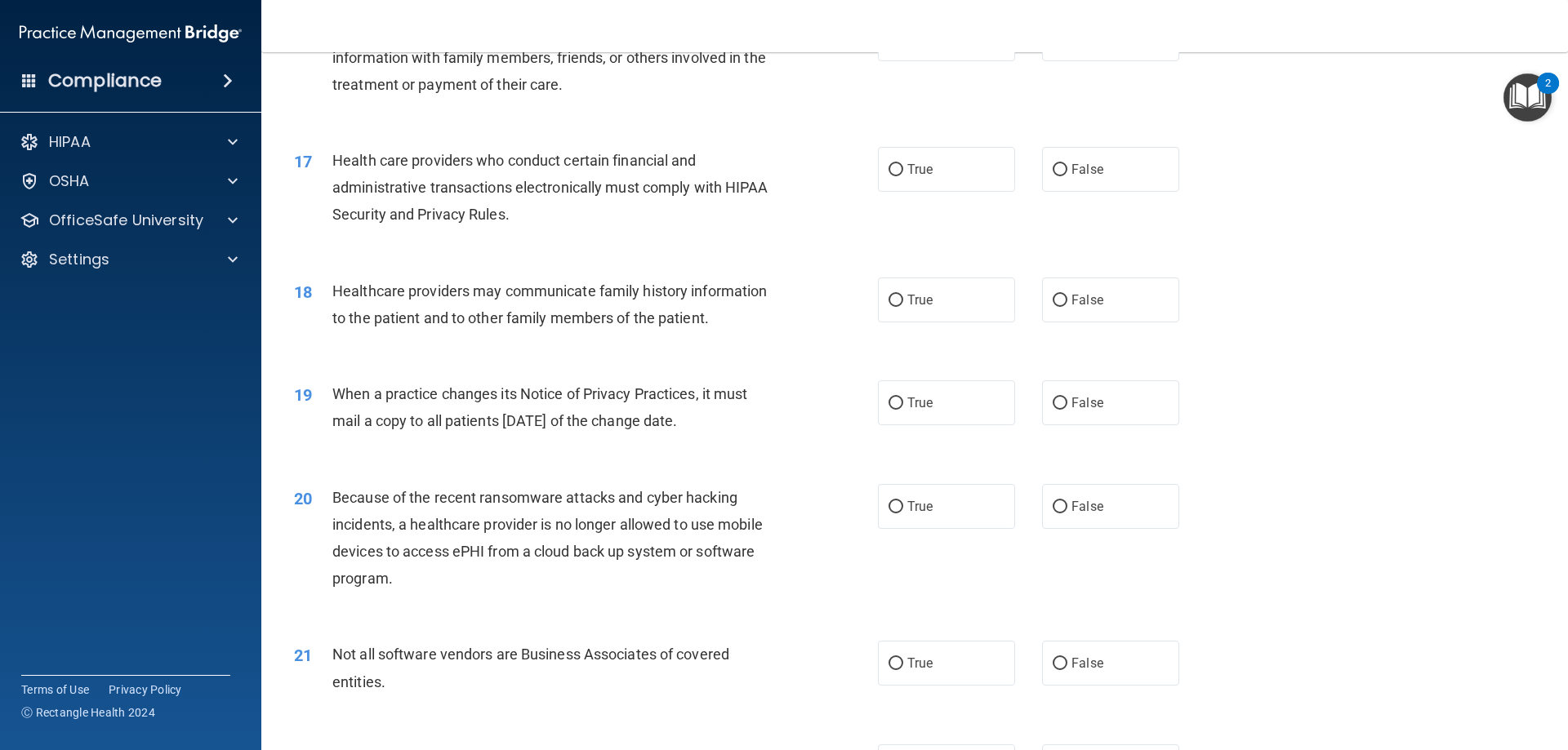
scroll to position [2041, 0]
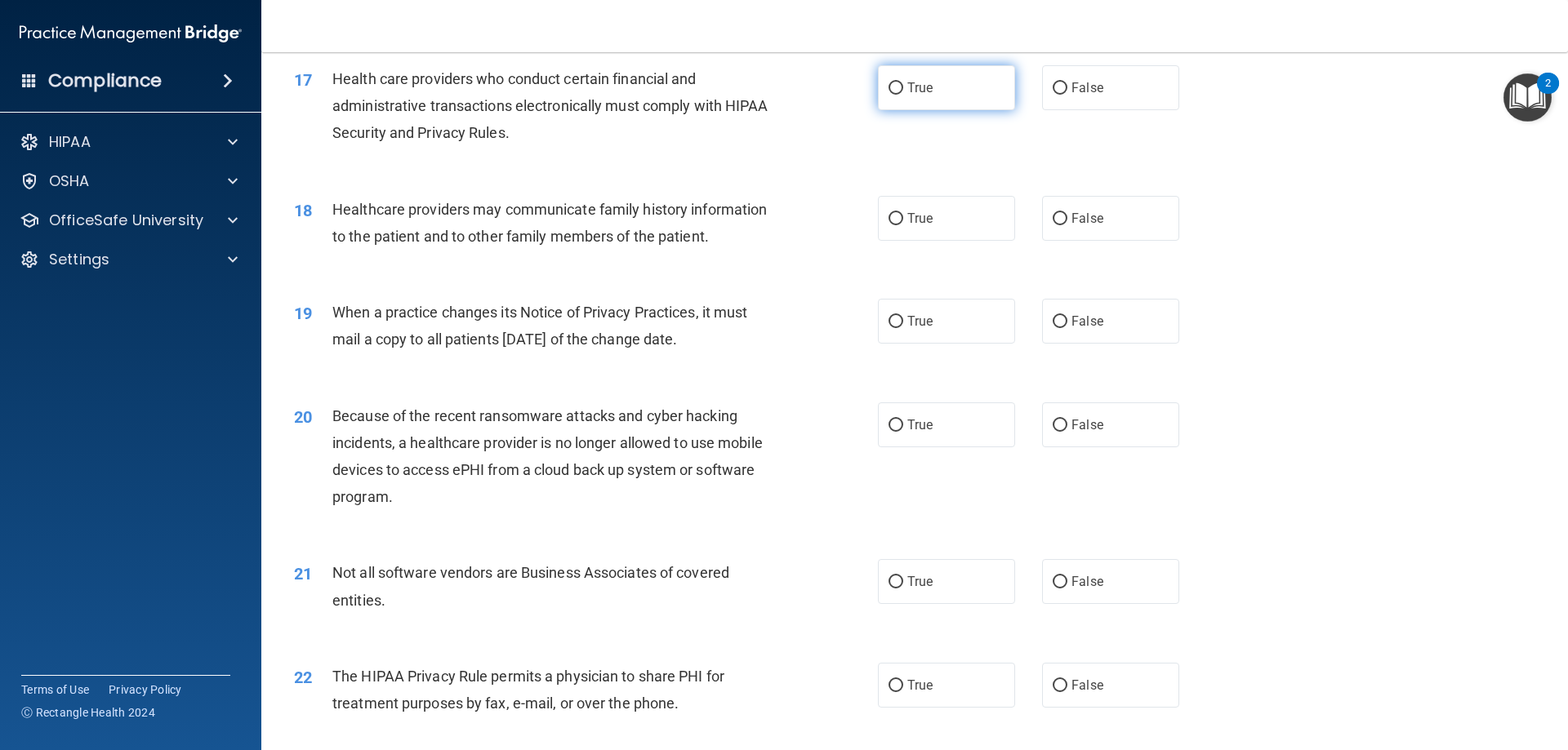
click at [882, 105] on label "True" at bounding box center [947, 87] width 137 height 45
click at [889, 94] on input "True" at bounding box center [895, 88] width 14 height 12
radio input "true"
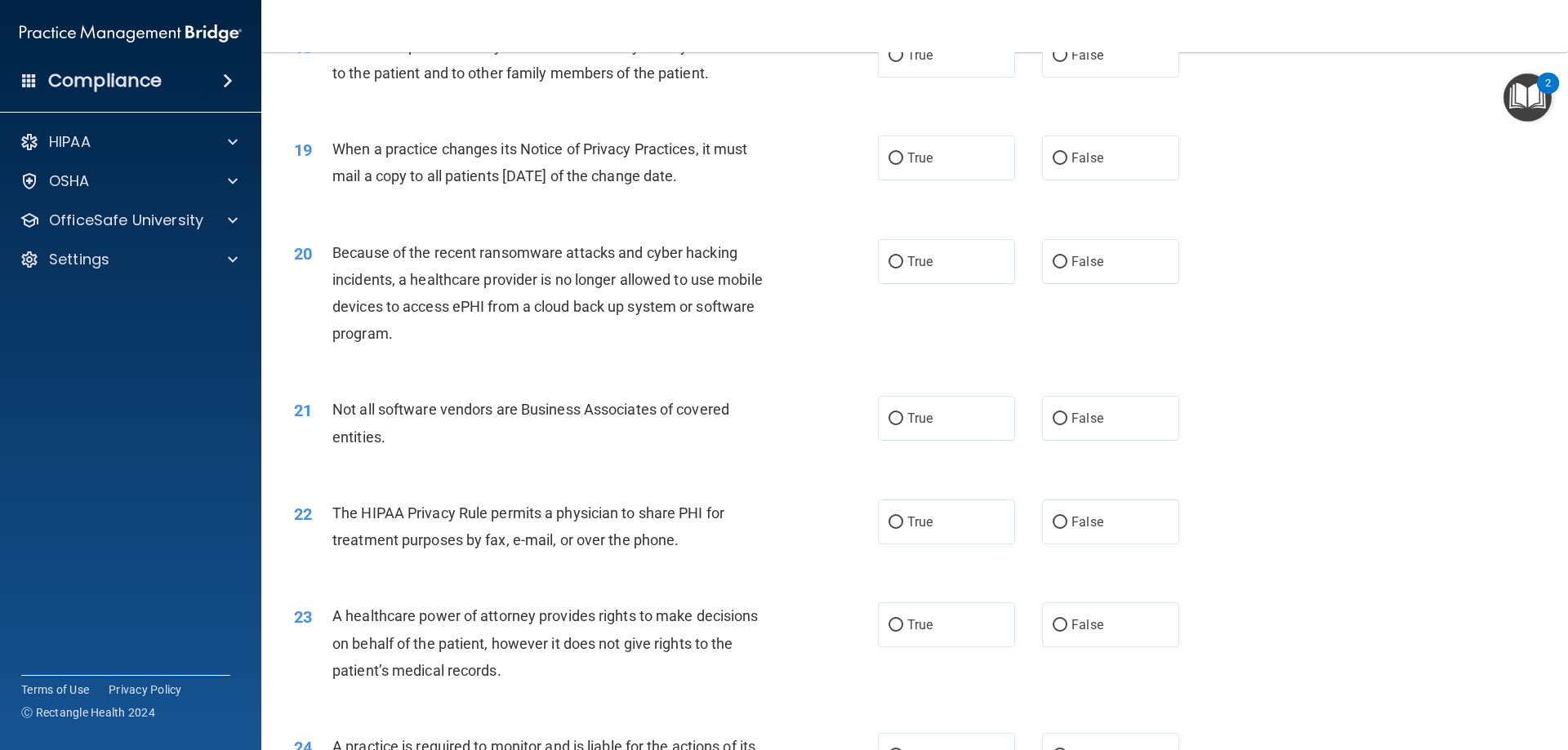
scroll to position [2123, 0]
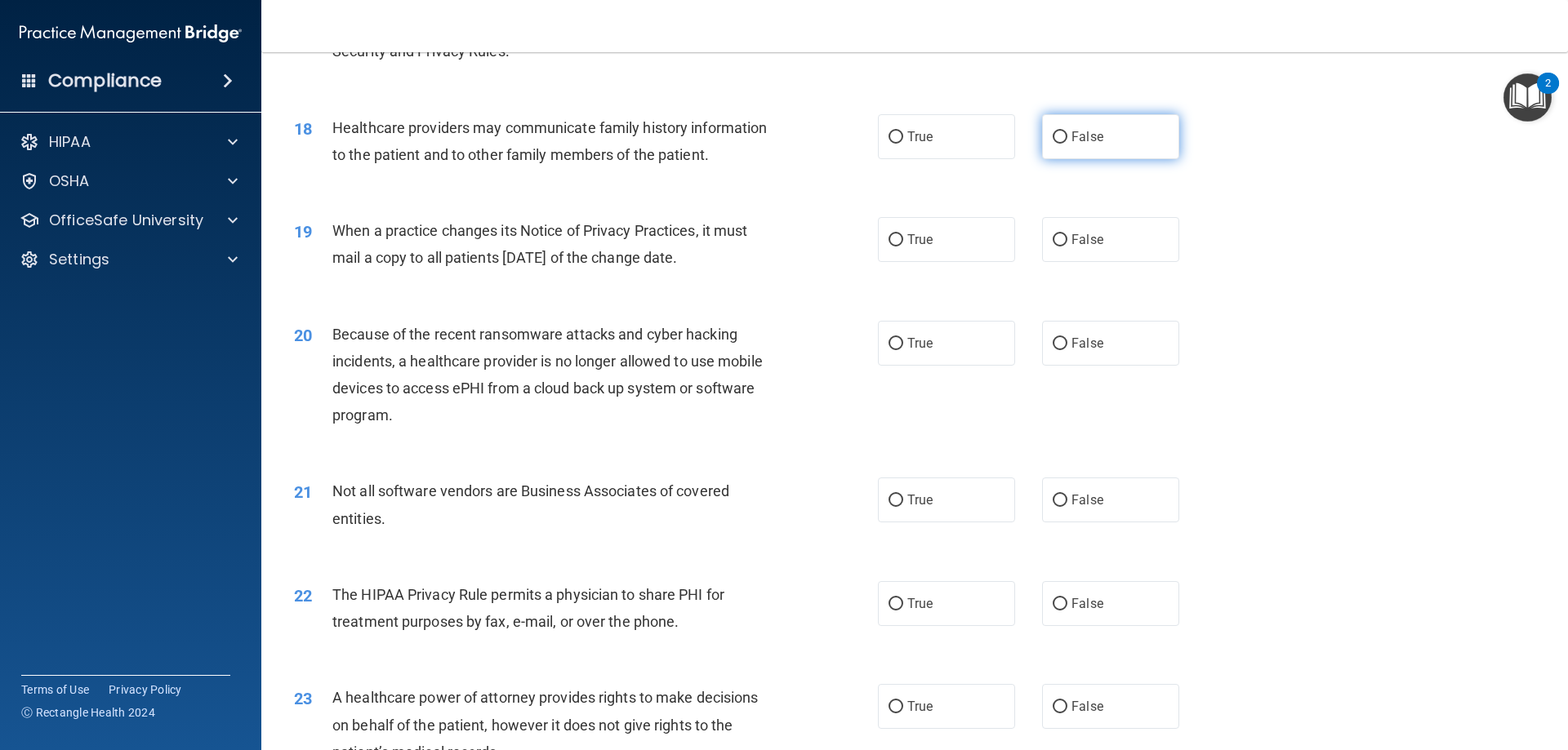
click at [1137, 146] on label "False" at bounding box center [1111, 136] width 137 height 45
click at [1068, 144] on input "False" at bounding box center [1059, 137] width 14 height 12
radio input "true"
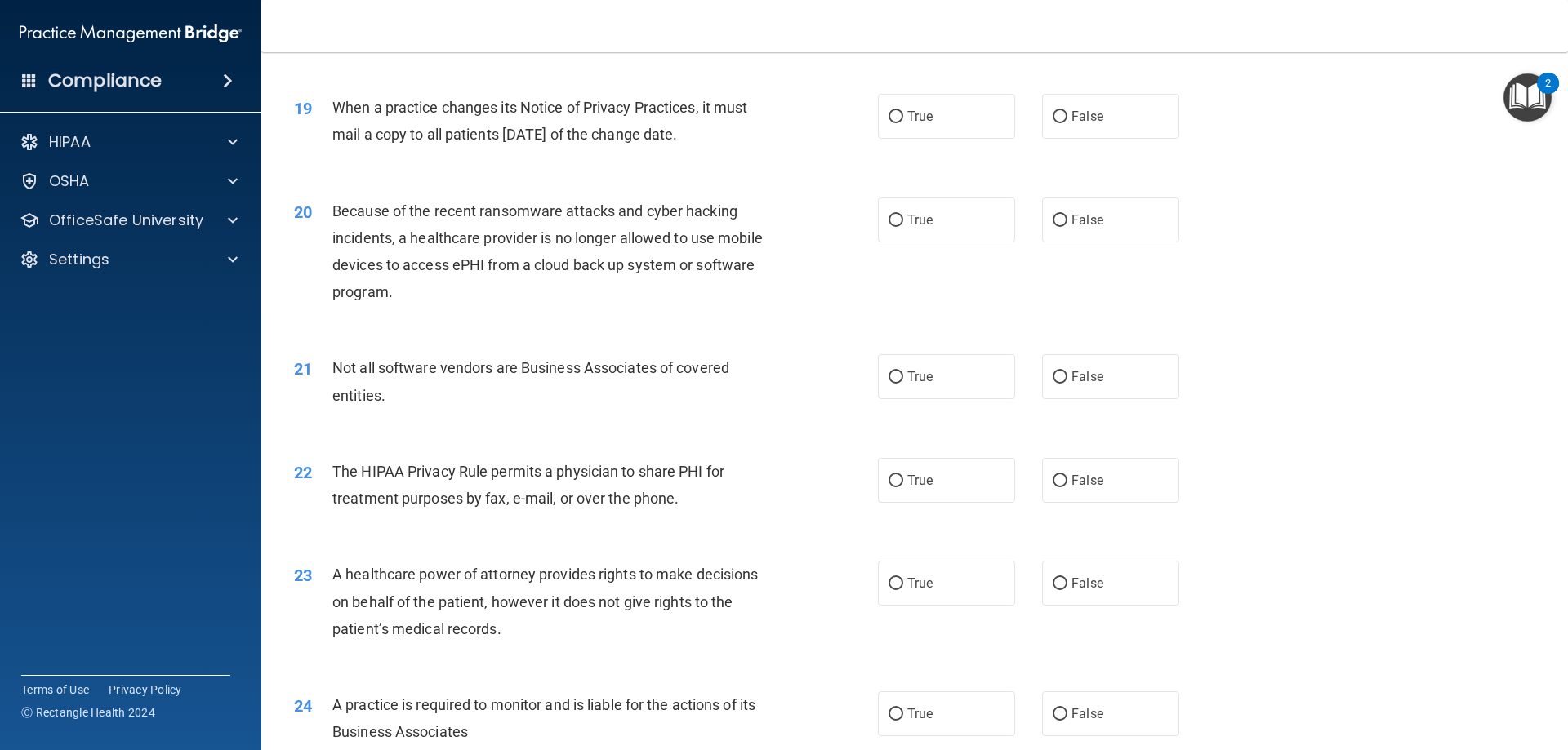
scroll to position [2286, 0]
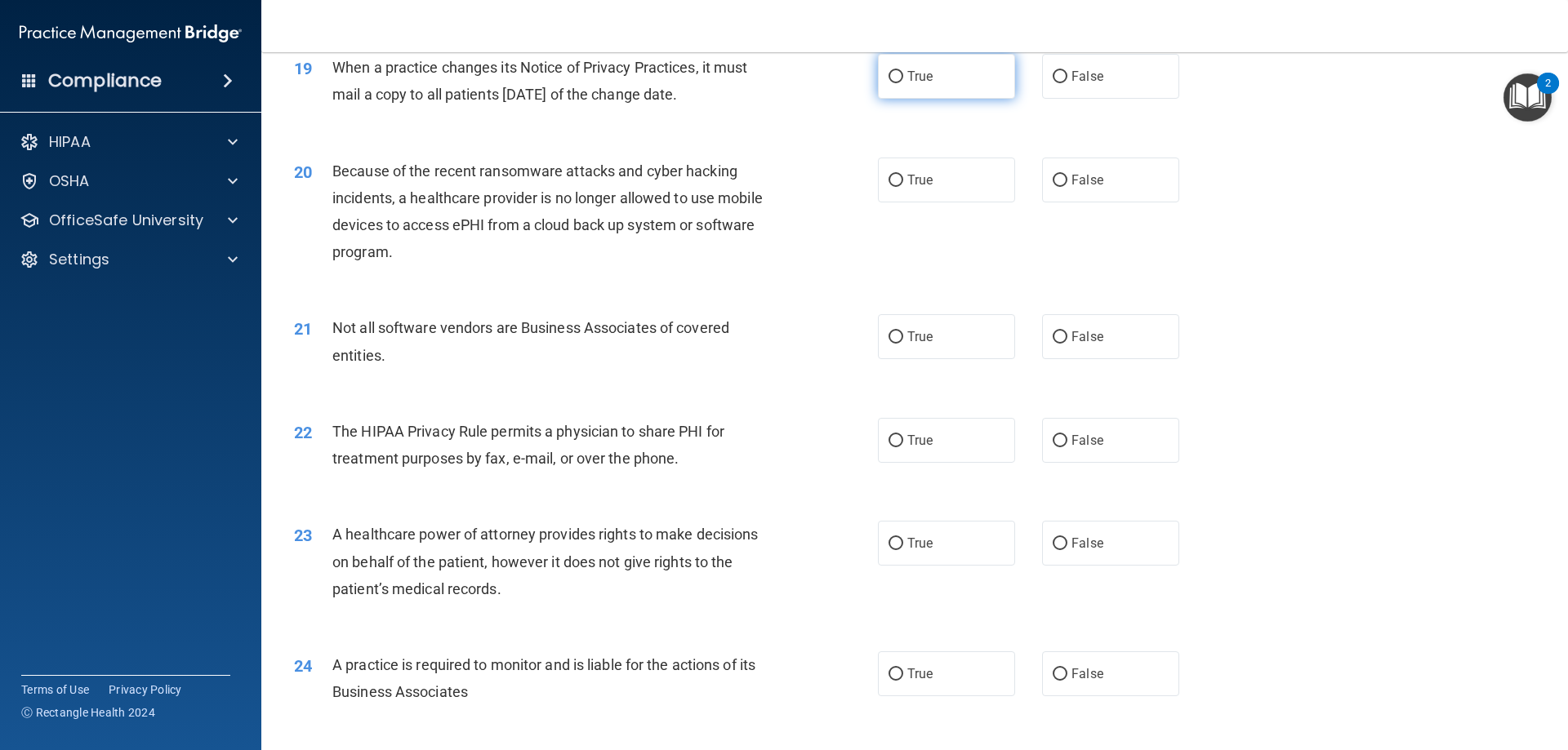
click at [890, 76] on input "True" at bounding box center [895, 76] width 14 height 12
radio input "true"
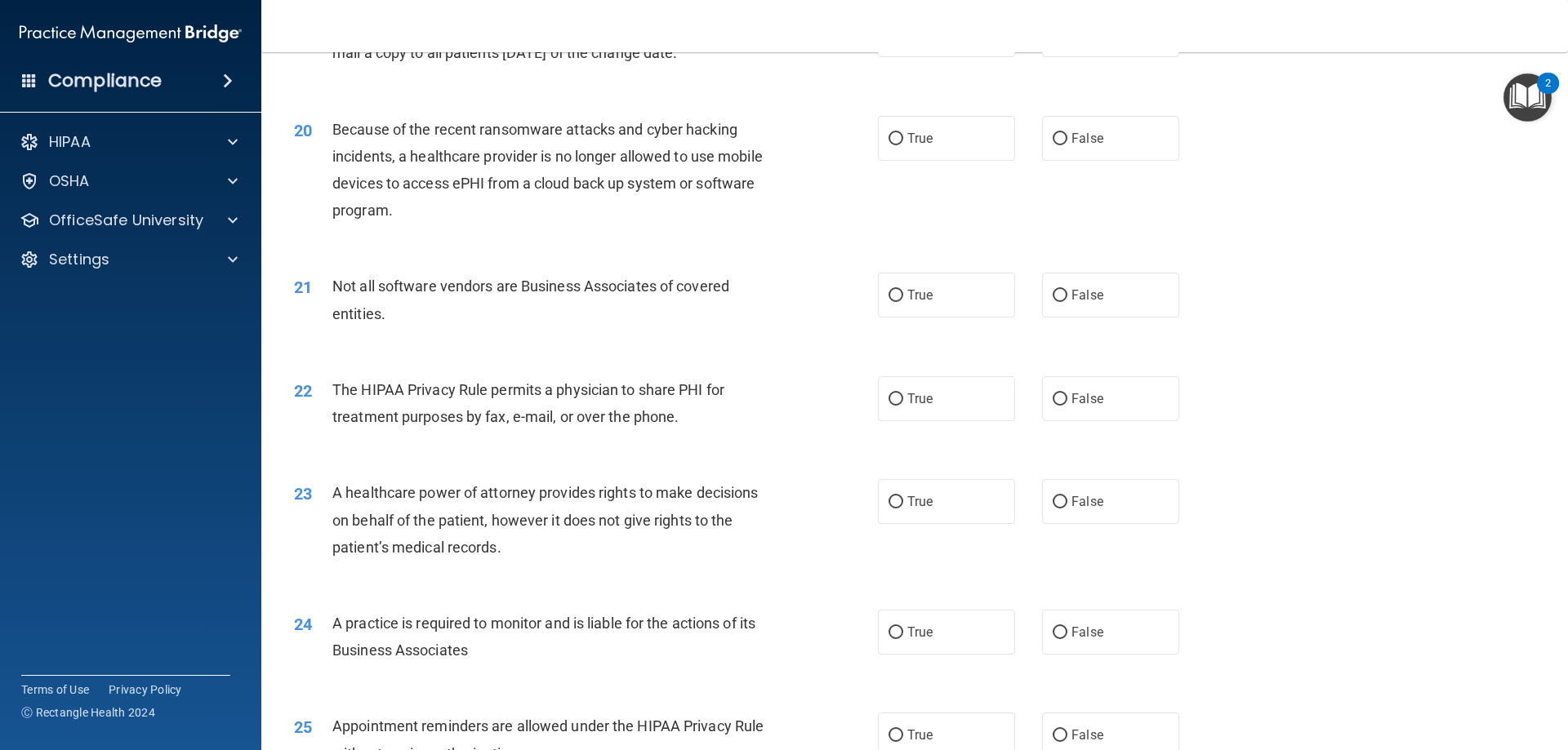
scroll to position [2368, 0]
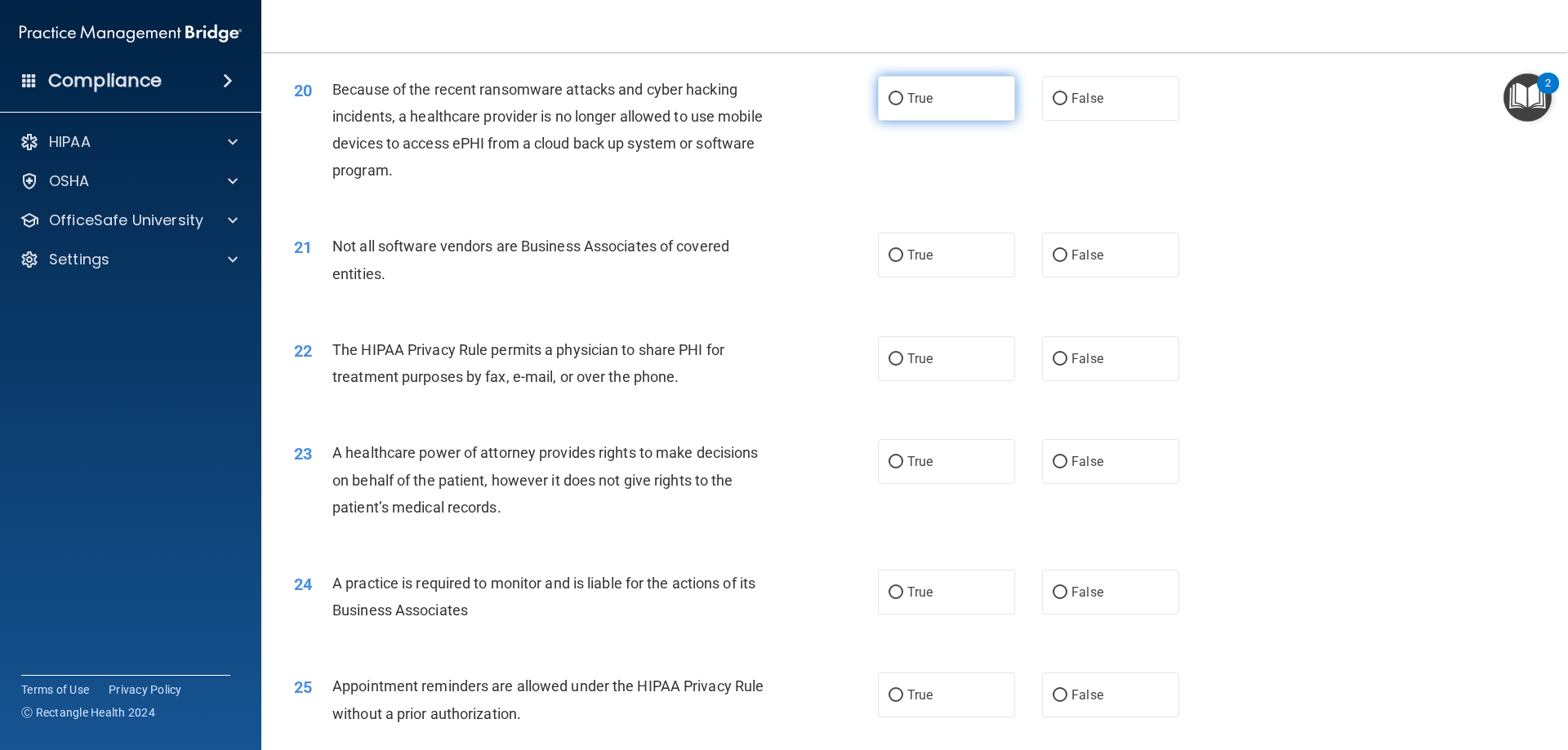
click at [937, 105] on label "True" at bounding box center [947, 98] width 137 height 45
click at [904, 105] on input "True" at bounding box center [895, 99] width 14 height 12
radio input "true"
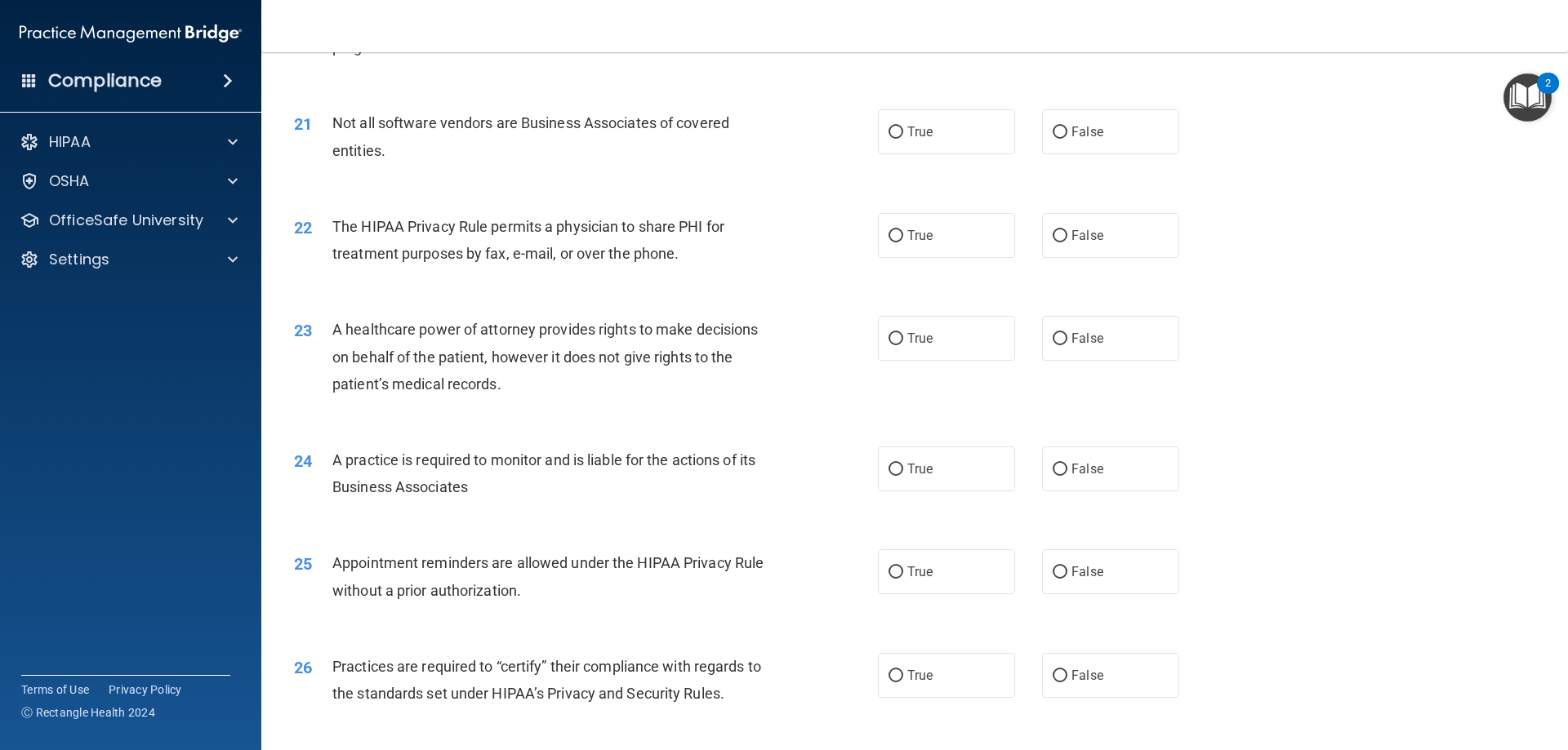
scroll to position [2531, 0]
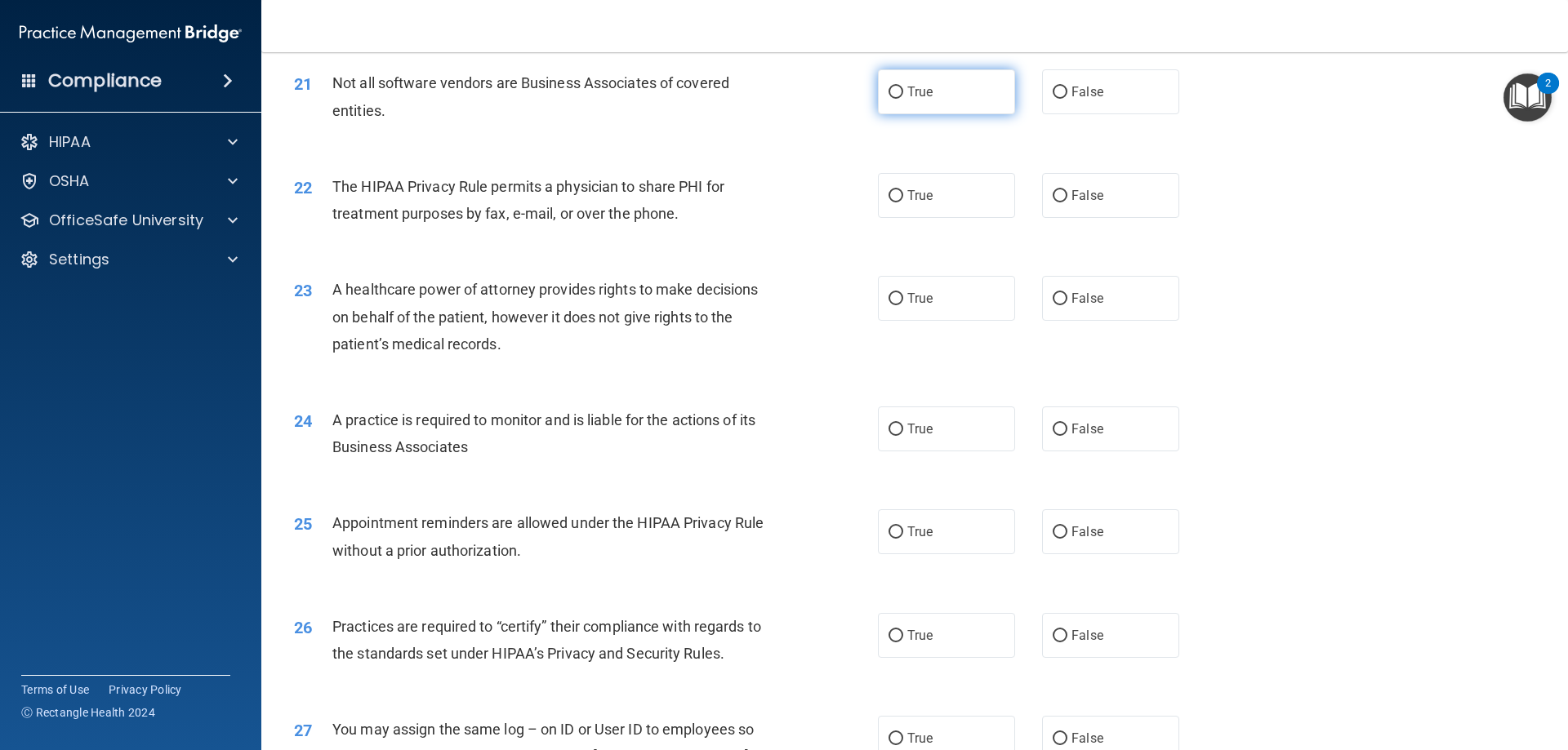
click at [943, 105] on label "True" at bounding box center [947, 92] width 137 height 45
click at [904, 99] on input "True" at bounding box center [895, 93] width 14 height 12
radio input "true"
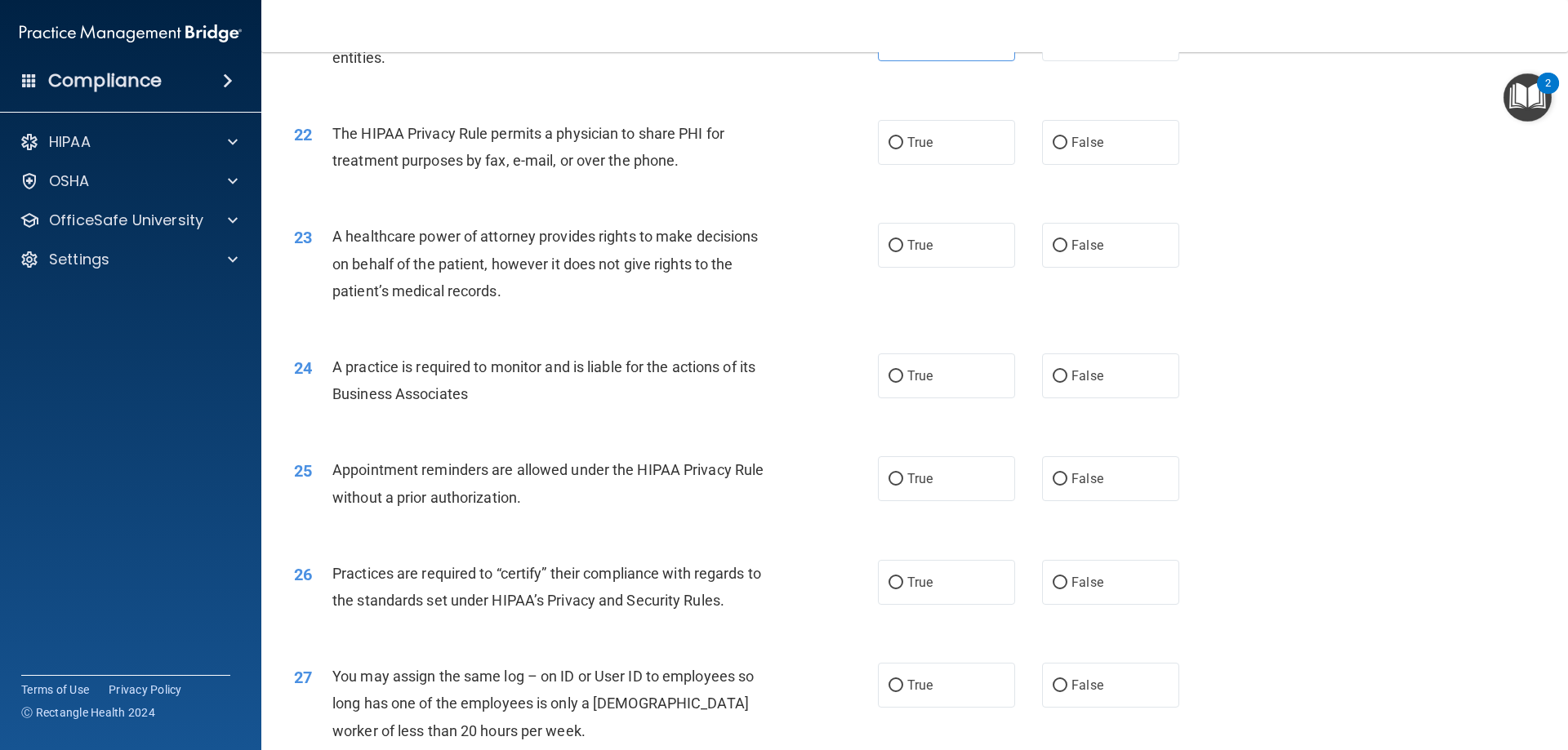
scroll to position [2614, 0]
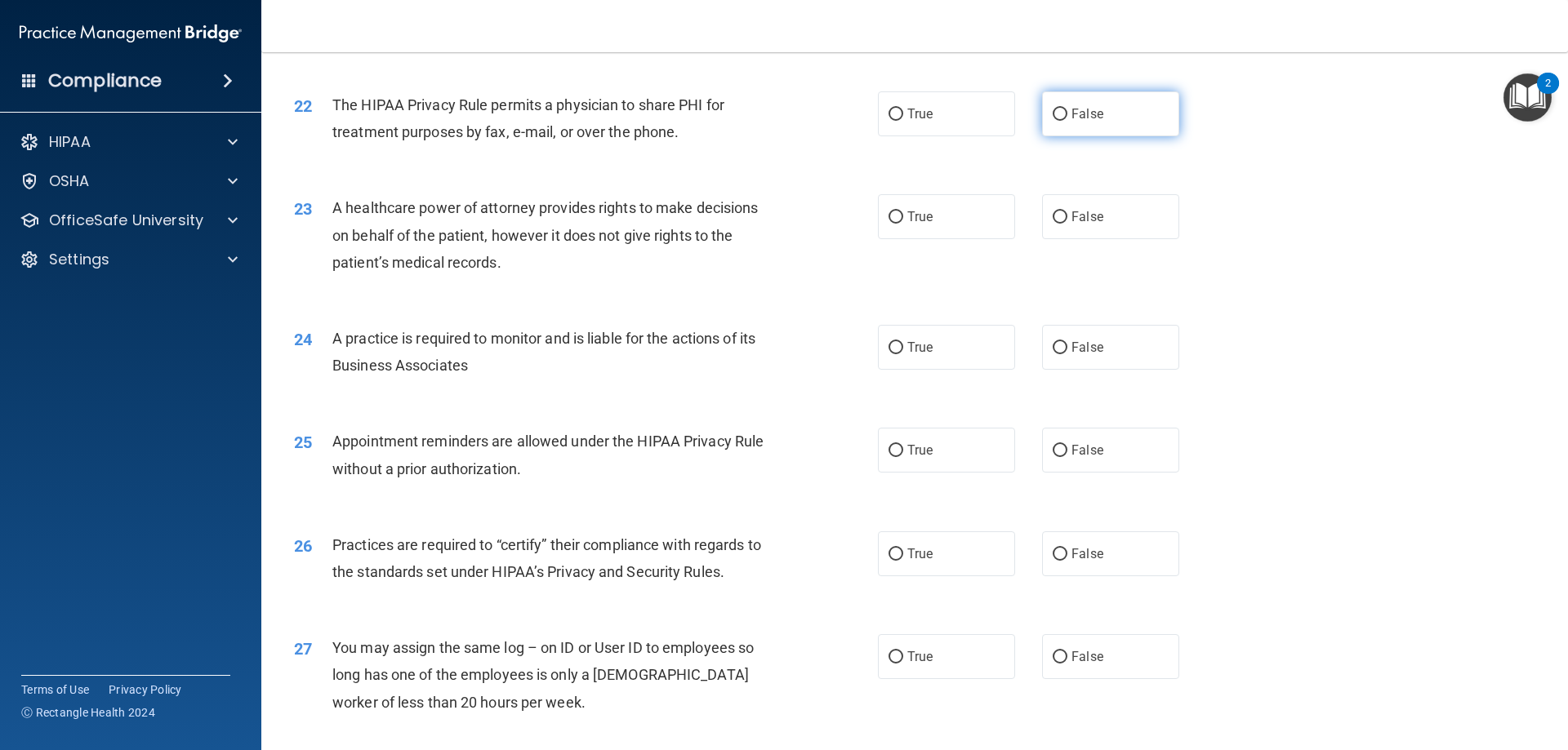
click at [1060, 132] on label "False" at bounding box center [1111, 114] width 137 height 45
click at [1060, 121] on input "False" at bounding box center [1059, 115] width 14 height 12
radio input "true"
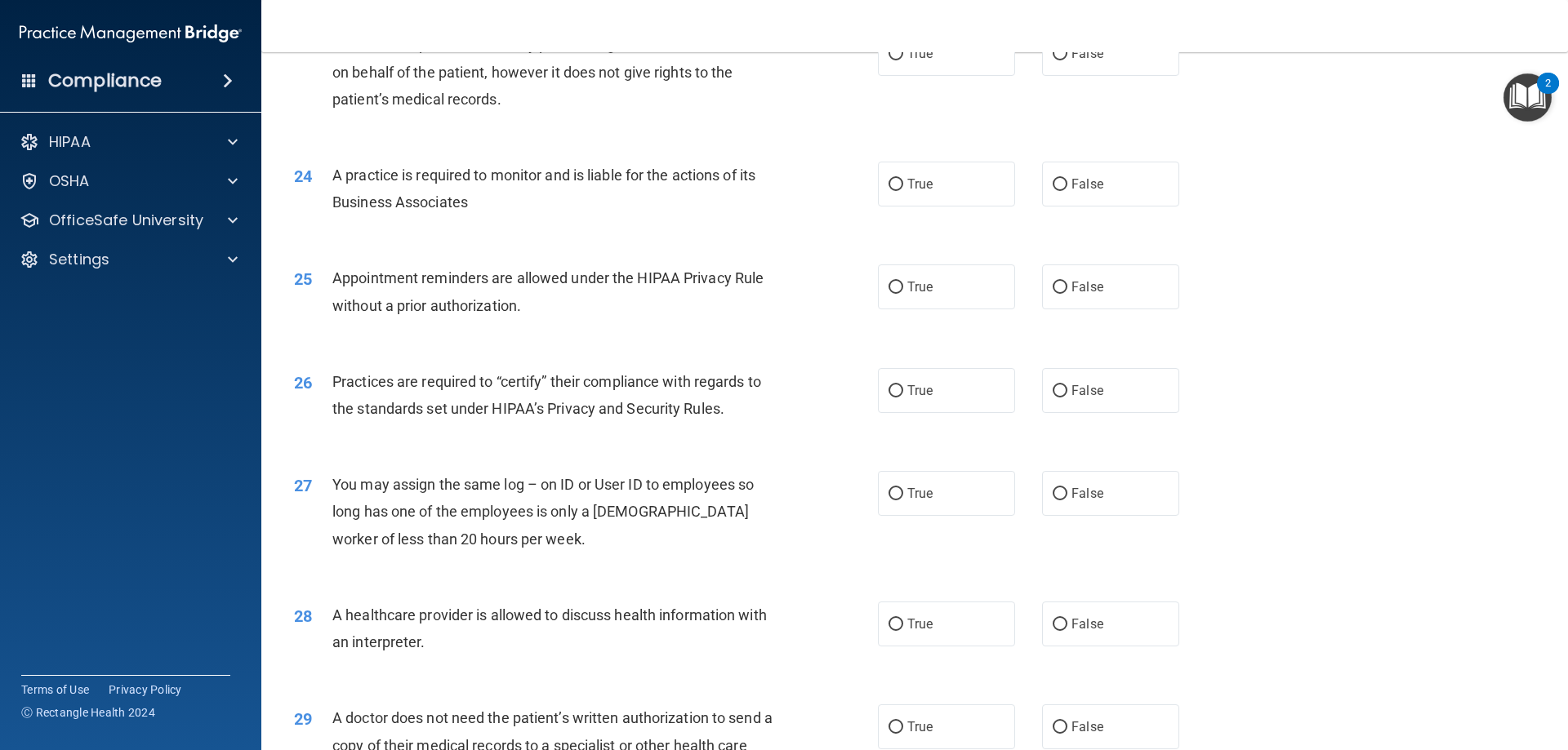
scroll to position [2695, 0]
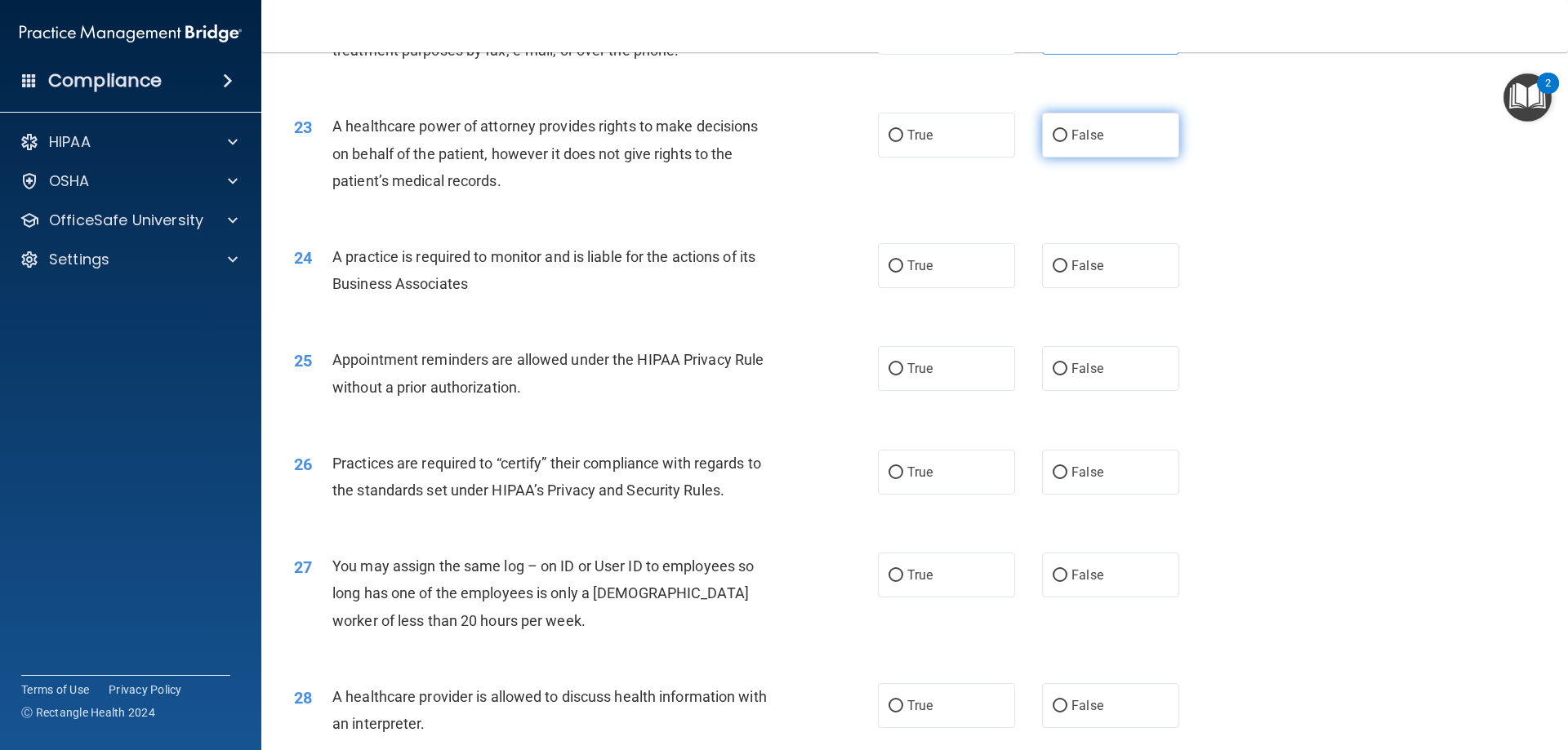
click at [1078, 141] on span "False" at bounding box center [1087, 135] width 31 height 15
click at [1068, 141] on input "False" at bounding box center [1059, 135] width 14 height 12
radio input "true"
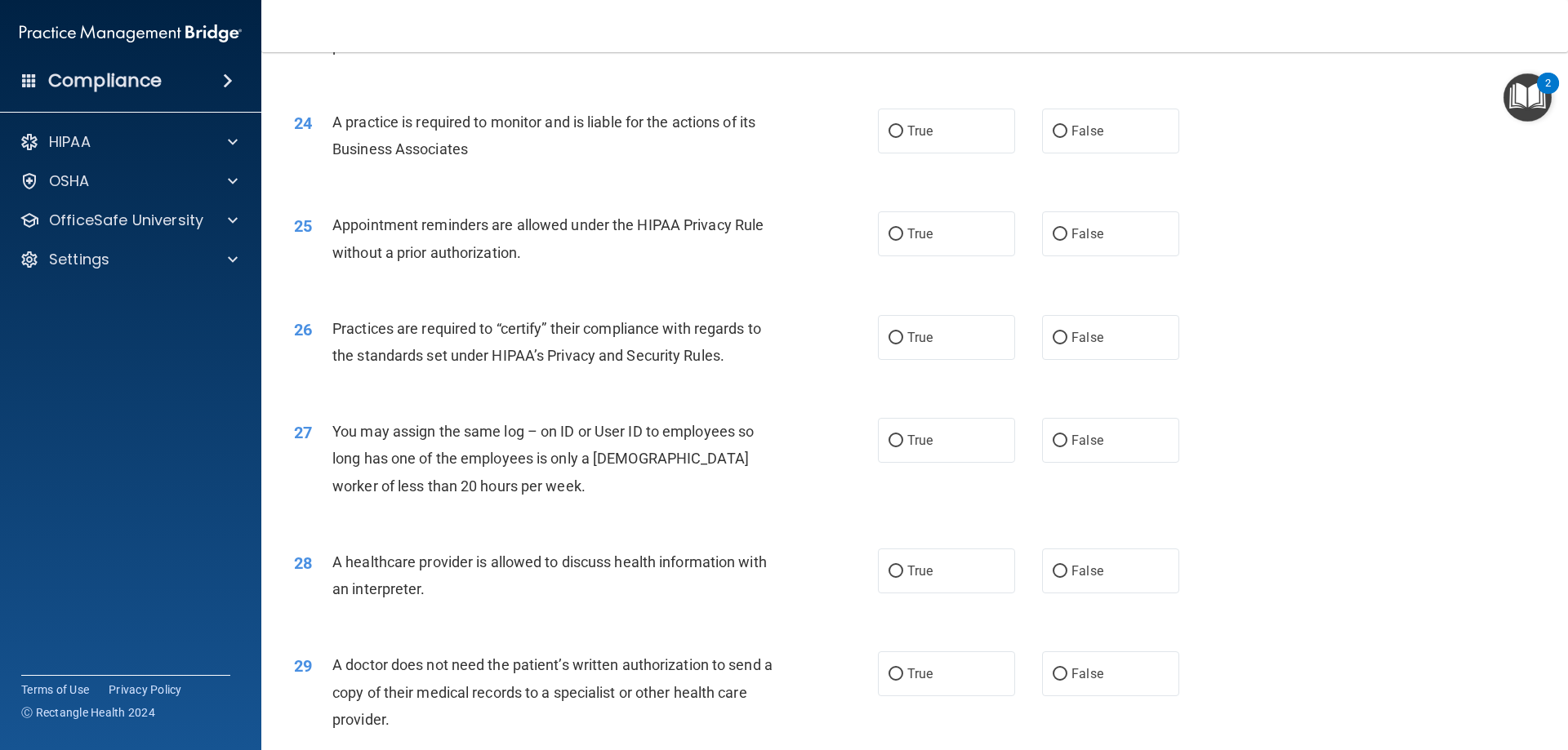
scroll to position [2858, 0]
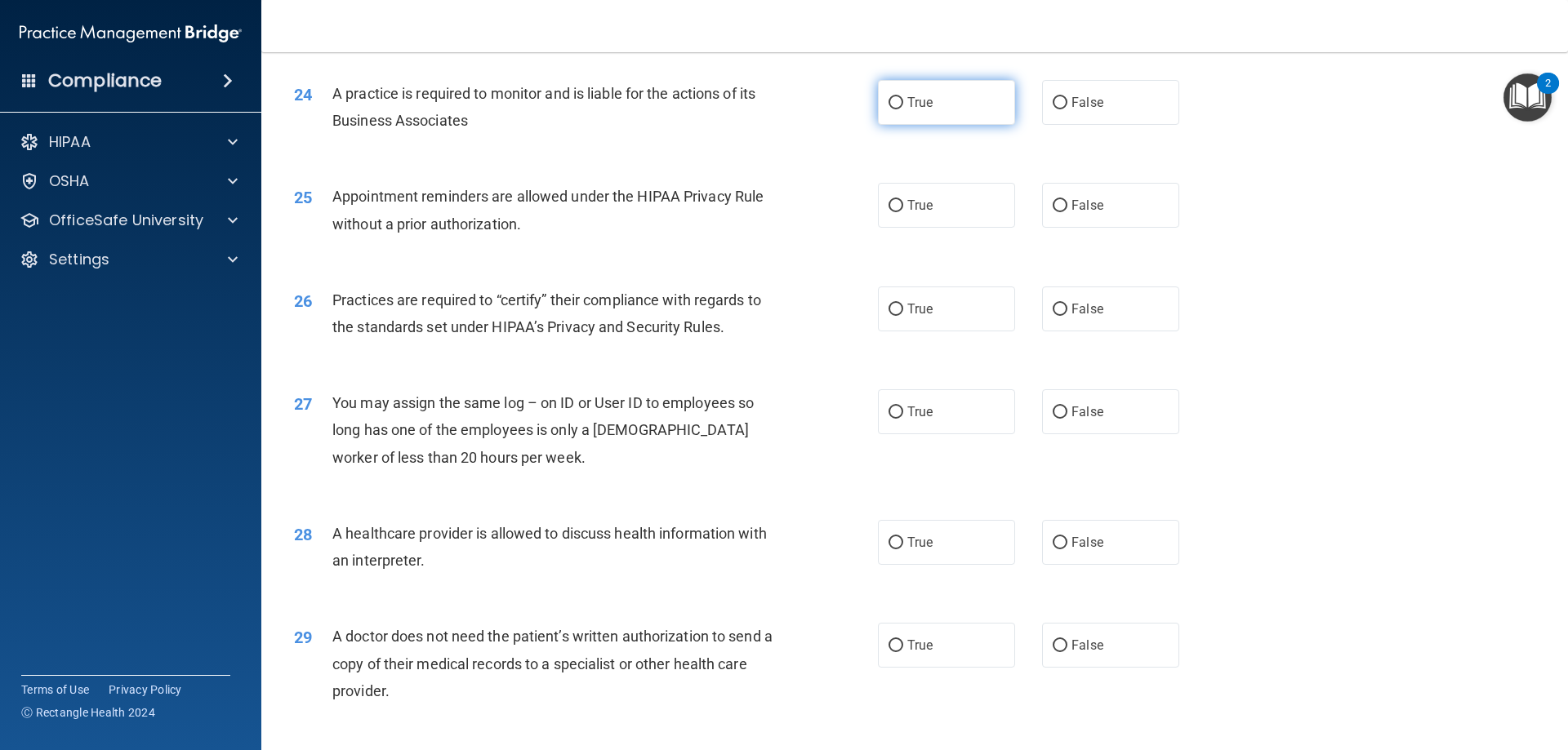
click at [905, 113] on label "True" at bounding box center [947, 102] width 137 height 45
click at [904, 110] on input "True" at bounding box center [895, 103] width 14 height 12
radio input "true"
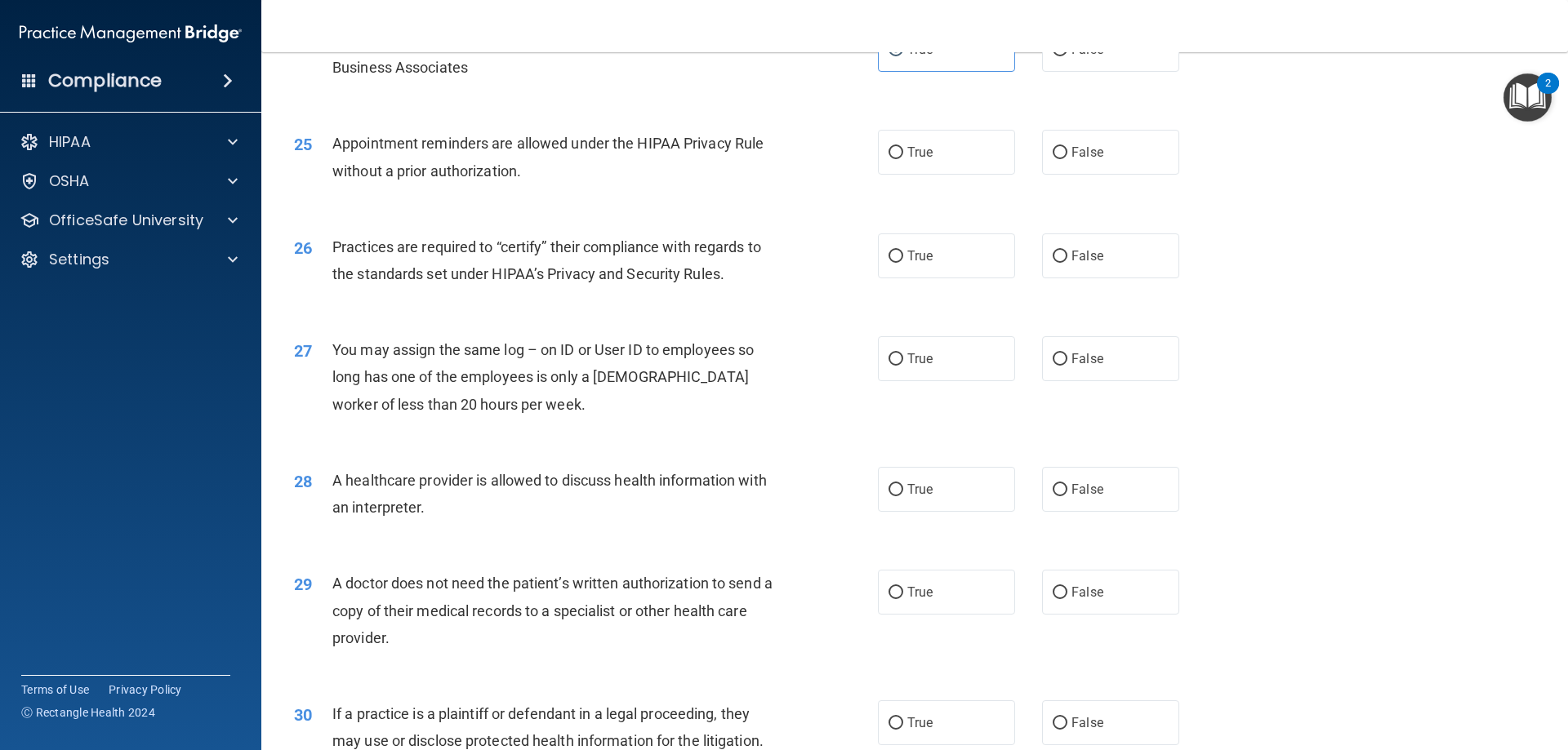
scroll to position [2940, 0]
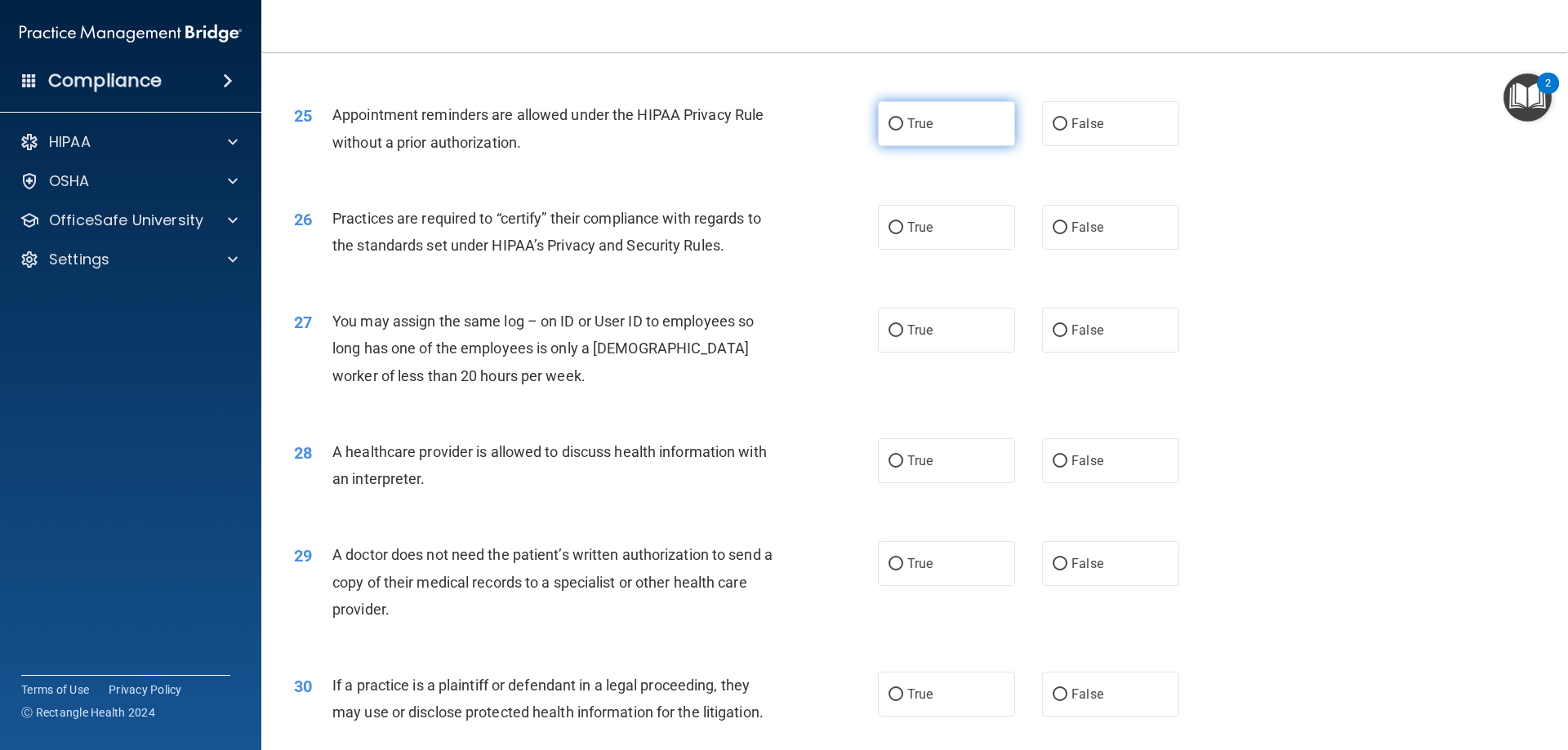
click at [948, 139] on label "True" at bounding box center [947, 123] width 137 height 45
click at [904, 131] on input "True" at bounding box center [895, 124] width 14 height 12
radio input "true"
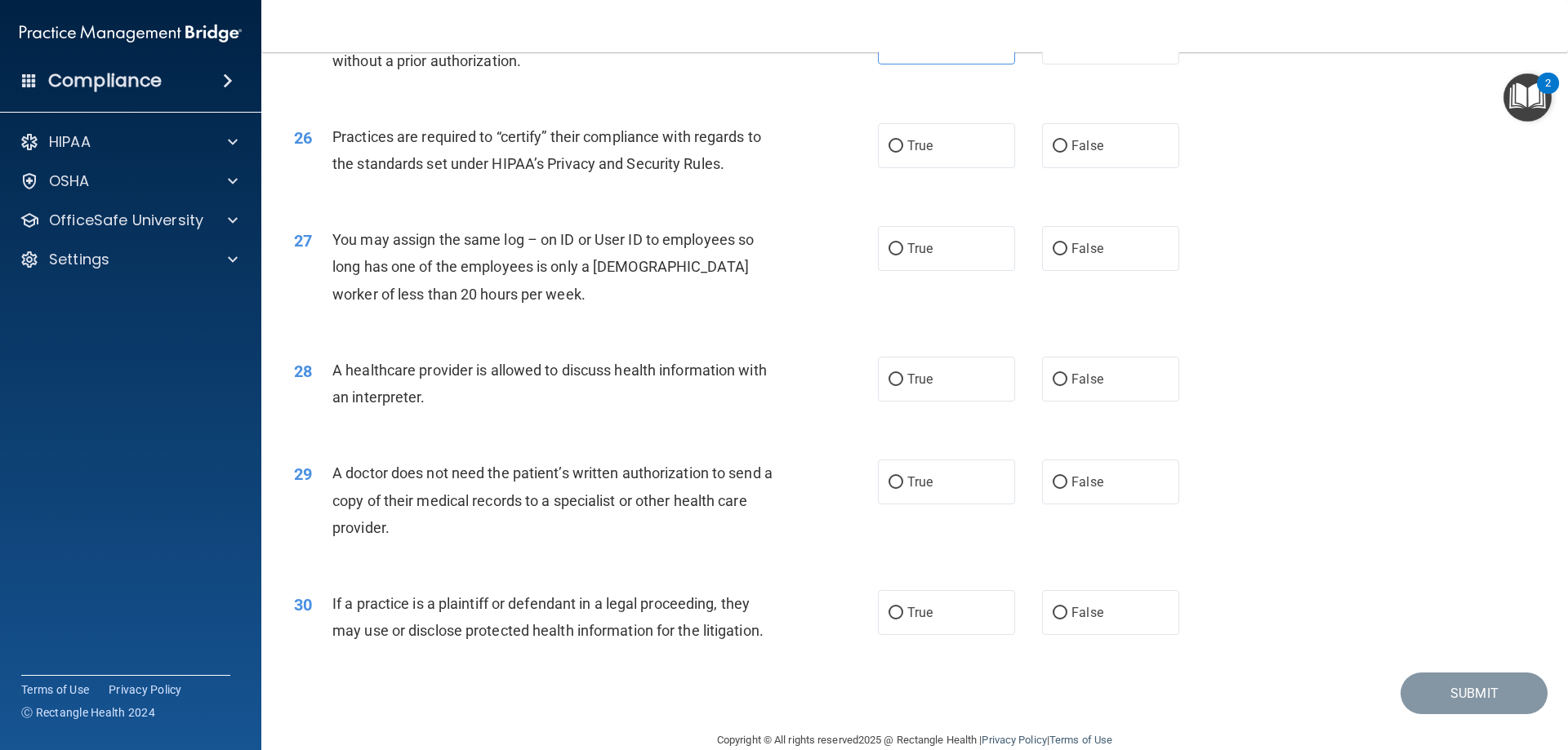
scroll to position [3051, 0]
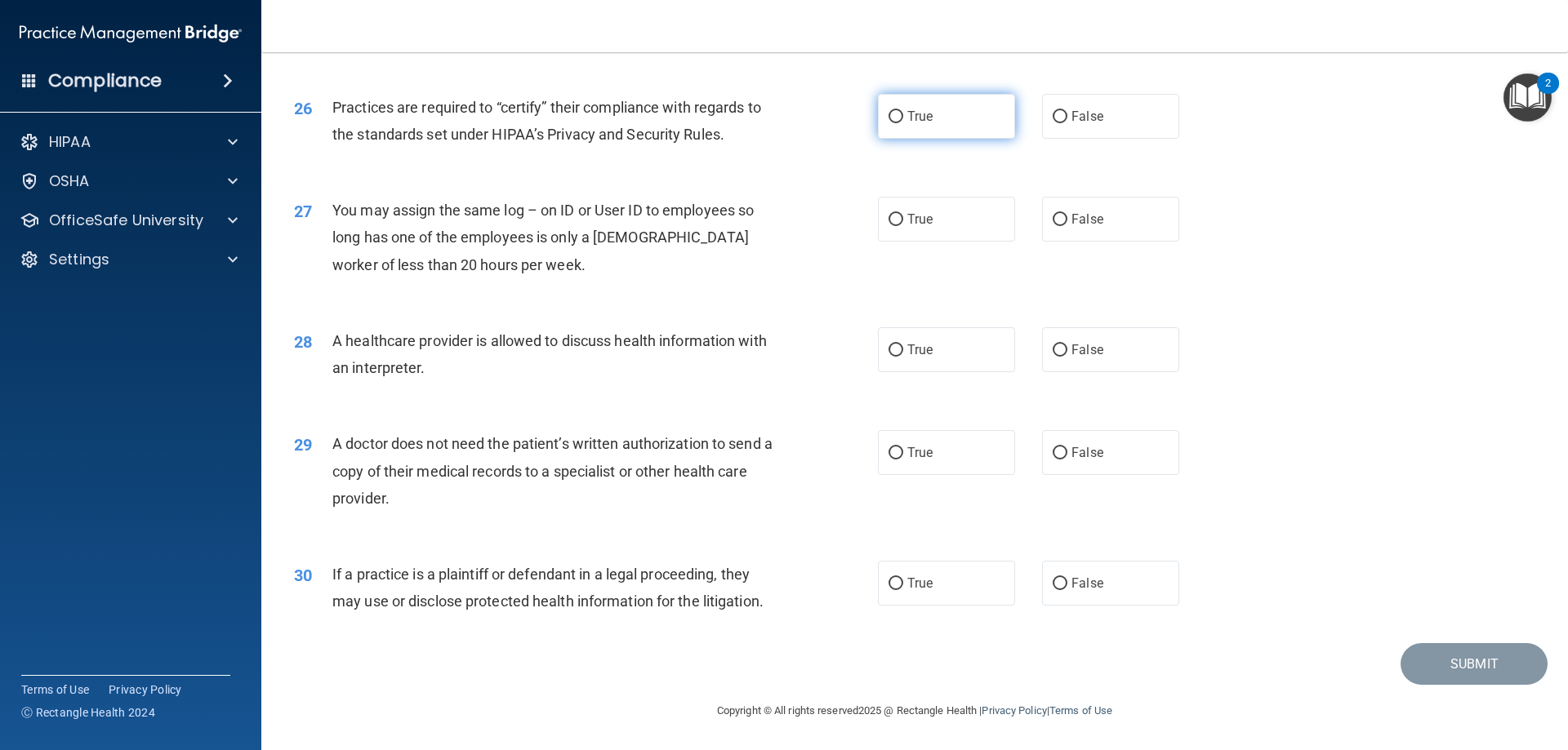
click at [908, 130] on label "True" at bounding box center [947, 115] width 137 height 45
click at [904, 123] on input "True" at bounding box center [895, 116] width 14 height 12
radio input "true"
click at [1100, 235] on label "False" at bounding box center [1111, 219] width 137 height 45
click at [1068, 226] on input "False" at bounding box center [1059, 219] width 14 height 12
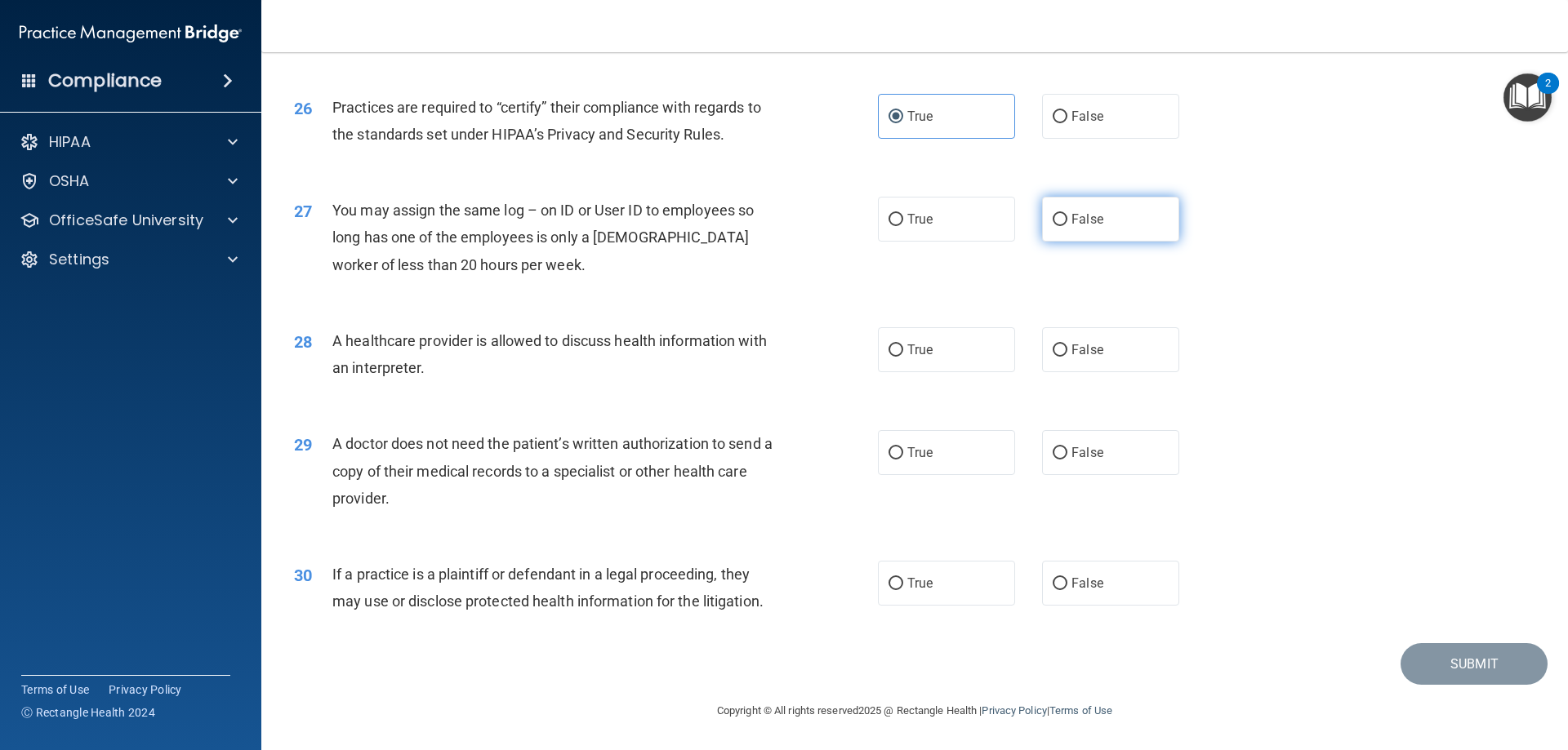
radio input "true"
click at [1068, 362] on label "False" at bounding box center [1111, 349] width 137 height 45
click at [1068, 357] on input "False" at bounding box center [1059, 350] width 14 height 12
radio input "true"
click at [1053, 449] on input "False" at bounding box center [1059, 453] width 14 height 12
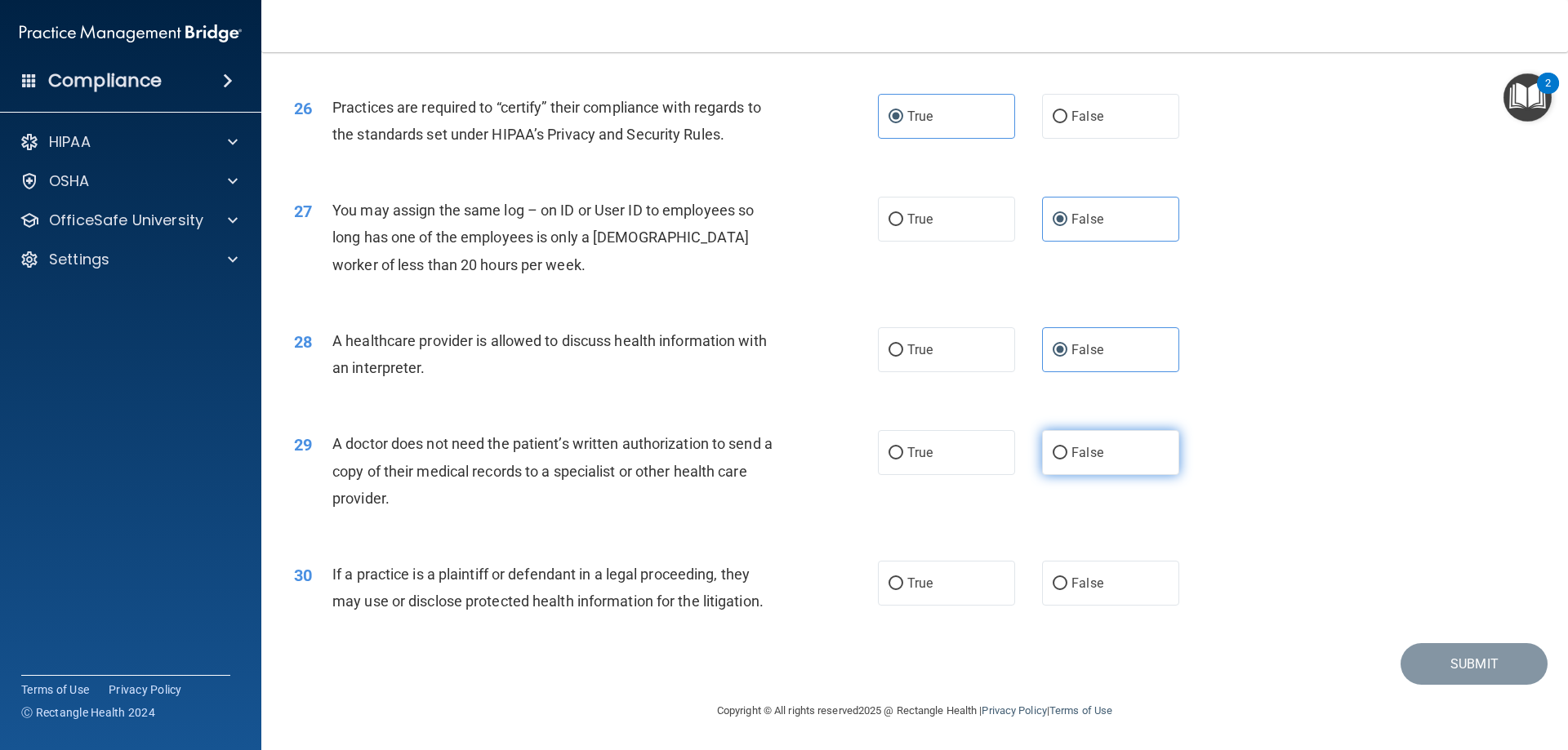
radio input "true"
click at [940, 442] on label "True" at bounding box center [947, 452] width 137 height 45
click at [904, 448] on input "True" at bounding box center [895, 453] width 14 height 12
radio input "true"
radio input "false"
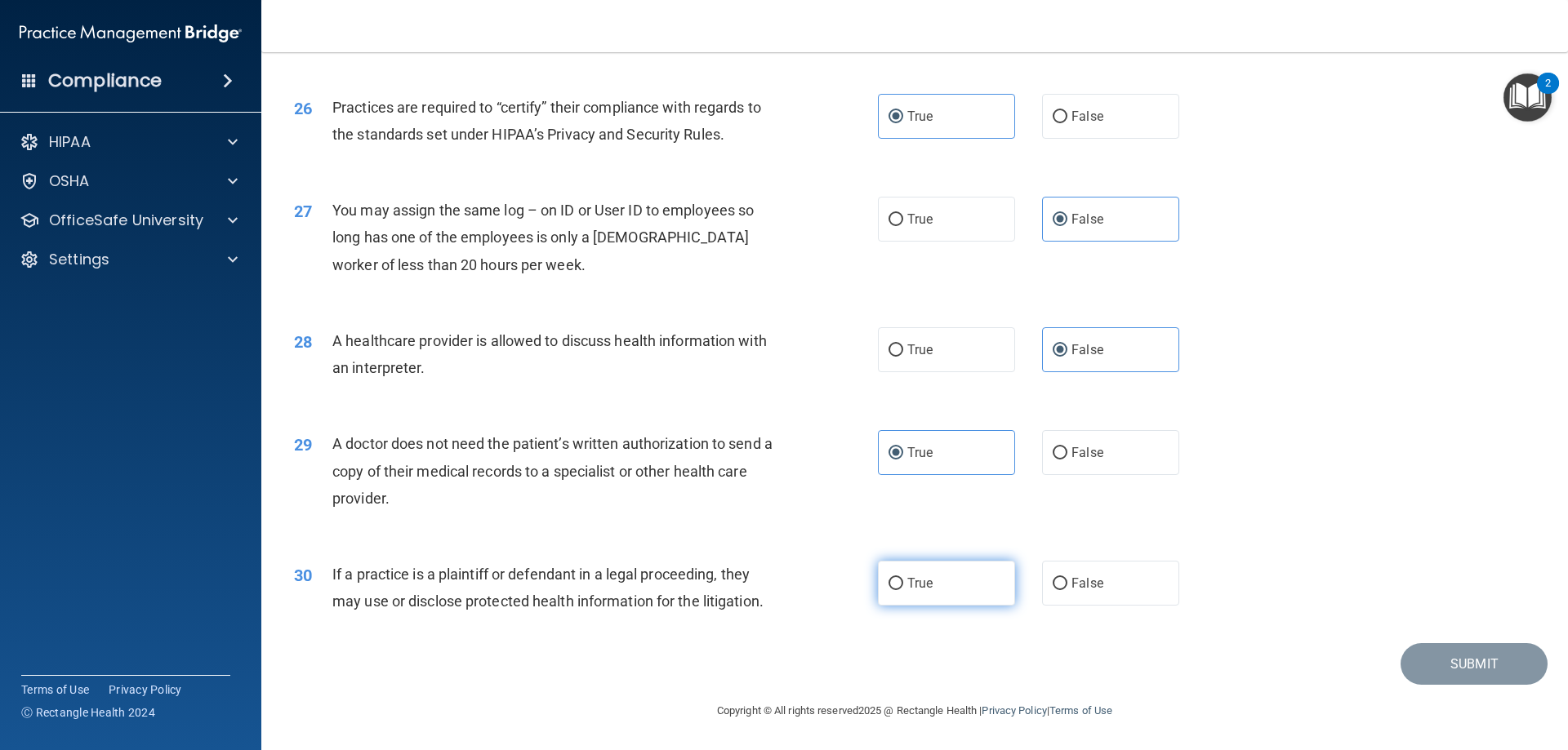
click at [916, 586] on span "True" at bounding box center [920, 583] width 26 height 15
click at [904, 586] on input "True" at bounding box center [895, 584] width 14 height 12
radio input "true"
click at [1447, 672] on button "Submit" at bounding box center [1474, 664] width 147 height 42
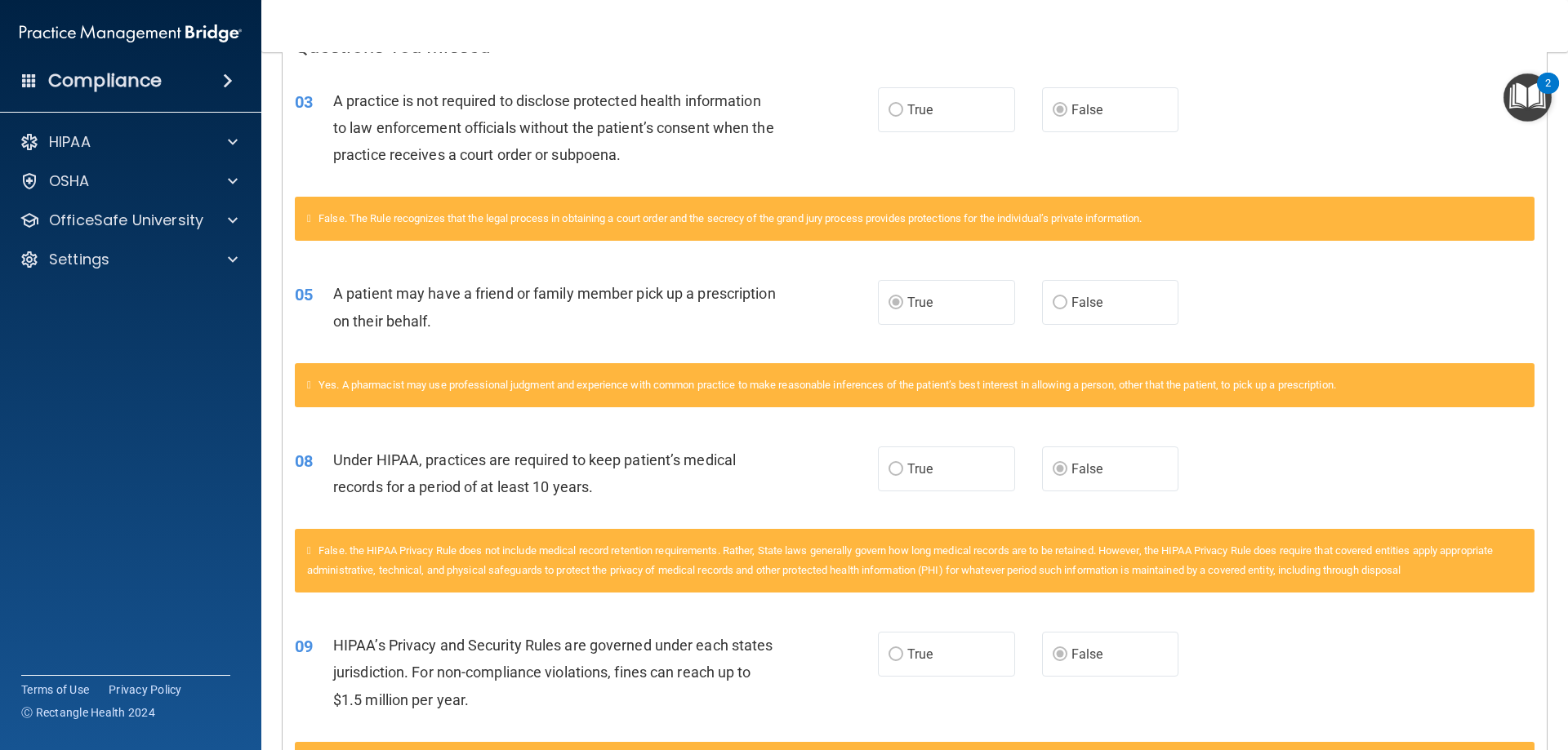
scroll to position [294, 0]
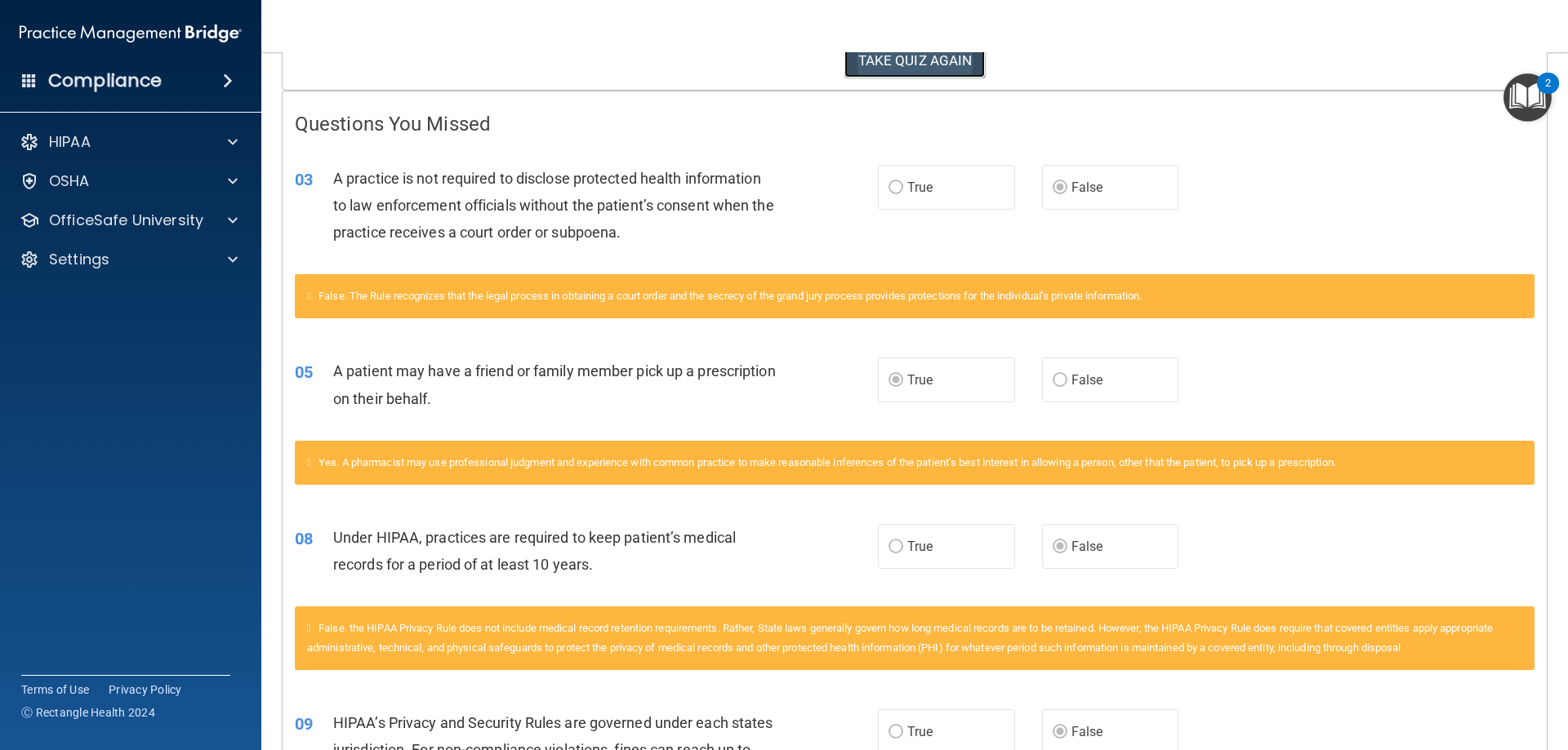
click at [904, 67] on button "TAKE QUIZ AGAIN" at bounding box center [915, 61] width 141 height 36
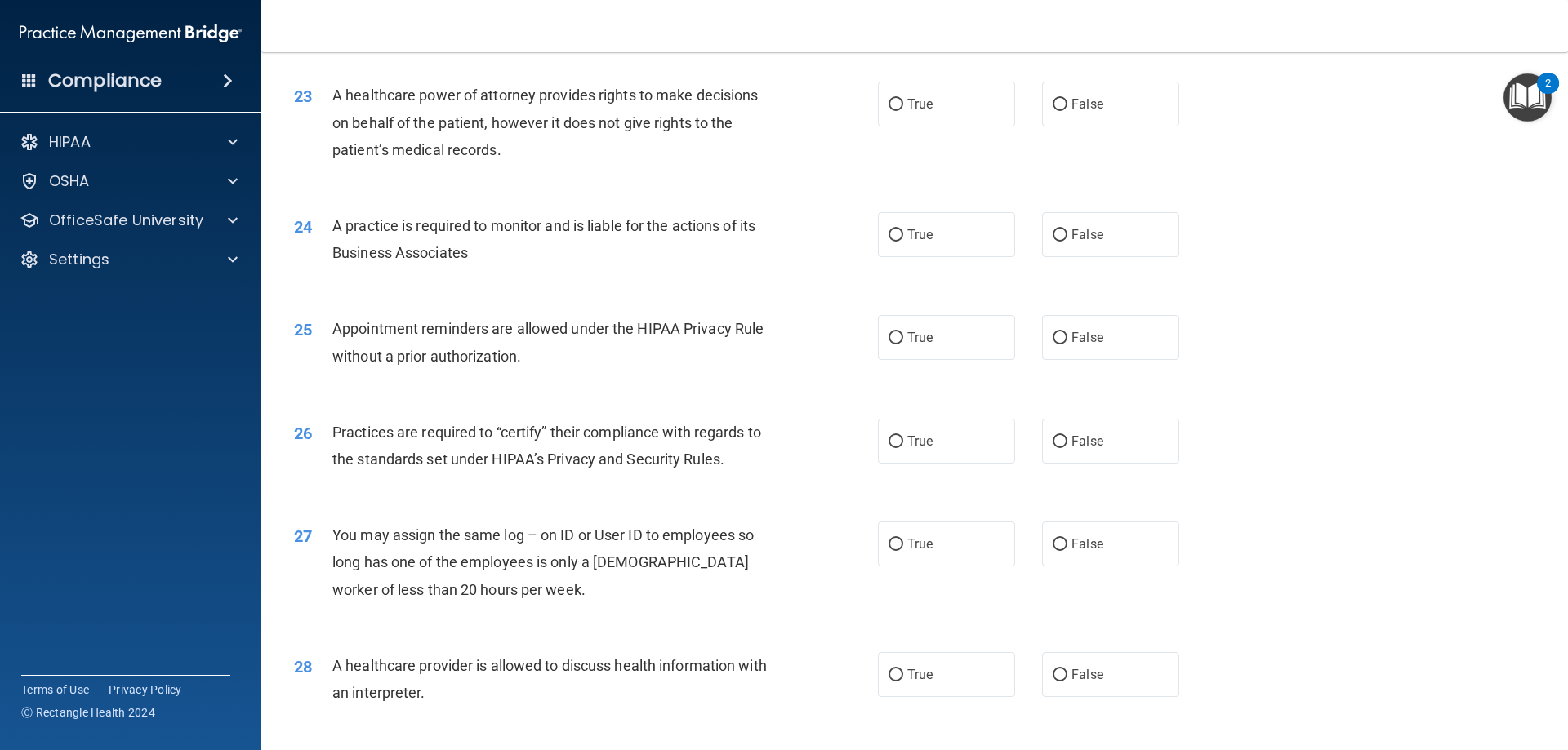
scroll to position [2743, 0]
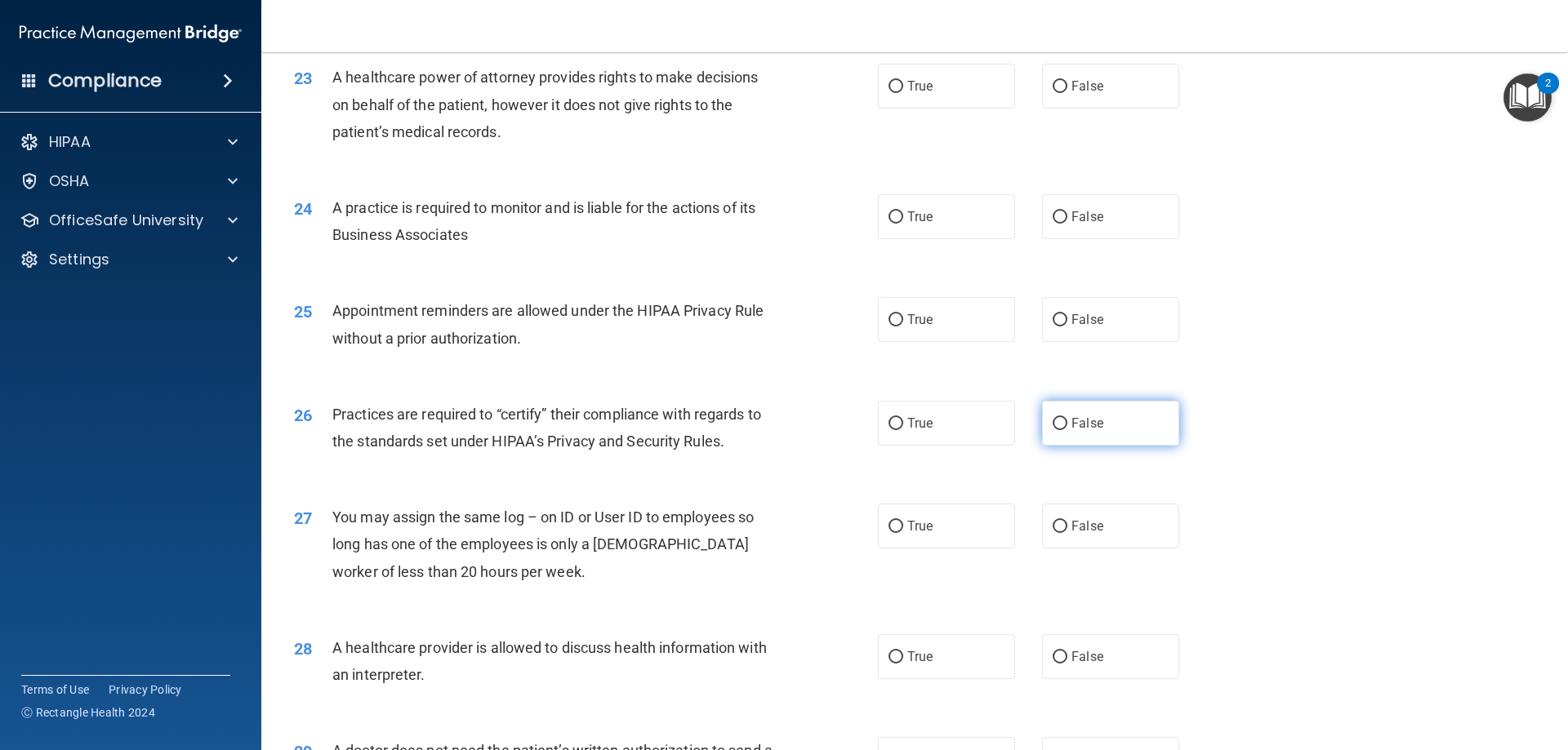
click at [1089, 433] on label "False" at bounding box center [1111, 423] width 137 height 45
click at [1068, 430] on input "False" at bounding box center [1059, 424] width 14 height 12
radio input "true"
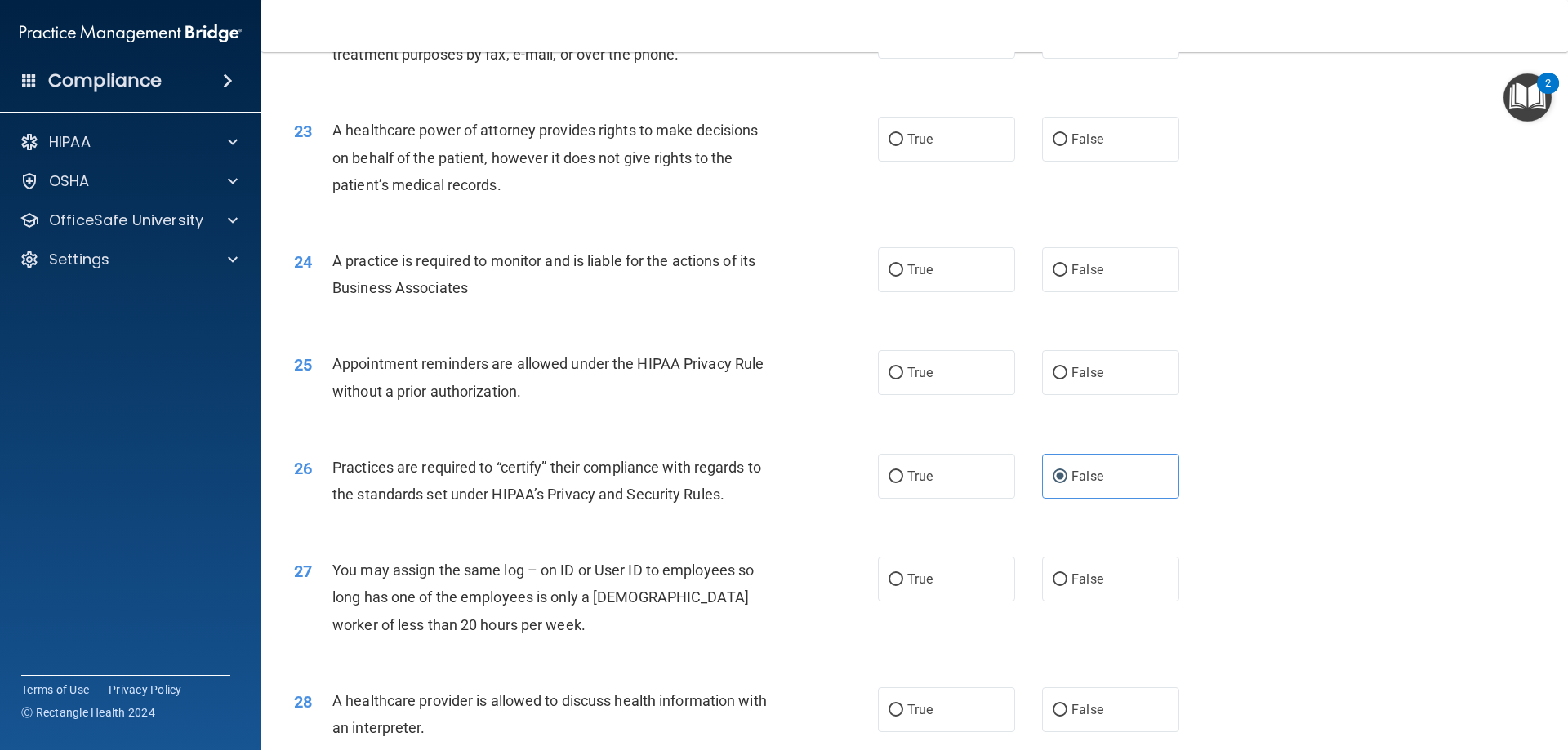
scroll to position [2662, 0]
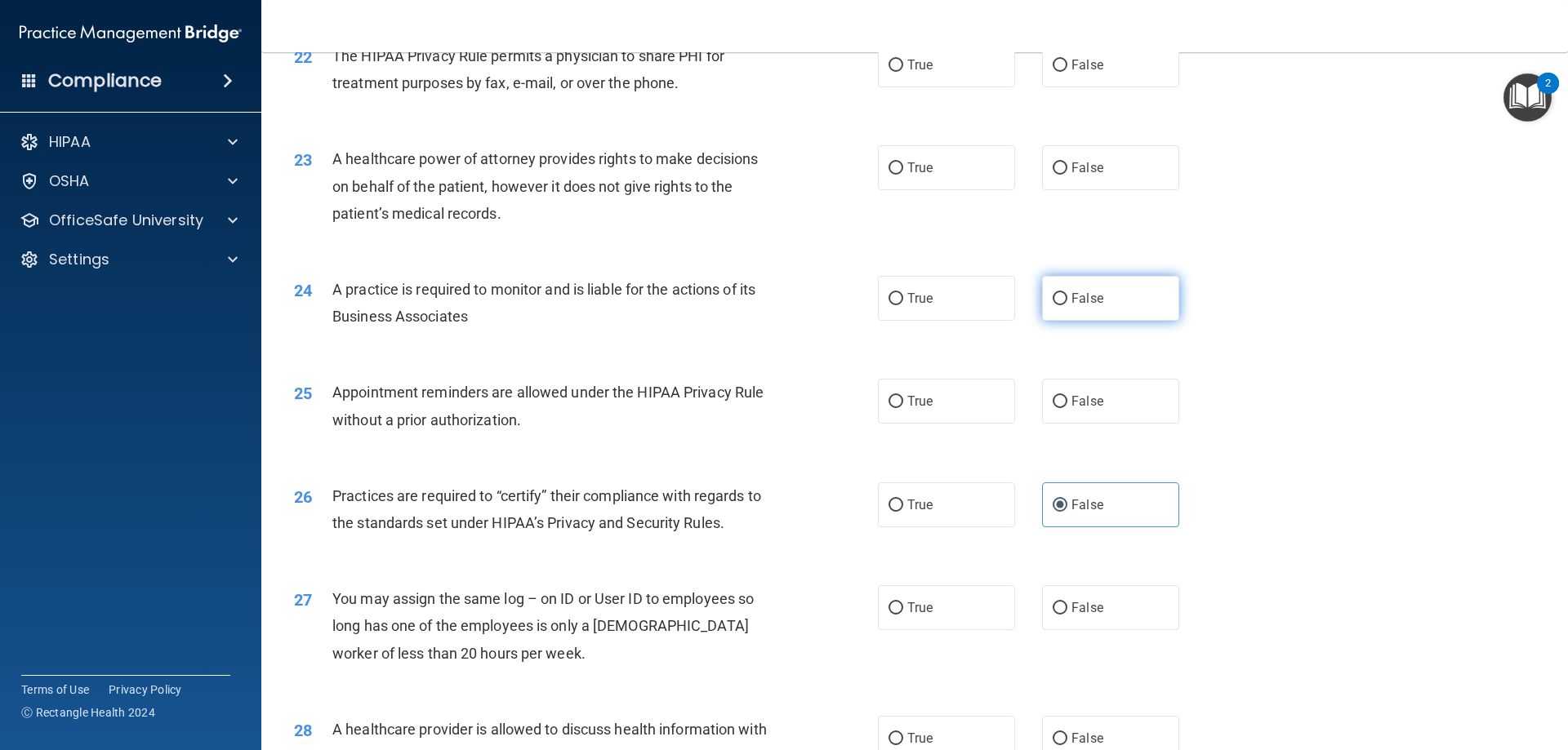
click at [1072, 292] on span "False" at bounding box center [1087, 299] width 31 height 15
click at [1068, 293] on input "False" at bounding box center [1059, 299] width 14 height 12
radio input "true"
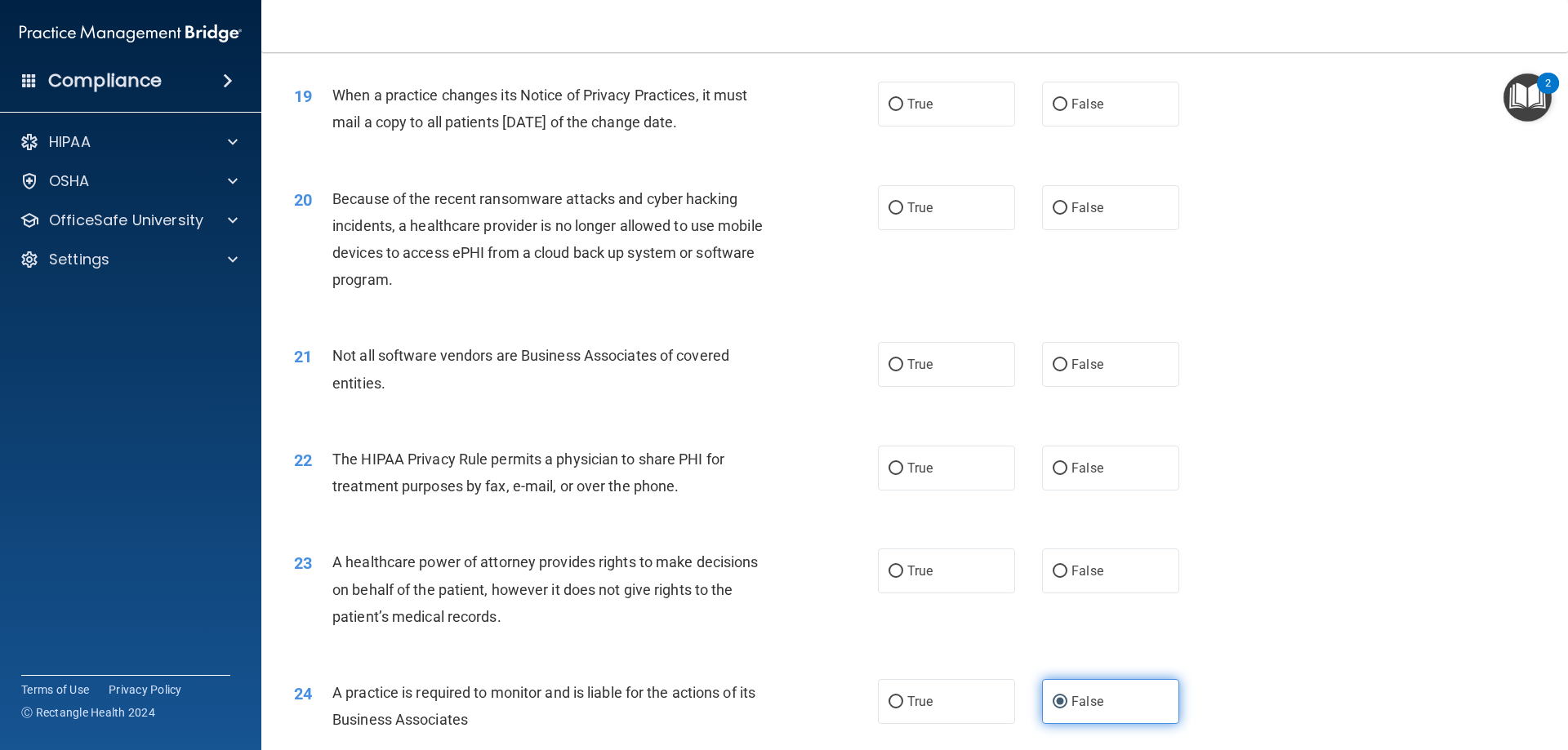
scroll to position [2254, 0]
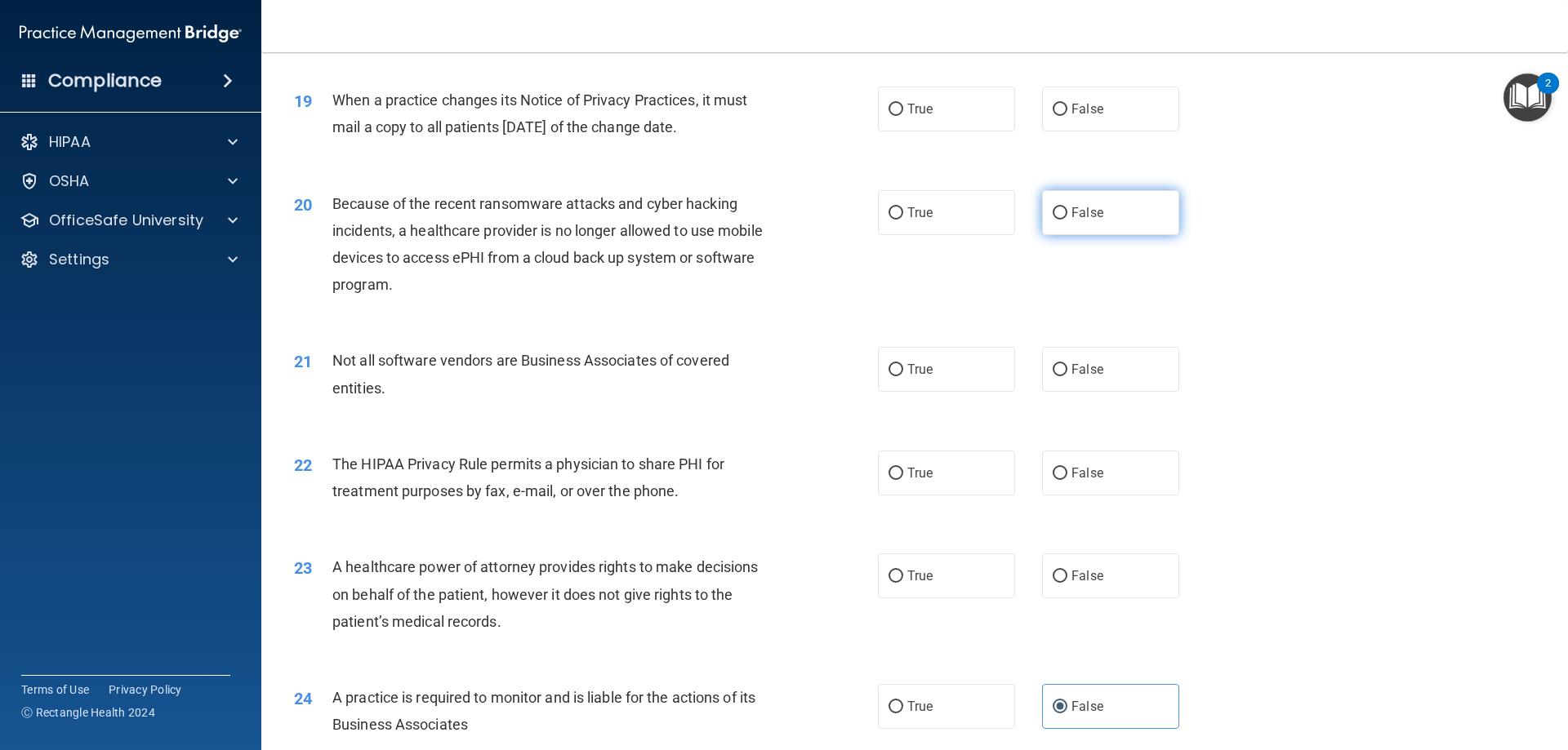
drag, startPoint x: 1080, startPoint y: 223, endPoint x: 1096, endPoint y: 198, distance: 29.7
click at [1081, 221] on label "False" at bounding box center [1111, 212] width 137 height 45
click at [1068, 219] on input "False" at bounding box center [1059, 213] width 14 height 12
radio input "true"
click at [1107, 99] on label "False" at bounding box center [1111, 109] width 137 height 45
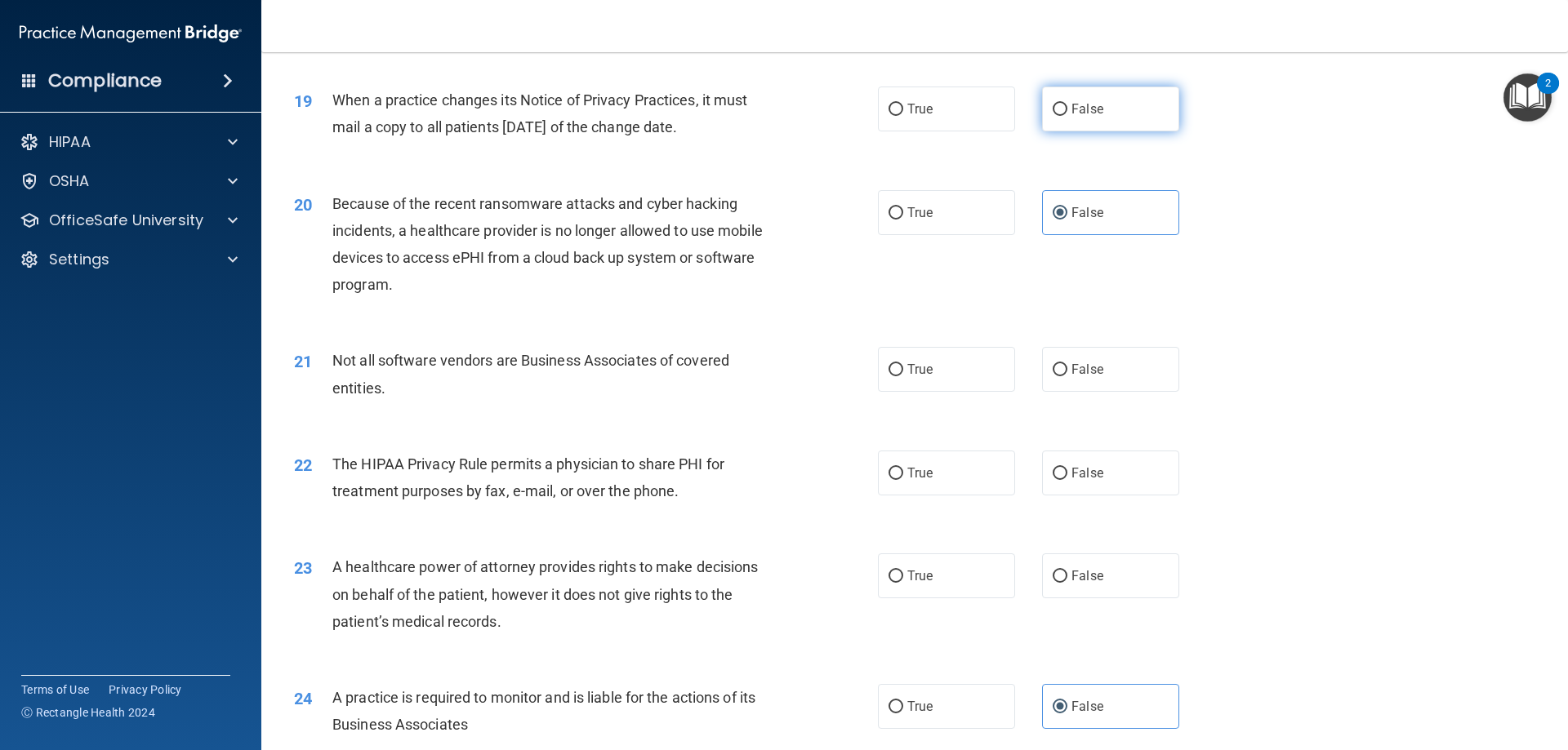
click at [1068, 104] on input "False" at bounding box center [1059, 110] width 14 height 12
radio input "true"
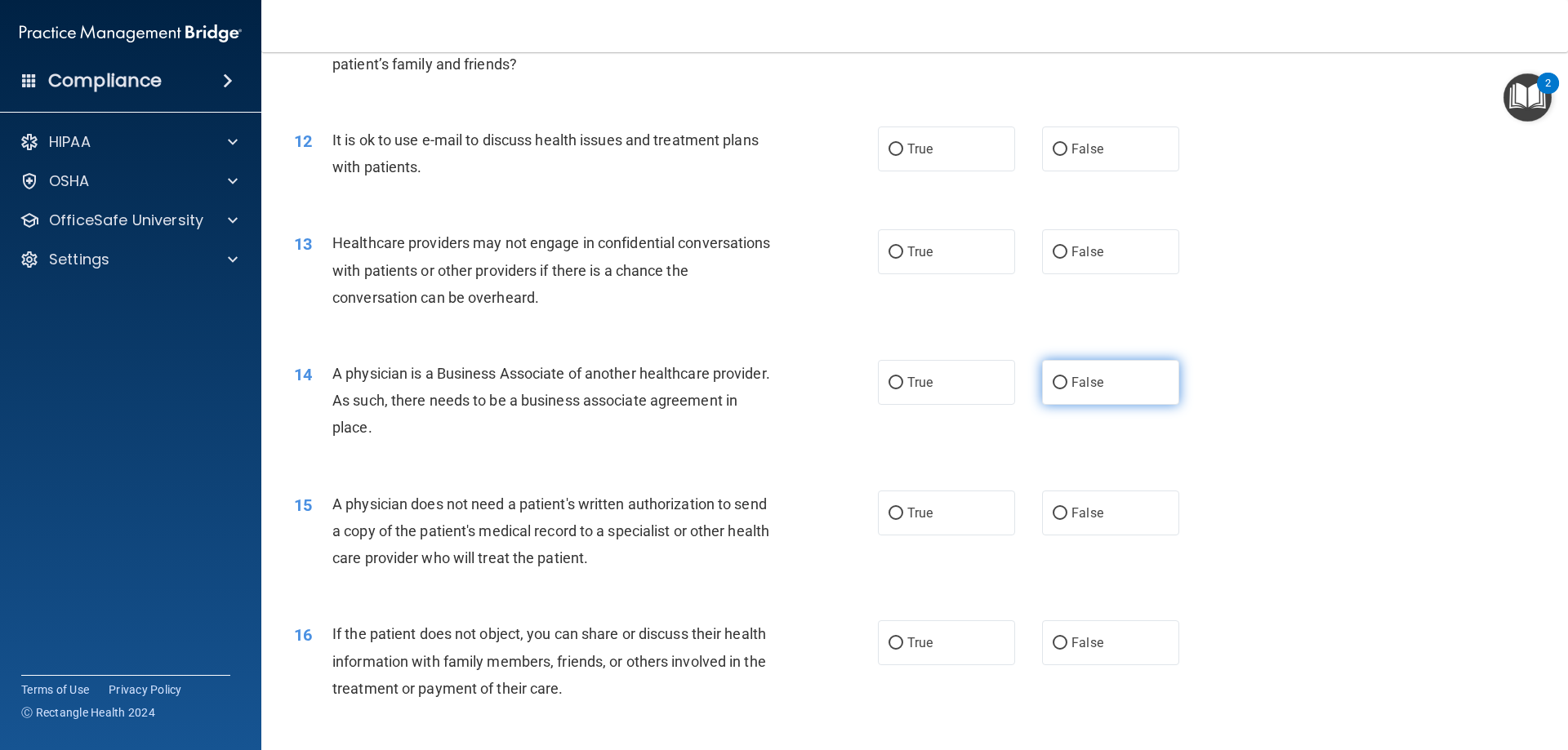
click at [1070, 371] on label "False" at bounding box center [1111, 382] width 137 height 45
click at [1068, 377] on input "False" at bounding box center [1059, 383] width 14 height 12
radio input "true"
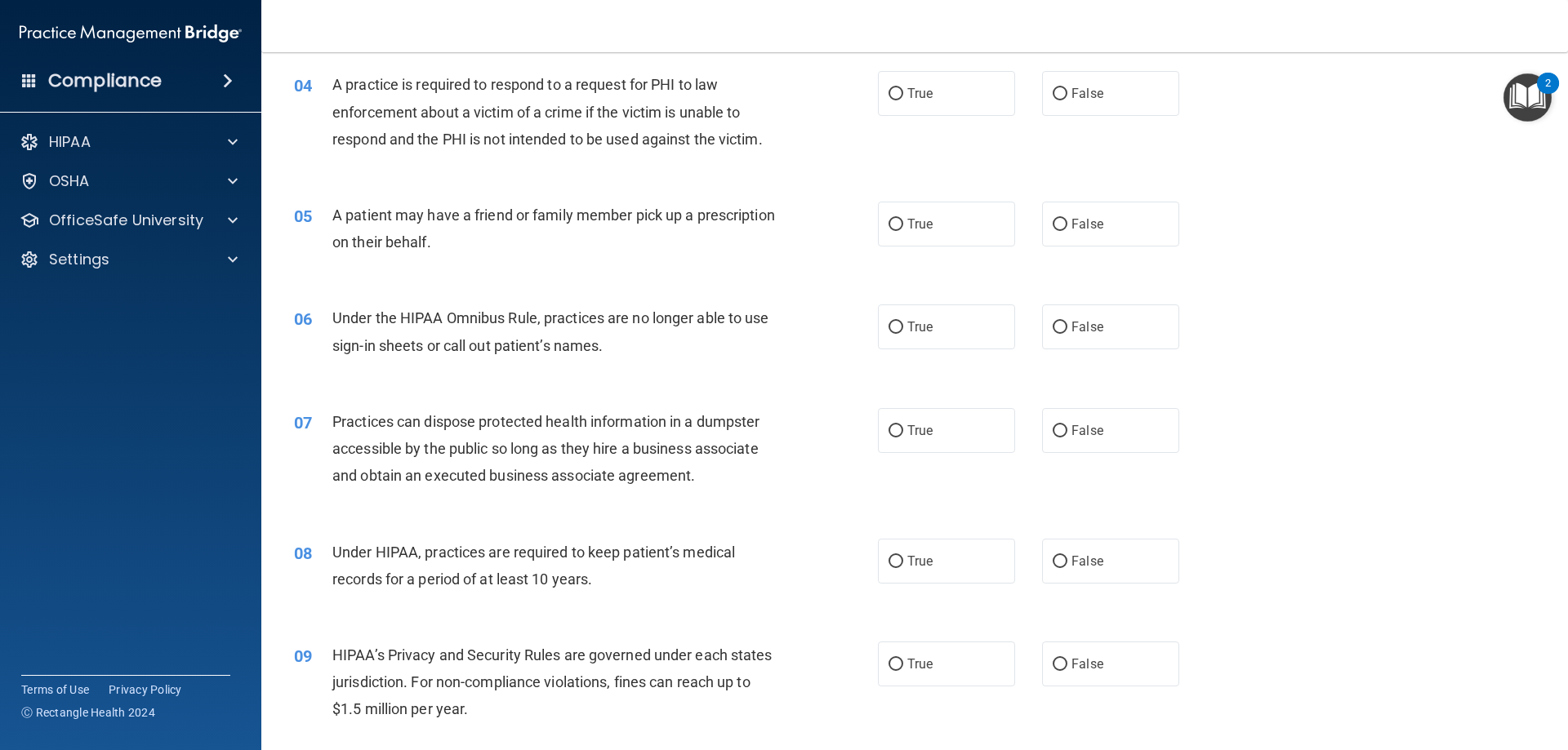
scroll to position [294, 0]
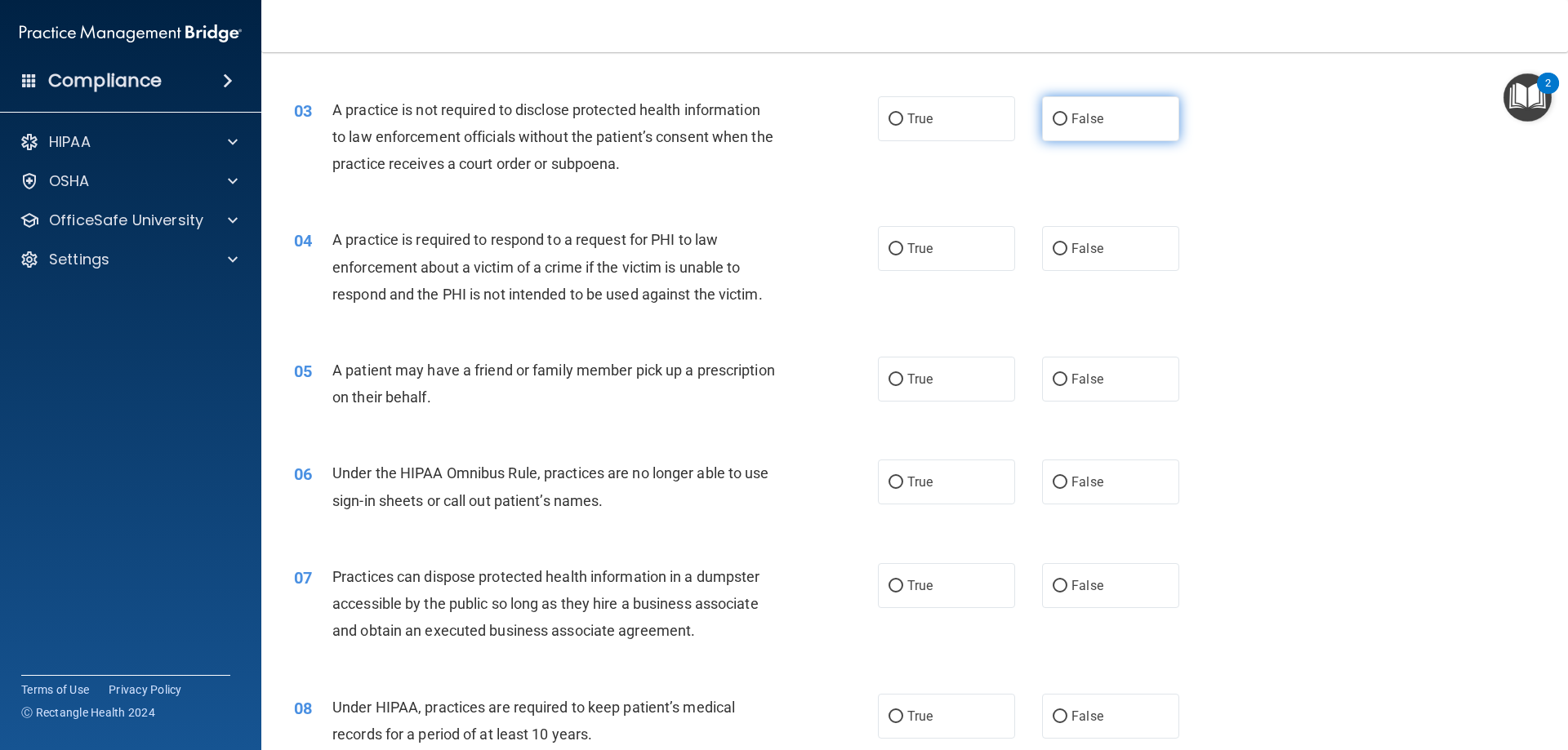
click at [1093, 136] on label "False" at bounding box center [1111, 118] width 137 height 45
click at [1068, 126] on input "False" at bounding box center [1059, 119] width 14 height 12
radio input "true"
click at [1055, 366] on label "False" at bounding box center [1111, 379] width 137 height 45
click at [1055, 374] on input "False" at bounding box center [1059, 380] width 14 height 12
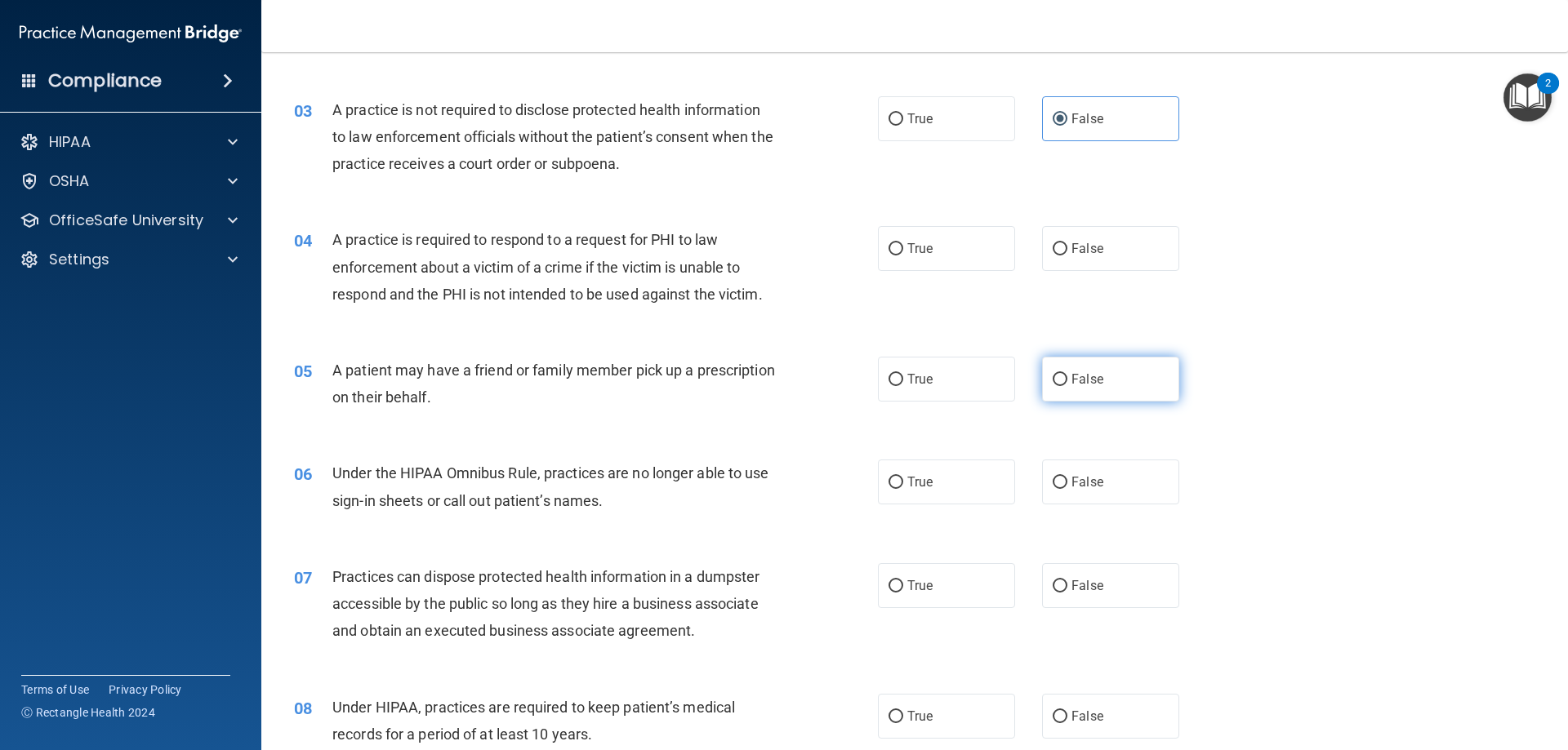
radio input "true"
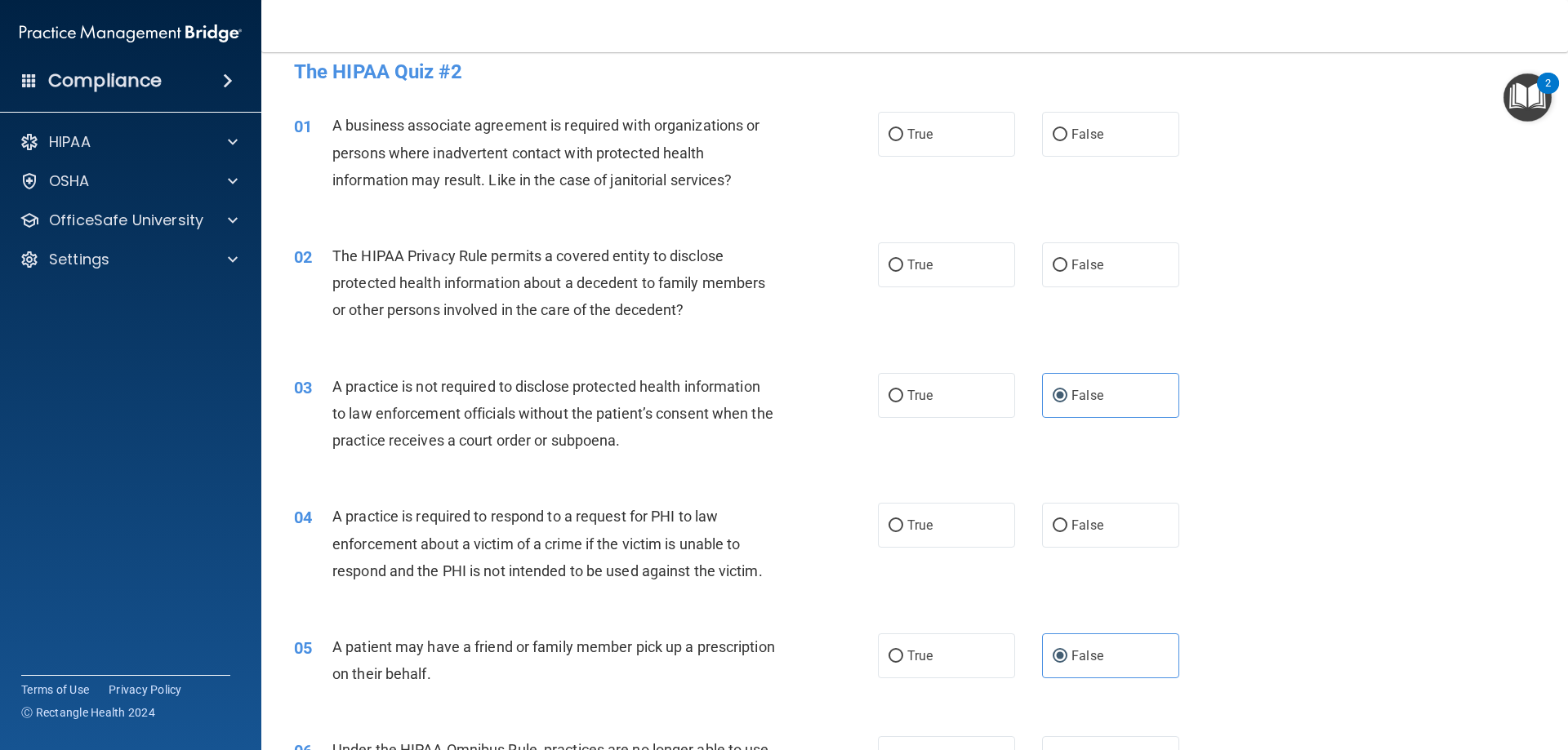
scroll to position [0, 0]
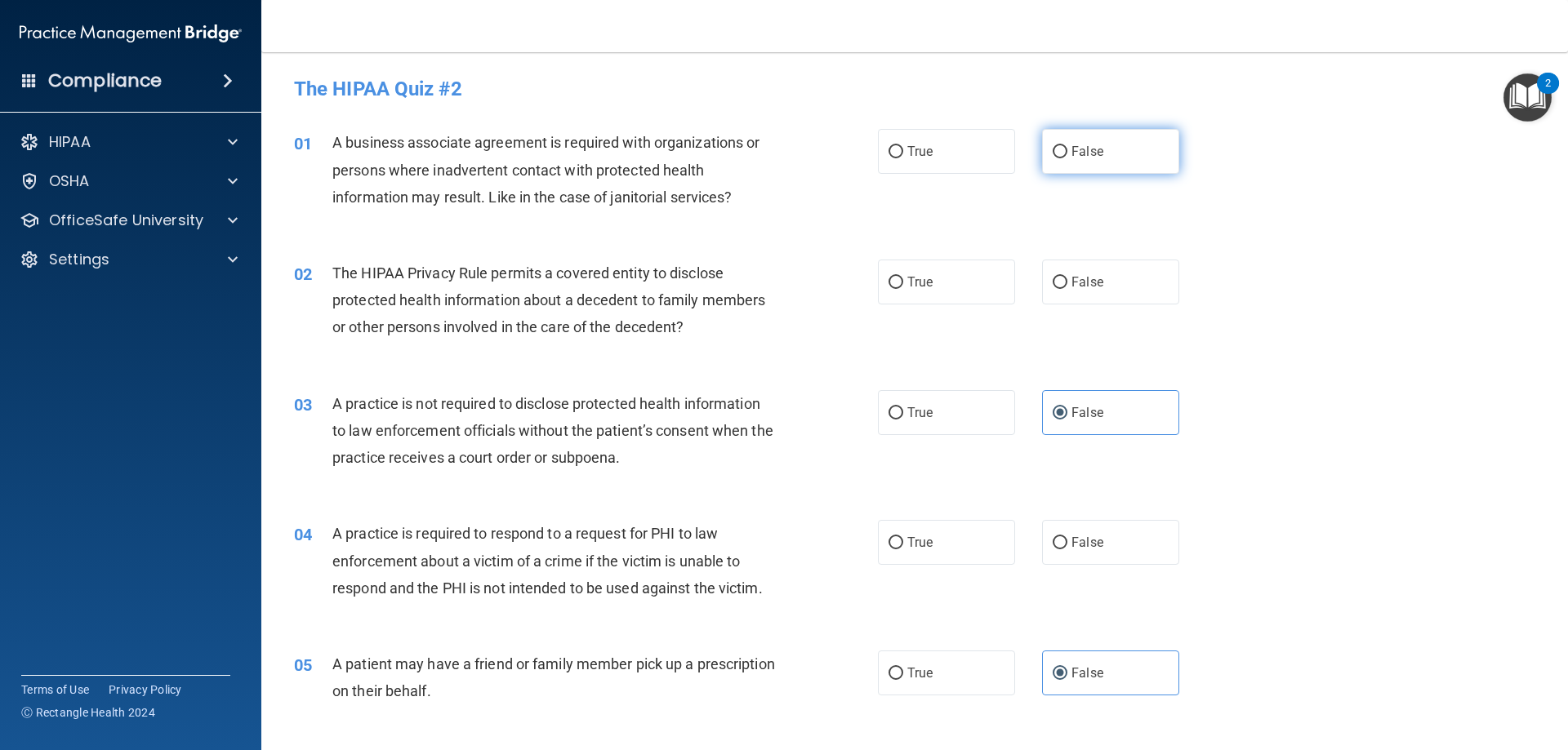
click at [1141, 160] on label "False" at bounding box center [1111, 151] width 137 height 45
click at [1068, 158] on input "False" at bounding box center [1059, 152] width 14 height 12
radio input "true"
click at [1054, 269] on label "False" at bounding box center [1111, 281] width 137 height 45
click at [1054, 277] on input "False" at bounding box center [1059, 282] width 14 height 12
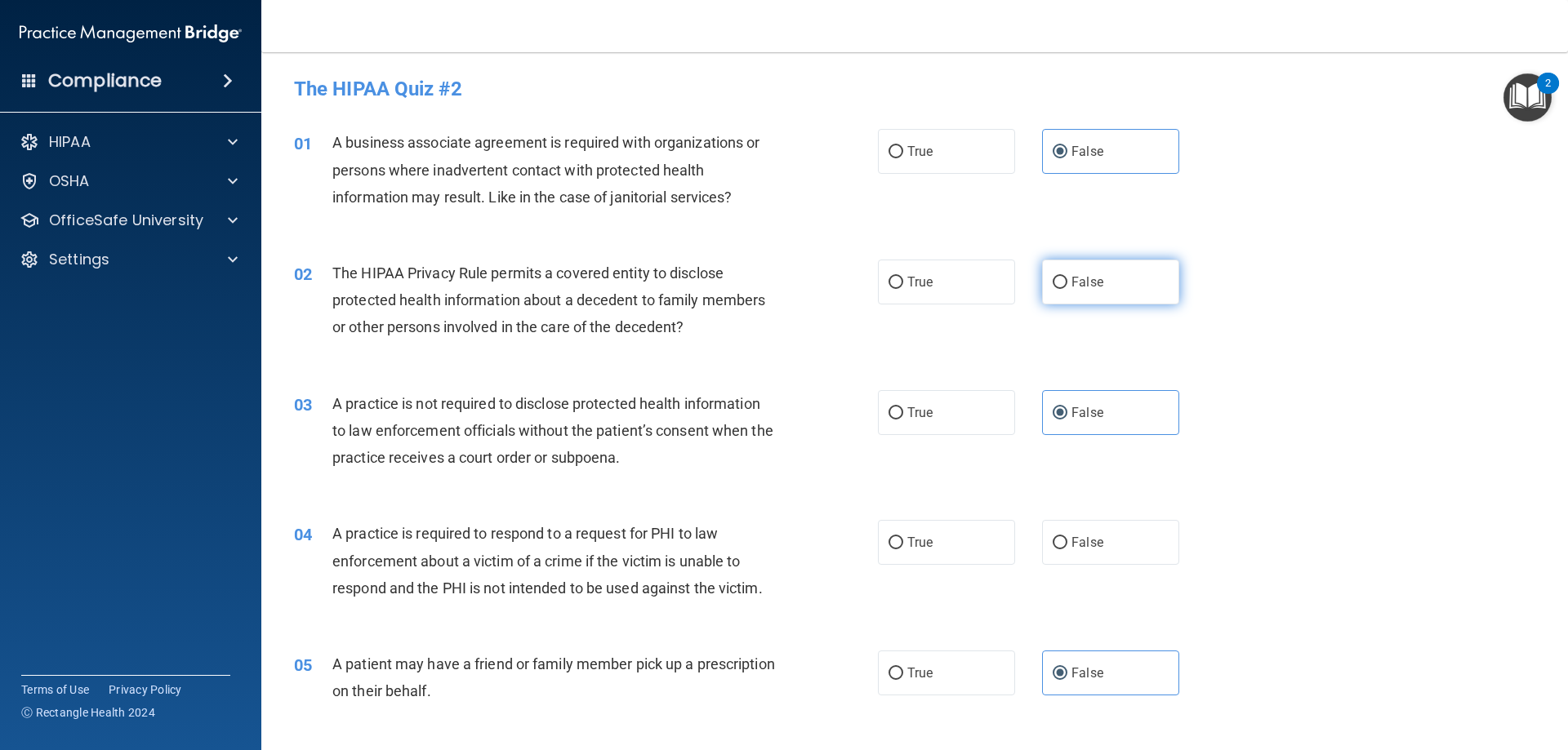
radio input "true"
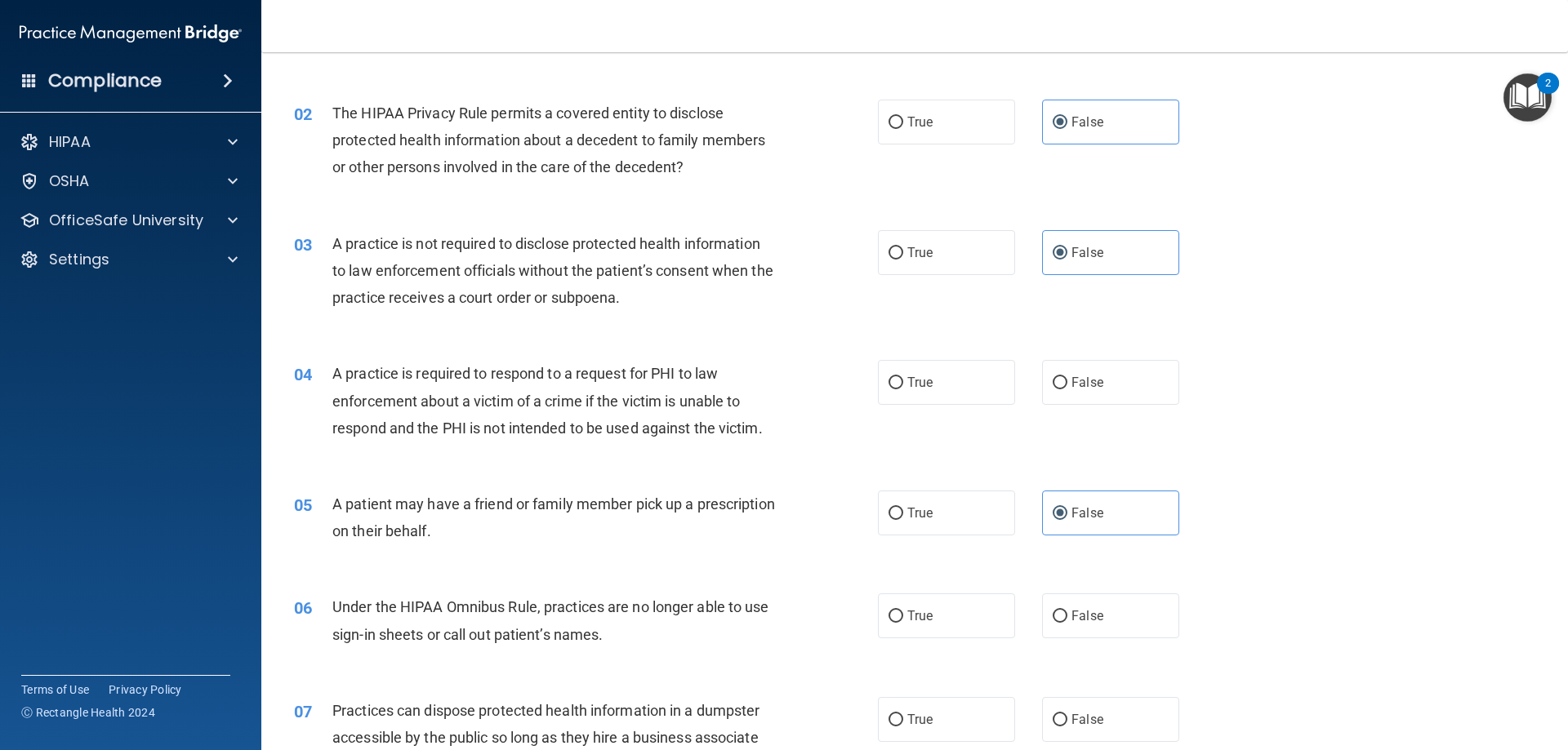
scroll to position [163, 0]
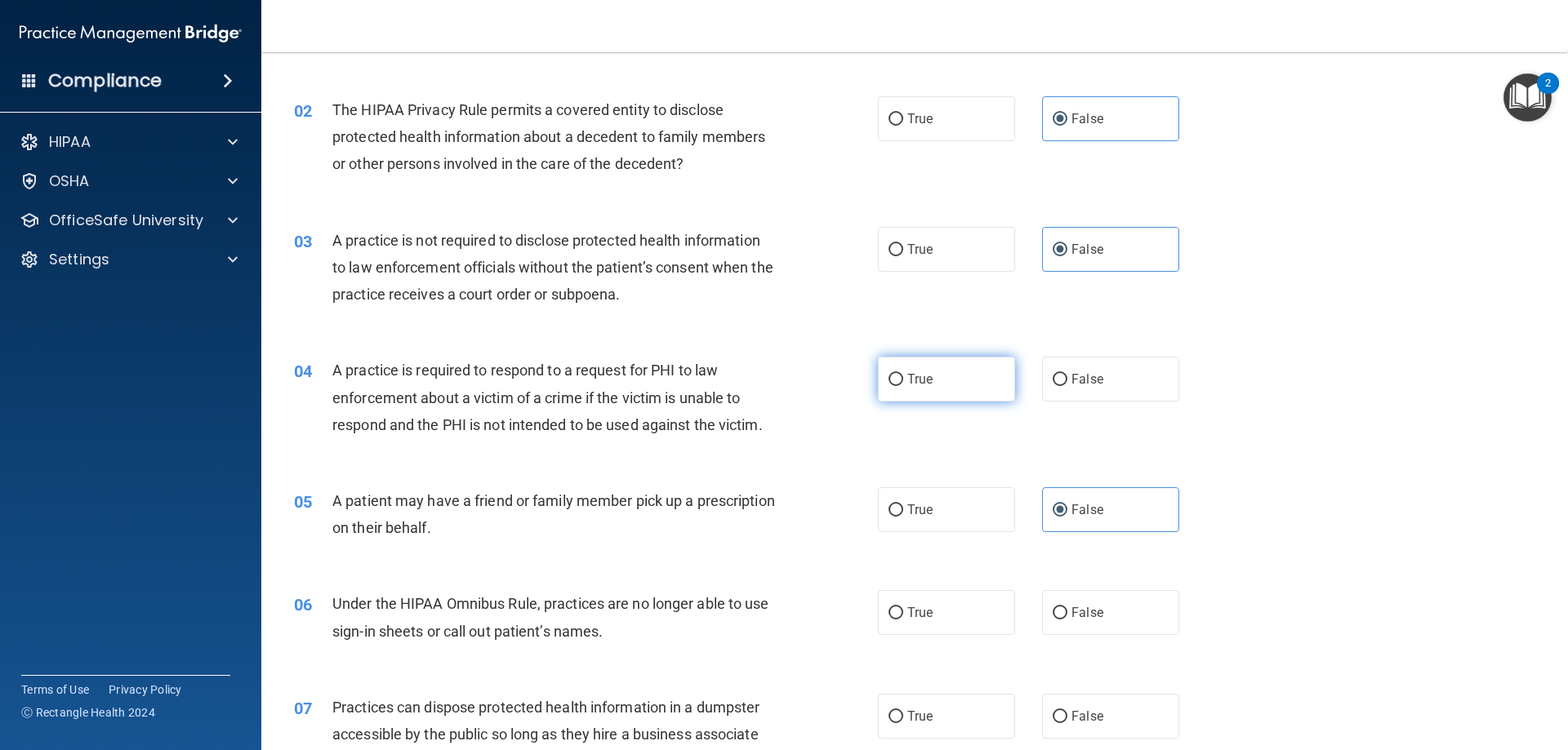
click at [960, 382] on label "True" at bounding box center [947, 379] width 137 height 45
click at [904, 382] on input "True" at bounding box center [895, 380] width 14 height 12
radio input "true"
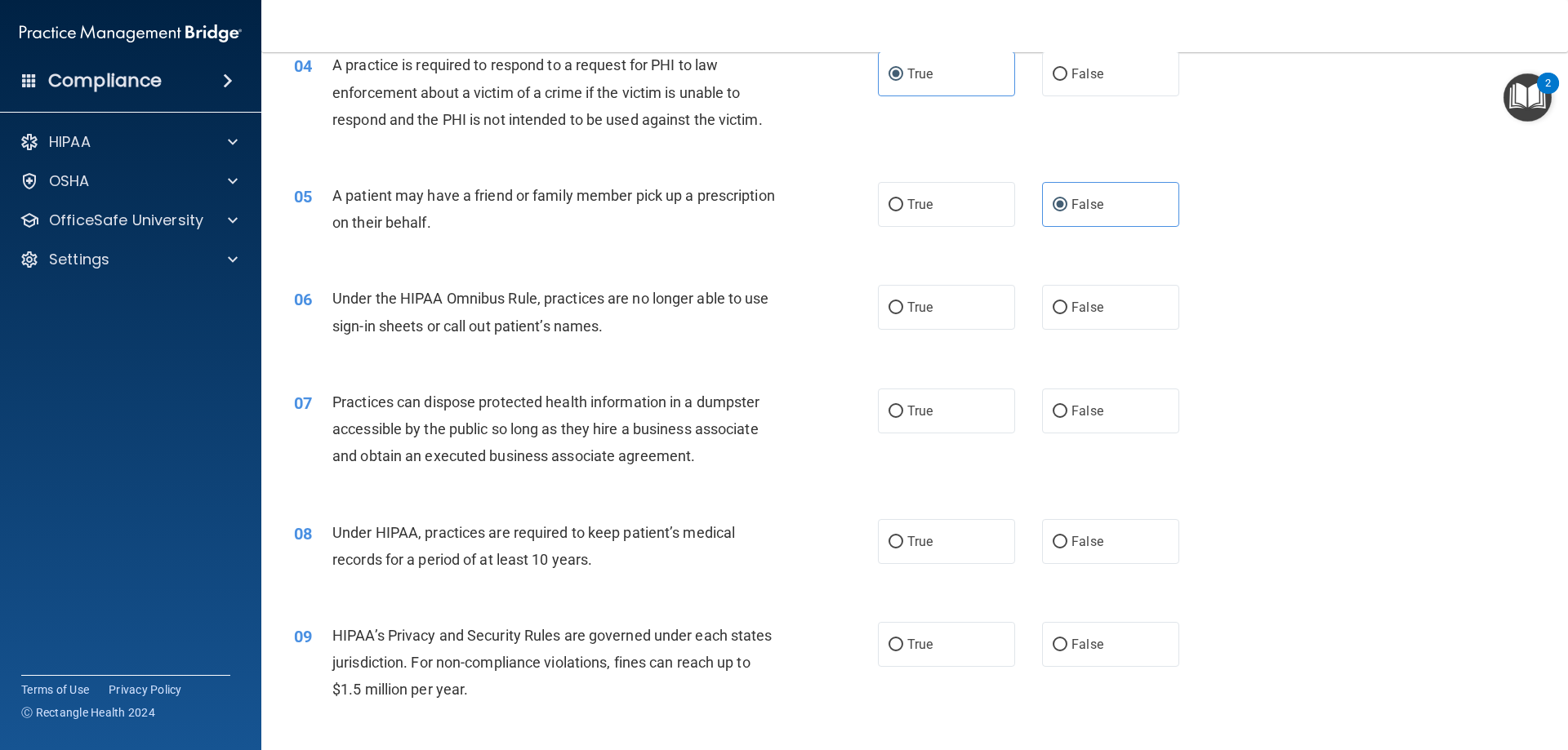
scroll to position [490, 0]
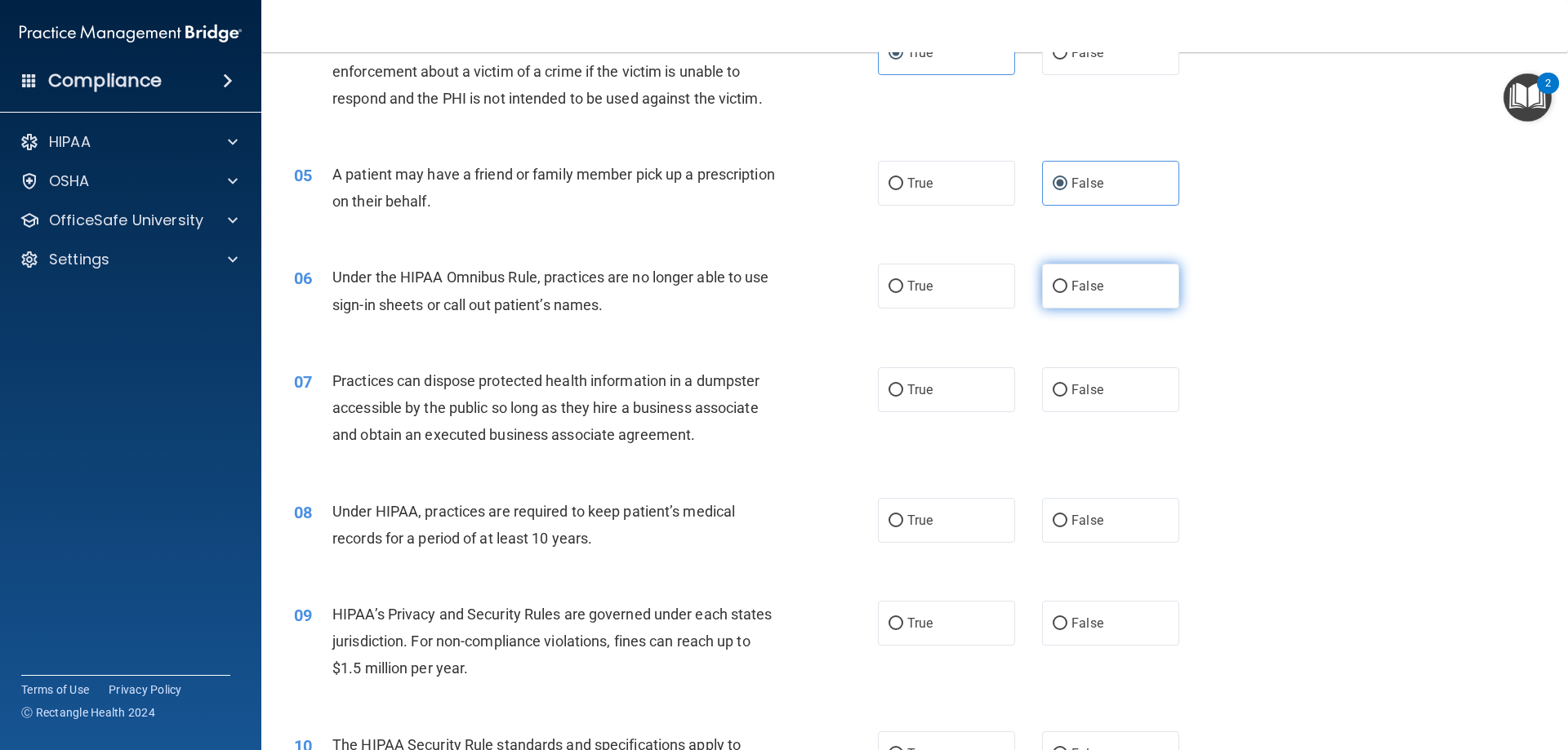
click at [1062, 292] on label "False" at bounding box center [1111, 285] width 137 height 45
click at [1062, 292] on input "False" at bounding box center [1059, 286] width 14 height 12
radio input "true"
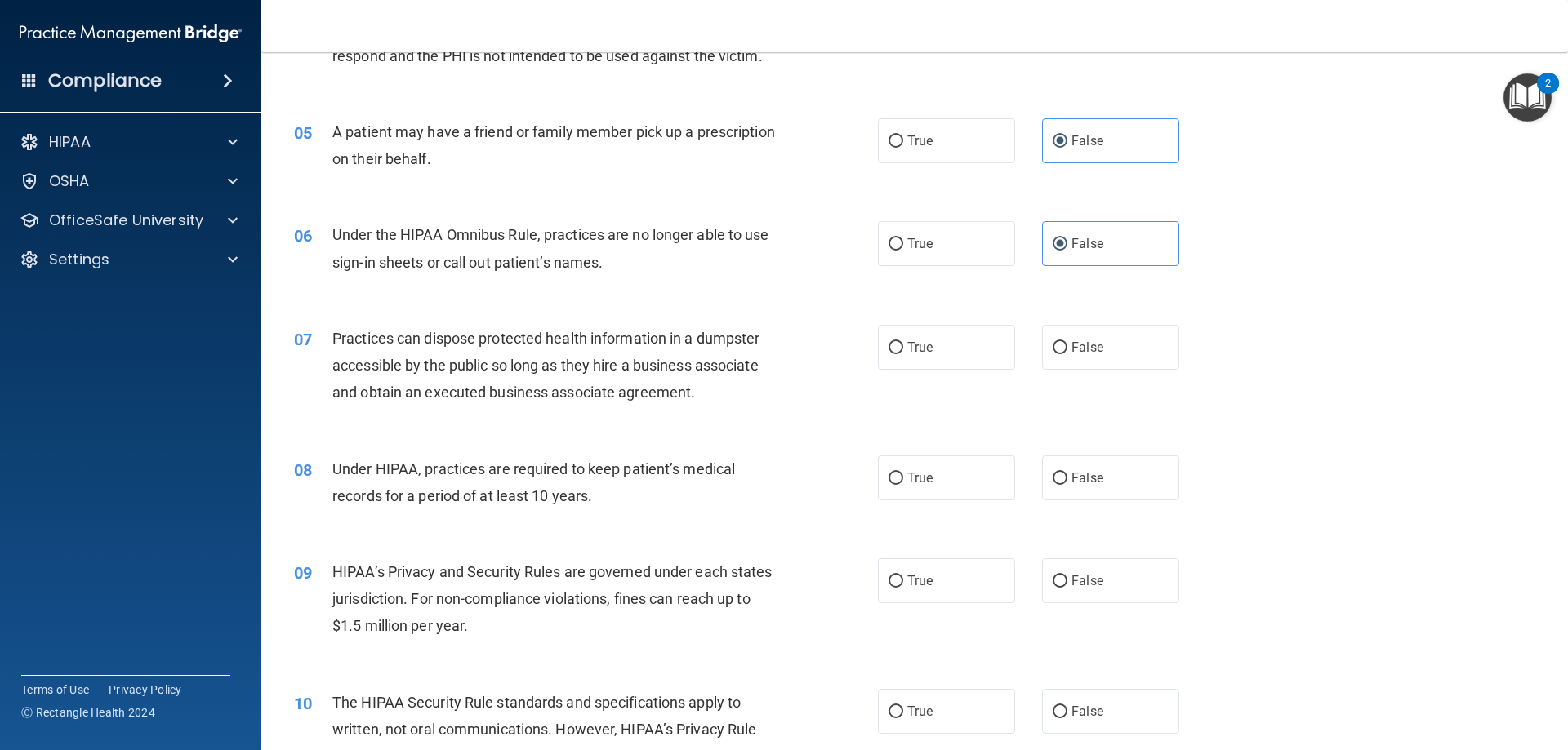
scroll to position [572, 0]
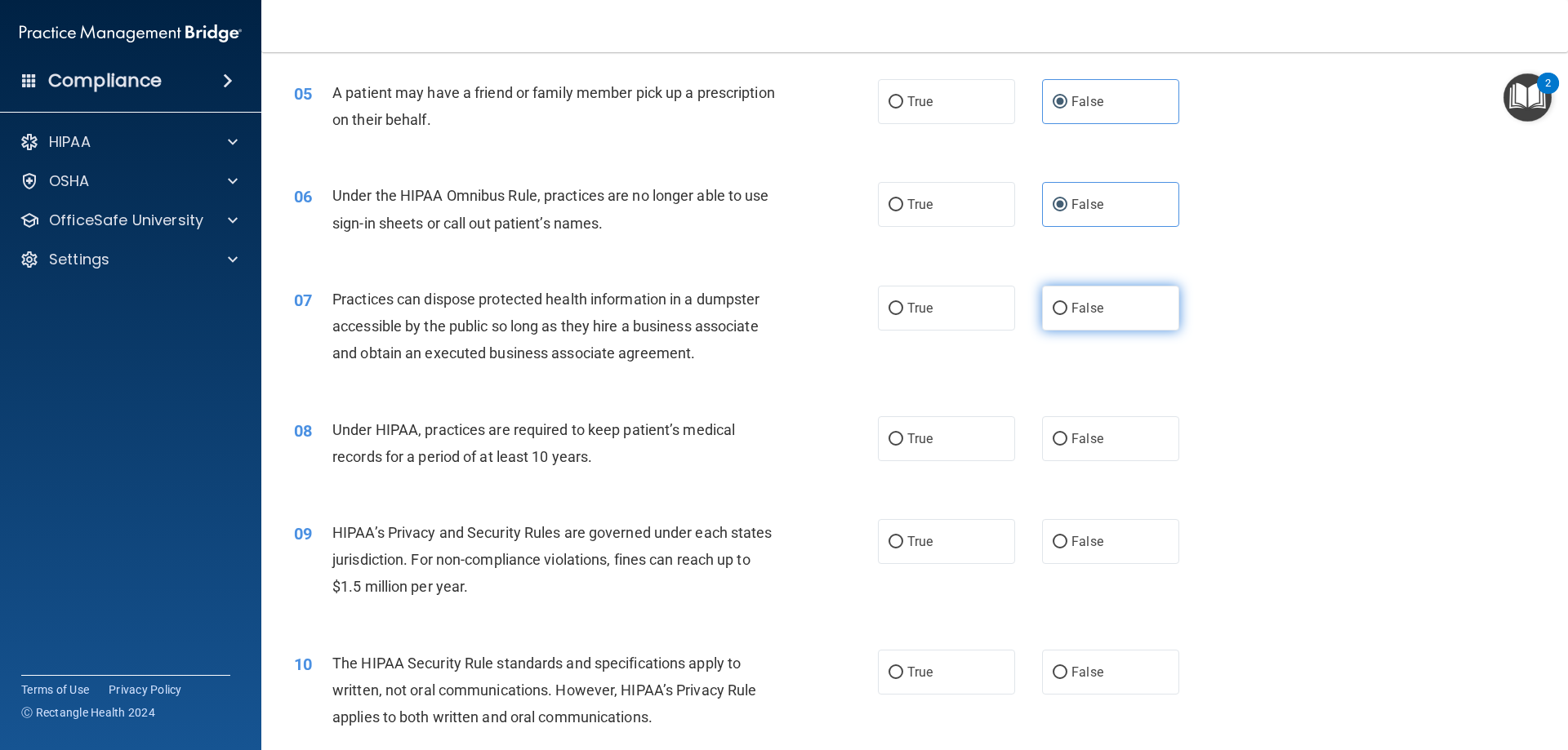
click at [1061, 326] on label "False" at bounding box center [1111, 308] width 137 height 45
click at [1061, 315] on input "False" at bounding box center [1059, 308] width 14 height 12
radio input "true"
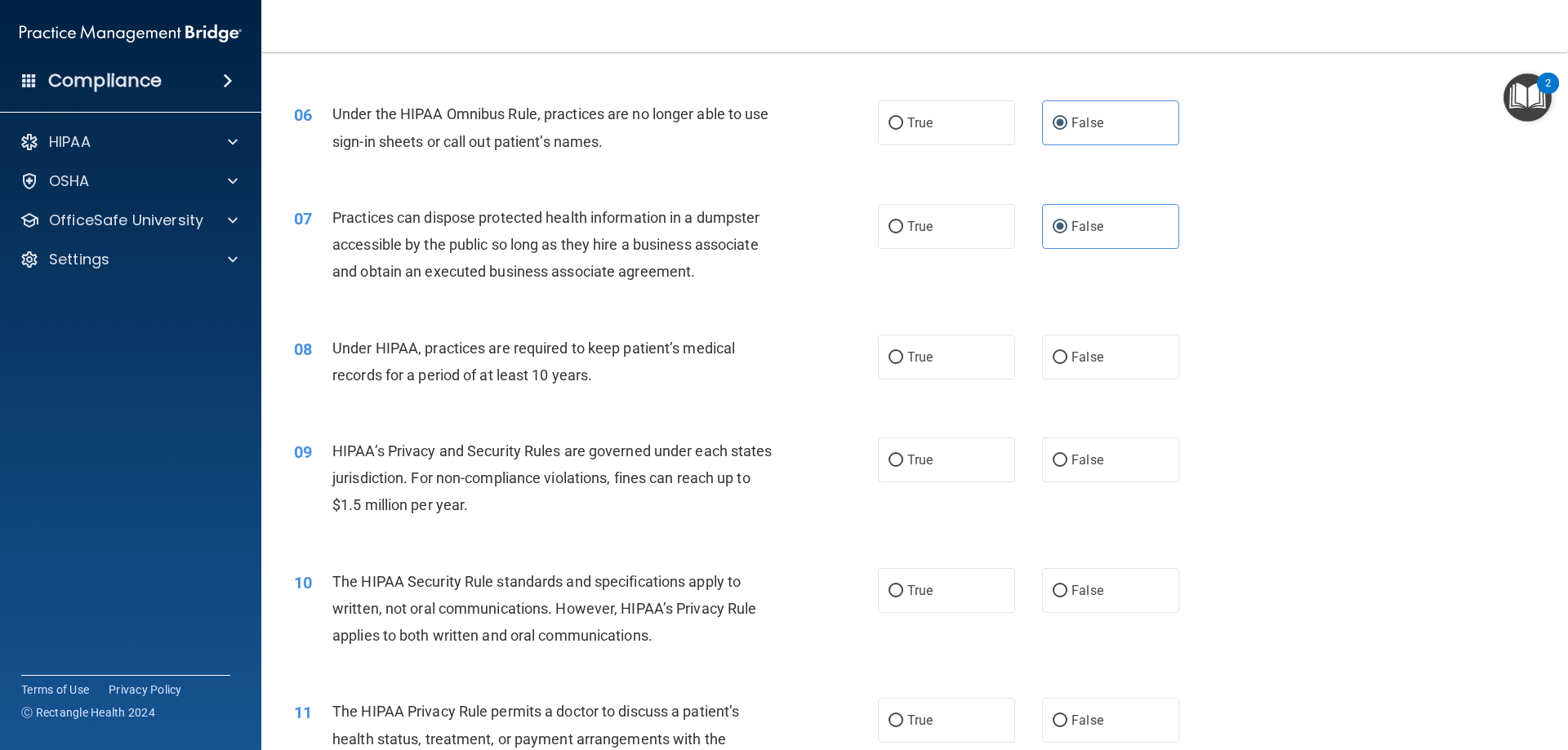
scroll to position [735, 0]
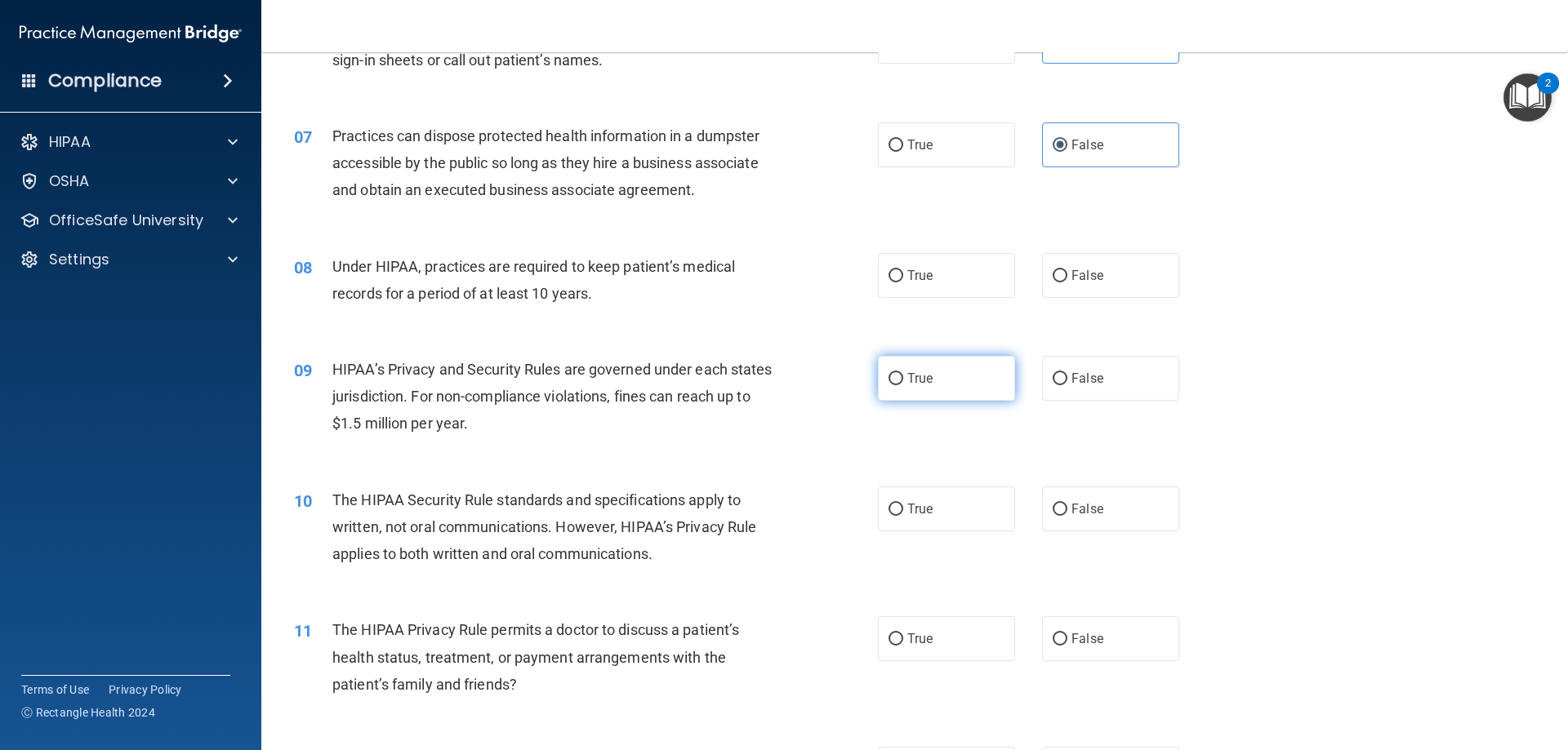
click at [932, 379] on label "True" at bounding box center [947, 378] width 137 height 45
click at [904, 379] on input "True" at bounding box center [895, 379] width 14 height 12
radio input "true"
click at [1065, 293] on label "False" at bounding box center [1111, 275] width 137 height 45
click at [1065, 282] on input "False" at bounding box center [1059, 276] width 14 height 12
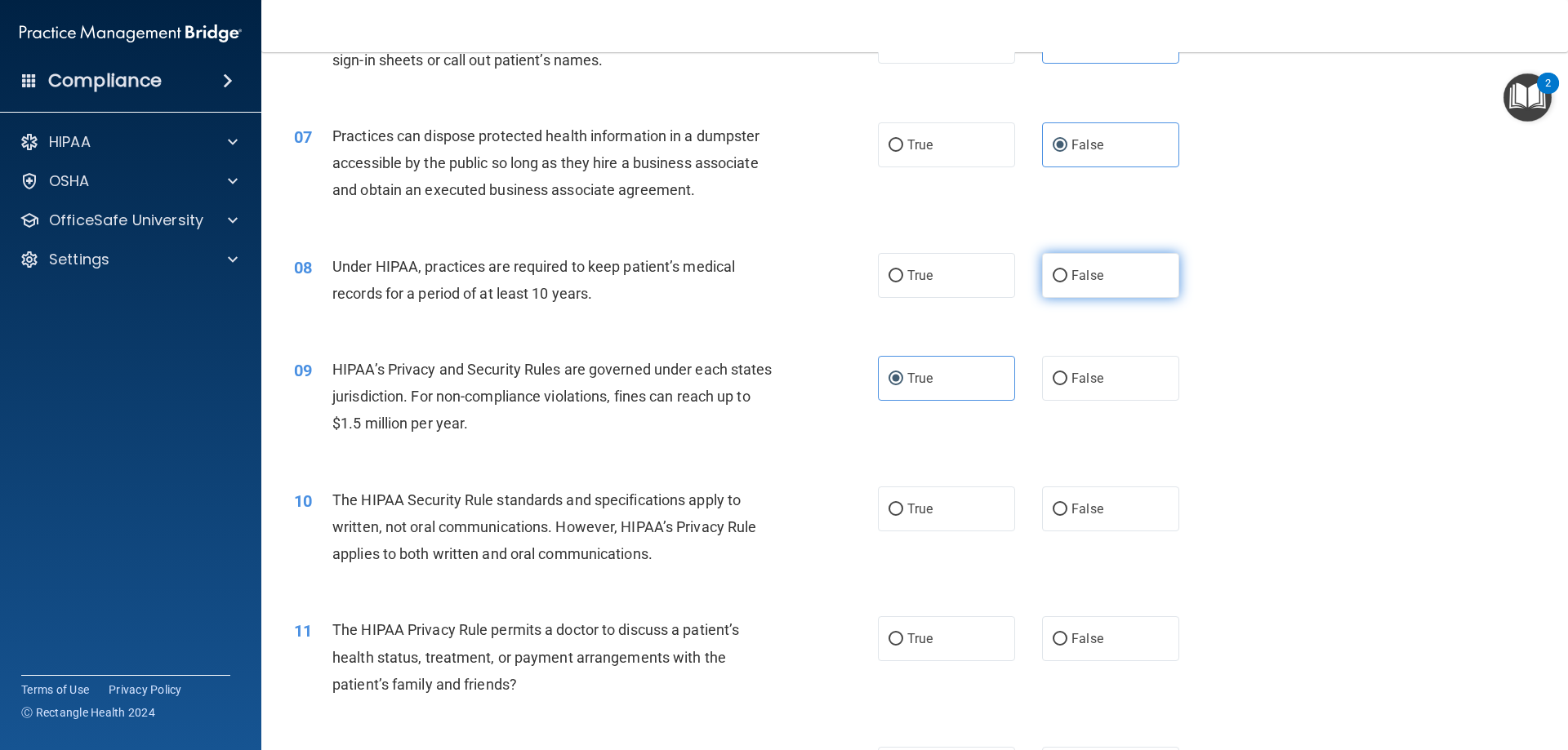
radio input "true"
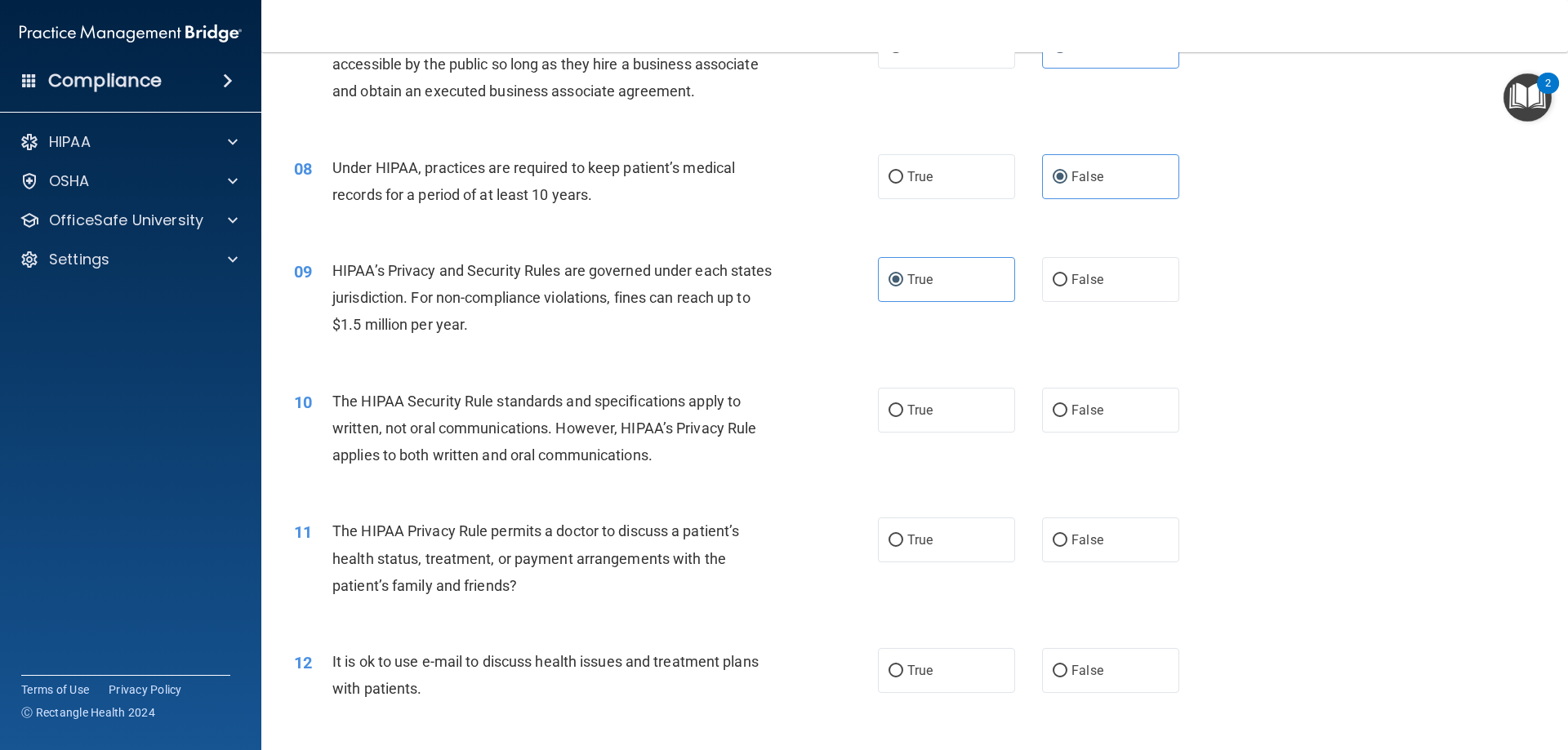
scroll to position [898, 0]
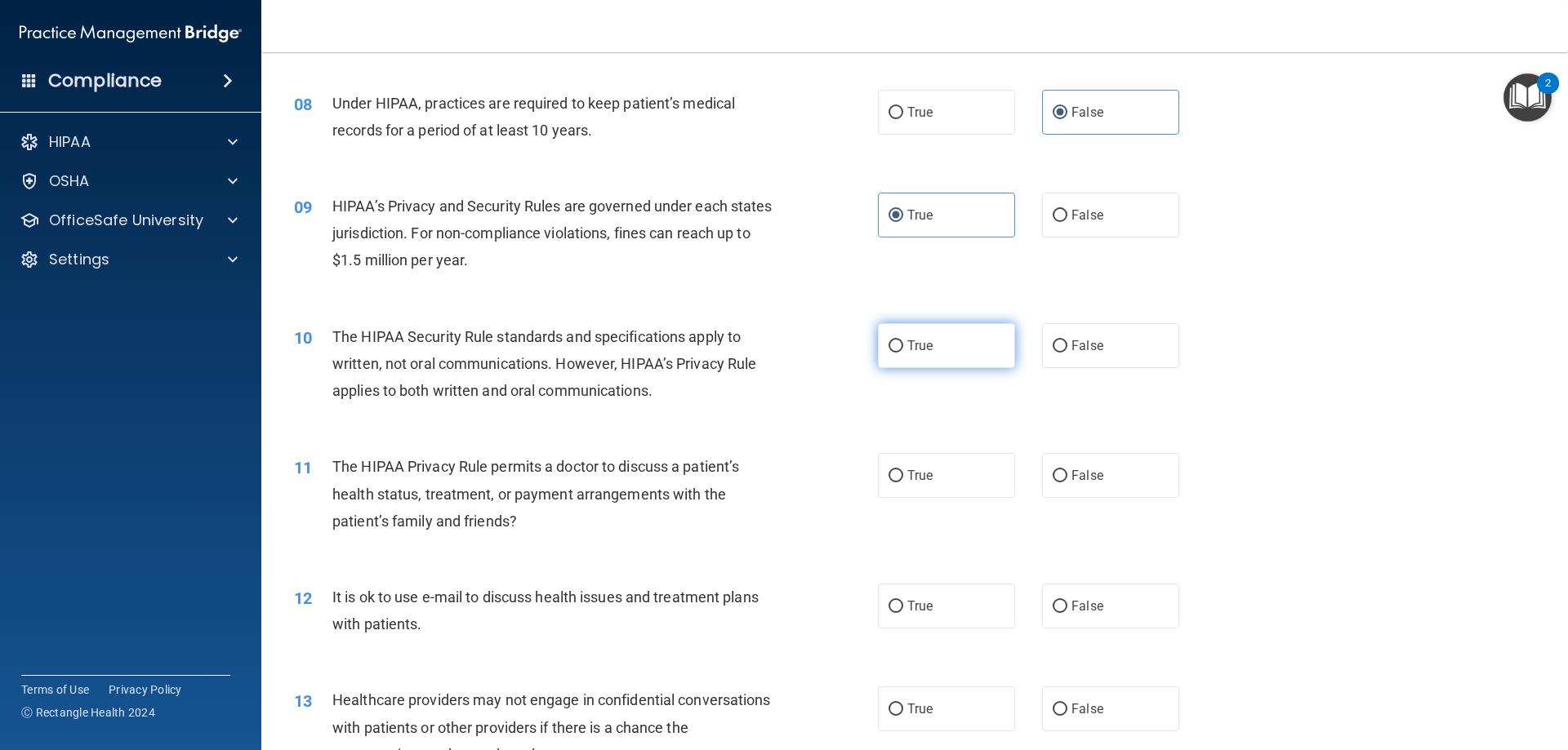
click at [913, 344] on span "True" at bounding box center [920, 345] width 26 height 15
click at [904, 344] on input "True" at bounding box center [895, 346] width 14 height 12
radio input "true"
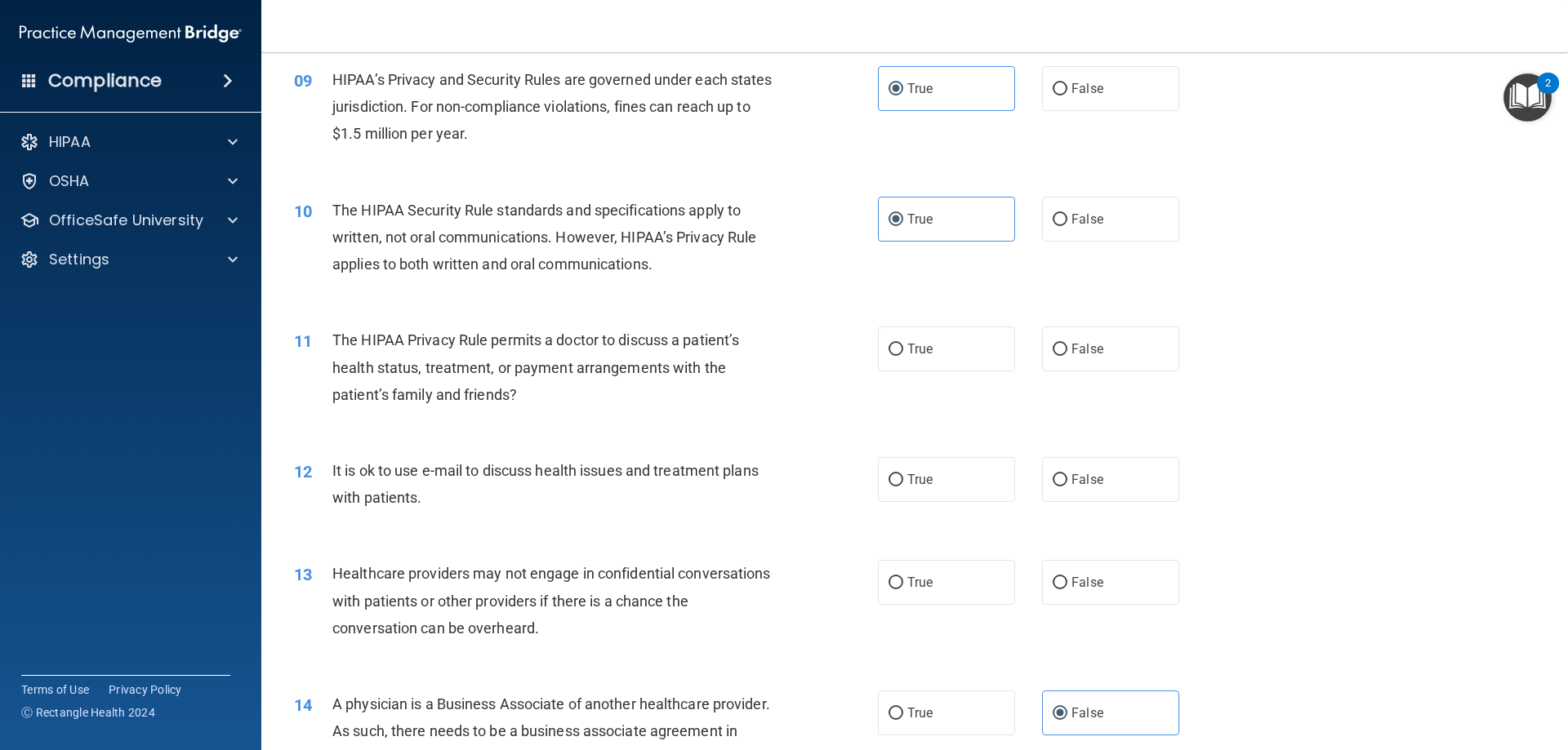
scroll to position [1062, 0]
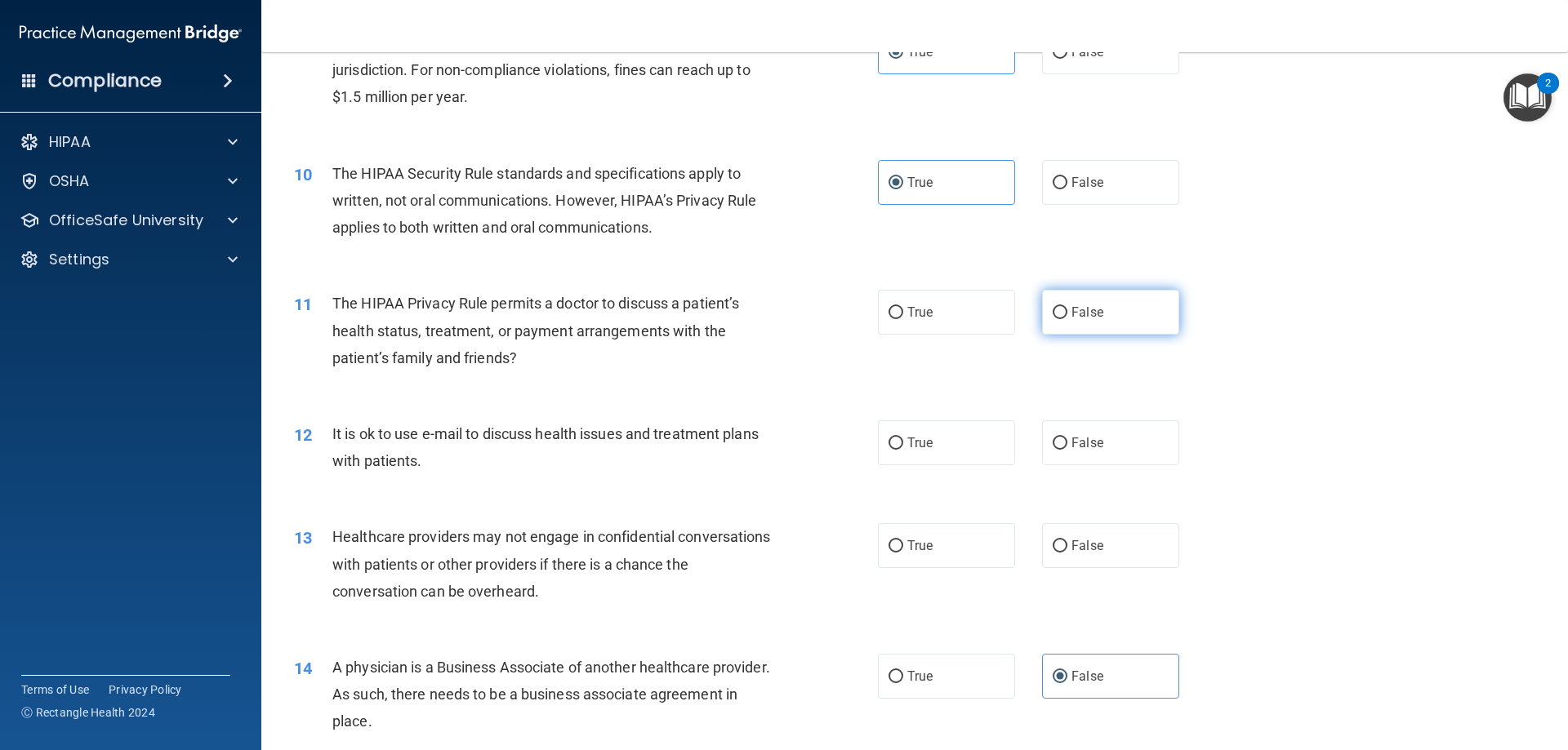
click at [1094, 312] on span "False" at bounding box center [1087, 312] width 31 height 15
click at [1068, 312] on input "False" at bounding box center [1059, 313] width 14 height 12
radio input "true"
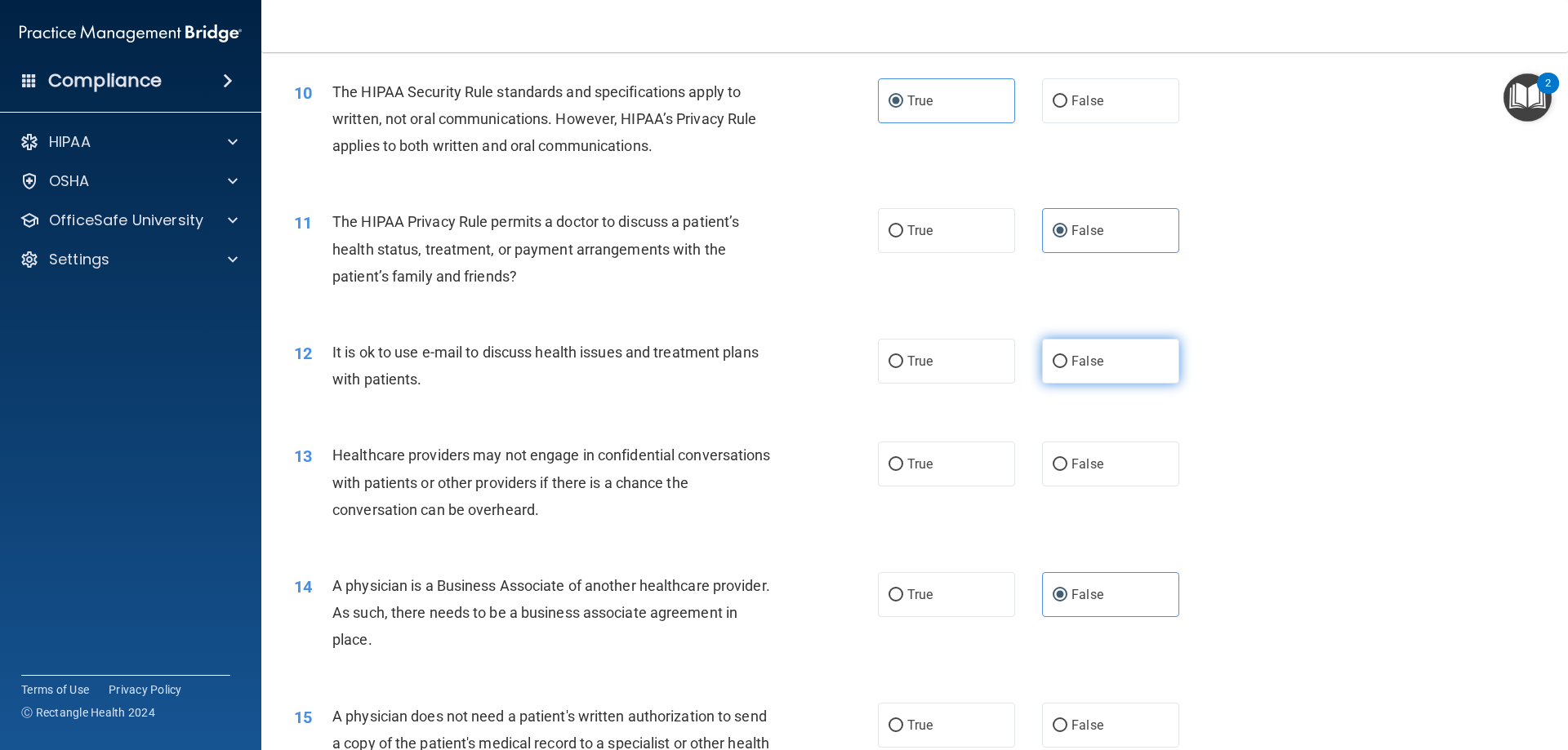
click at [1056, 367] on input "False" at bounding box center [1059, 362] width 14 height 12
radio input "true"
click at [937, 470] on label "True" at bounding box center [947, 464] width 137 height 45
click at [904, 470] on input "True" at bounding box center [895, 465] width 14 height 12
radio input "true"
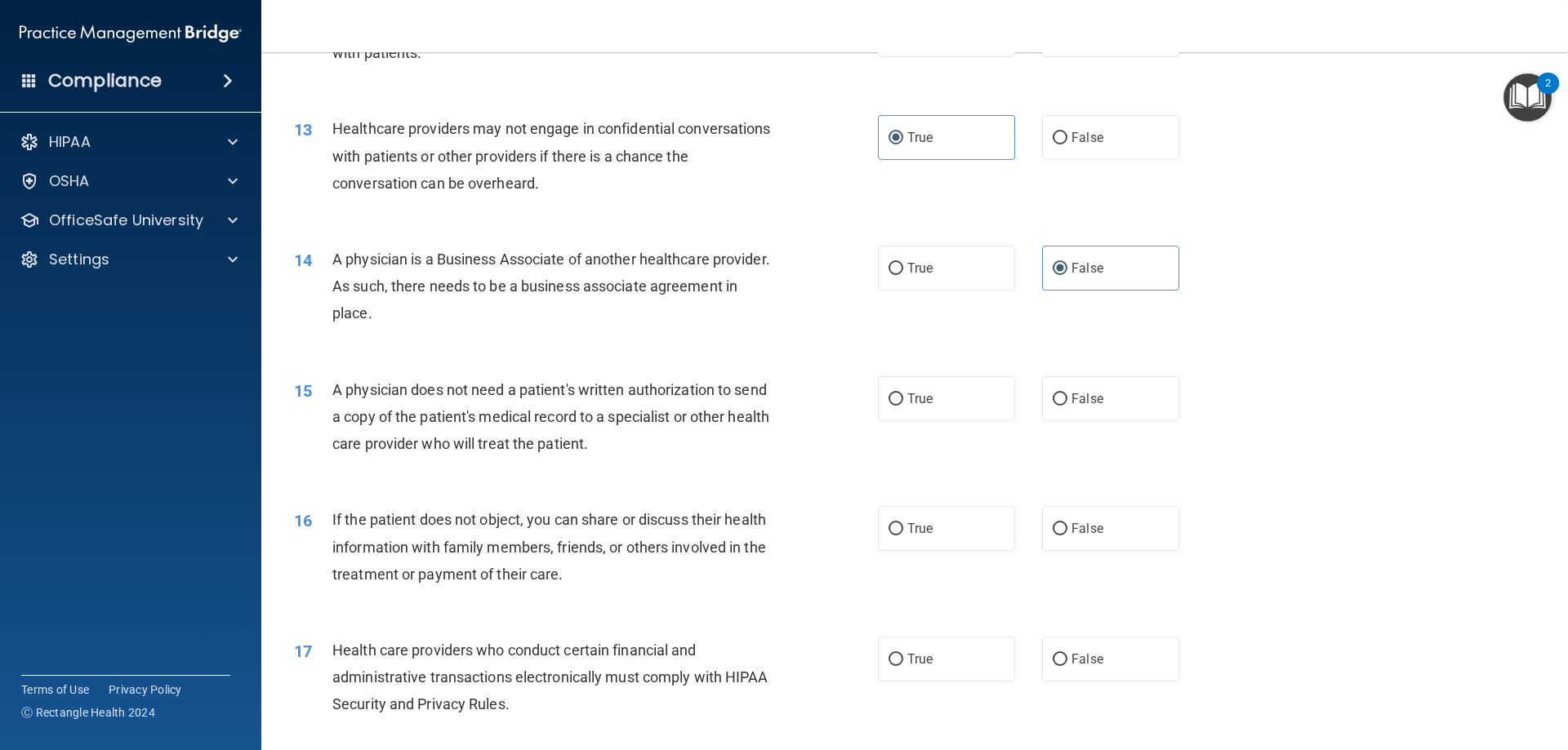
scroll to position [1552, 0]
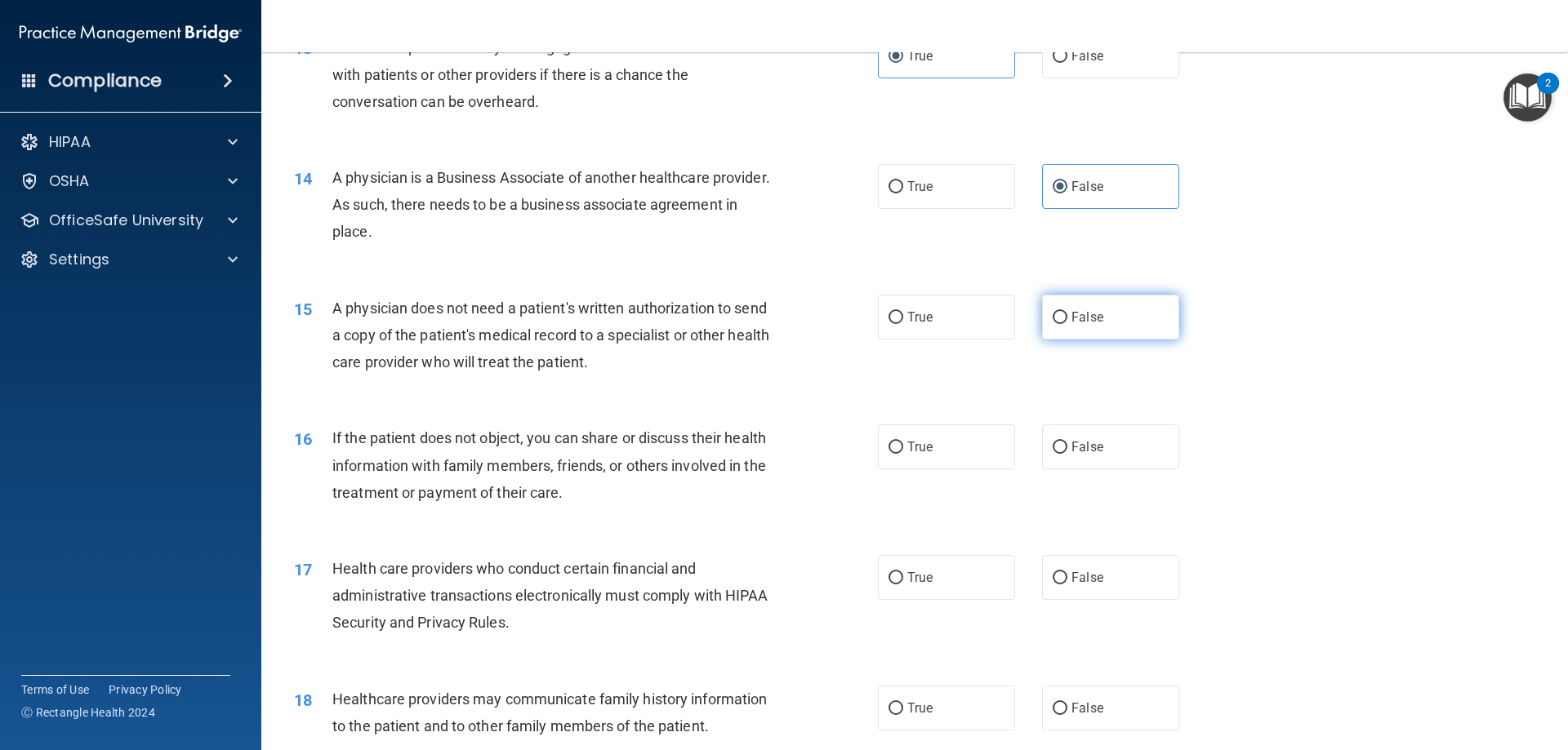
click at [1053, 308] on label "False" at bounding box center [1111, 317] width 137 height 45
click at [1053, 312] on input "False" at bounding box center [1059, 318] width 14 height 12
radio input "true"
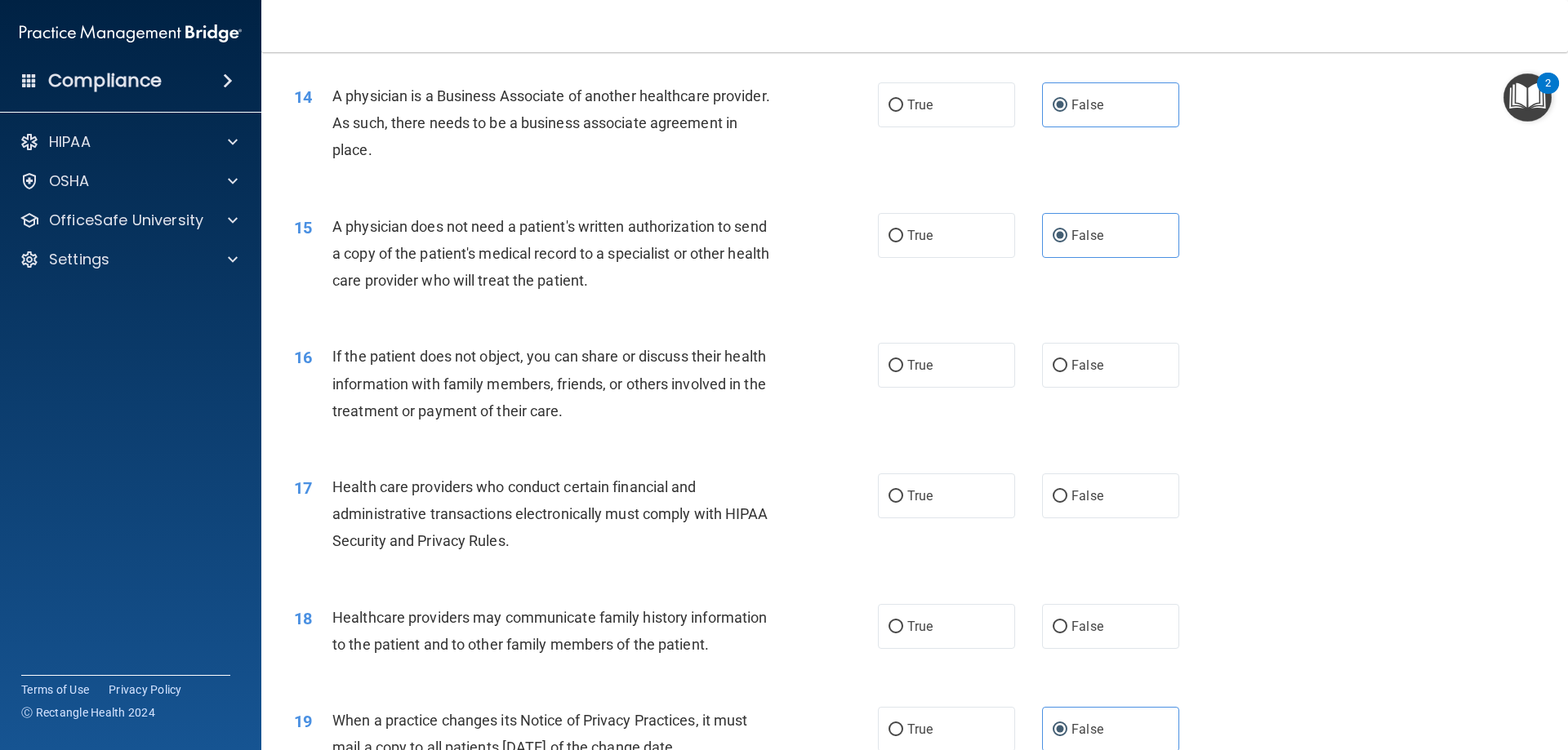
scroll to position [1715, 0]
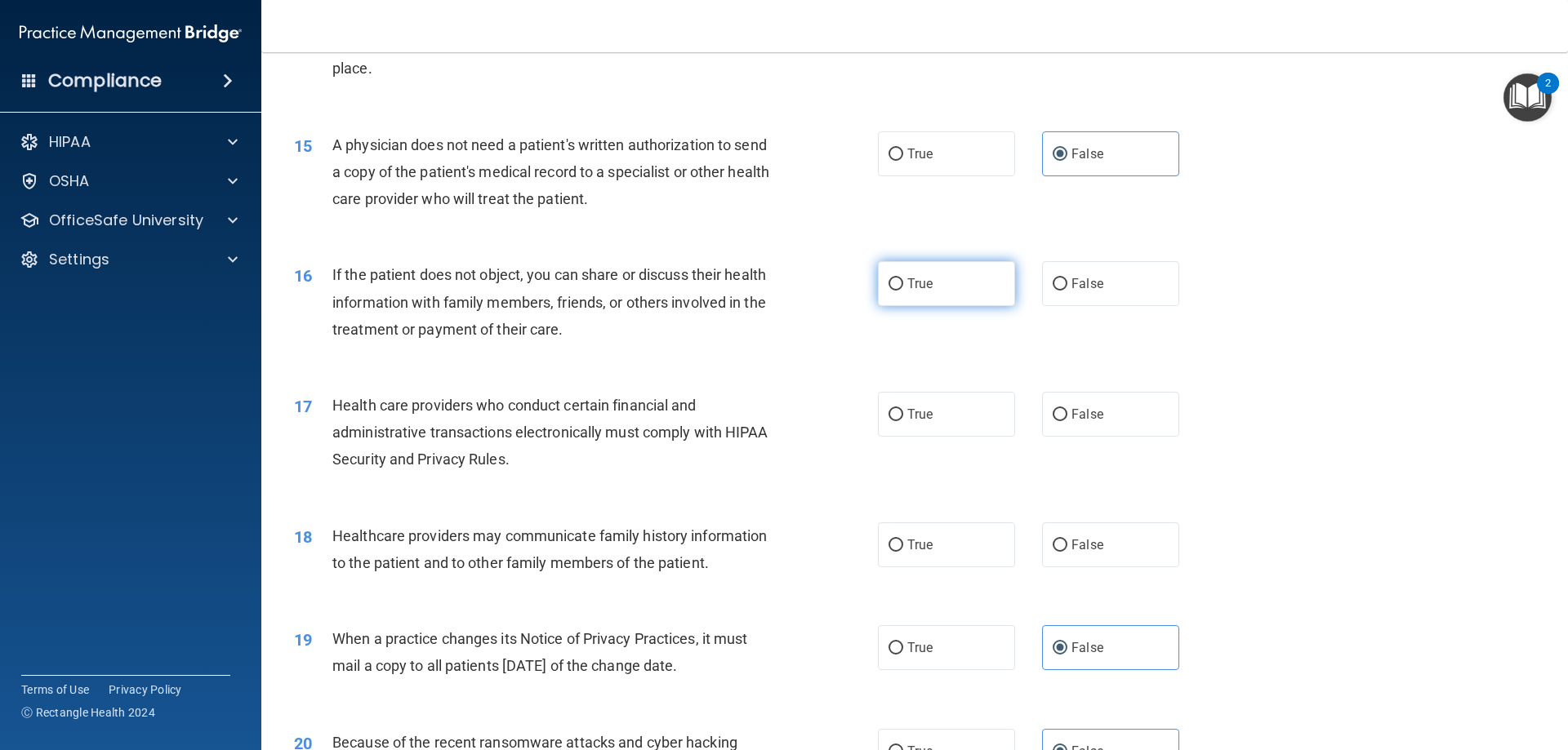
click at [900, 285] on label "True" at bounding box center [947, 283] width 137 height 45
click at [900, 285] on input "True" at bounding box center [895, 284] width 14 height 12
radio input "true"
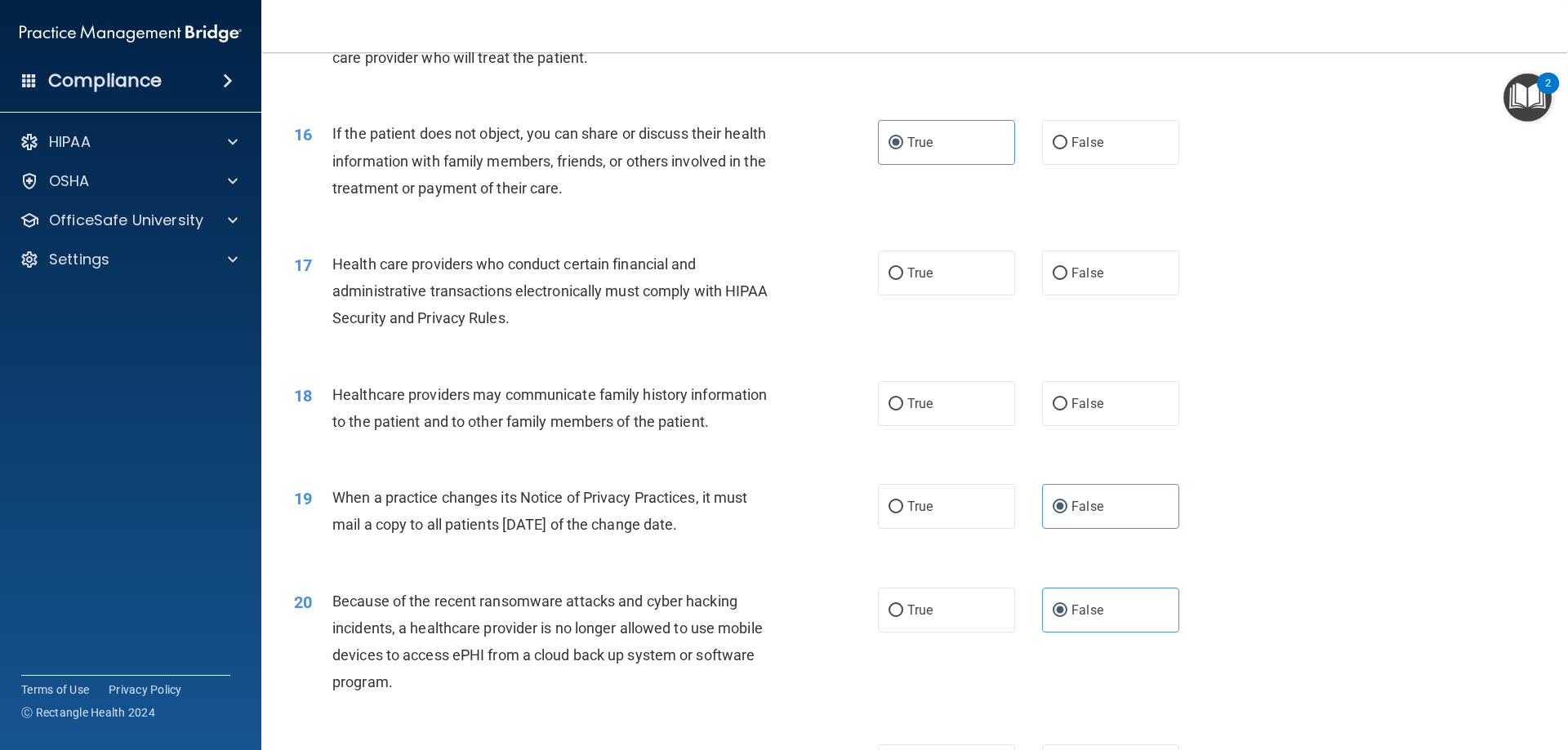
scroll to position [1878, 0]
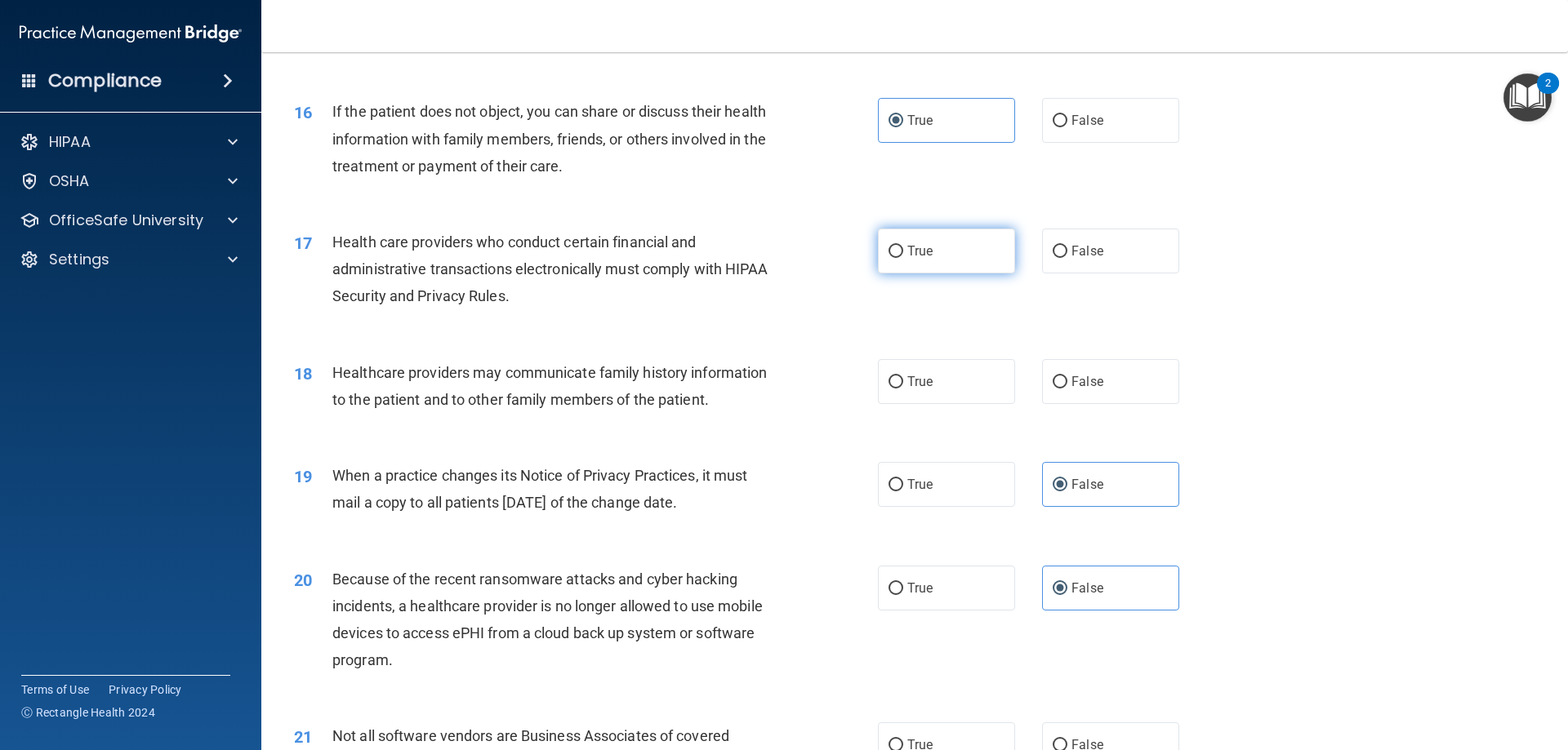
click at [899, 255] on label "True" at bounding box center [947, 251] width 137 height 45
click at [899, 255] on input "True" at bounding box center [895, 252] width 14 height 12
radio input "true"
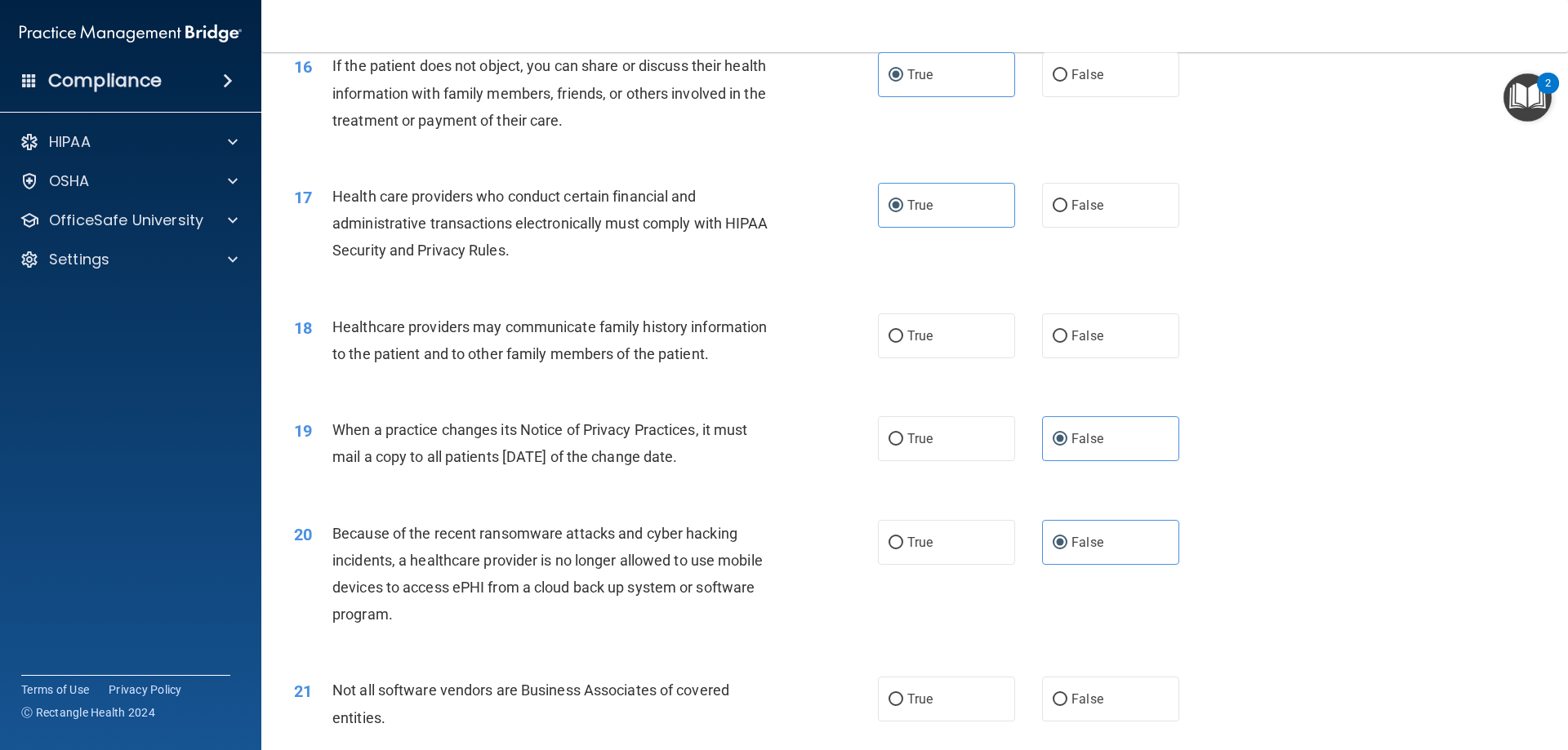
scroll to position [1960, 0]
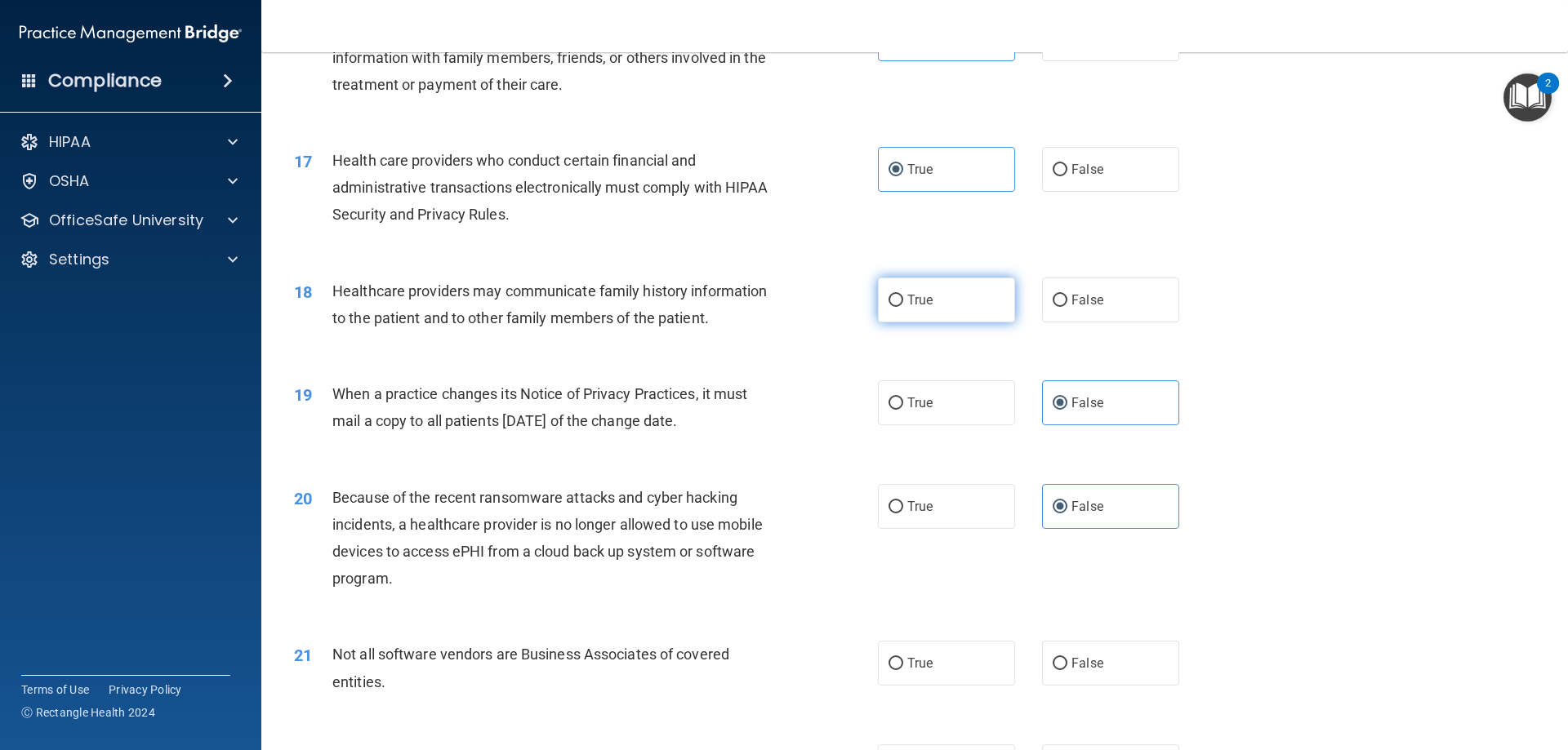
click at [889, 302] on input "True" at bounding box center [895, 301] width 14 height 12
radio input "true"
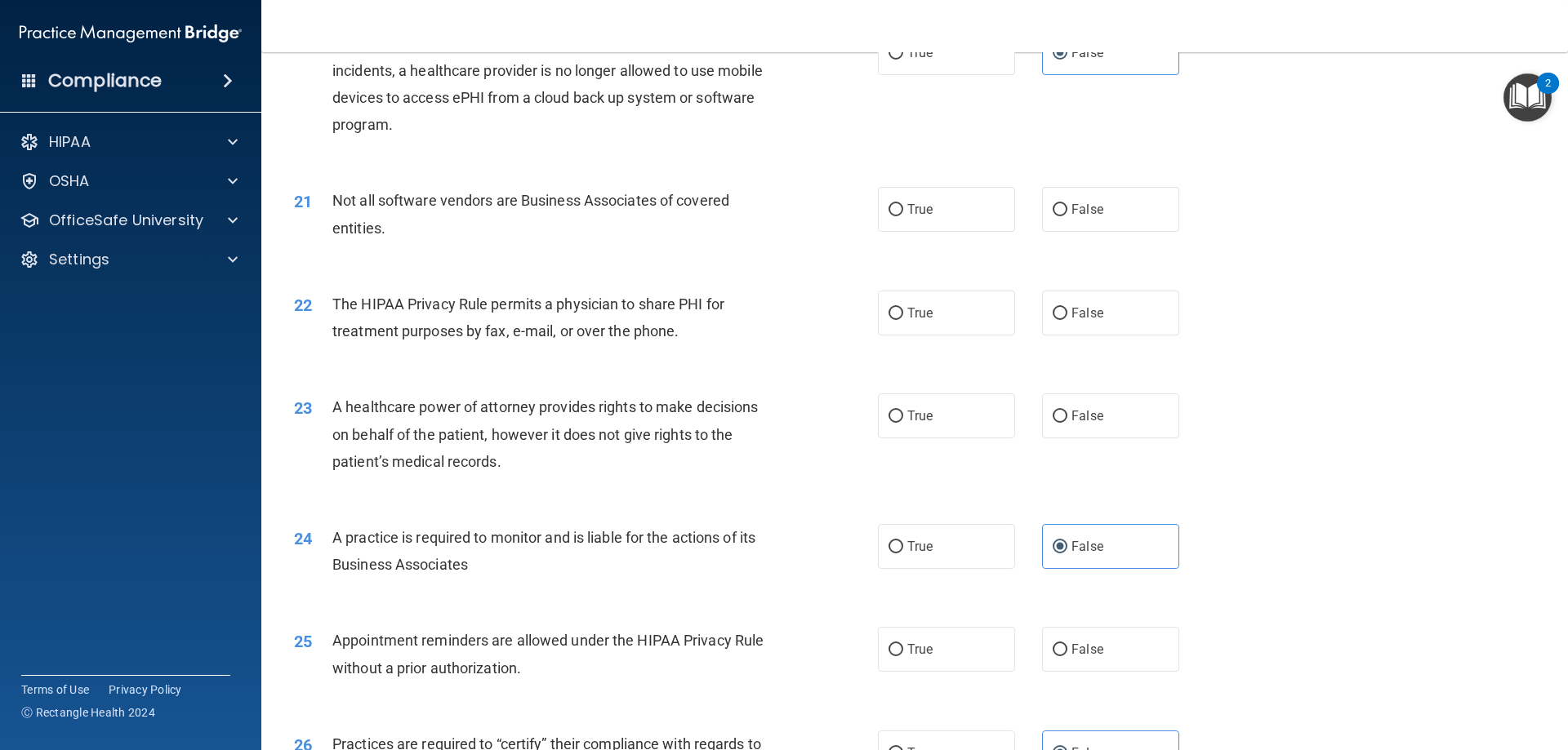
scroll to position [2449, 0]
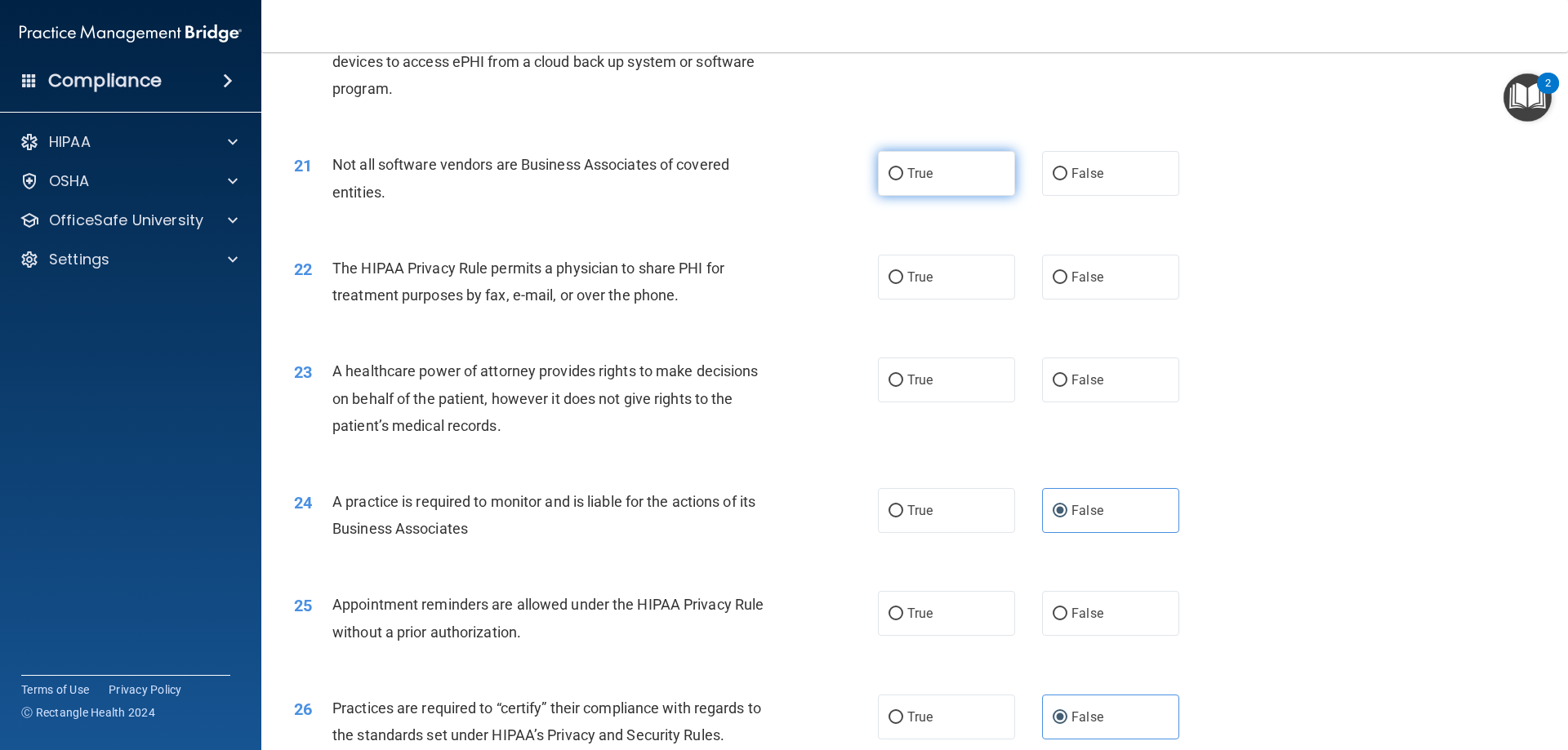
click at [925, 189] on label "True" at bounding box center [947, 173] width 137 height 45
click at [904, 180] on input "True" at bounding box center [895, 174] width 14 height 12
radio input "true"
click at [1078, 291] on label "False" at bounding box center [1111, 277] width 137 height 45
click at [1068, 284] on input "False" at bounding box center [1059, 278] width 14 height 12
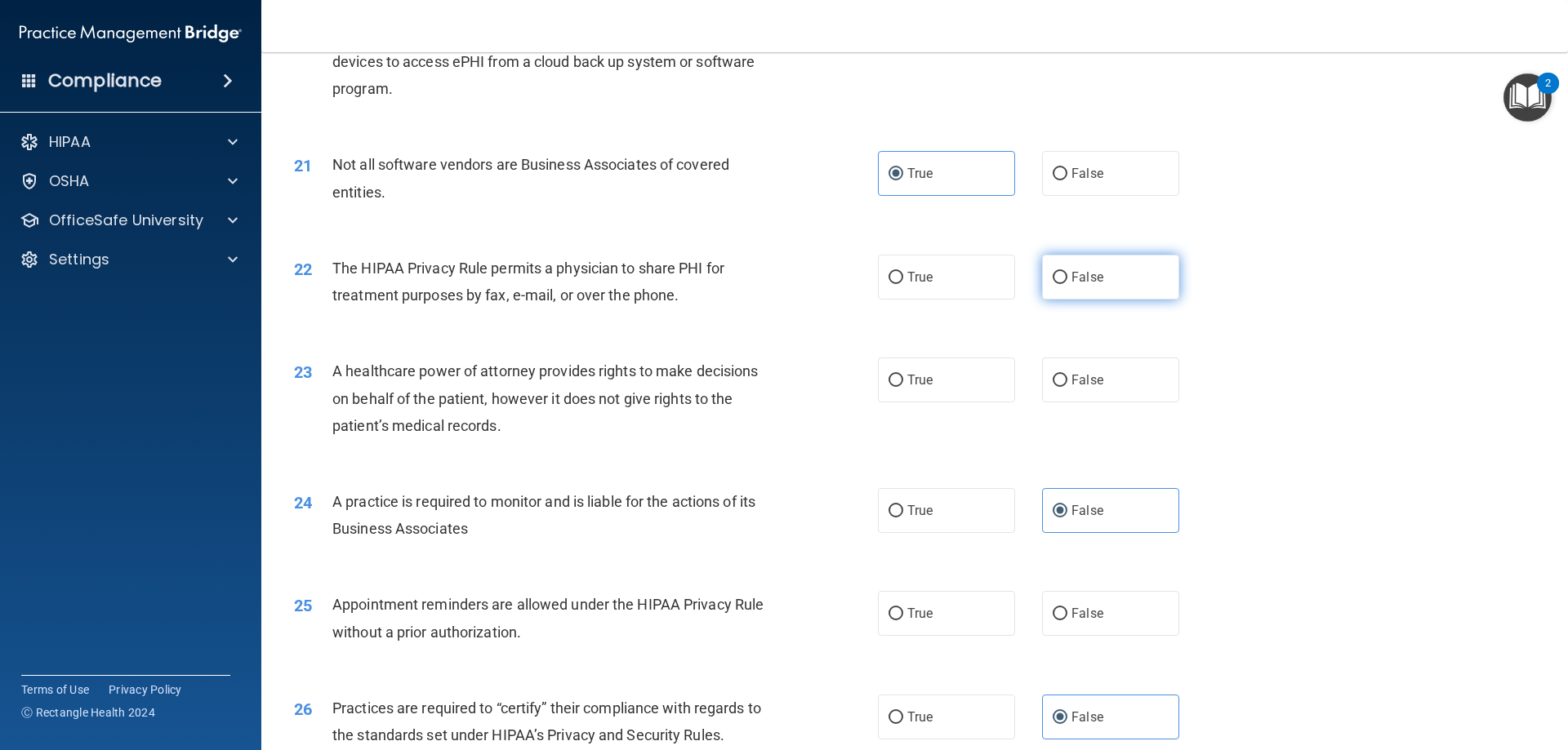
radio input "true"
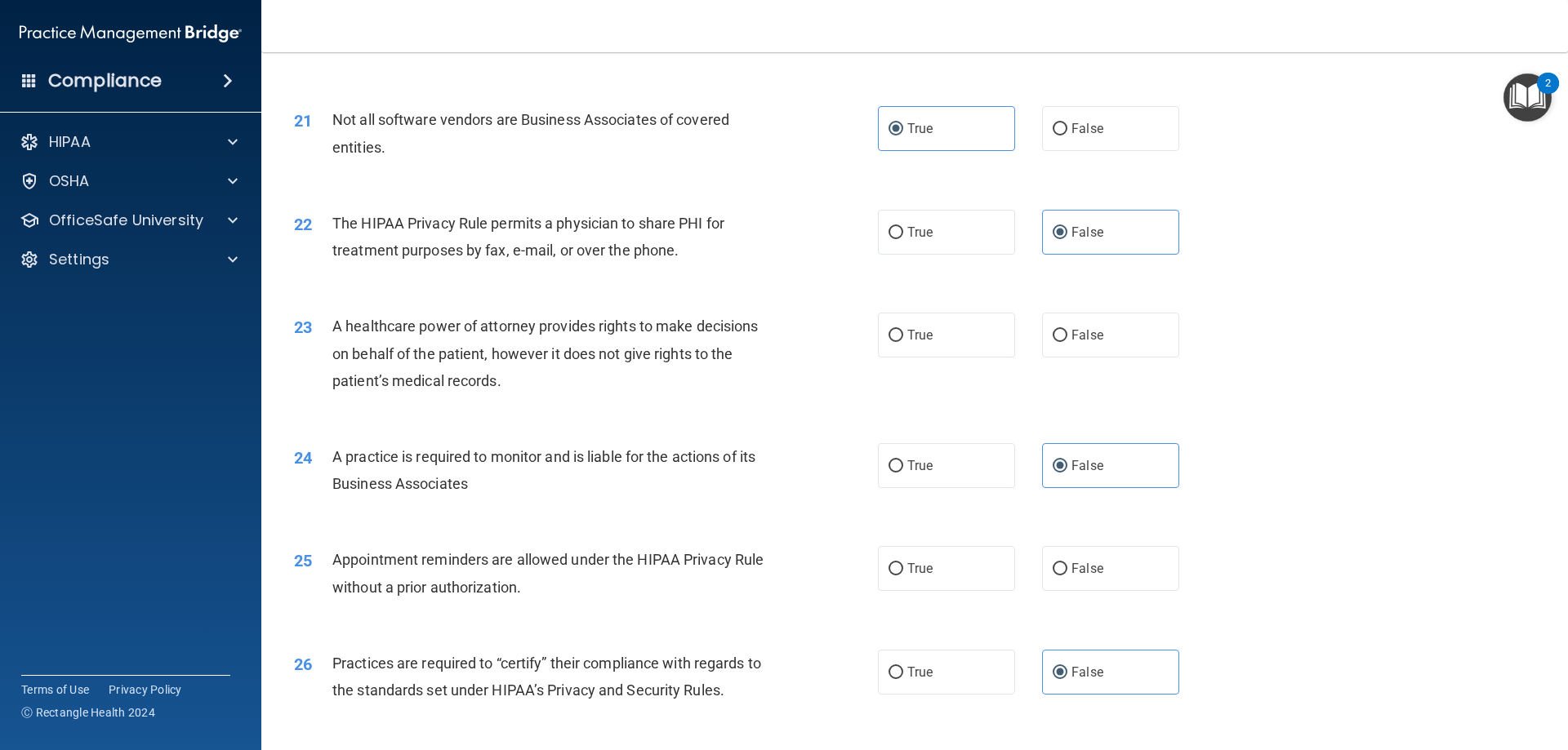
scroll to position [2531, 0]
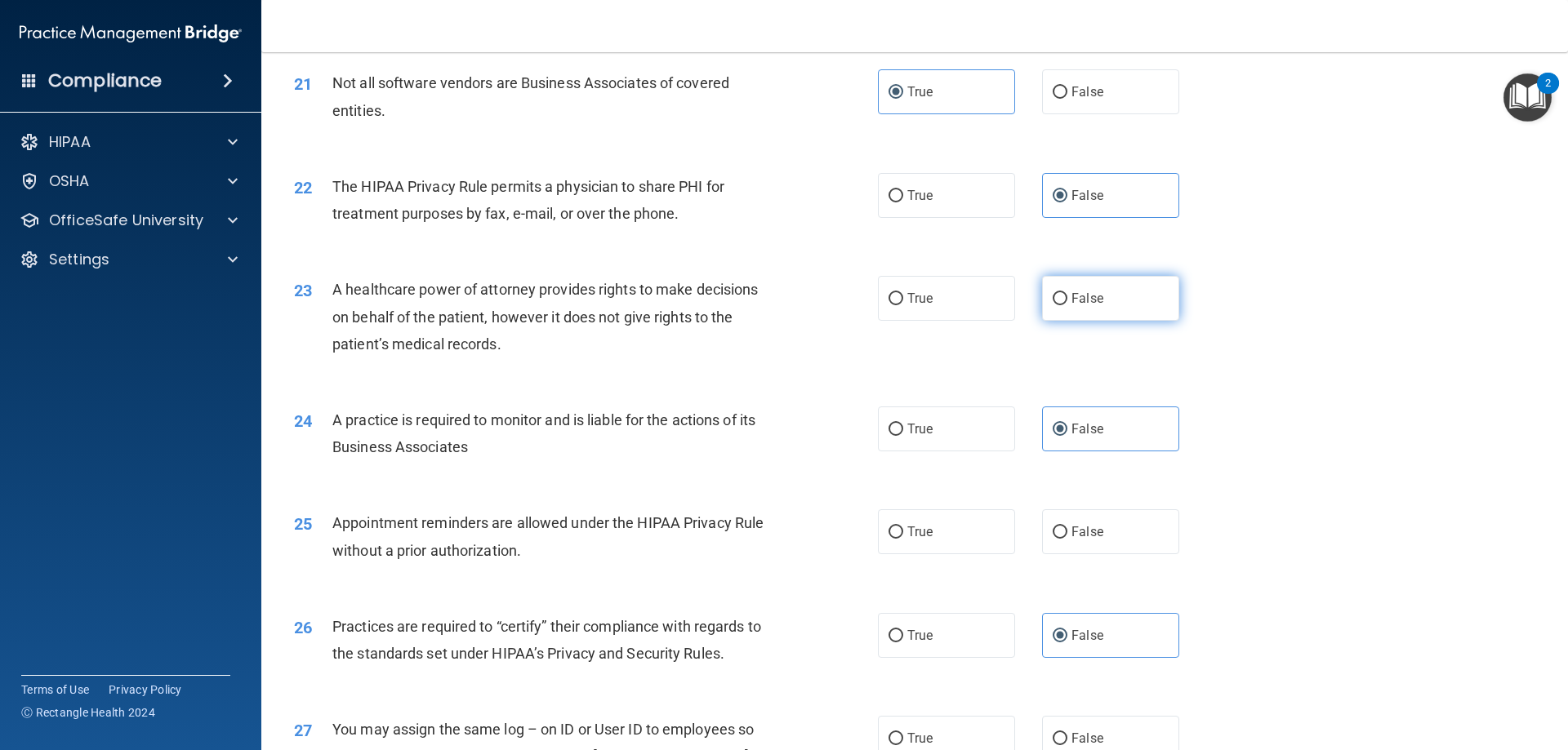
click at [1072, 305] on span "False" at bounding box center [1087, 299] width 31 height 15
click at [1065, 305] on input "False" at bounding box center [1059, 299] width 14 height 12
radio input "true"
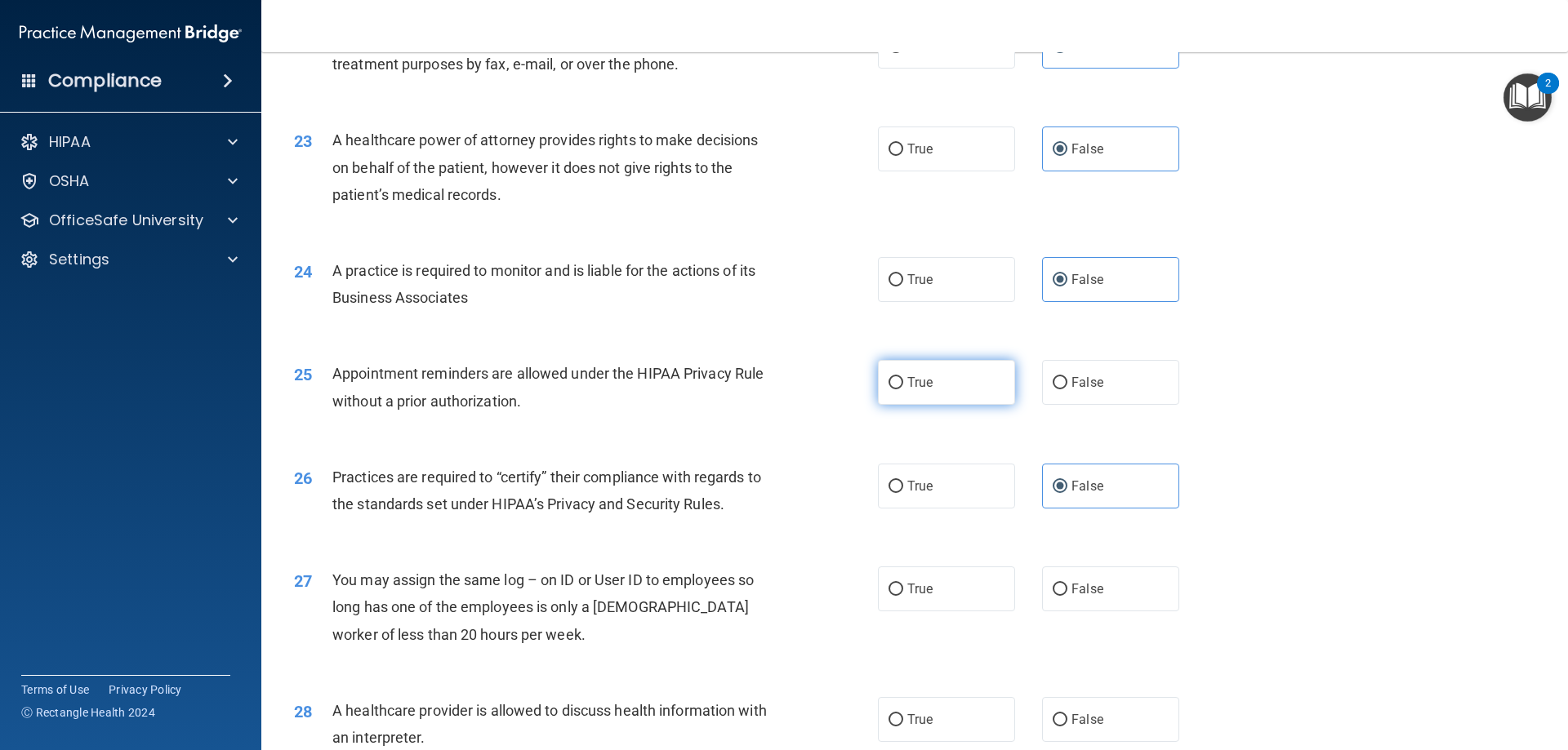
scroll to position [2695, 0]
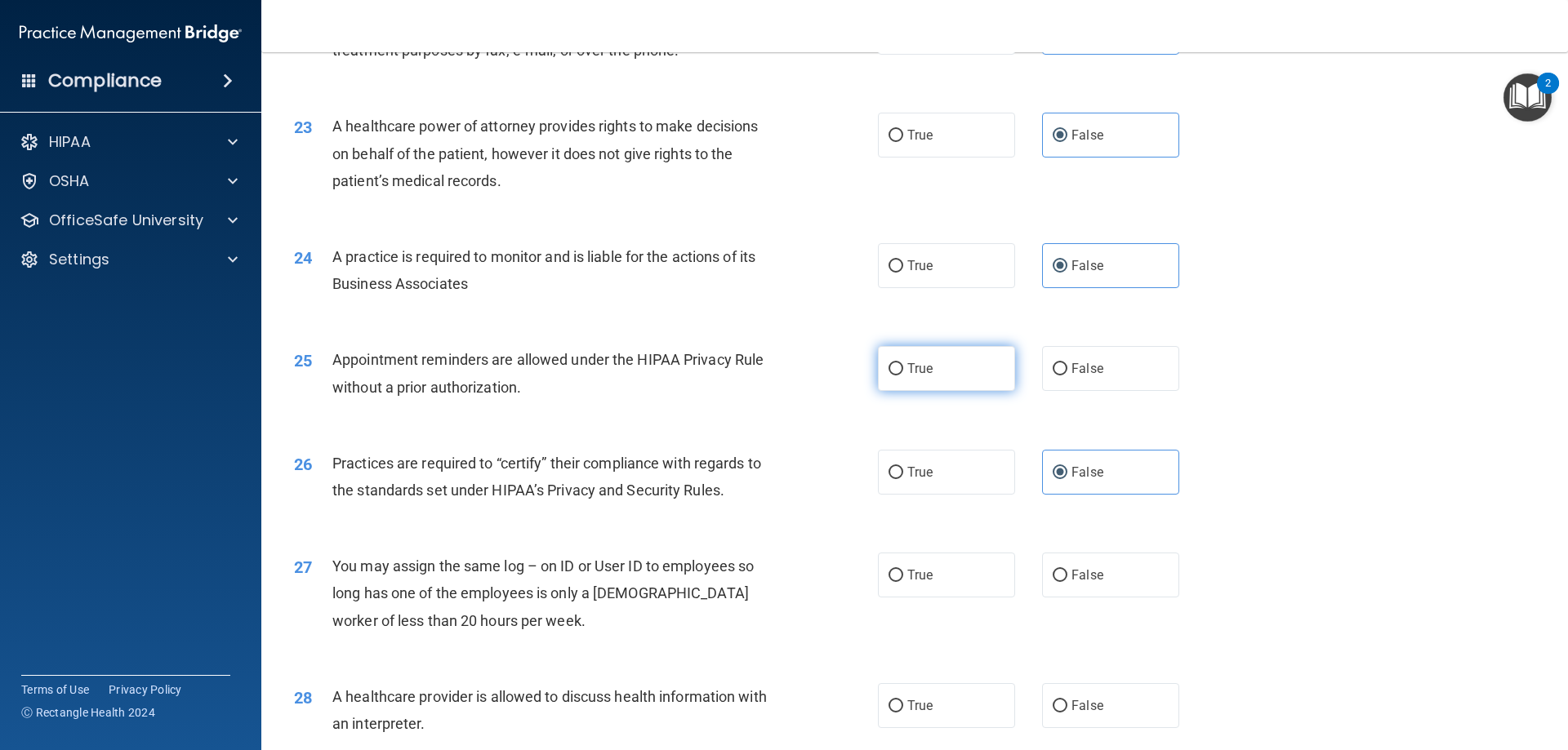
click at [931, 378] on label "True" at bounding box center [947, 368] width 137 height 45
click at [904, 376] on input "True" at bounding box center [895, 369] width 14 height 12
radio input "true"
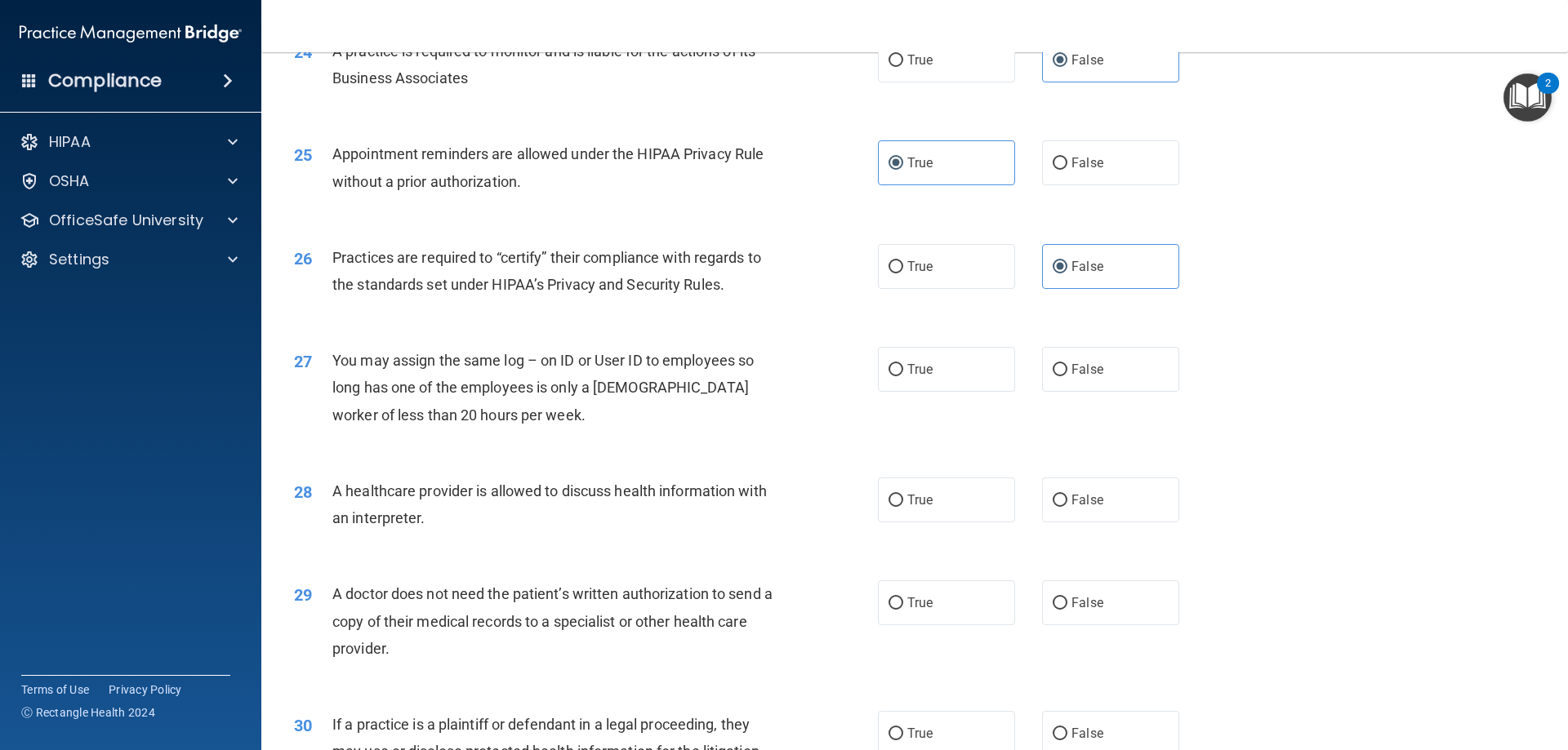
scroll to position [2940, 0]
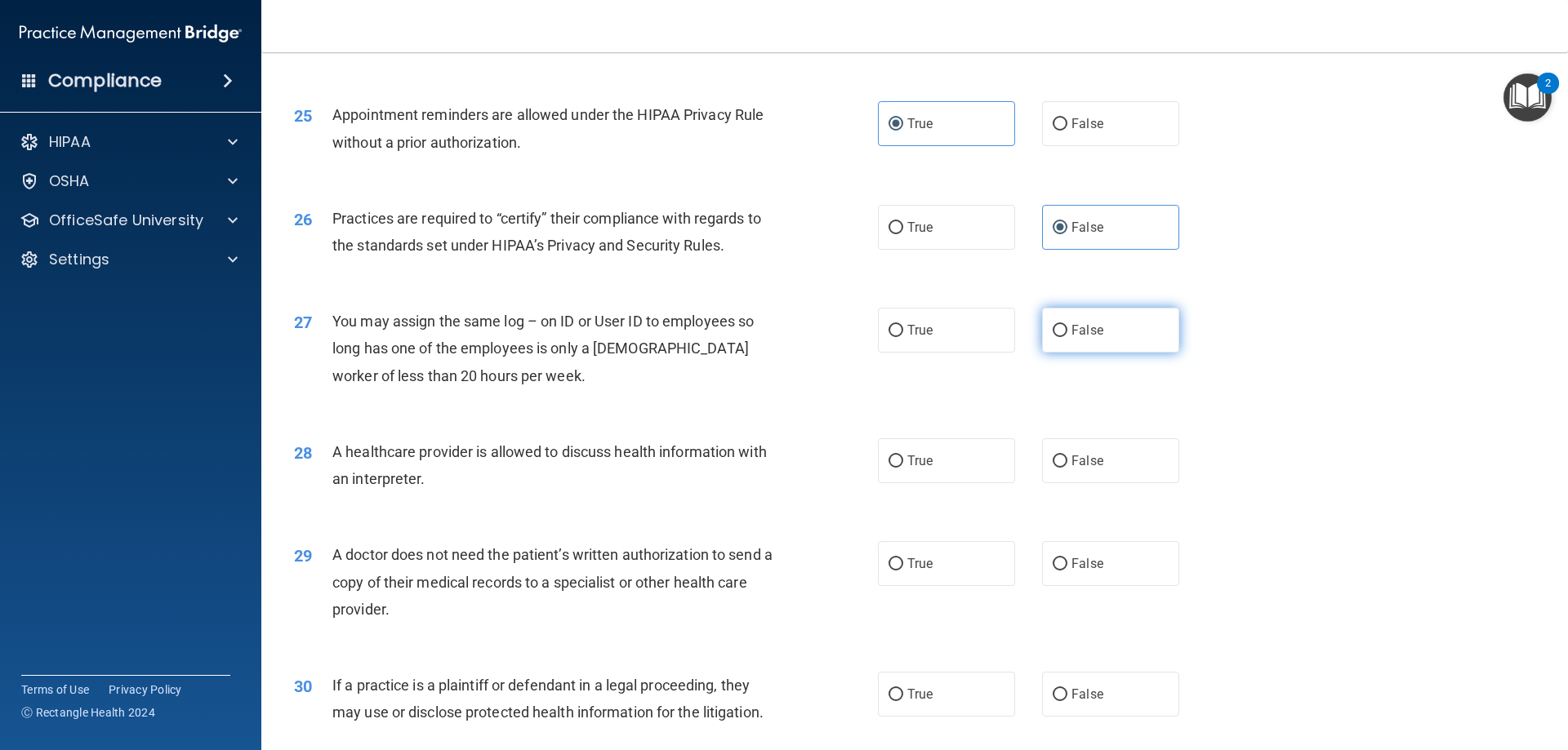
click at [1072, 334] on span "False" at bounding box center [1087, 330] width 31 height 15
click at [1066, 334] on input "False" at bounding box center [1059, 331] width 14 height 12
radio input "true"
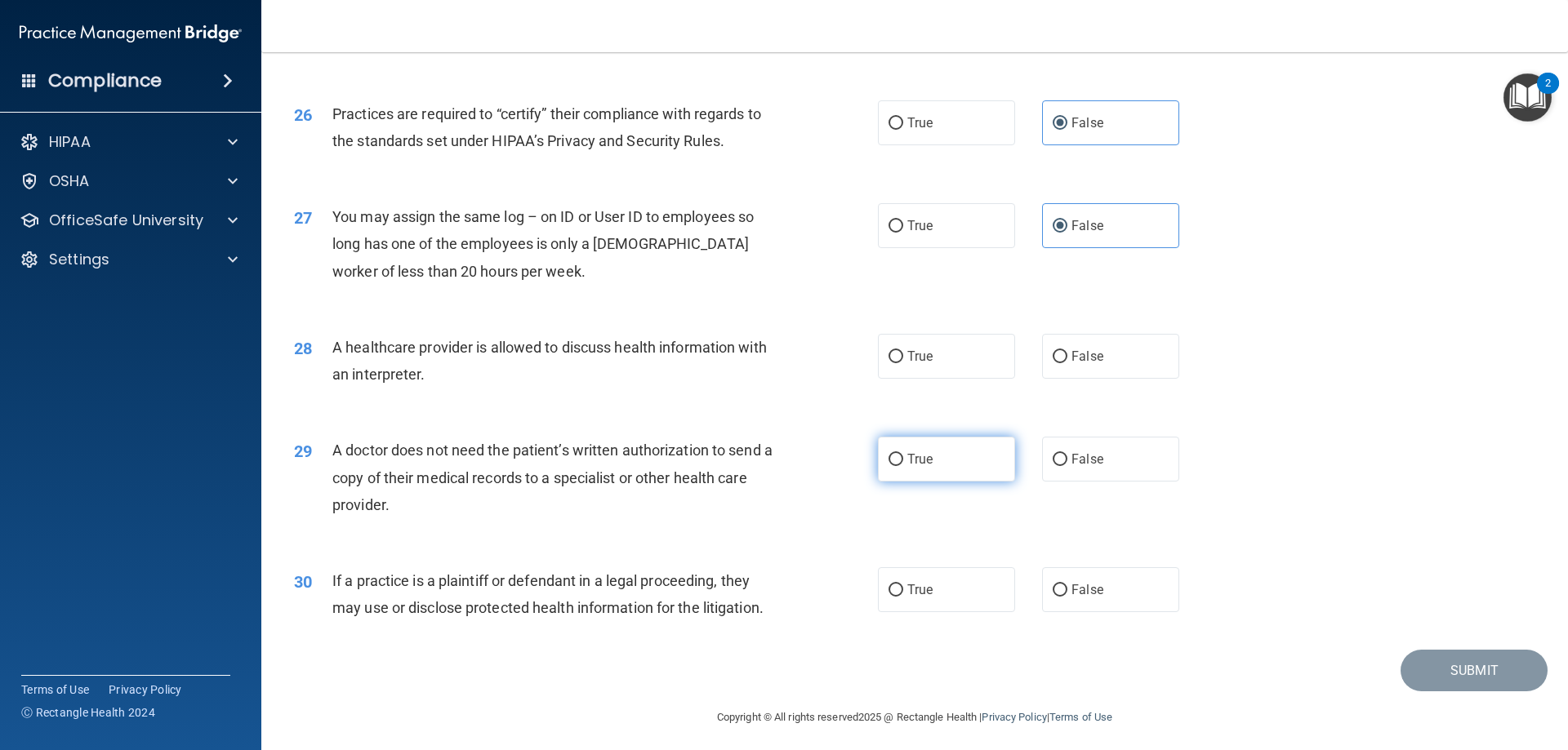
scroll to position [3051, 0]
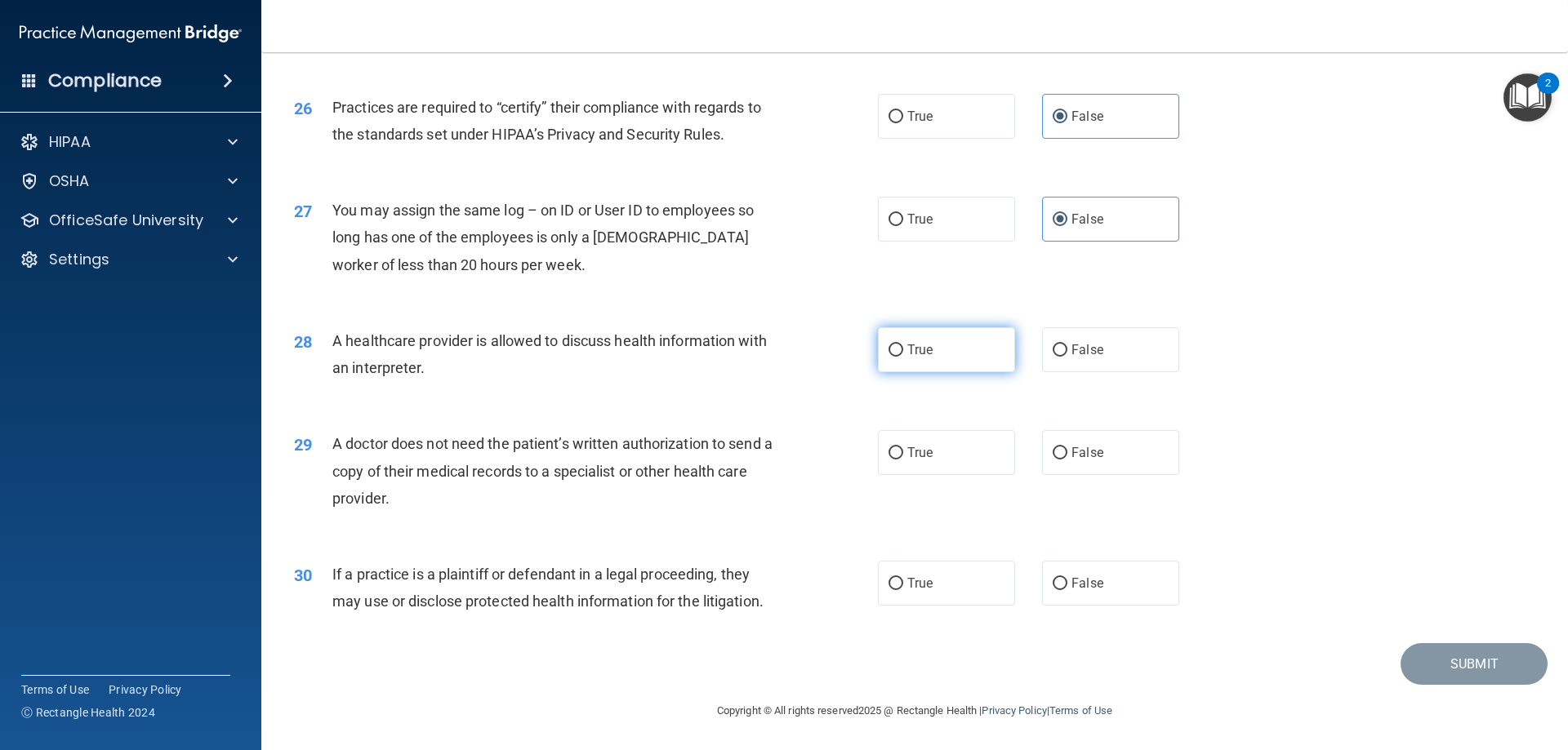
click at [937, 345] on label "True" at bounding box center [947, 349] width 137 height 45
click at [904, 345] on input "True" at bounding box center [895, 350] width 14 height 12
radio input "true"
click at [892, 436] on label "True" at bounding box center [947, 452] width 137 height 45
click at [892, 448] on input "True" at bounding box center [895, 453] width 14 height 12
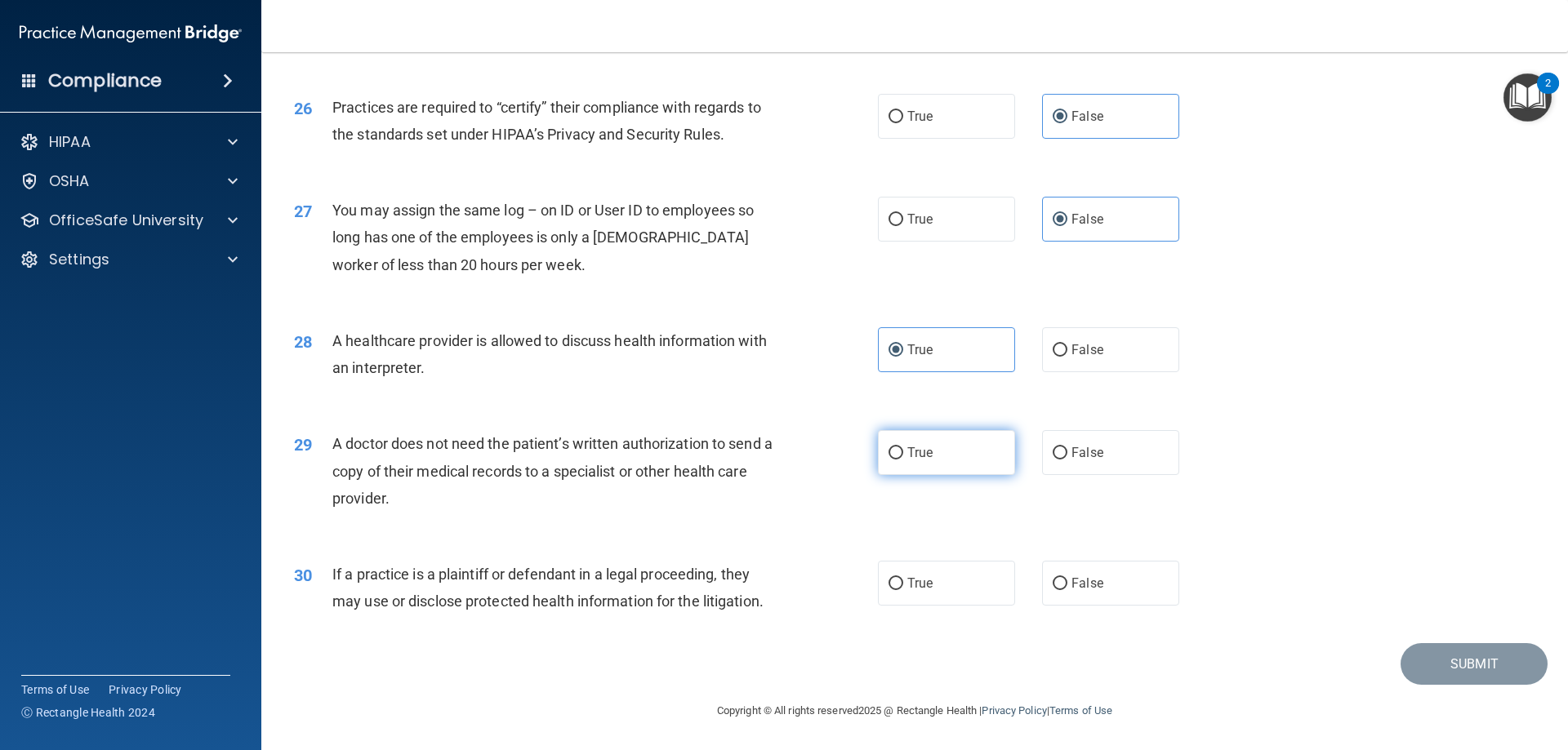
radio input "true"
click at [1104, 446] on label "False" at bounding box center [1111, 452] width 137 height 45
click at [1068, 448] on input "False" at bounding box center [1059, 453] width 14 height 12
radio input "true"
click at [924, 441] on label "True" at bounding box center [947, 452] width 137 height 45
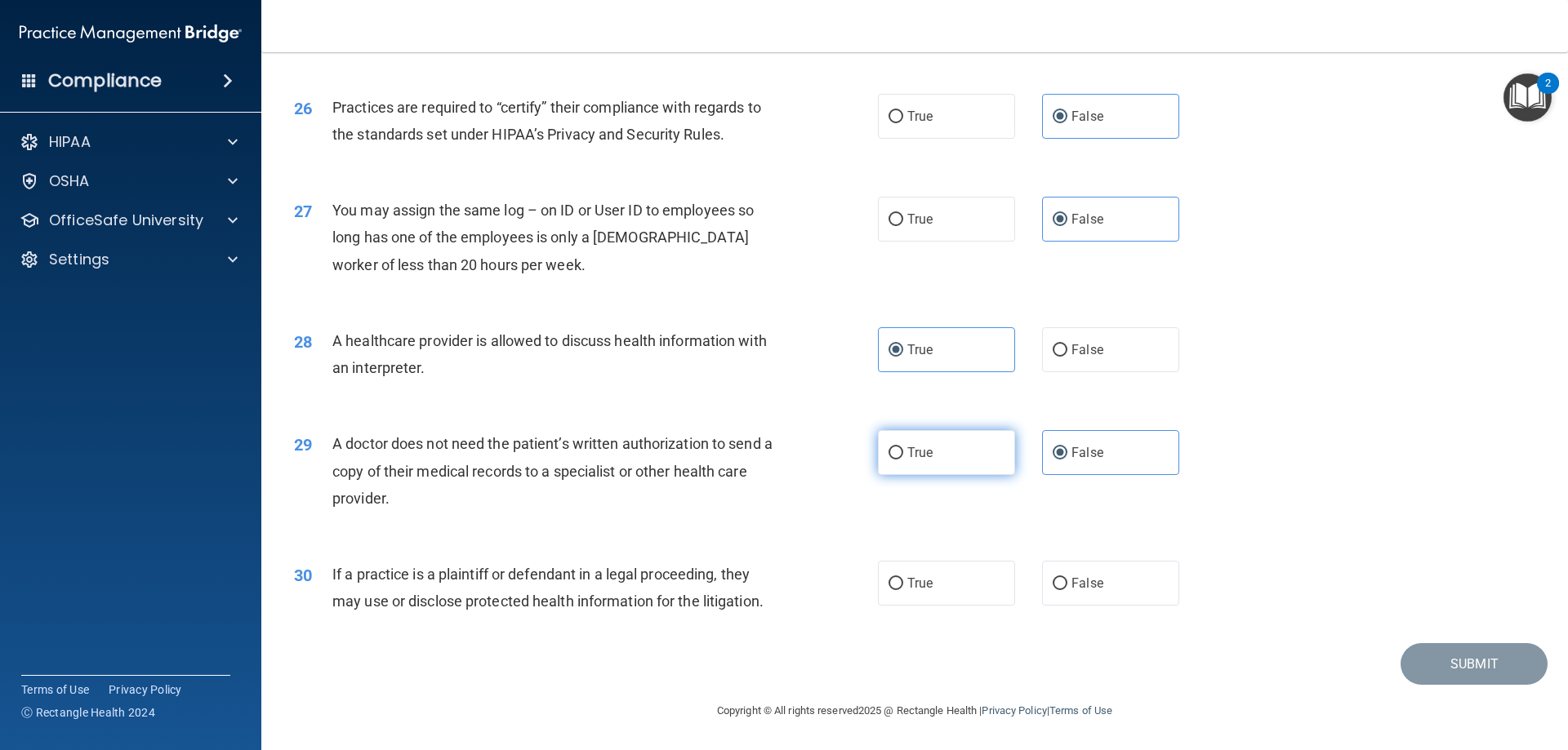
click at [904, 448] on input "True" at bounding box center [895, 453] width 14 height 12
radio input "true"
radio input "false"
click at [908, 580] on span "True" at bounding box center [920, 583] width 26 height 15
click at [904, 580] on input "True" at bounding box center [895, 584] width 14 height 12
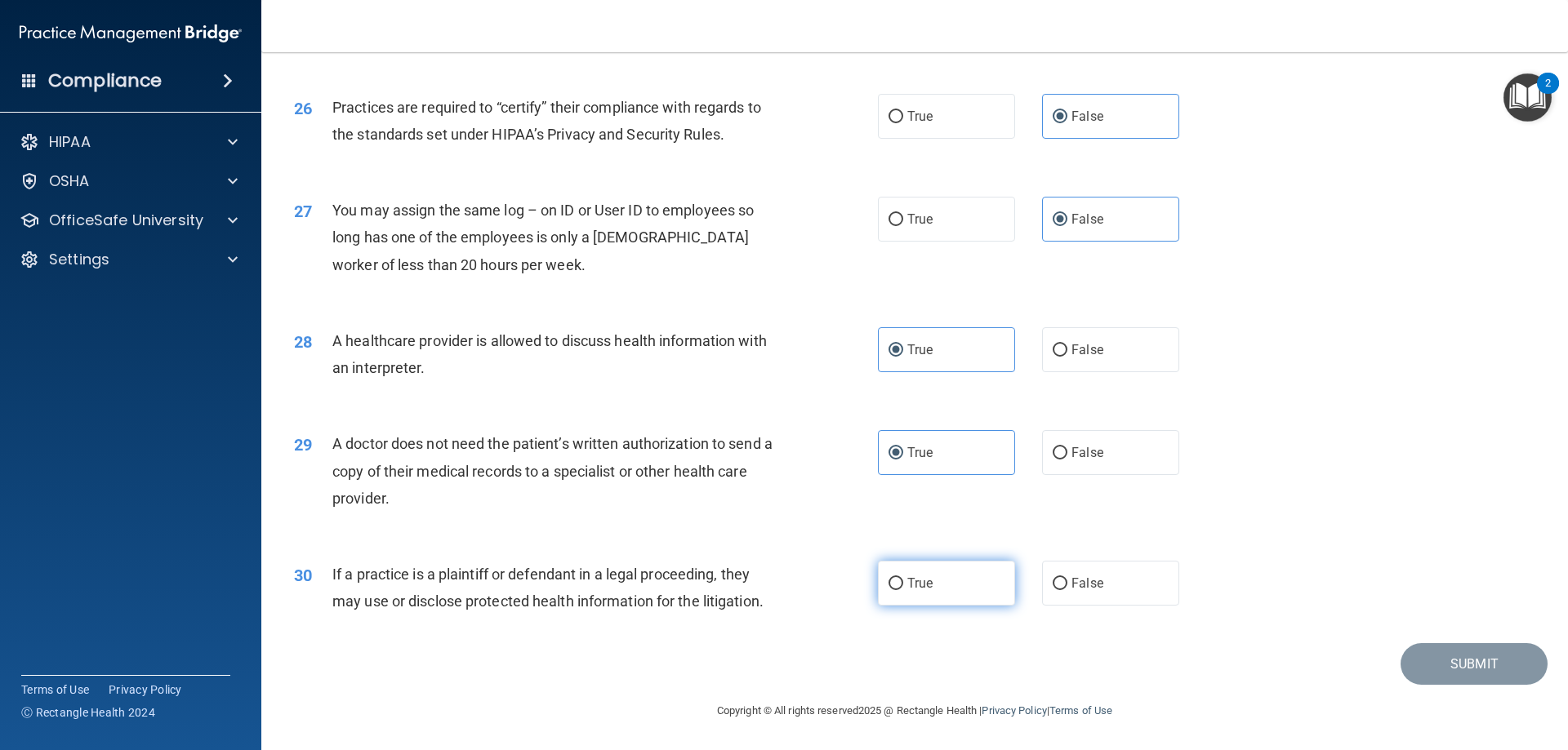
radio input "true"
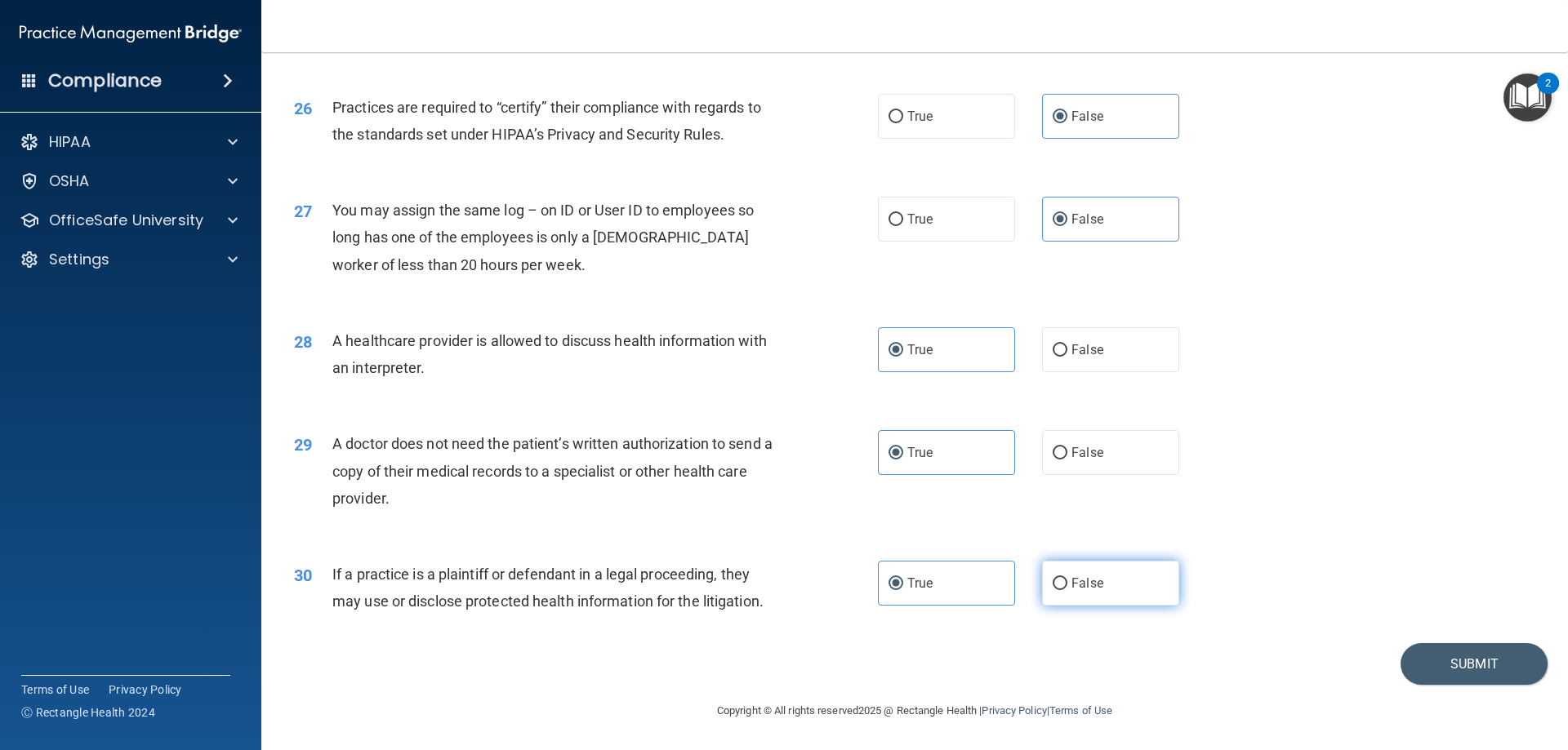
click at [1053, 578] on input "False" at bounding box center [1059, 584] width 14 height 12
radio input "true"
radio input "false"
click at [1423, 658] on button "Submit" at bounding box center [1474, 664] width 147 height 42
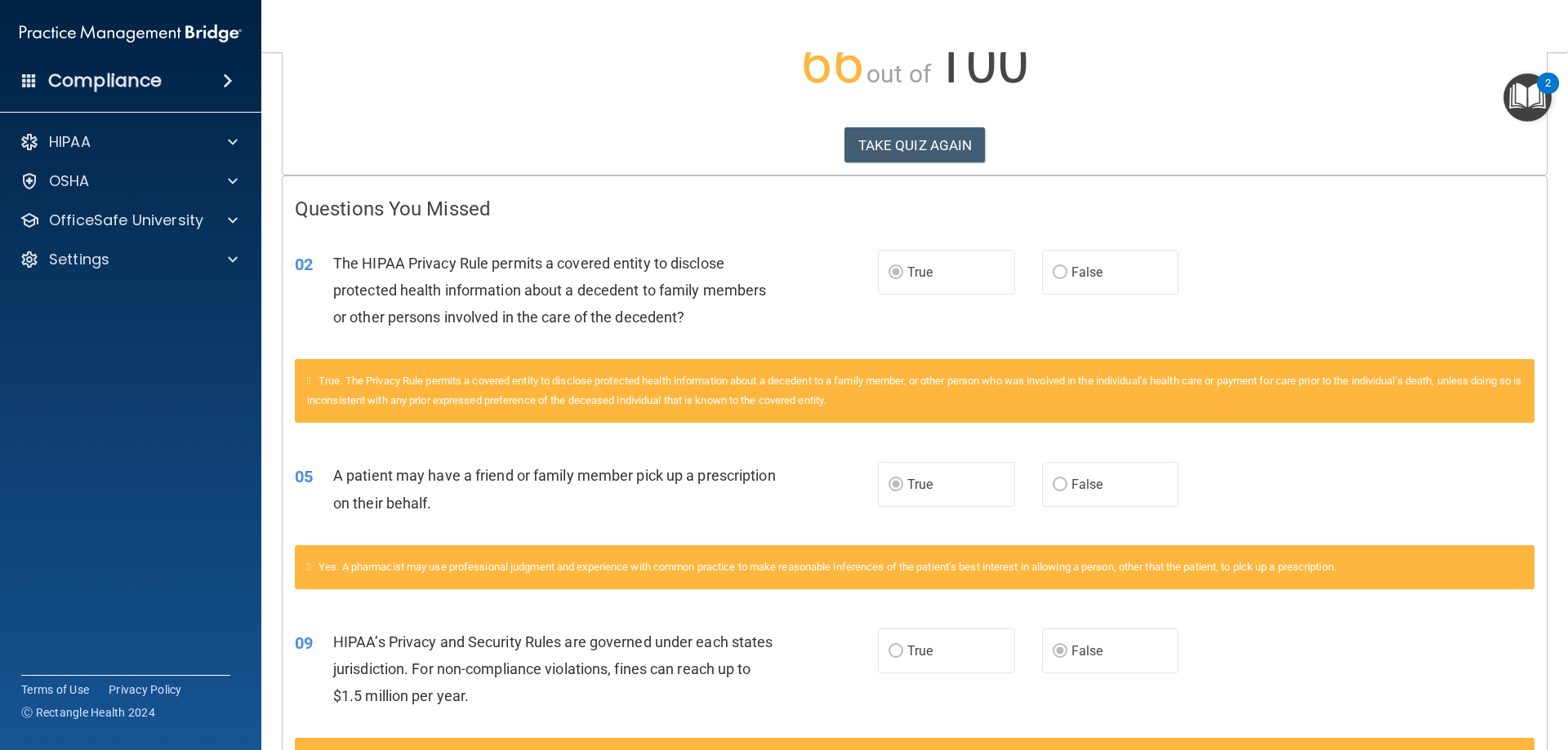
scroll to position [207, 0]
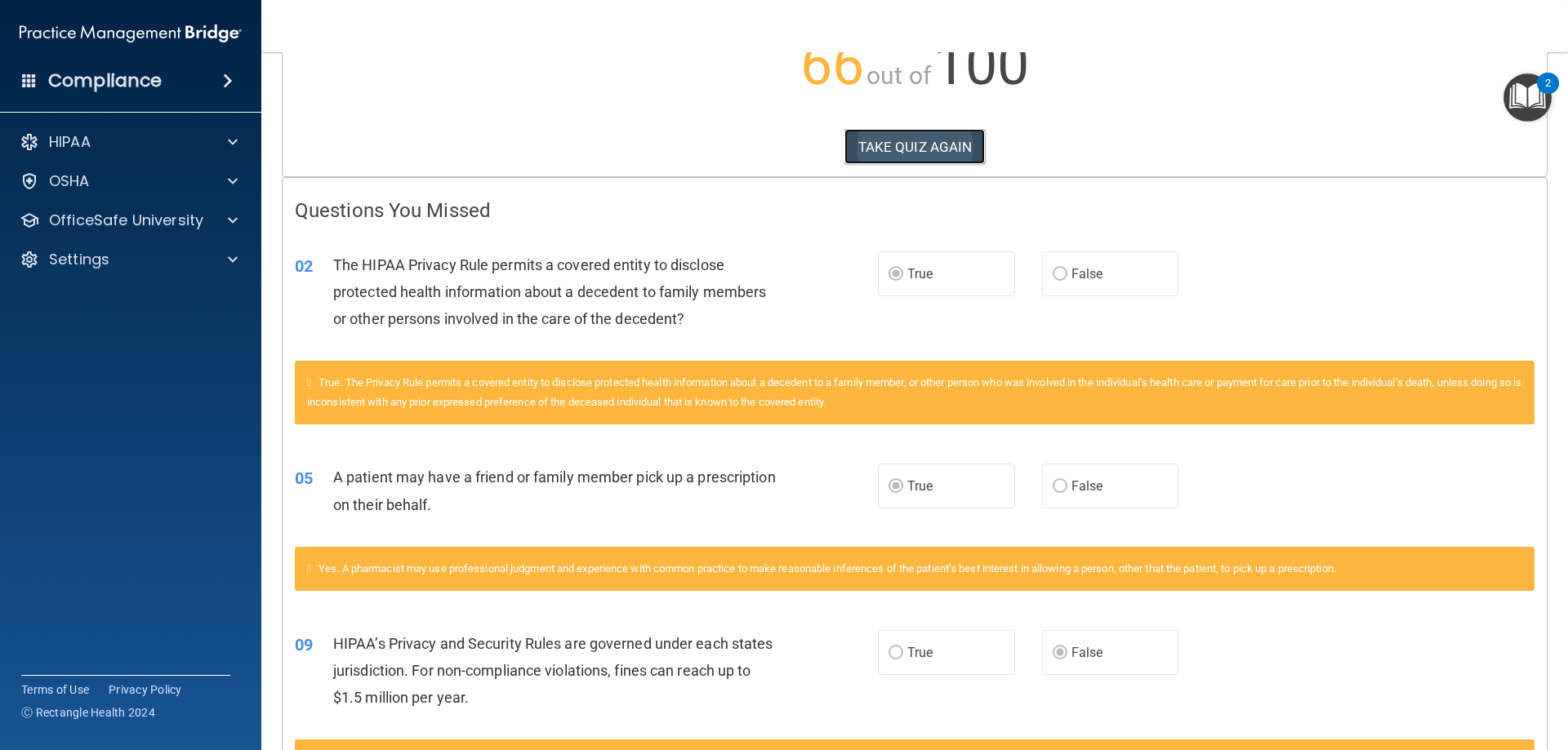
click at [881, 144] on button "TAKE QUIZ AGAIN" at bounding box center [915, 147] width 141 height 36
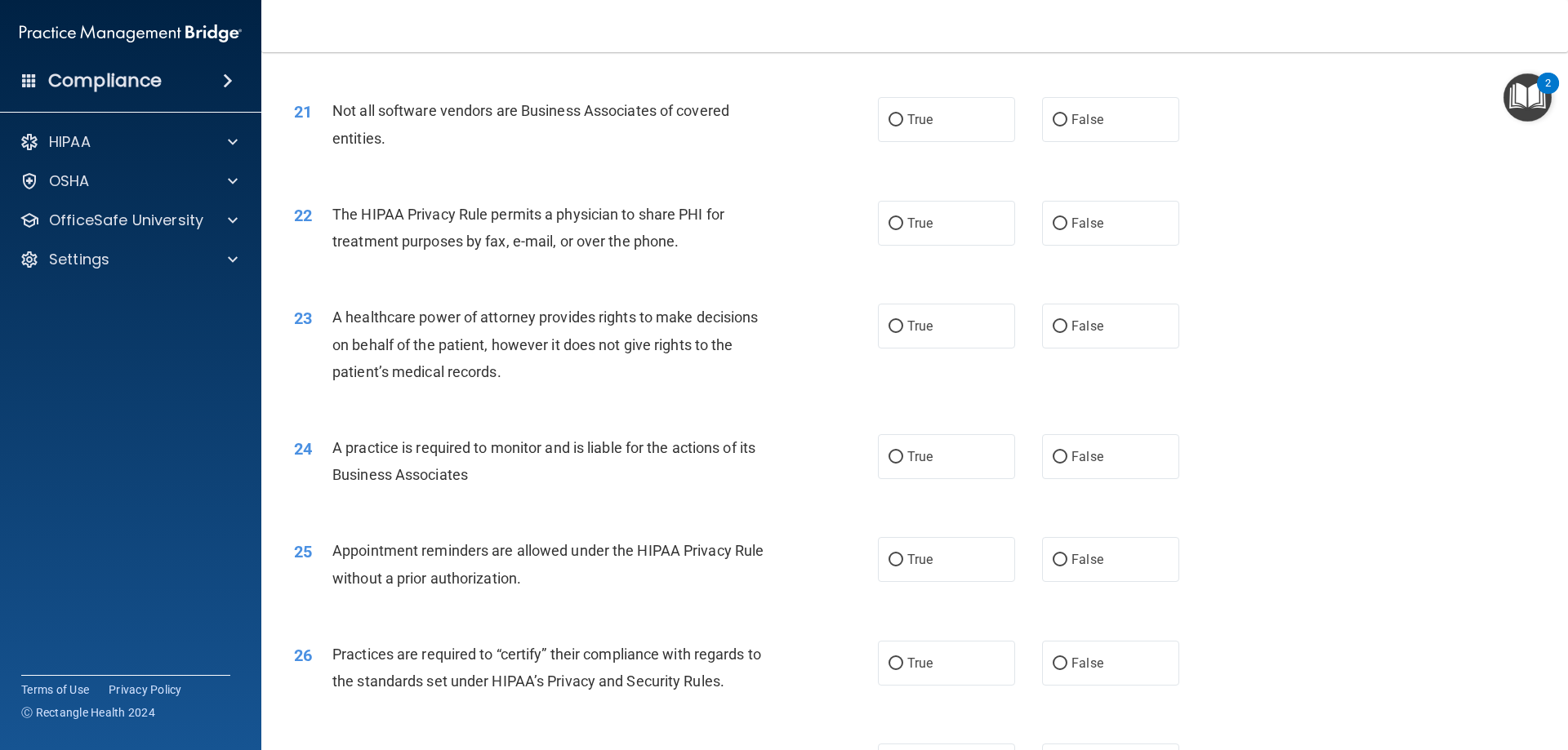
scroll to position [2479, 0]
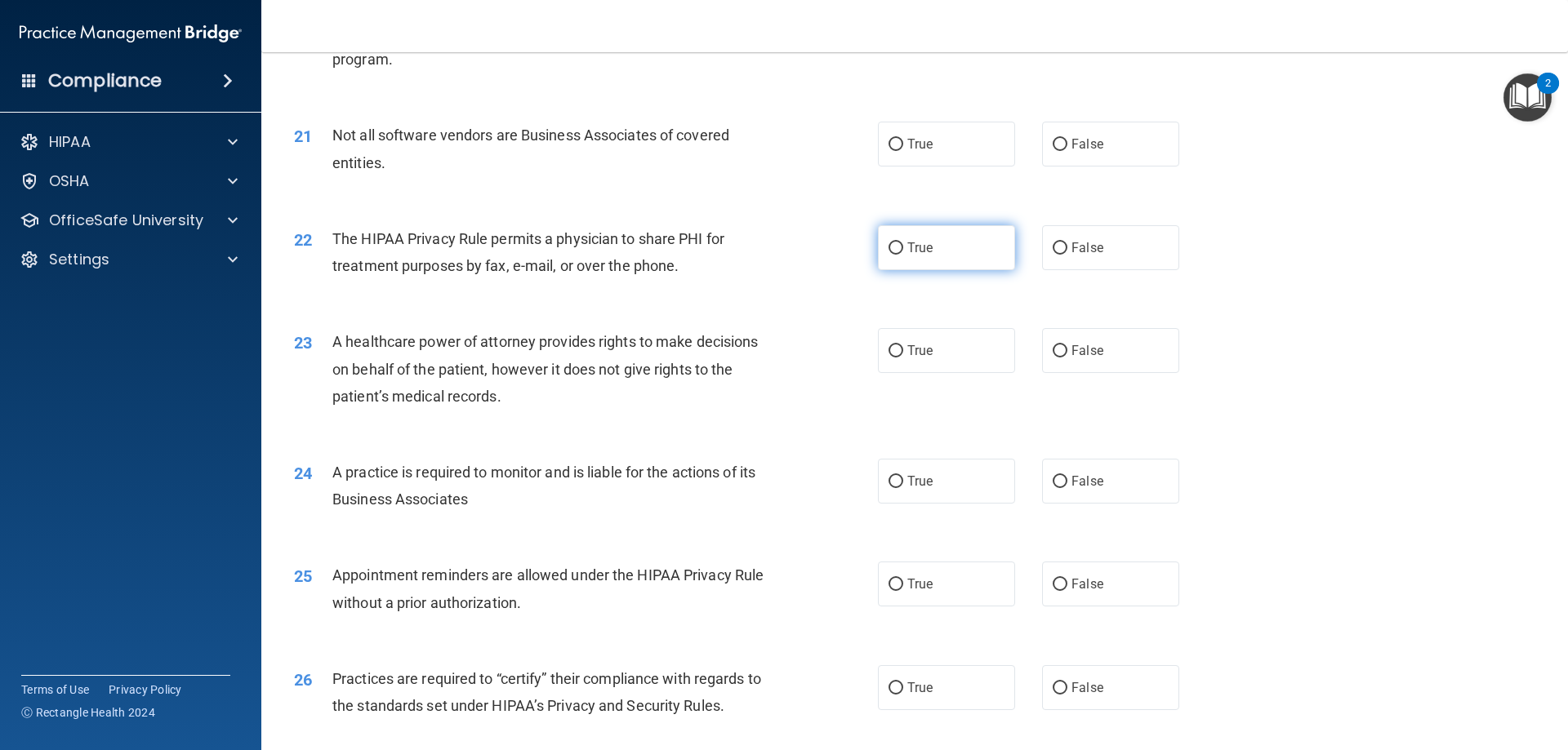
click at [919, 261] on label "True" at bounding box center [947, 247] width 137 height 45
click at [904, 255] on input "True" at bounding box center [895, 248] width 14 height 12
radio input "true"
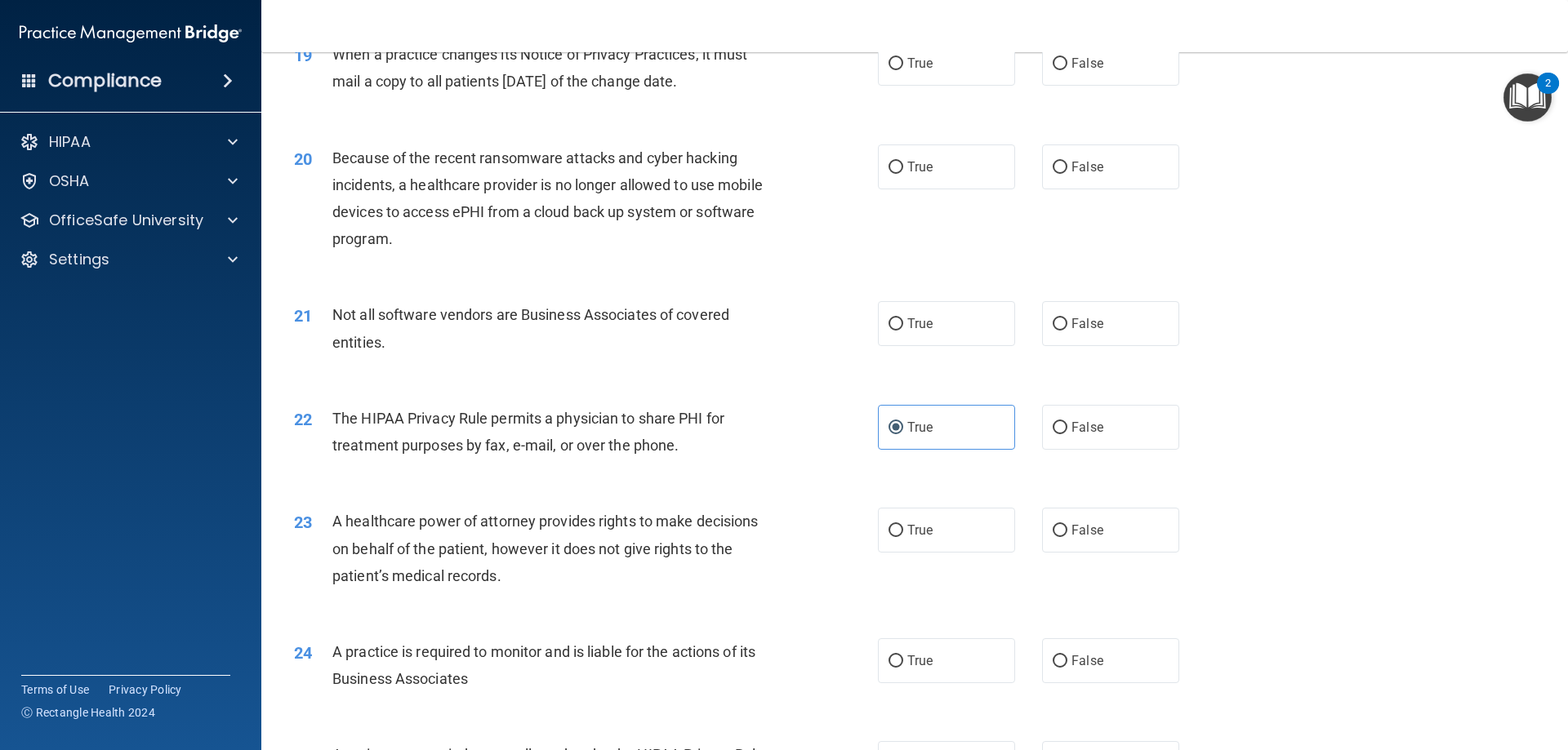
scroll to position [2234, 0]
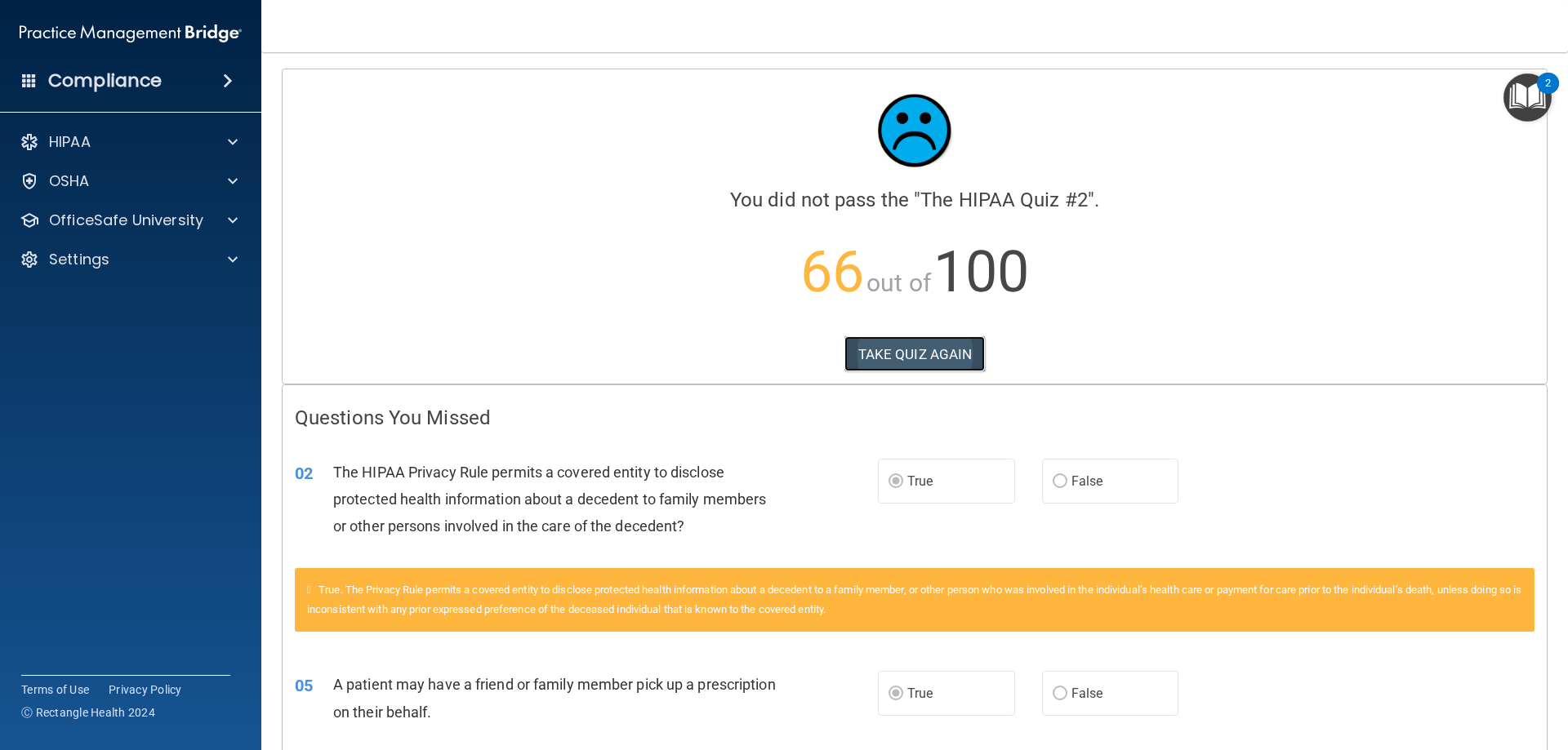
click at [865, 355] on button "TAKE QUIZ AGAIN" at bounding box center [915, 355] width 141 height 36
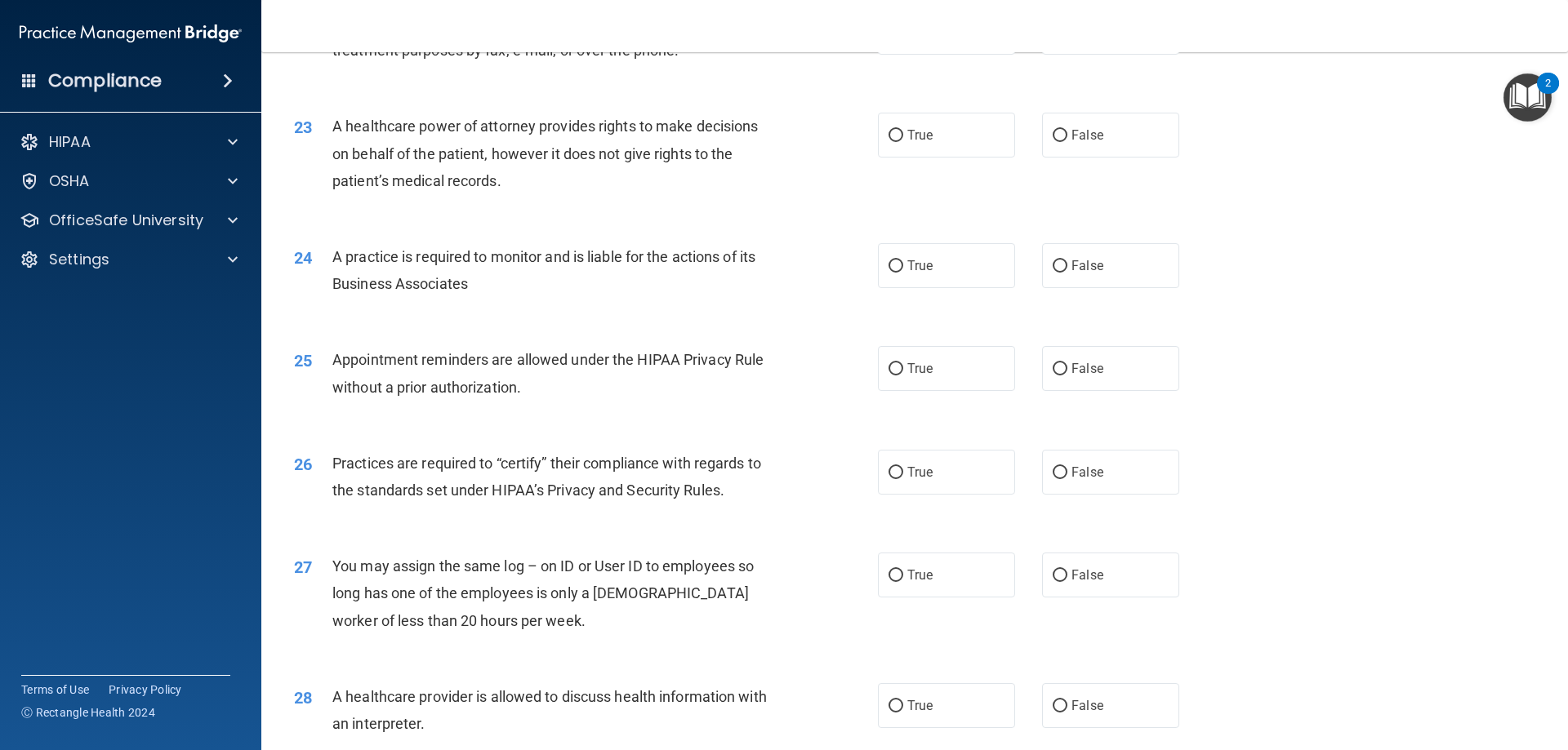
scroll to position [3051, 0]
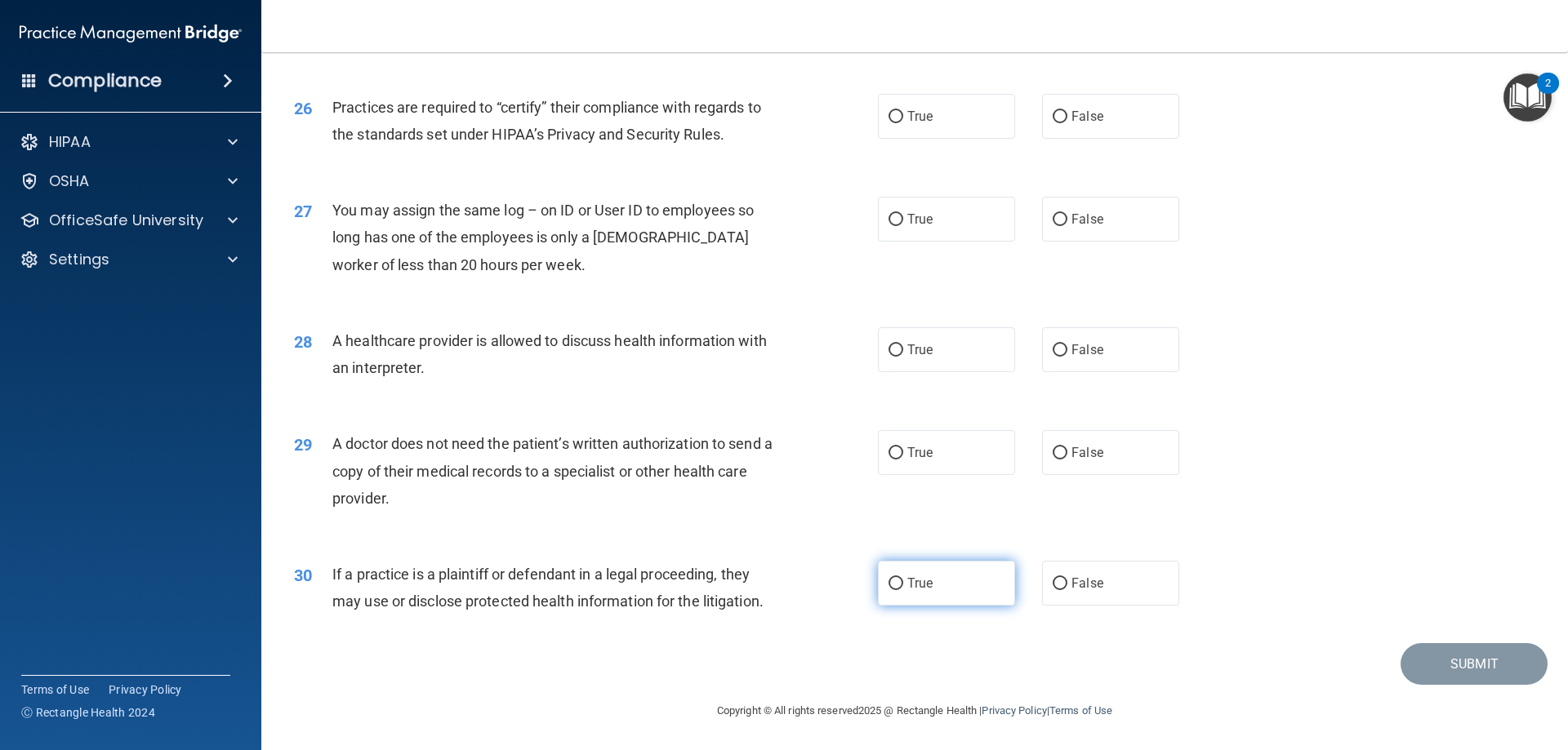
click at [888, 574] on label "True" at bounding box center [947, 583] width 137 height 45
click at [889, 578] on input "True" at bounding box center [895, 584] width 14 height 12
radio input "true"
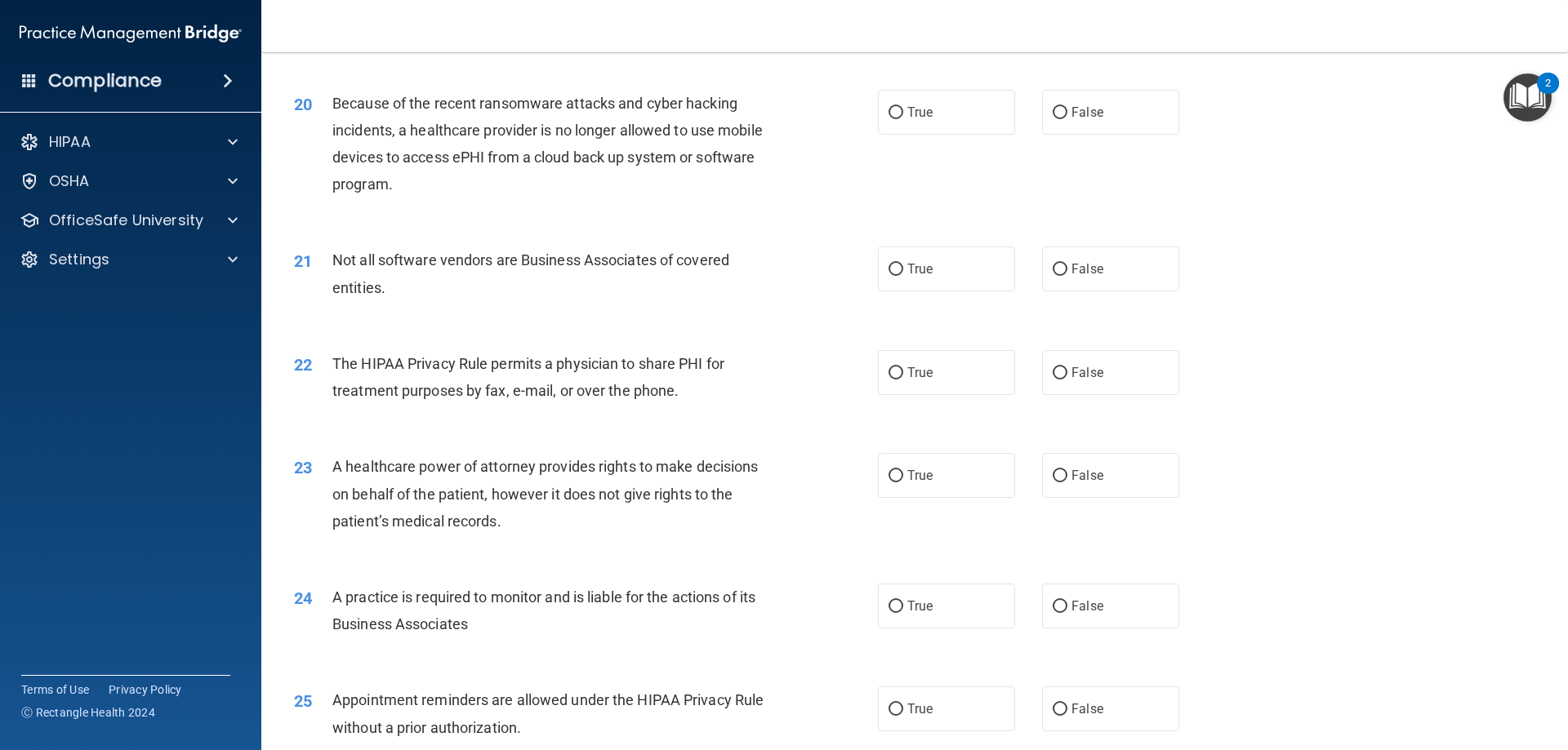
scroll to position [2316, 0]
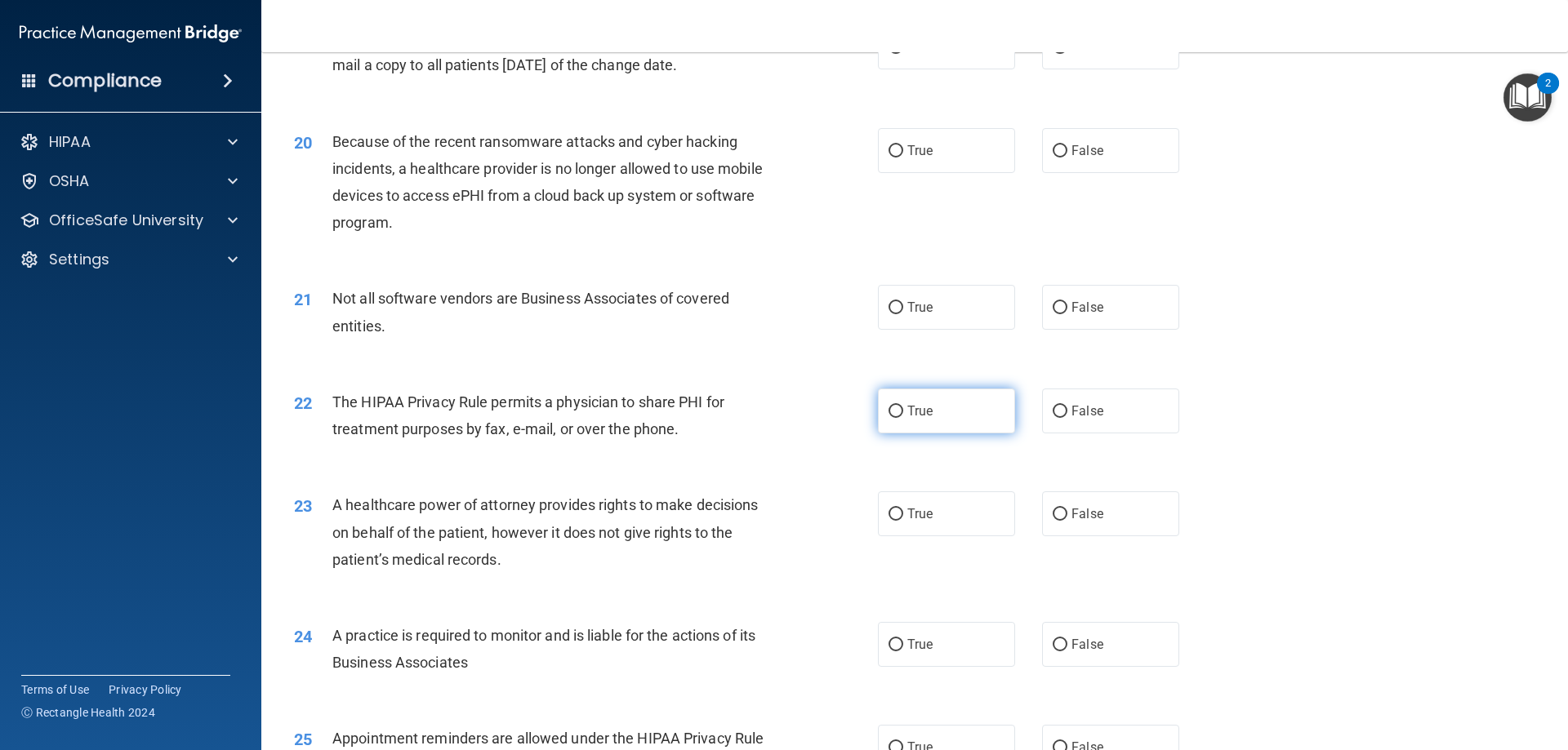
click at [931, 406] on label "True" at bounding box center [947, 410] width 137 height 45
click at [904, 406] on input "True" at bounding box center [895, 411] width 14 height 12
radio input "true"
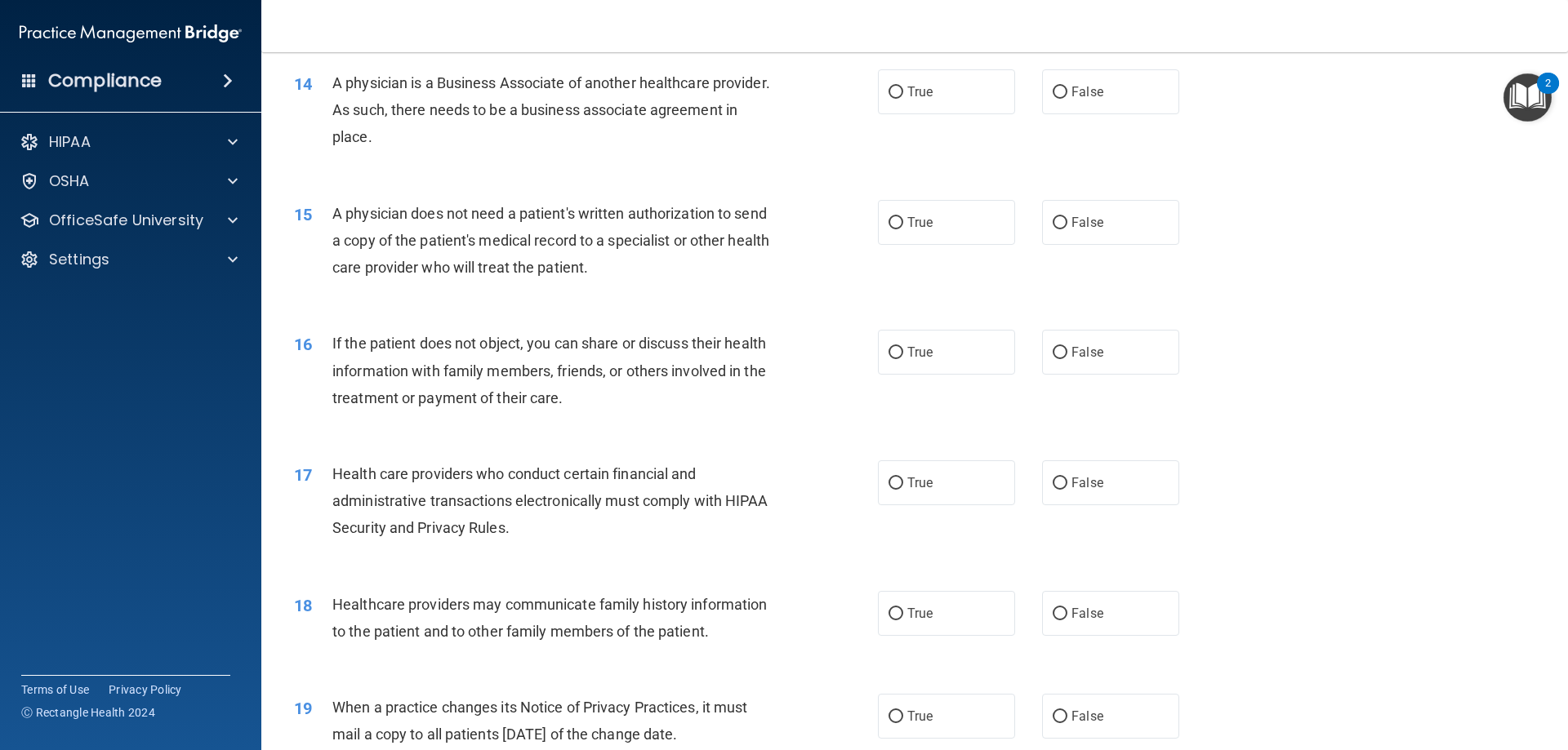
scroll to position [1581, 0]
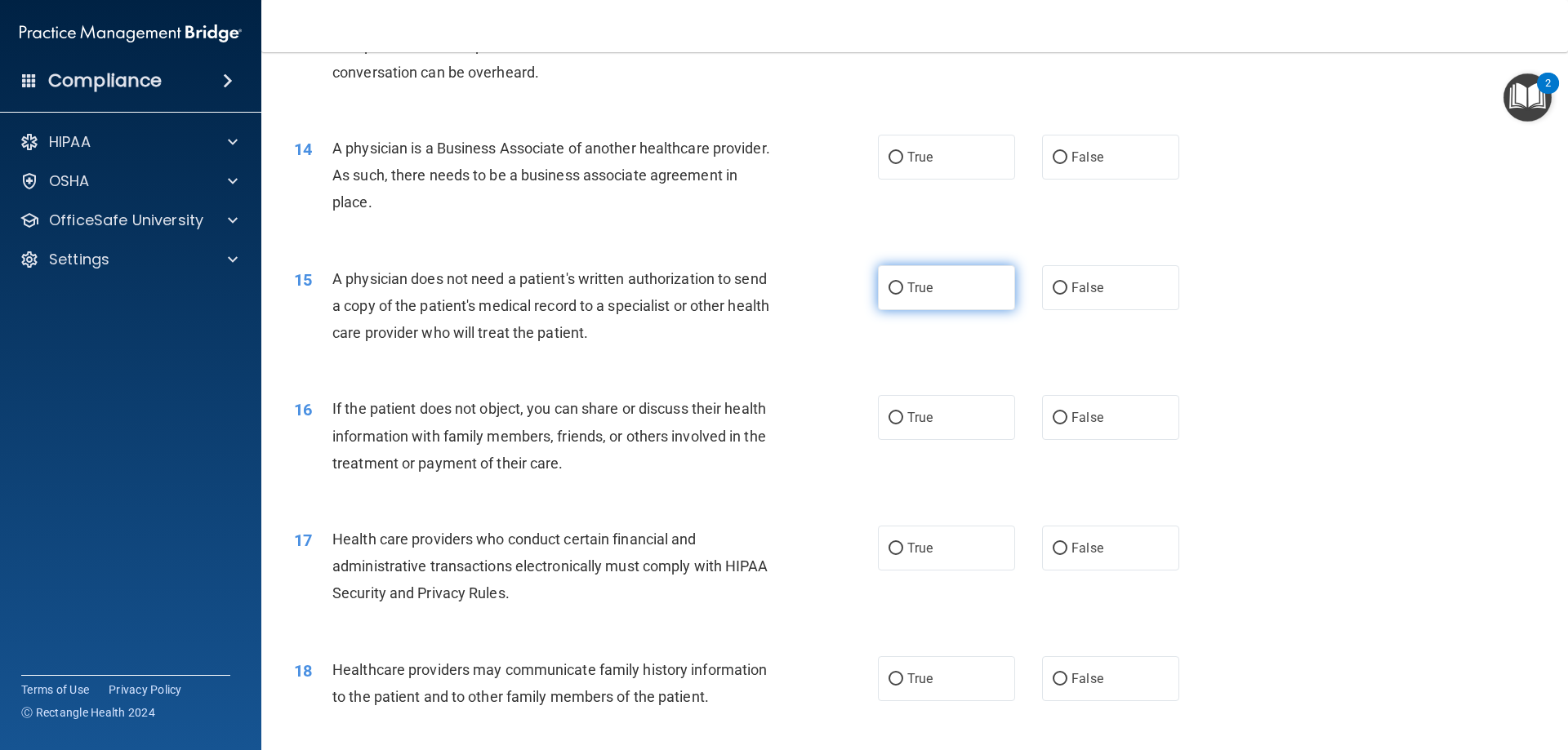
click at [963, 298] on label "True" at bounding box center [947, 287] width 137 height 45
click at [904, 295] on input "True" at bounding box center [895, 288] width 14 height 12
radio input "true"
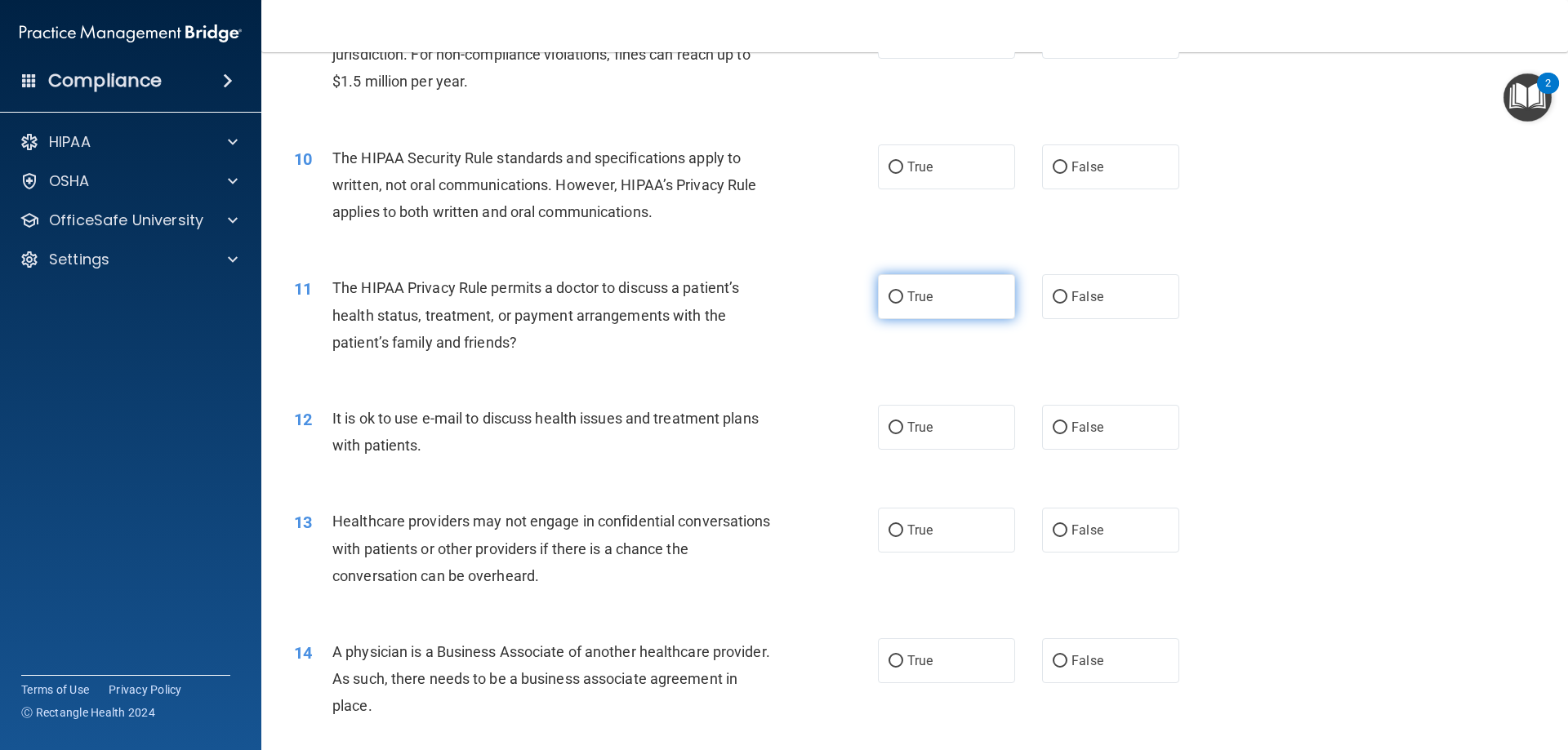
scroll to position [1091, 0]
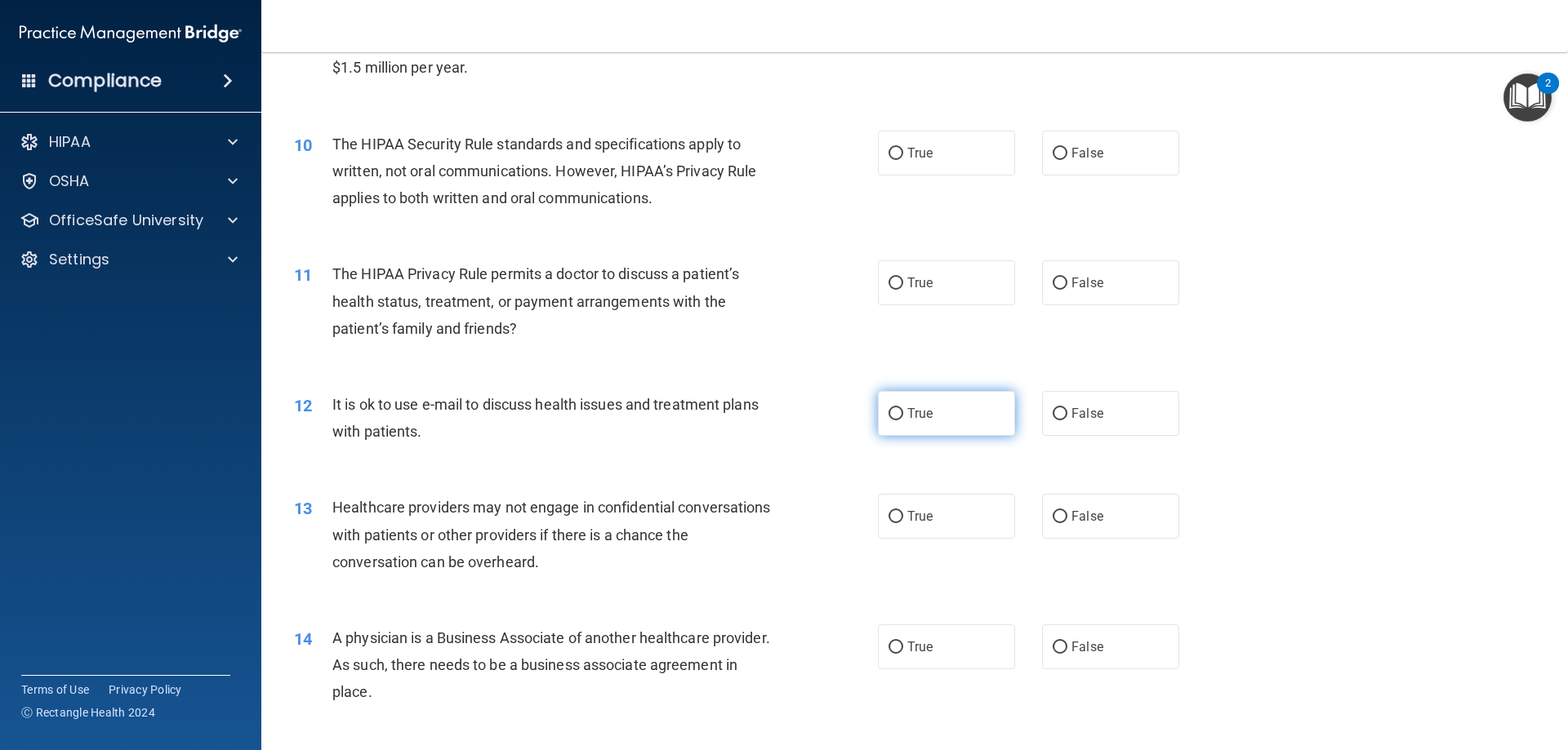
click at [901, 424] on label "True" at bounding box center [947, 413] width 137 height 45
click at [901, 421] on input "True" at bounding box center [895, 414] width 14 height 12
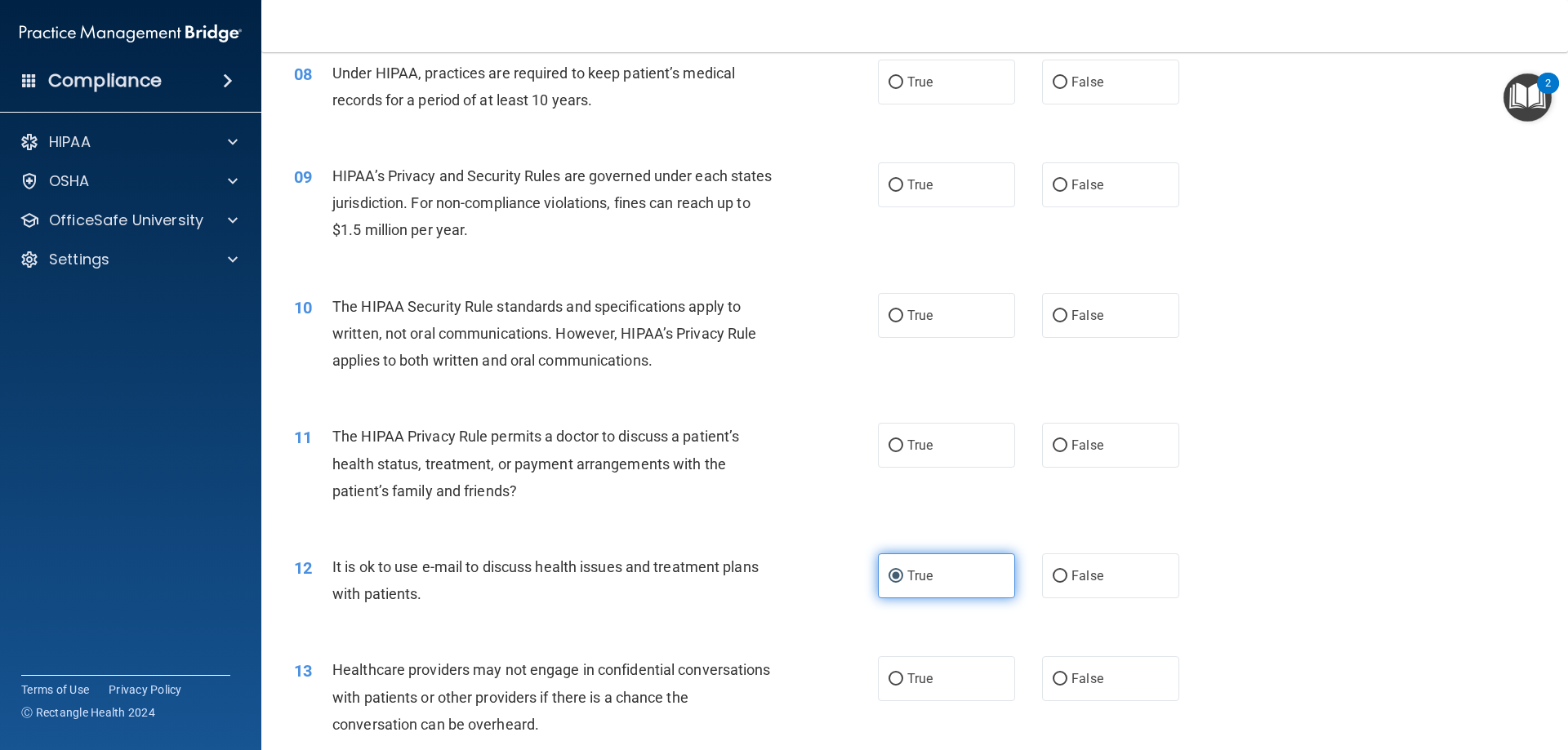
scroll to position [927, 0]
click at [901, 426] on label "True" at bounding box center [947, 446] width 137 height 45
click at [901, 441] on input "True" at bounding box center [895, 447] width 14 height 12
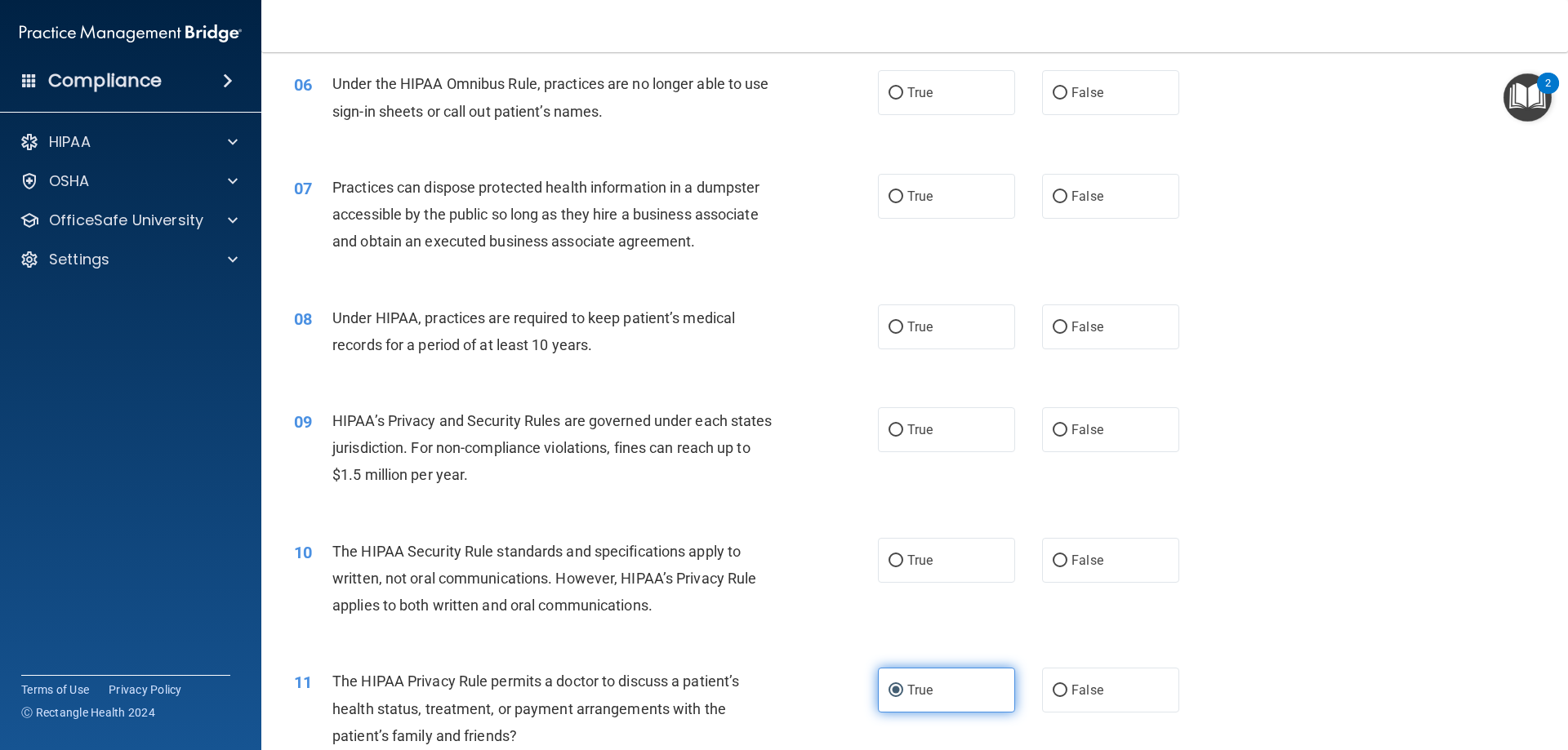
scroll to position [682, 0]
click at [901, 426] on label "True" at bounding box center [947, 430] width 137 height 45
click at [901, 426] on input "True" at bounding box center [895, 431] width 14 height 12
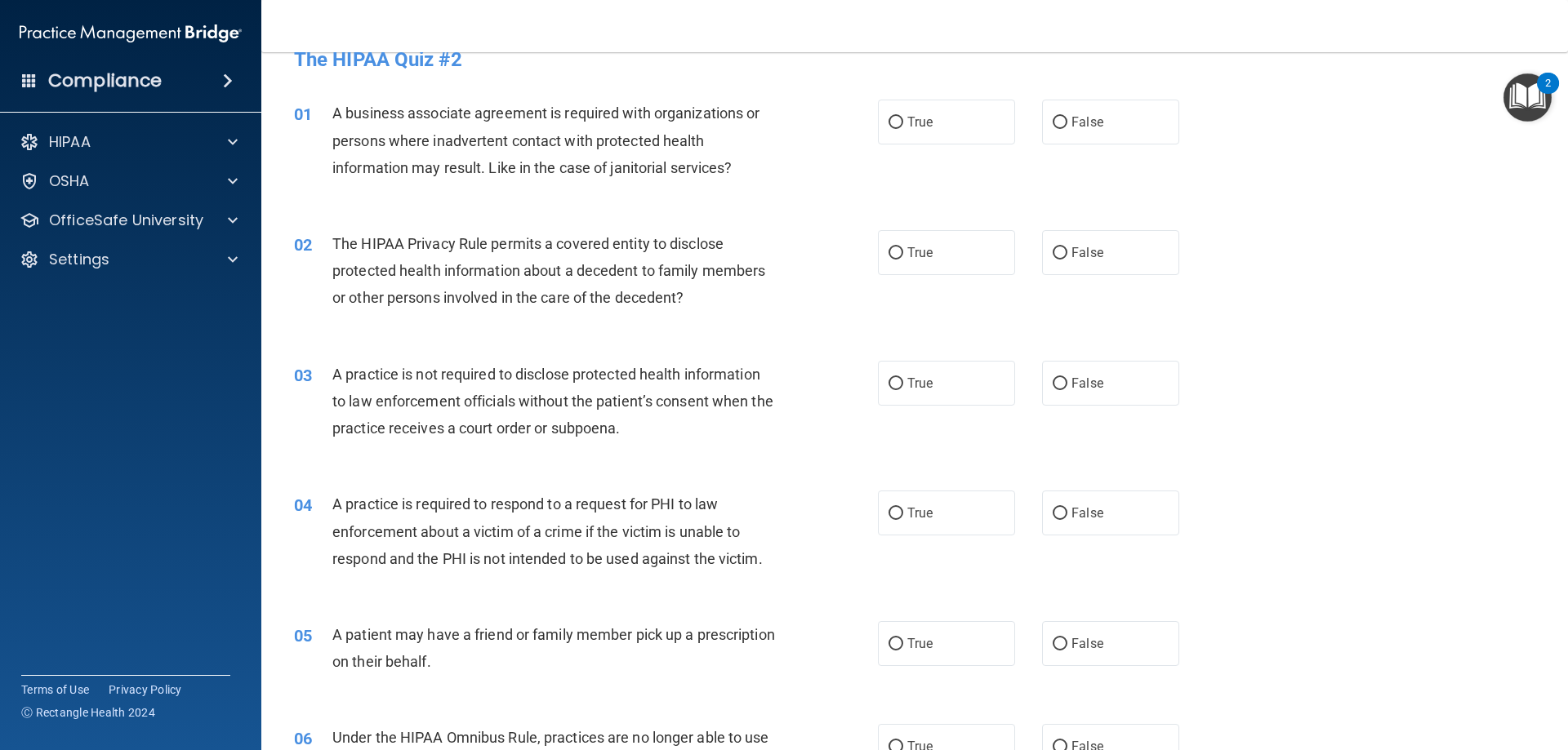
scroll to position [0, 0]
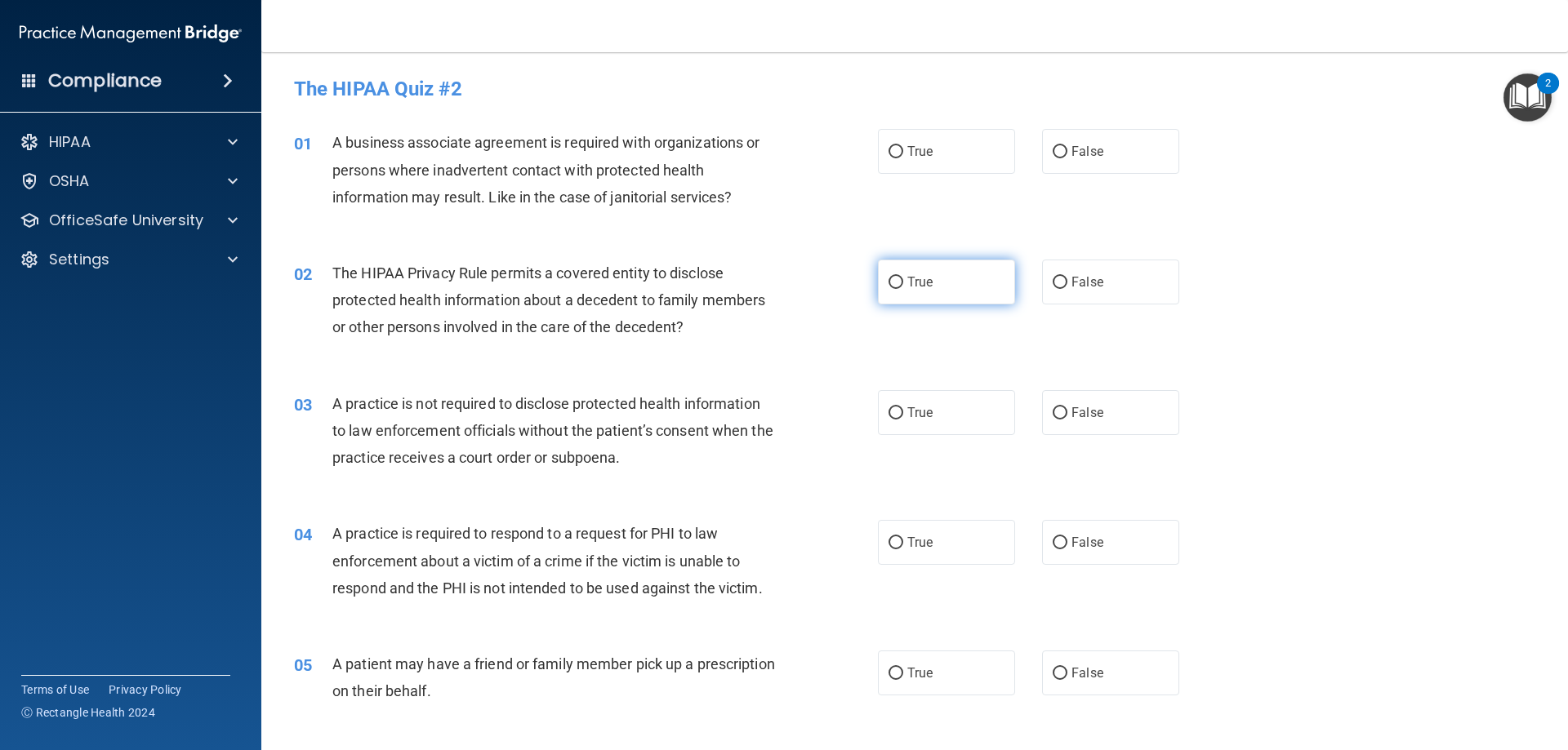
click at [931, 282] on label "True" at bounding box center [947, 281] width 137 height 45
click at [904, 282] on input "True" at bounding box center [895, 282] width 14 height 12
click at [1085, 164] on label "False" at bounding box center [1111, 151] width 137 height 45
click at [1068, 158] on input "False" at bounding box center [1059, 152] width 14 height 12
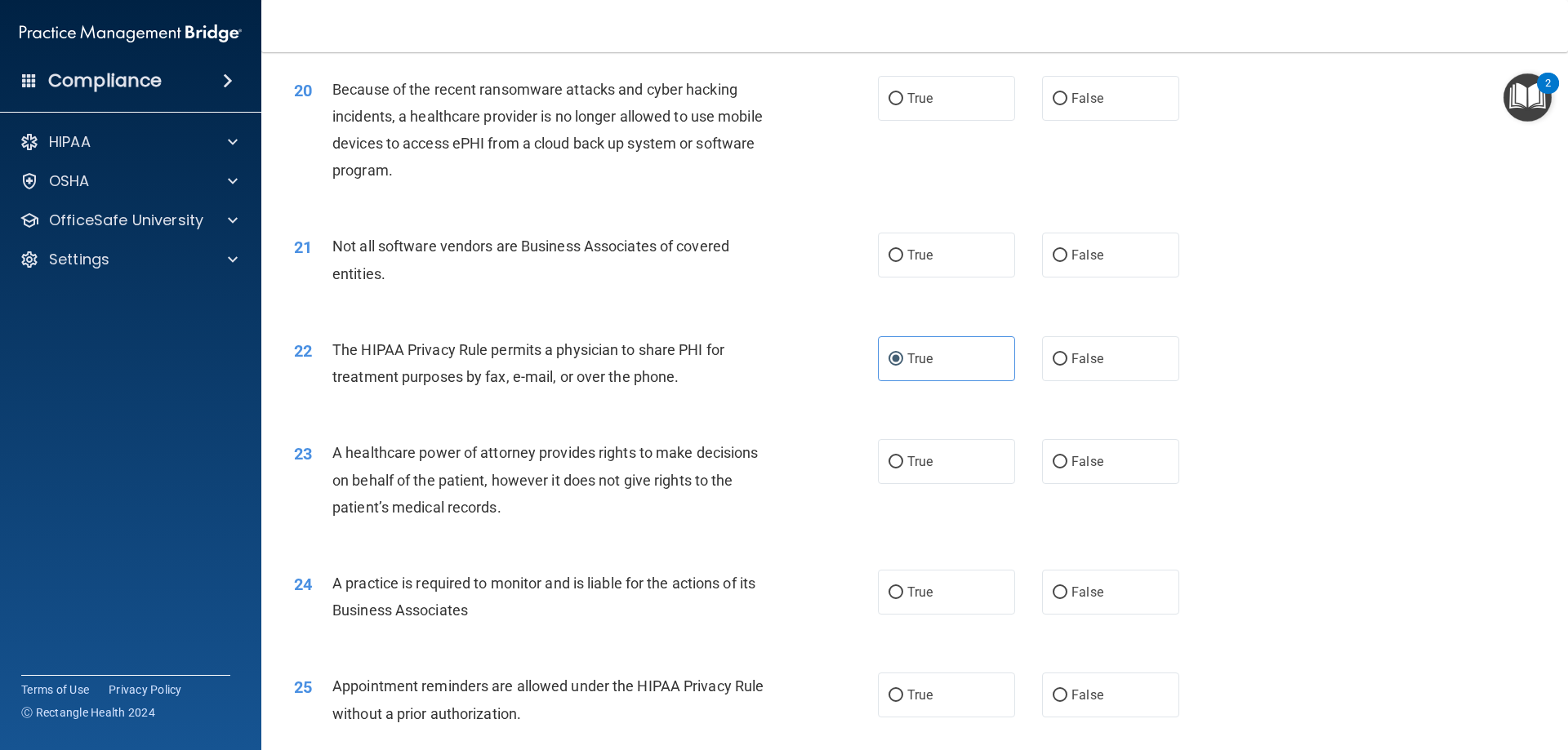
scroll to position [2858, 0]
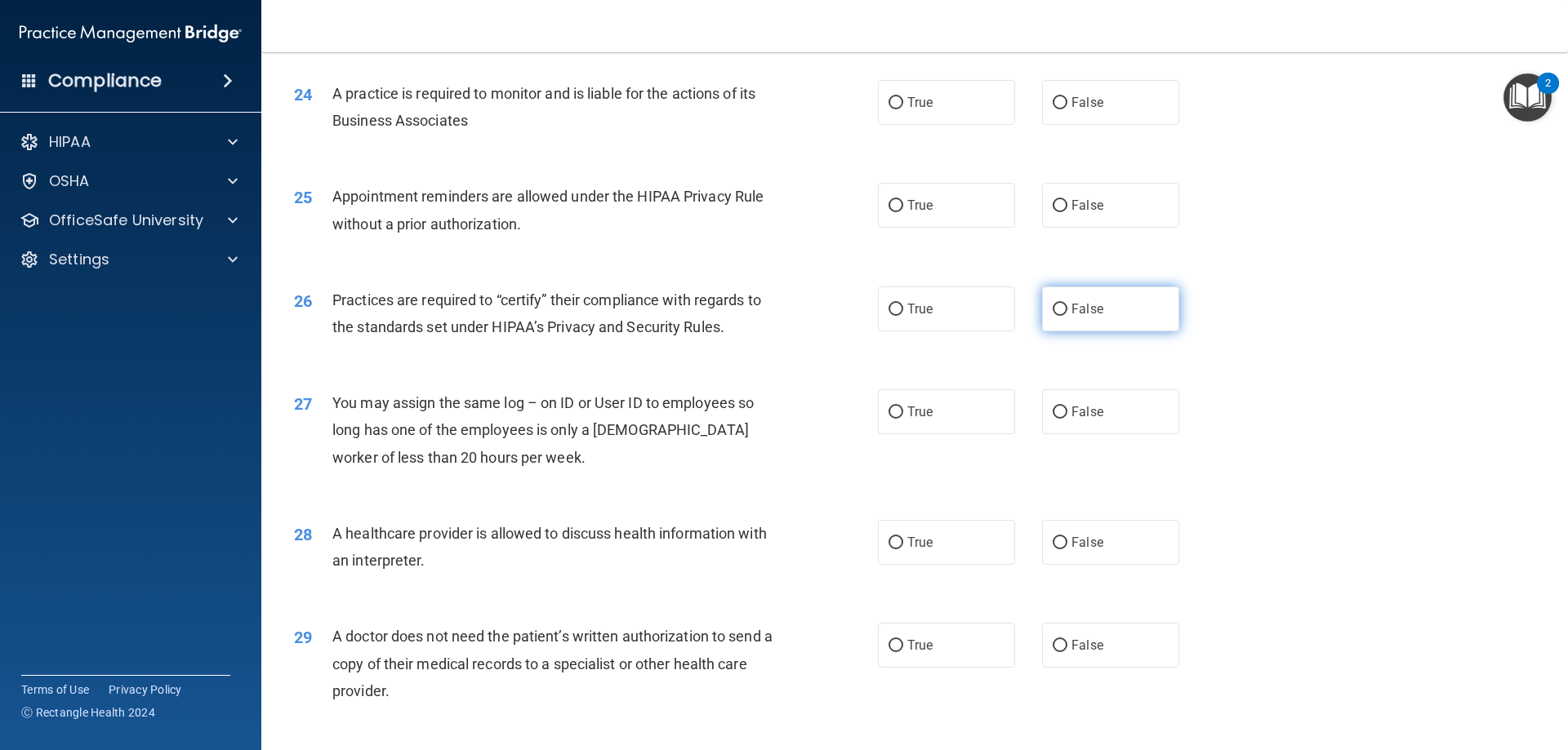
click at [1147, 298] on label "False" at bounding box center [1111, 308] width 137 height 45
click at [1068, 303] on input "False" at bounding box center [1059, 309] width 14 height 12
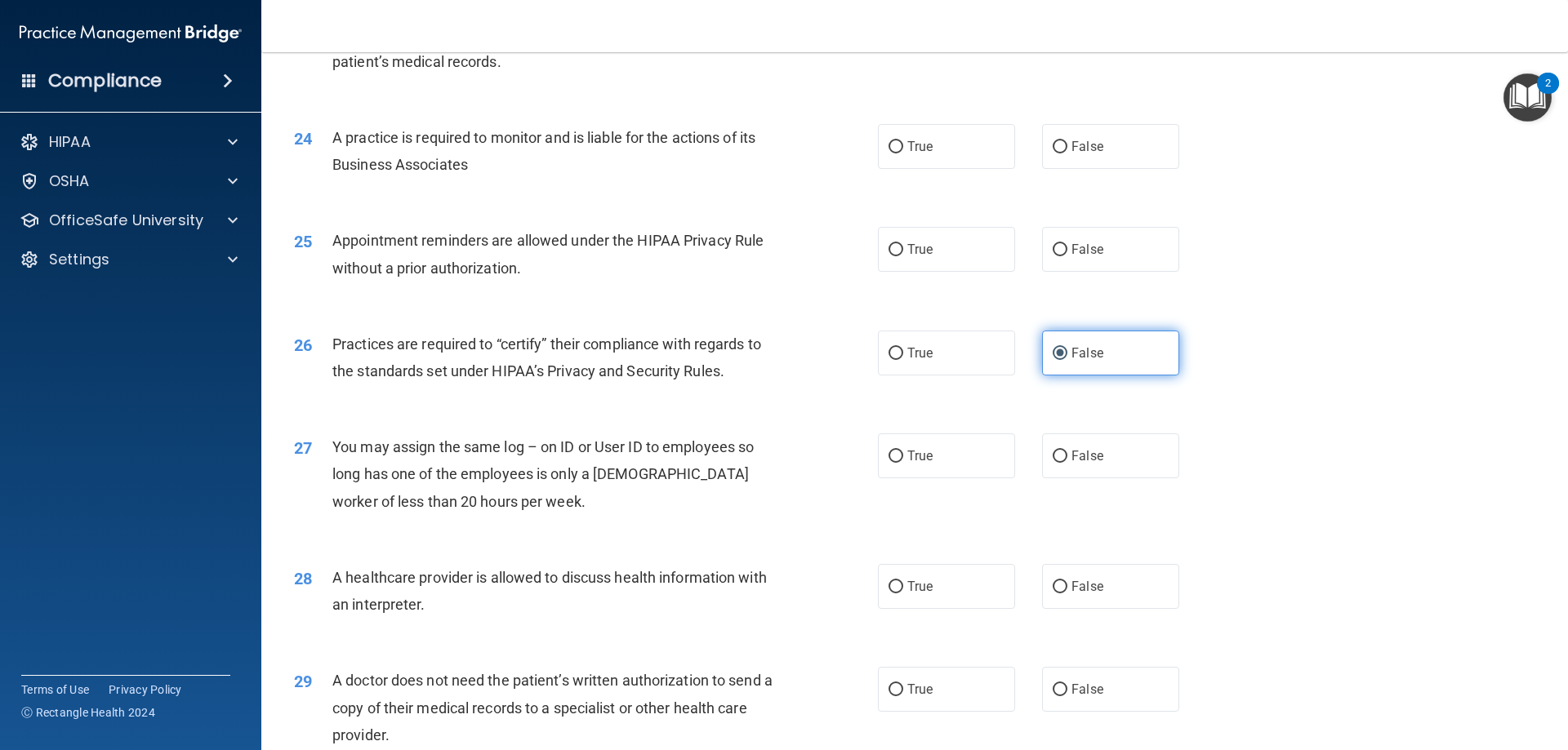
scroll to position [2777, 0]
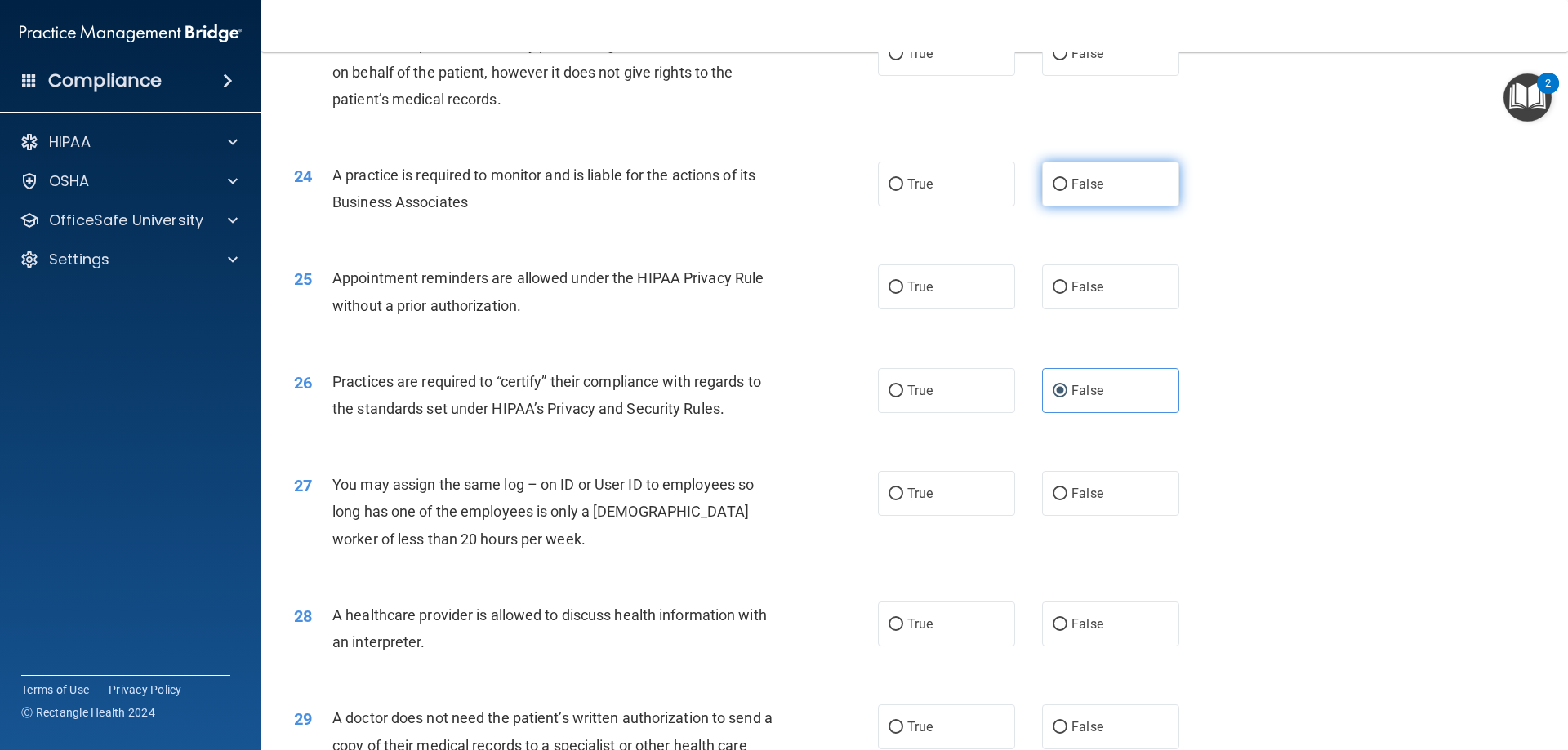
click at [1108, 173] on label "False" at bounding box center [1111, 183] width 137 height 45
click at [1068, 178] on input "False" at bounding box center [1059, 184] width 14 height 12
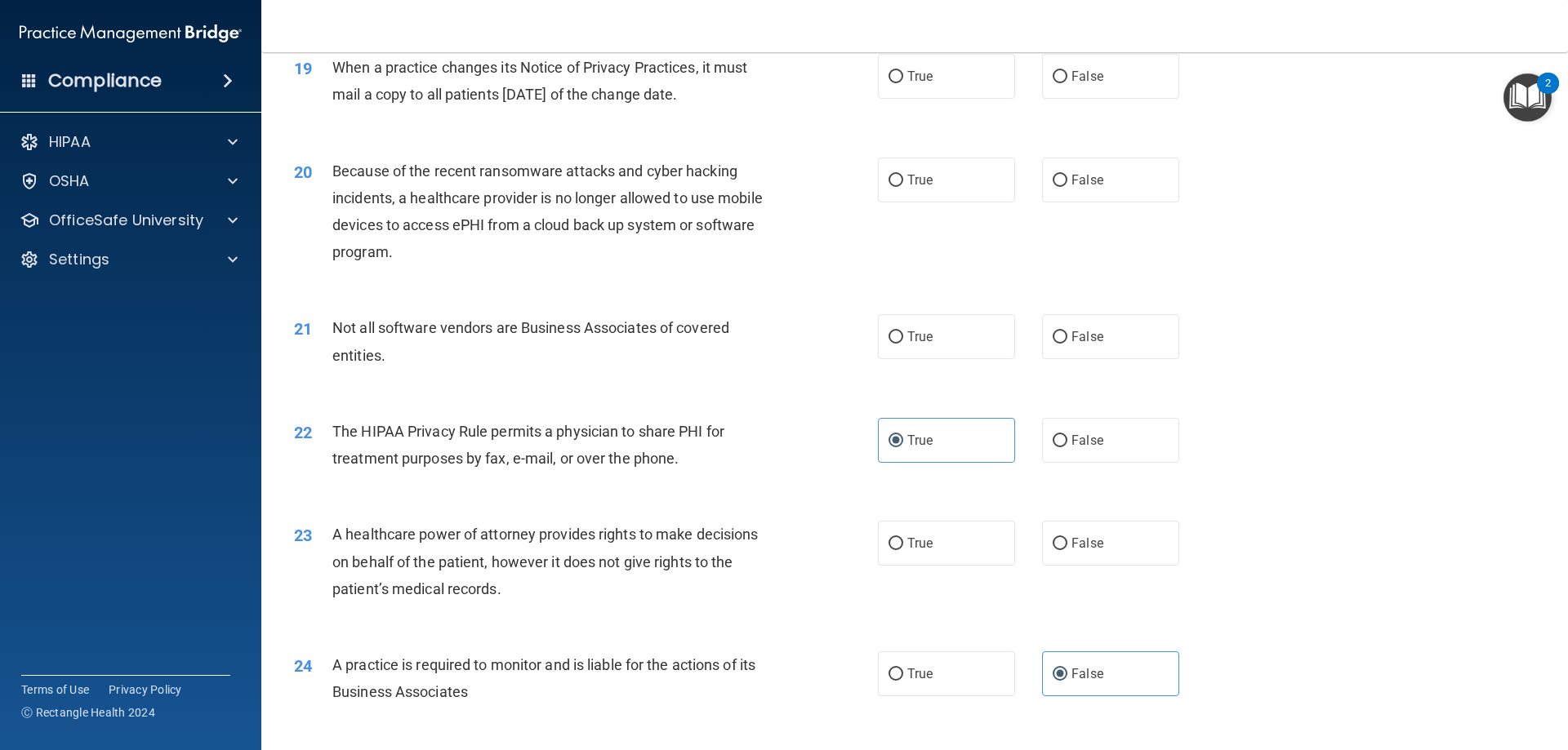
scroll to position [2205, 0]
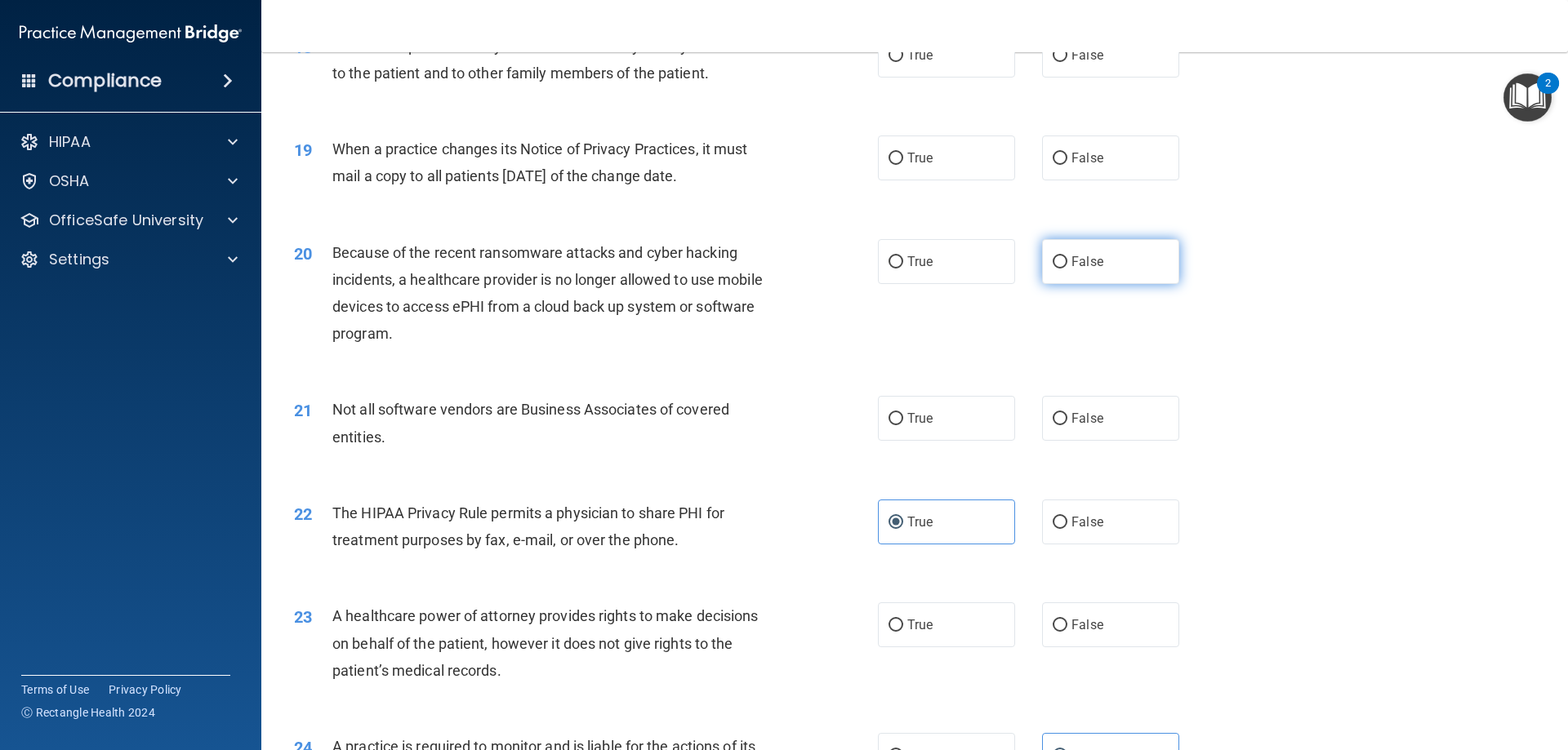
click at [1071, 240] on label "False" at bounding box center [1111, 261] width 137 height 45
click at [1068, 257] on input "False" at bounding box center [1059, 262] width 14 height 12
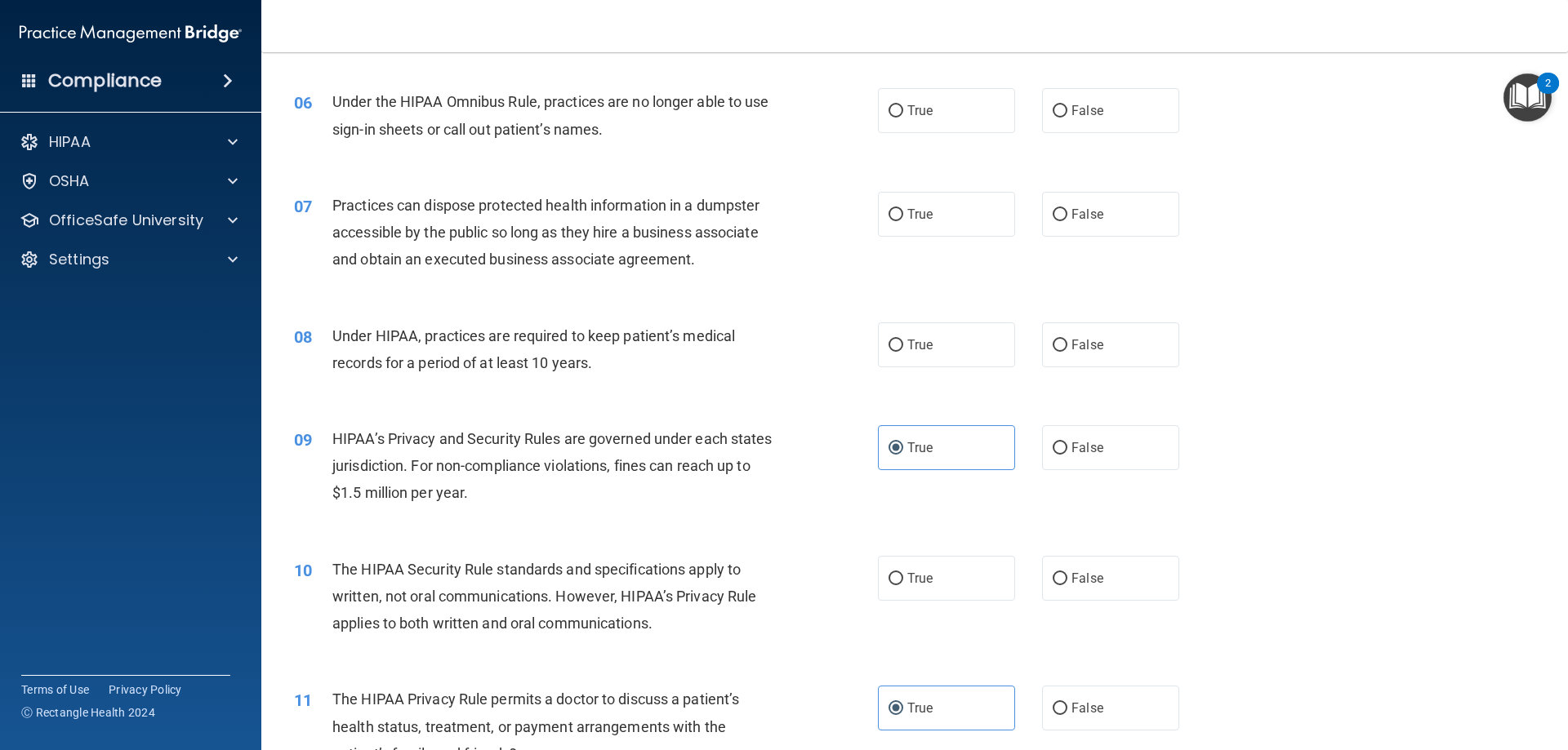
scroll to position [654, 0]
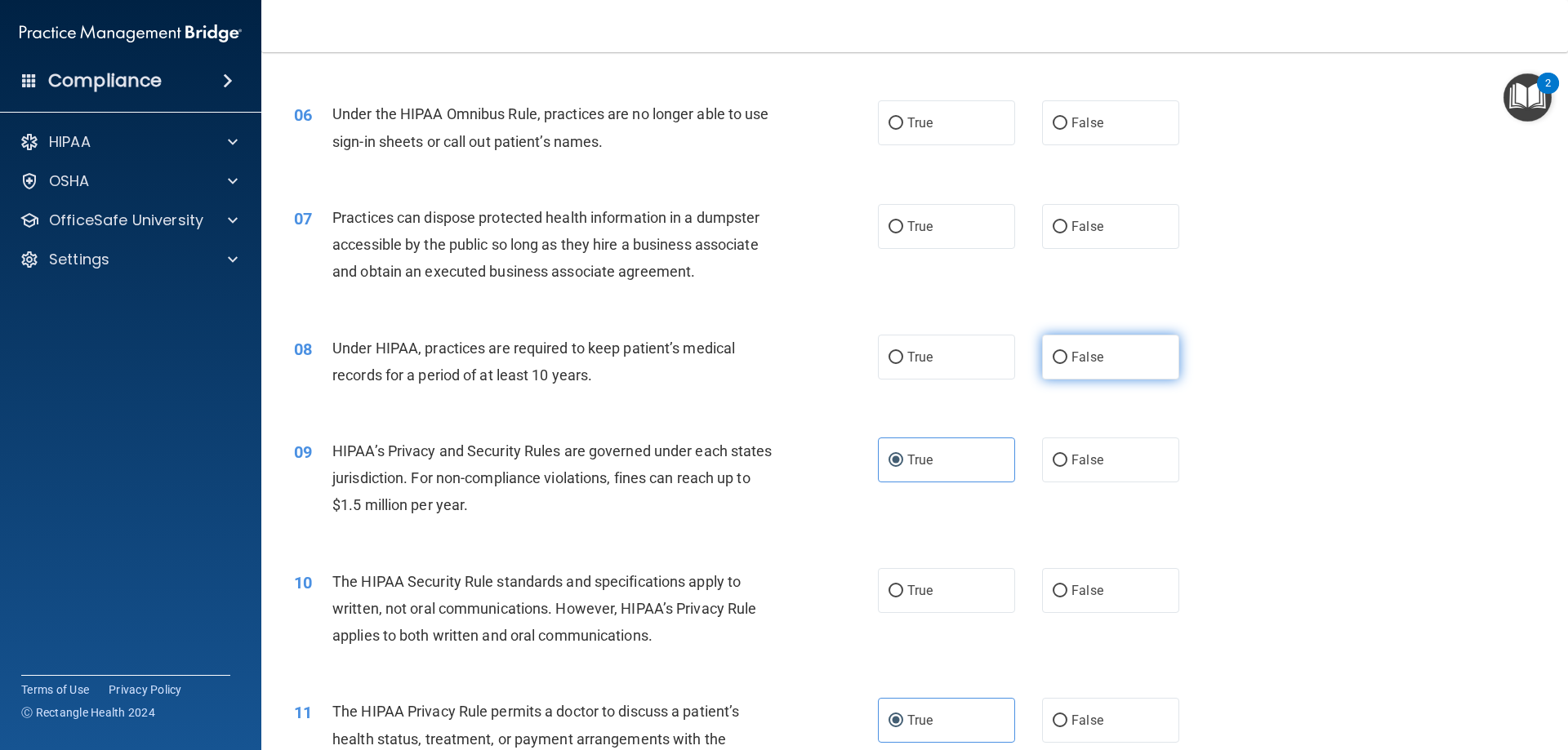
click at [1107, 351] on label "False" at bounding box center [1111, 357] width 137 height 45
click at [1068, 352] on input "False" at bounding box center [1059, 358] width 14 height 12
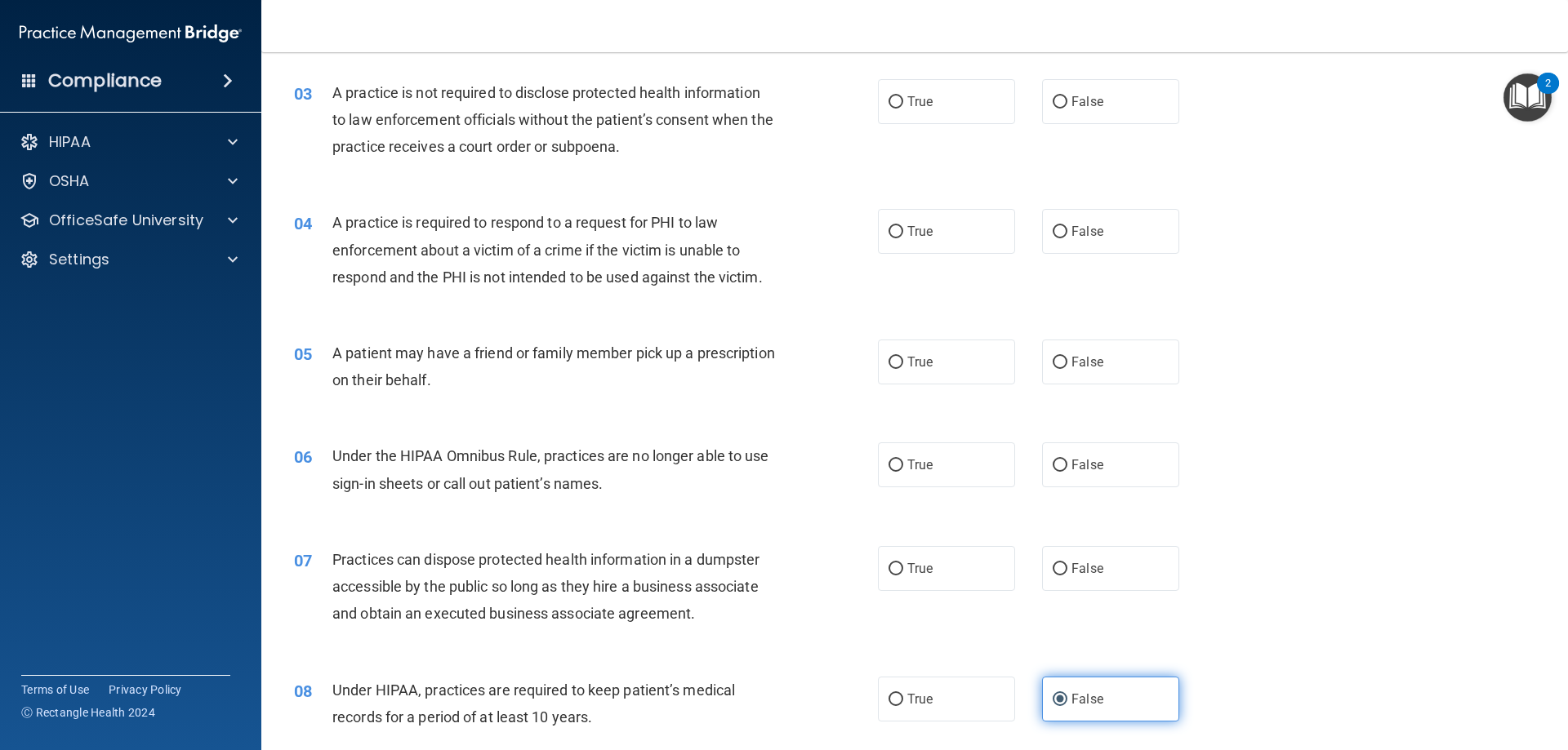
scroll to position [163, 0]
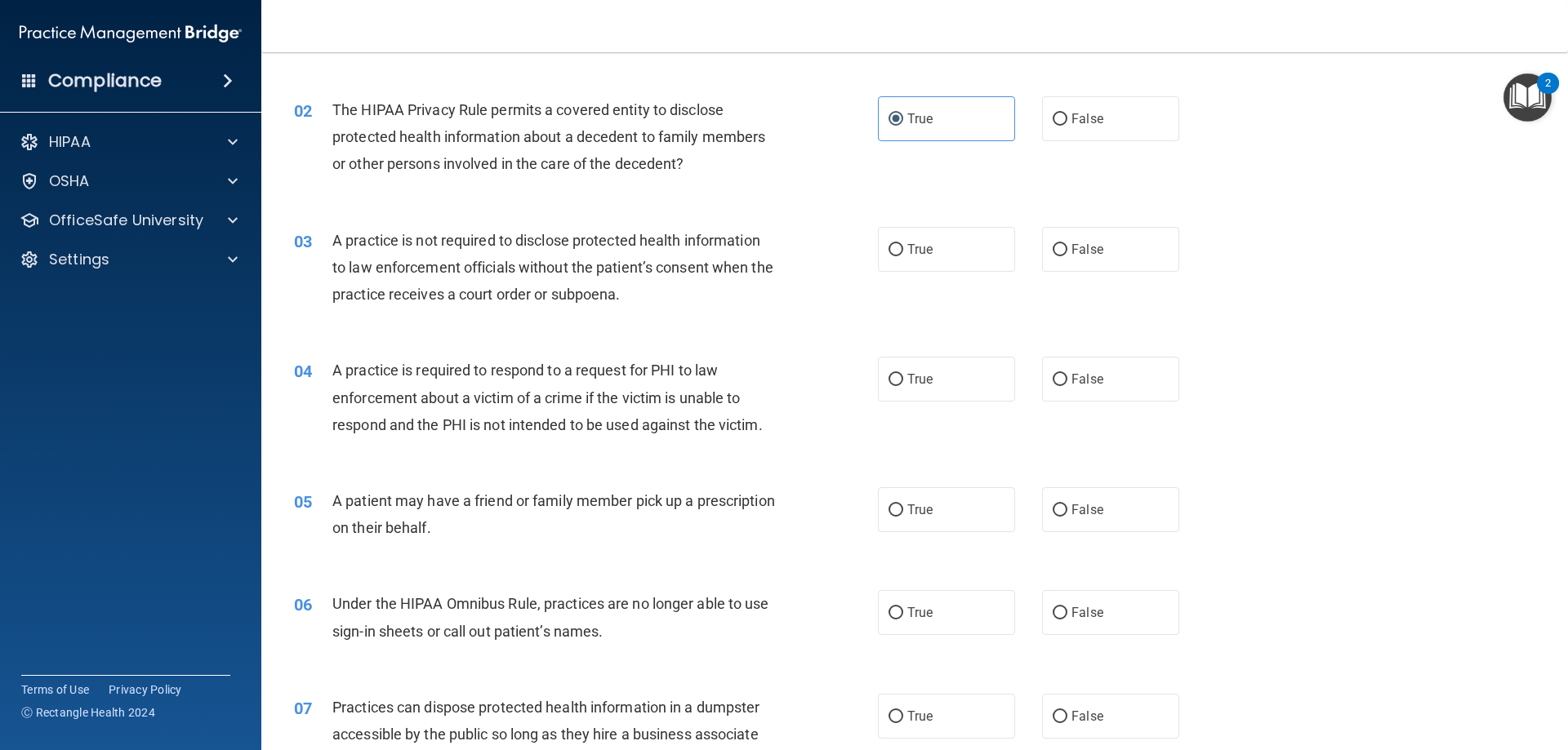
click at [1102, 223] on div "03 A practice is not required to disclose protected health information to law e…" at bounding box center [914, 272] width 1265 height 131
click at [1102, 235] on label "False" at bounding box center [1111, 249] width 137 height 45
click at [1068, 244] on input "False" at bounding box center [1059, 250] width 14 height 12
click at [1069, 523] on label "False" at bounding box center [1111, 510] width 137 height 45
click at [1068, 517] on input "False" at bounding box center [1059, 510] width 14 height 12
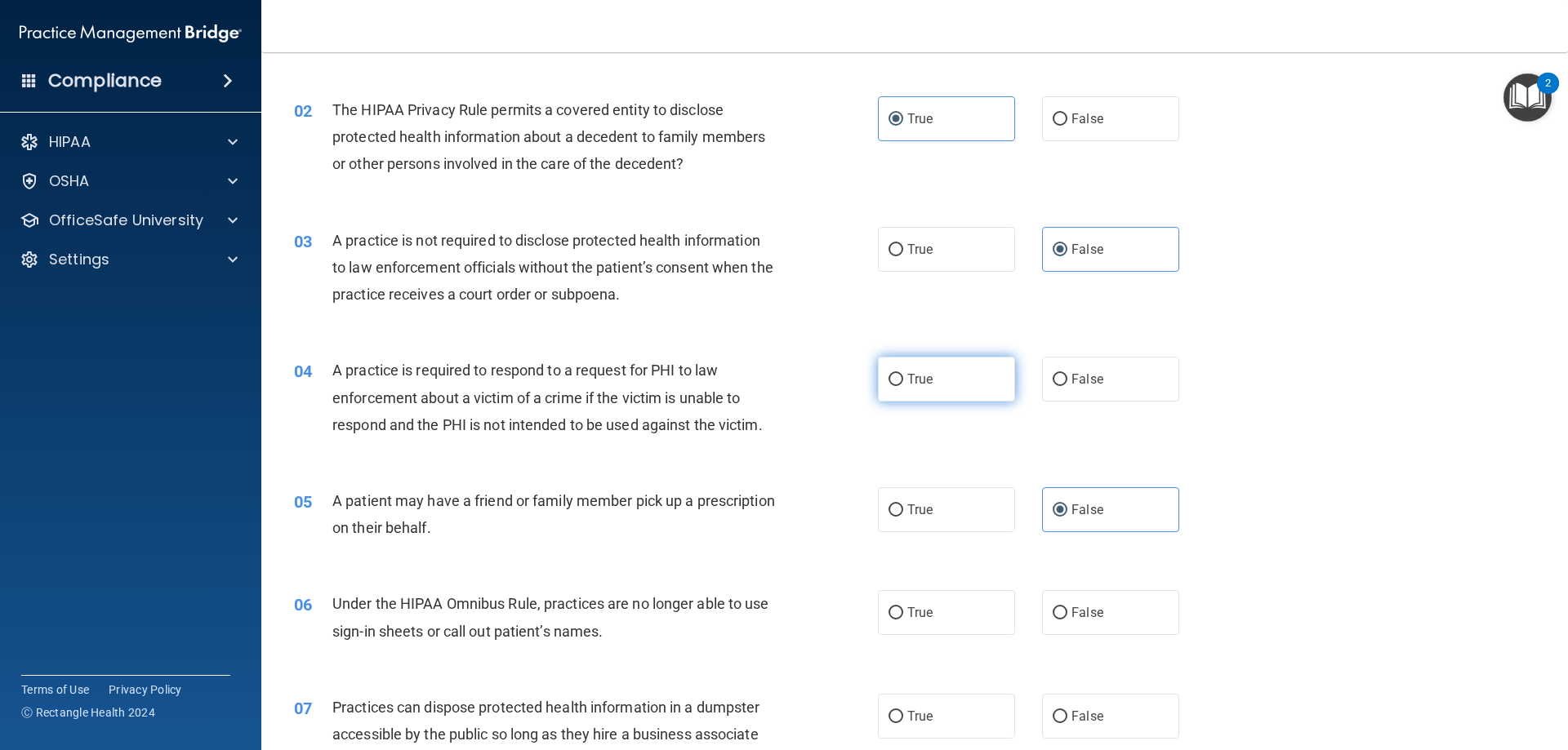
click at [923, 371] on span "True" at bounding box center [920, 379] width 26 height 15
click at [904, 374] on input "True" at bounding box center [895, 380] width 14 height 12
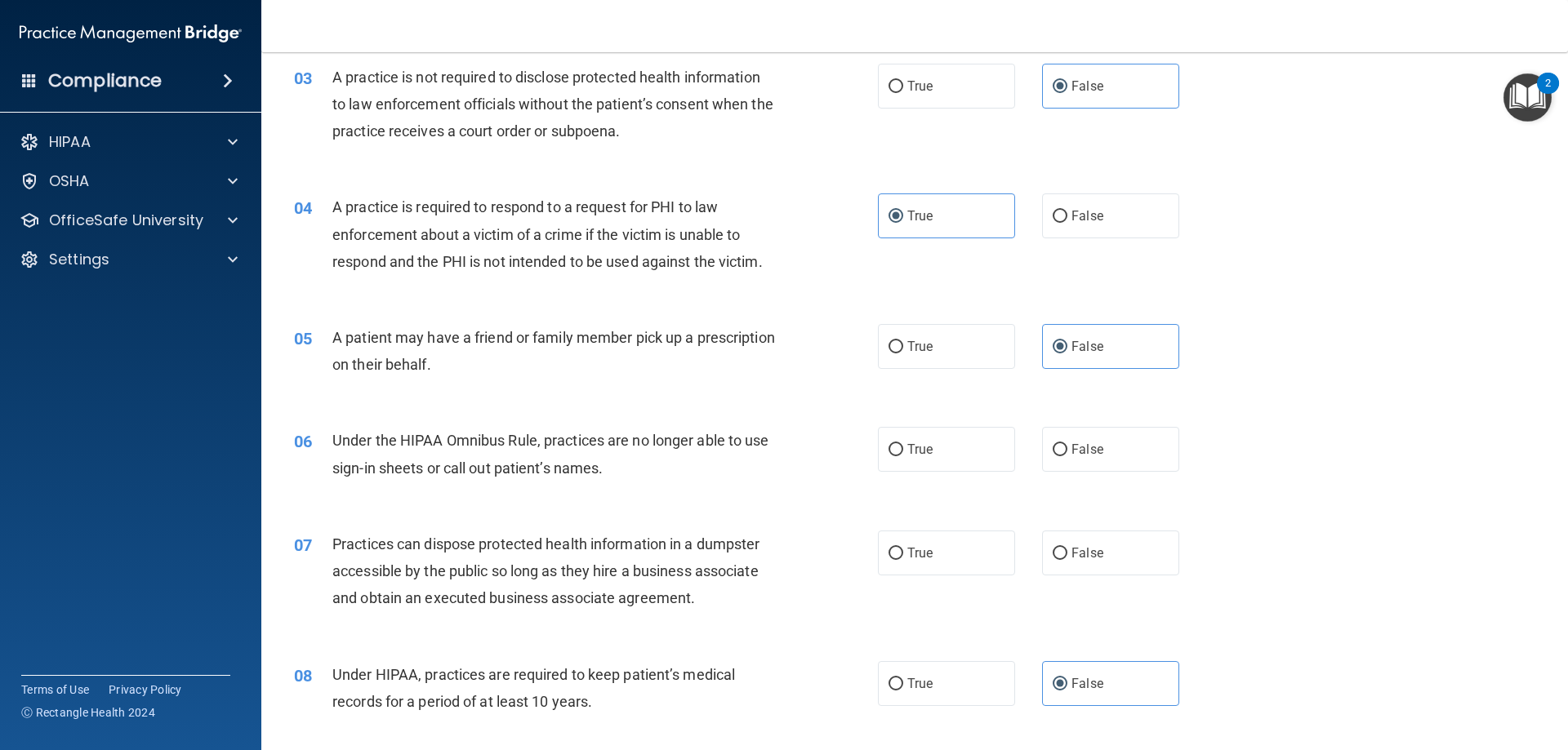
scroll to position [408, 0]
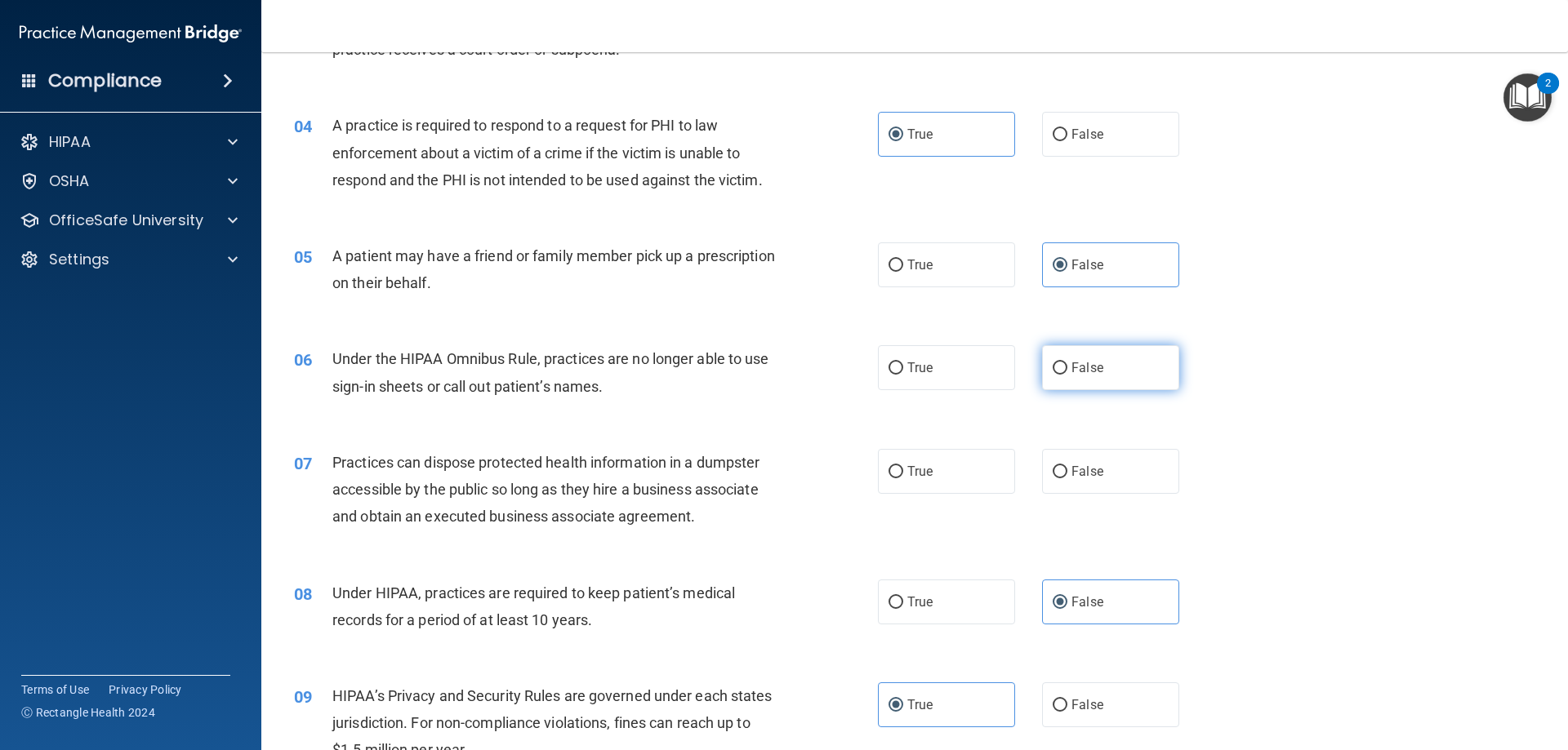
click at [1073, 352] on label "False" at bounding box center [1111, 367] width 137 height 45
click at [1068, 363] on input "False" at bounding box center [1059, 368] width 14 height 12
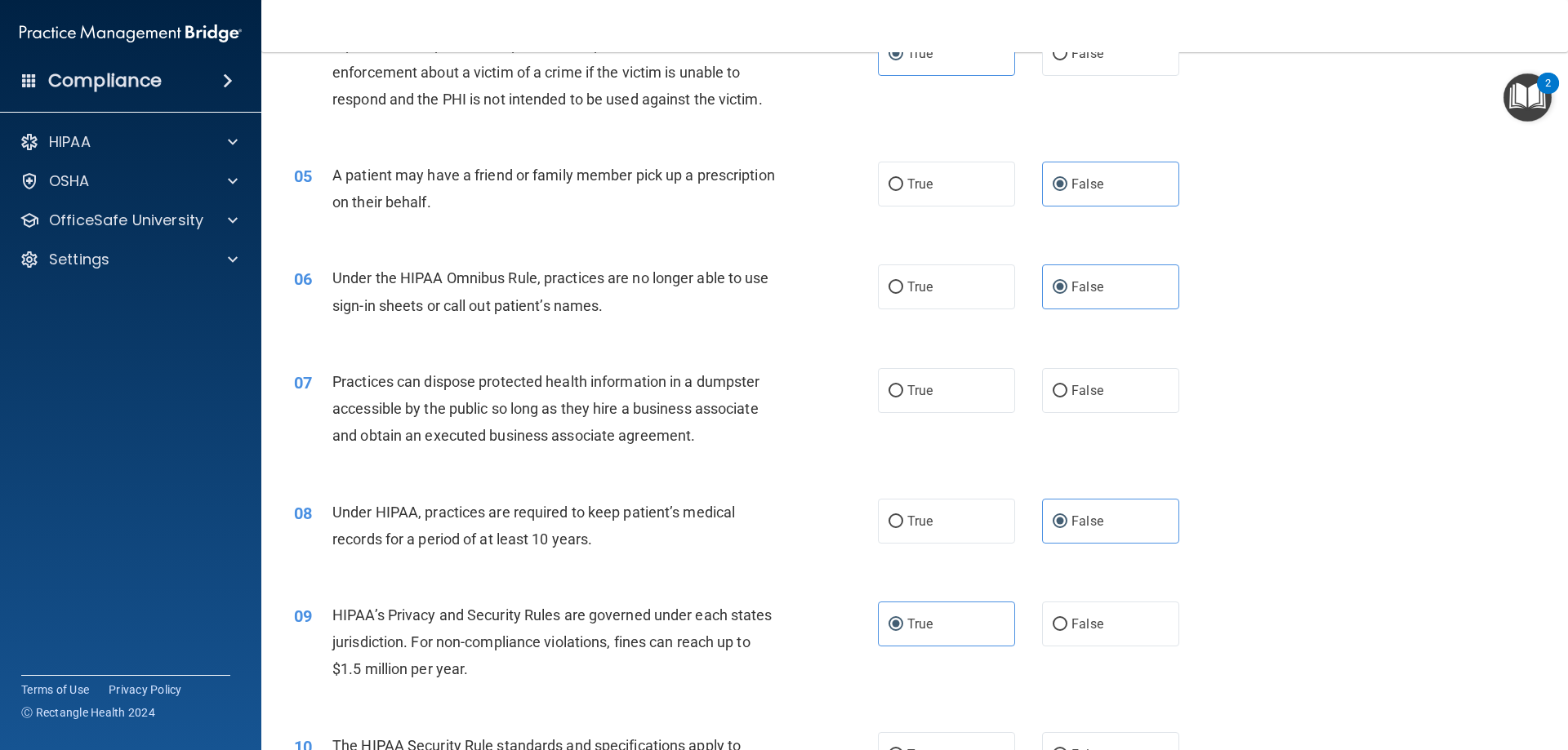
scroll to position [490, 0]
click at [1067, 380] on label "False" at bounding box center [1111, 389] width 137 height 45
click at [1067, 385] on input "False" at bounding box center [1059, 390] width 14 height 12
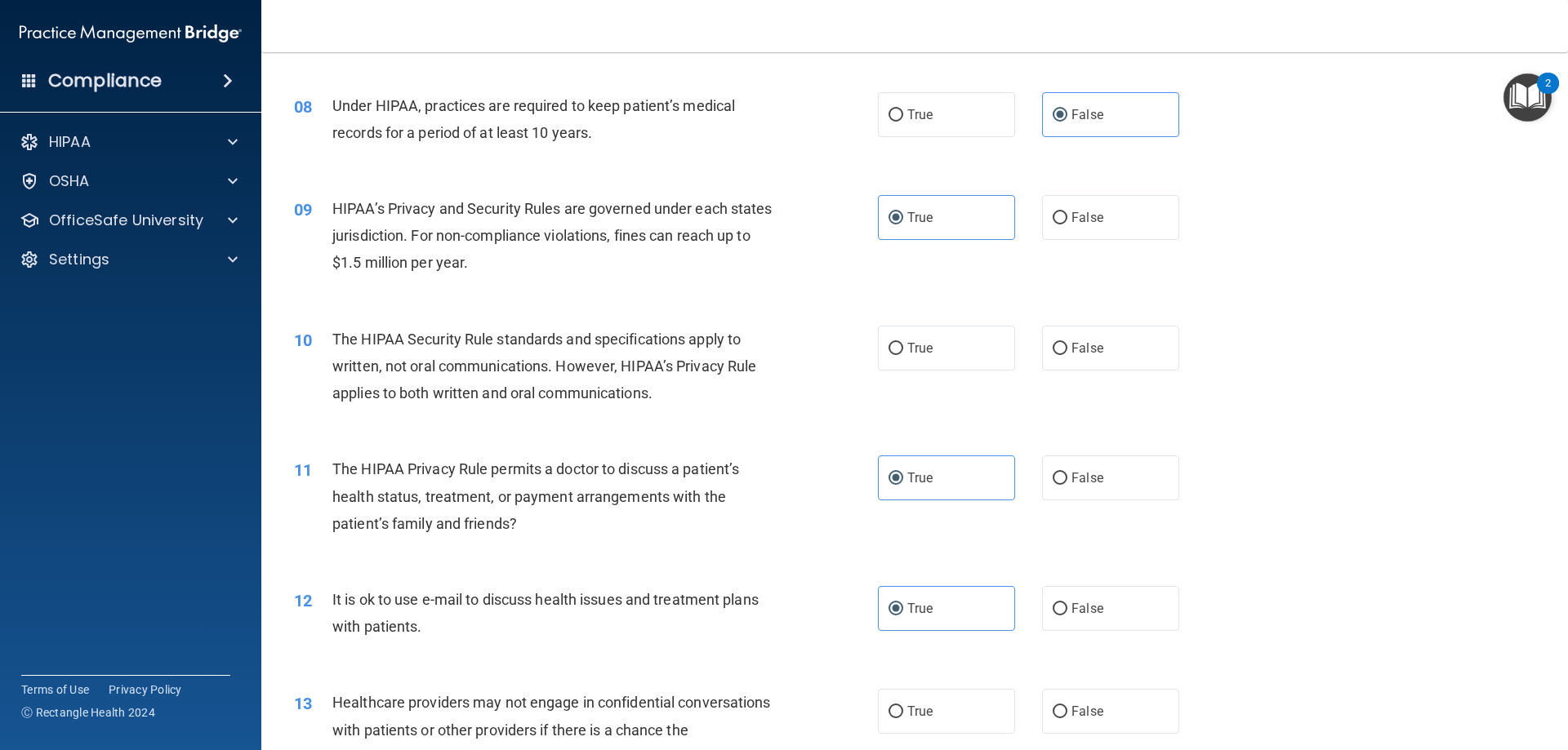
scroll to position [898, 0]
click at [953, 339] on label "True" at bounding box center [947, 345] width 137 height 45
click at [904, 341] on input "True" at bounding box center [895, 346] width 14 height 12
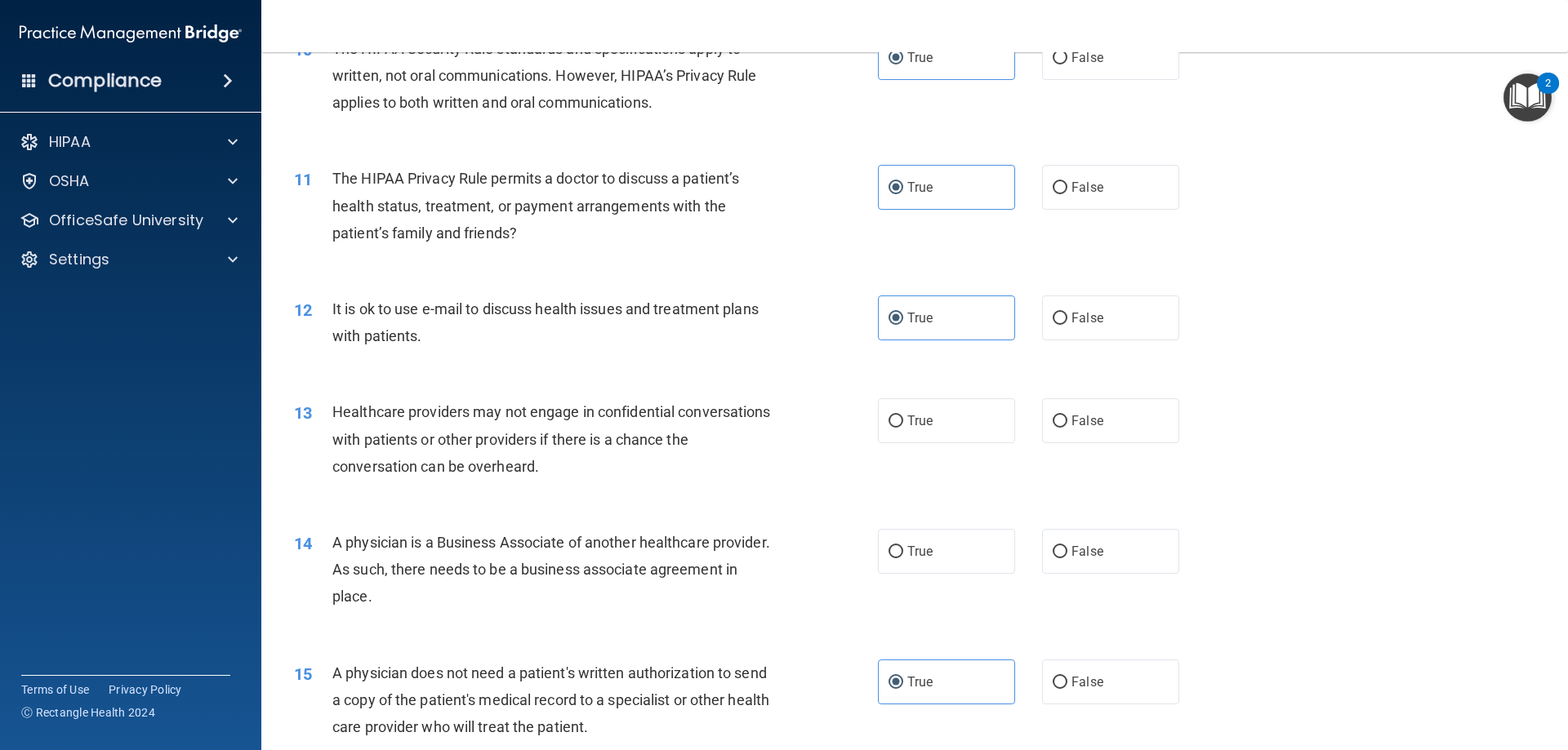
scroll to position [1225, 0]
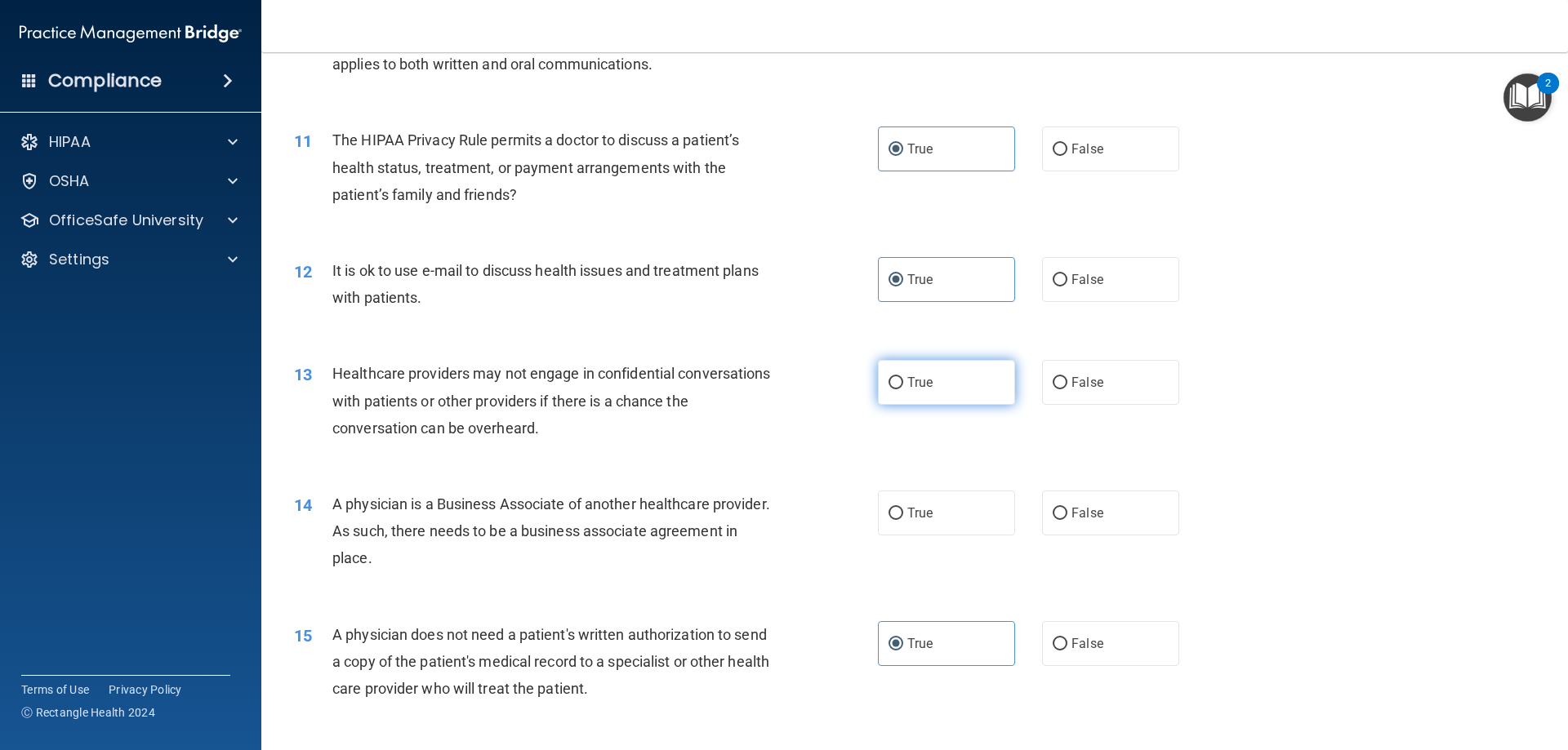
click at [914, 377] on span "True" at bounding box center [920, 383] width 26 height 15
click at [904, 377] on input "True" at bounding box center [895, 383] width 14 height 12
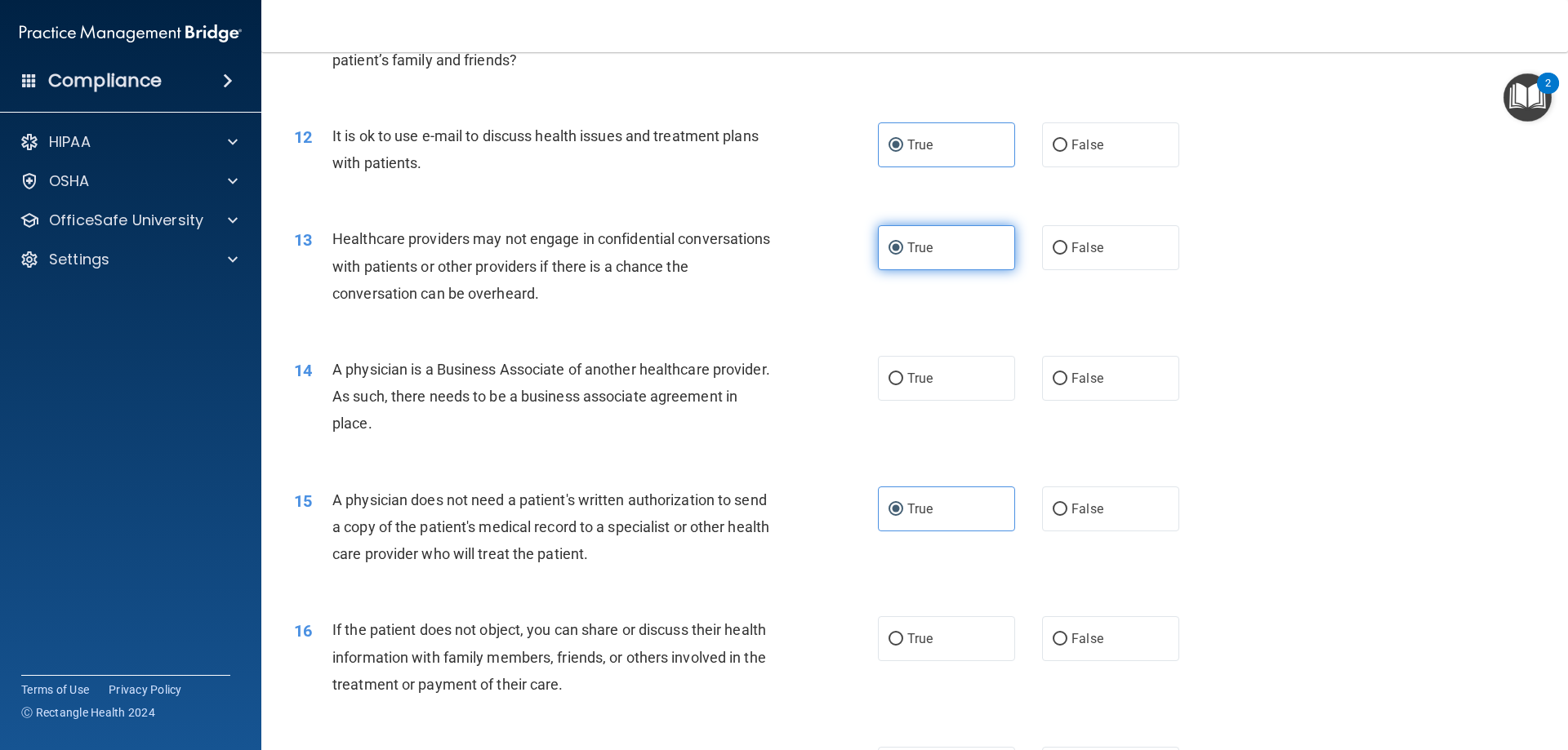
scroll to position [1388, 0]
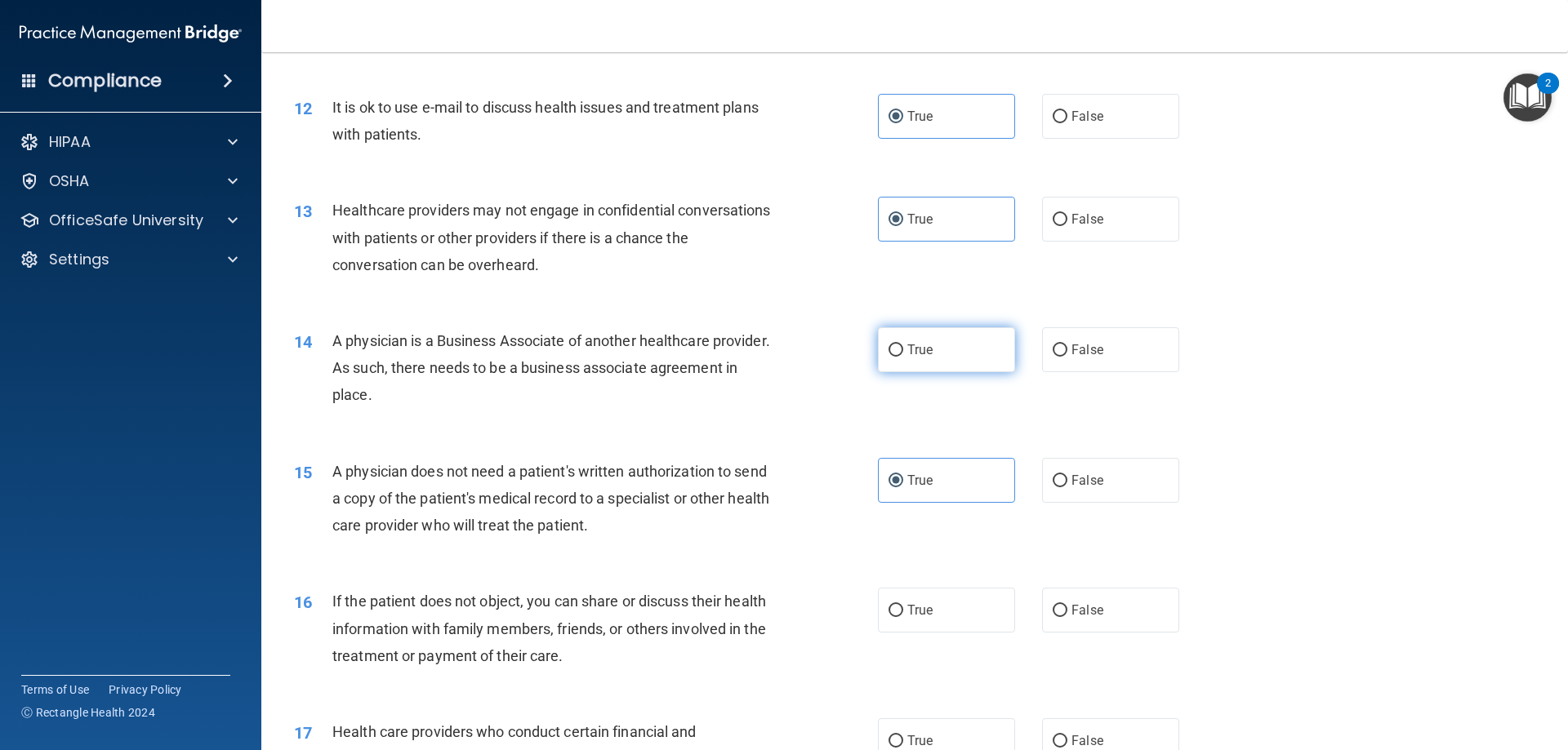
click at [947, 356] on label "True" at bounding box center [947, 349] width 137 height 45
click at [904, 356] on input "True" at bounding box center [895, 350] width 14 height 12
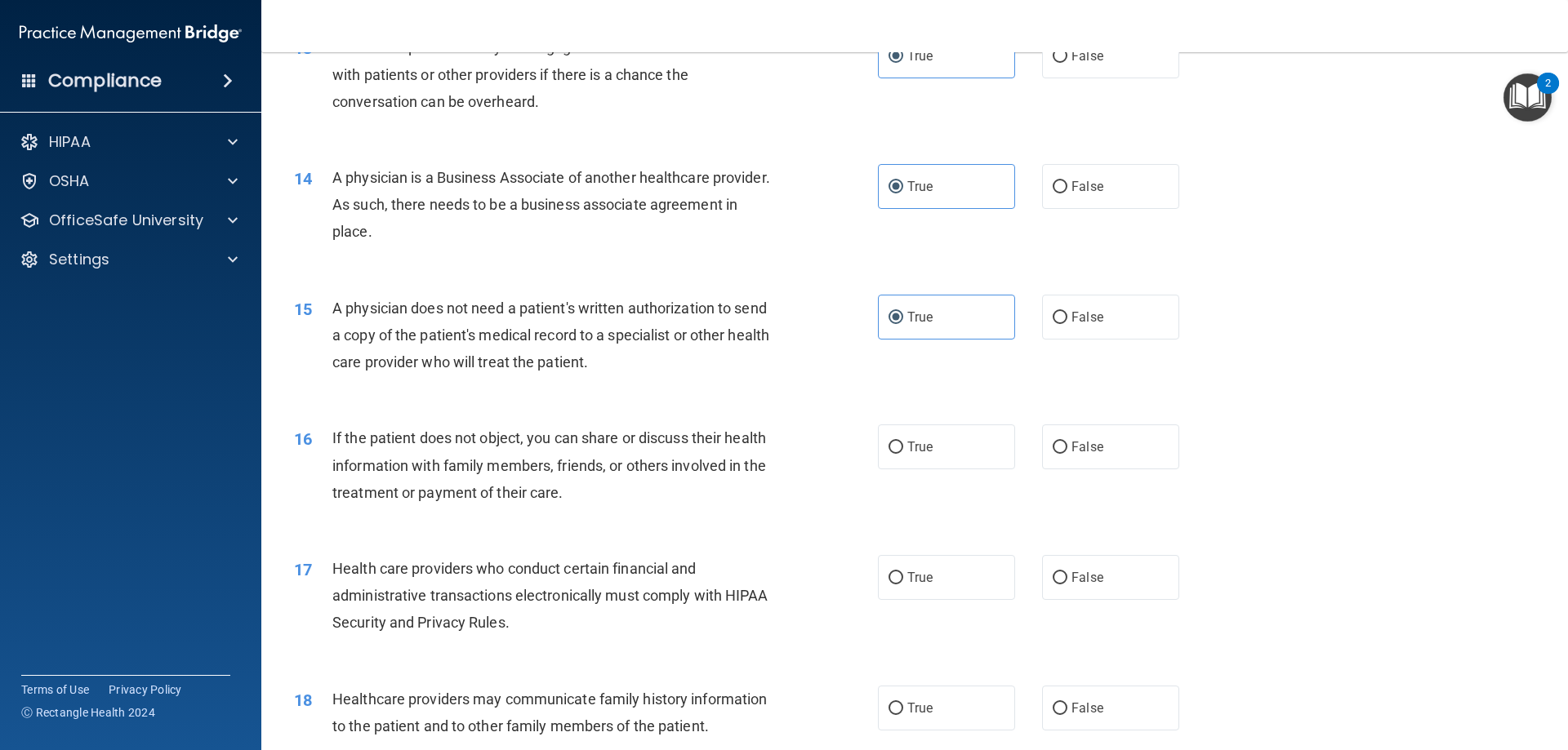
scroll to position [1634, 0]
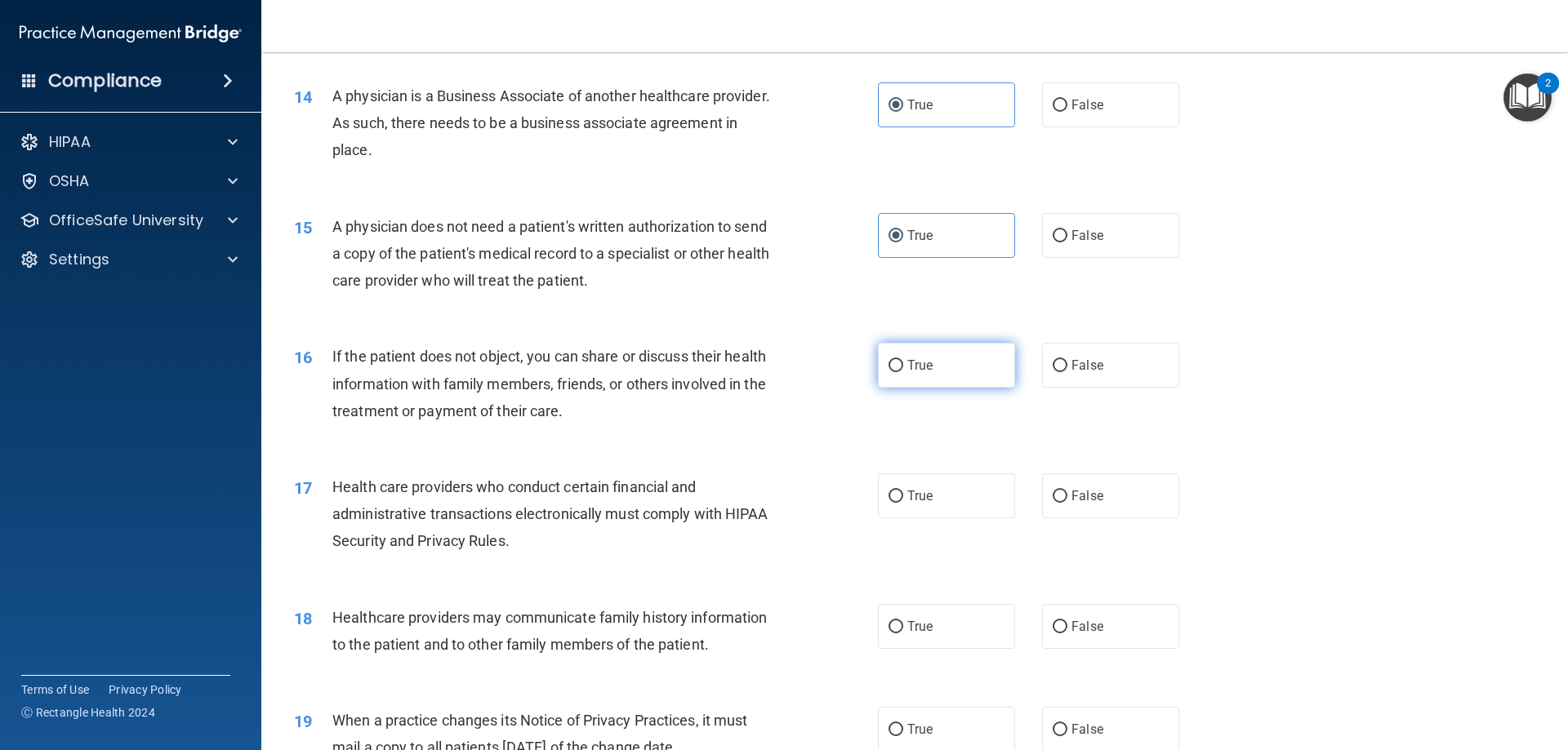
click at [896, 378] on label "True" at bounding box center [947, 365] width 137 height 45
click at [896, 372] on input "True" at bounding box center [895, 365] width 14 height 12
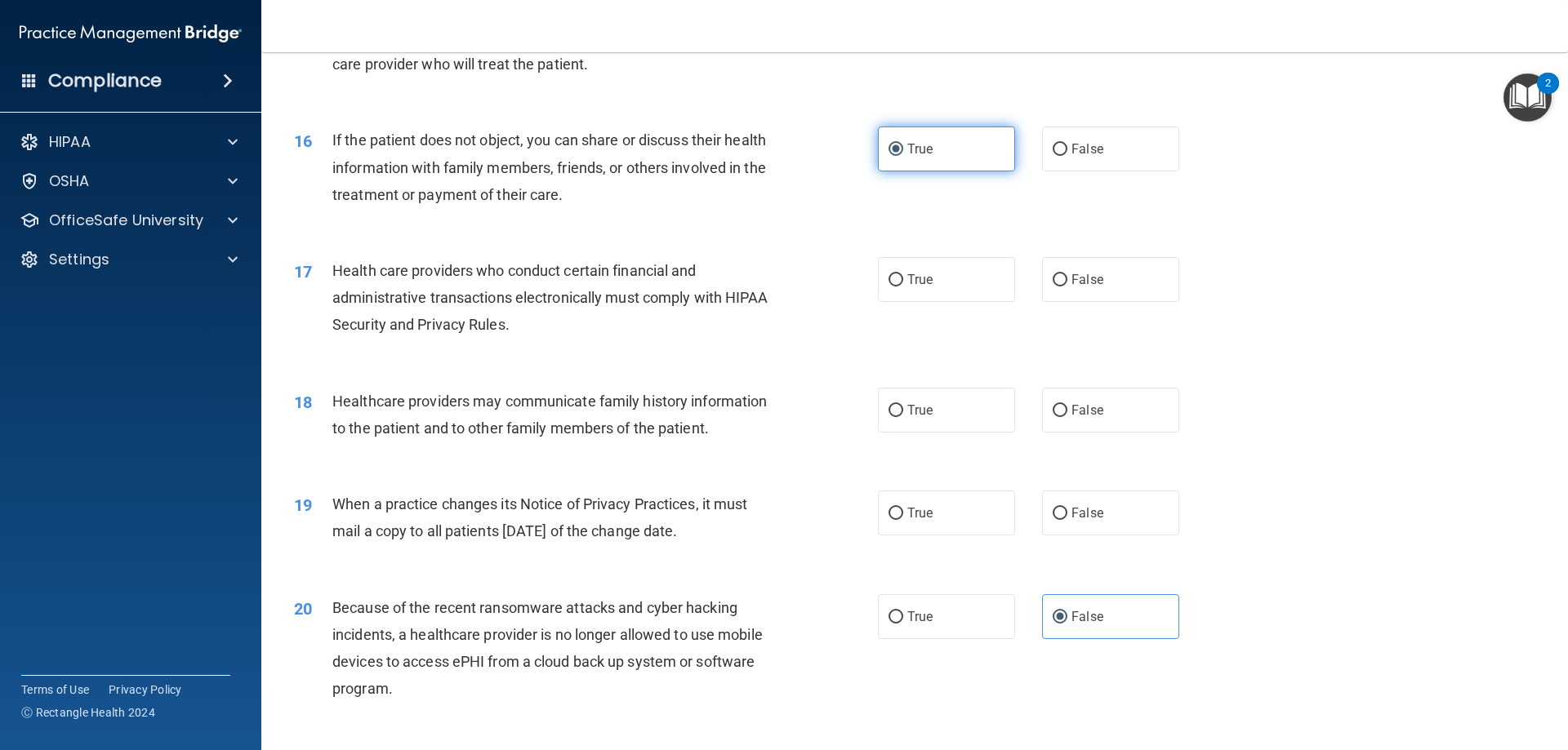
scroll to position [1878, 0]
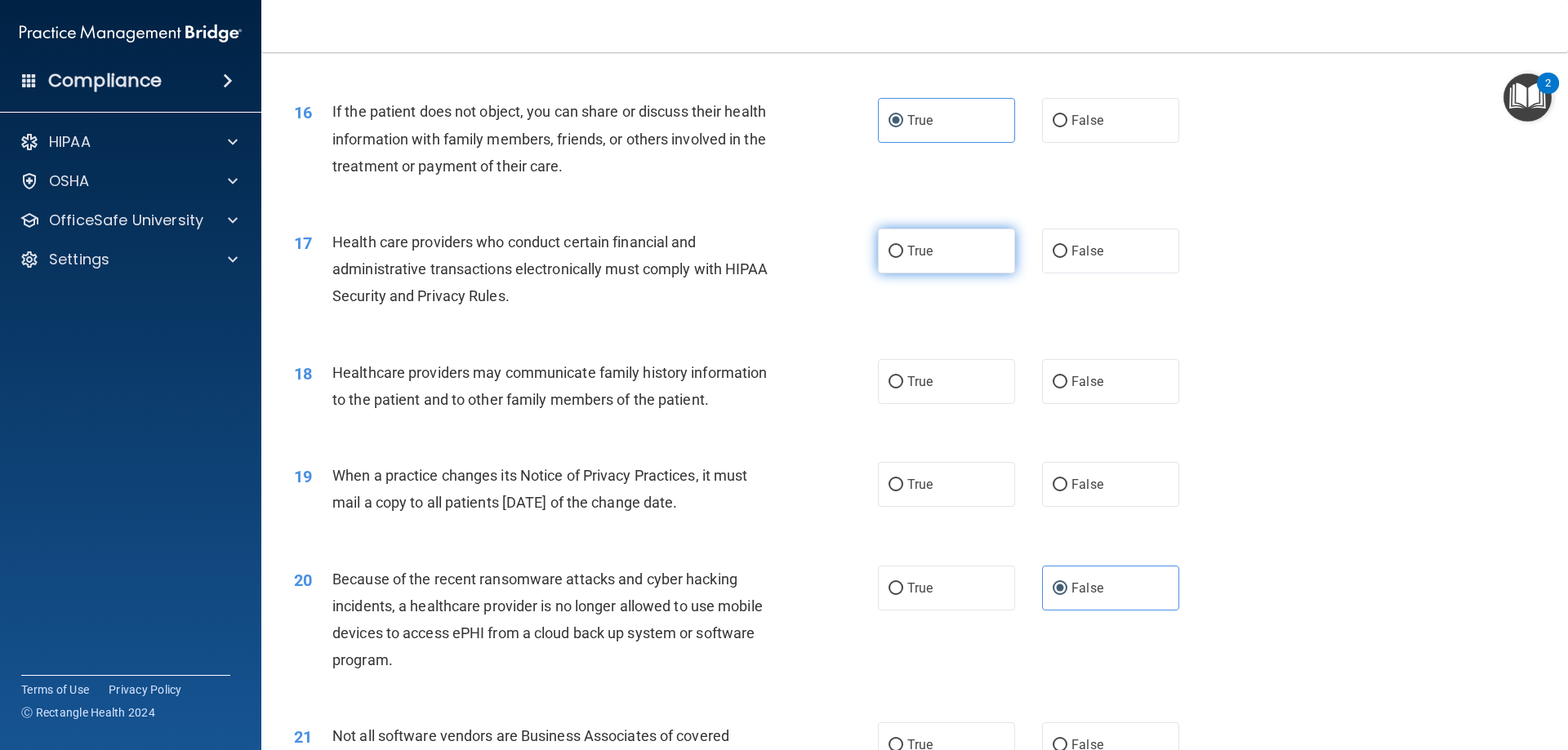
click at [888, 235] on label "True" at bounding box center [947, 251] width 137 height 45
click at [889, 246] on input "True" at bounding box center [895, 252] width 14 height 12
click at [944, 371] on label "True" at bounding box center [947, 382] width 137 height 45
click at [904, 377] on input "True" at bounding box center [895, 383] width 14 height 12
click at [916, 484] on span "True" at bounding box center [920, 485] width 26 height 15
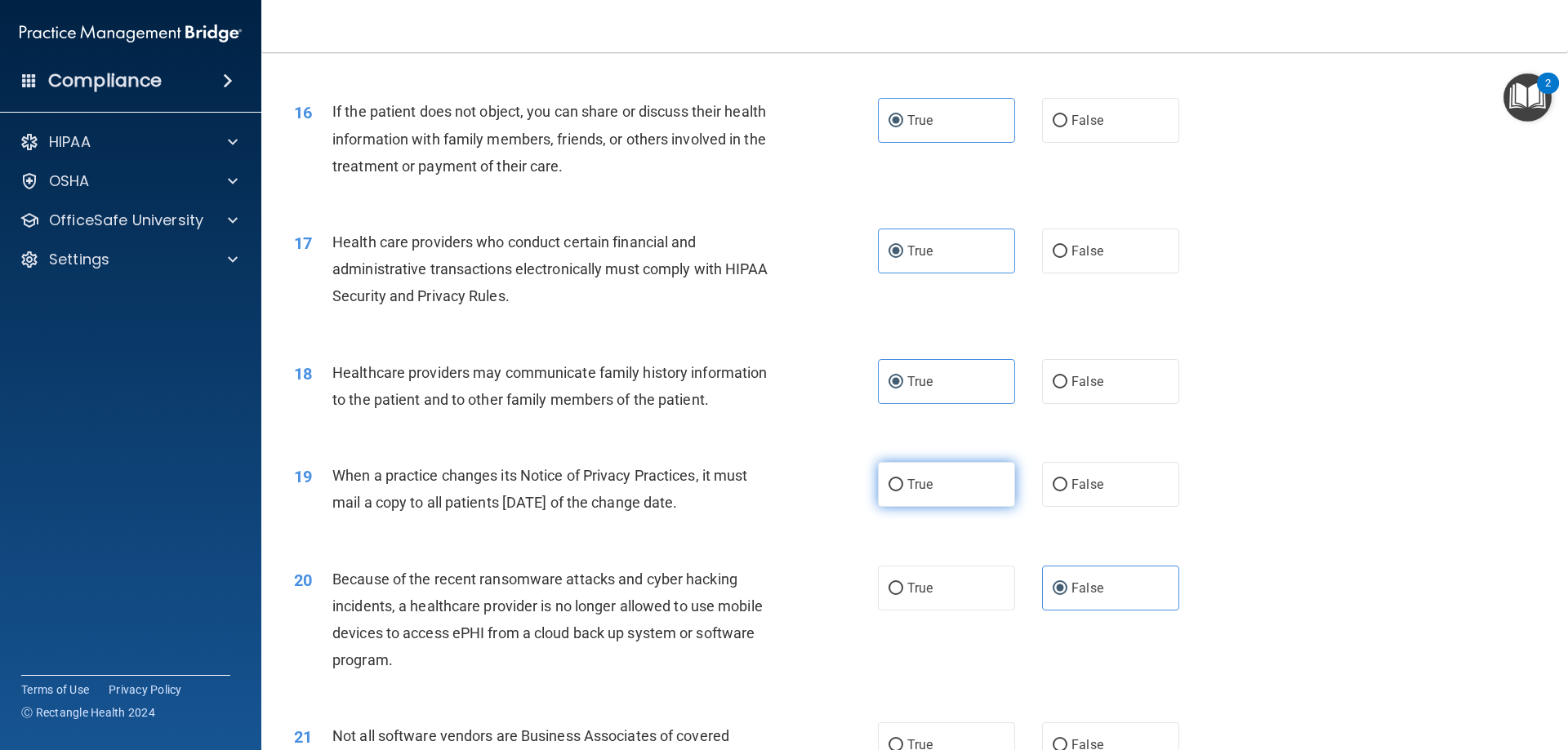
click at [904, 484] on input "True" at bounding box center [895, 485] width 14 height 12
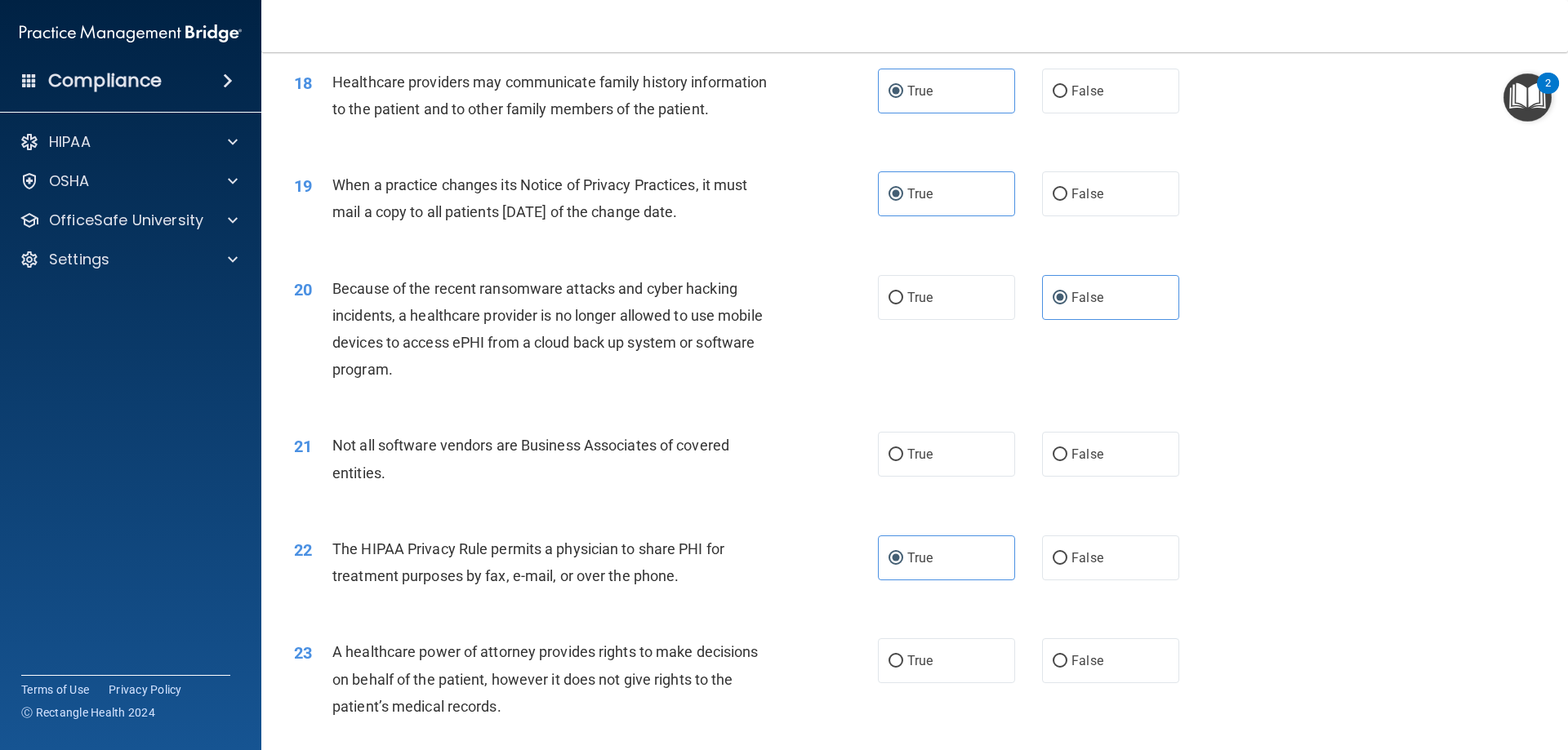
scroll to position [2205, 0]
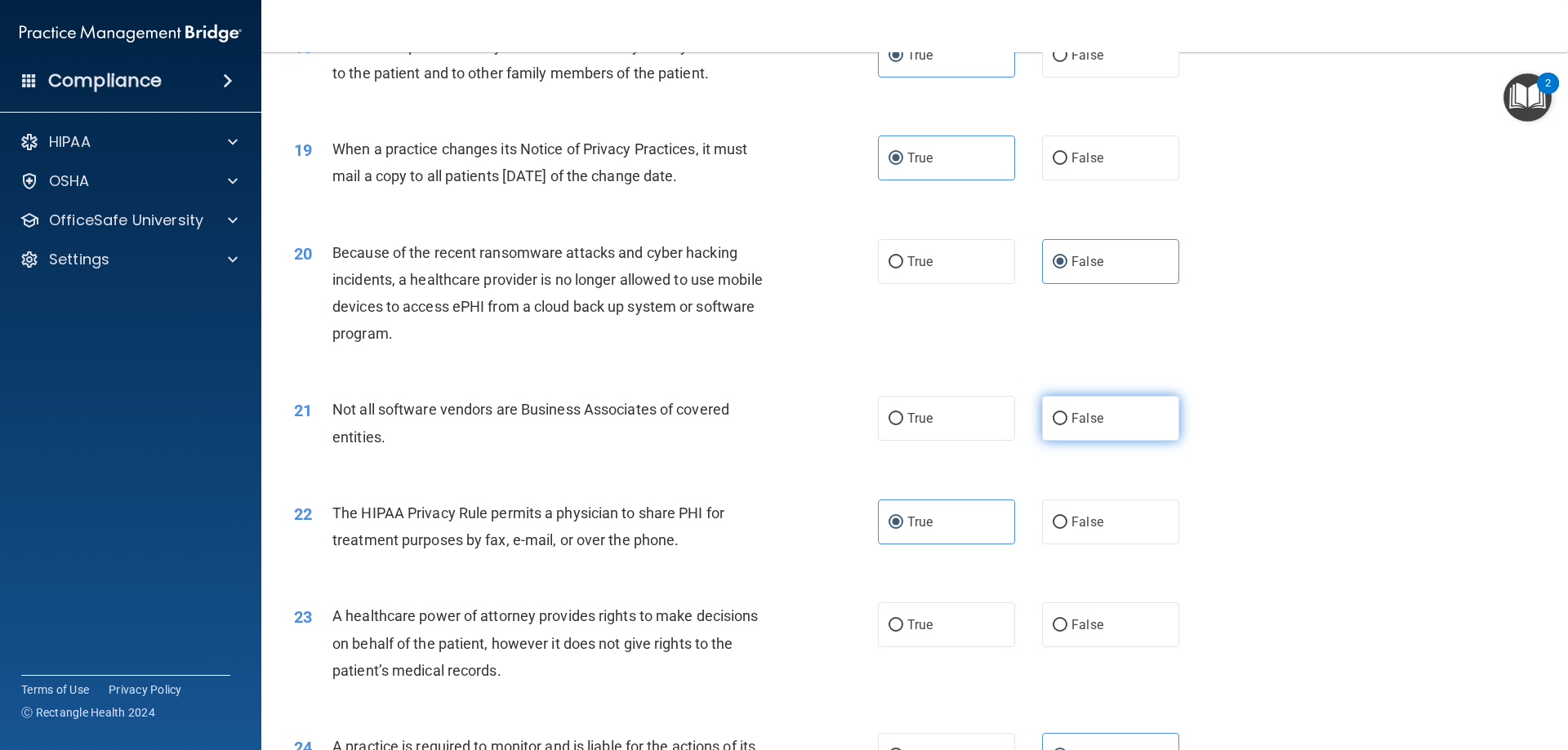
click at [1049, 437] on label "False" at bounding box center [1111, 418] width 137 height 45
click at [1053, 426] on input "False" at bounding box center [1059, 419] width 14 height 12
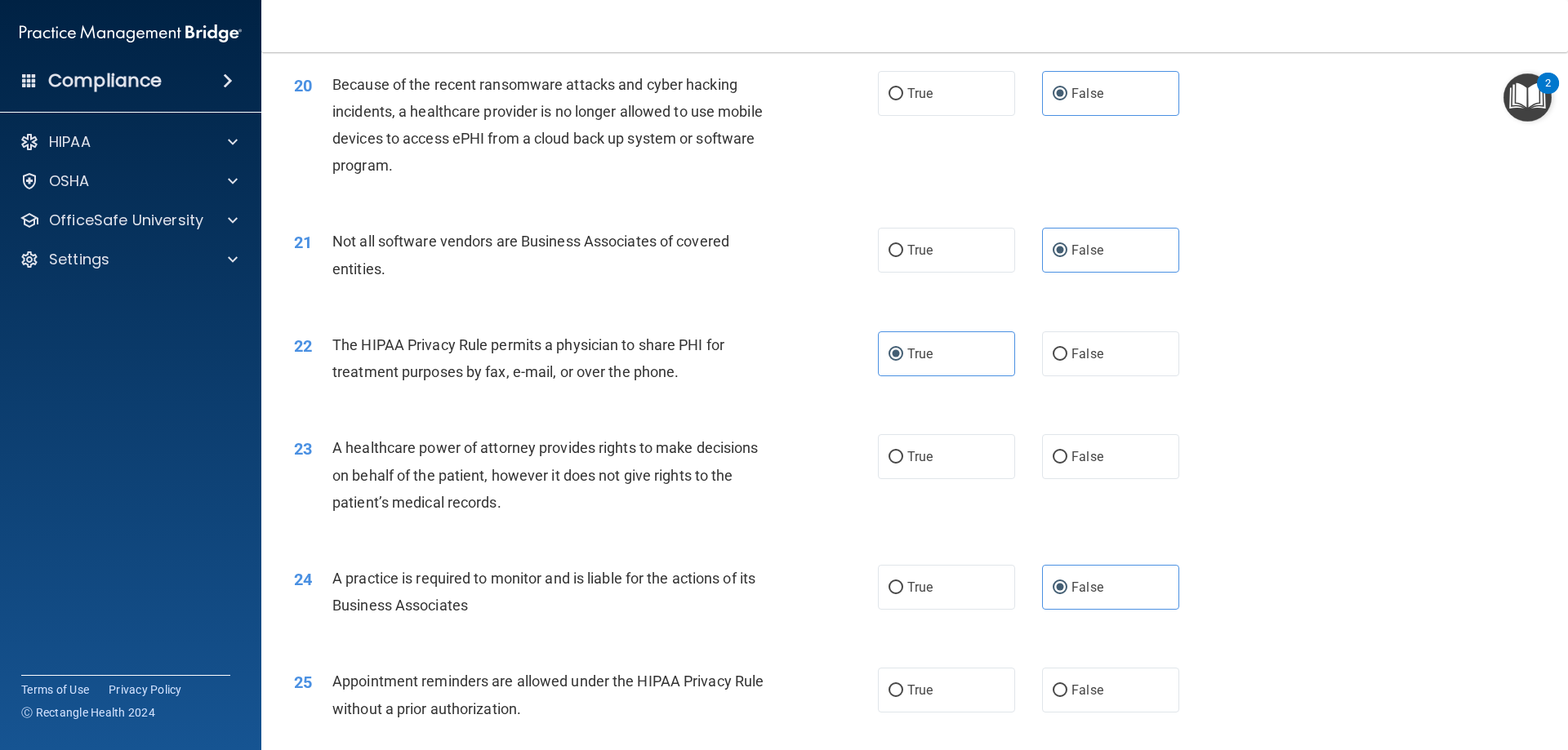
scroll to position [2368, 0]
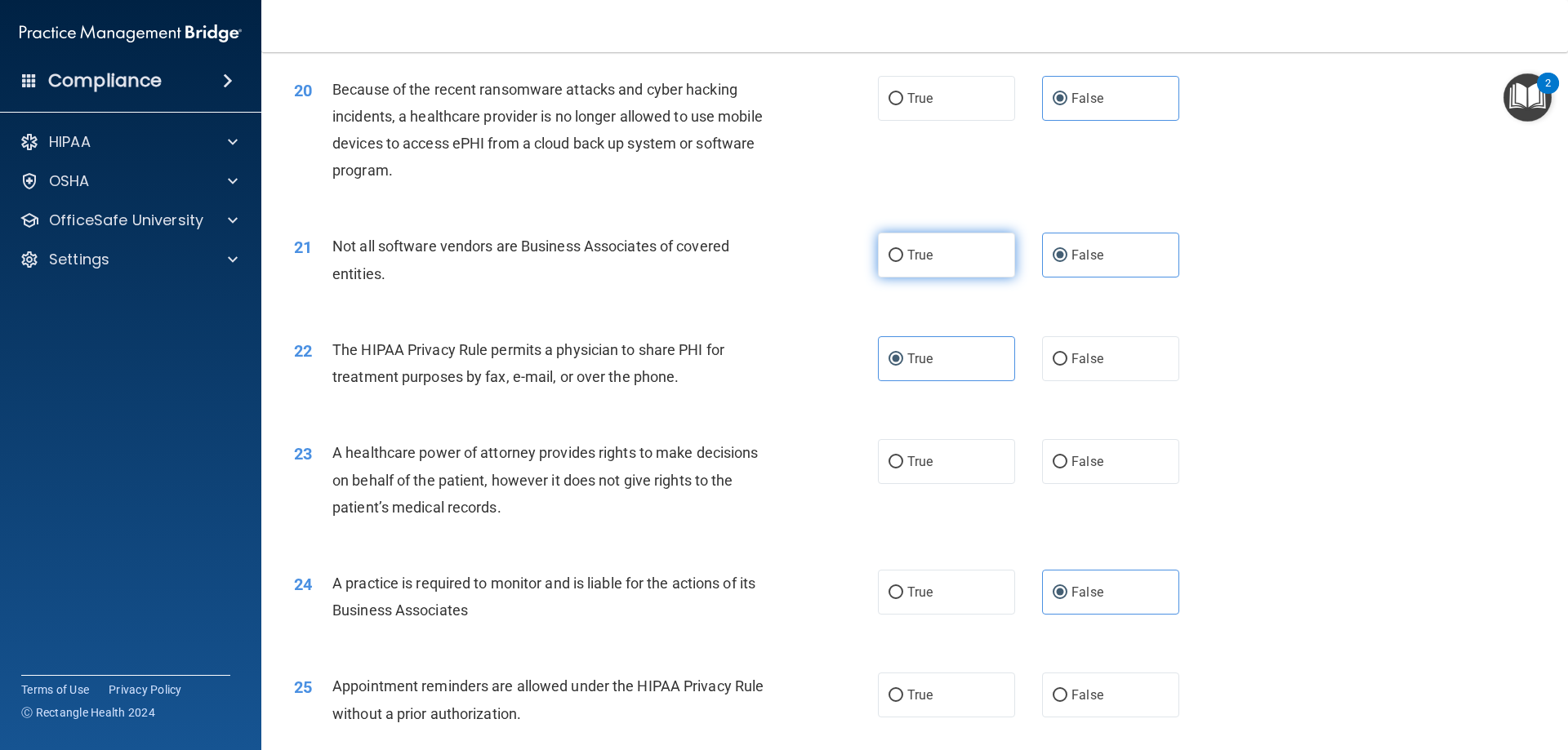
click at [999, 245] on label "True" at bounding box center [947, 255] width 137 height 45
click at [904, 250] on input "True" at bounding box center [895, 256] width 14 height 12
click at [1042, 471] on label "False" at bounding box center [1111, 461] width 137 height 45
click at [1053, 469] on input "False" at bounding box center [1059, 462] width 14 height 12
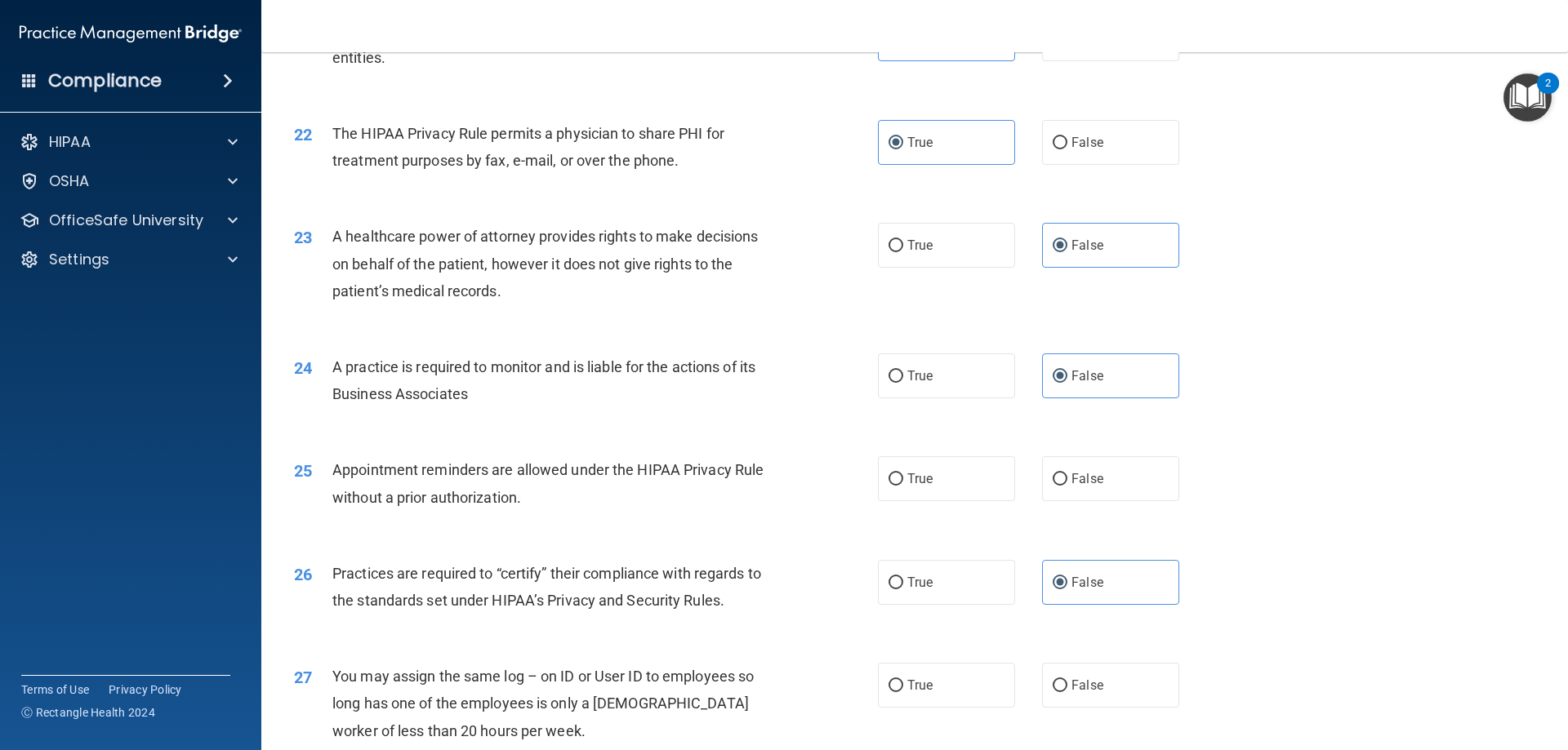
scroll to position [2614, 0]
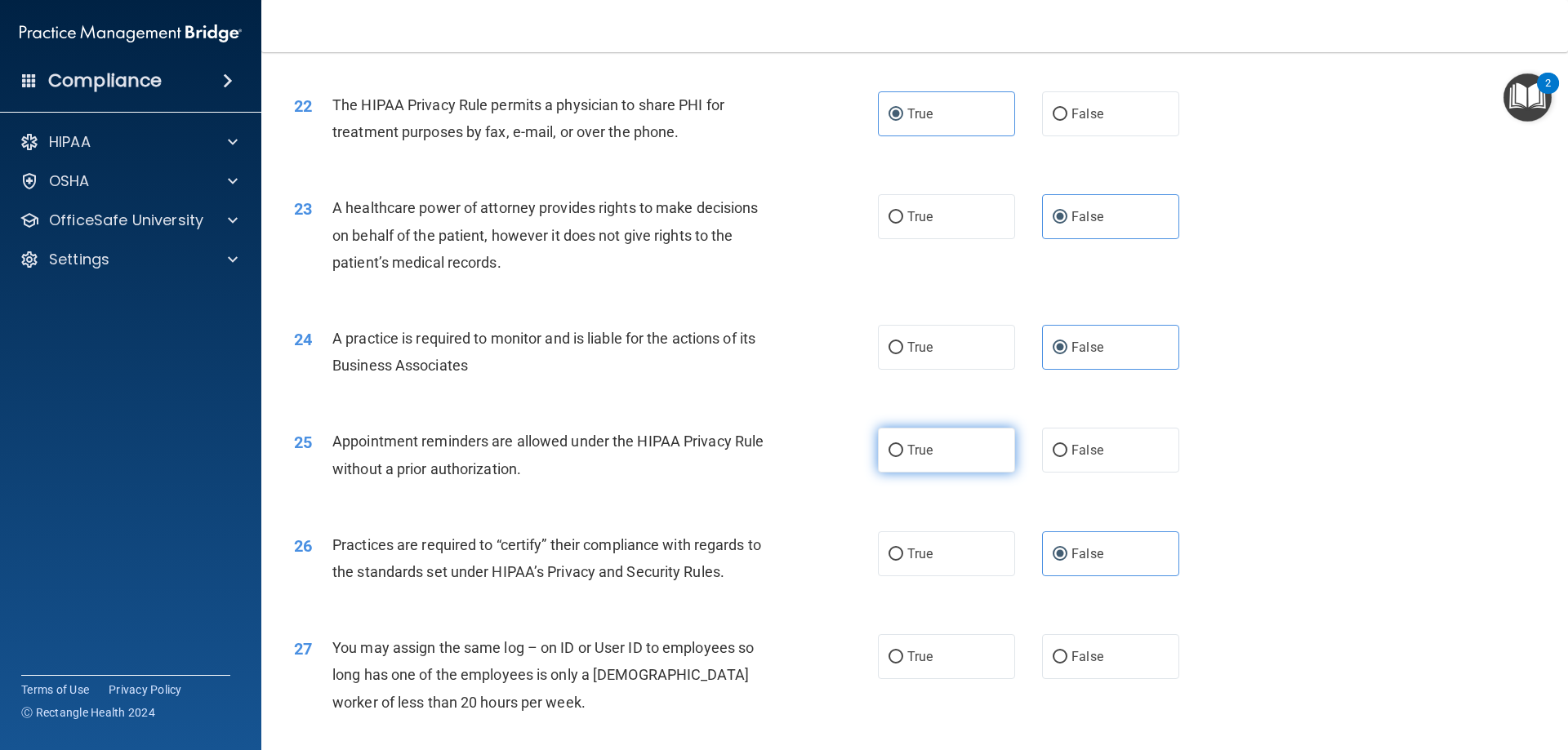
click at [964, 466] on label "True" at bounding box center [947, 449] width 137 height 45
click at [904, 457] on input "True" at bounding box center [895, 450] width 14 height 12
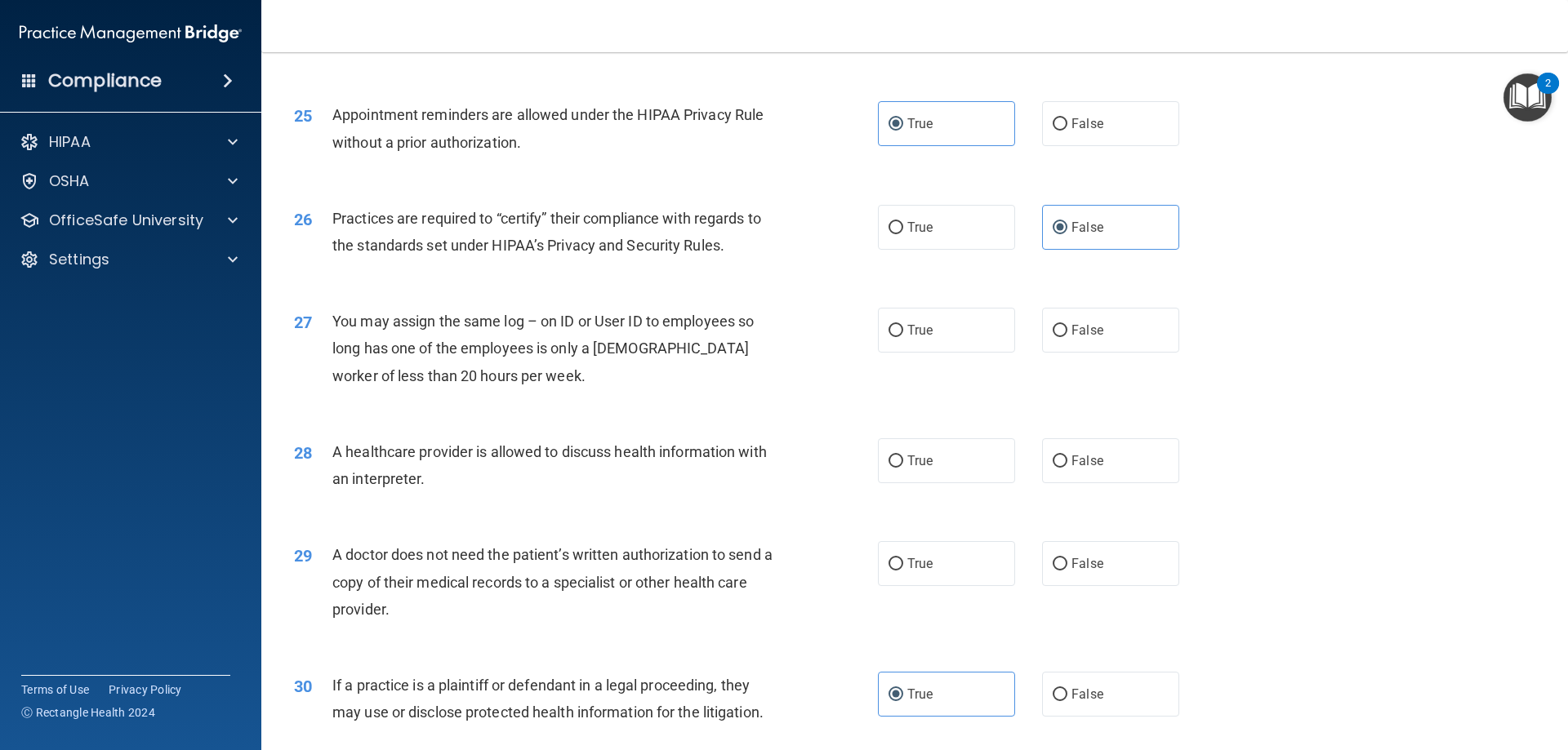
scroll to position [3021, 0]
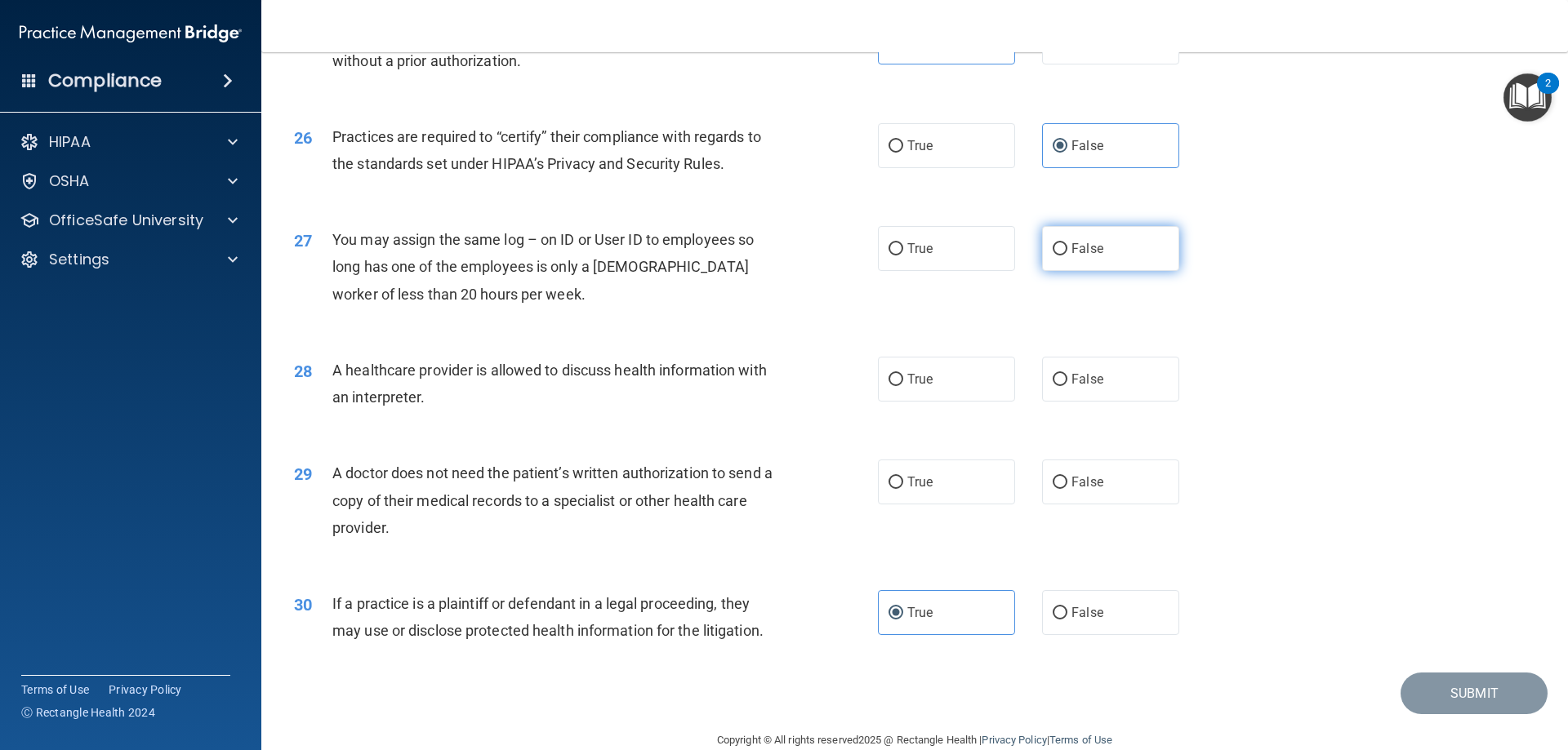
click at [1081, 251] on span "False" at bounding box center [1087, 248] width 31 height 15
click at [1068, 251] on input "False" at bounding box center [1059, 249] width 14 height 12
click at [1056, 388] on label "False" at bounding box center [1111, 379] width 137 height 45
click at [1056, 386] on input "False" at bounding box center [1059, 380] width 14 height 12
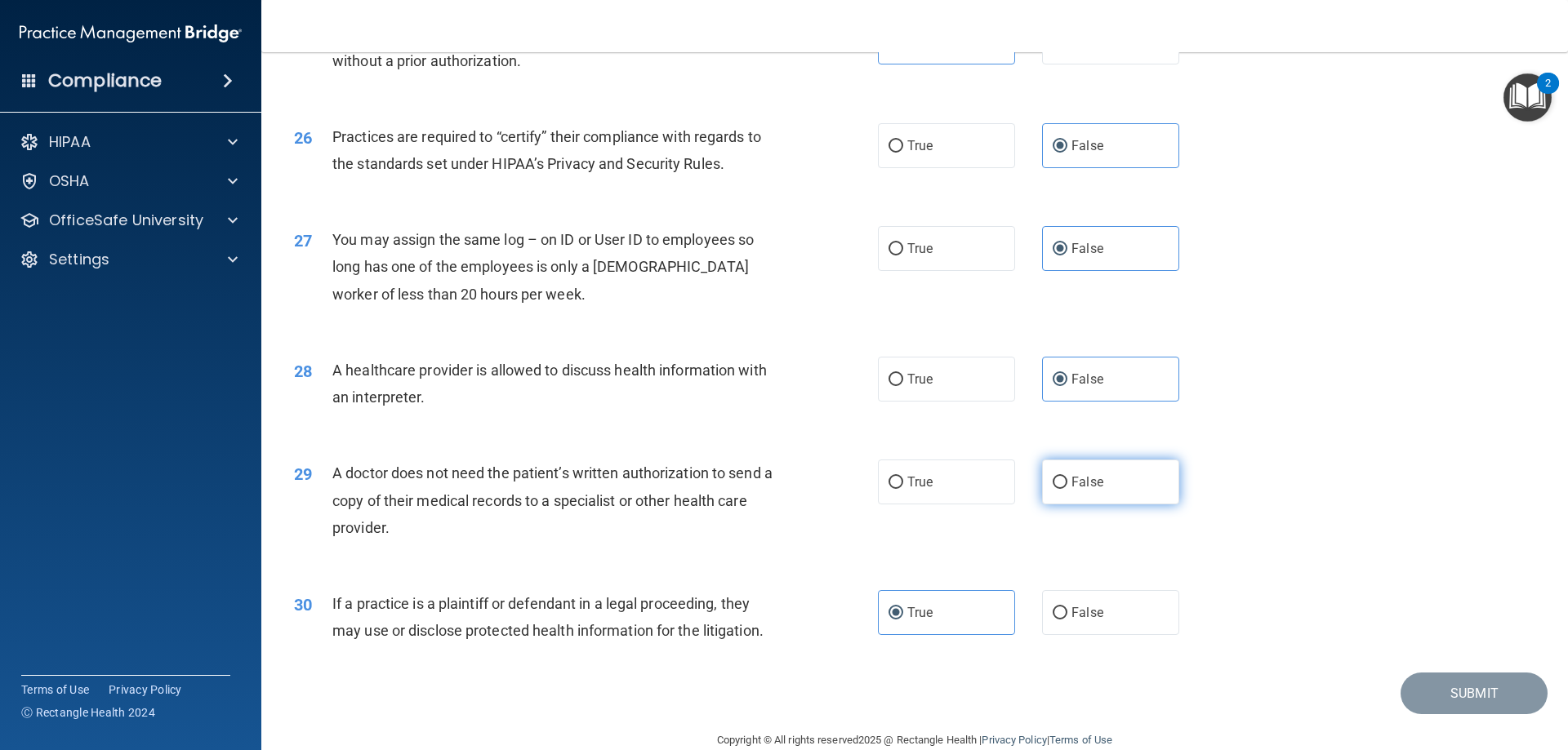
click at [1042, 488] on label "False" at bounding box center [1111, 482] width 137 height 45
click at [1053, 488] on input "False" at bounding box center [1059, 483] width 14 height 12
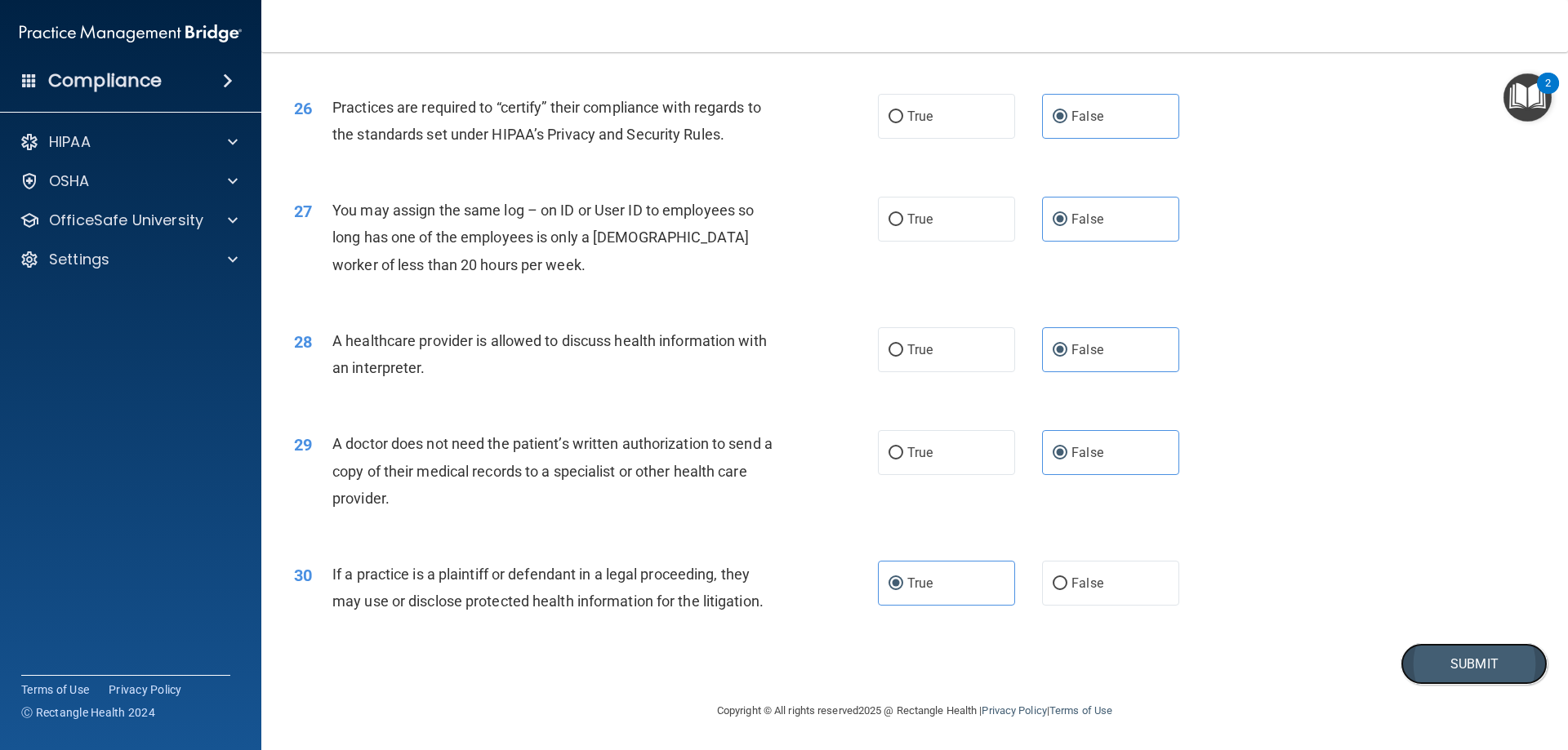
click at [1424, 679] on button "Submit" at bounding box center [1474, 664] width 147 height 42
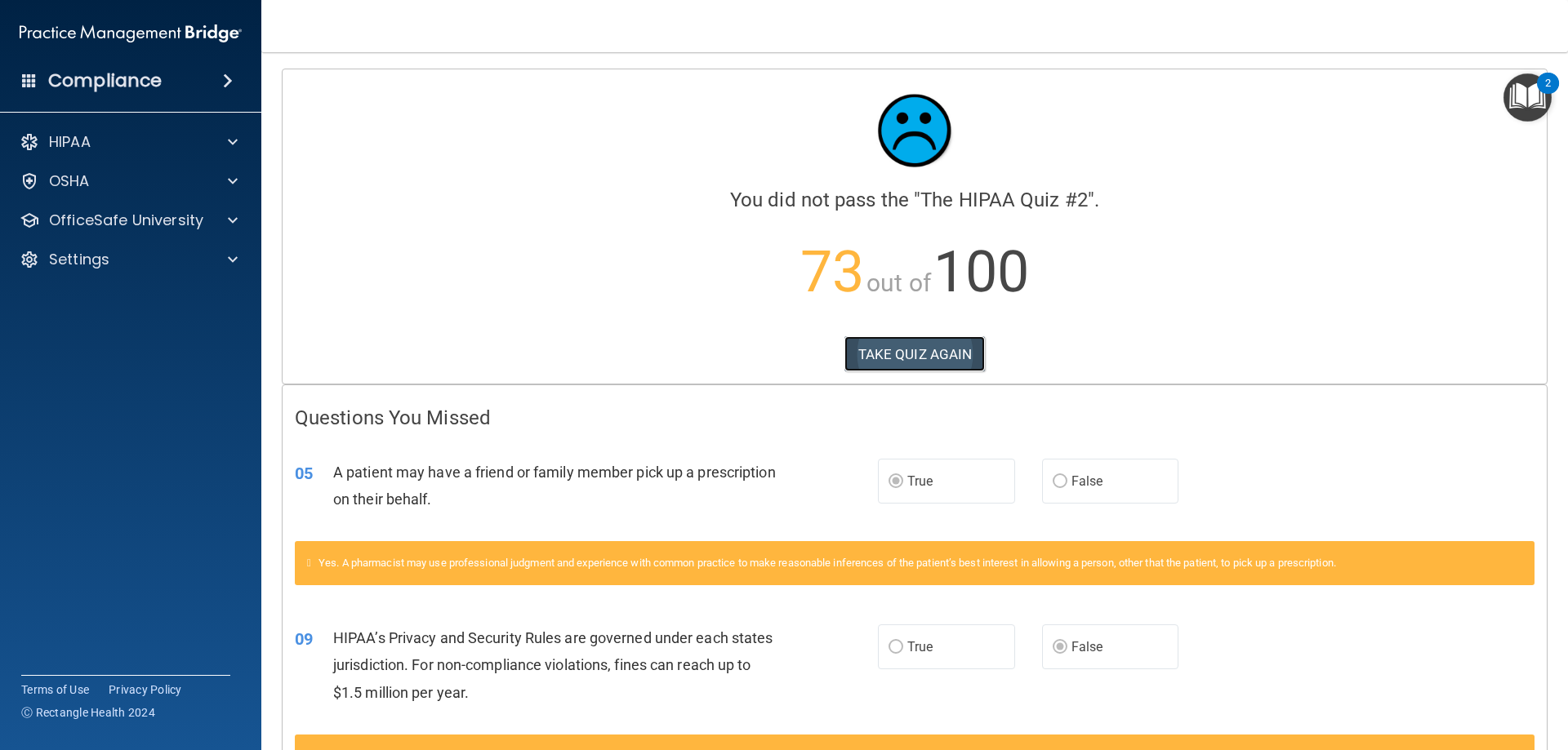
click at [931, 359] on button "TAKE QUIZ AGAIN" at bounding box center [915, 355] width 141 height 36
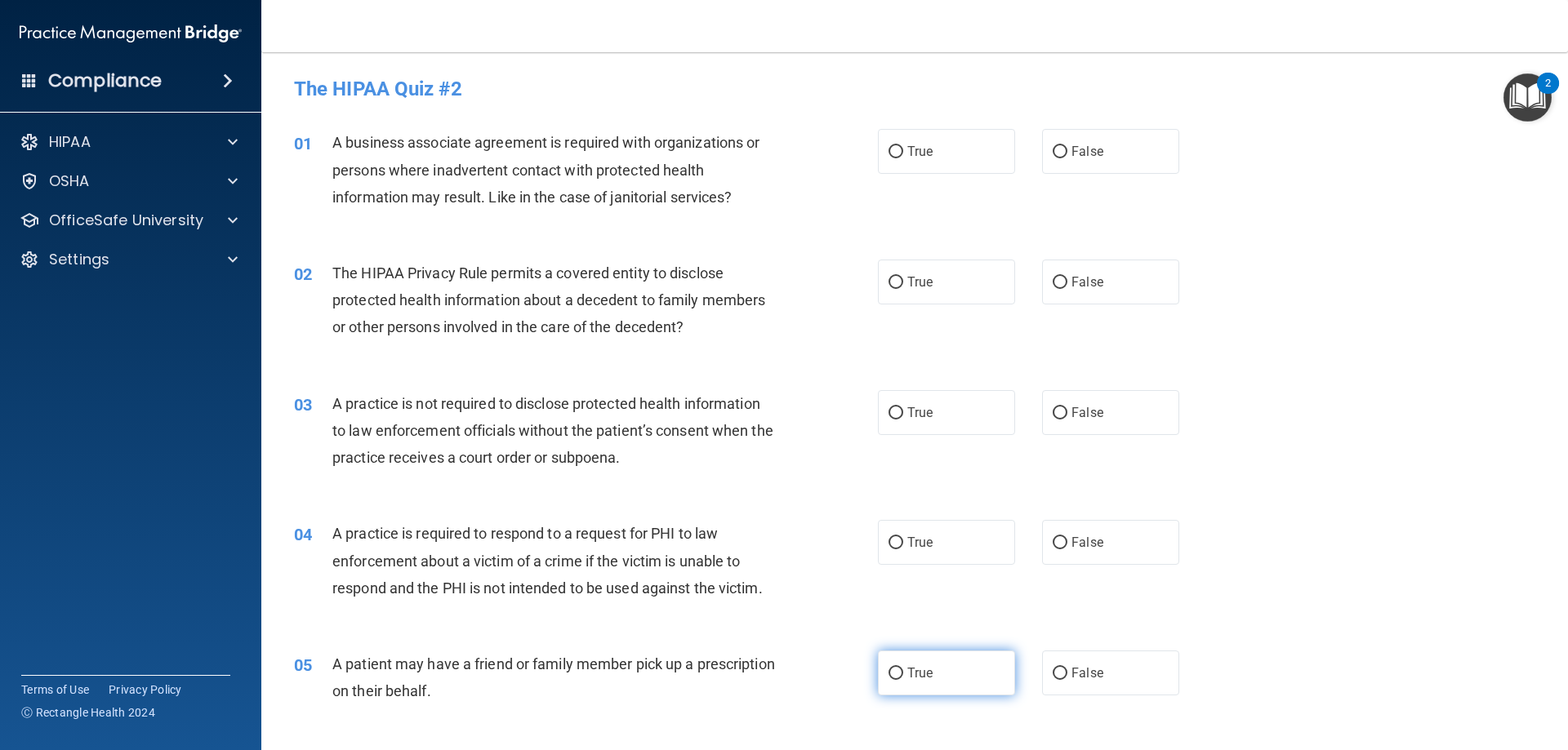
click at [928, 659] on label "True" at bounding box center [947, 673] width 137 height 45
click at [904, 668] on input "True" at bounding box center [895, 674] width 14 height 12
click at [1093, 153] on span "False" at bounding box center [1087, 152] width 31 height 15
click at [1068, 153] on input "False" at bounding box center [1059, 152] width 14 height 12
click at [920, 286] on span "True" at bounding box center [920, 282] width 26 height 15
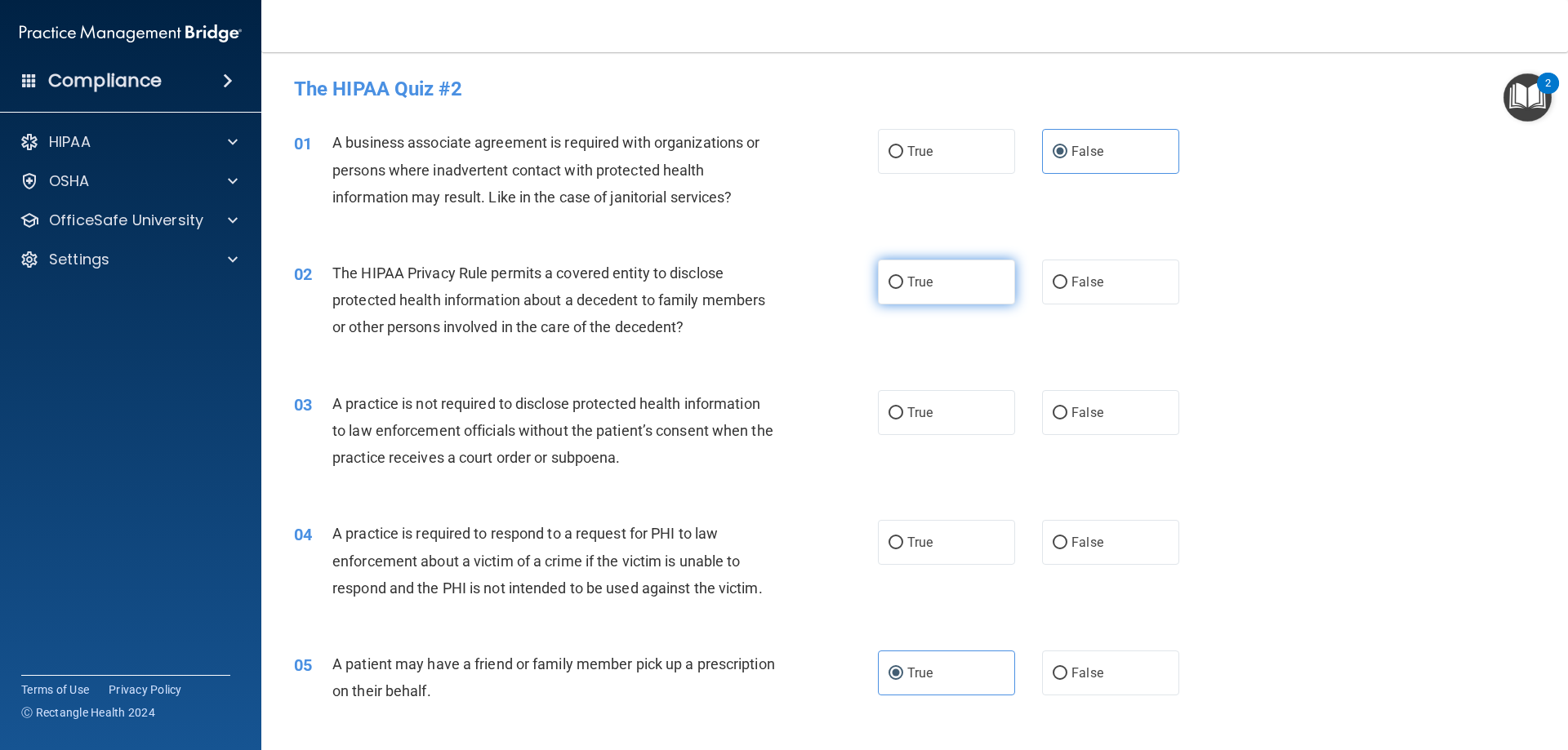
click at [904, 286] on input "True" at bounding box center [895, 282] width 14 height 12
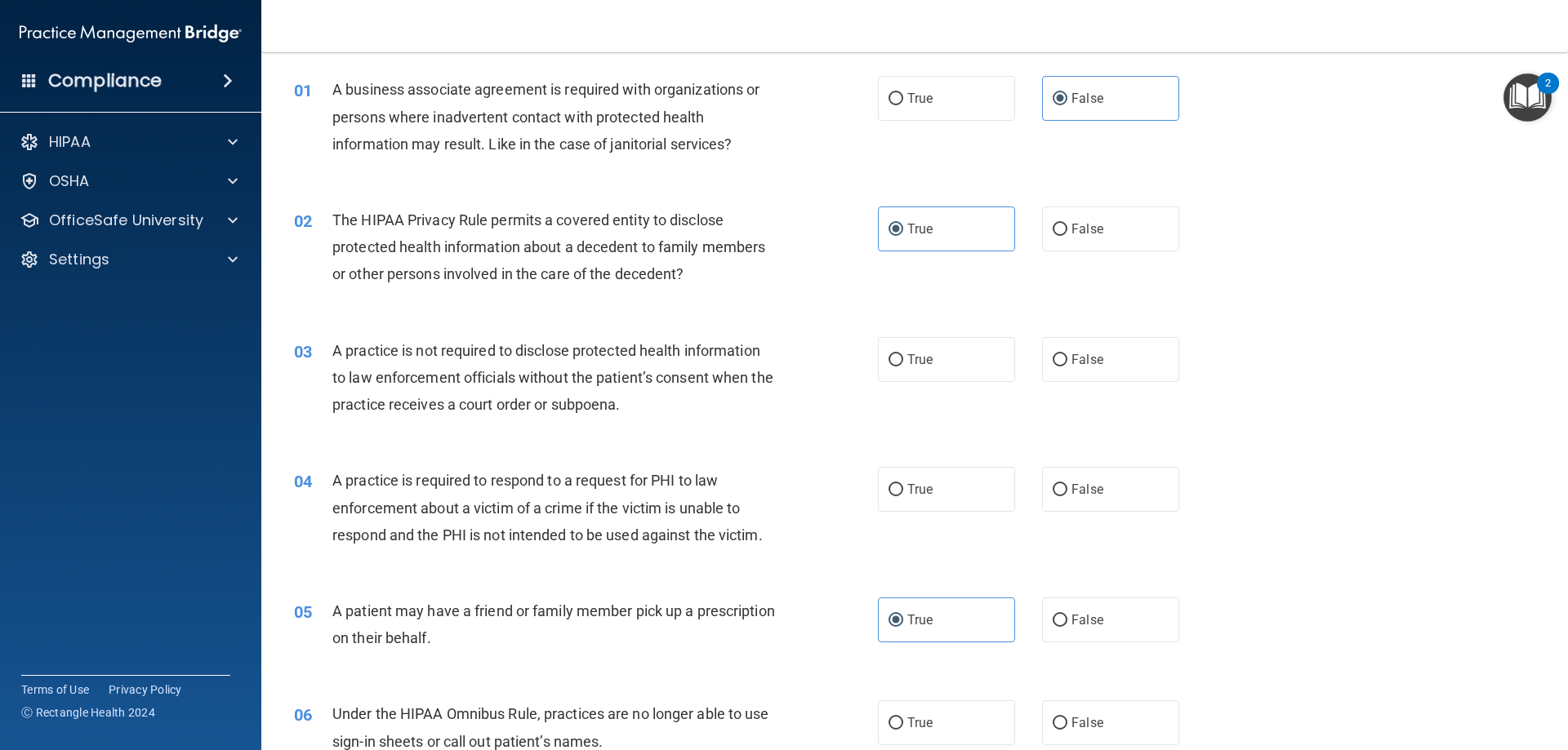
scroll to position [82, 0]
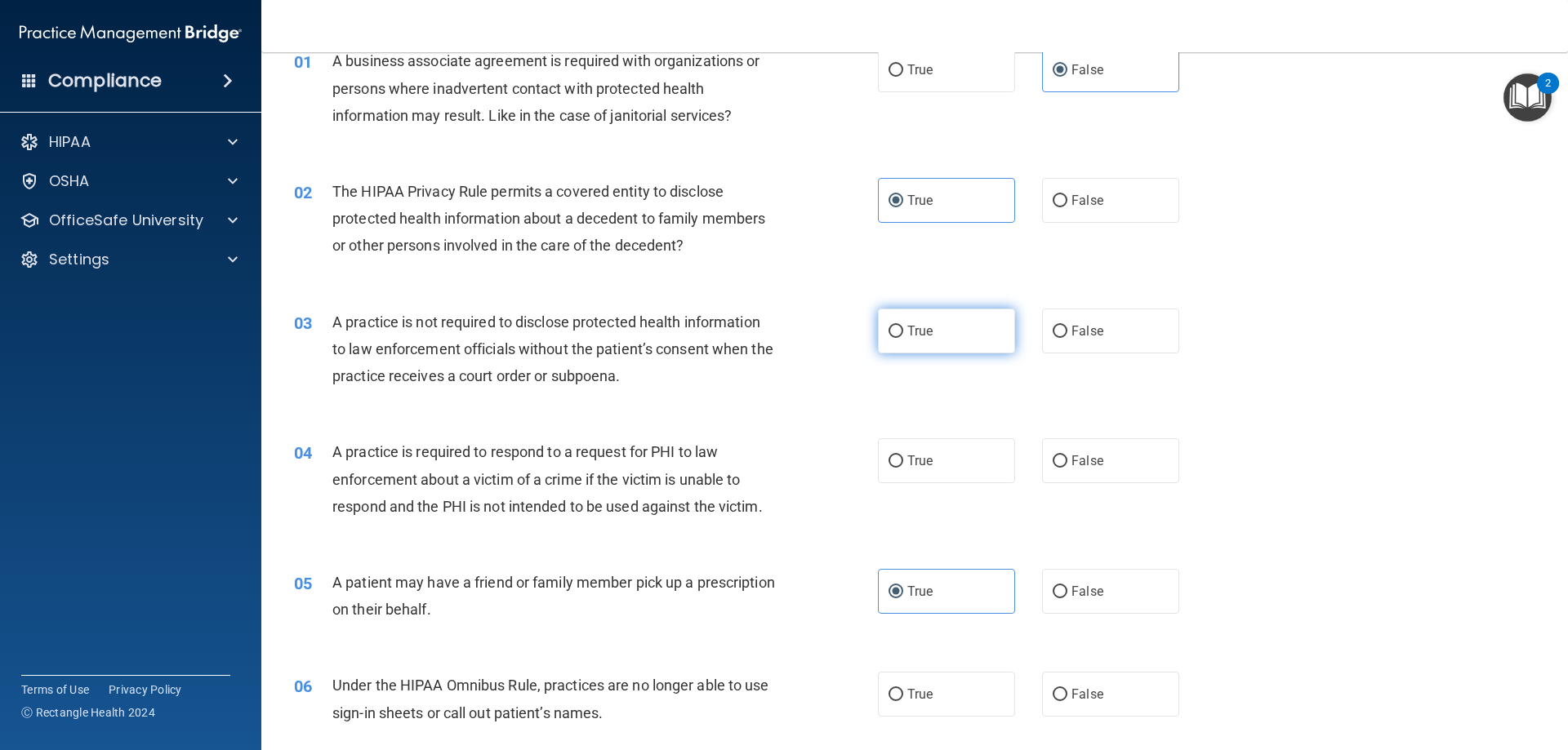
click at [948, 331] on label "True" at bounding box center [947, 330] width 137 height 45
click at [904, 331] on input "True" at bounding box center [895, 331] width 14 height 12
click at [908, 459] on span "True" at bounding box center [920, 461] width 26 height 15
click at [904, 459] on input "True" at bounding box center [895, 462] width 14 height 12
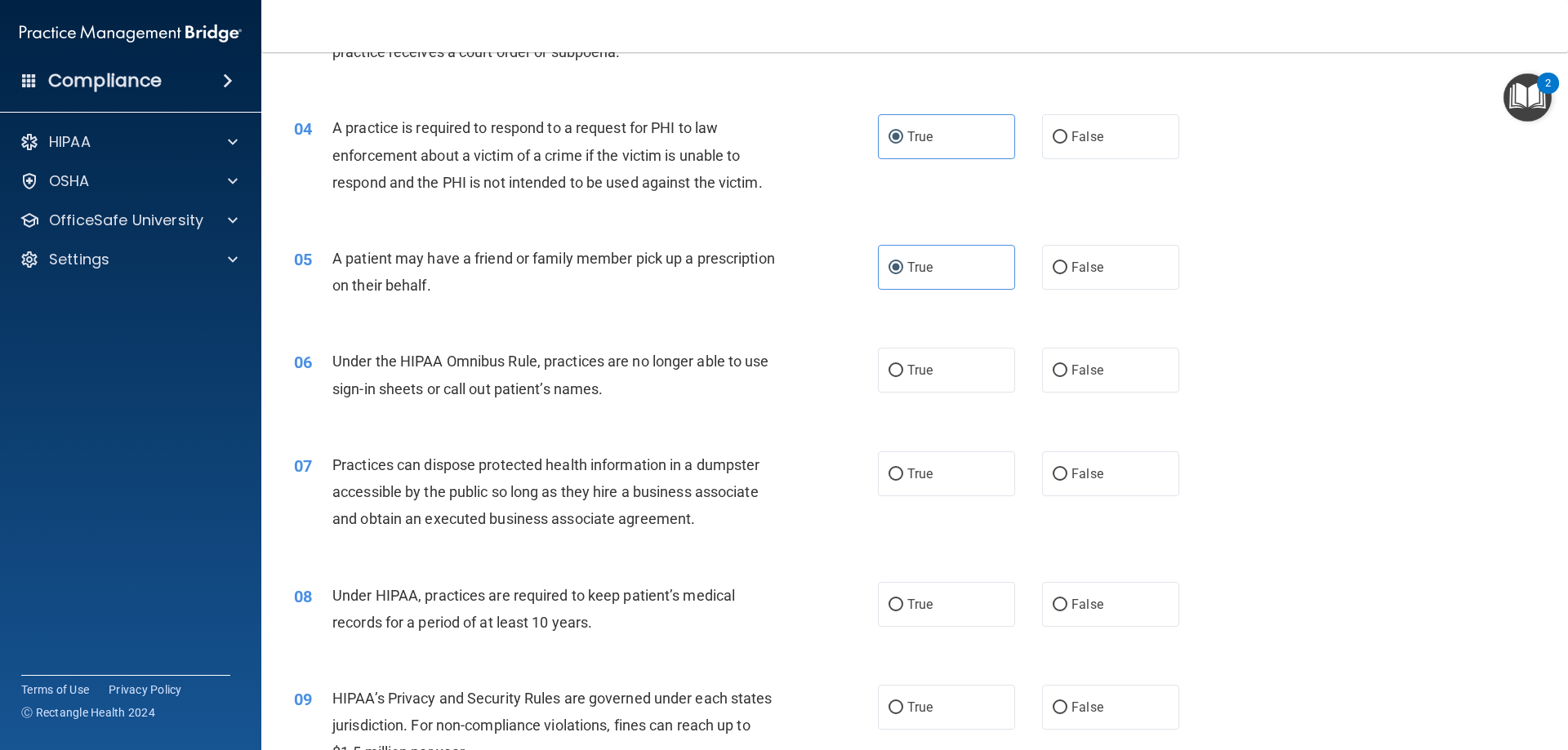
scroll to position [408, 0]
click at [1071, 381] on label "False" at bounding box center [1111, 367] width 137 height 45
click at [1068, 375] on input "False" at bounding box center [1059, 368] width 14 height 12
click at [1042, 477] on label "False" at bounding box center [1111, 471] width 137 height 45
click at [1053, 477] on input "False" at bounding box center [1059, 472] width 14 height 12
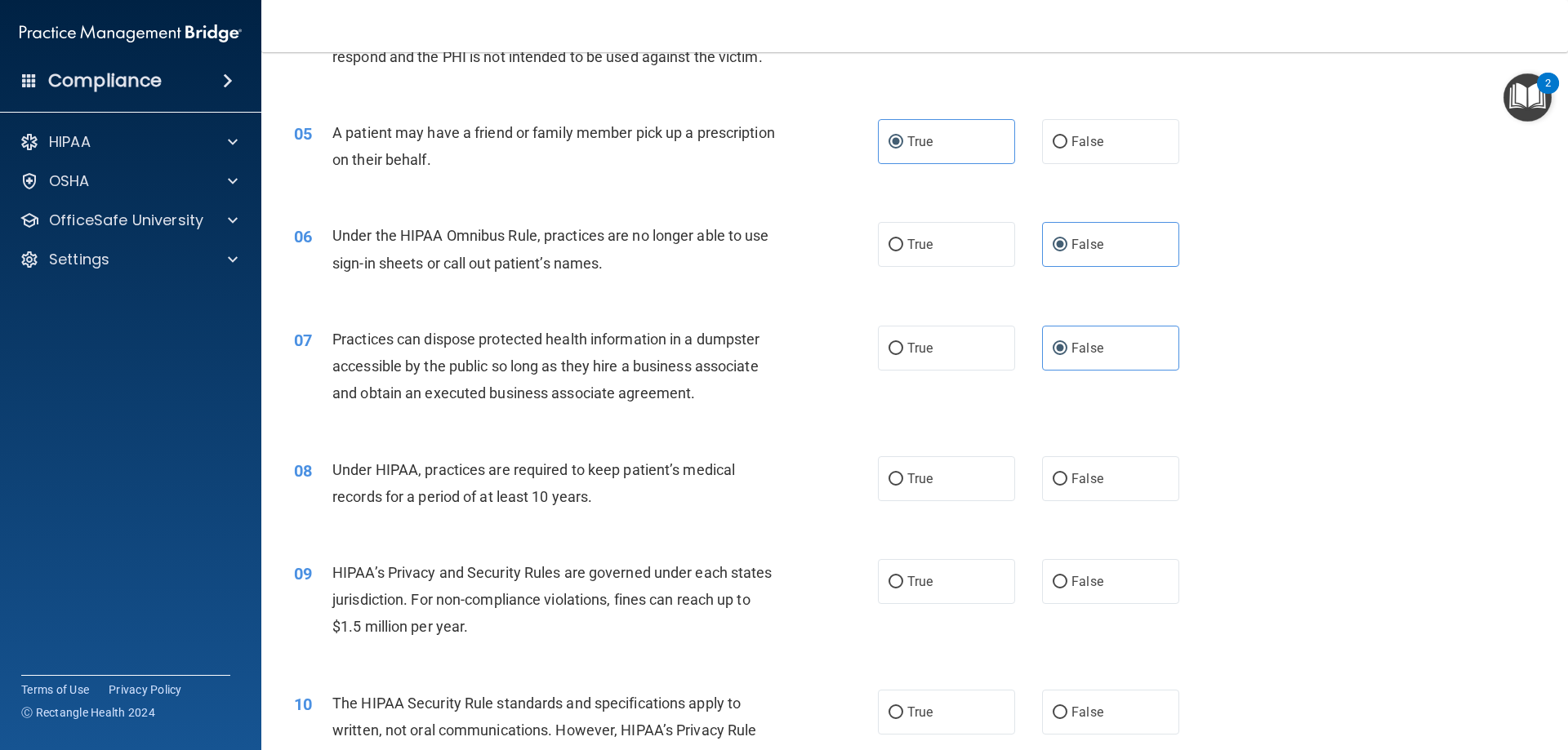
scroll to position [572, 0]
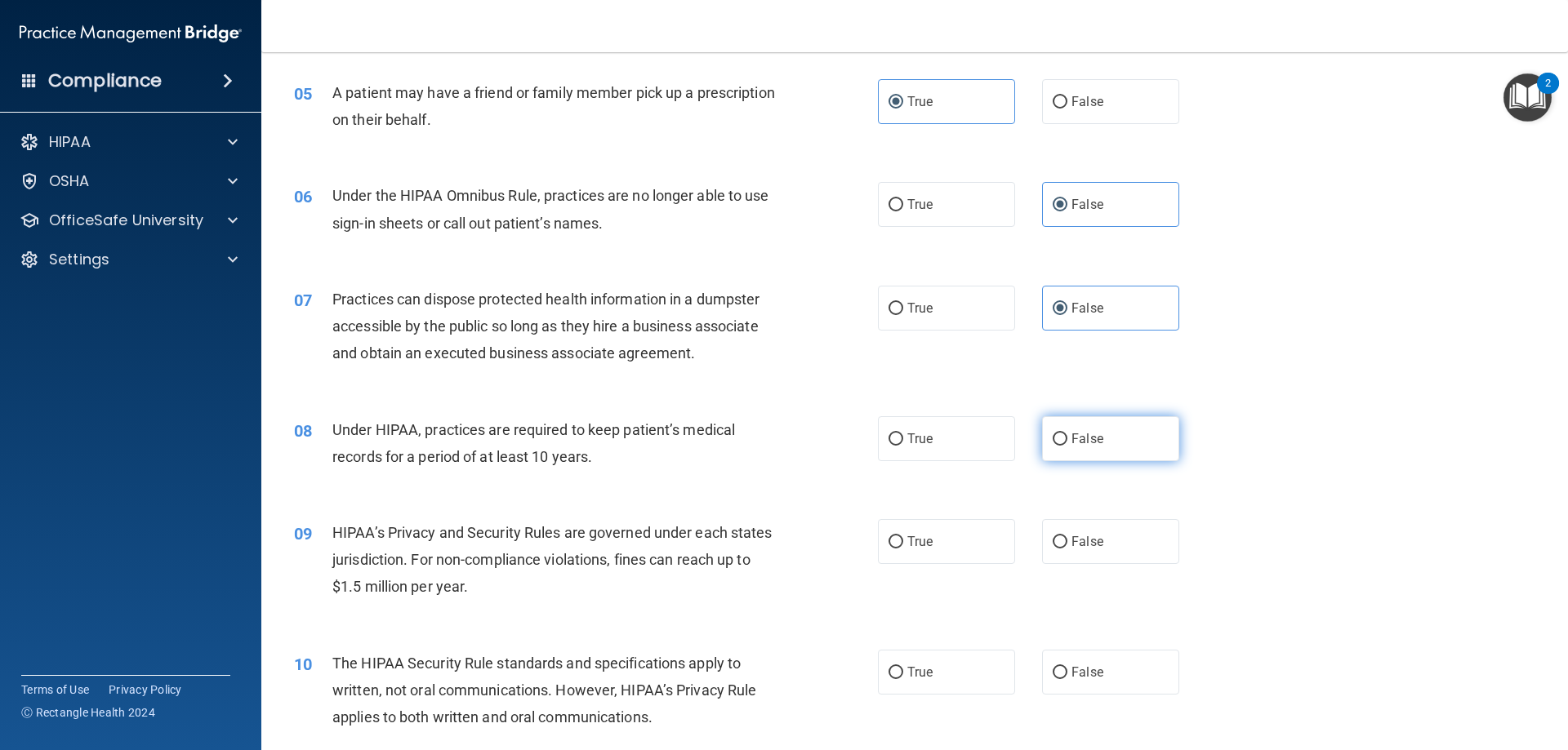
click at [1087, 444] on span "False" at bounding box center [1087, 439] width 31 height 15
click at [1068, 444] on input "False" at bounding box center [1059, 439] width 14 height 12
click at [1056, 538] on input "False" at bounding box center [1059, 542] width 14 height 12
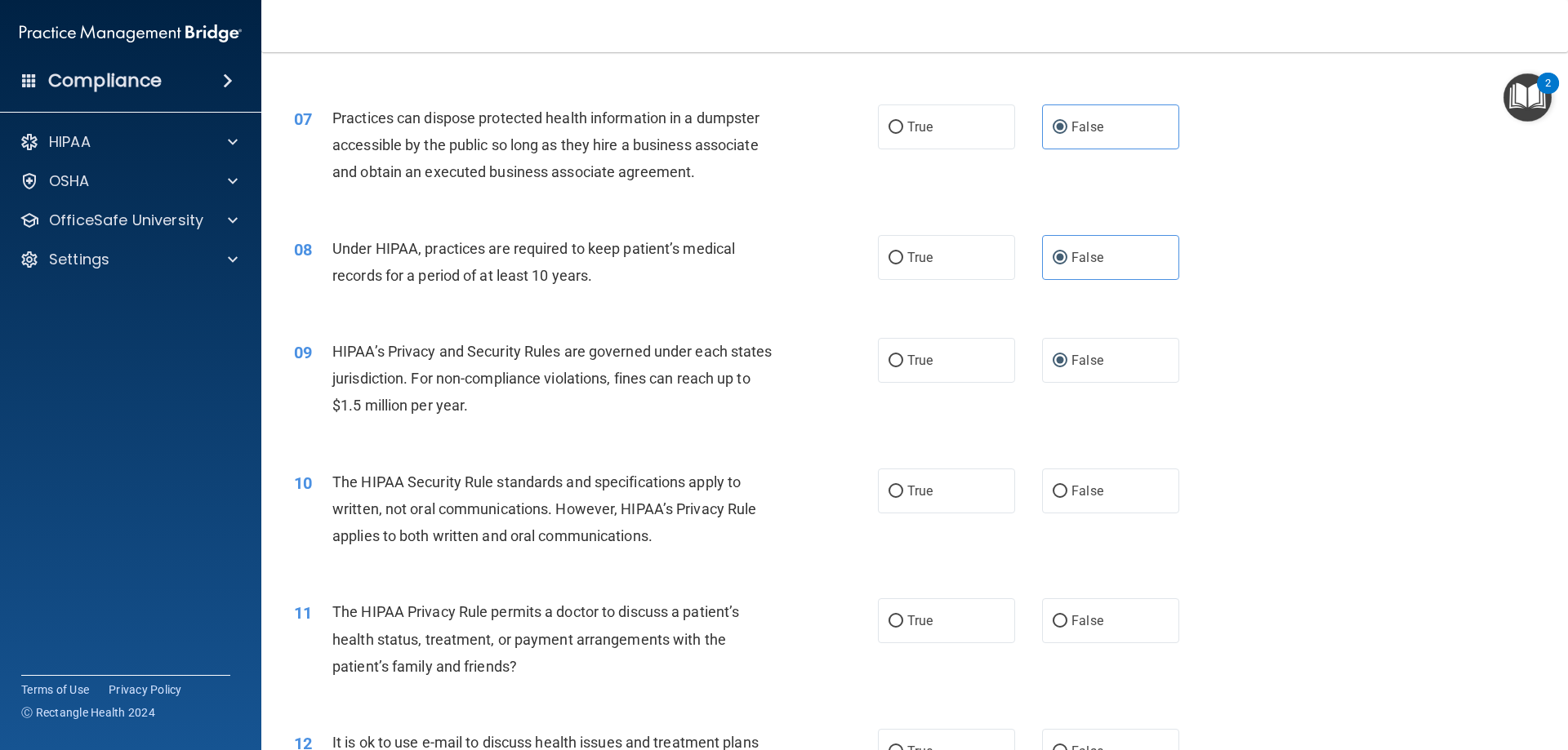
scroll to position [817, 0]
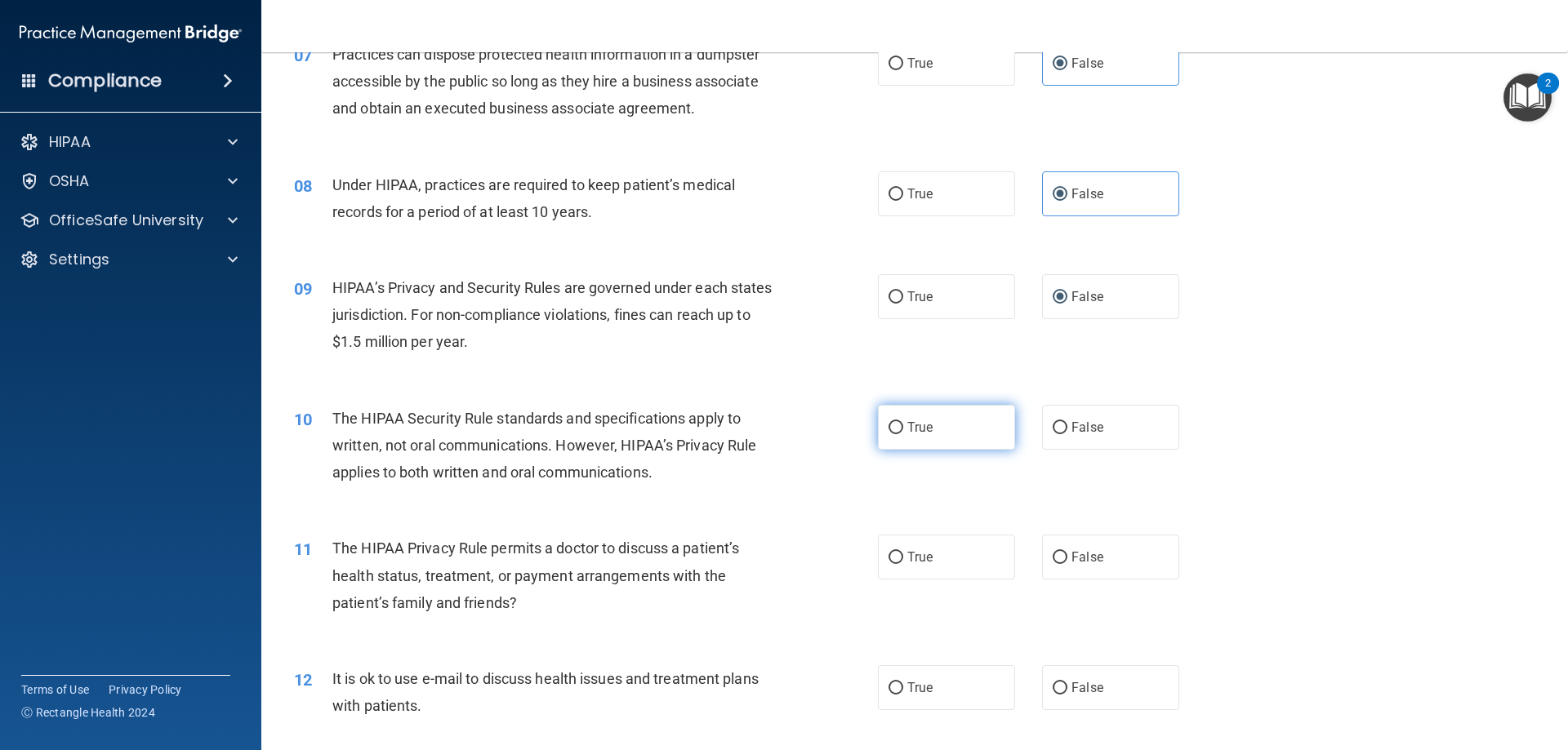
click at [929, 442] on label "True" at bounding box center [947, 427] width 137 height 45
click at [904, 434] on input "True" at bounding box center [895, 427] width 14 height 12
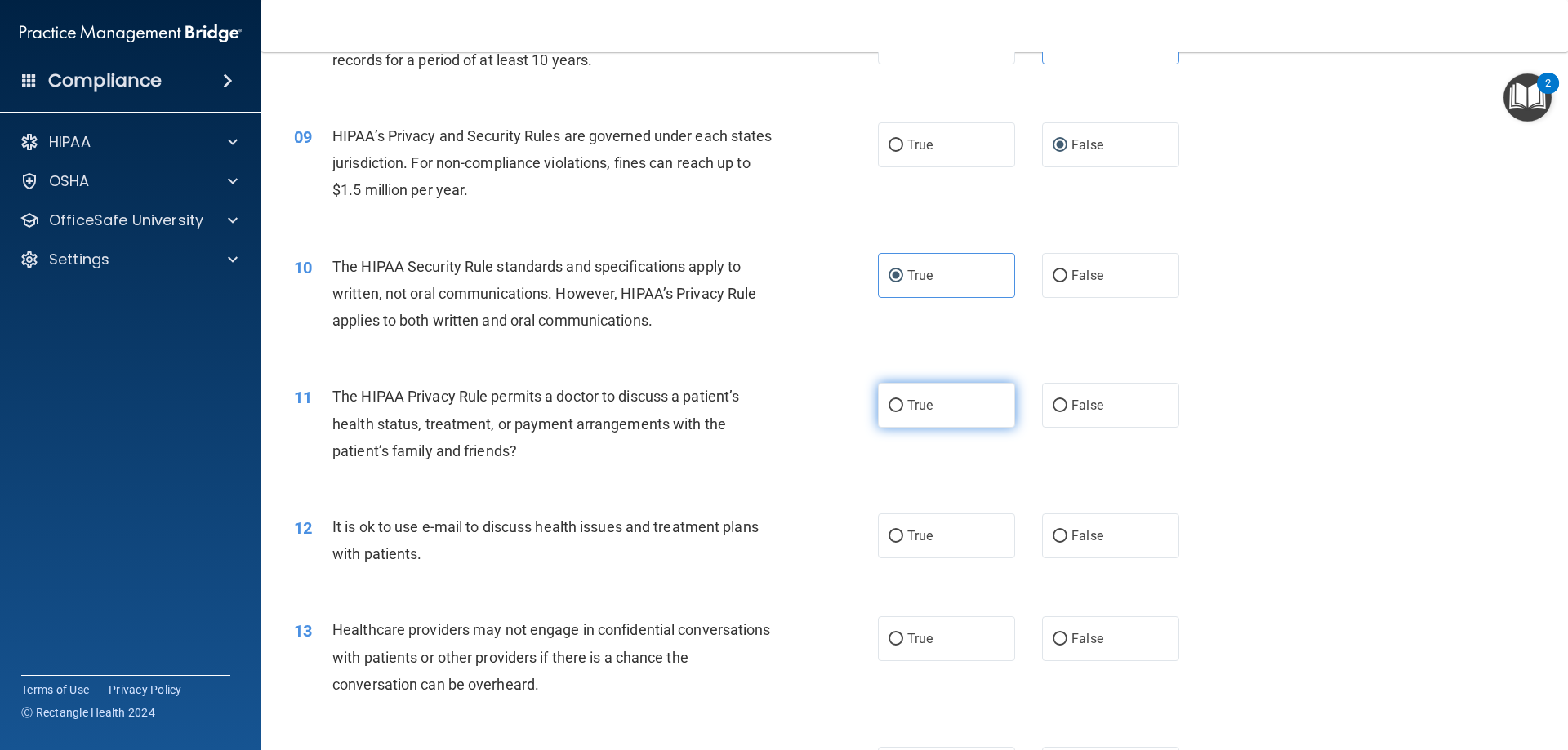
scroll to position [980, 0]
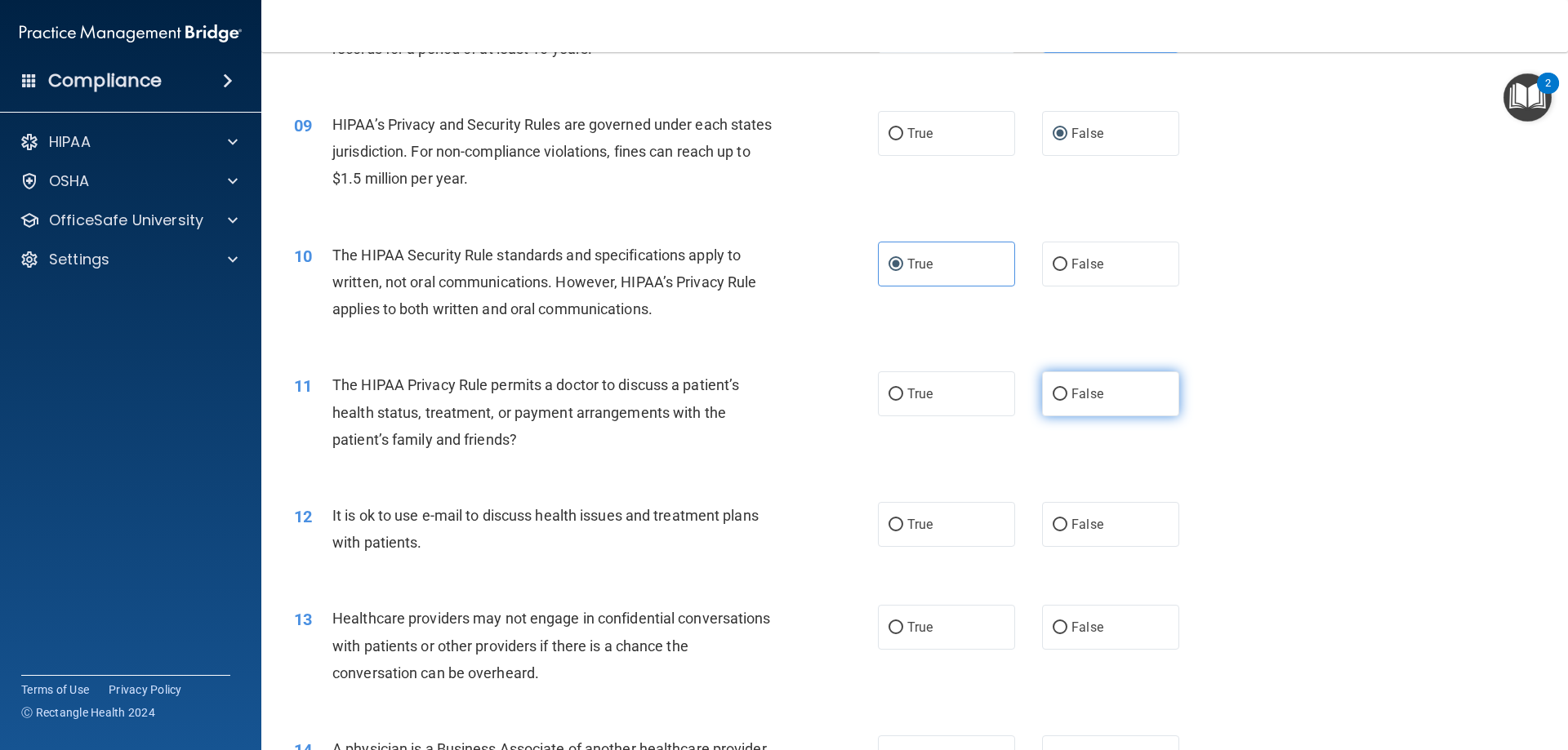
click at [1111, 402] on label "False" at bounding box center [1111, 393] width 137 height 45
click at [1068, 401] on input "False" at bounding box center [1059, 394] width 14 height 12
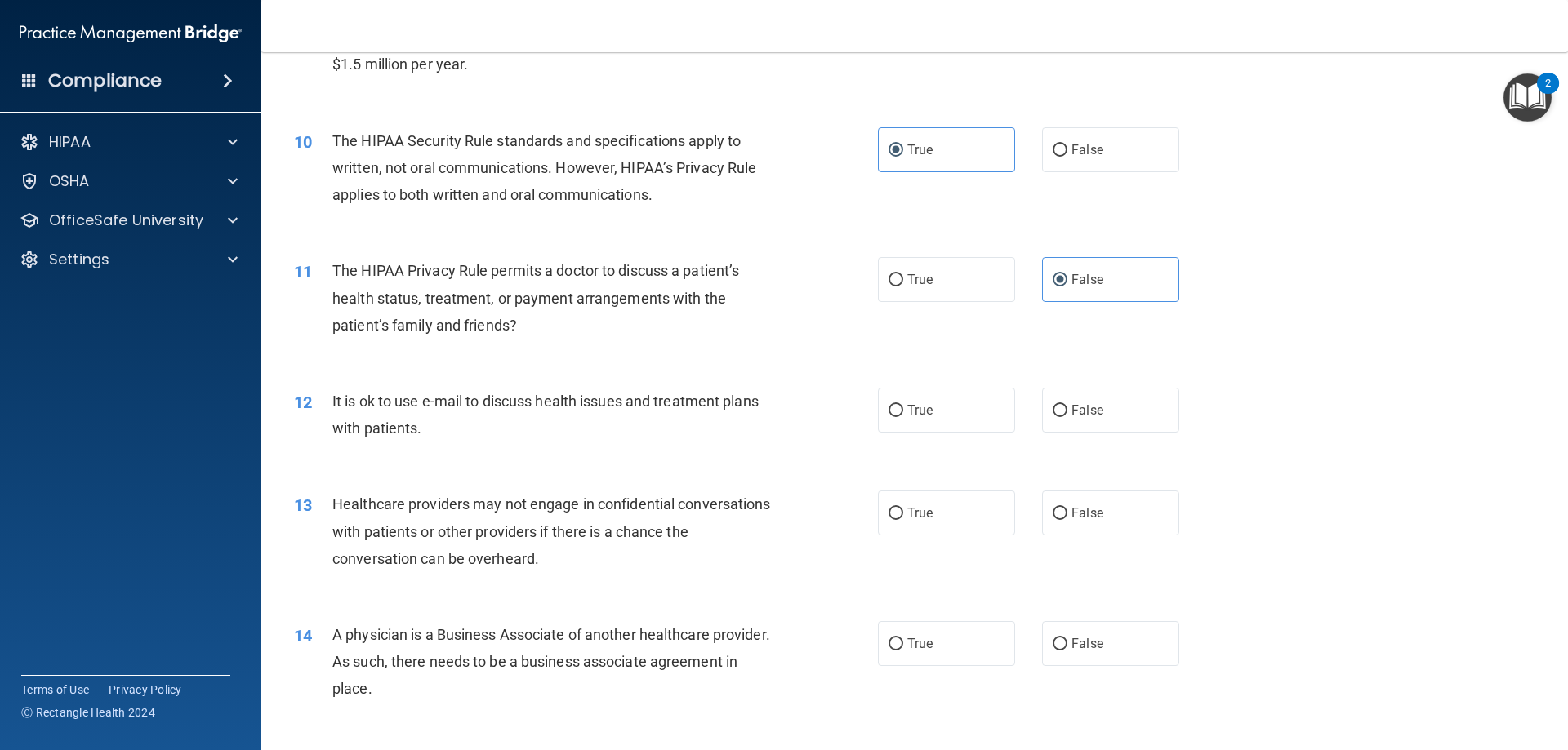
scroll to position [1225, 0]
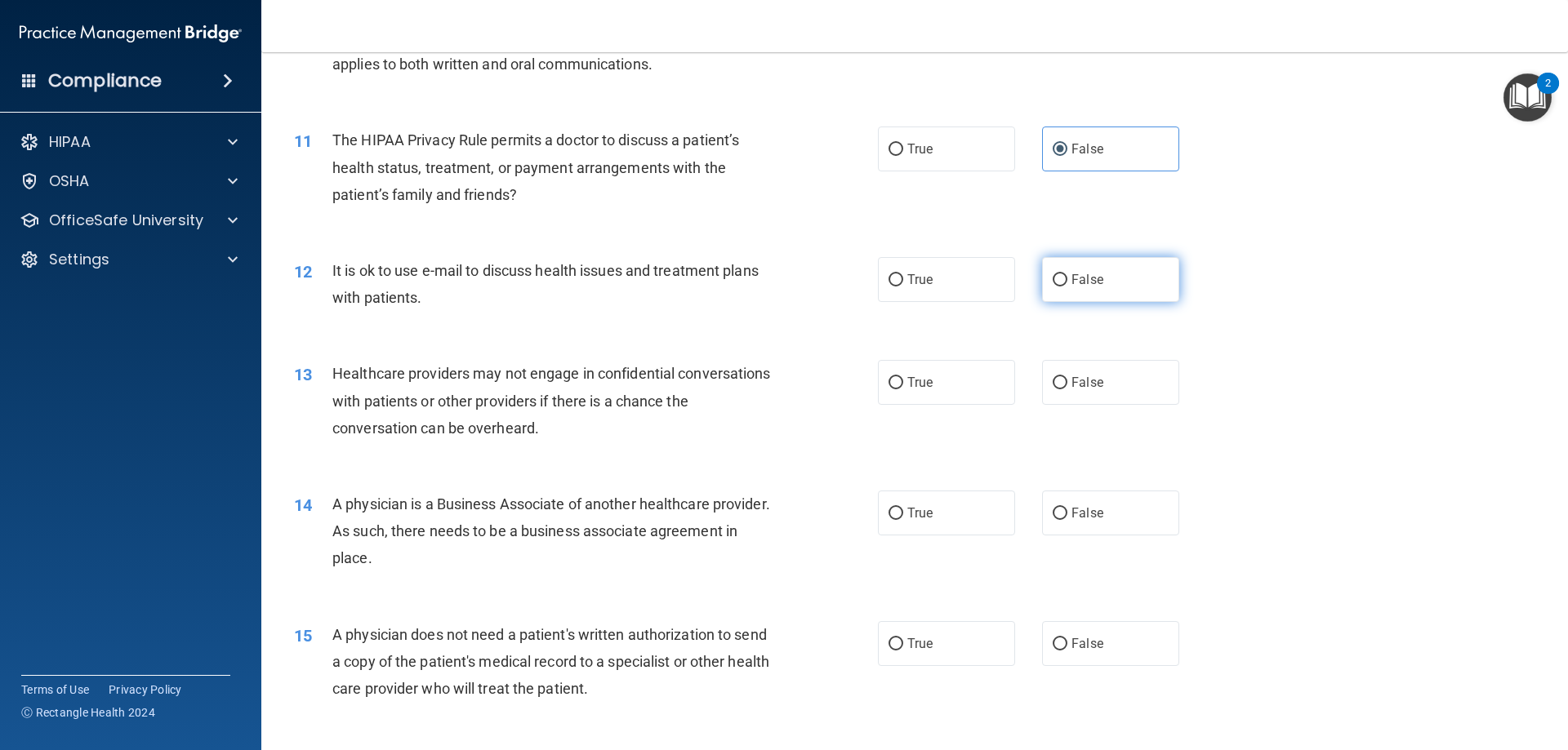
click at [1102, 292] on label "False" at bounding box center [1111, 280] width 137 height 45
click at [1068, 286] on input "False" at bounding box center [1059, 281] width 14 height 12
click at [1070, 394] on label "False" at bounding box center [1111, 382] width 137 height 45
click at [1068, 389] on input "False" at bounding box center [1059, 383] width 14 height 12
click at [1098, 501] on label "False" at bounding box center [1111, 512] width 137 height 45
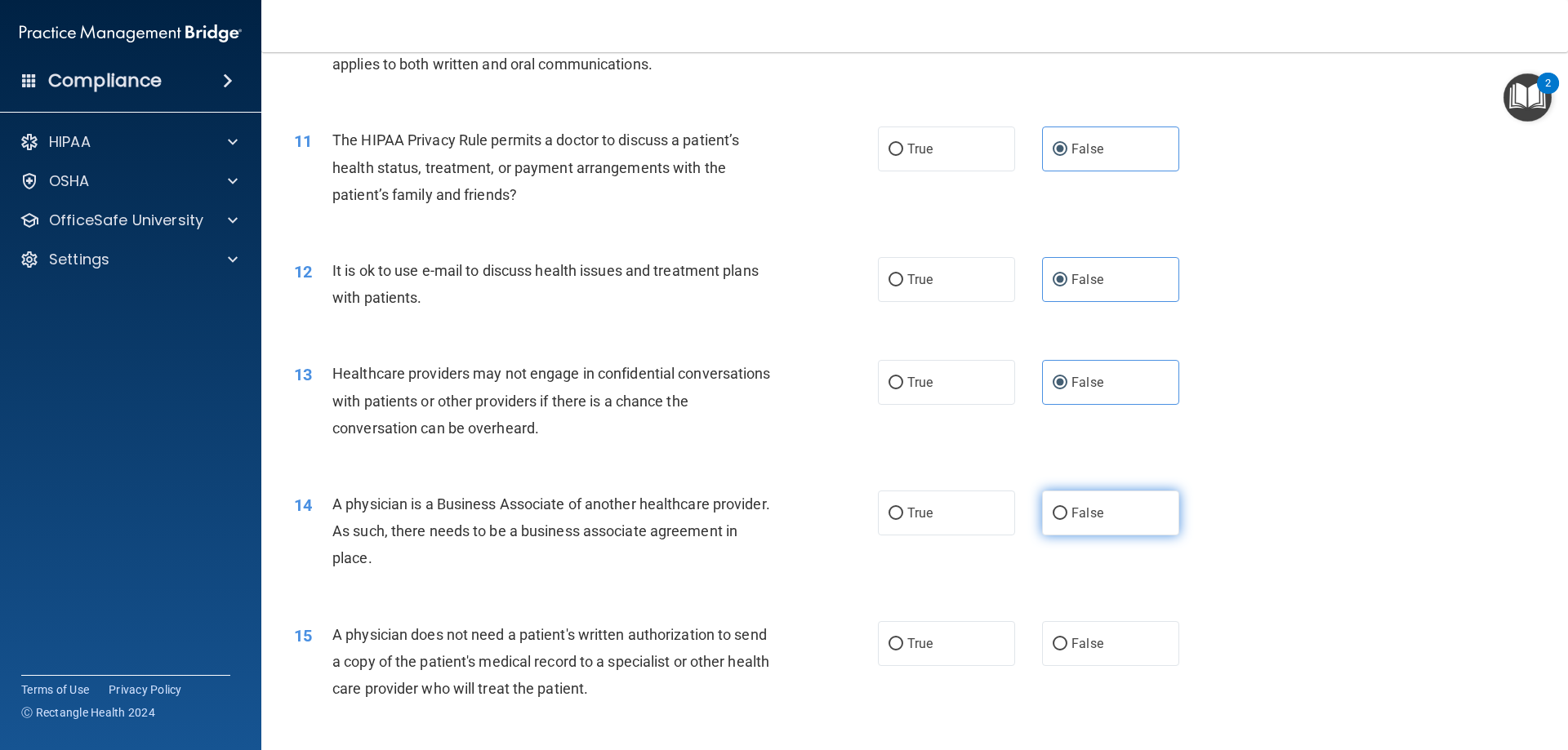
click at [1068, 508] on input "False" at bounding box center [1059, 513] width 14 height 12
click at [921, 273] on span "True" at bounding box center [920, 280] width 26 height 15
click at [904, 275] on input "True" at bounding box center [895, 281] width 14 height 12
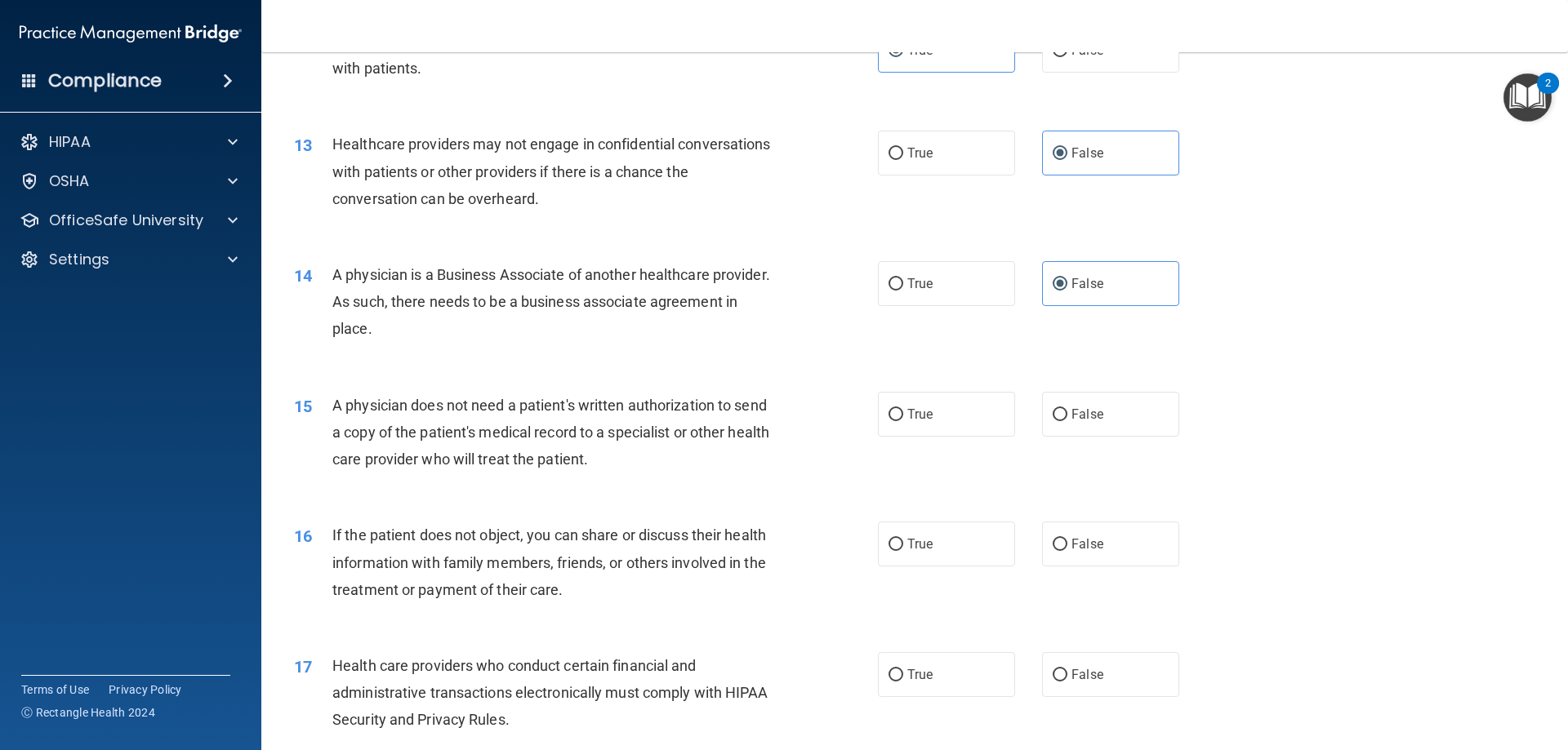
scroll to position [1469, 0]
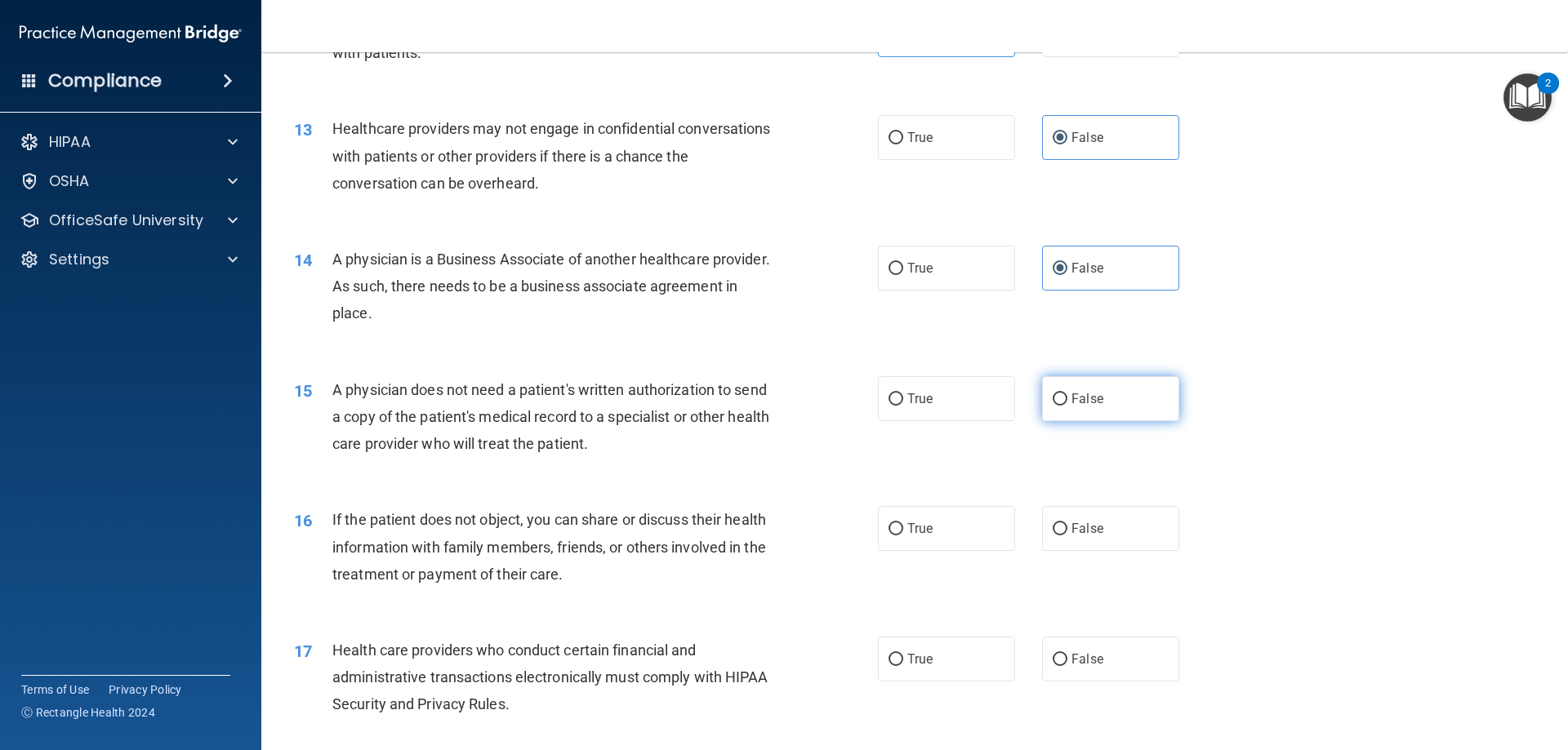
click at [1053, 393] on input "False" at bounding box center [1059, 399] width 14 height 12
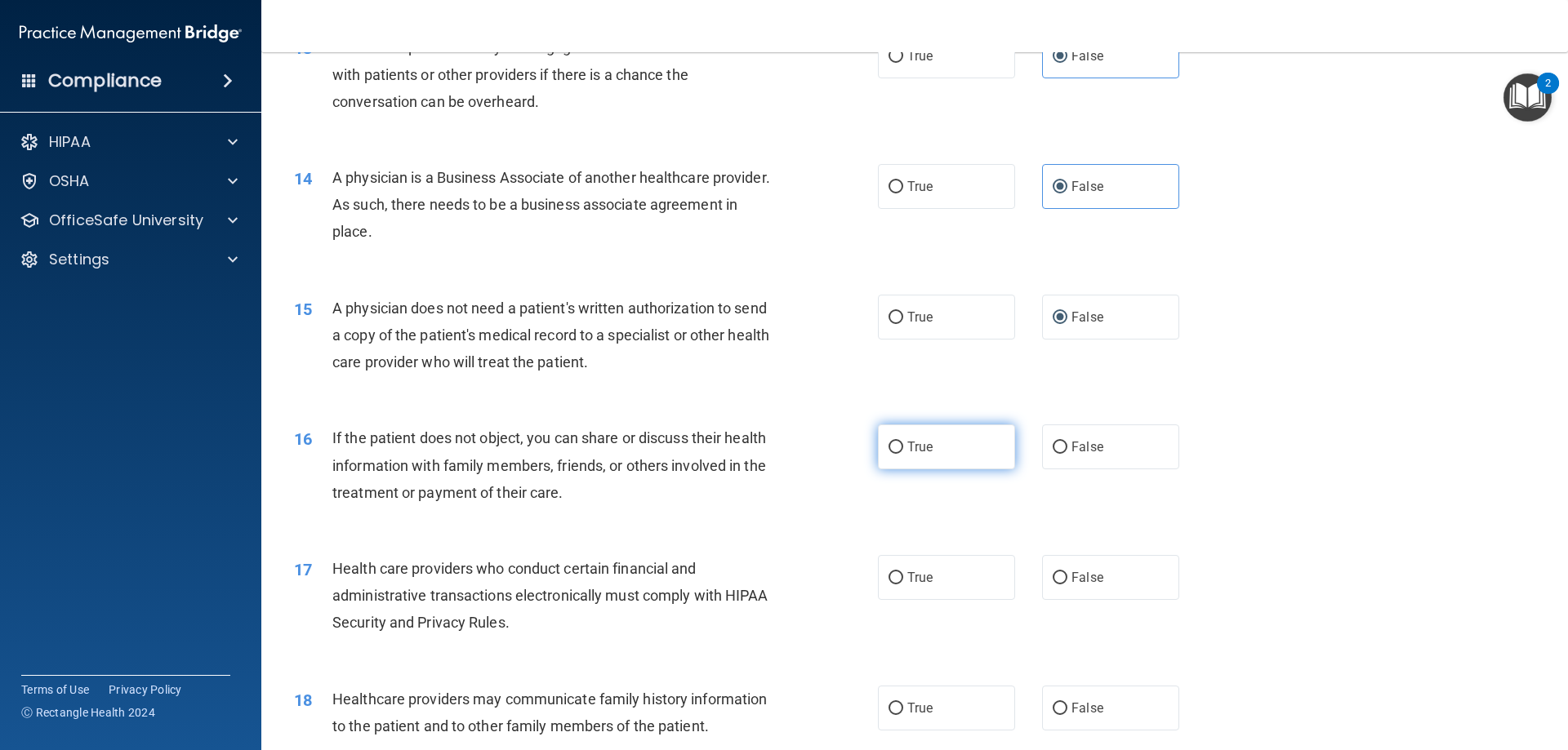
click at [944, 459] on label "True" at bounding box center [947, 447] width 137 height 45
click at [904, 454] on input "True" at bounding box center [895, 448] width 14 height 12
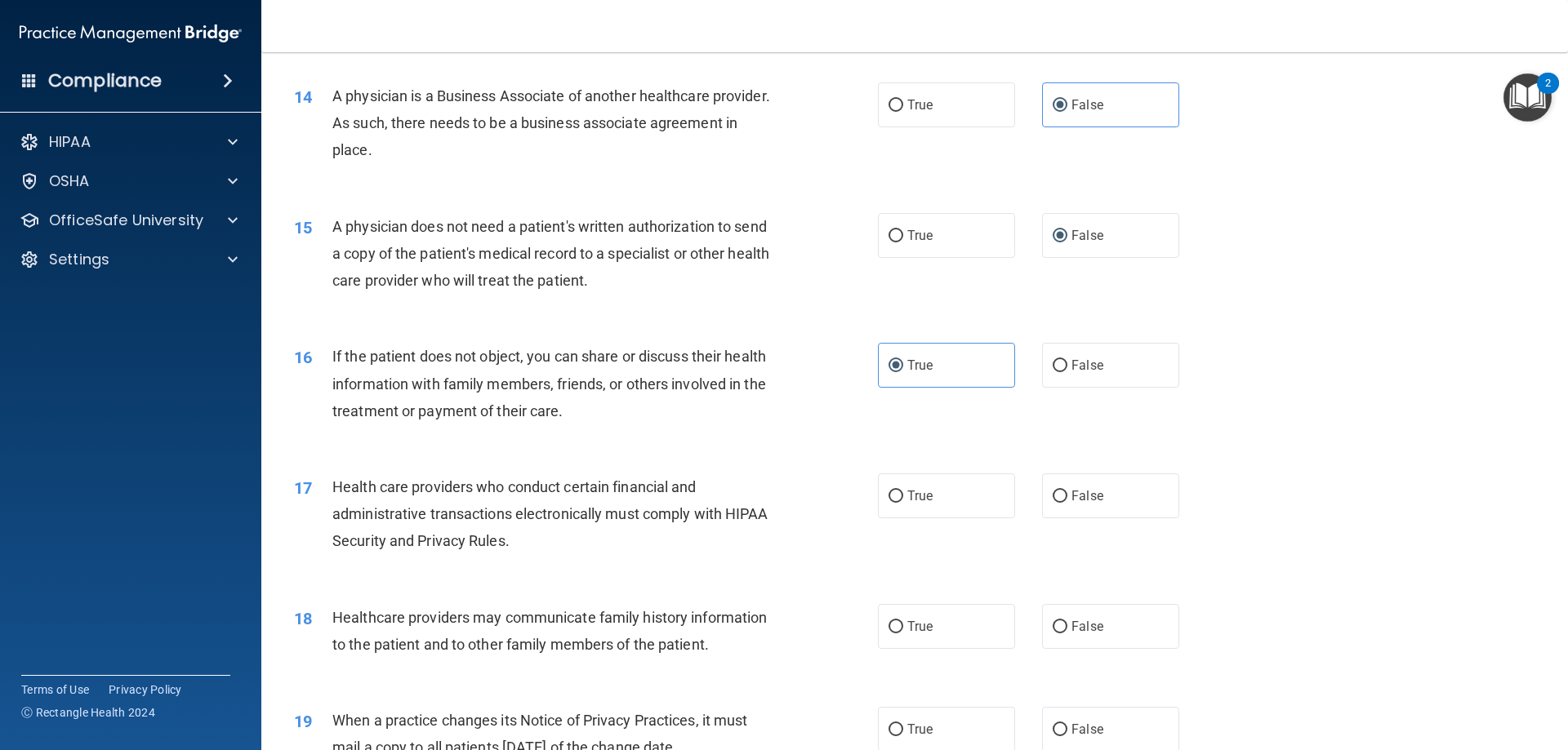
scroll to position [1715, 0]
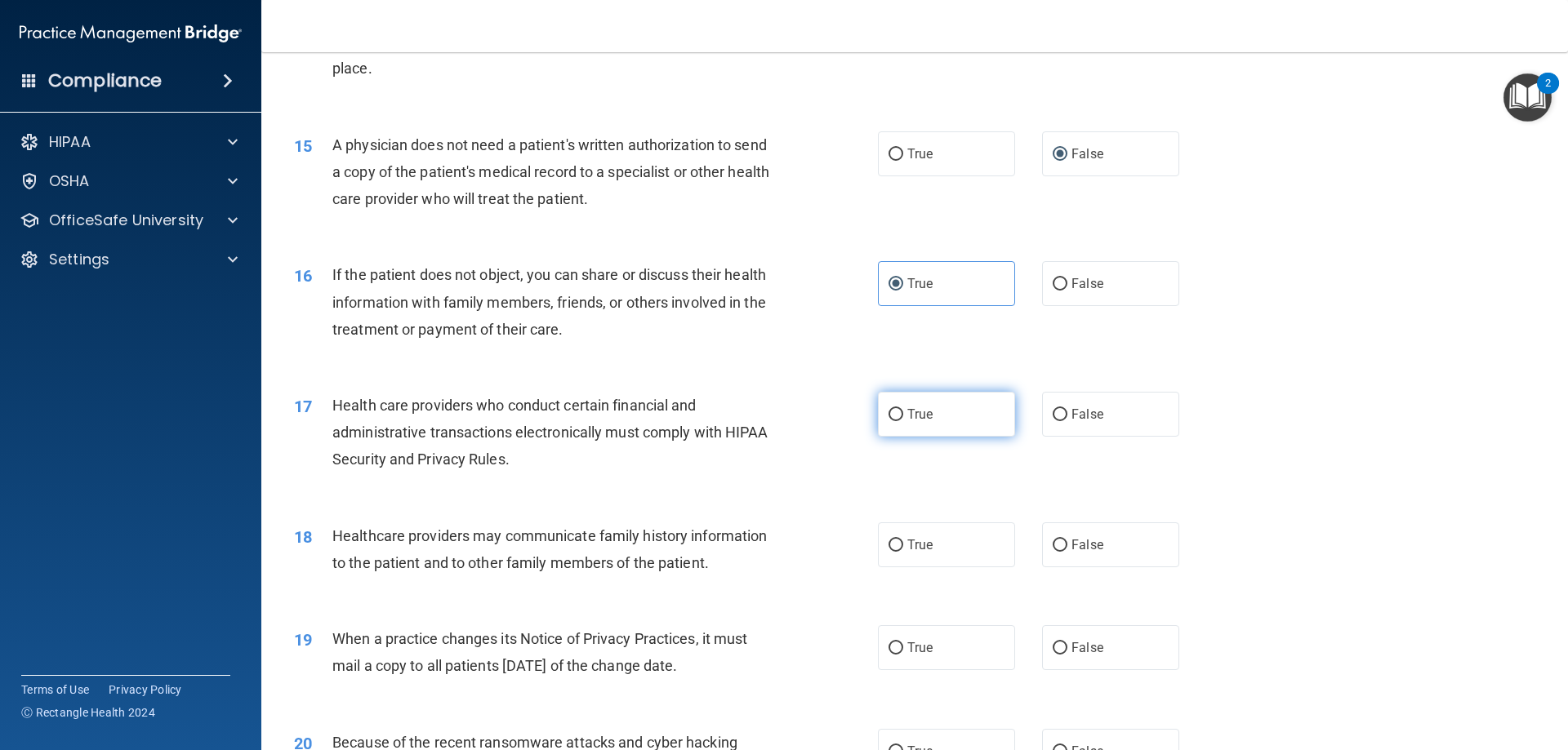
click at [904, 405] on label "True" at bounding box center [947, 414] width 137 height 45
click at [904, 409] on input "True" at bounding box center [895, 415] width 14 height 12
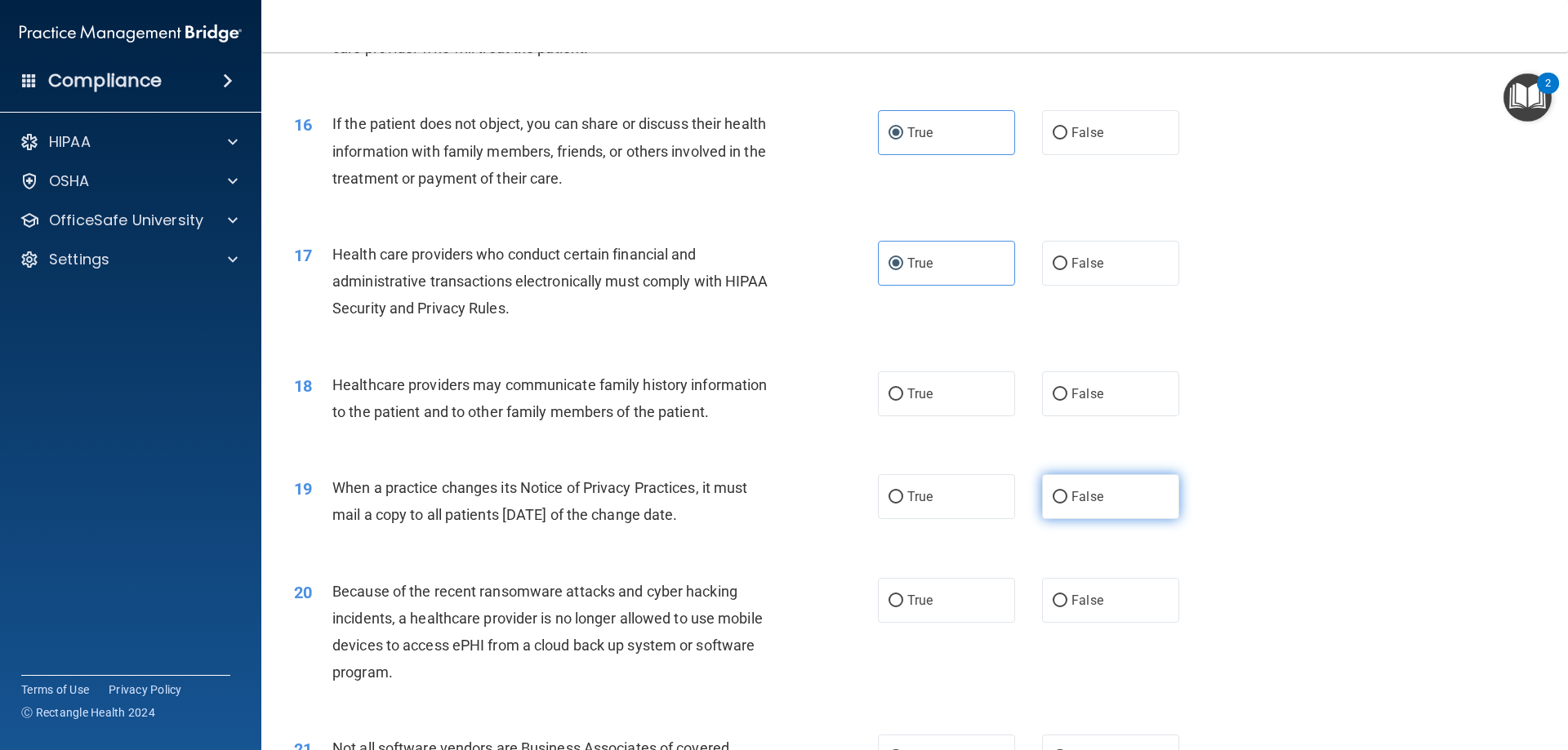
scroll to position [1878, 0]
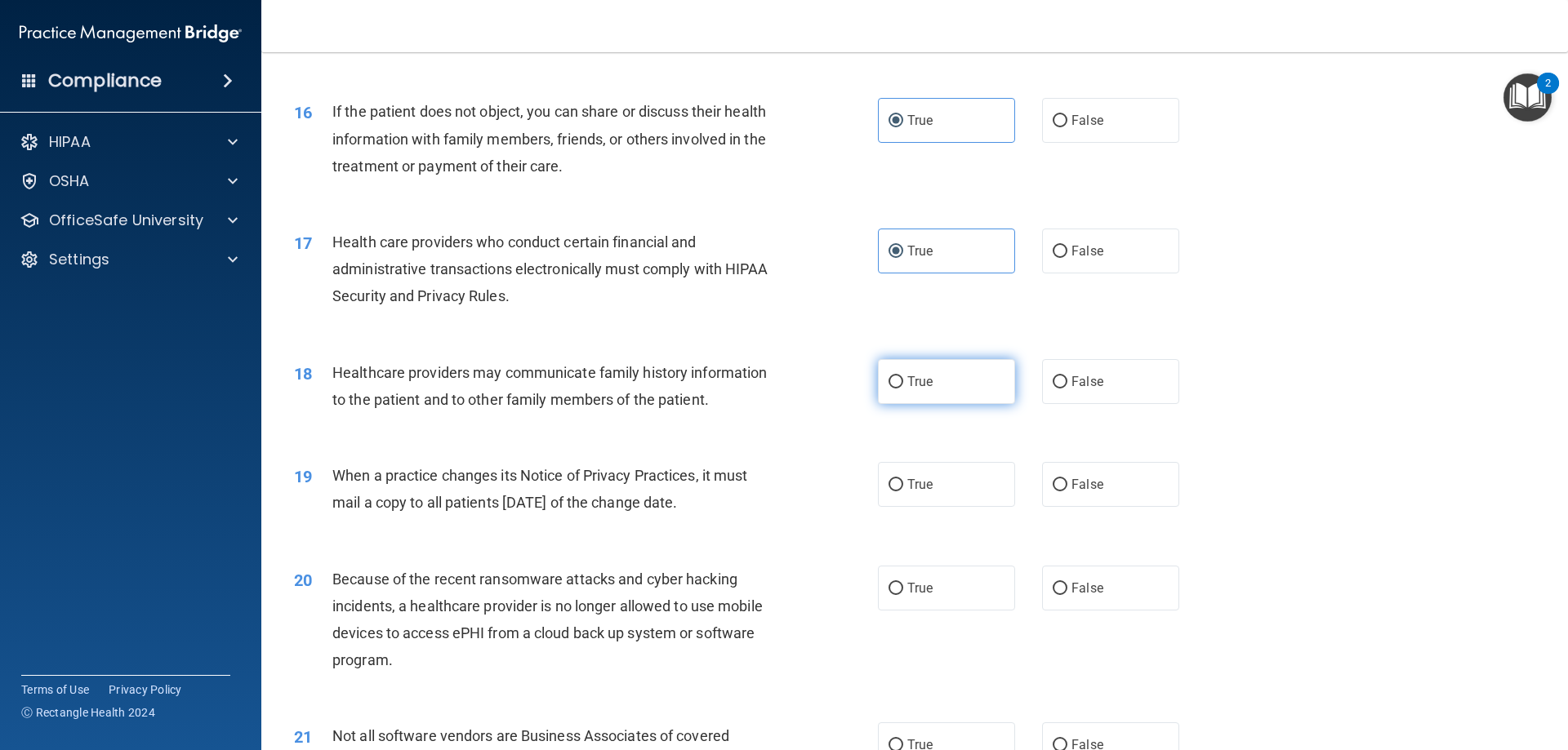
click at [963, 385] on label "True" at bounding box center [947, 382] width 137 height 45
click at [904, 385] on input "True" at bounding box center [895, 383] width 14 height 12
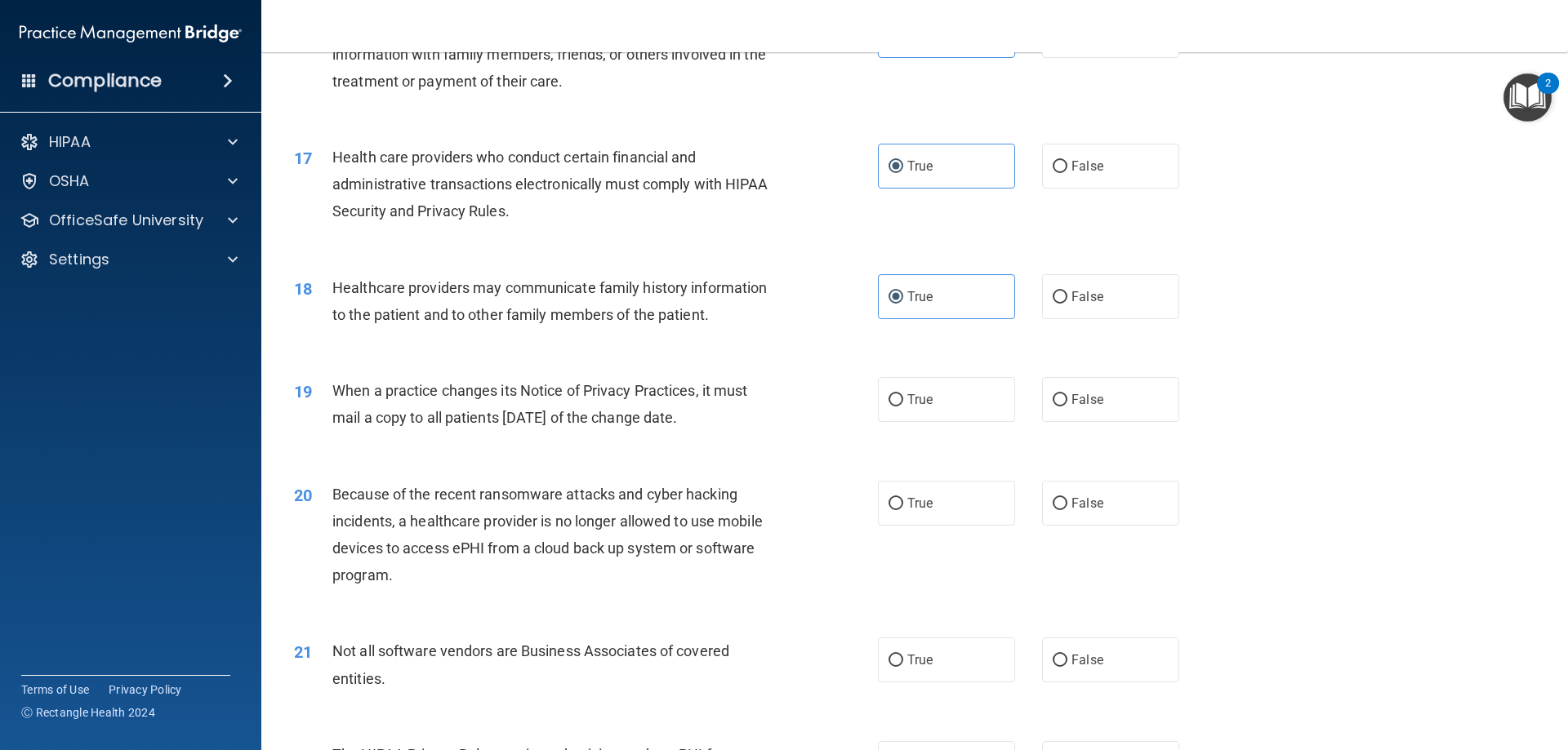
scroll to position [2041, 0]
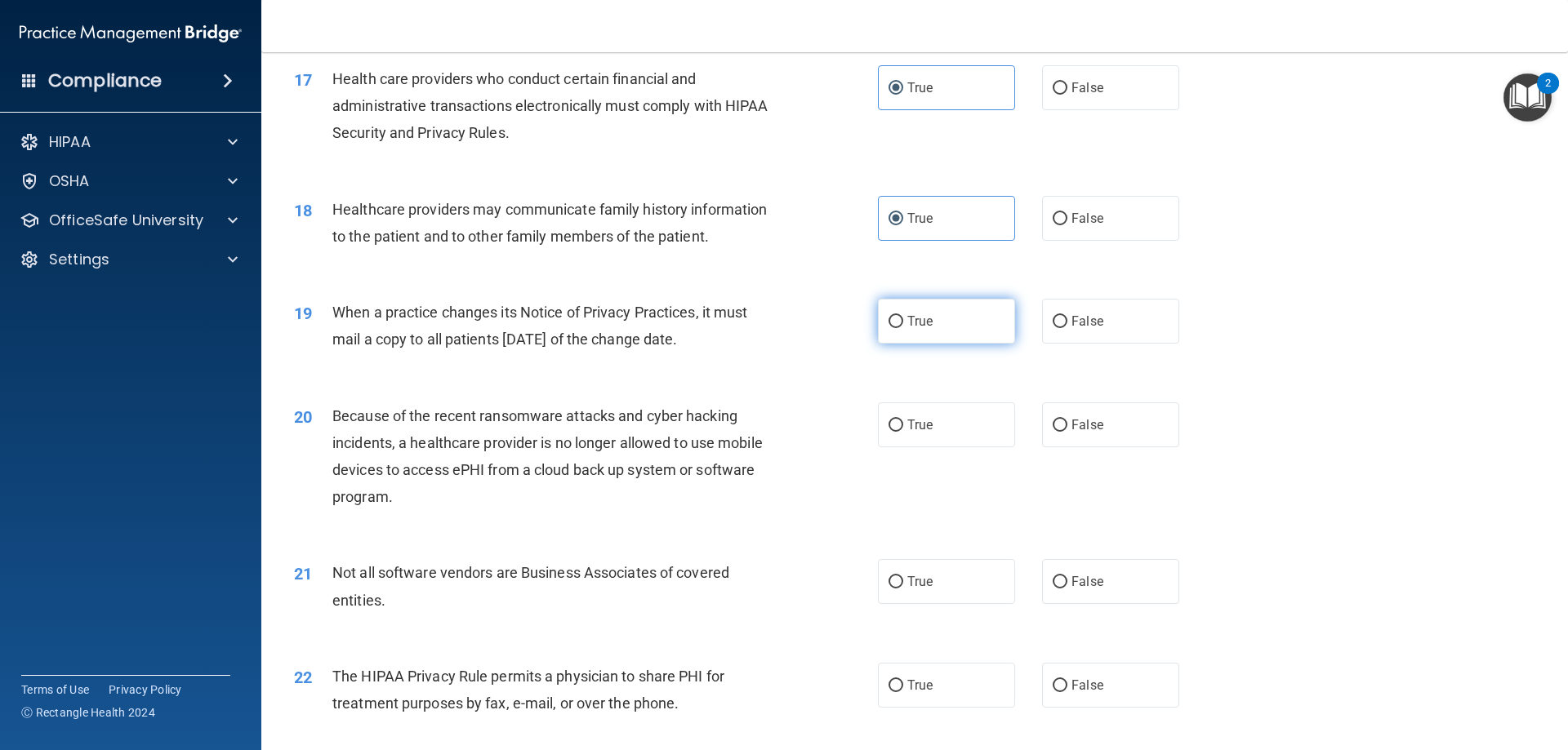
click at [895, 325] on input "True" at bounding box center [895, 322] width 14 height 12
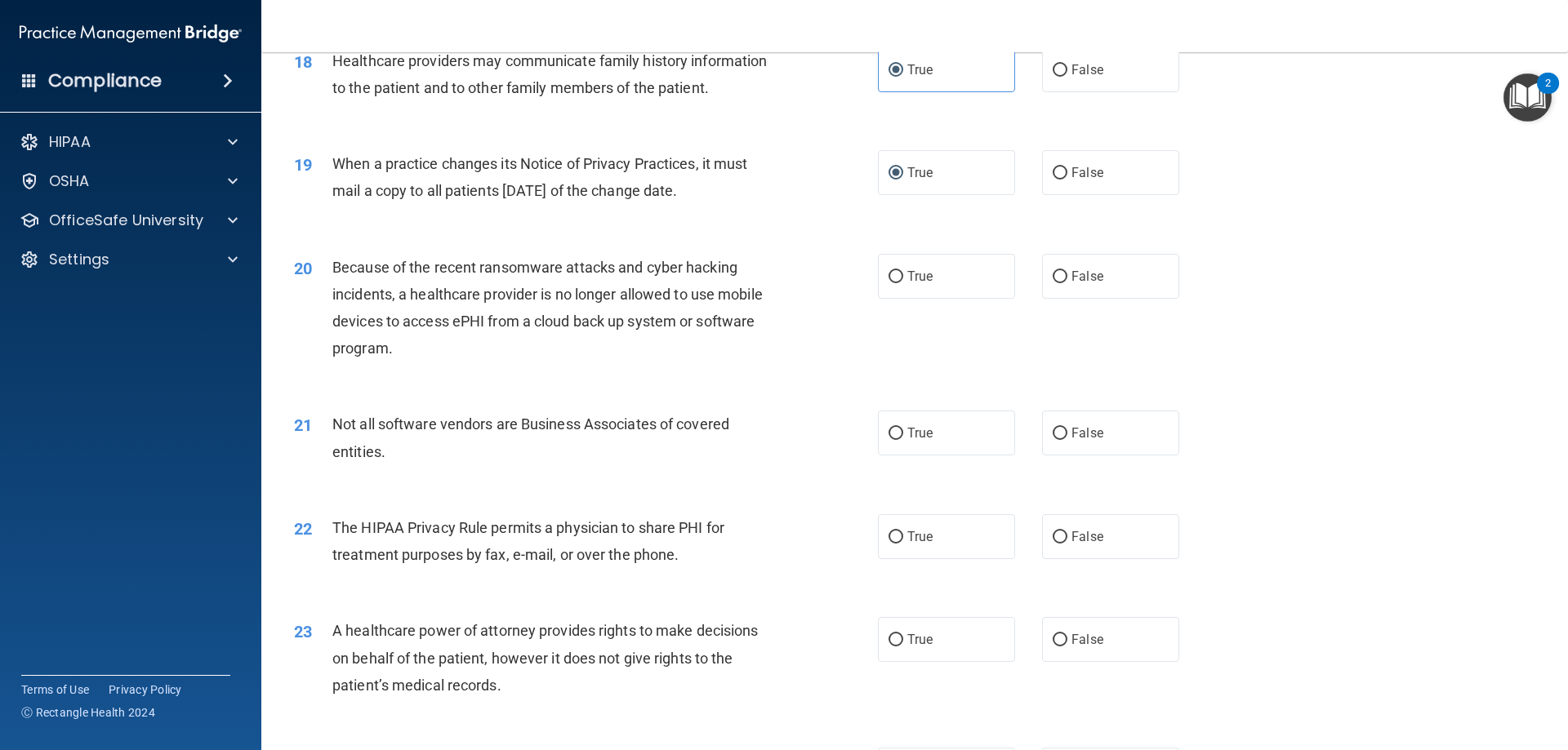
scroll to position [2205, 0]
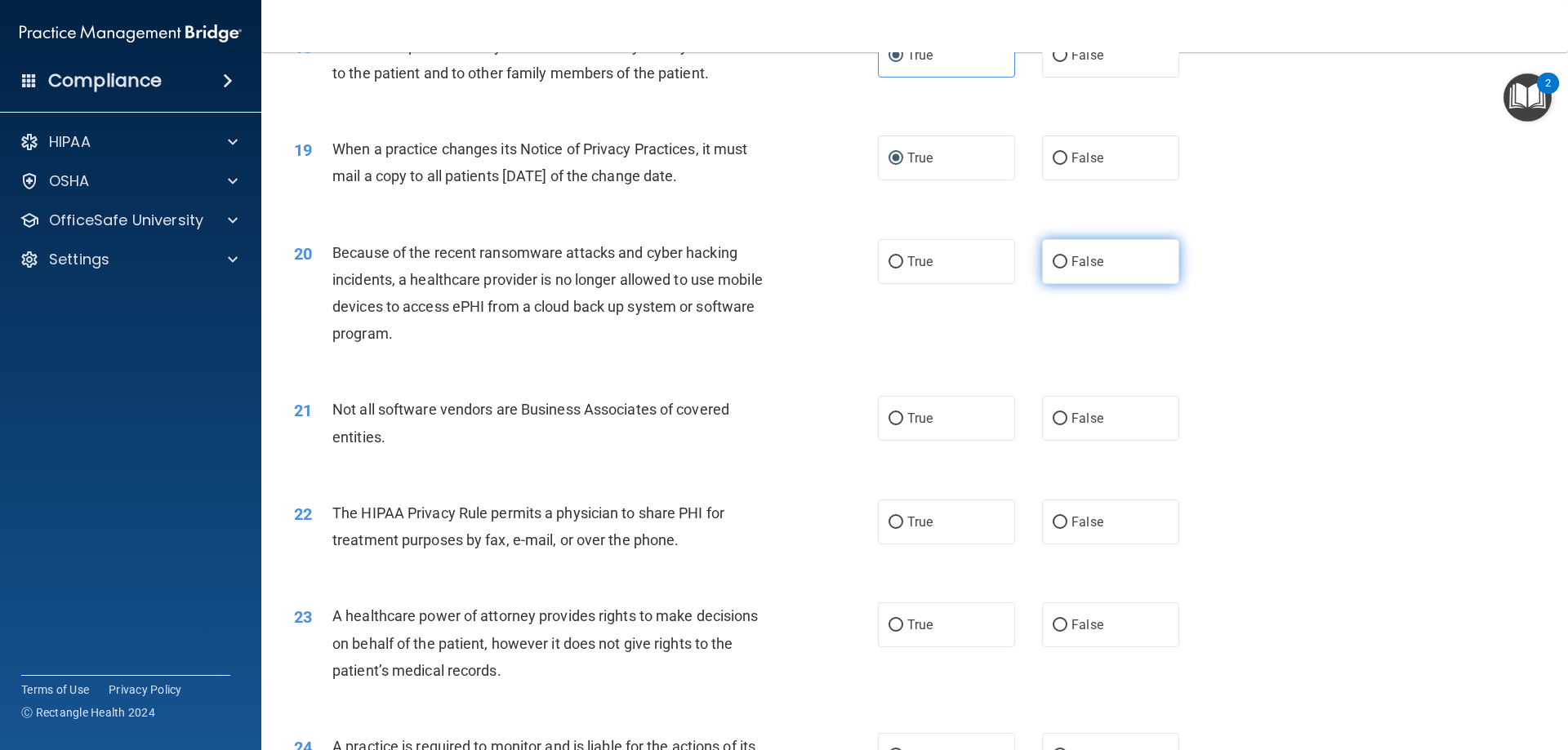
click at [1053, 266] on input "False" at bounding box center [1059, 262] width 14 height 12
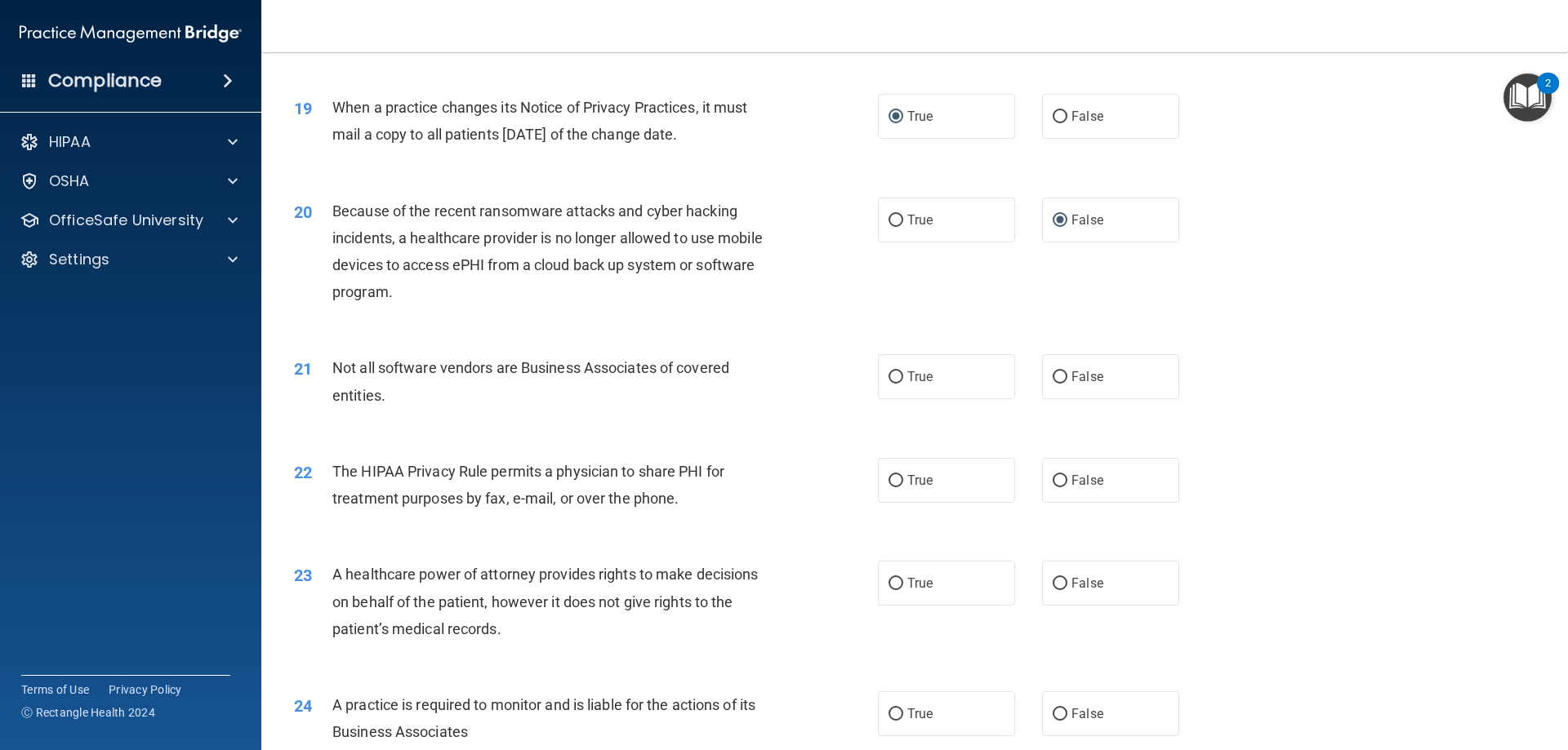
scroll to position [2286, 0]
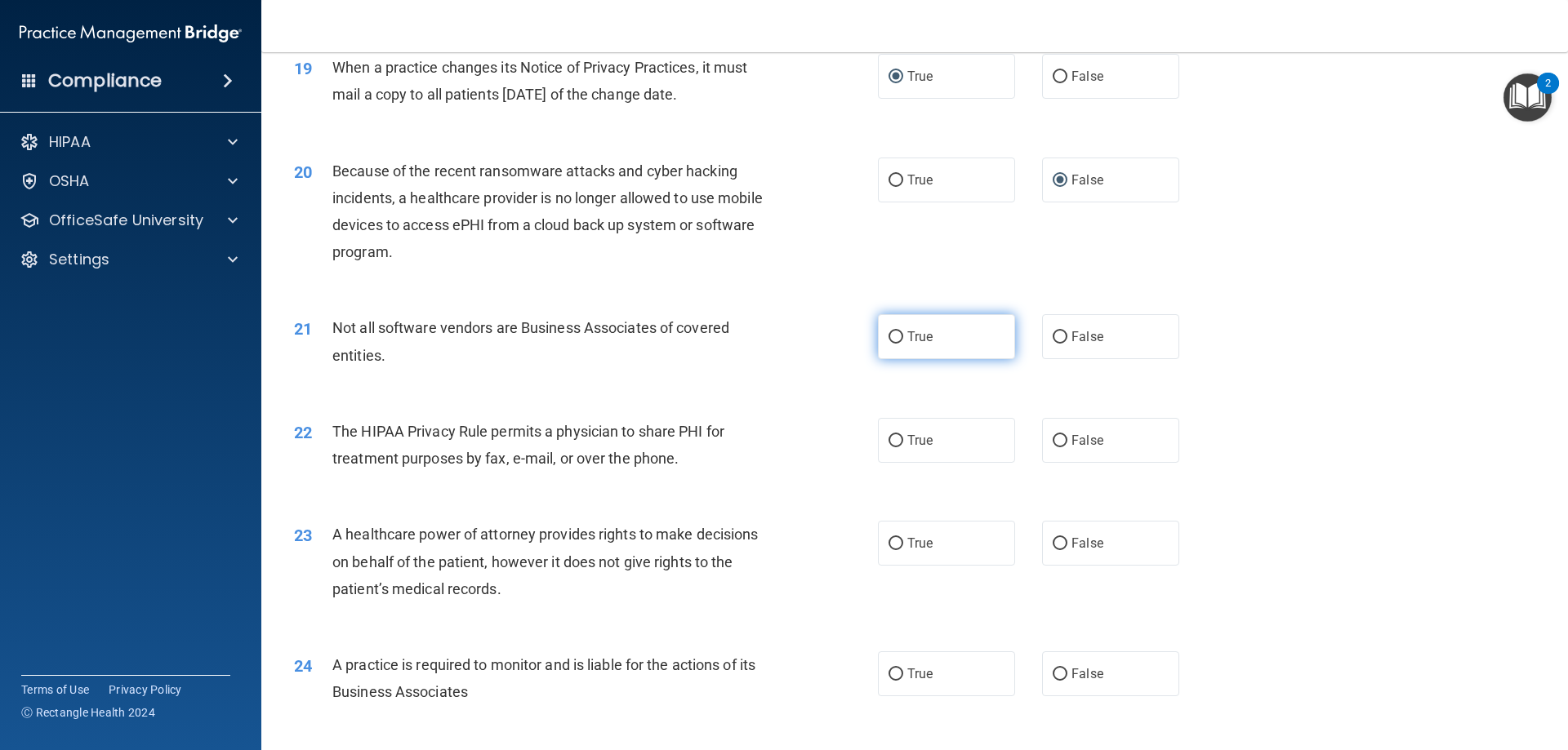
click at [938, 329] on label "True" at bounding box center [947, 336] width 137 height 45
click at [904, 331] on input "True" at bounding box center [895, 337] width 14 height 12
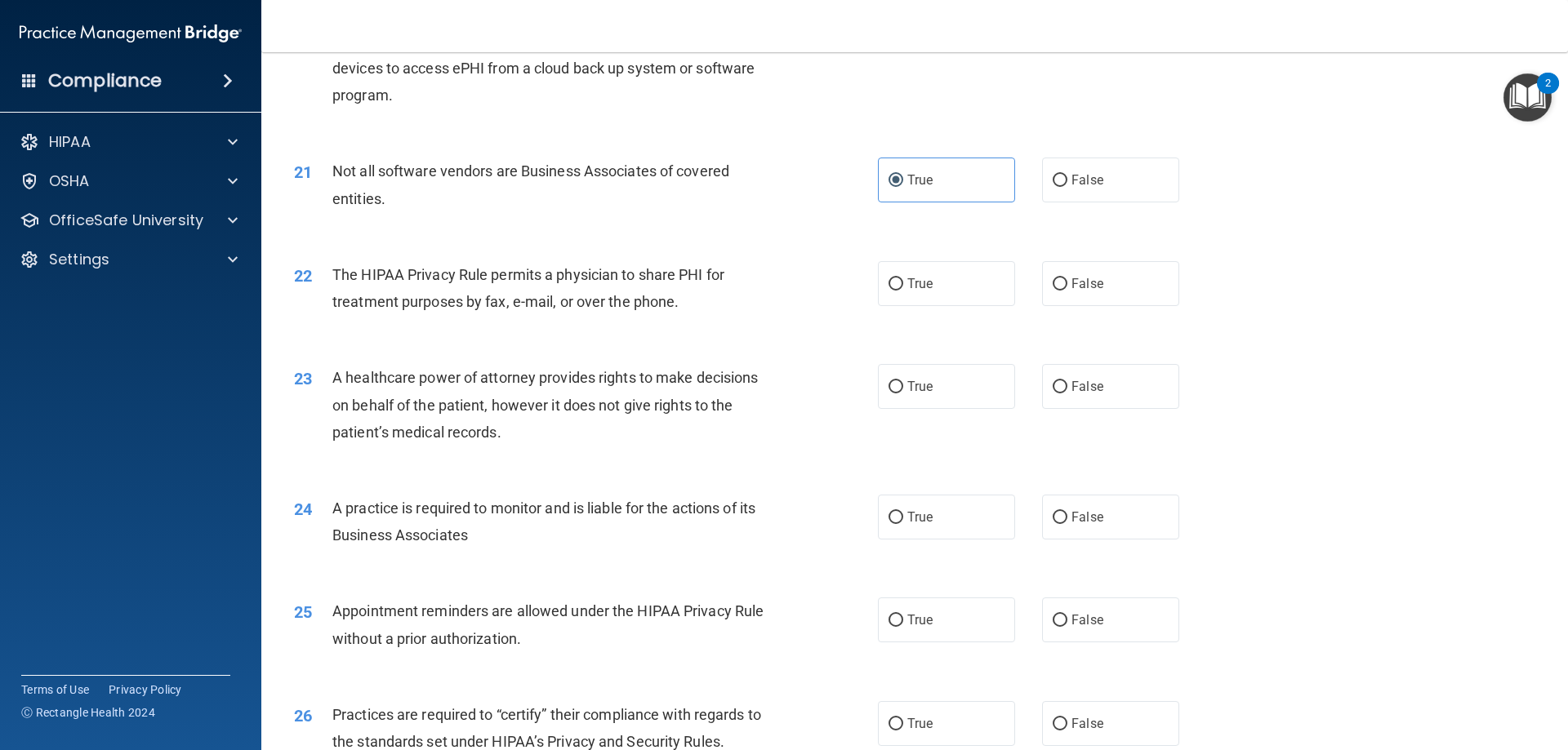
scroll to position [2449, 0]
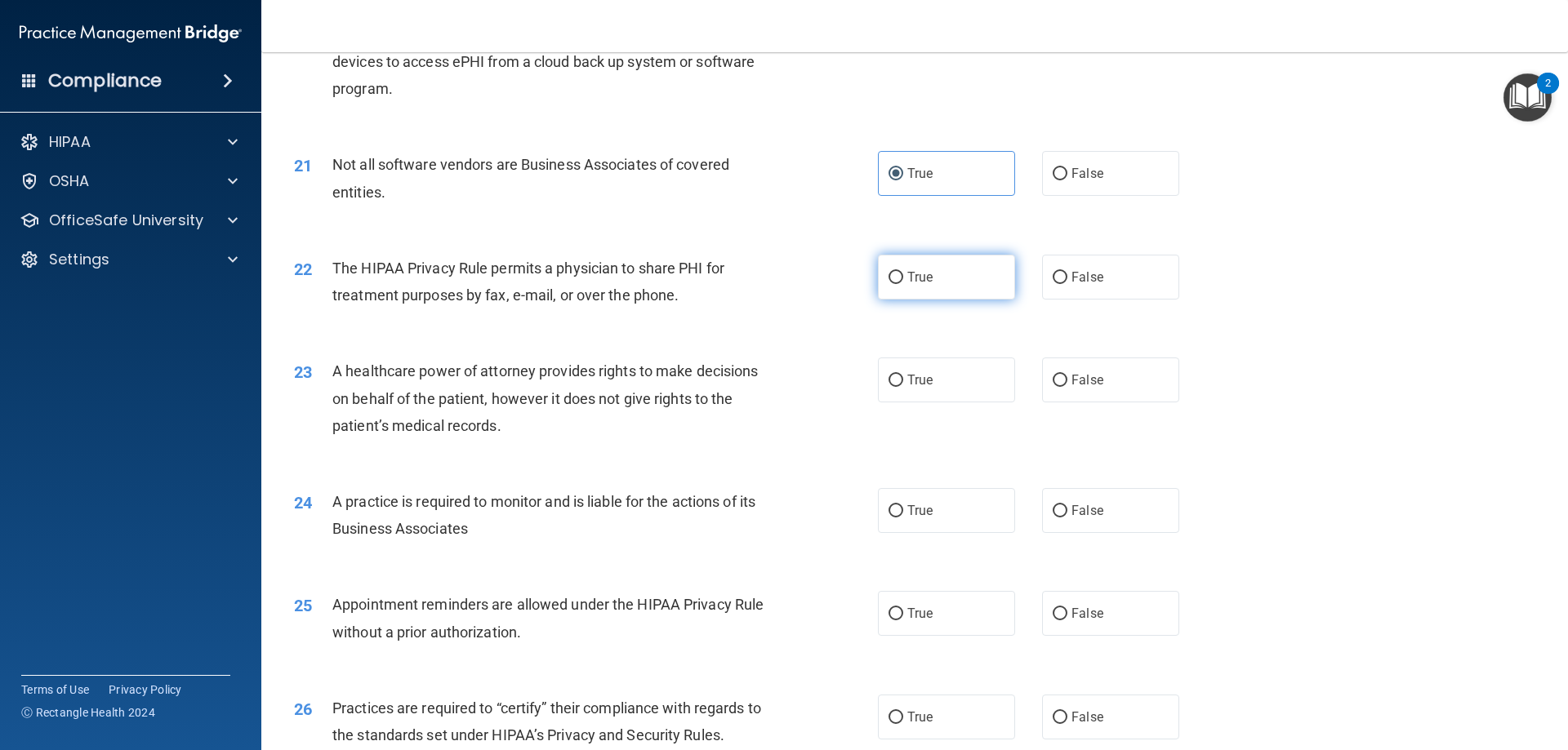
click at [917, 280] on span "True" at bounding box center [920, 277] width 26 height 15
click at [904, 280] on input "True" at bounding box center [895, 278] width 14 height 12
click at [1048, 371] on label "False" at bounding box center [1111, 380] width 137 height 45
click at [1053, 375] on input "False" at bounding box center [1059, 381] width 14 height 12
click at [950, 491] on label "True" at bounding box center [947, 510] width 137 height 45
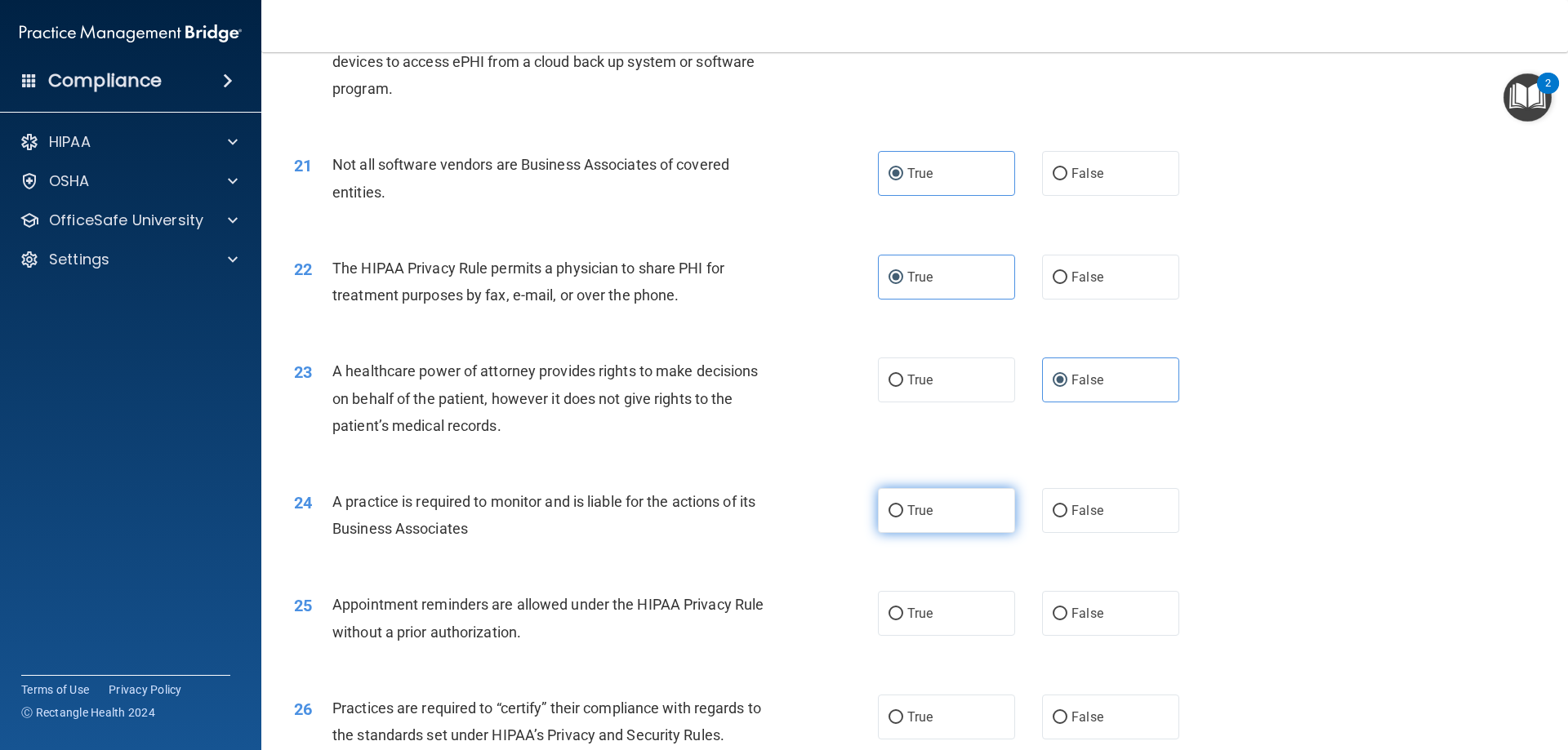
click at [904, 506] on input "True" at bounding box center [895, 511] width 14 height 12
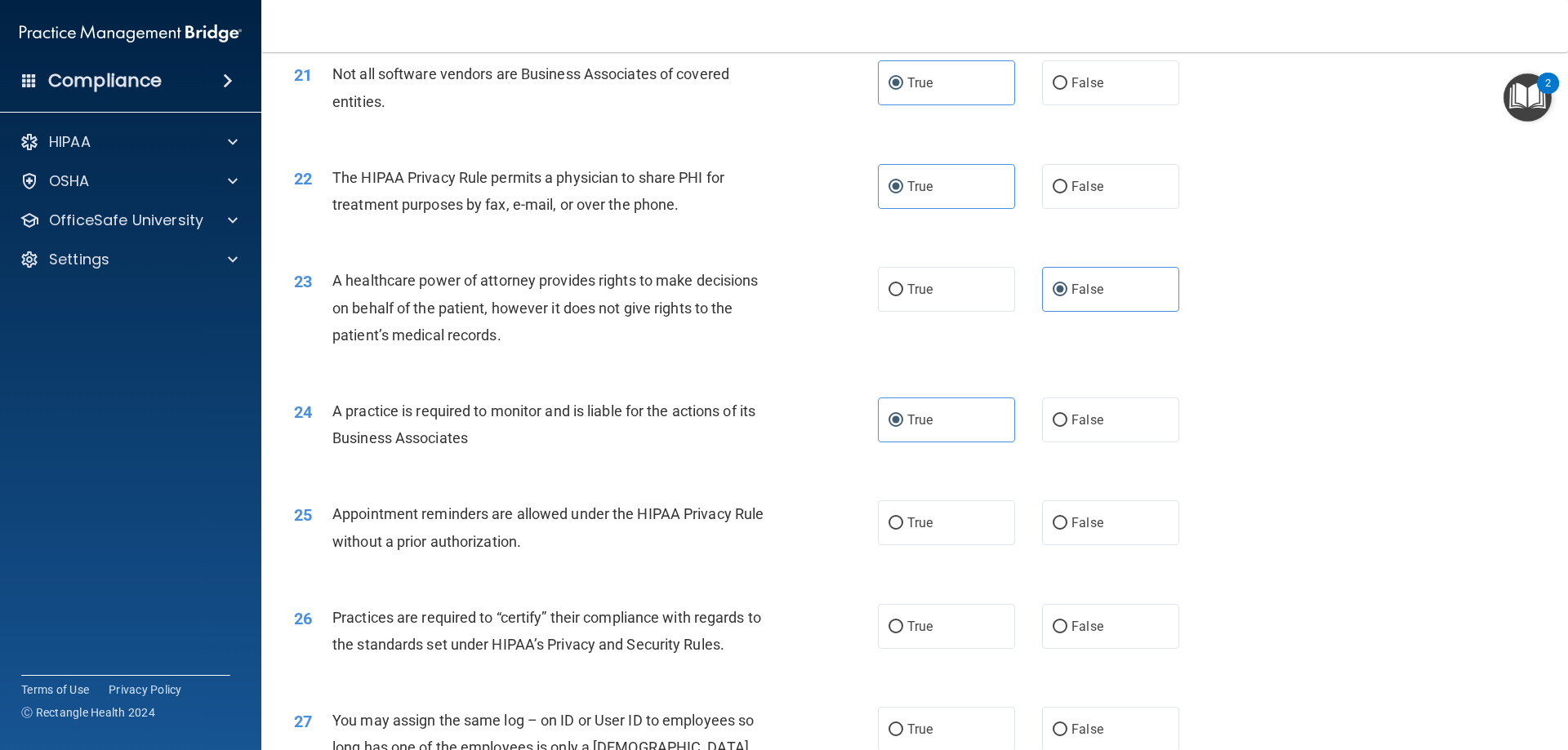
scroll to position [2614, 0]
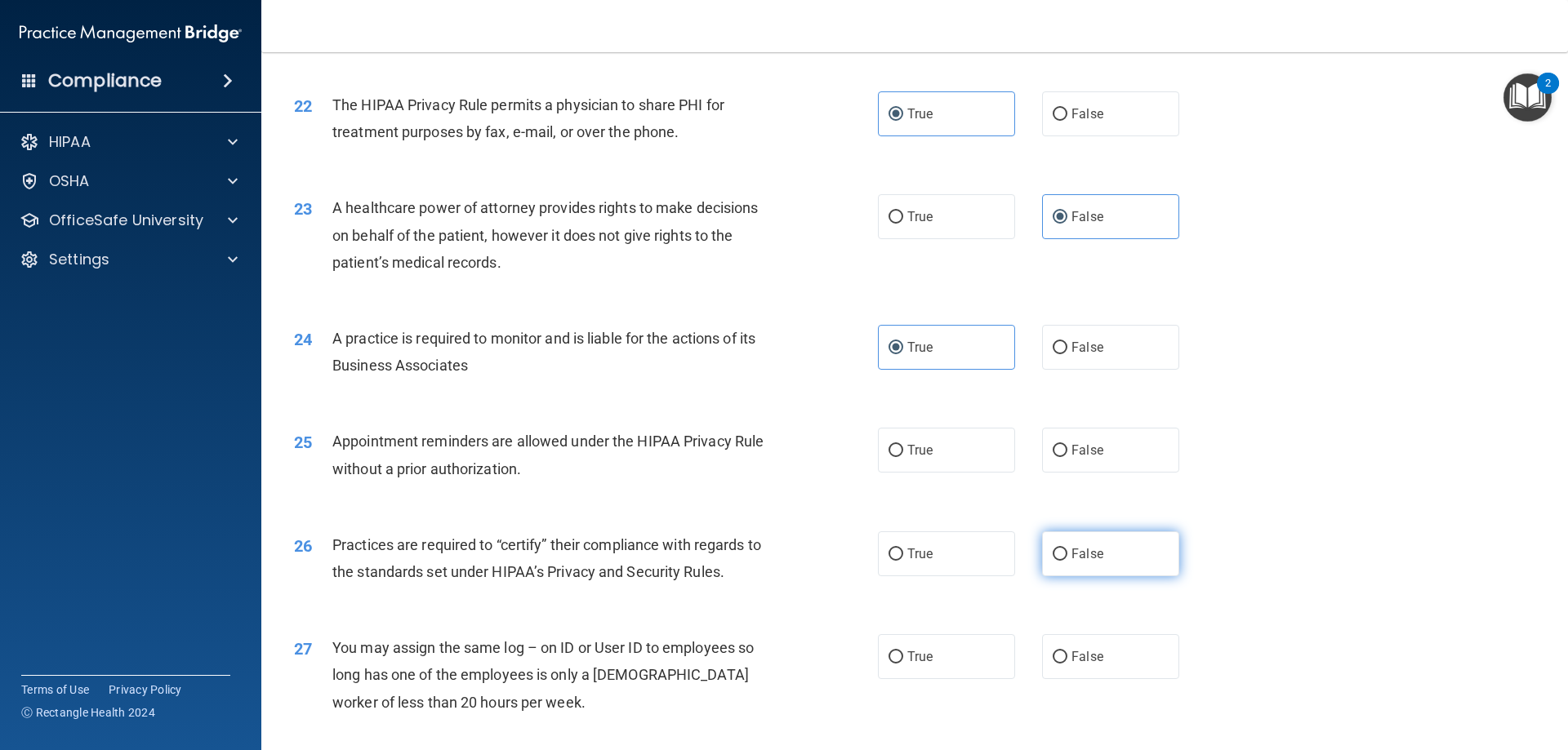
click at [1053, 560] on input "False" at bounding box center [1059, 554] width 14 height 12
drag, startPoint x: 879, startPoint y: 443, endPoint x: 879, endPoint y: 451, distance: 8.0
click at [879, 448] on label "True" at bounding box center [947, 449] width 137 height 45
click at [889, 448] on input "True" at bounding box center [895, 450] width 14 height 12
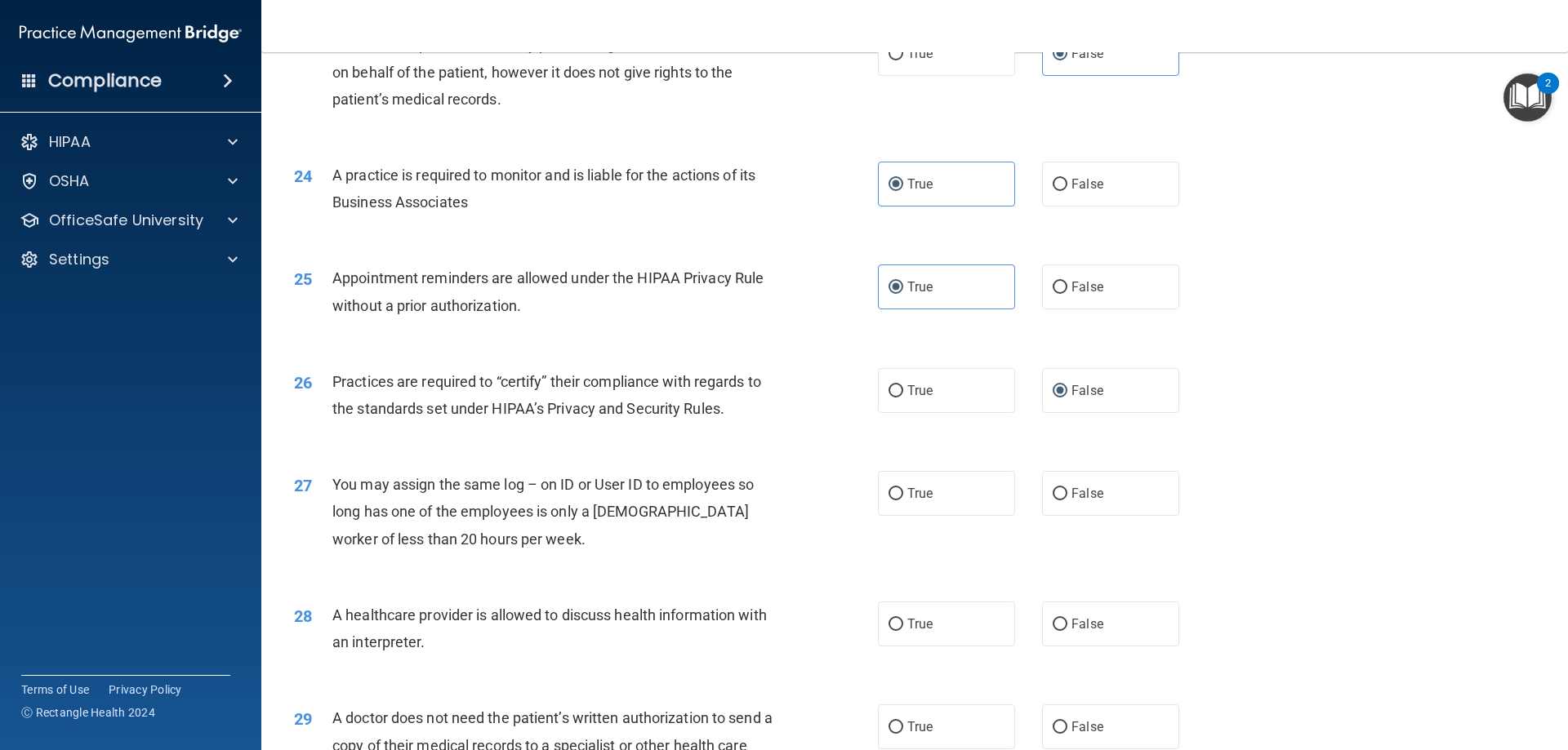
scroll to position [2858, 0]
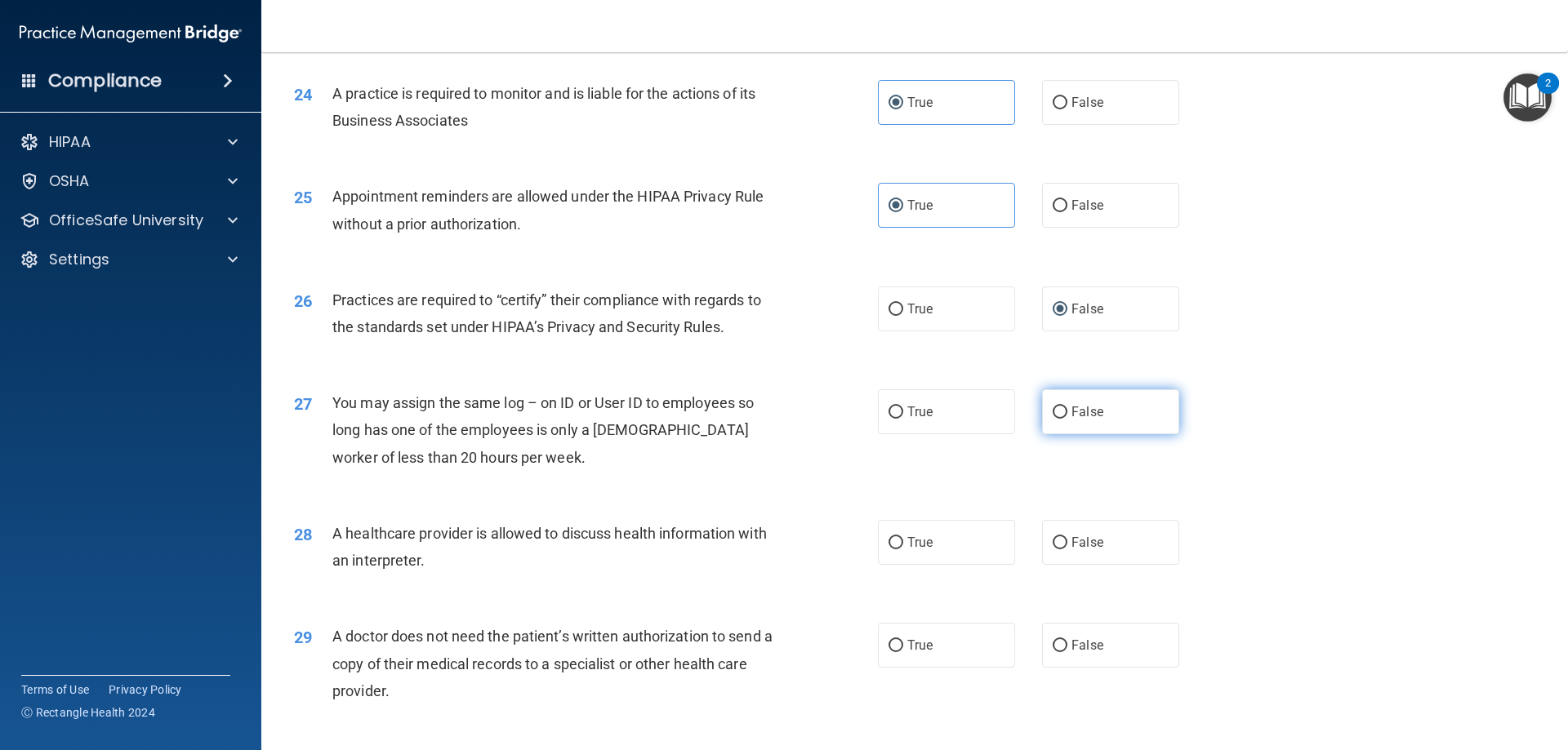
click at [1079, 419] on span "False" at bounding box center [1087, 412] width 31 height 15
click at [1068, 419] on input "False" at bounding box center [1059, 412] width 14 height 12
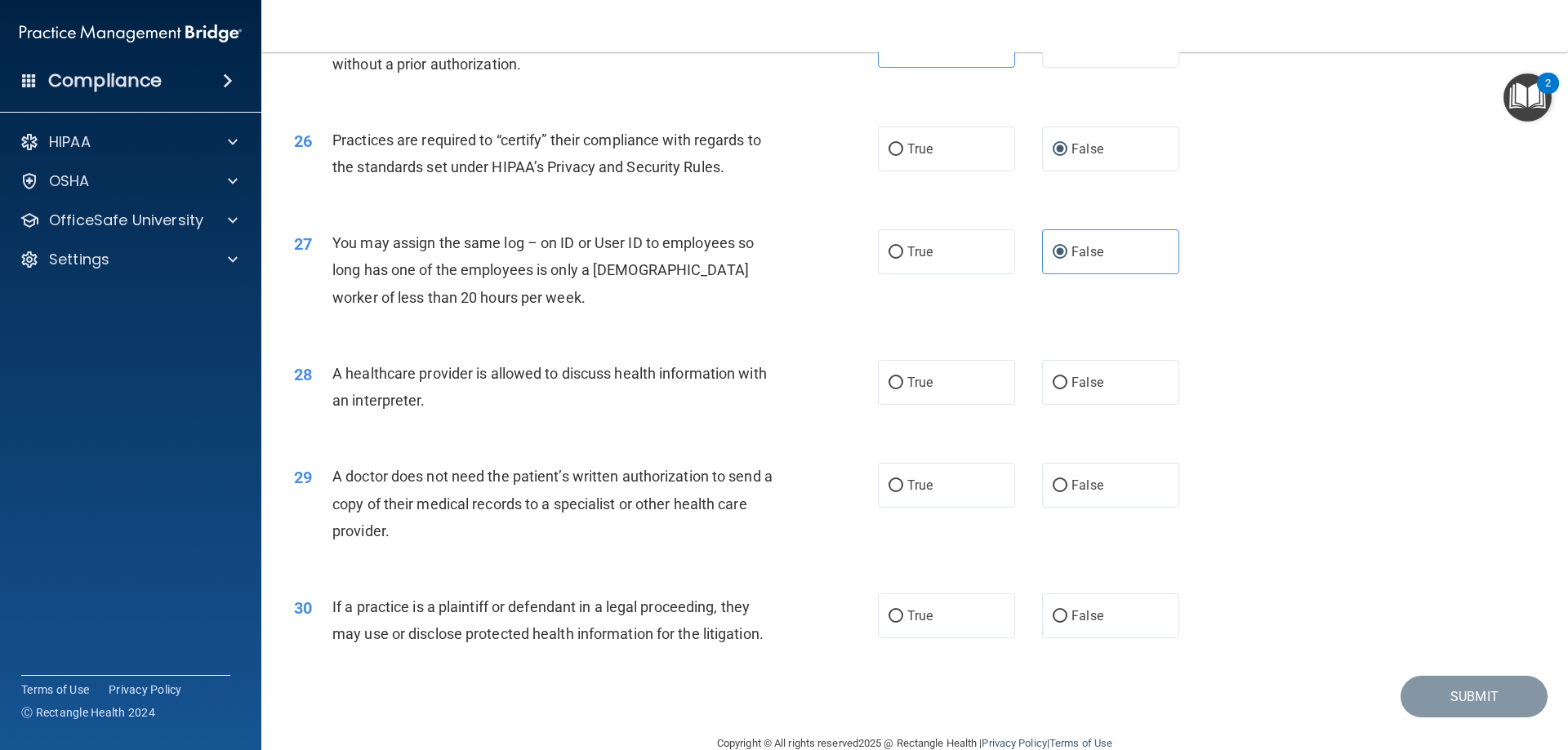
scroll to position [3021, 0]
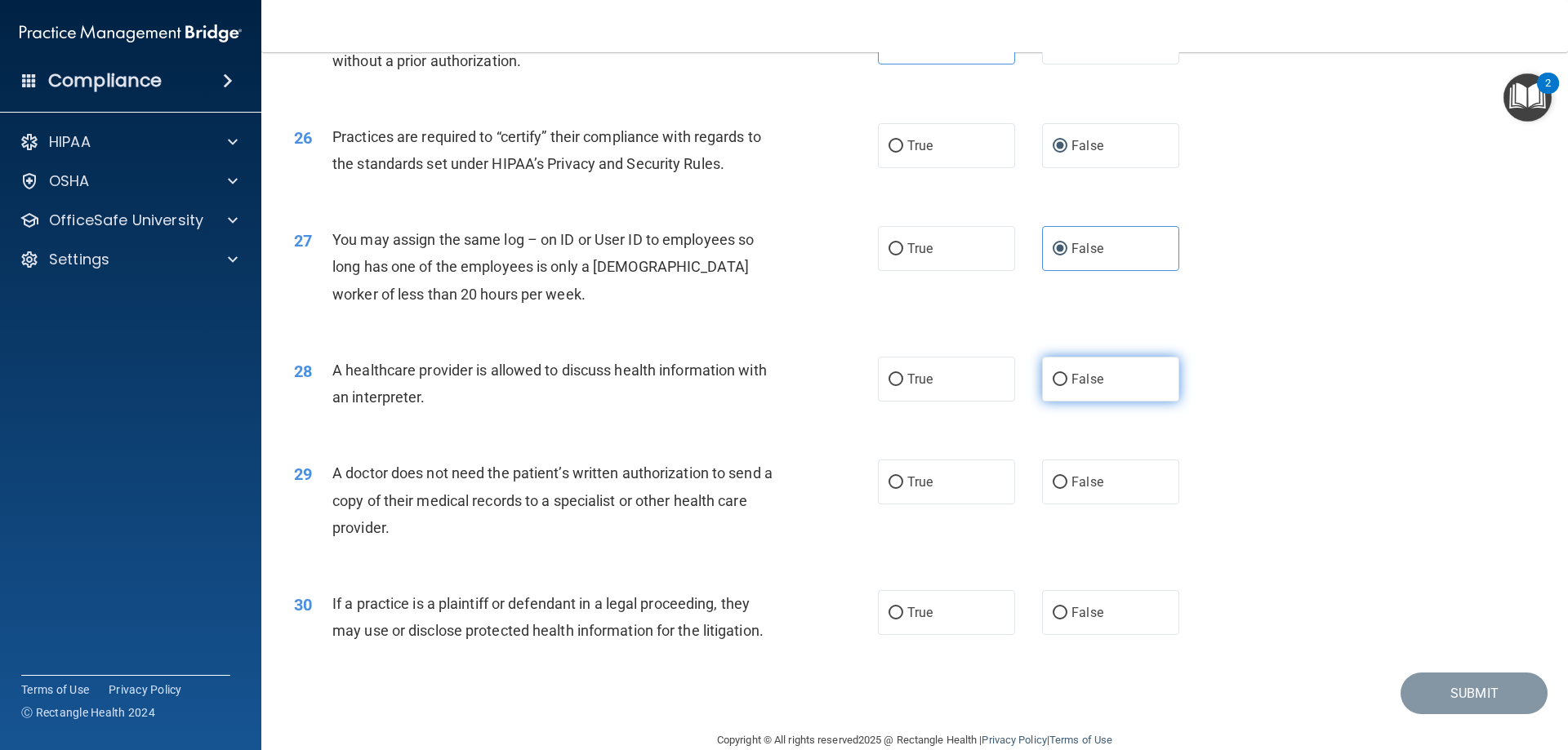
click at [1059, 395] on label "False" at bounding box center [1111, 379] width 137 height 45
click at [1059, 386] on input "False" at bounding box center [1059, 380] width 14 height 12
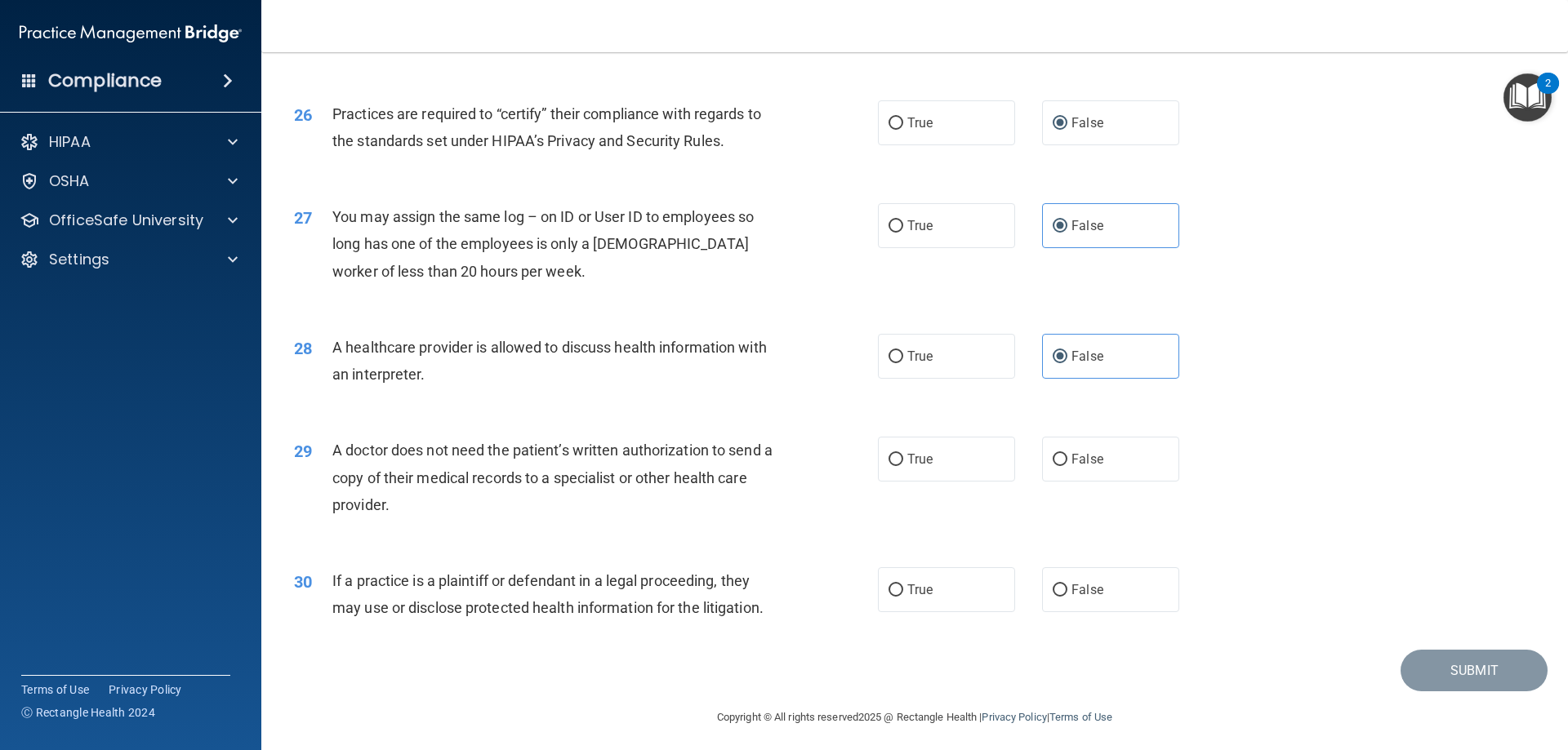
scroll to position [3051, 0]
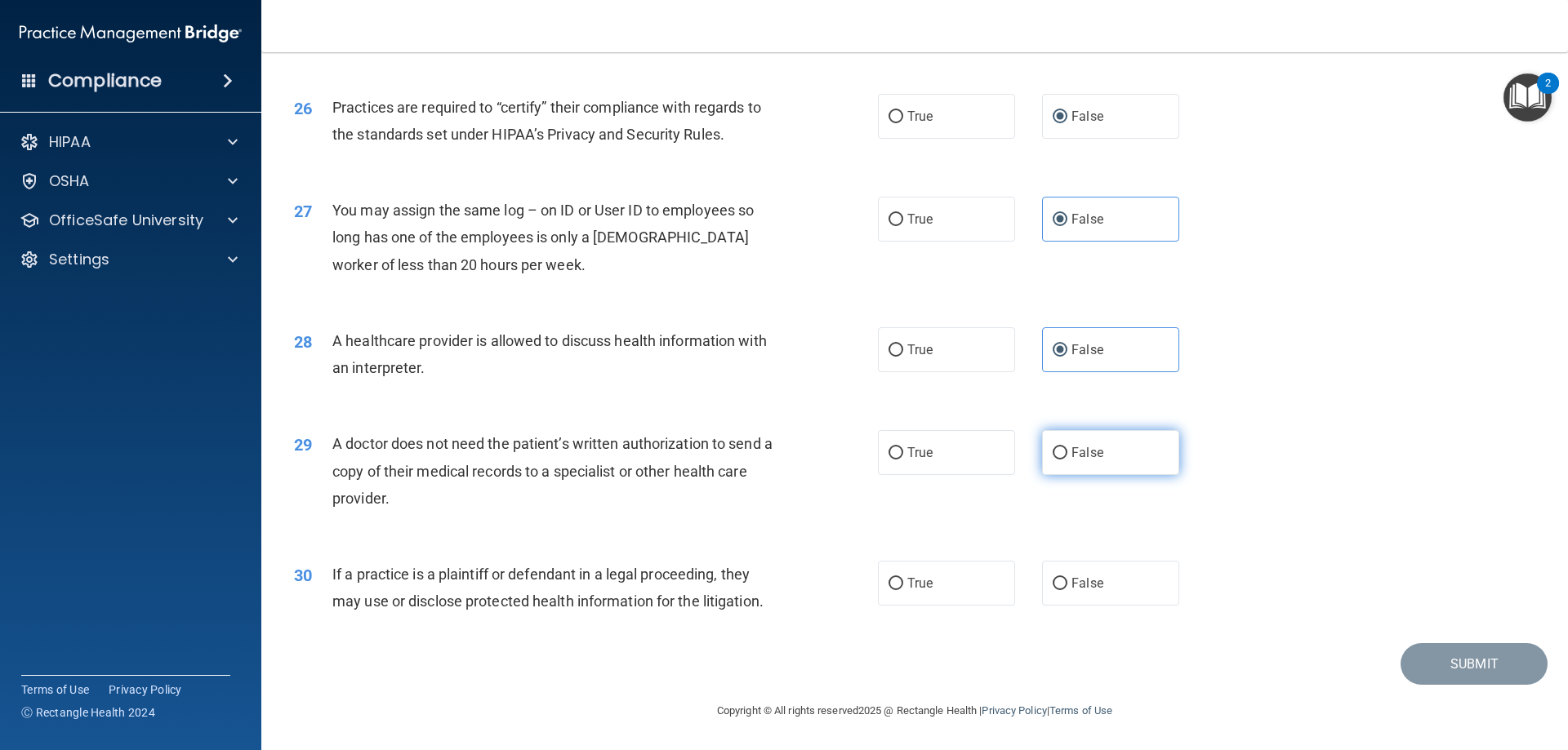
click at [1043, 458] on label "False" at bounding box center [1111, 452] width 137 height 45
click at [1053, 458] on input "False" at bounding box center [1059, 453] width 14 height 12
drag, startPoint x: 1047, startPoint y: 574, endPoint x: 1283, endPoint y: 632, distance: 243.0
click at [1048, 574] on label "False" at bounding box center [1111, 583] width 137 height 45
click at [1053, 578] on input "False" at bounding box center [1059, 584] width 14 height 12
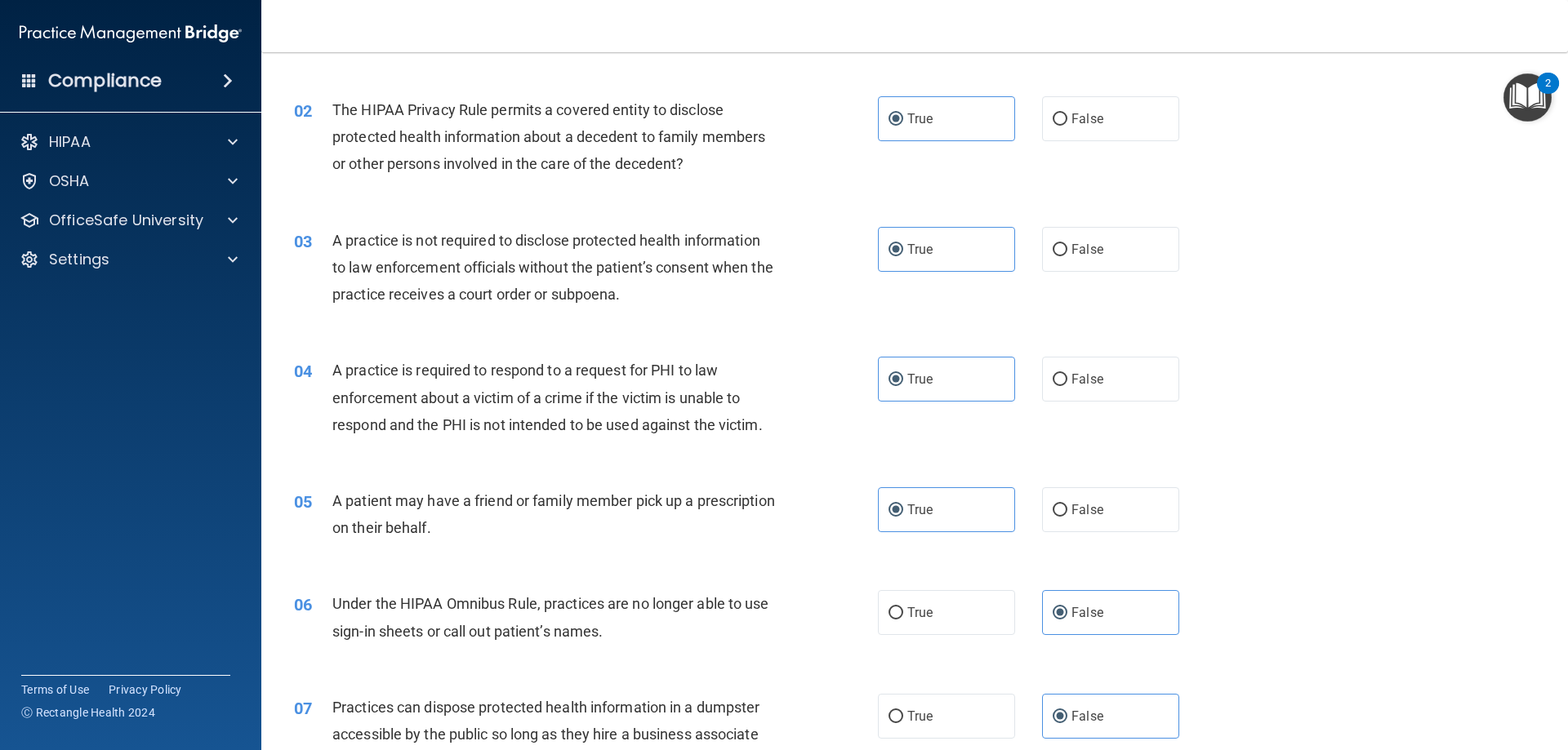
scroll to position [0, 0]
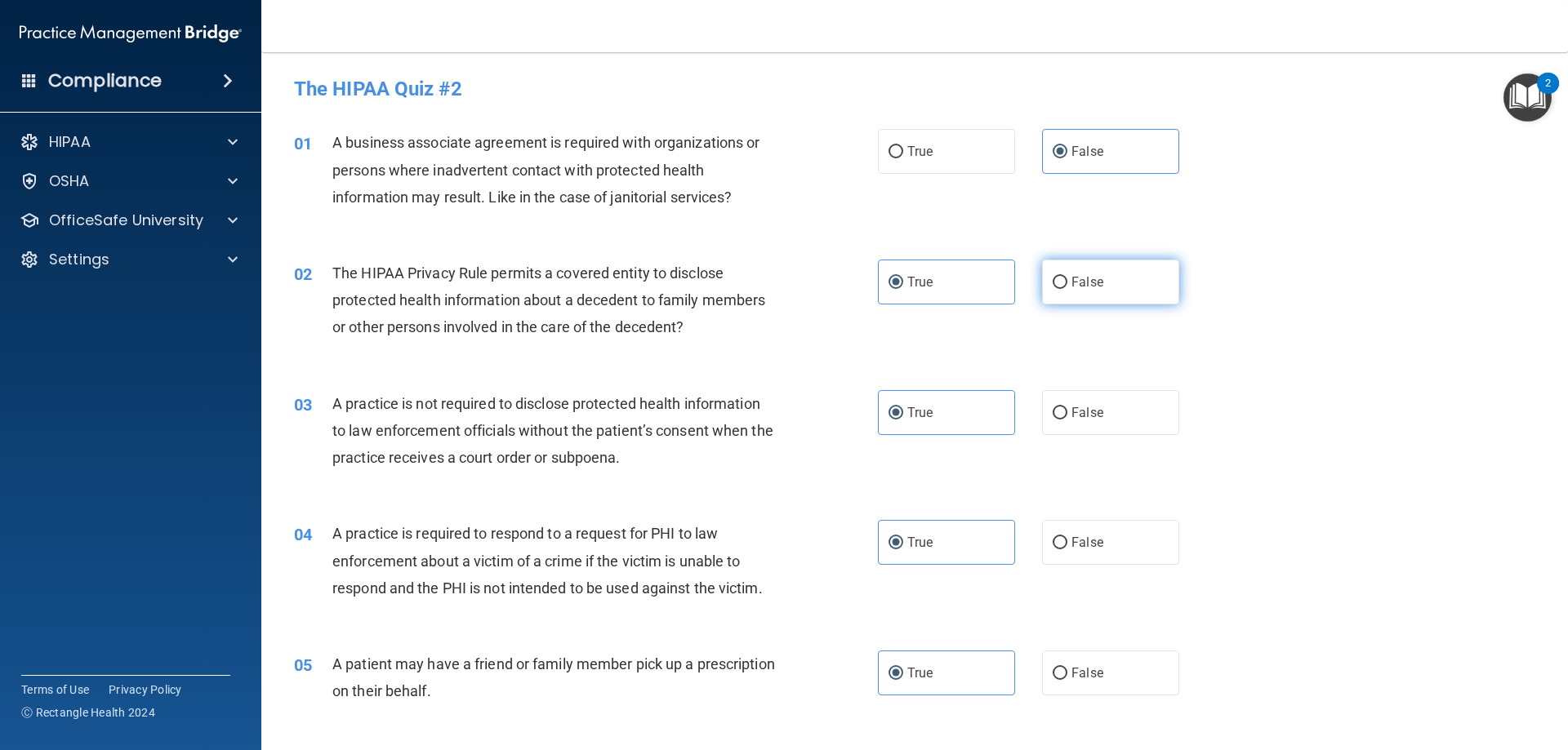
click at [1072, 281] on span "False" at bounding box center [1087, 282] width 31 height 15
click at [1067, 281] on input "False" at bounding box center [1059, 282] width 14 height 12
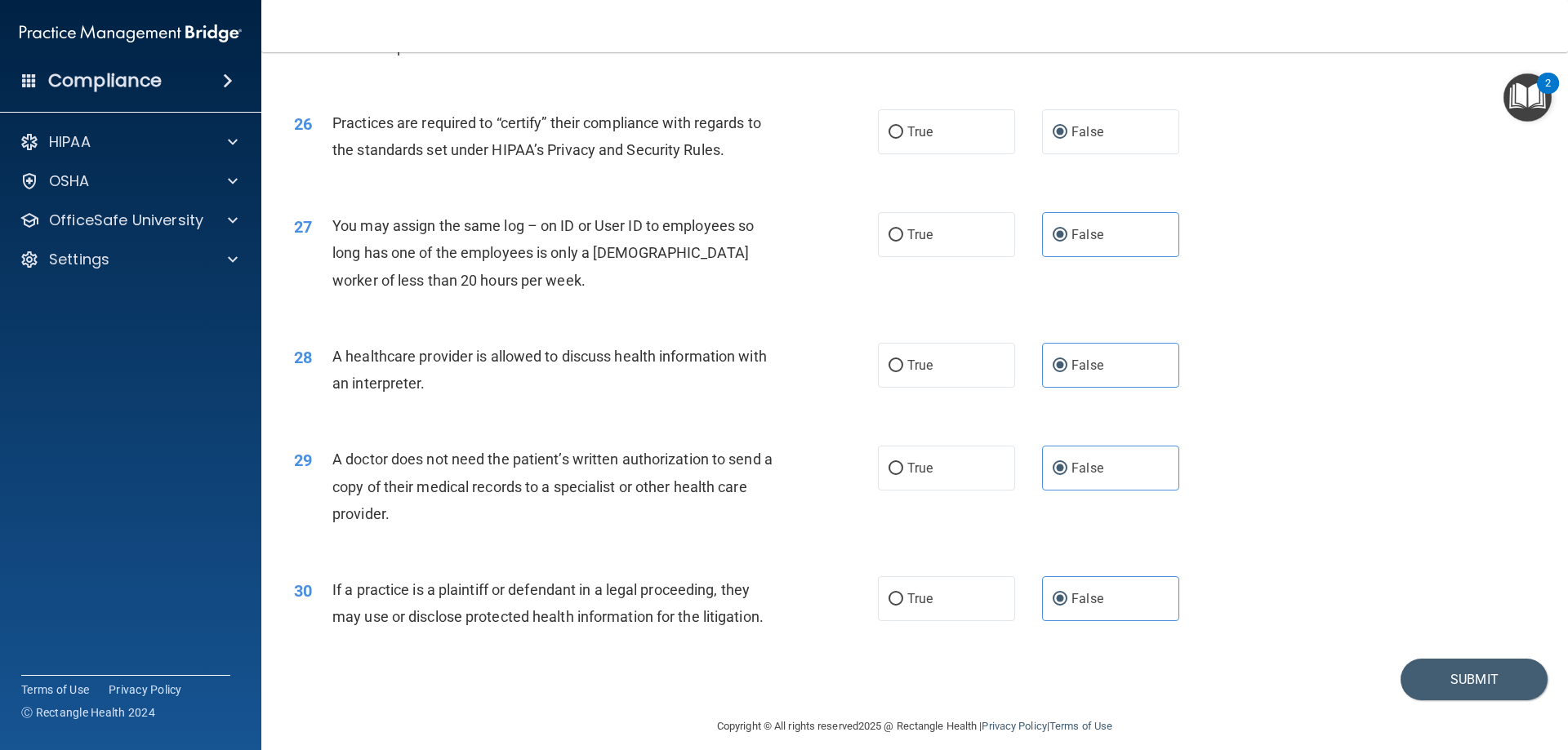
scroll to position [3051, 0]
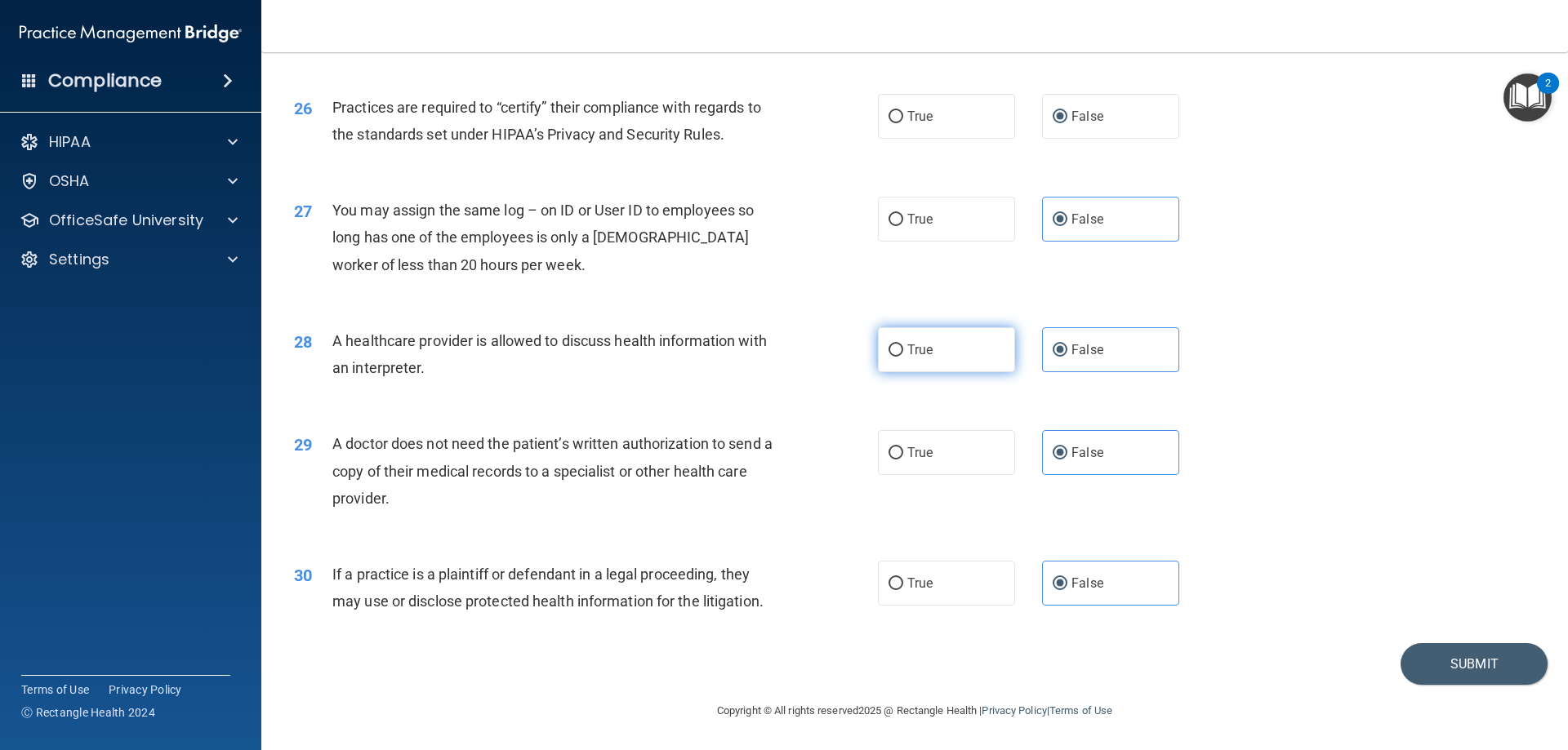
click at [983, 365] on label "True" at bounding box center [947, 349] width 137 height 45
click at [904, 357] on input "True" at bounding box center [895, 350] width 14 height 12
click at [1432, 649] on button "Submit" at bounding box center [1474, 664] width 147 height 42
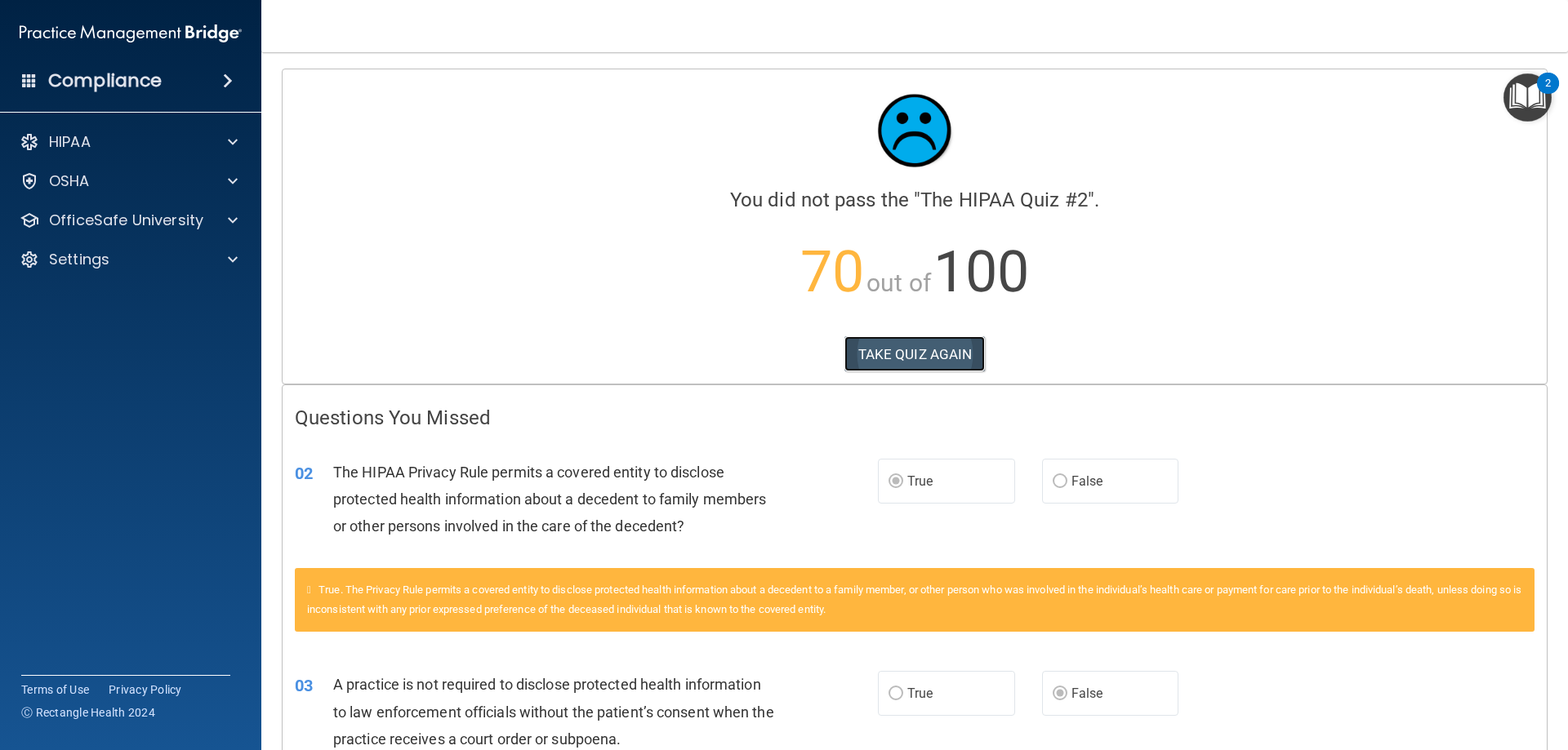
click at [902, 356] on button "TAKE QUIZ AGAIN" at bounding box center [915, 355] width 141 height 36
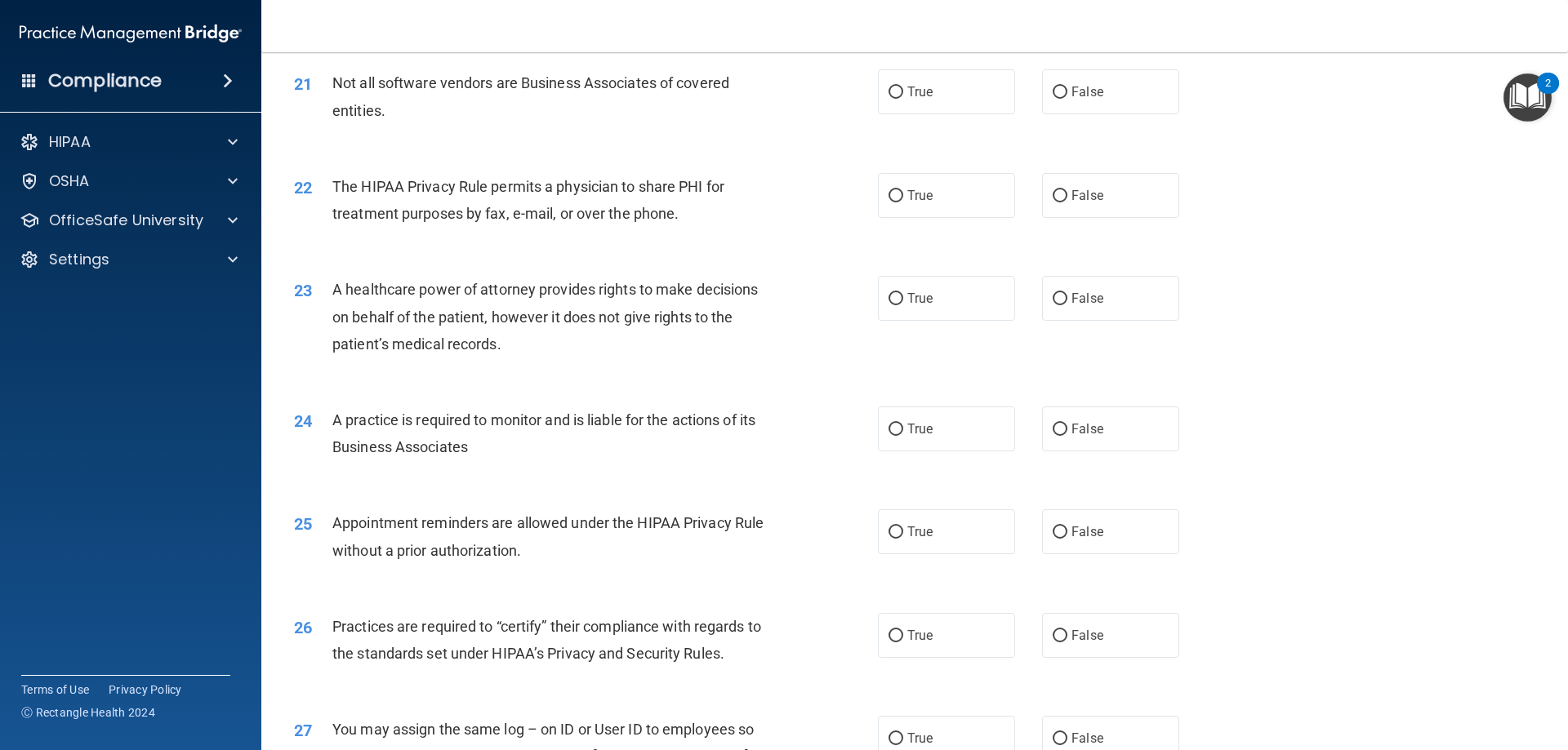
scroll to position [3051, 0]
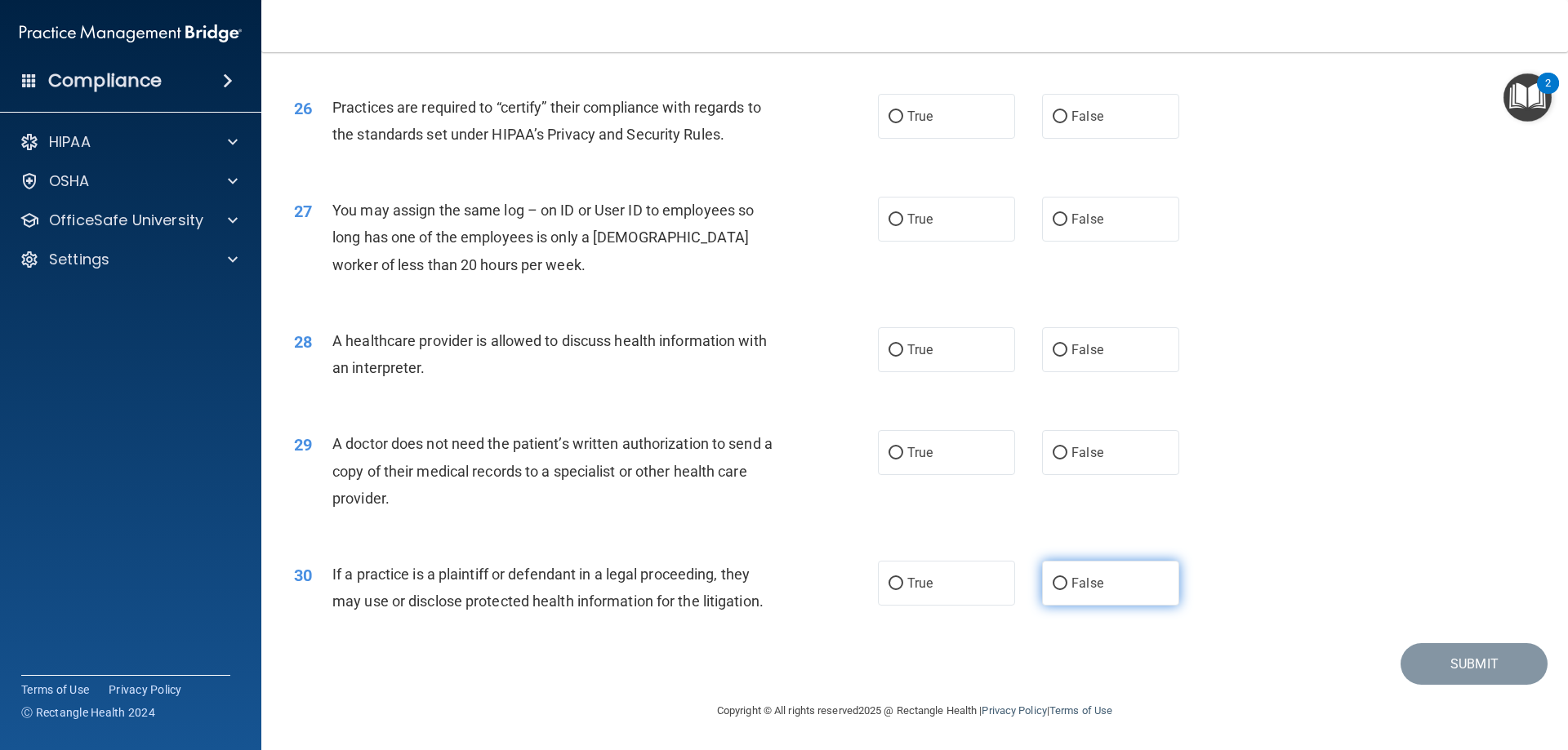
click at [1072, 590] on span "False" at bounding box center [1087, 583] width 31 height 15
click at [1068, 590] on input "False" at bounding box center [1059, 584] width 14 height 12
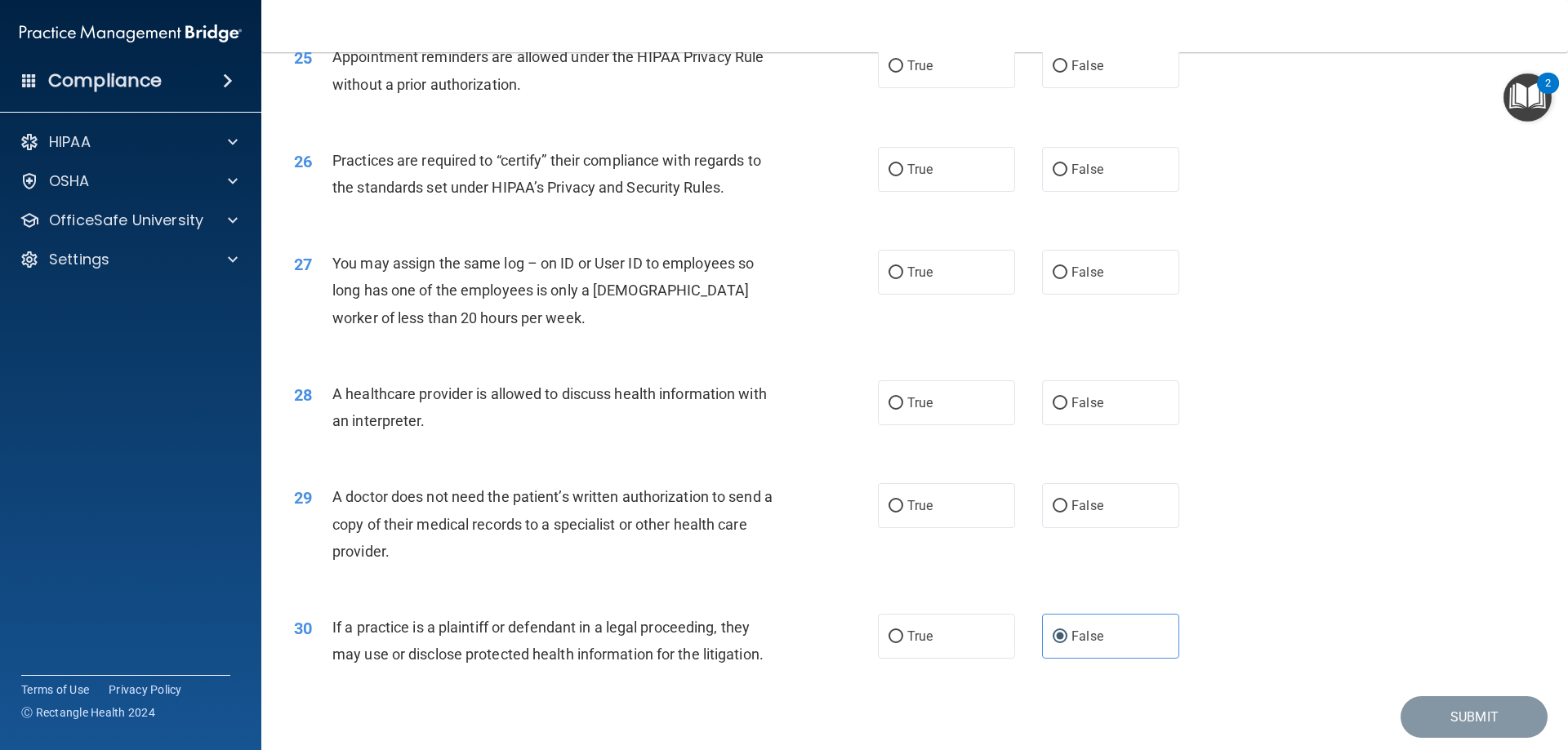
scroll to position [2969, 0]
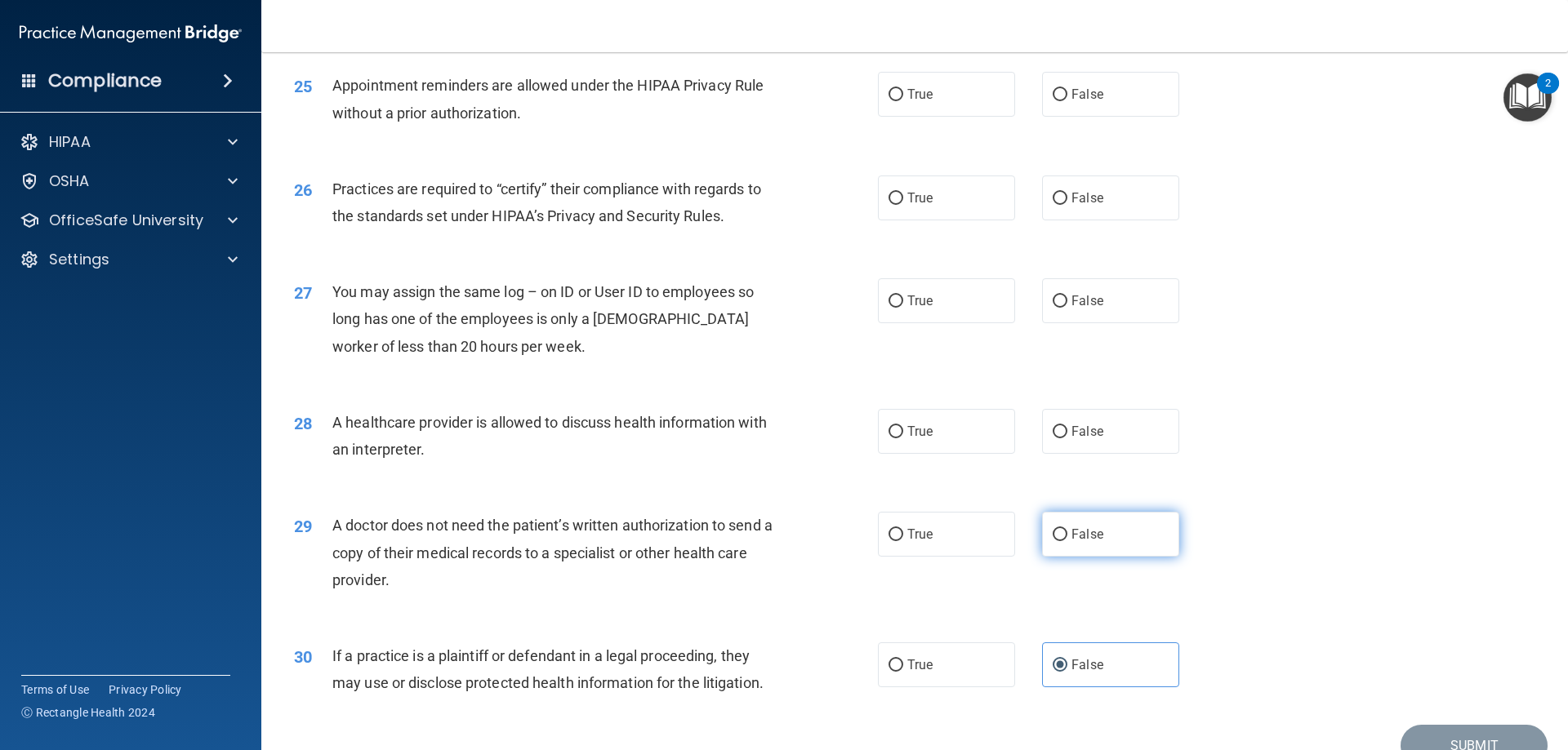
click at [1053, 538] on input "False" at bounding box center [1059, 535] width 14 height 12
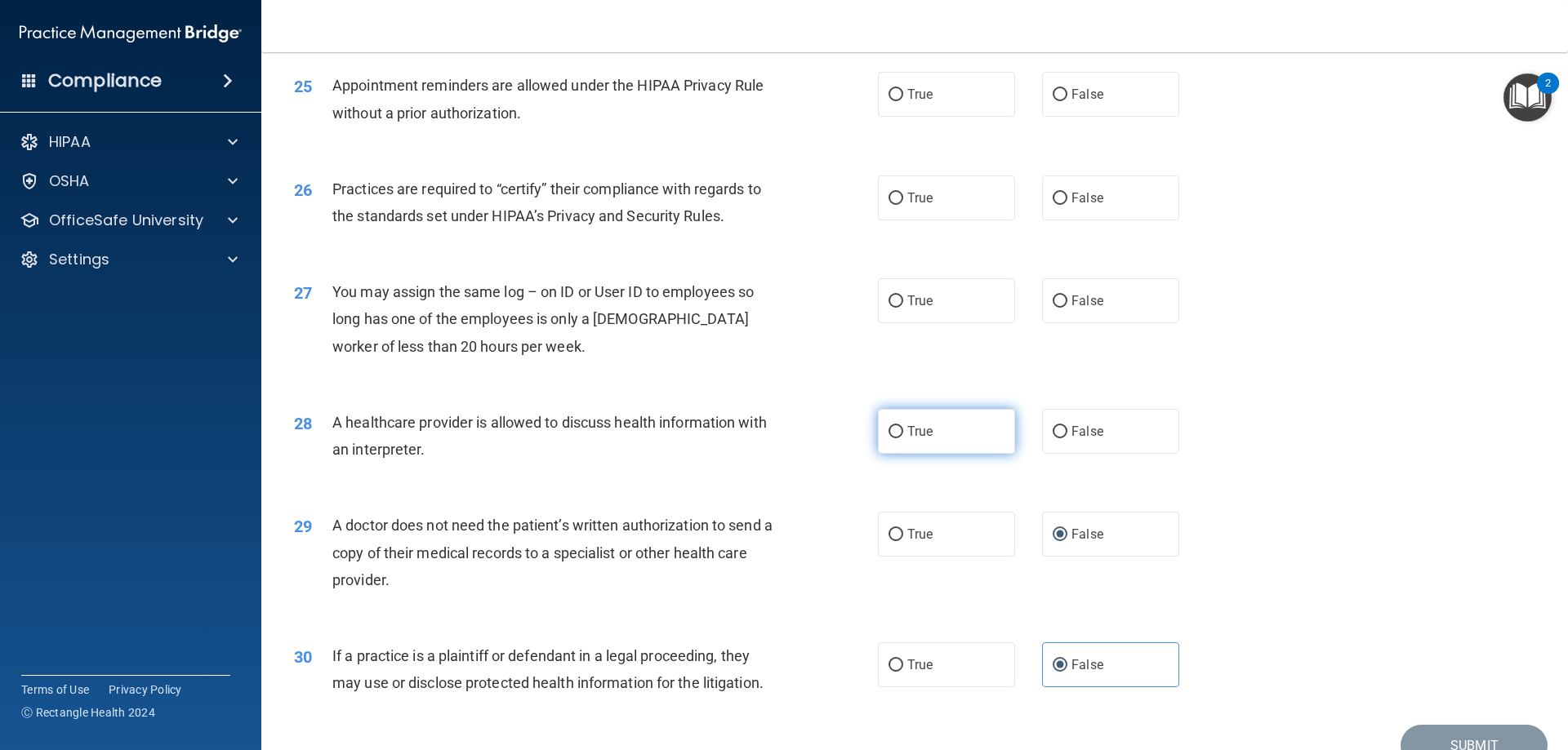
click at [928, 428] on label "True" at bounding box center [947, 431] width 137 height 45
click at [904, 428] on input "True" at bounding box center [895, 432] width 14 height 12
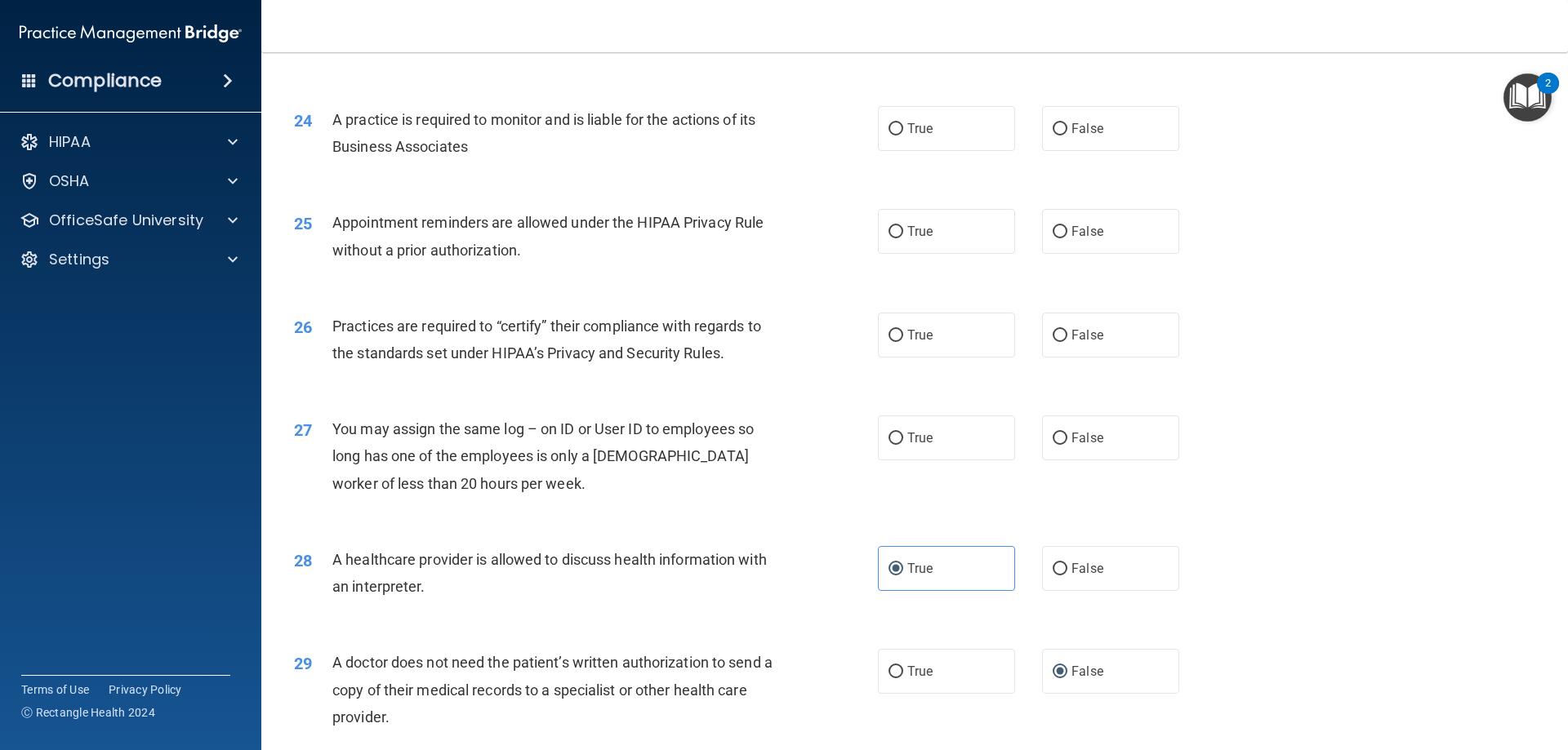
scroll to position [2806, 0]
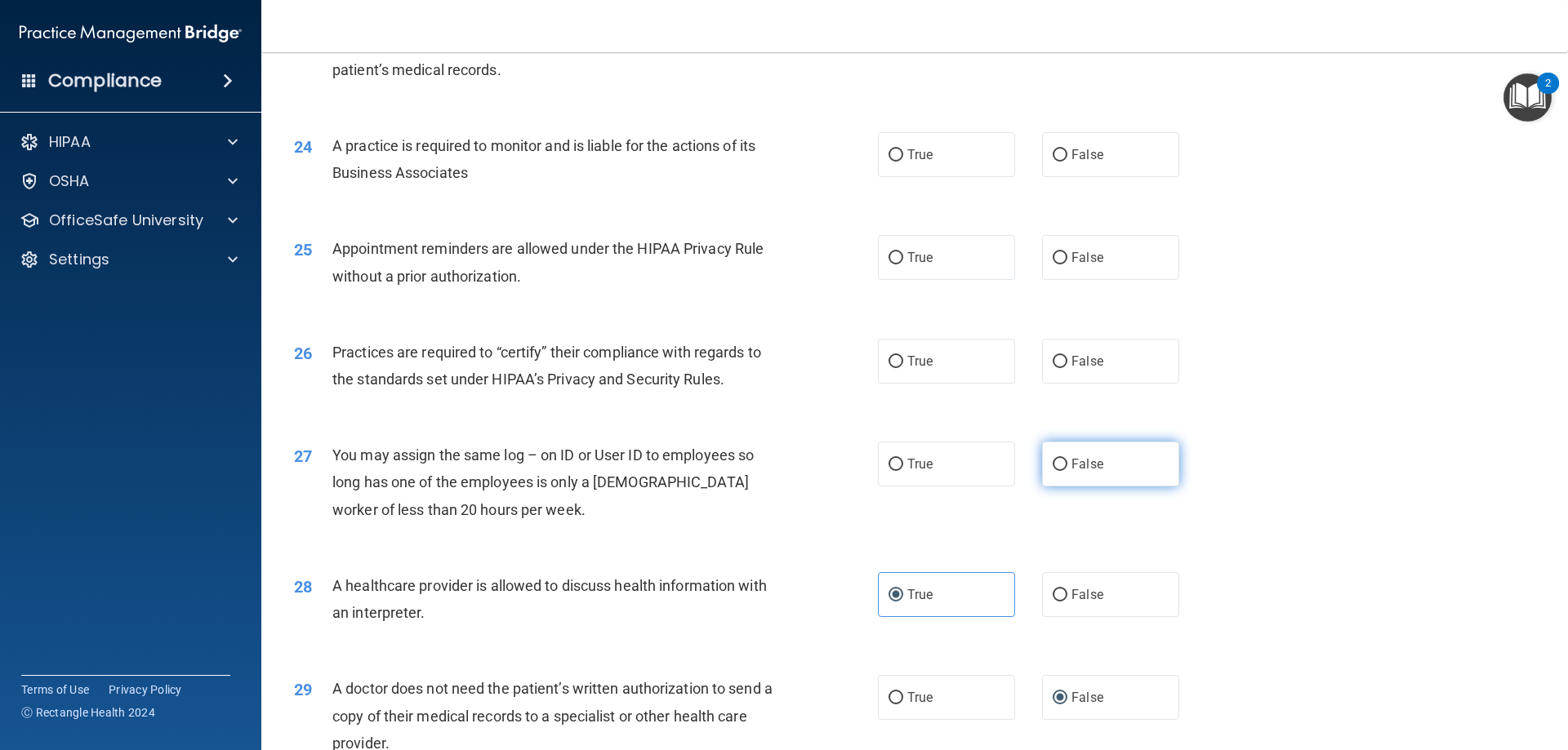
click at [1093, 450] on label "False" at bounding box center [1111, 464] width 137 height 45
click at [1068, 459] on input "False" at bounding box center [1059, 465] width 14 height 12
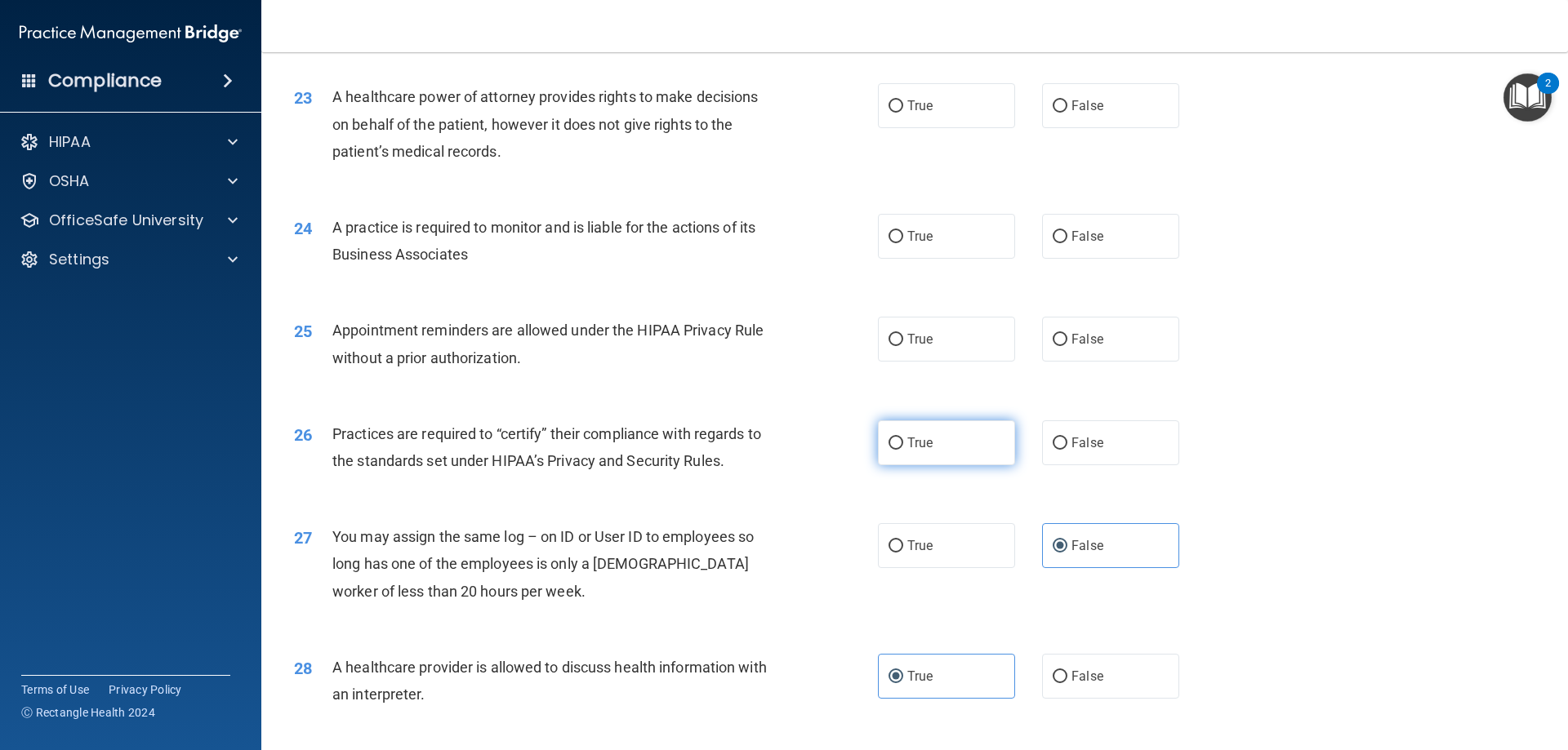
click at [981, 433] on label "True" at bounding box center [947, 443] width 137 height 45
click at [904, 438] on input "True" at bounding box center [895, 444] width 14 height 12
click at [914, 354] on label "True" at bounding box center [947, 339] width 137 height 45
click at [904, 346] on input "True" at bounding box center [895, 340] width 14 height 12
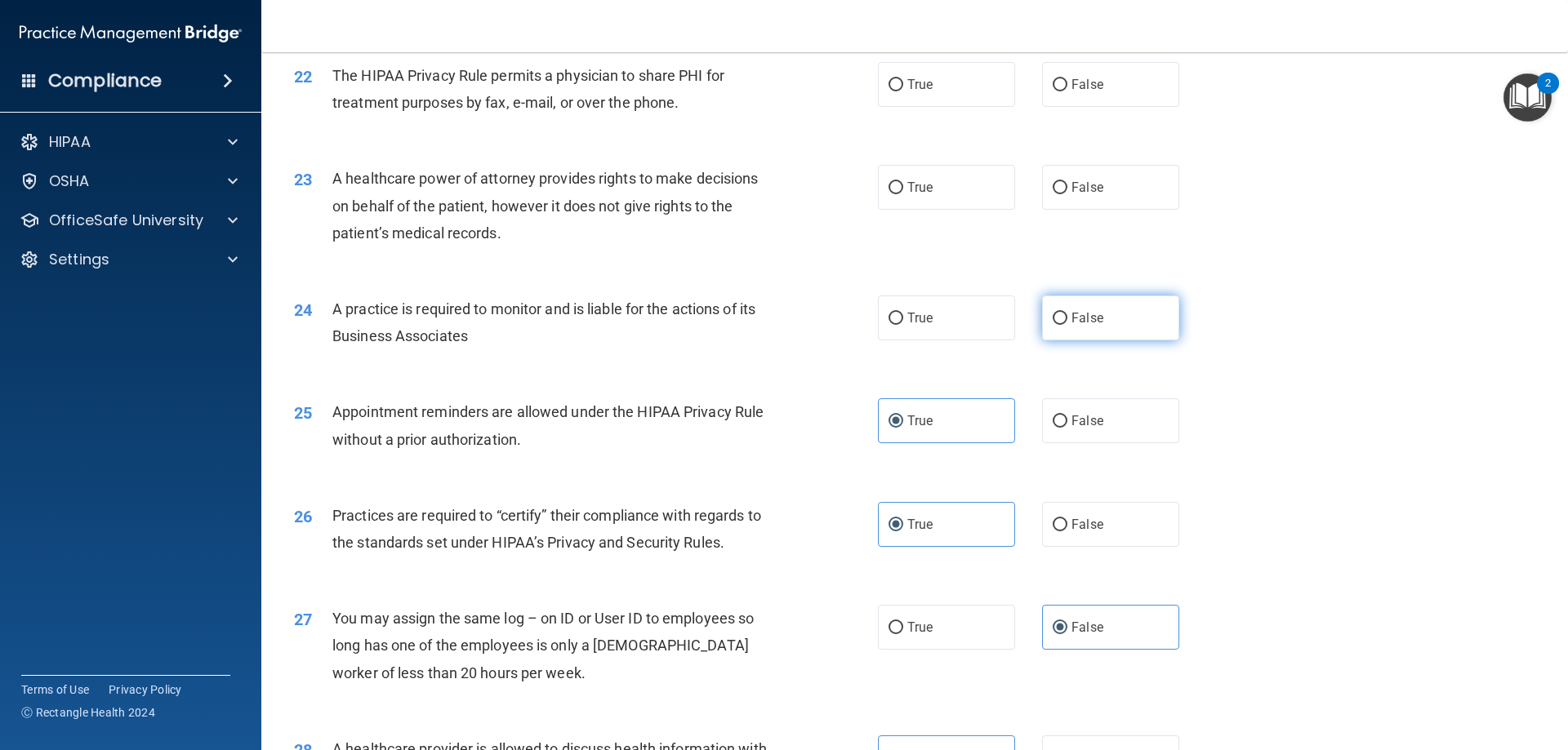
click at [1076, 308] on label "False" at bounding box center [1111, 318] width 137 height 45
click at [1068, 313] on input "False" at bounding box center [1059, 319] width 14 height 12
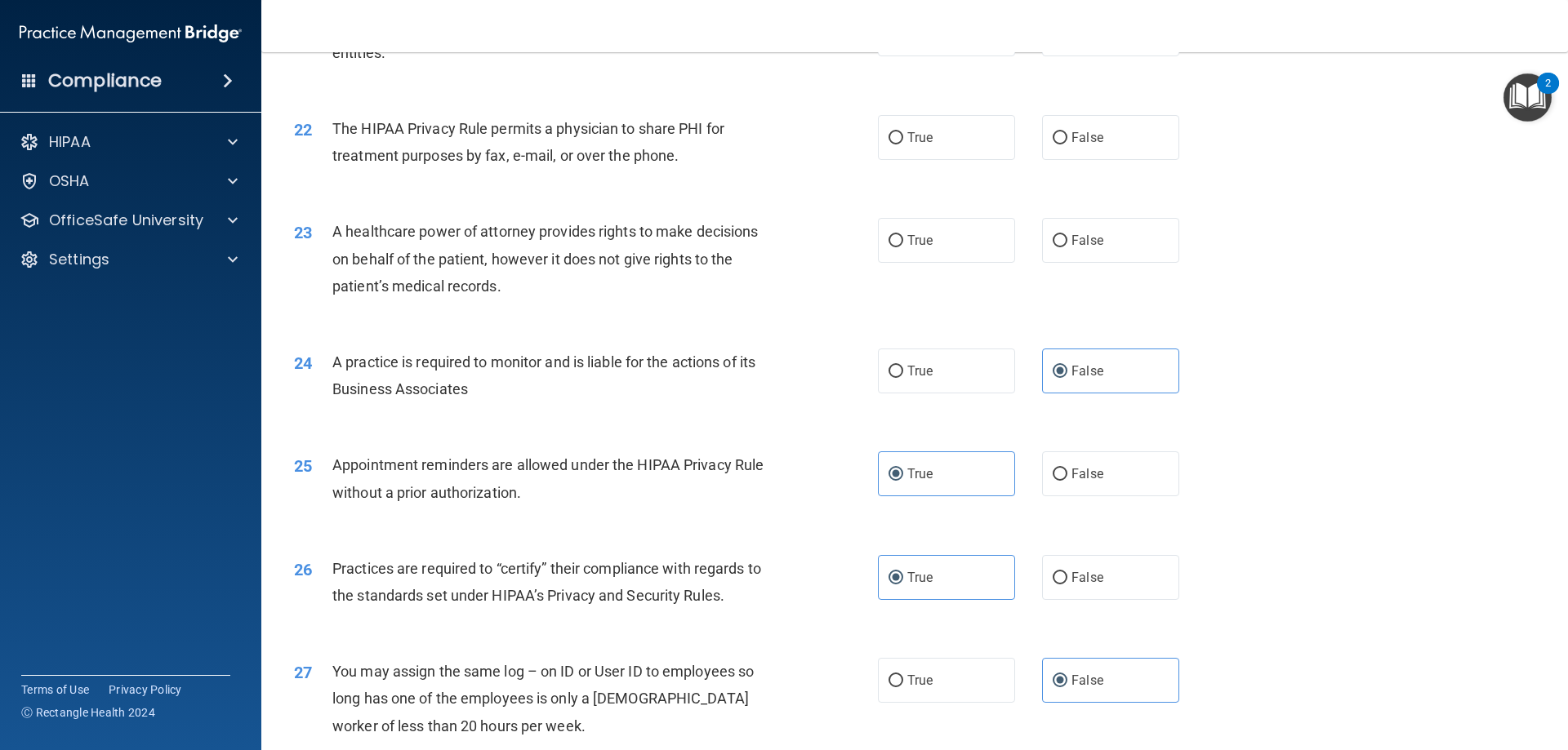
scroll to position [2561, 0]
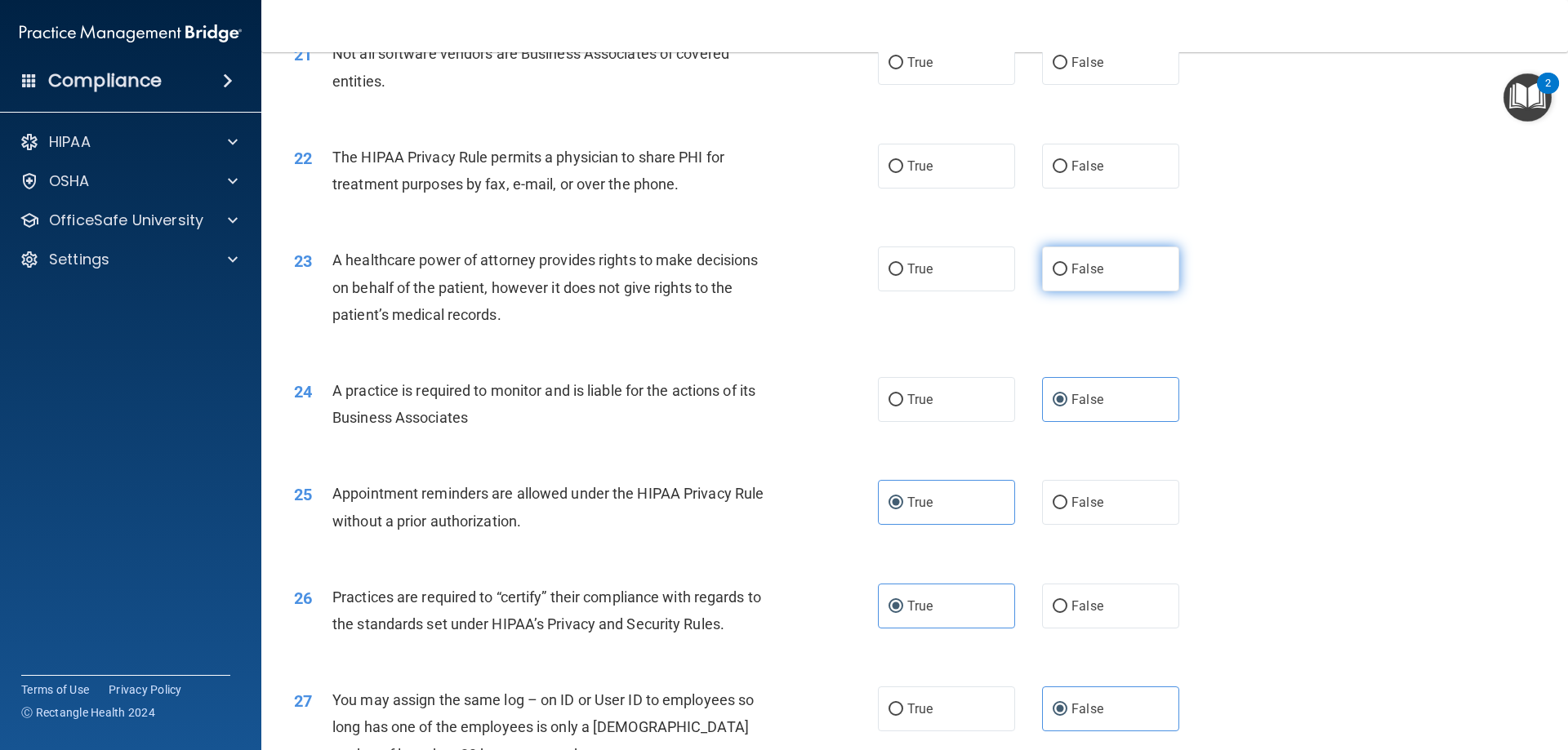
click at [1053, 269] on input "False" at bounding box center [1059, 269] width 14 height 12
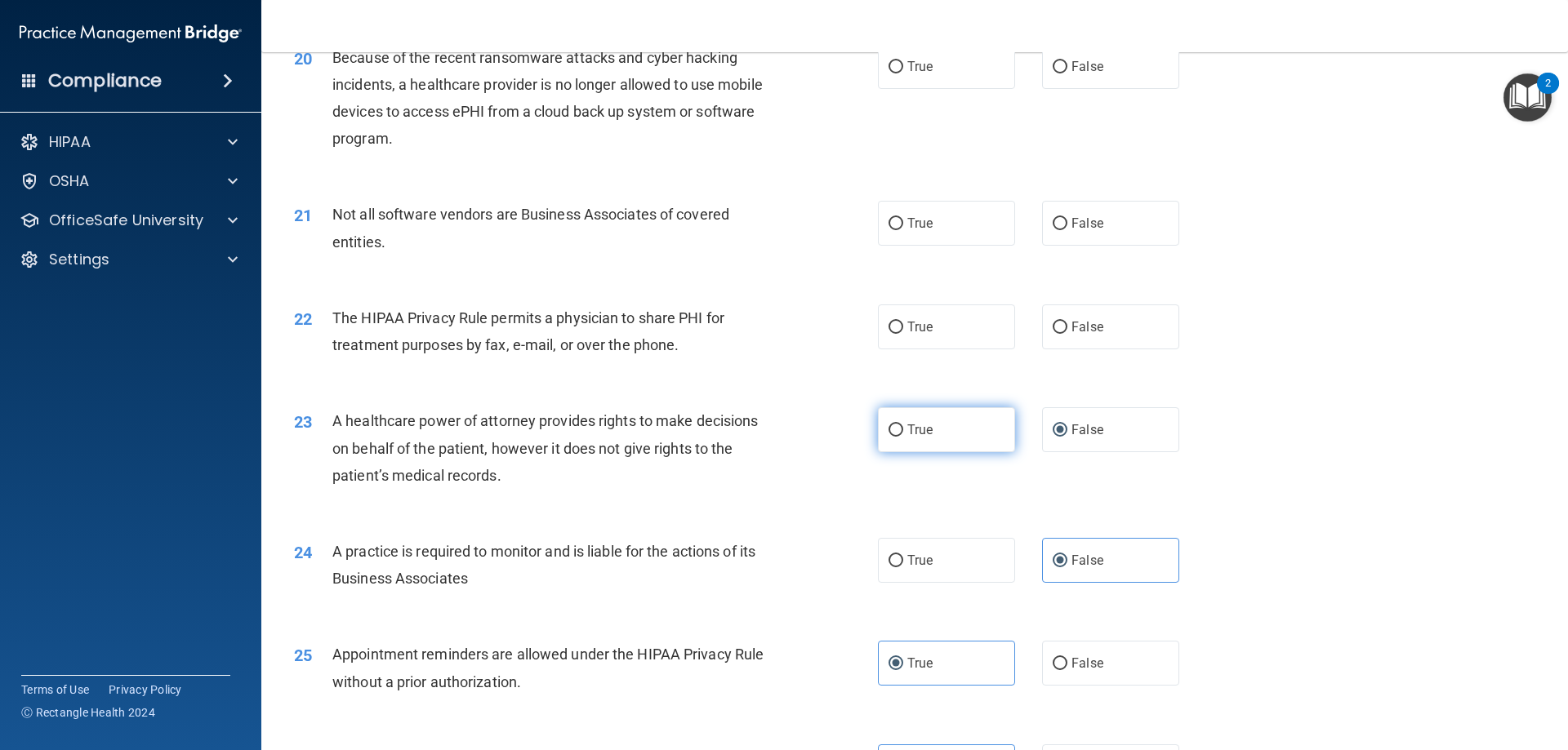
scroll to position [2398, 0]
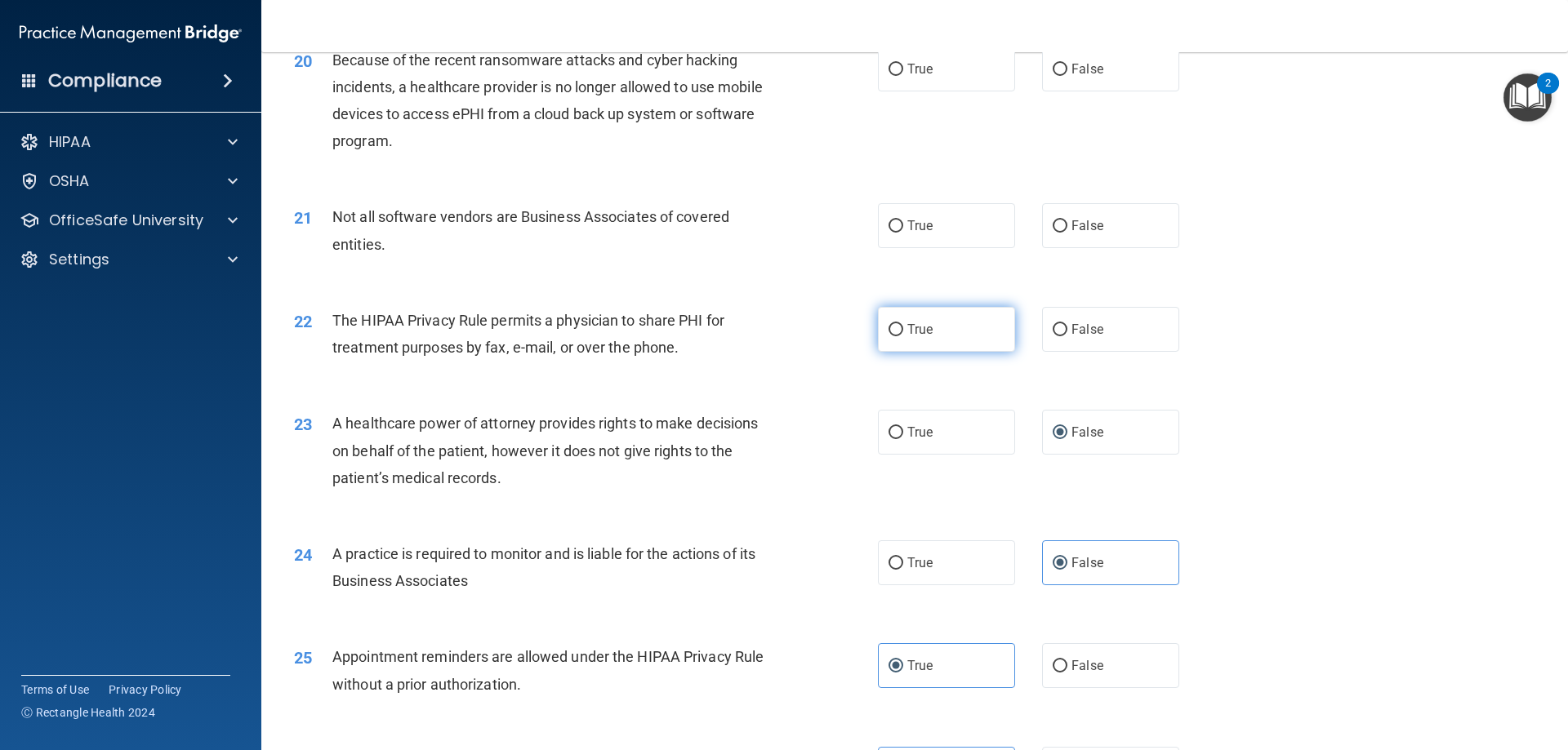
click at [901, 331] on label "True" at bounding box center [947, 329] width 137 height 45
click at [901, 331] on input "True" at bounding box center [895, 330] width 14 height 12
click at [1076, 233] on span "False" at bounding box center [1087, 225] width 31 height 15
click at [1068, 233] on input "False" at bounding box center [1059, 226] width 14 height 12
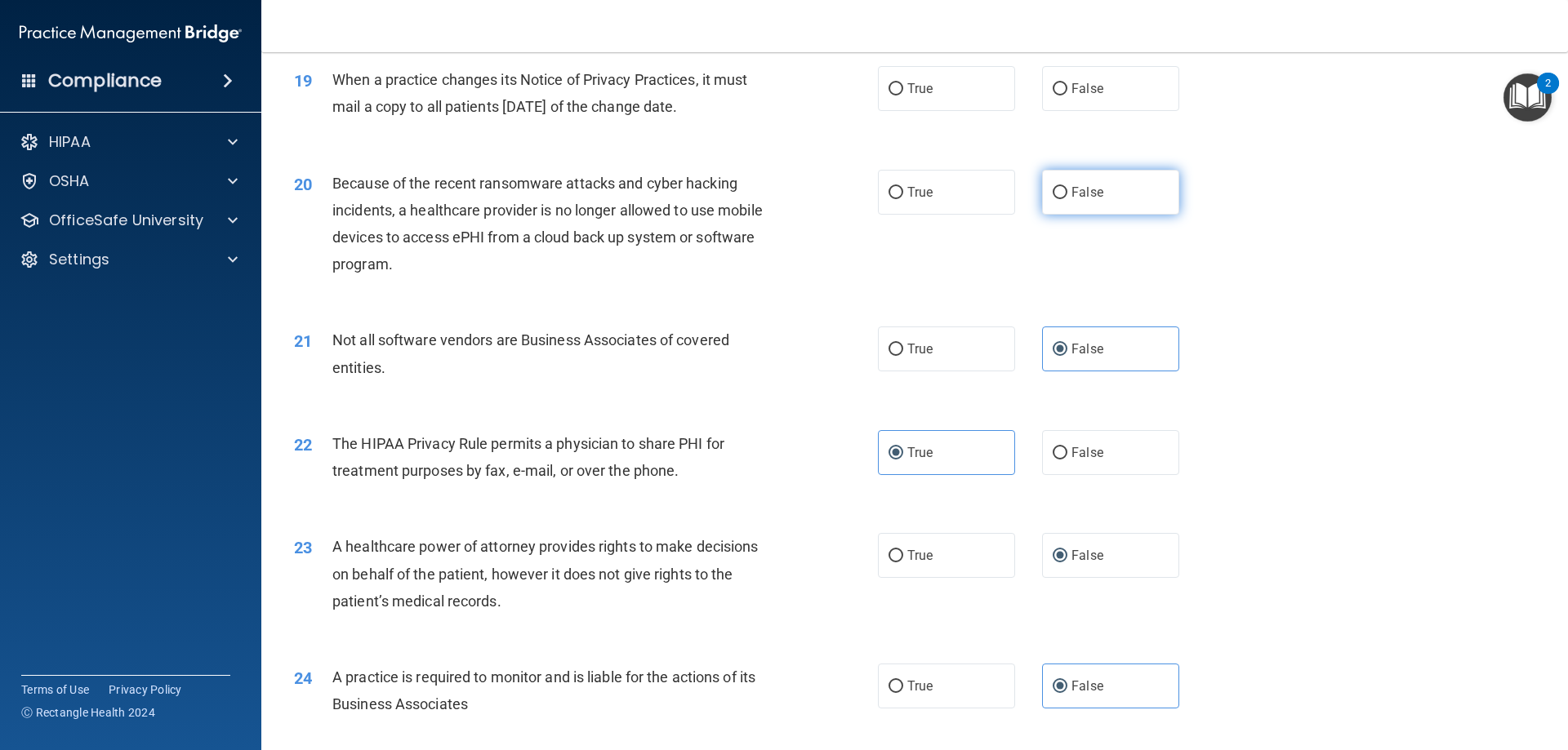
scroll to position [2234, 0]
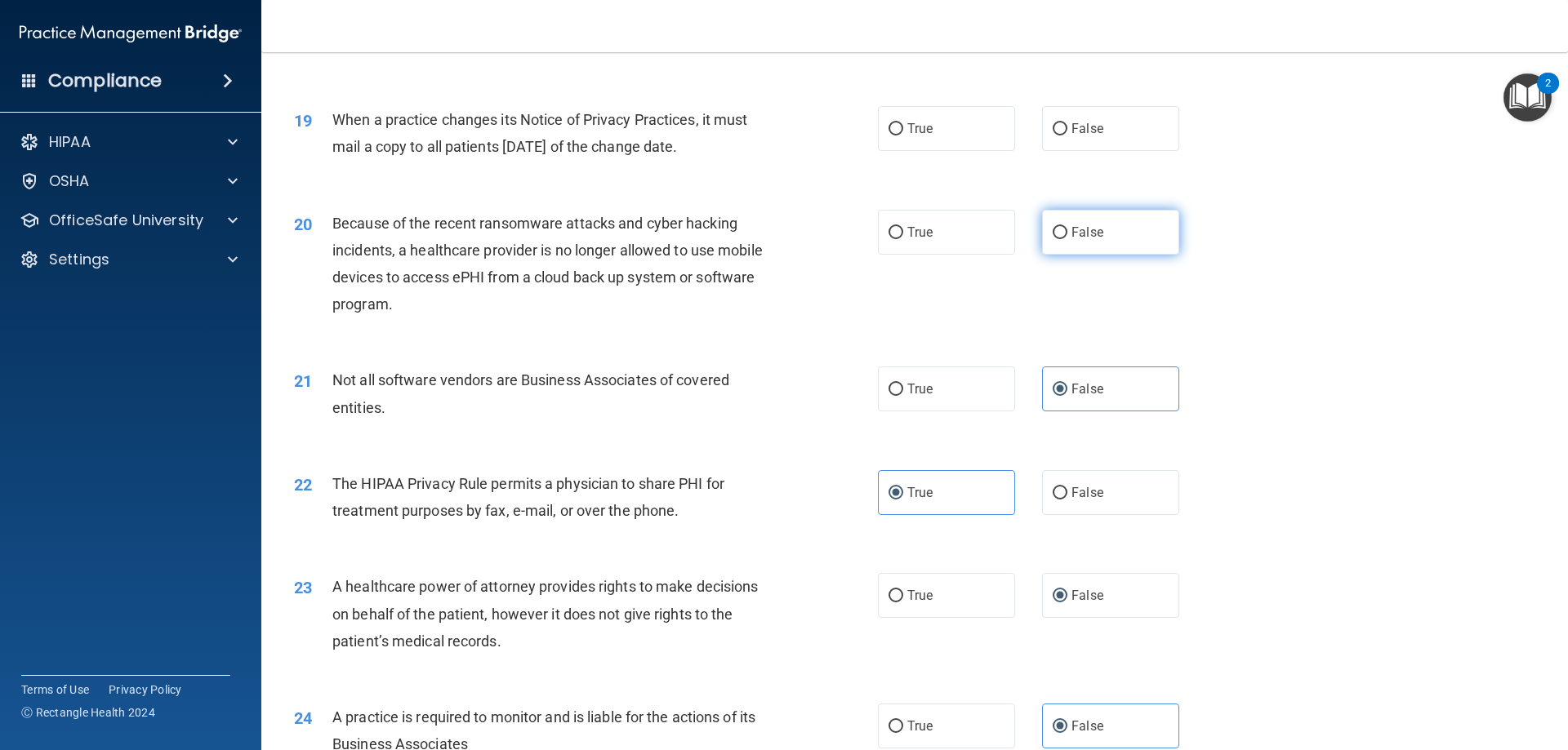
click at [1055, 236] on input "False" at bounding box center [1059, 233] width 14 height 12
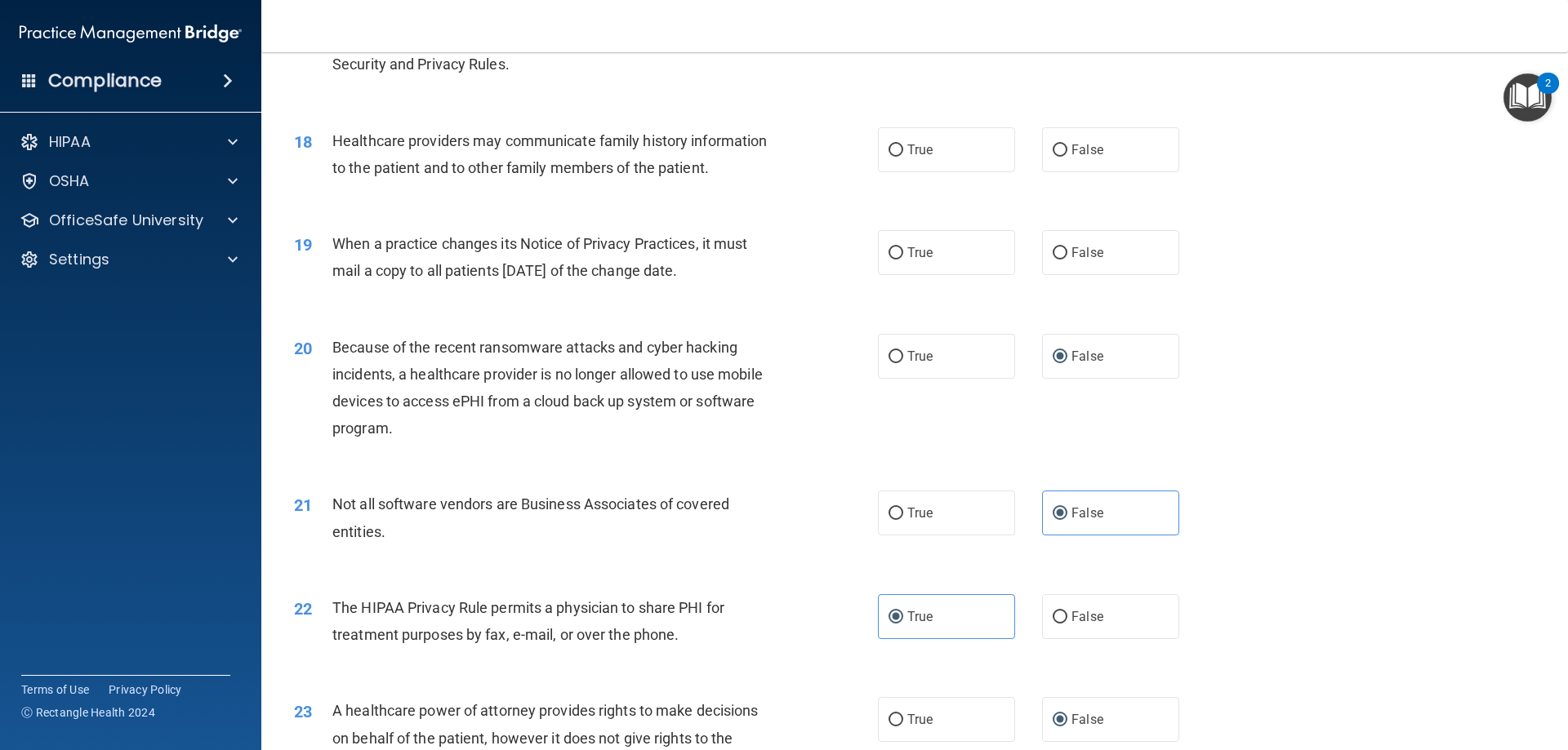
scroll to position [2071, 0]
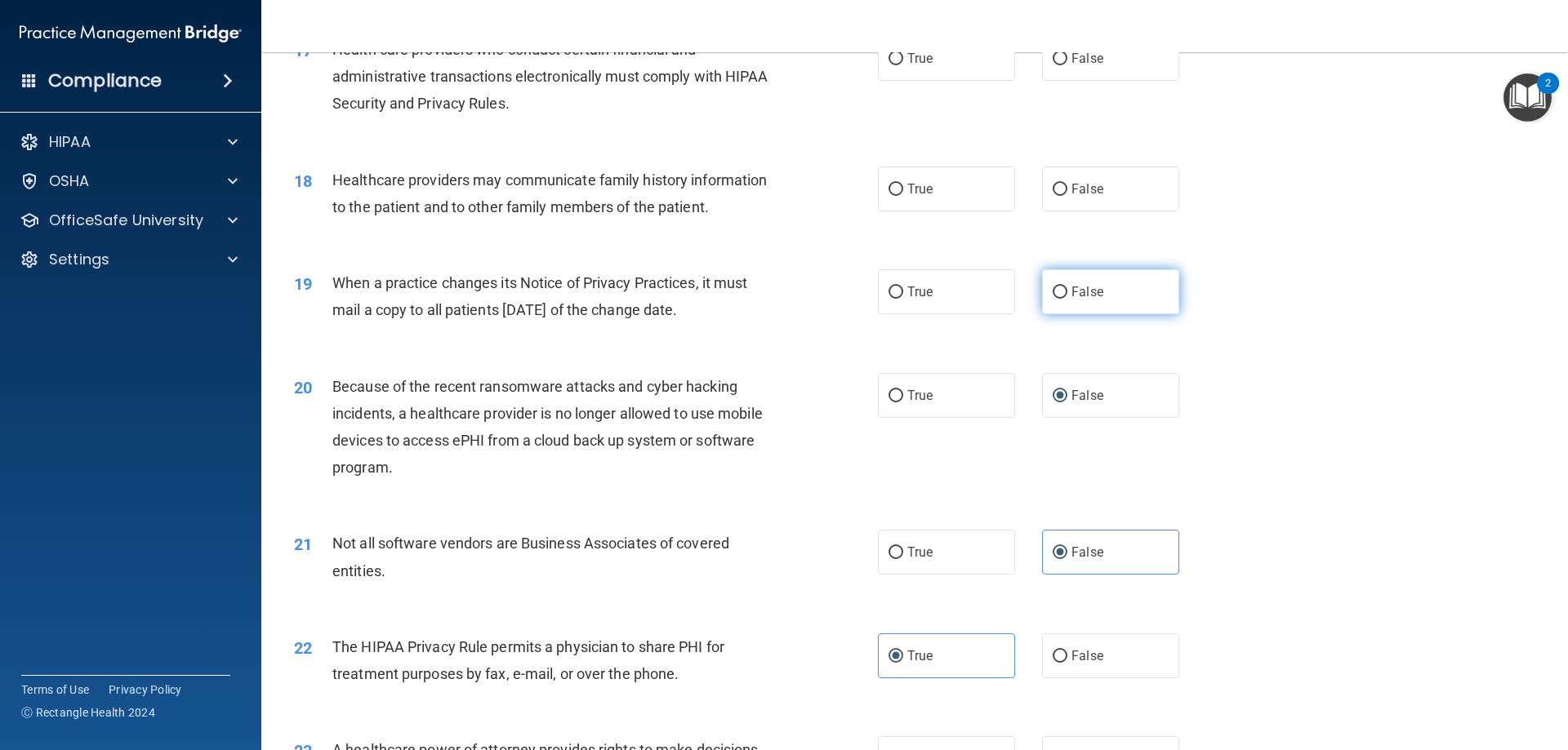
click at [1058, 295] on input "False" at bounding box center [1059, 292] width 14 height 12
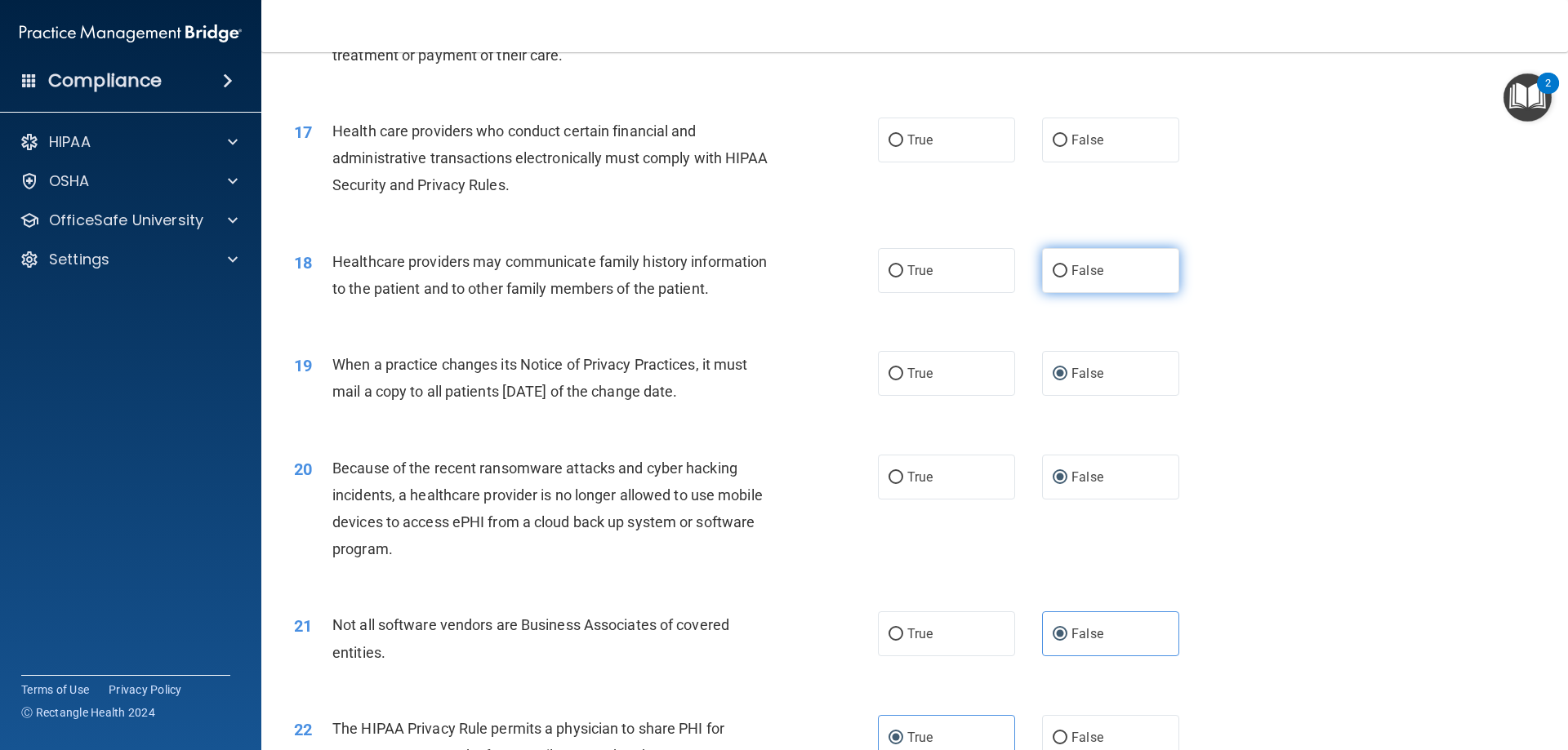
click at [1103, 283] on label "False" at bounding box center [1111, 270] width 137 height 45
click at [1068, 278] on input "False" at bounding box center [1059, 271] width 14 height 12
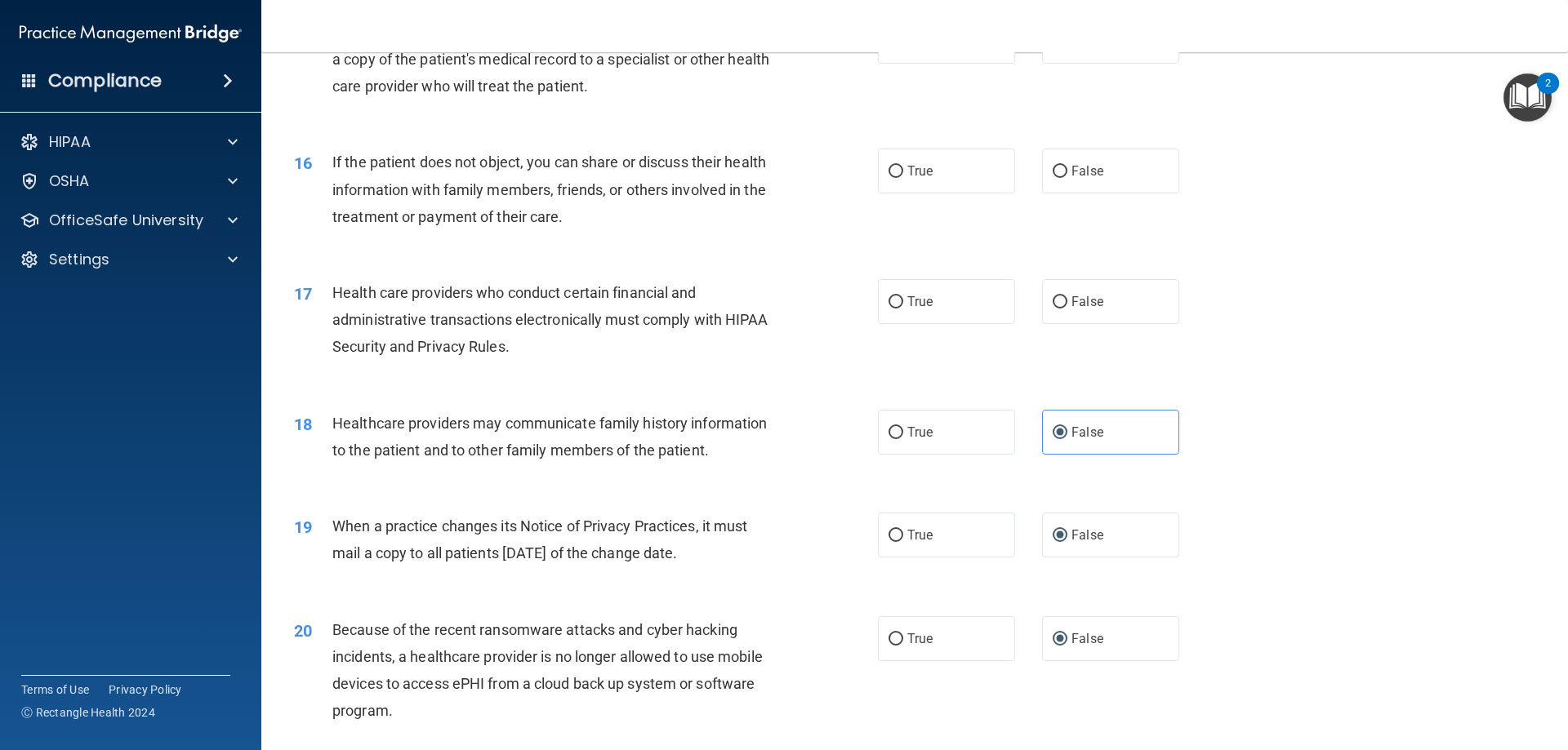
scroll to position [1826, 0]
click at [896, 302] on input "True" at bounding box center [895, 303] width 14 height 12
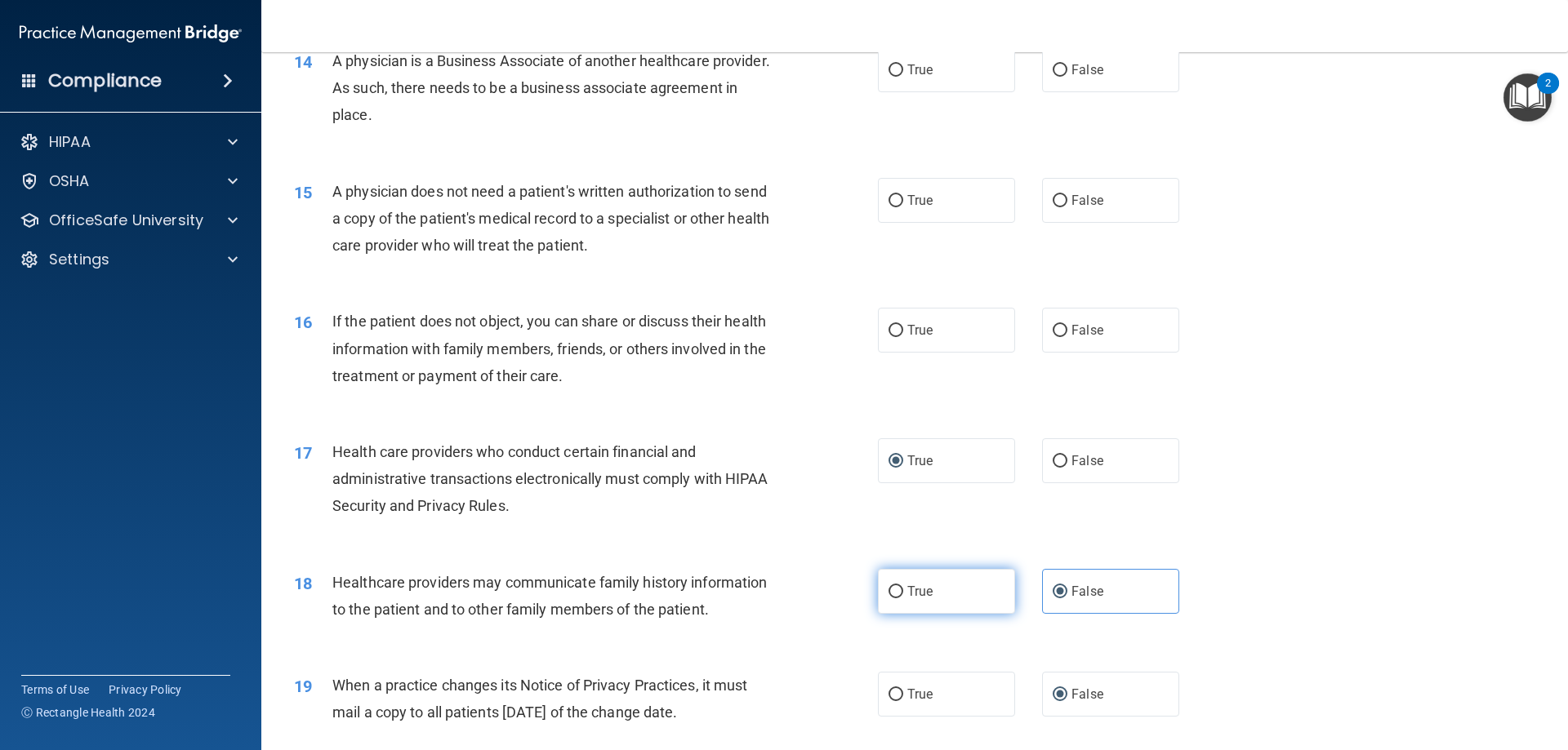
scroll to position [1662, 0]
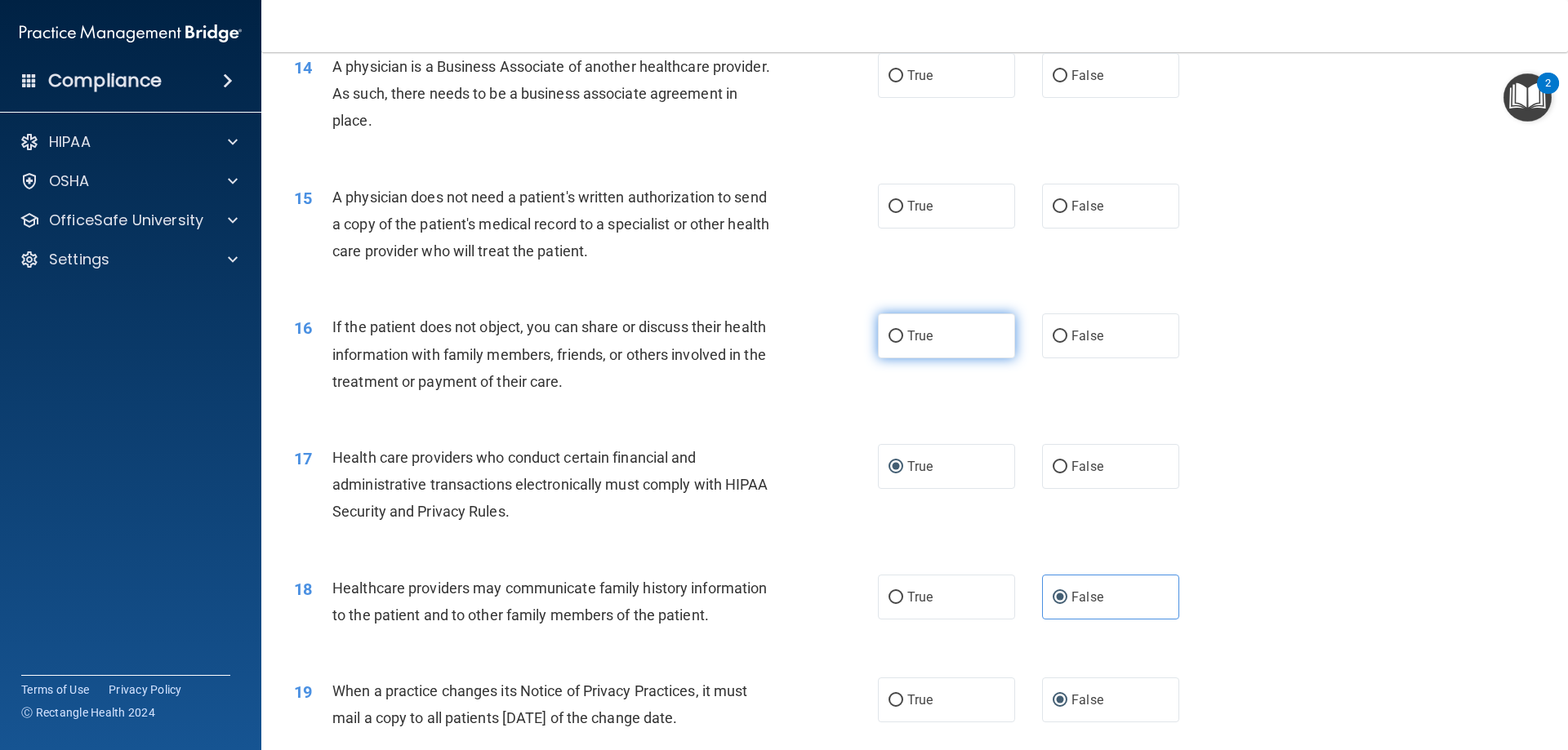
click at [977, 334] on label "True" at bounding box center [947, 336] width 137 height 45
click at [904, 334] on input "True" at bounding box center [895, 337] width 14 height 12
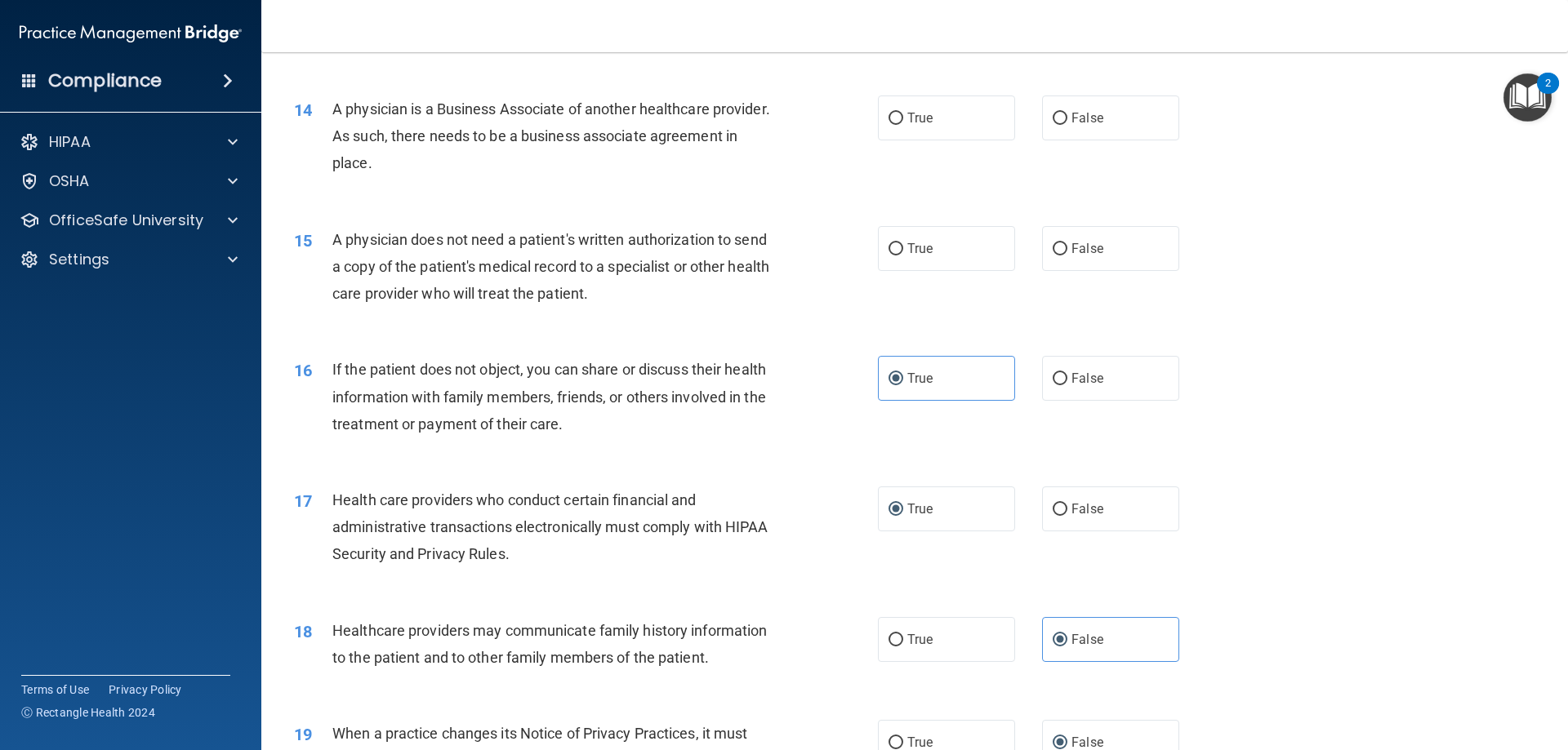
scroll to position [1499, 0]
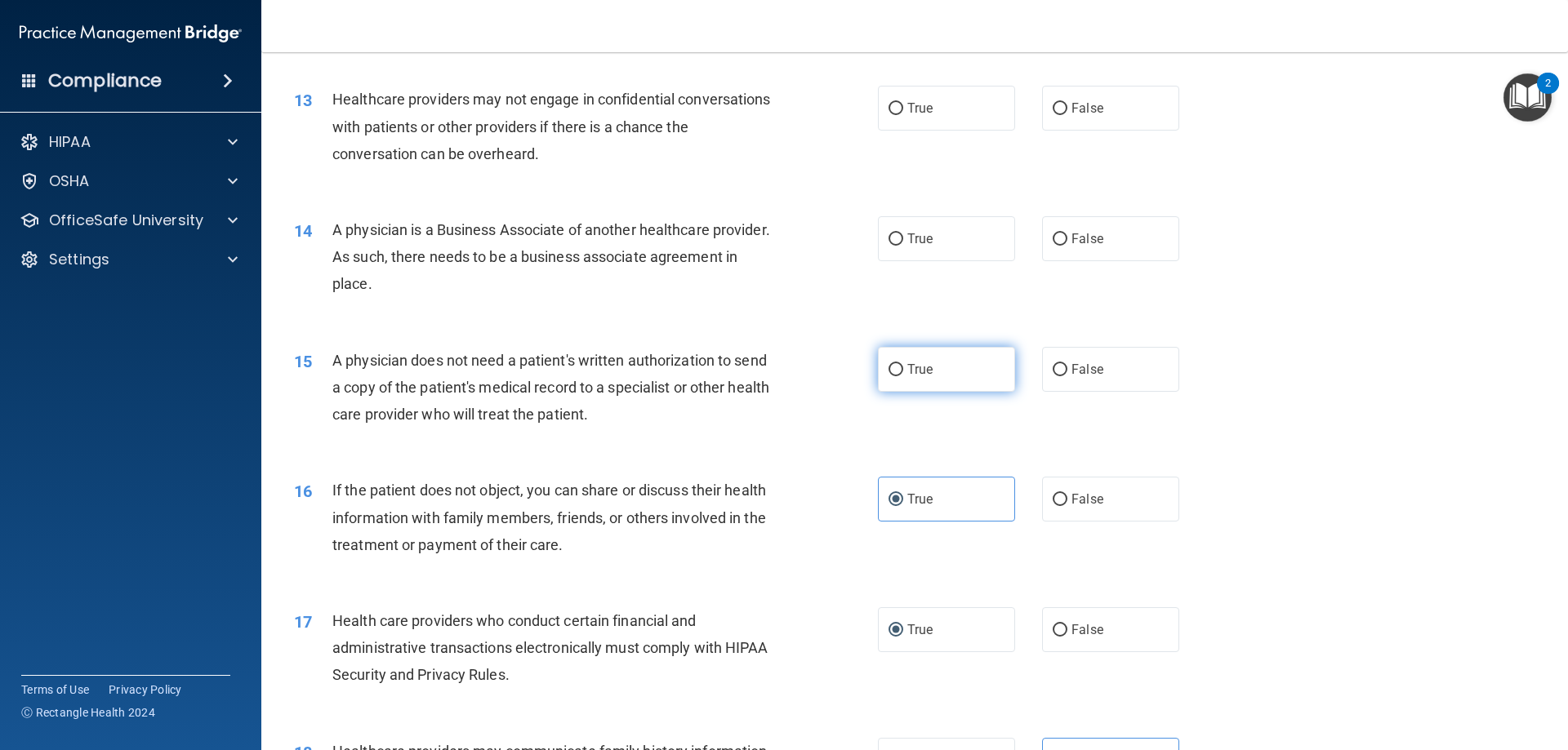
click at [973, 371] on label "True" at bounding box center [947, 369] width 137 height 45
click at [904, 371] on input "True" at bounding box center [895, 370] width 14 height 12
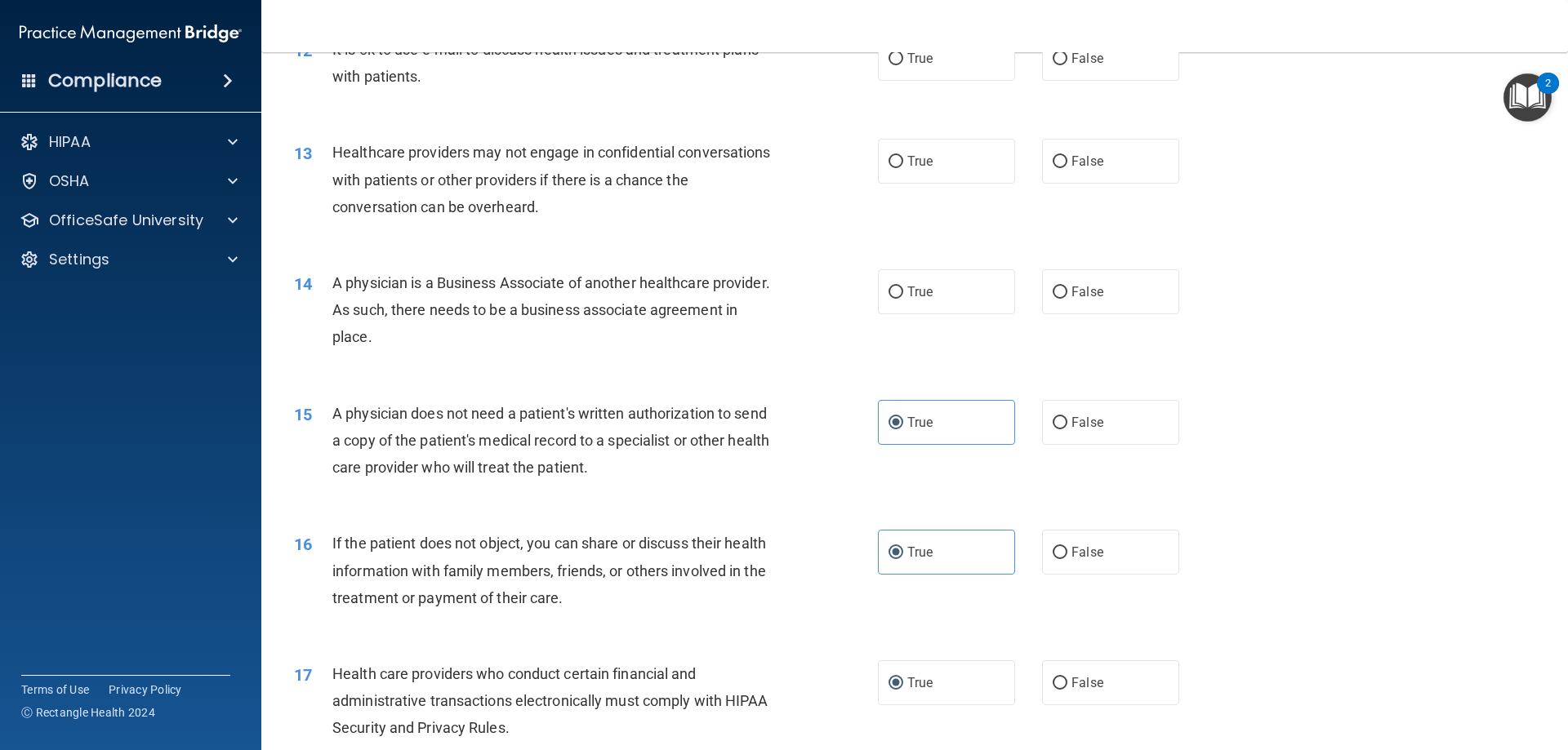
scroll to position [1418, 0]
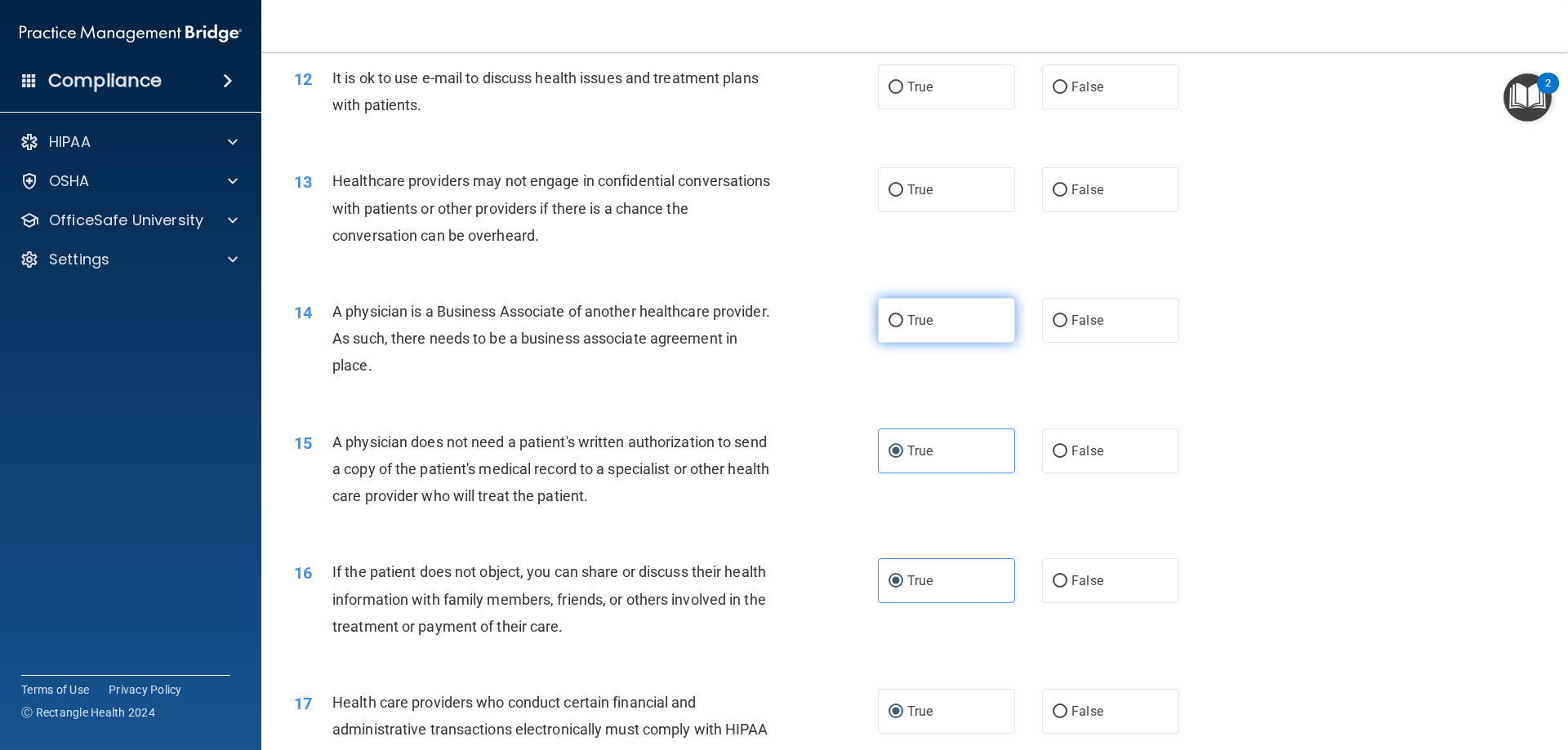
click at [938, 336] on label "True" at bounding box center [947, 320] width 137 height 45
click at [904, 327] on input "True" at bounding box center [895, 321] width 14 height 12
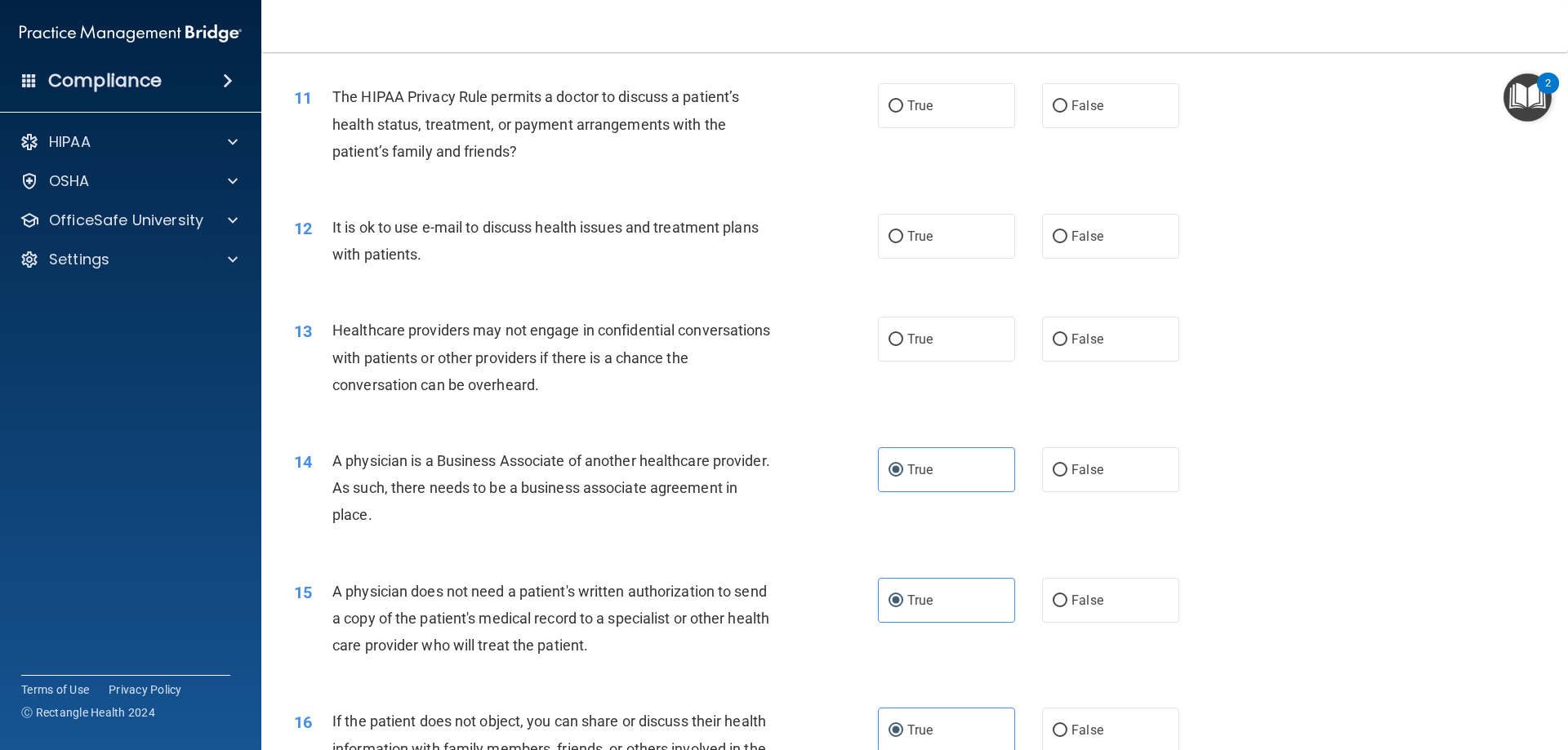
scroll to position [1254, 0]
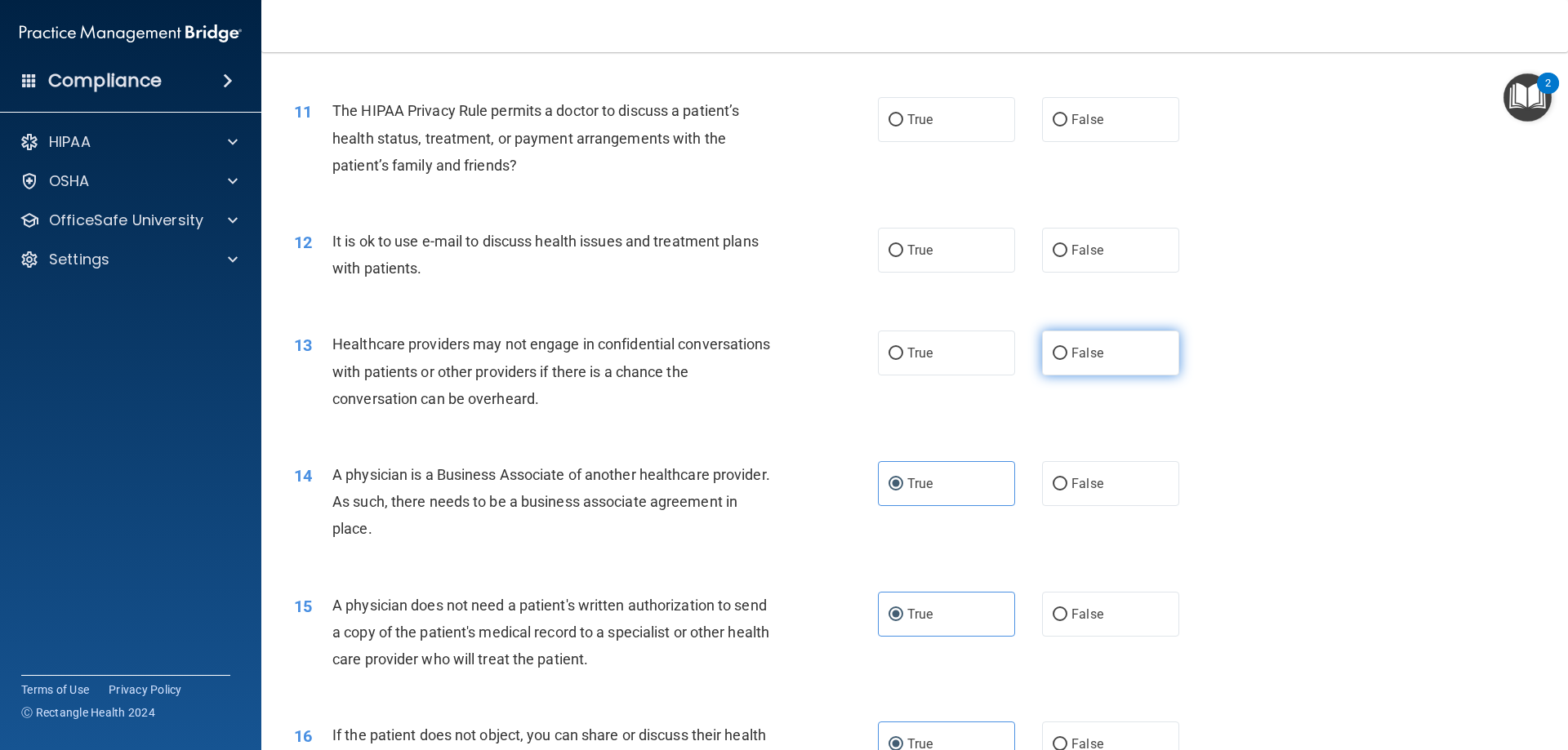
click at [1063, 358] on label "False" at bounding box center [1111, 353] width 137 height 45
click at [1063, 358] on input "False" at bounding box center [1059, 354] width 14 height 12
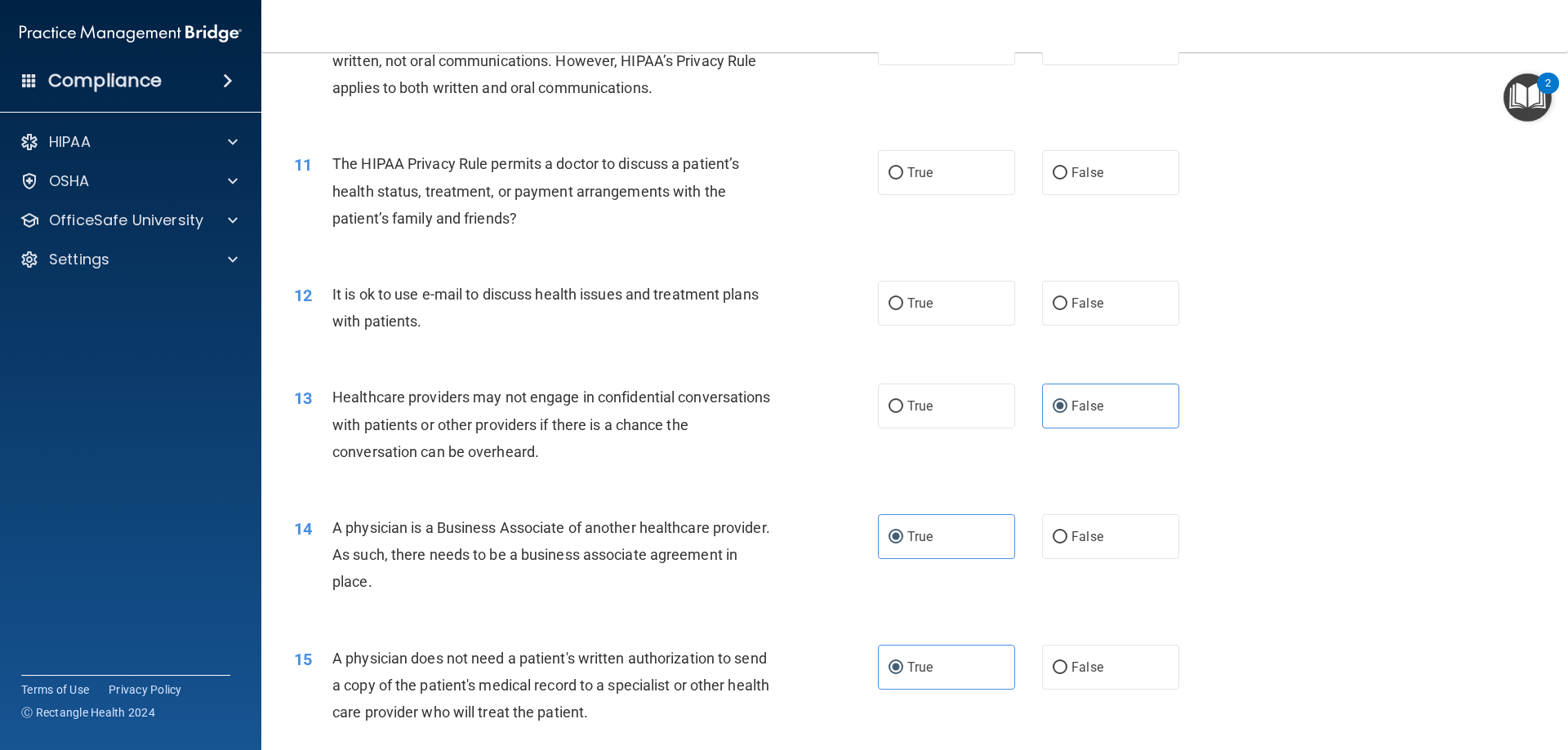
scroll to position [1173, 0]
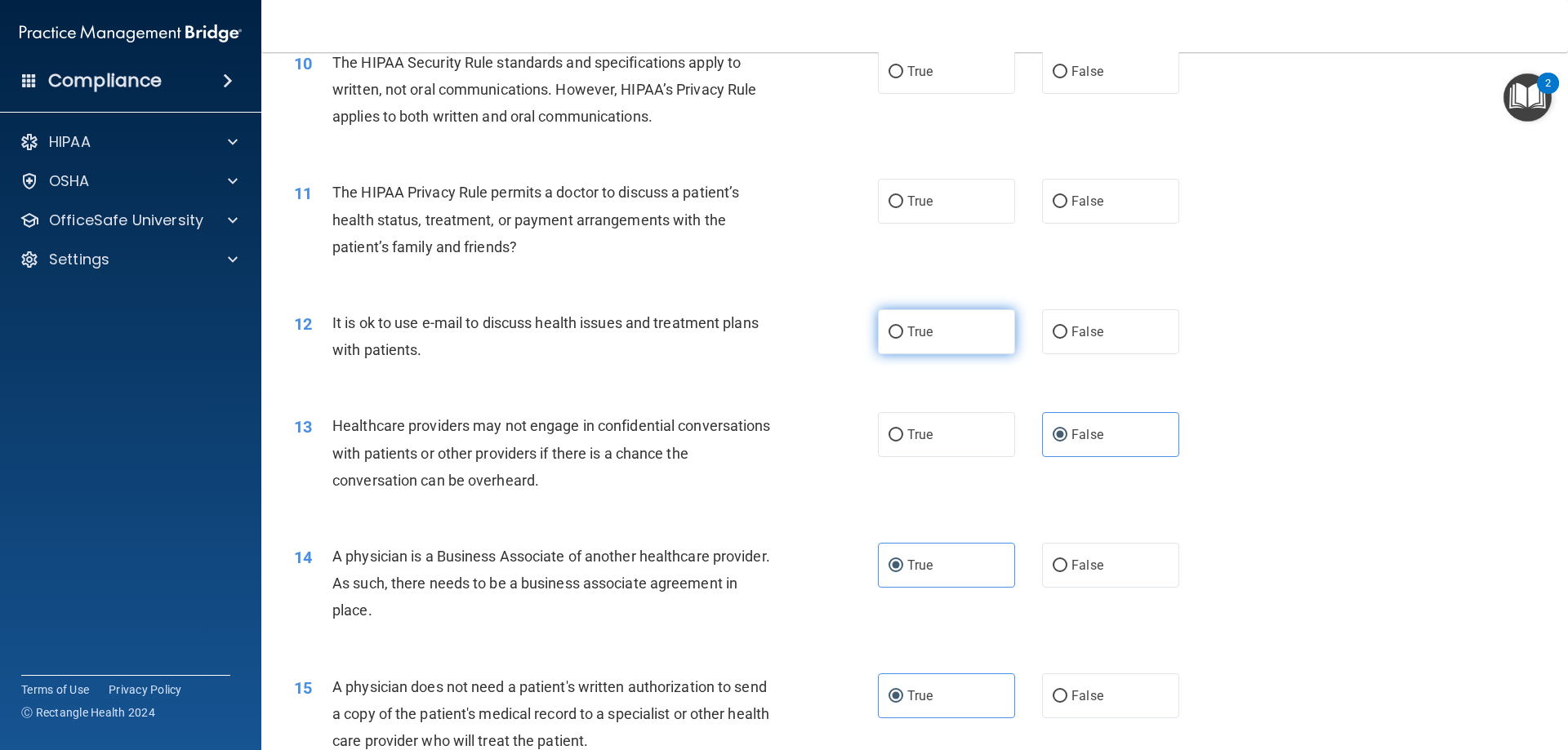
click at [908, 334] on span "True" at bounding box center [920, 332] width 26 height 15
click at [902, 334] on input "True" at bounding box center [895, 332] width 14 height 12
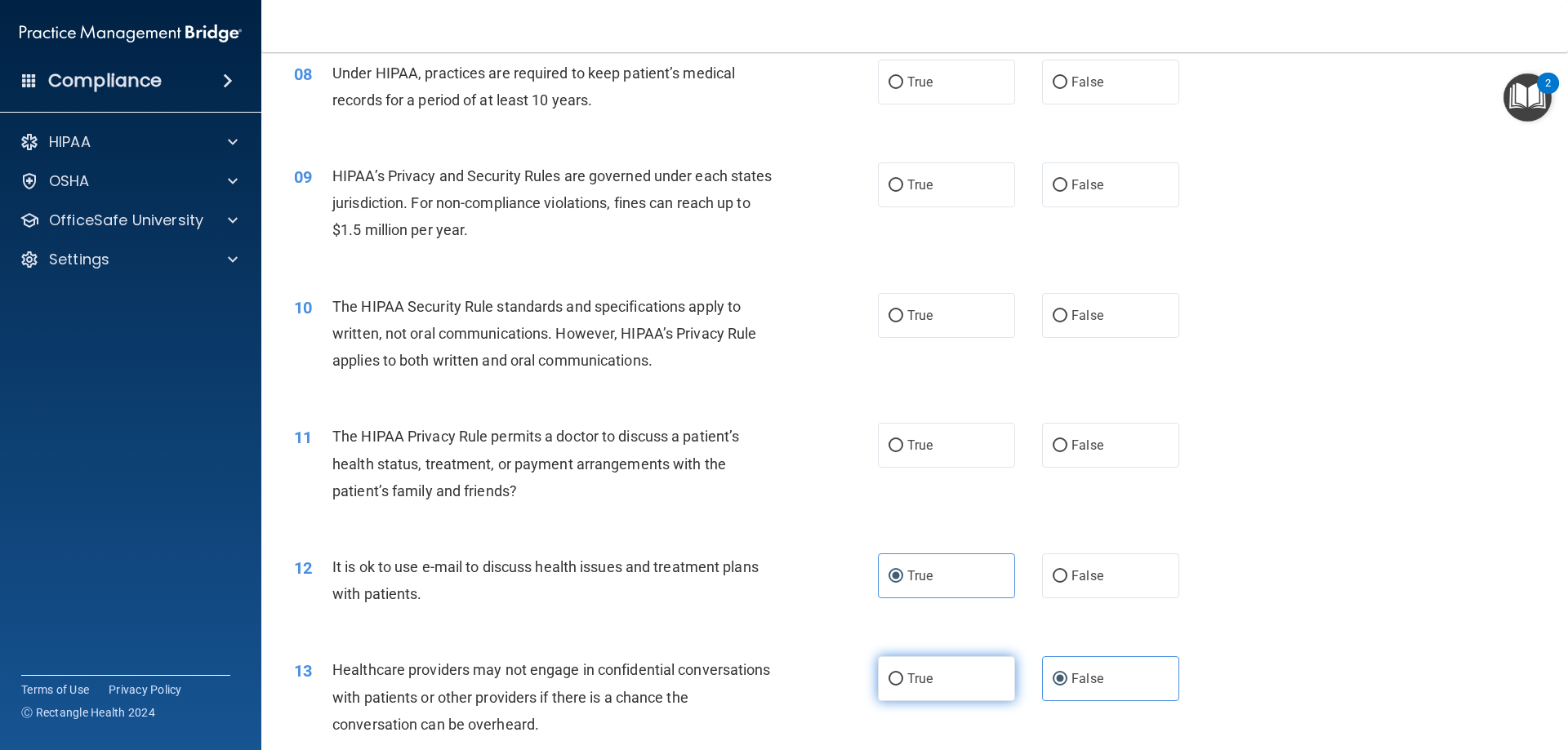
scroll to position [927, 0]
click at [1042, 433] on label "False" at bounding box center [1111, 446] width 137 height 45
click at [1053, 441] on input "False" at bounding box center [1059, 447] width 14 height 12
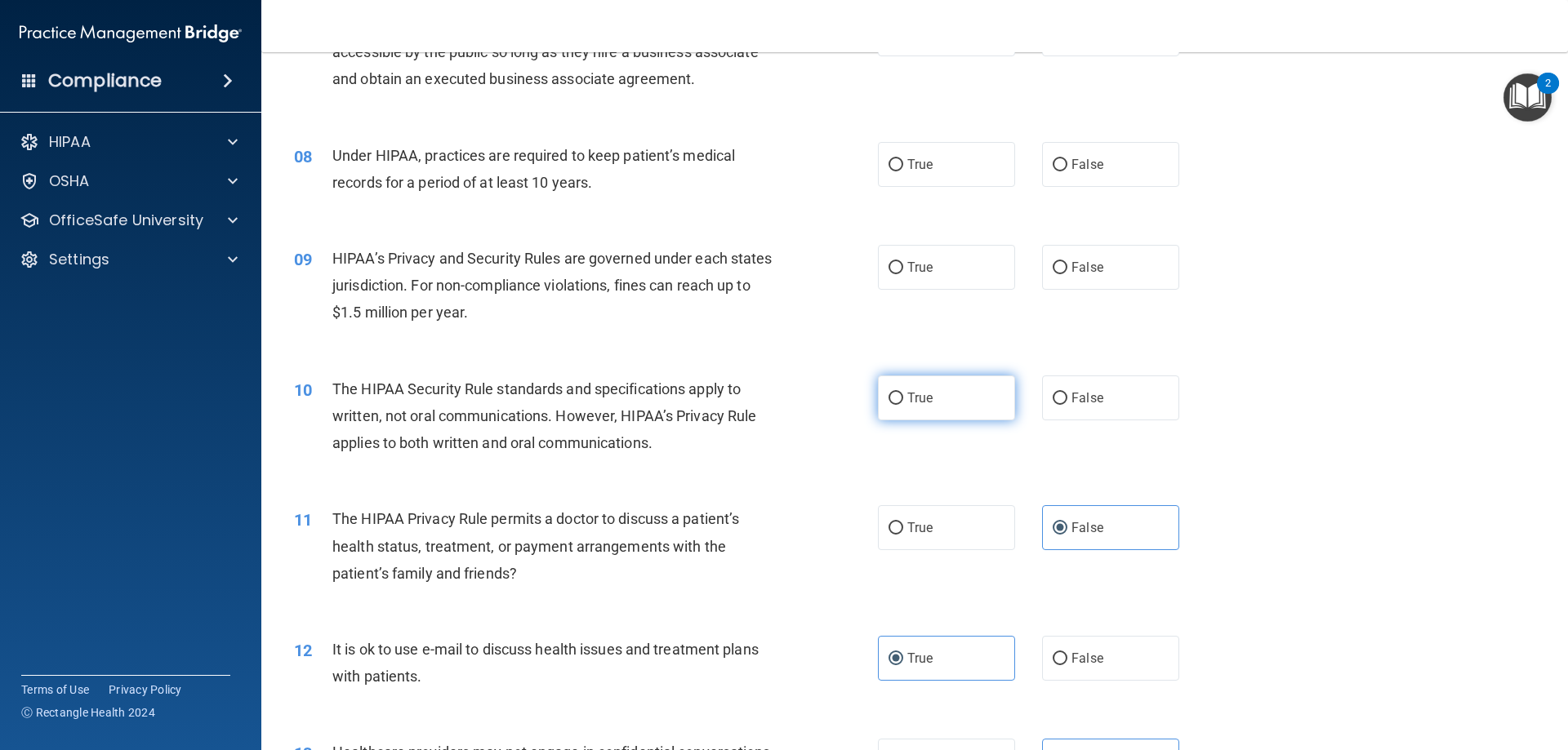
click at [898, 396] on label "True" at bounding box center [947, 398] width 137 height 45
click at [898, 396] on input "True" at bounding box center [895, 399] width 14 height 12
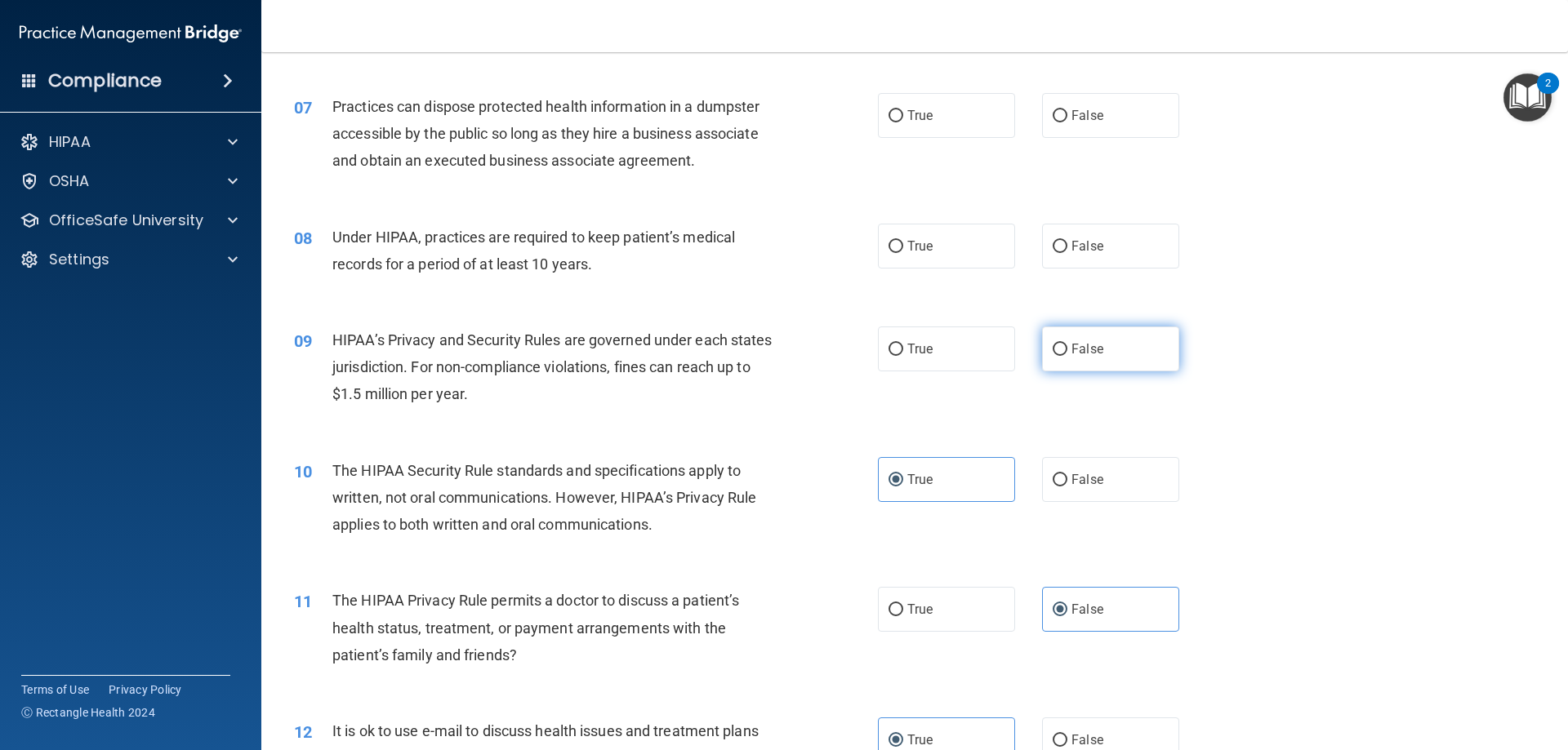
click at [1052, 340] on label "False" at bounding box center [1111, 348] width 137 height 45
click at [1053, 344] on input "False" at bounding box center [1059, 349] width 14 height 12
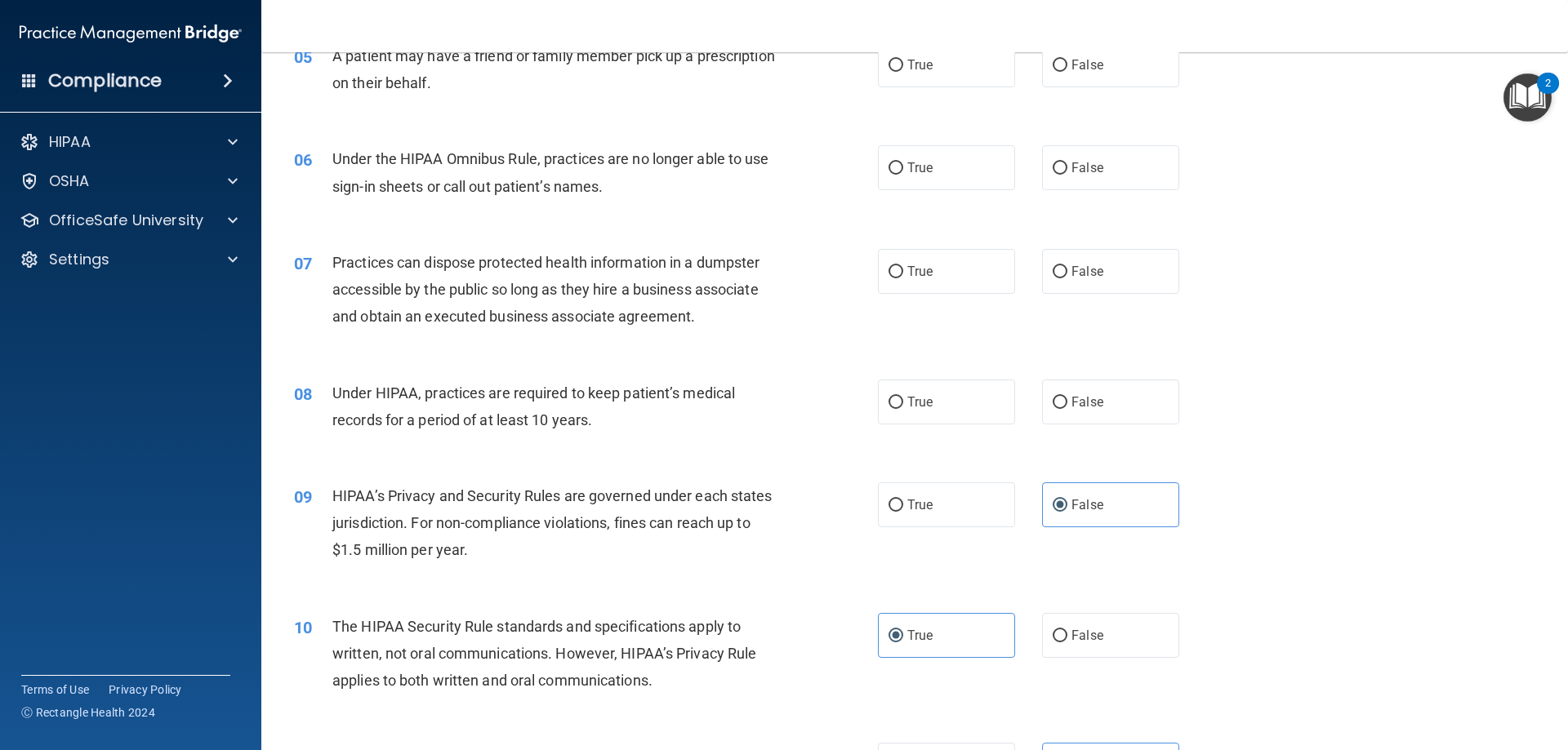
scroll to position [601, 0]
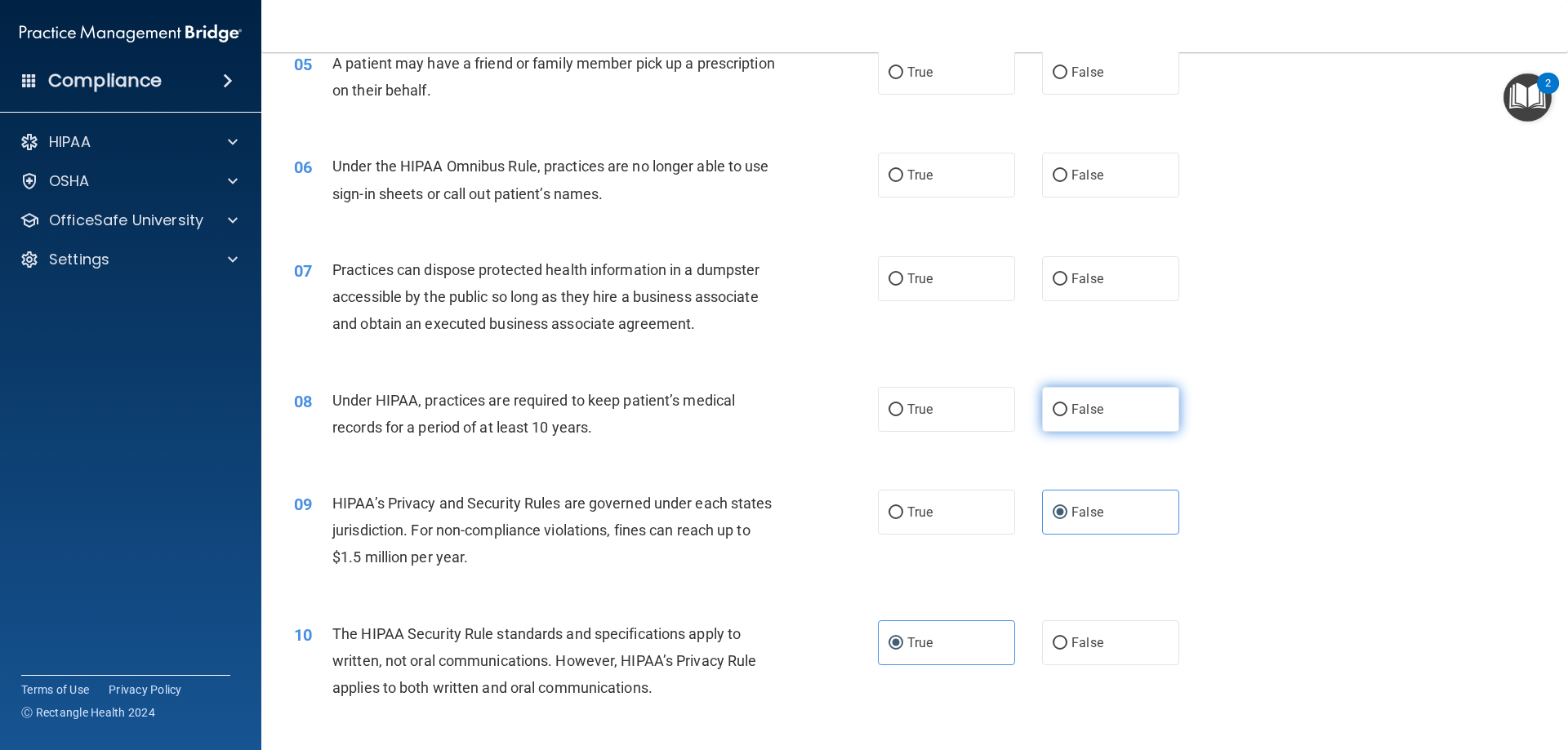
click at [1080, 402] on span "False" at bounding box center [1087, 409] width 31 height 15
click at [1068, 405] on input "False" at bounding box center [1059, 410] width 14 height 12
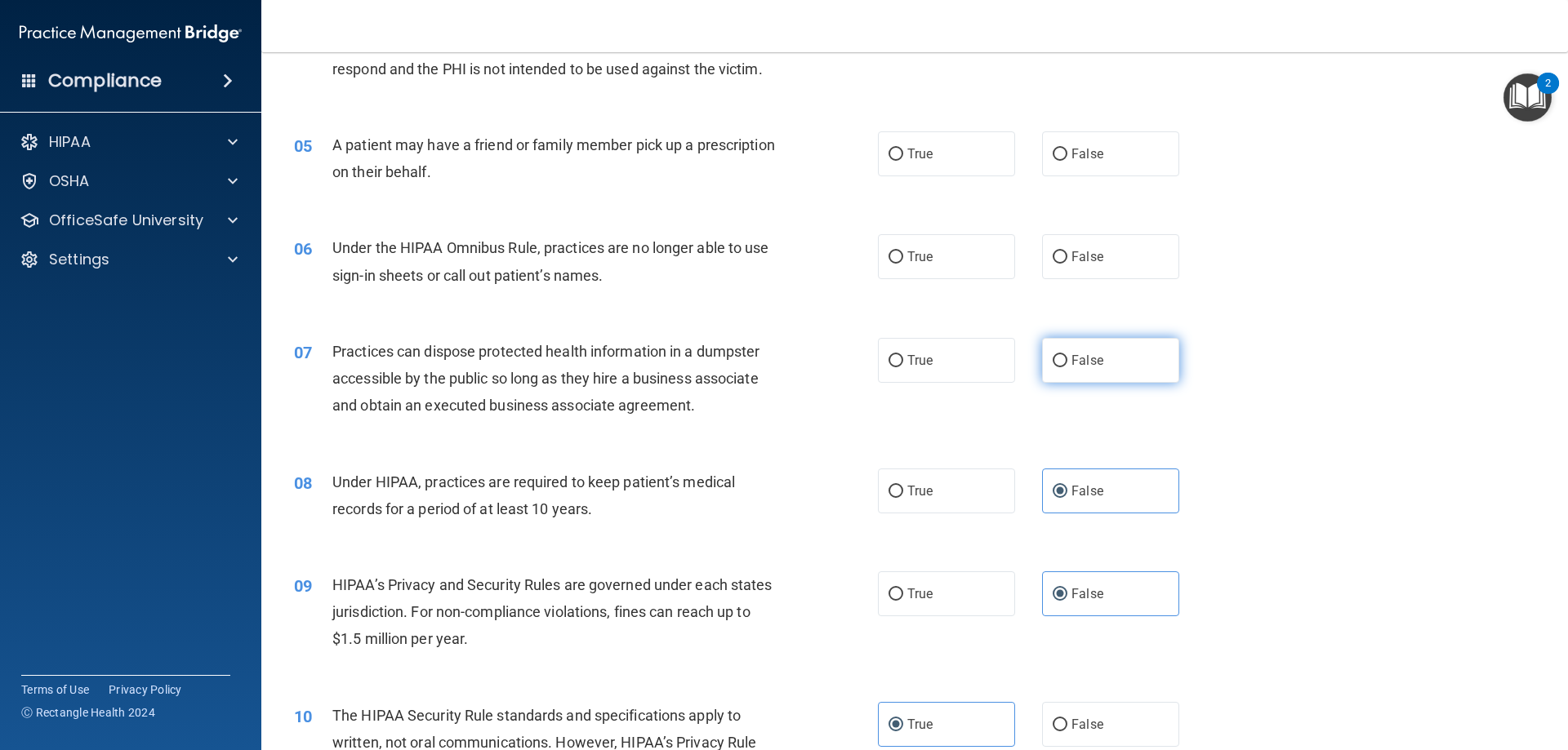
click at [1098, 356] on label "False" at bounding box center [1111, 360] width 137 height 45
click at [1068, 356] on input "False" at bounding box center [1059, 361] width 14 height 12
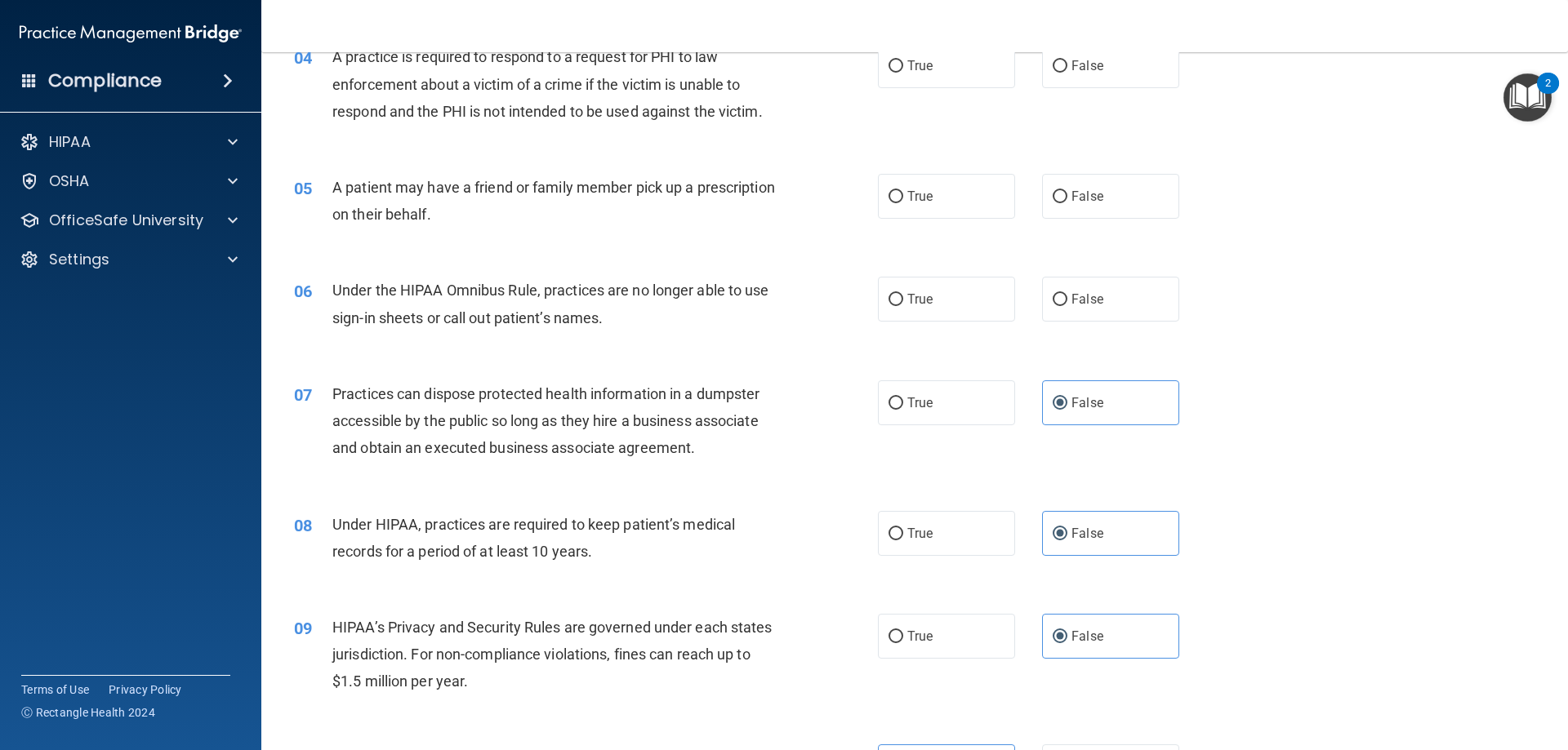
scroll to position [438, 0]
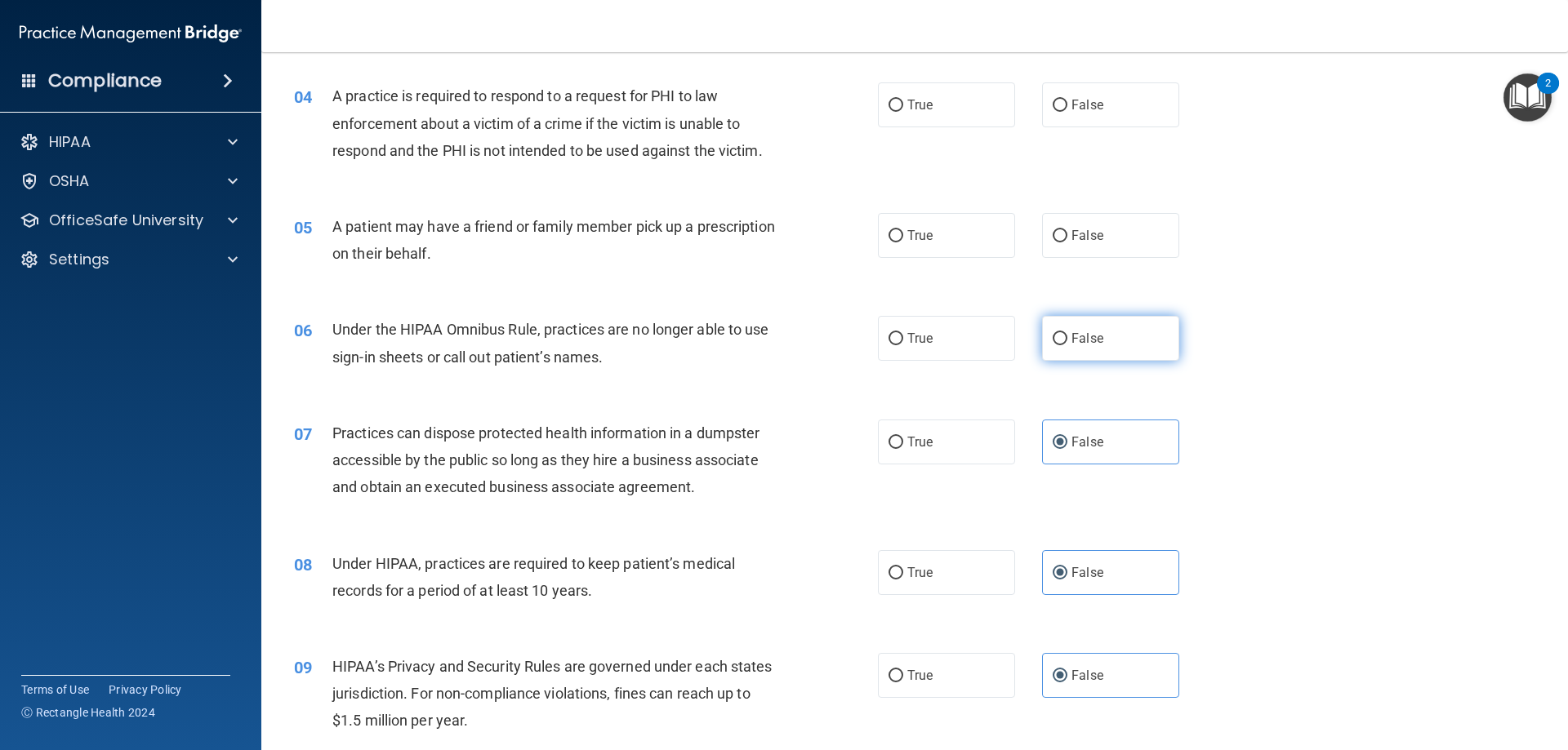
drag, startPoint x: 1120, startPoint y: 327, endPoint x: 1032, endPoint y: 365, distance: 95.9
click at [1119, 327] on label "False" at bounding box center [1111, 338] width 137 height 45
click at [1068, 333] on input "False" at bounding box center [1059, 339] width 14 height 12
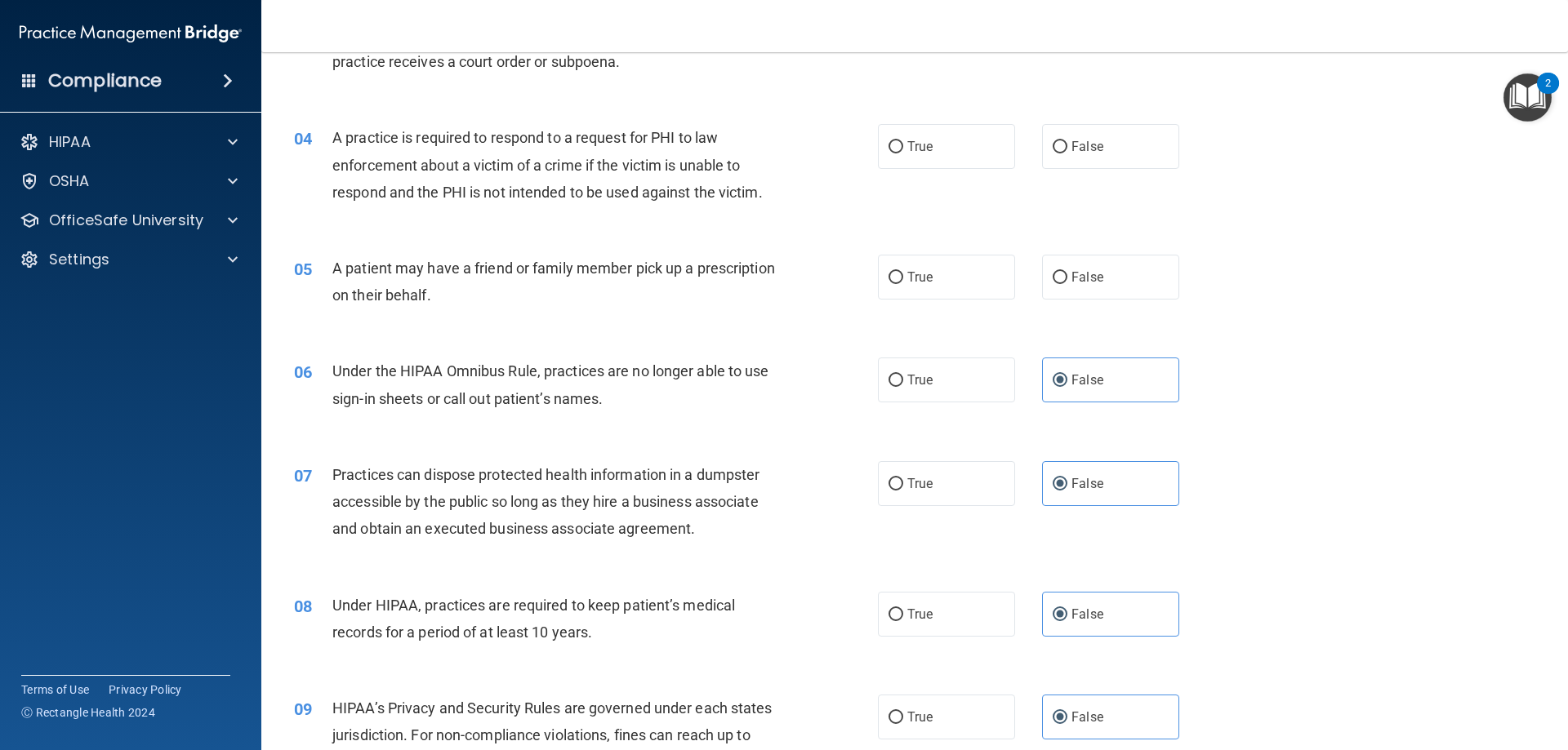
scroll to position [356, 0]
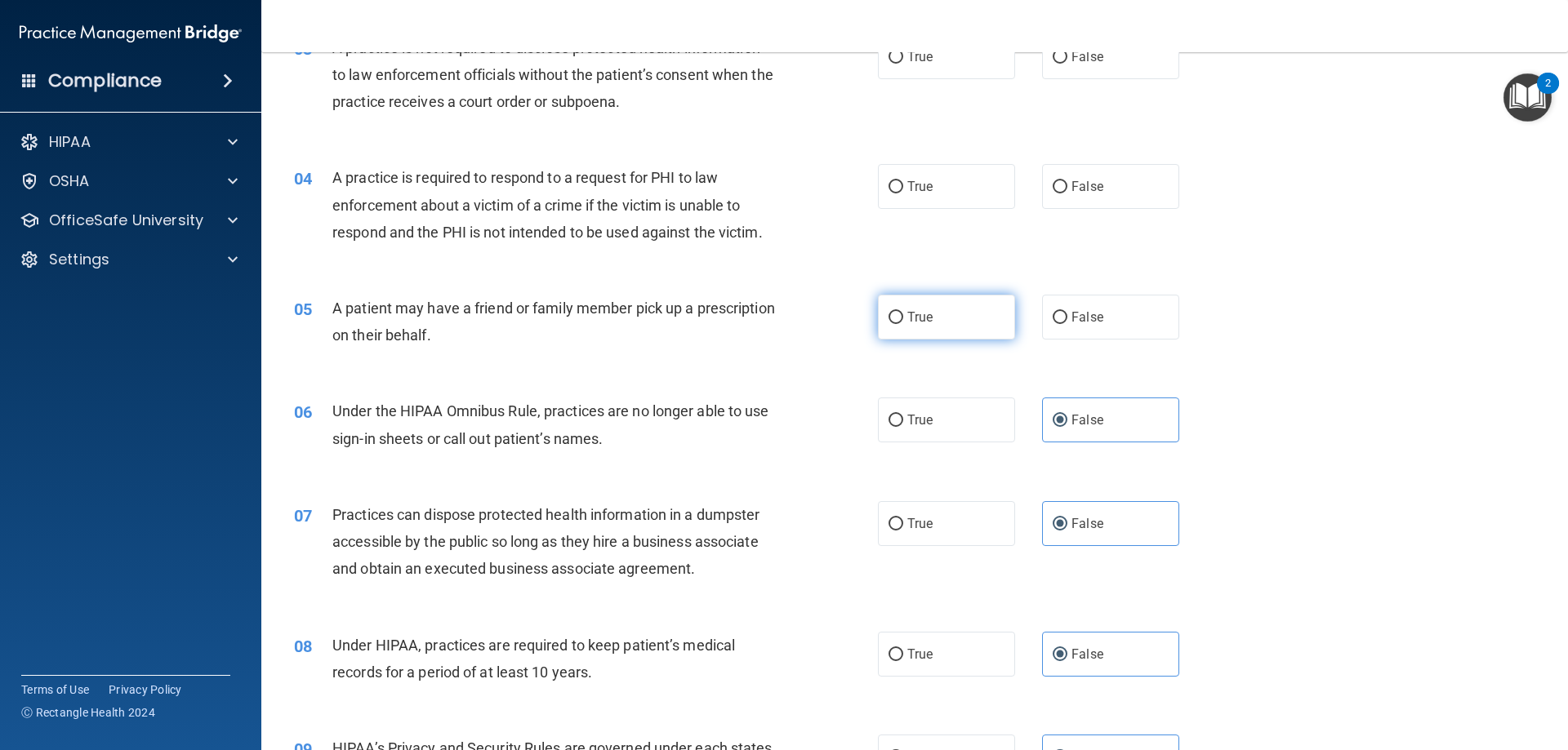
click at [923, 330] on label "True" at bounding box center [947, 317] width 137 height 45
click at [904, 324] on input "True" at bounding box center [895, 318] width 14 height 12
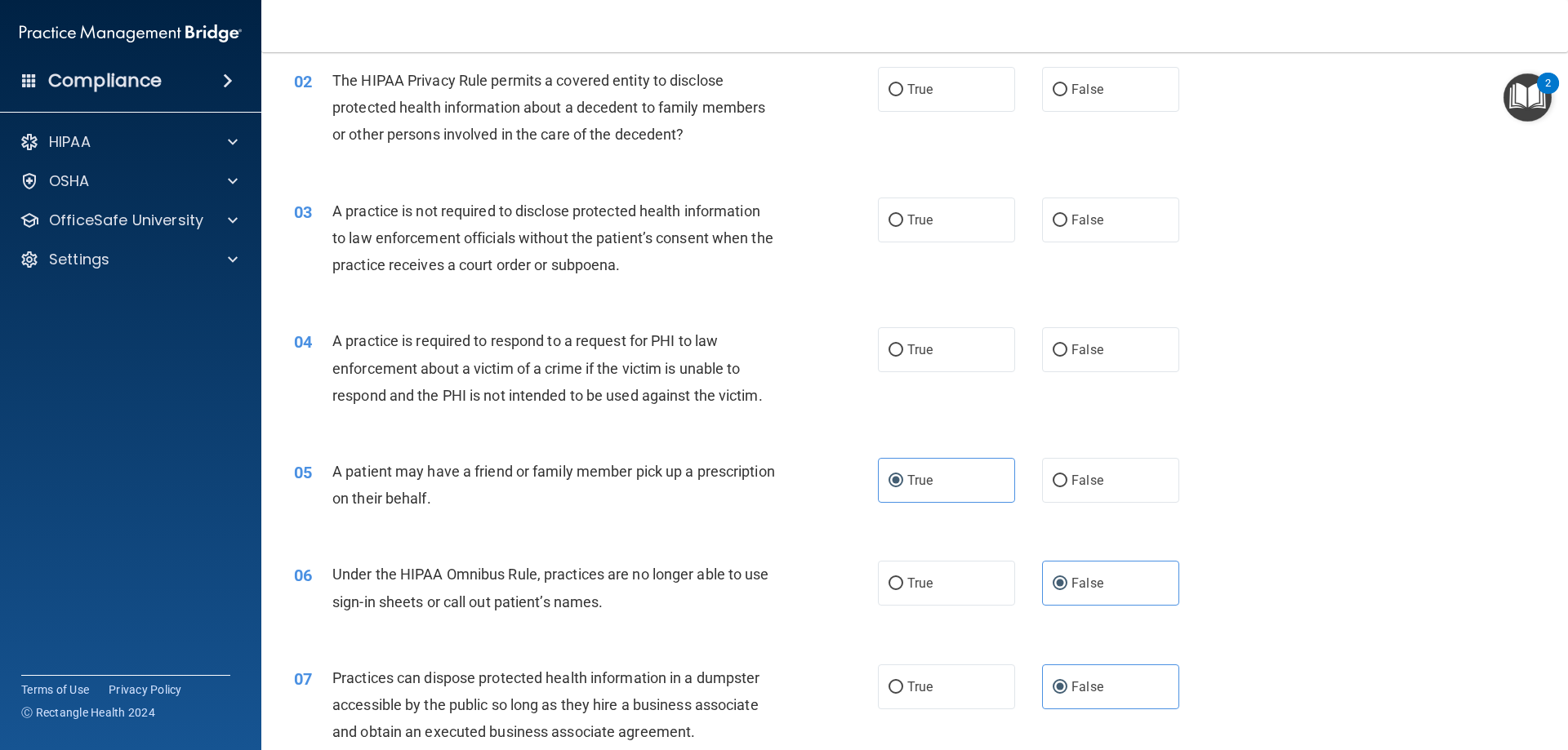
scroll to position [111, 0]
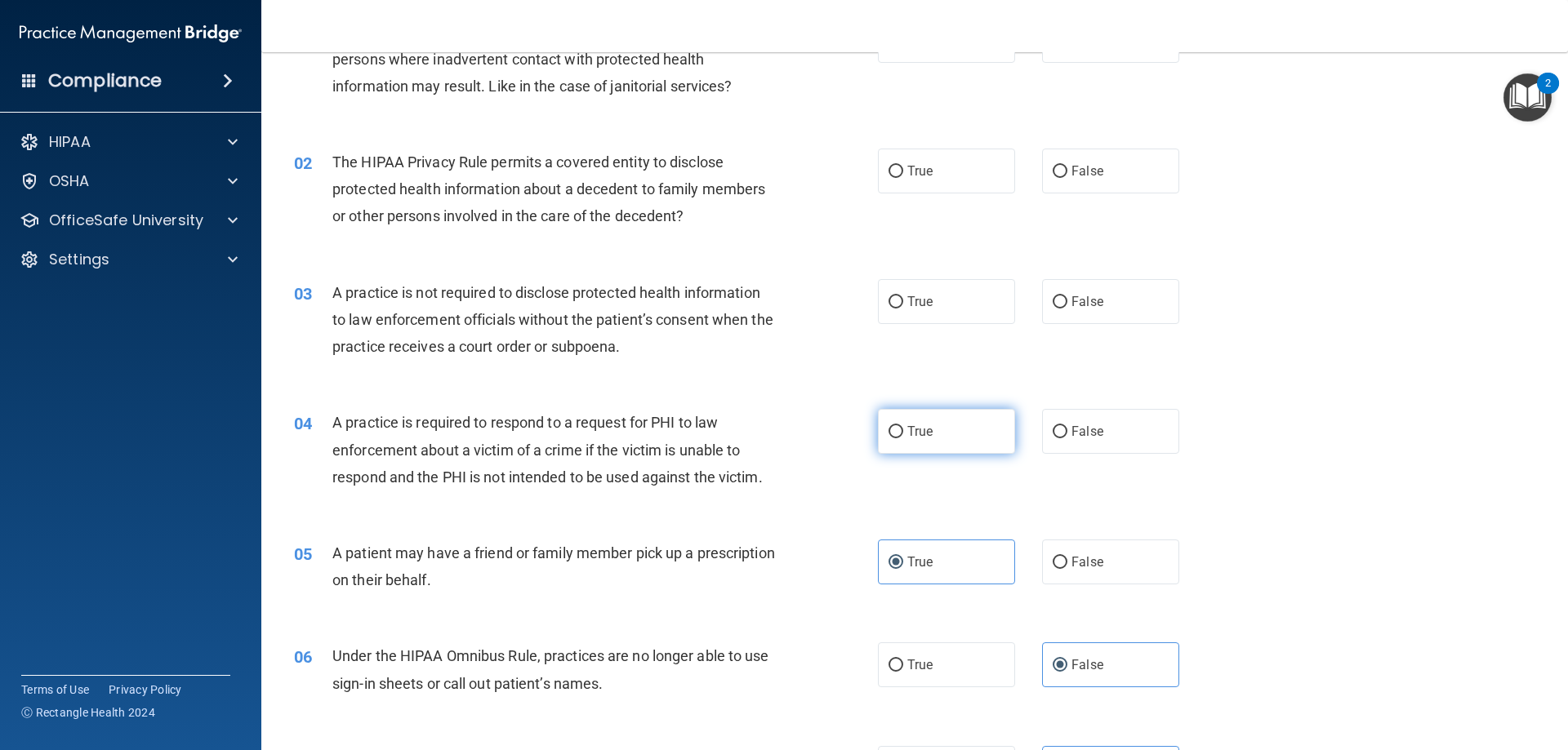
click at [899, 438] on label "True" at bounding box center [947, 431] width 137 height 45
click at [899, 438] on input "True" at bounding box center [895, 432] width 14 height 12
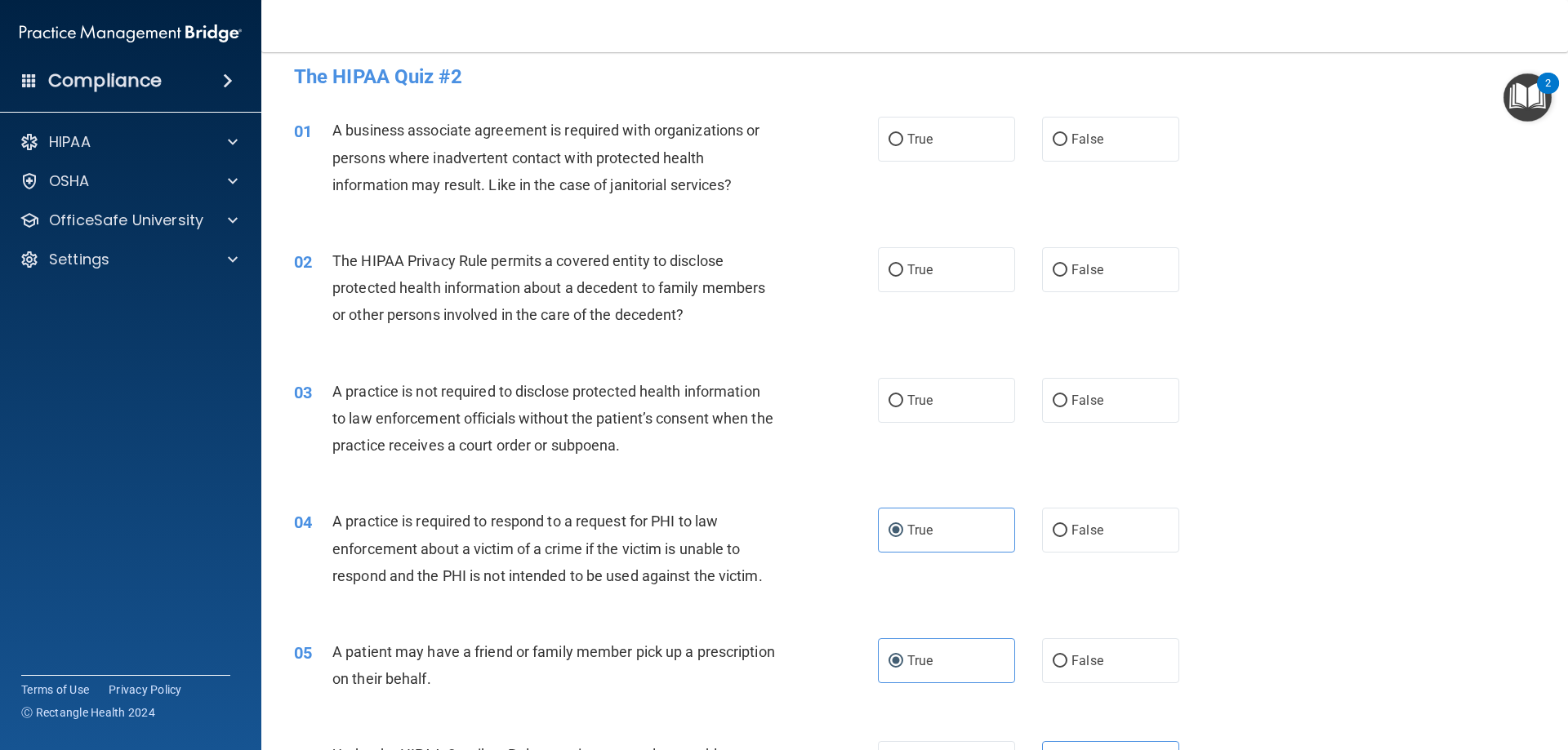
scroll to position [0, 0]
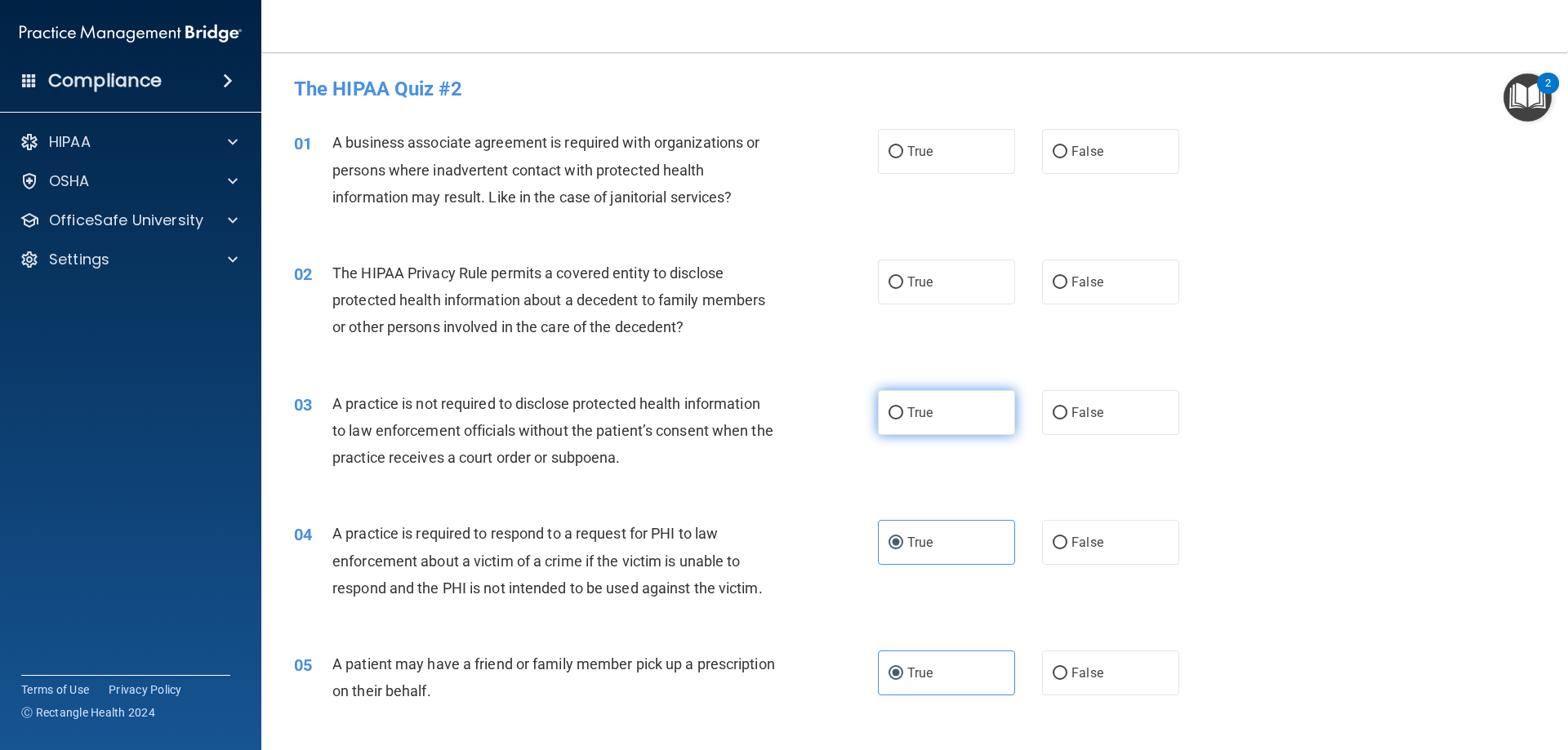
click at [909, 423] on label "True" at bounding box center [947, 412] width 137 height 45
click at [904, 420] on input "True" at bounding box center [895, 413] width 14 height 12
drag, startPoint x: 912, startPoint y: 288, endPoint x: 920, endPoint y: 305, distance: 18.8
click at [912, 289] on span "True" at bounding box center [920, 282] width 26 height 15
click at [904, 289] on input "True" at bounding box center [895, 282] width 14 height 12
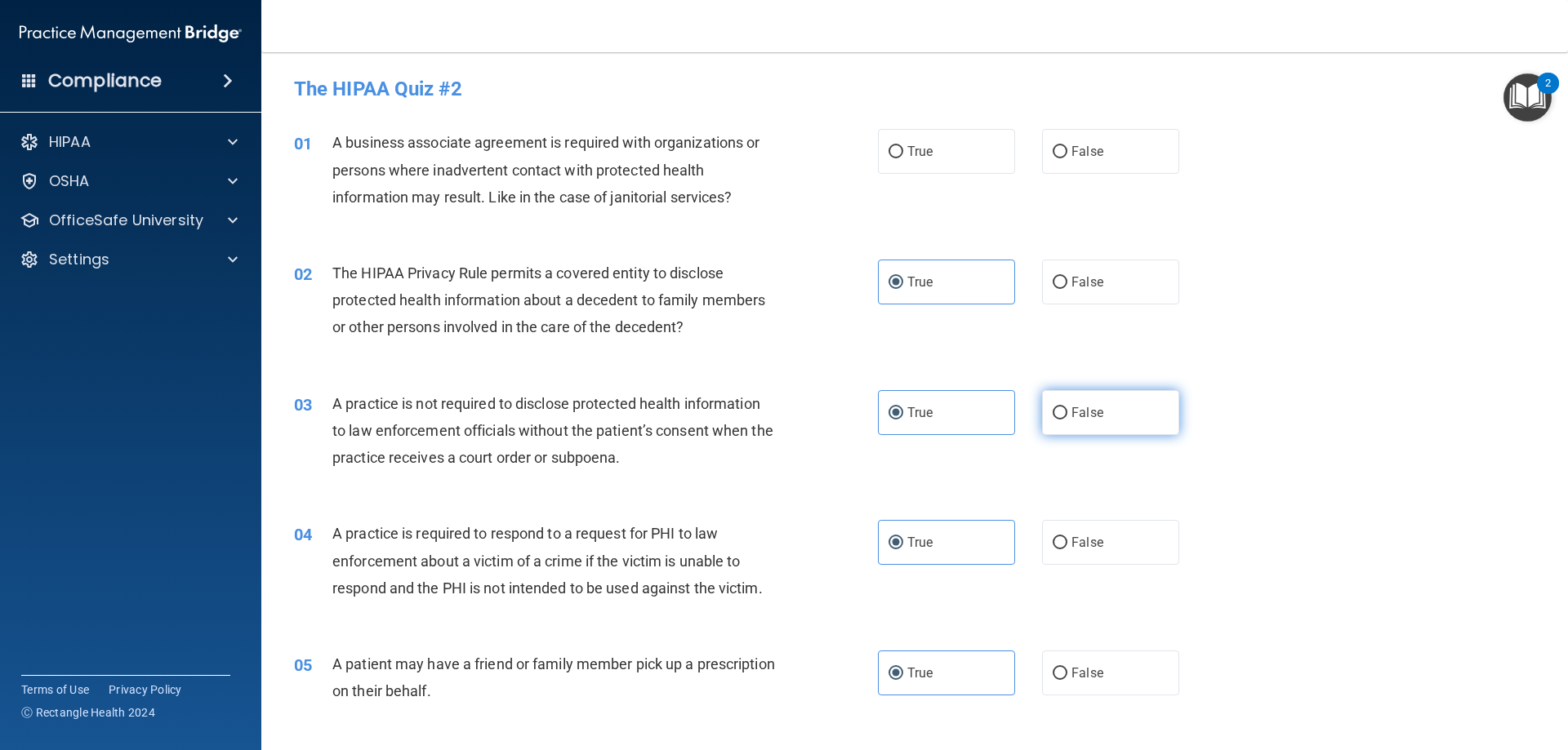
click at [1089, 401] on label "False" at bounding box center [1111, 412] width 137 height 45
click at [1068, 407] on input "False" at bounding box center [1059, 413] width 14 height 12
click at [1061, 168] on label "False" at bounding box center [1111, 151] width 137 height 45
click at [1061, 158] on input "False" at bounding box center [1059, 152] width 14 height 12
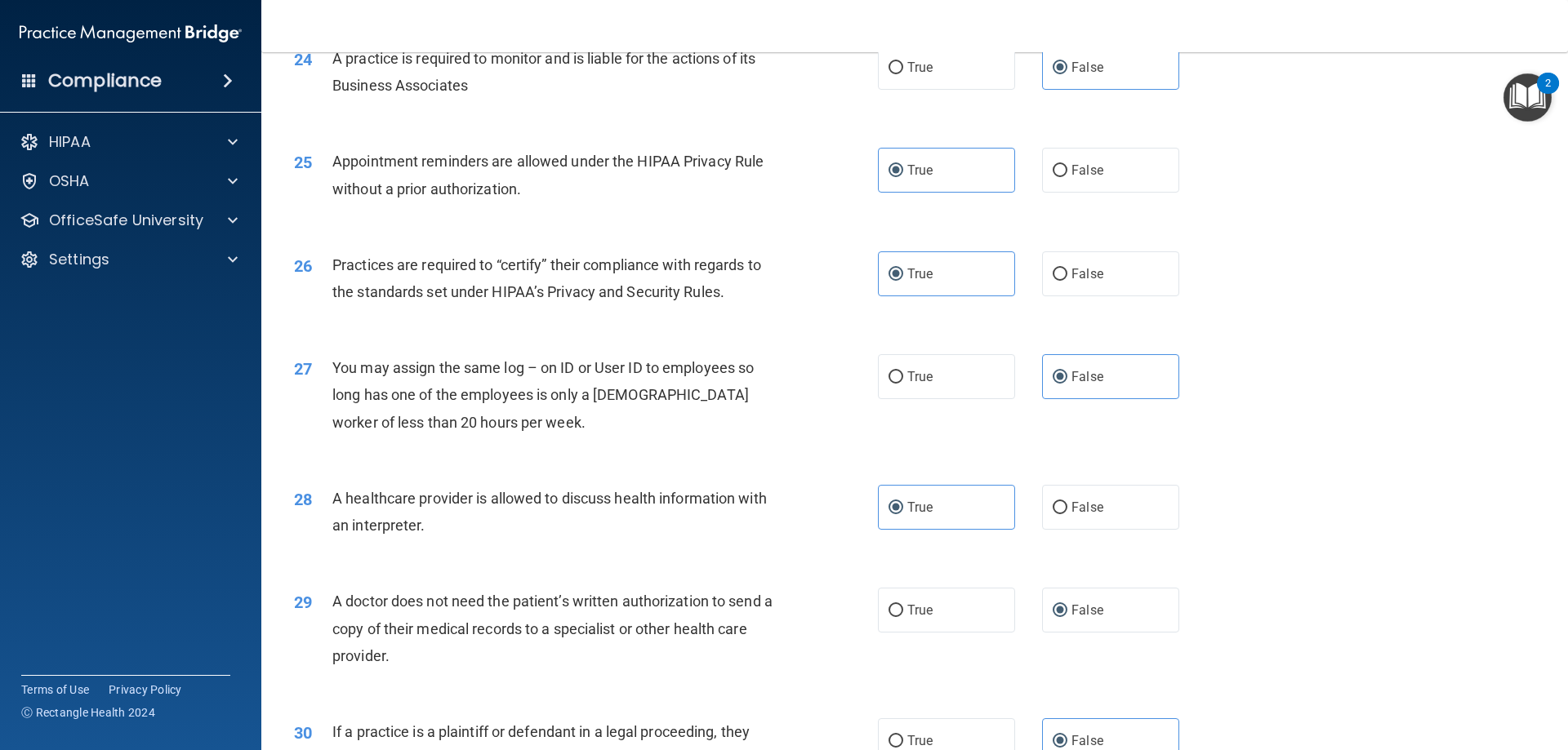
scroll to position [3051, 0]
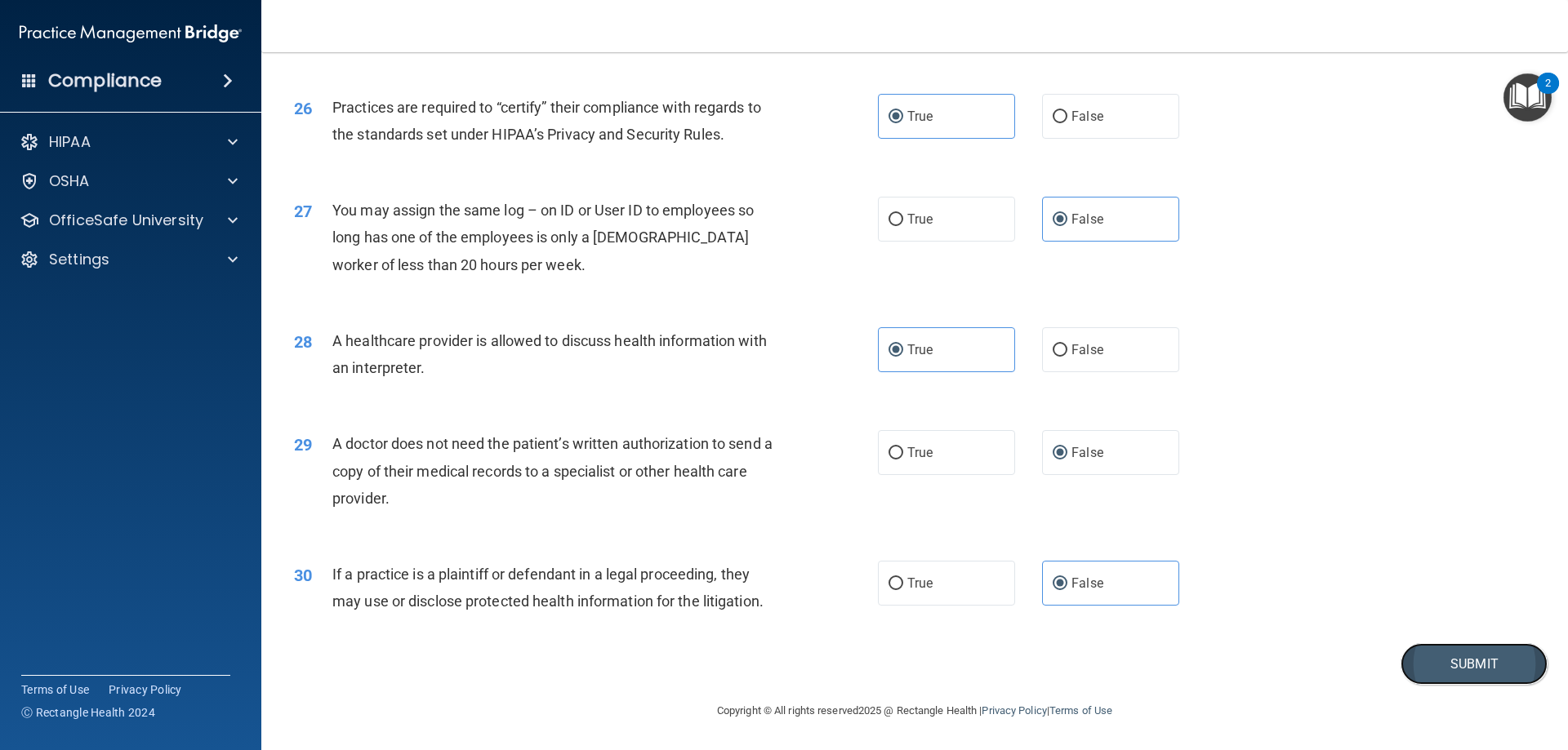
click at [1419, 647] on button "Submit" at bounding box center [1474, 664] width 147 height 42
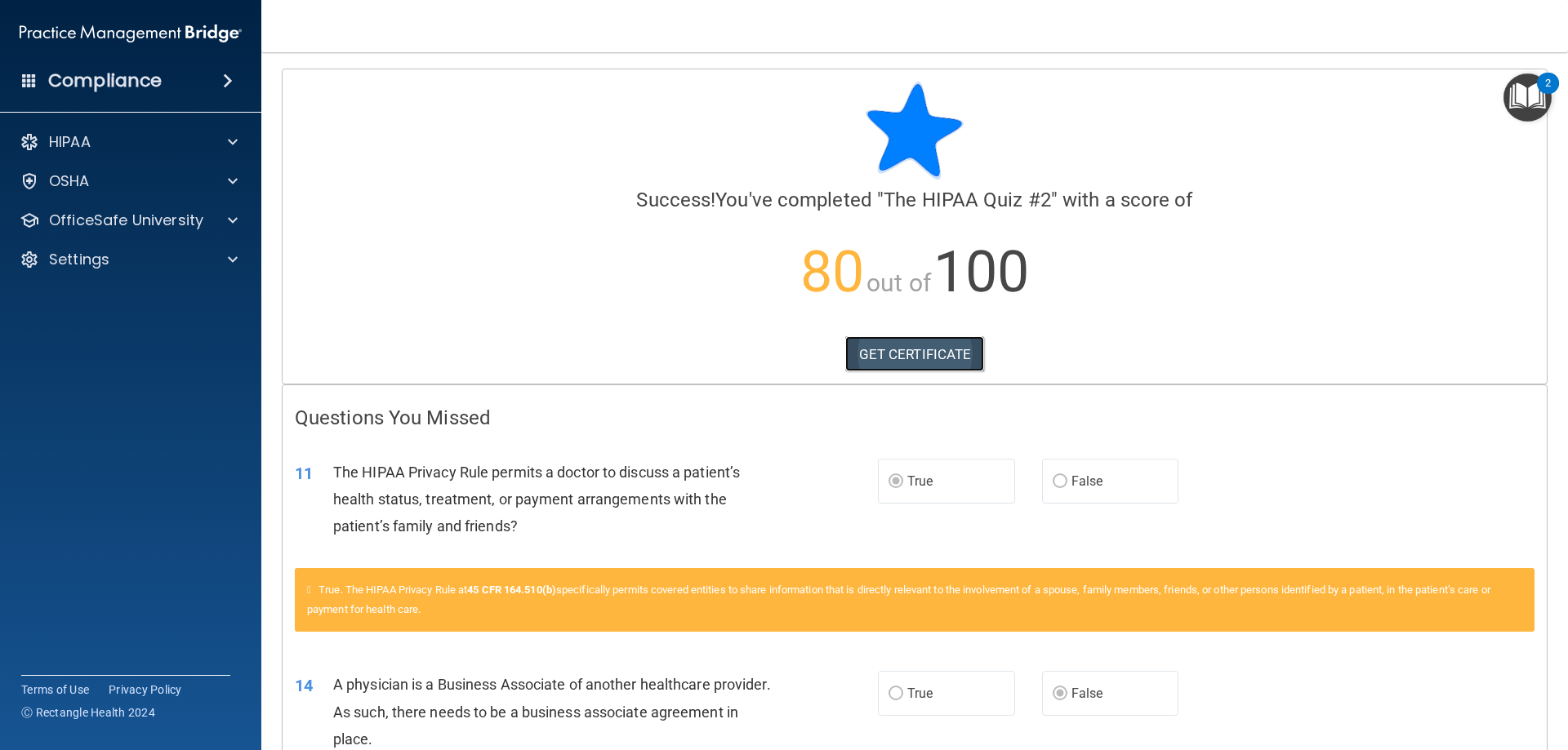
click at [897, 339] on link "GET CERTIFICATE" at bounding box center [915, 355] width 139 height 36
click at [227, 209] on div "OfficeSafe University" at bounding box center [131, 220] width 262 height 32
click at [223, 216] on div at bounding box center [230, 220] width 41 height 20
click at [192, 265] on img at bounding box center [198, 260] width 20 height 20
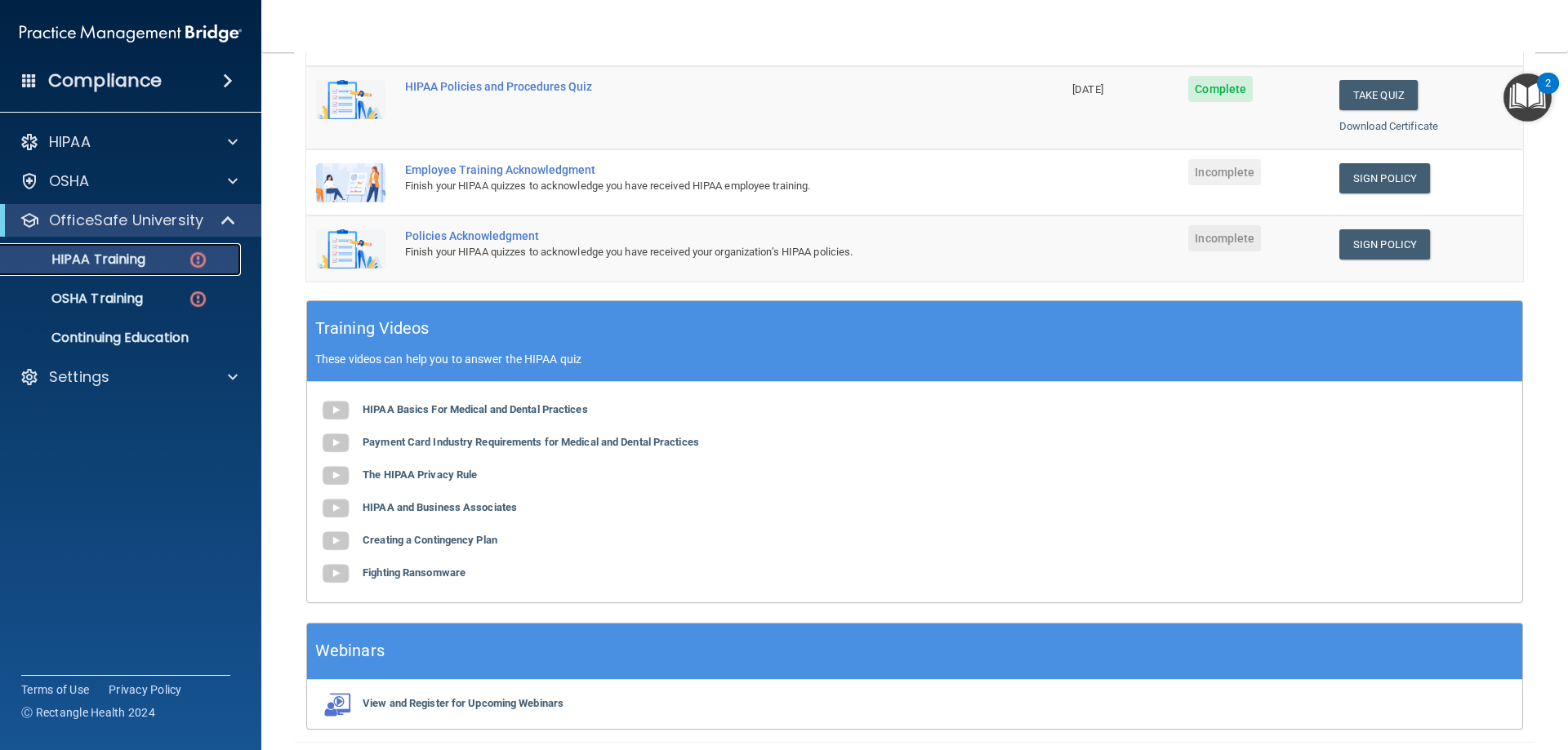
scroll to position [445, 0]
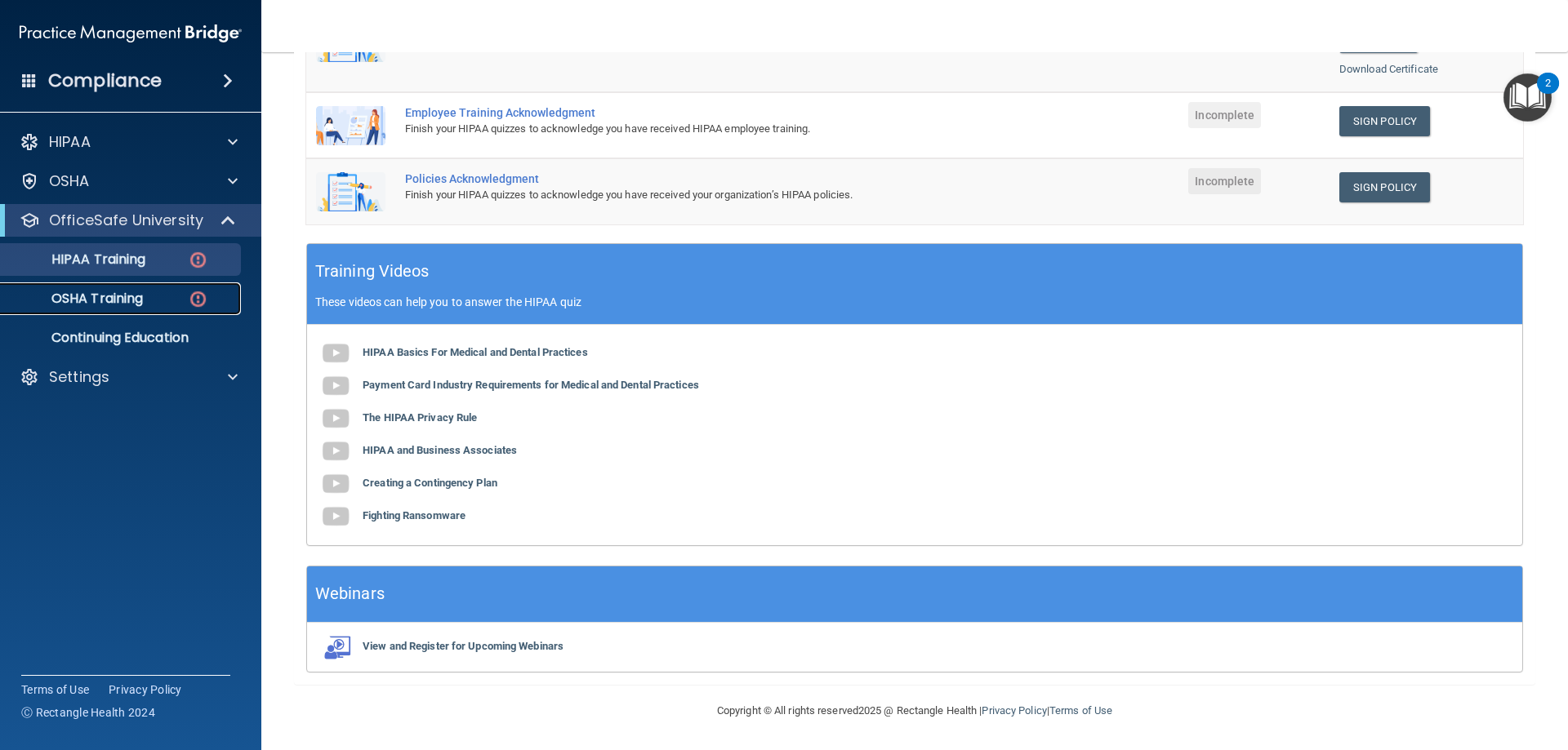
click at [121, 299] on p "OSHA Training" at bounding box center [76, 299] width 133 height 16
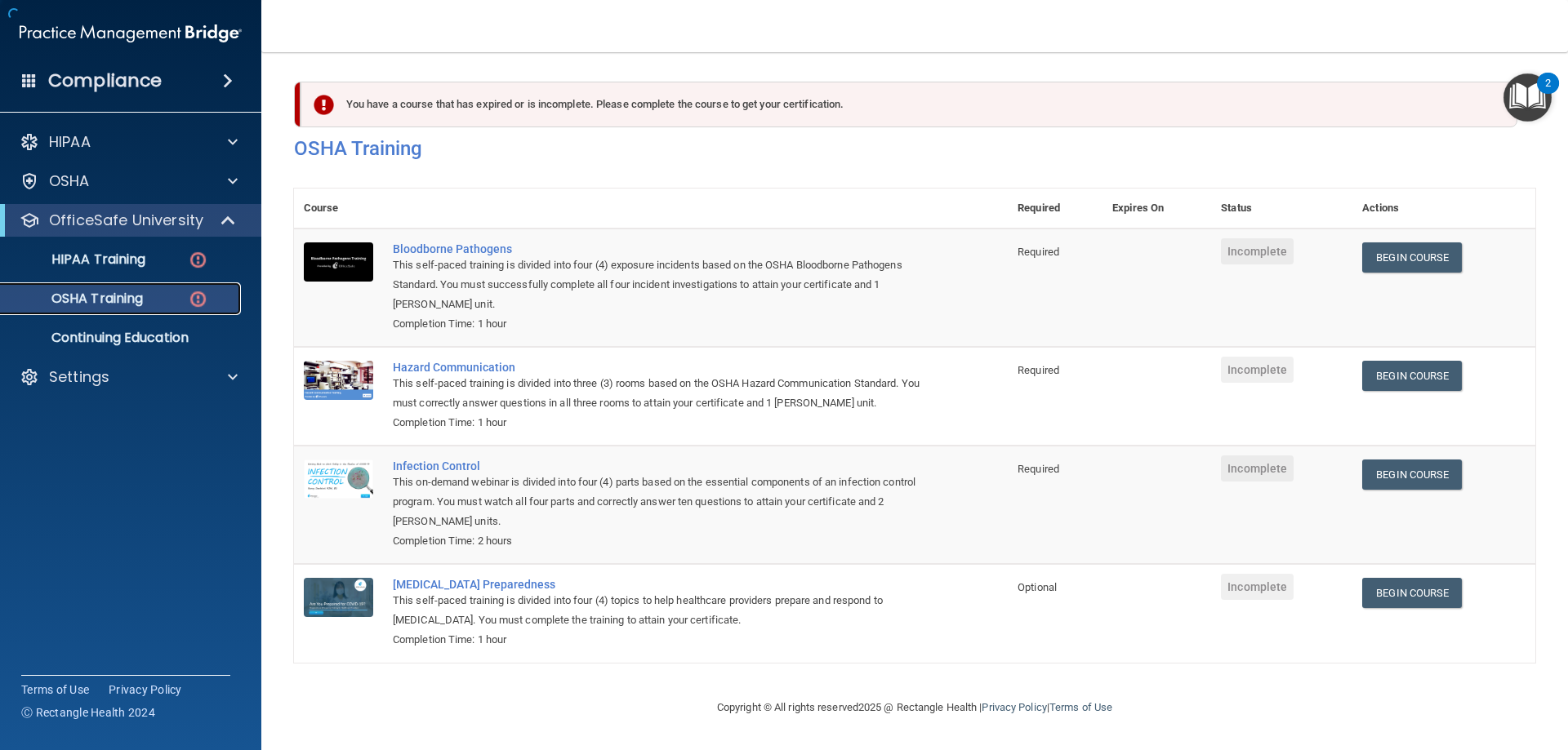
scroll to position [20, 0]
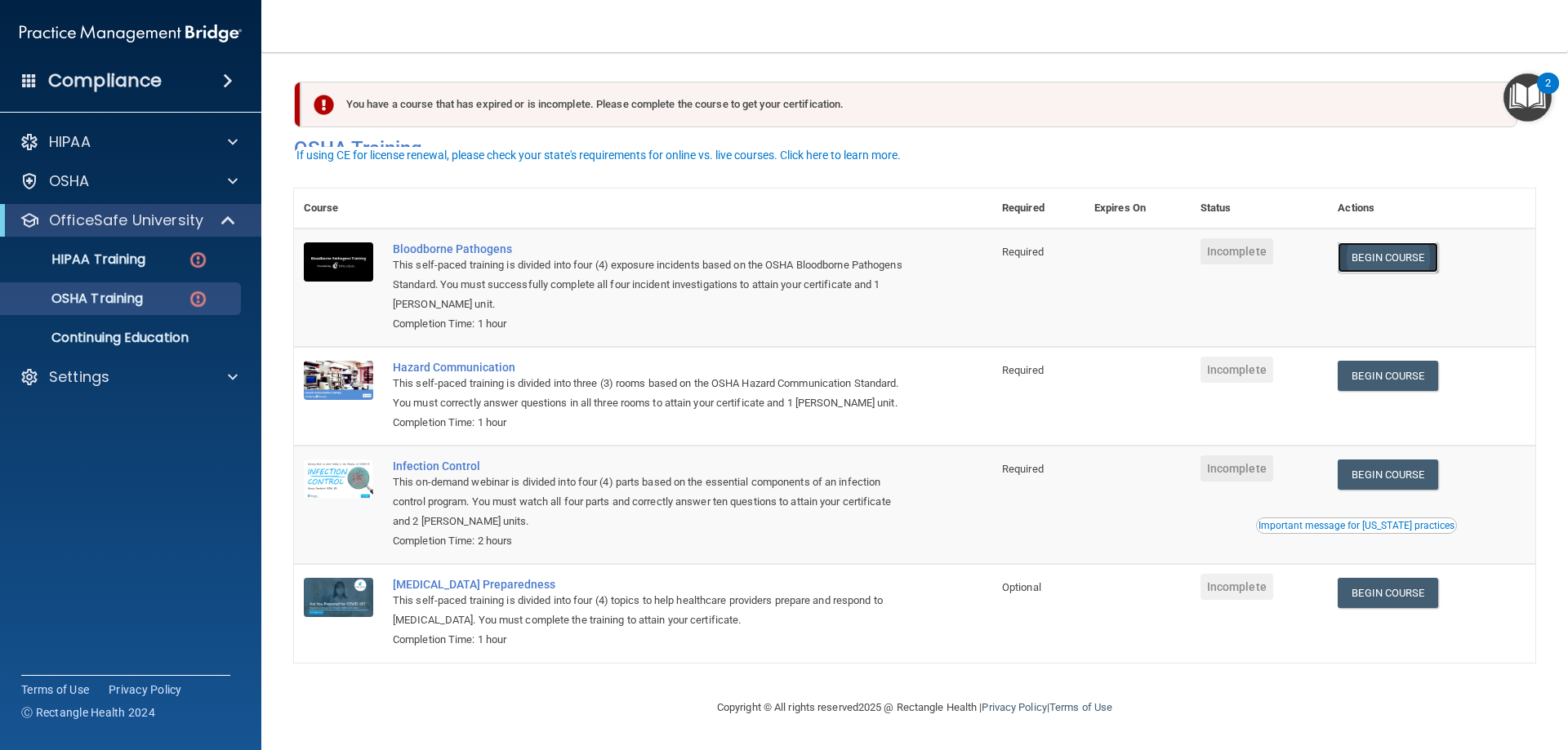
click at [1411, 242] on link "Begin Course" at bounding box center [1388, 258] width 99 height 31
